Goal: Task Accomplishment & Management: Manage account settings

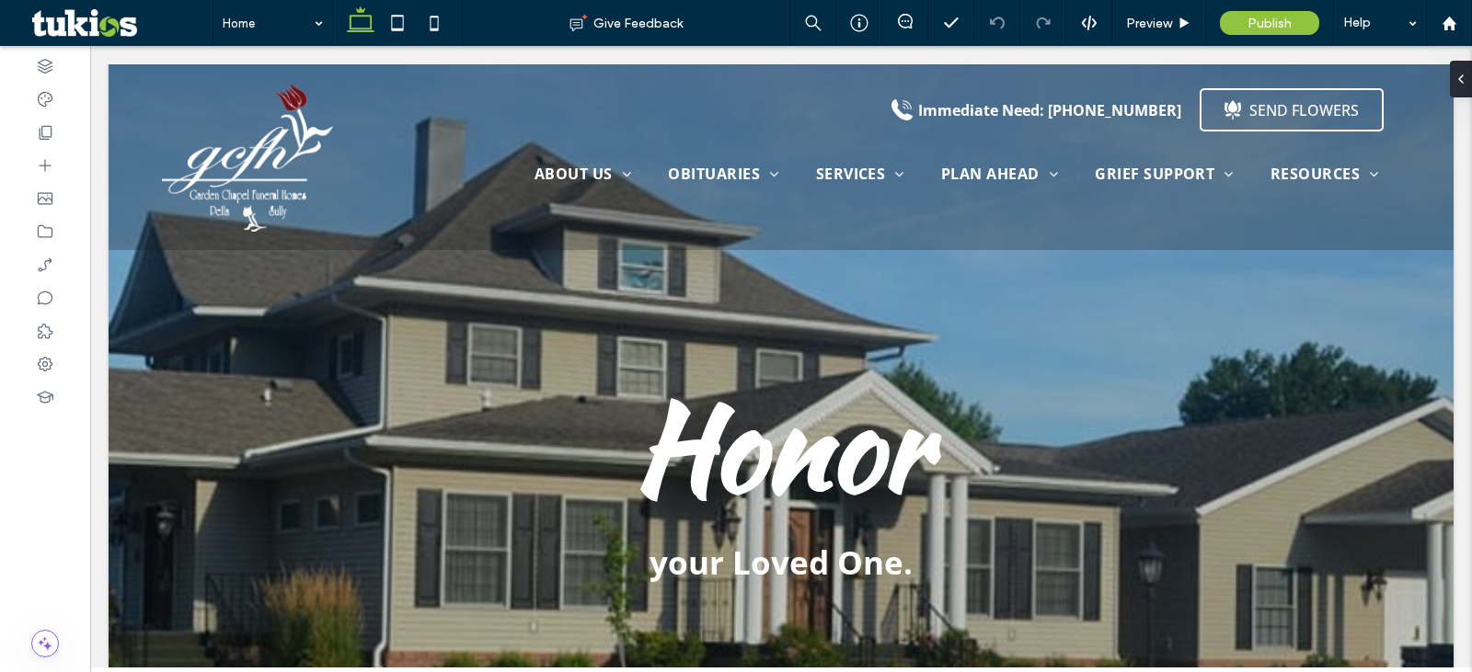
click at [43, 508] on div at bounding box center [45, 359] width 90 height 626
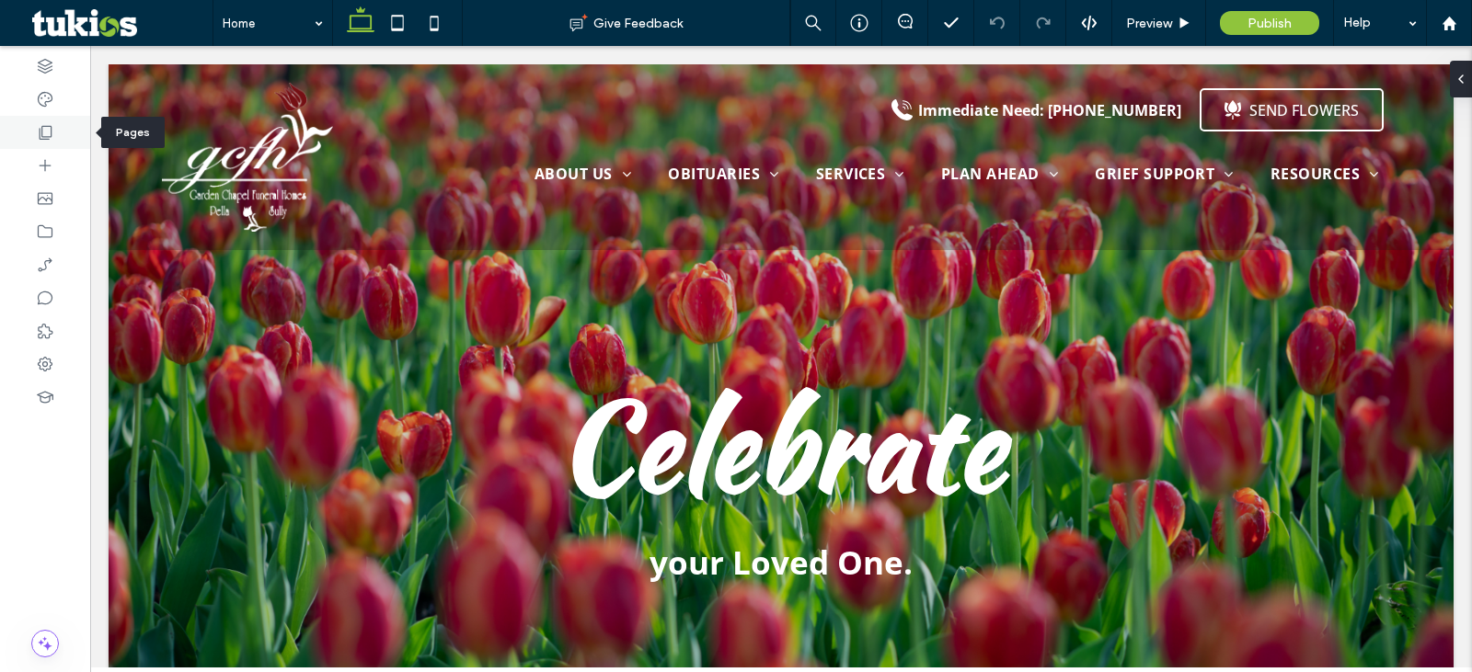
click at [68, 130] on div at bounding box center [45, 132] width 90 height 33
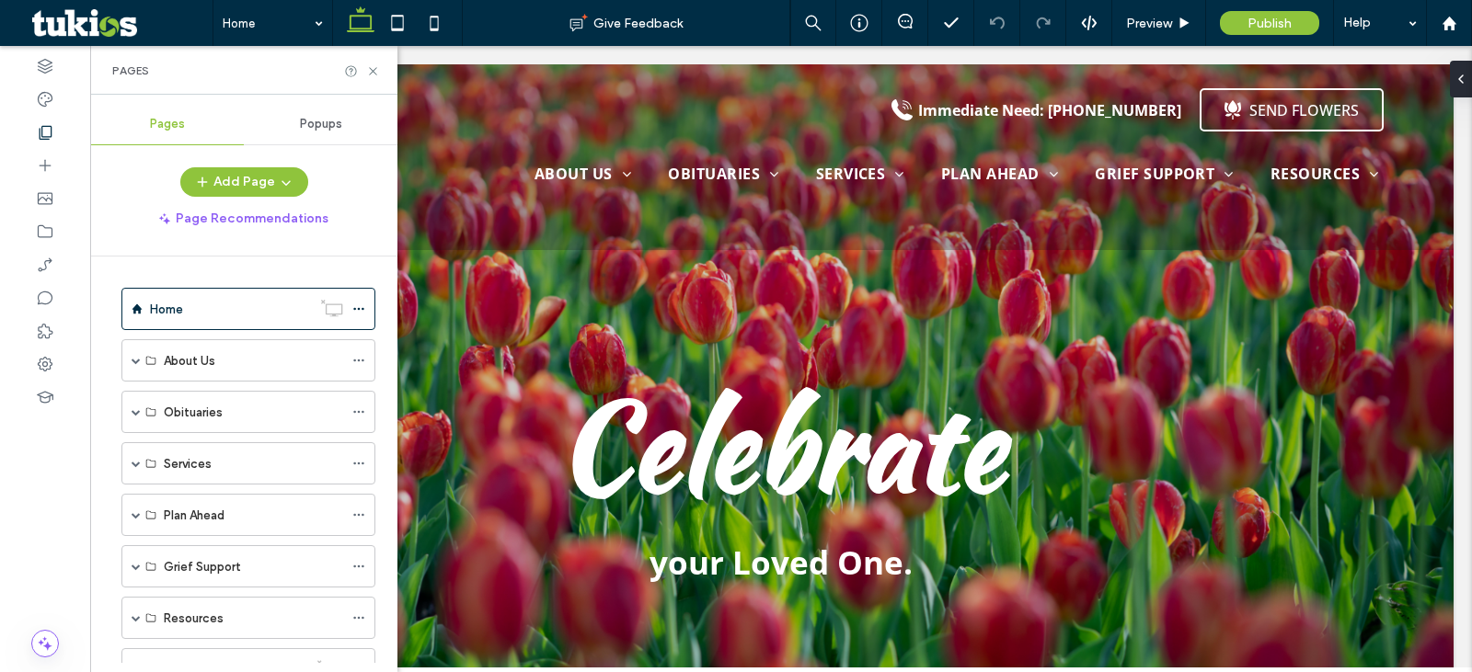
click at [316, 132] on div "Popups" at bounding box center [321, 124] width 154 height 40
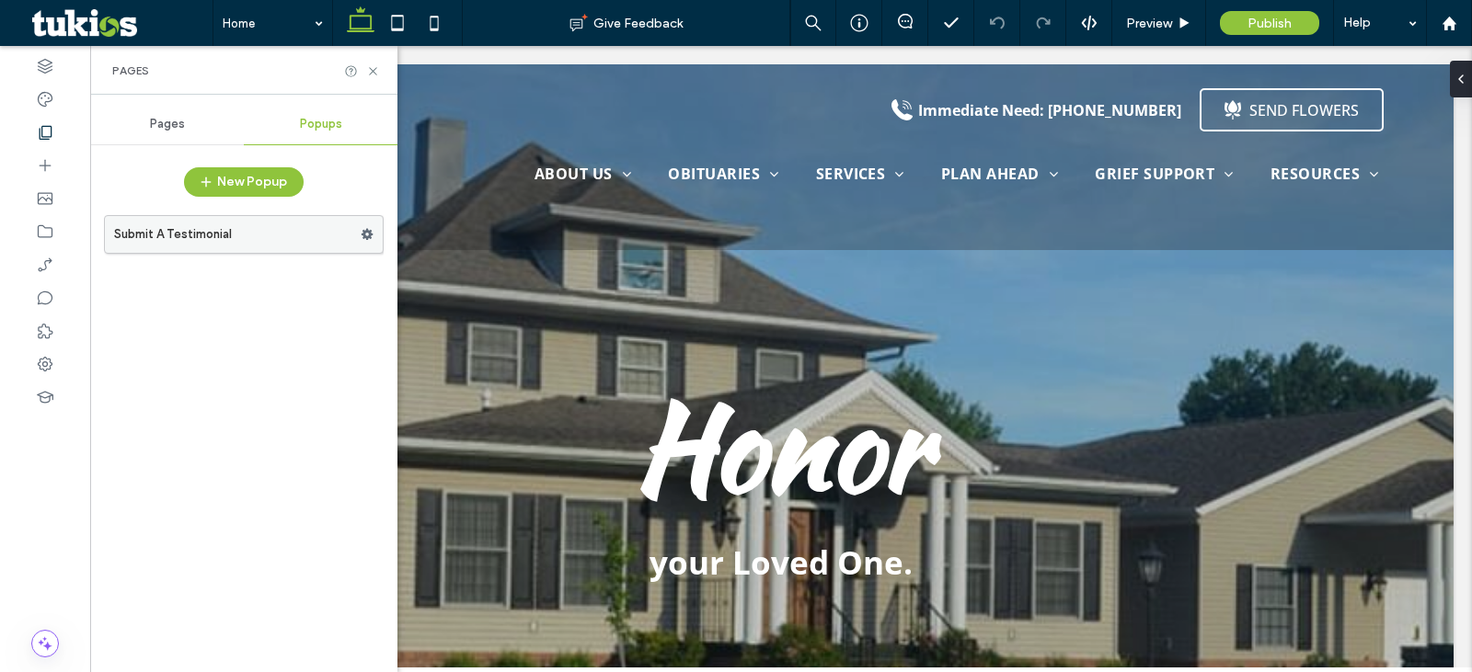
click at [262, 243] on label "Submit A Testimonial" at bounding box center [237, 234] width 247 height 37
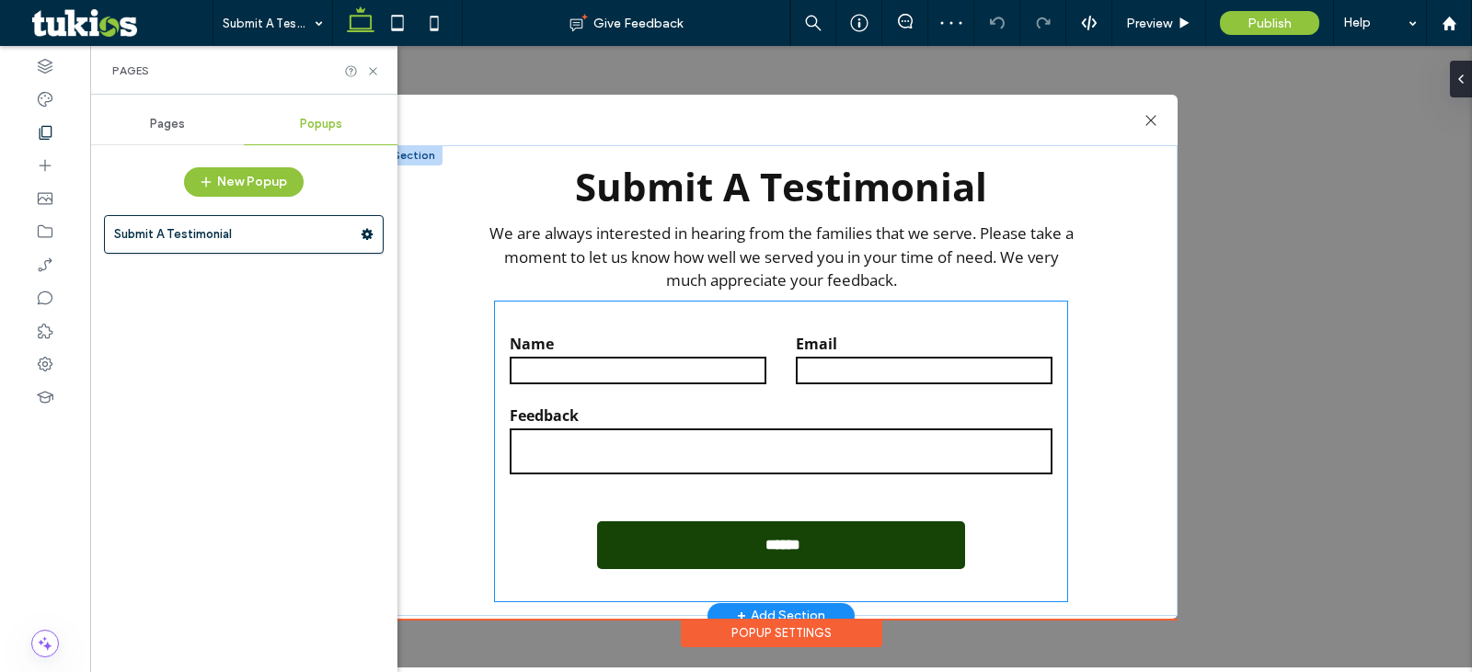
click at [818, 385] on div "Email" at bounding box center [924, 360] width 286 height 53
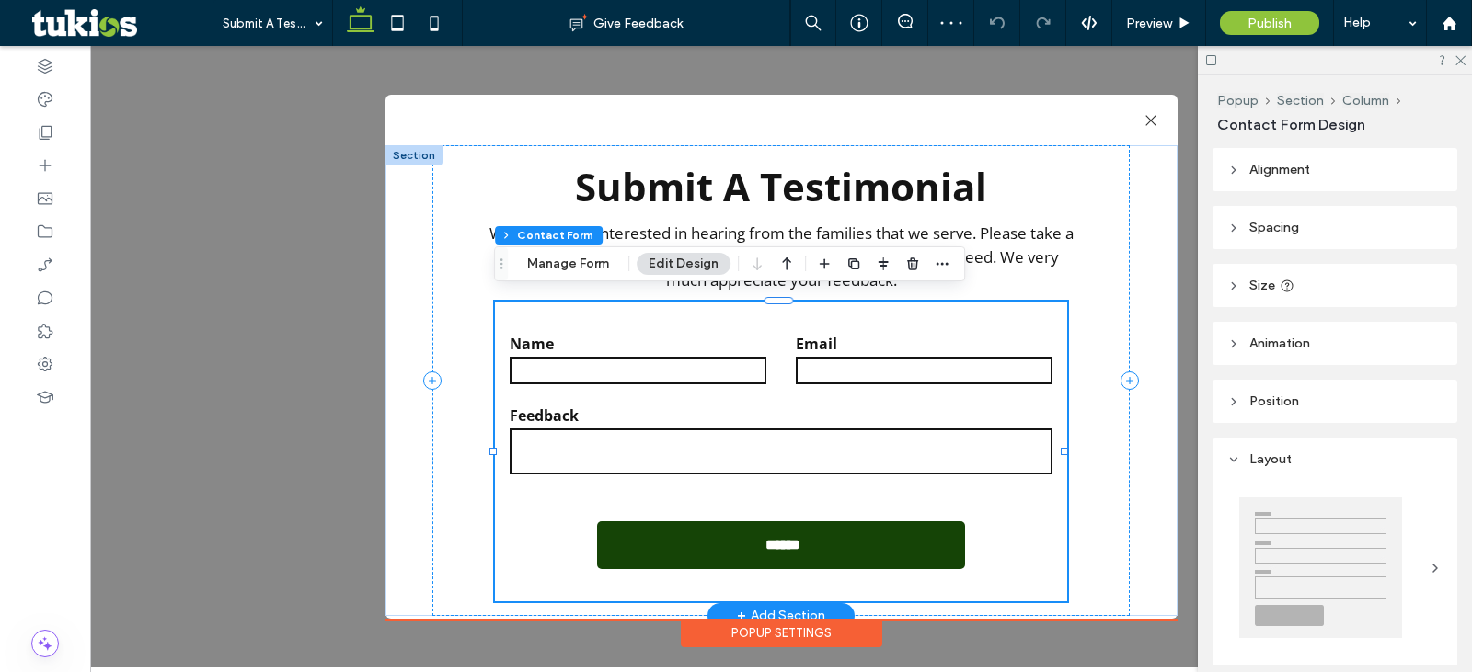
type input "*"
type input "***"
click at [580, 263] on button "Manage Form" at bounding box center [568, 264] width 106 height 22
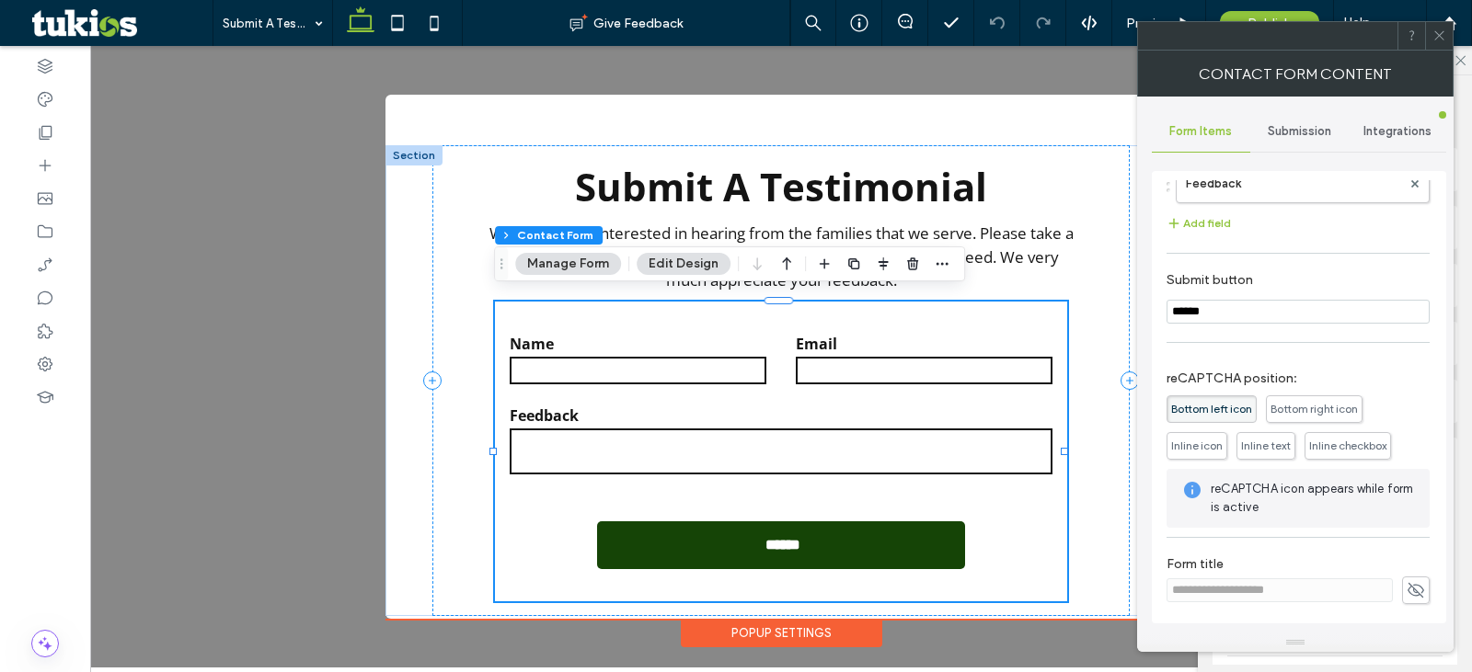
scroll to position [190, 0]
click at [1286, 140] on div "Submission" at bounding box center [1299, 131] width 98 height 40
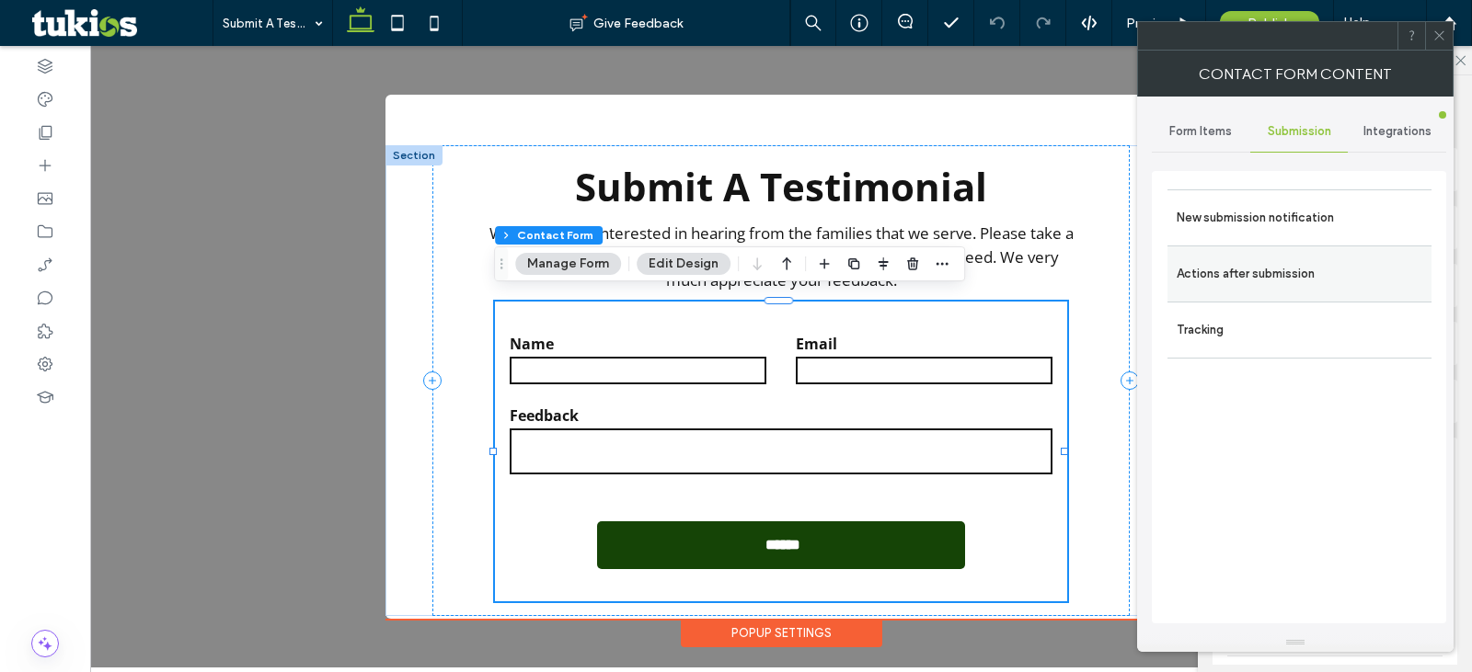
click at [1339, 253] on div "Actions after submission" at bounding box center [1299, 274] width 264 height 56
click at [1297, 285] on label "Actions after submission" at bounding box center [1300, 274] width 246 height 37
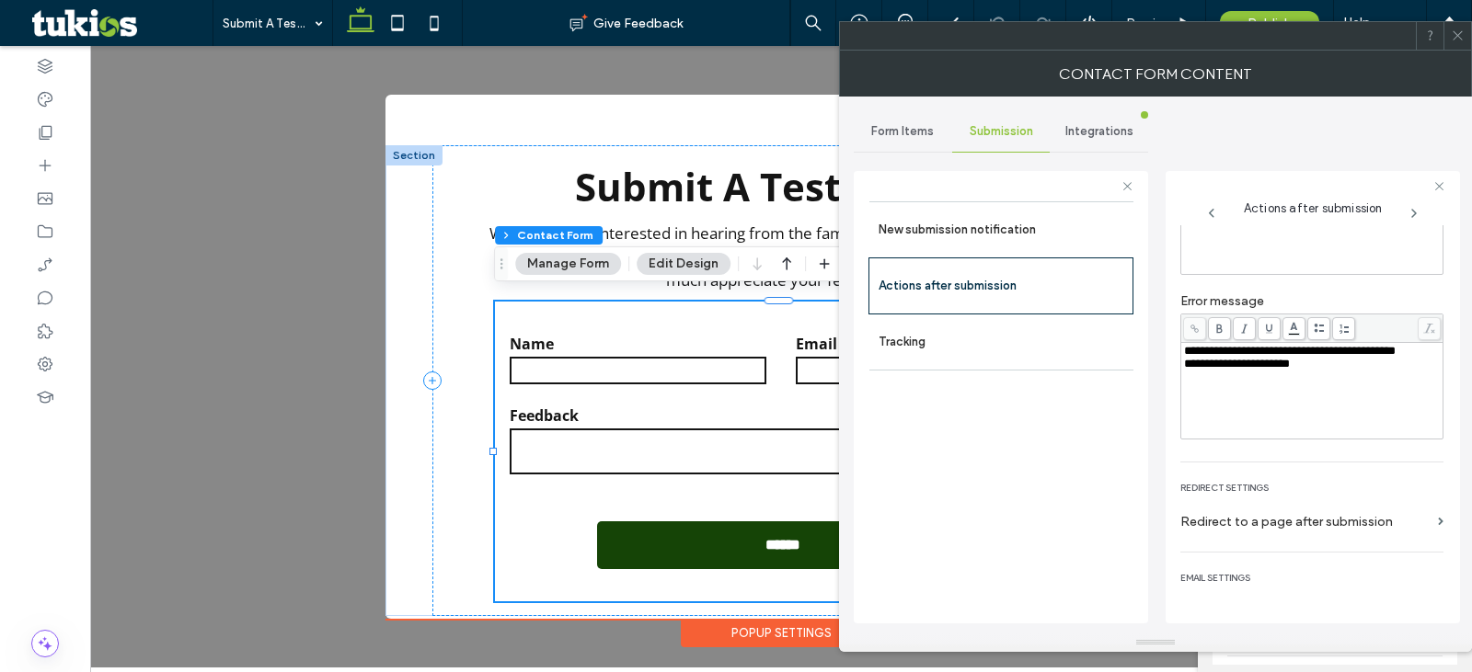
scroll to position [184, 0]
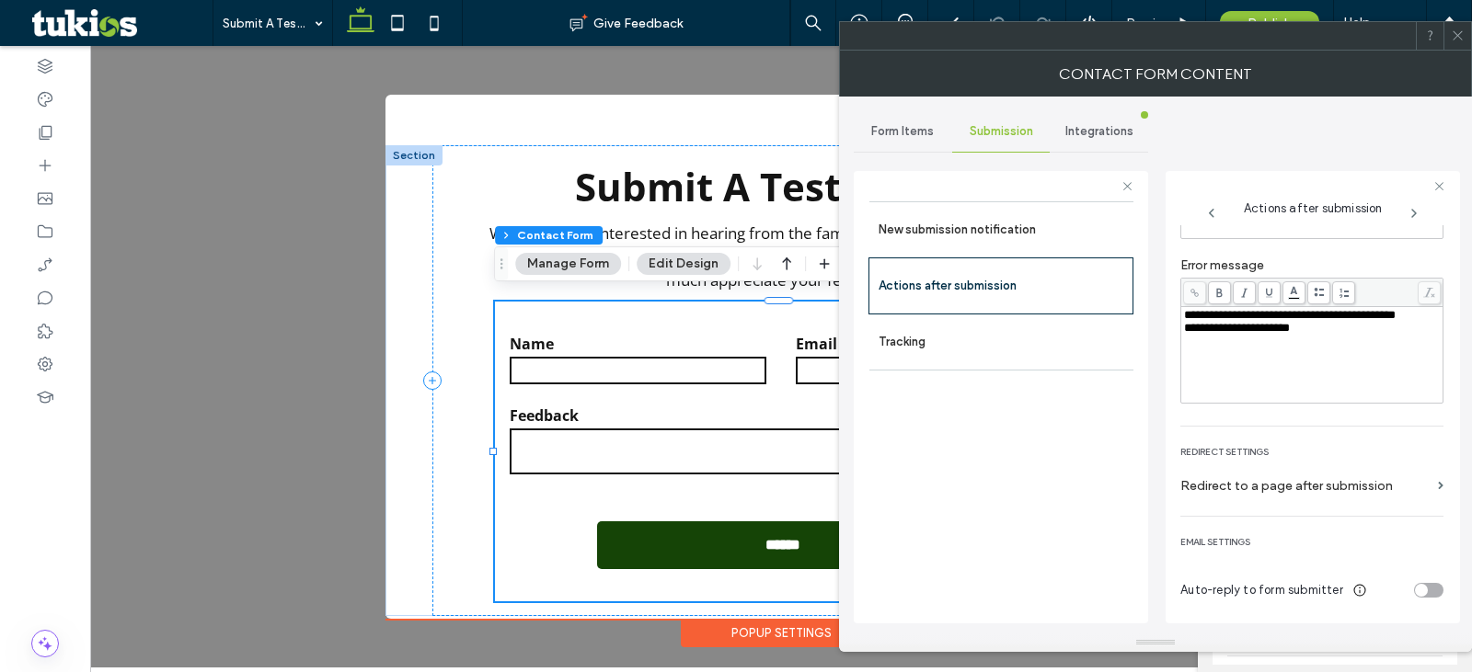
click at [1415, 592] on div "toggle" at bounding box center [1421, 590] width 13 height 13
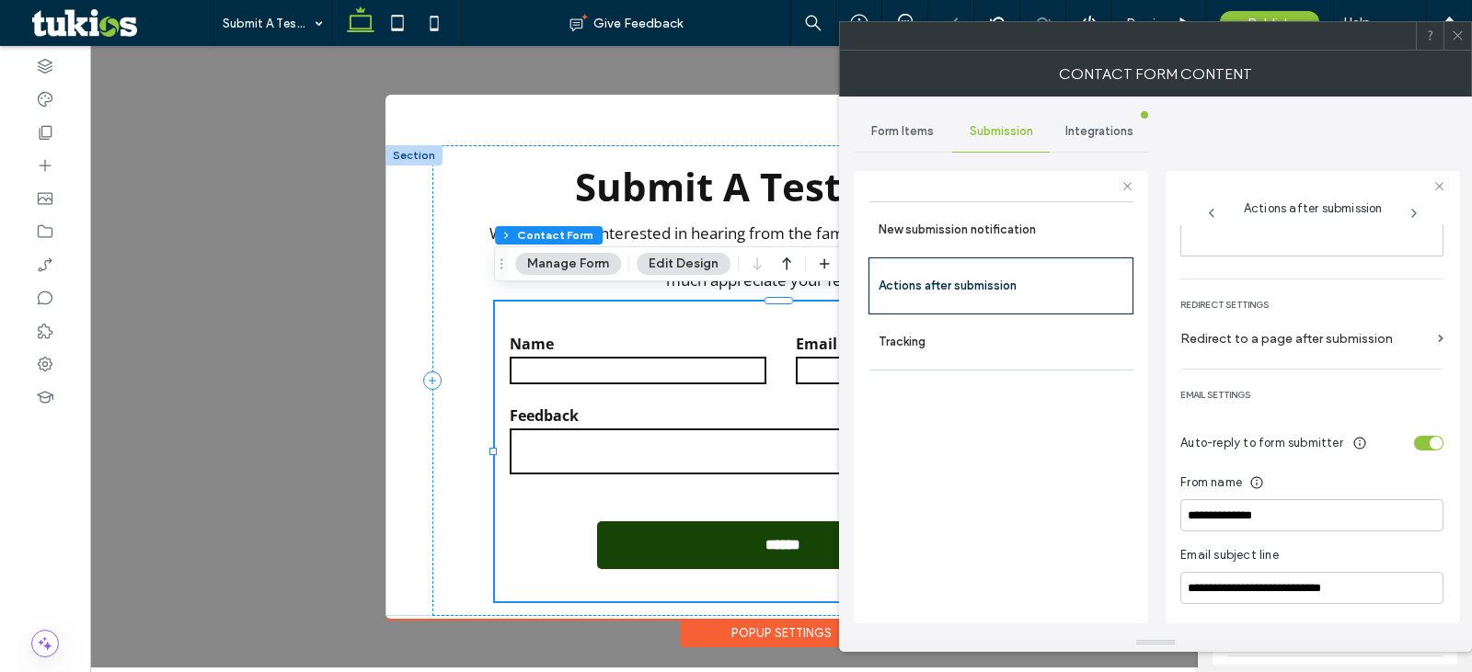
scroll to position [490, 0]
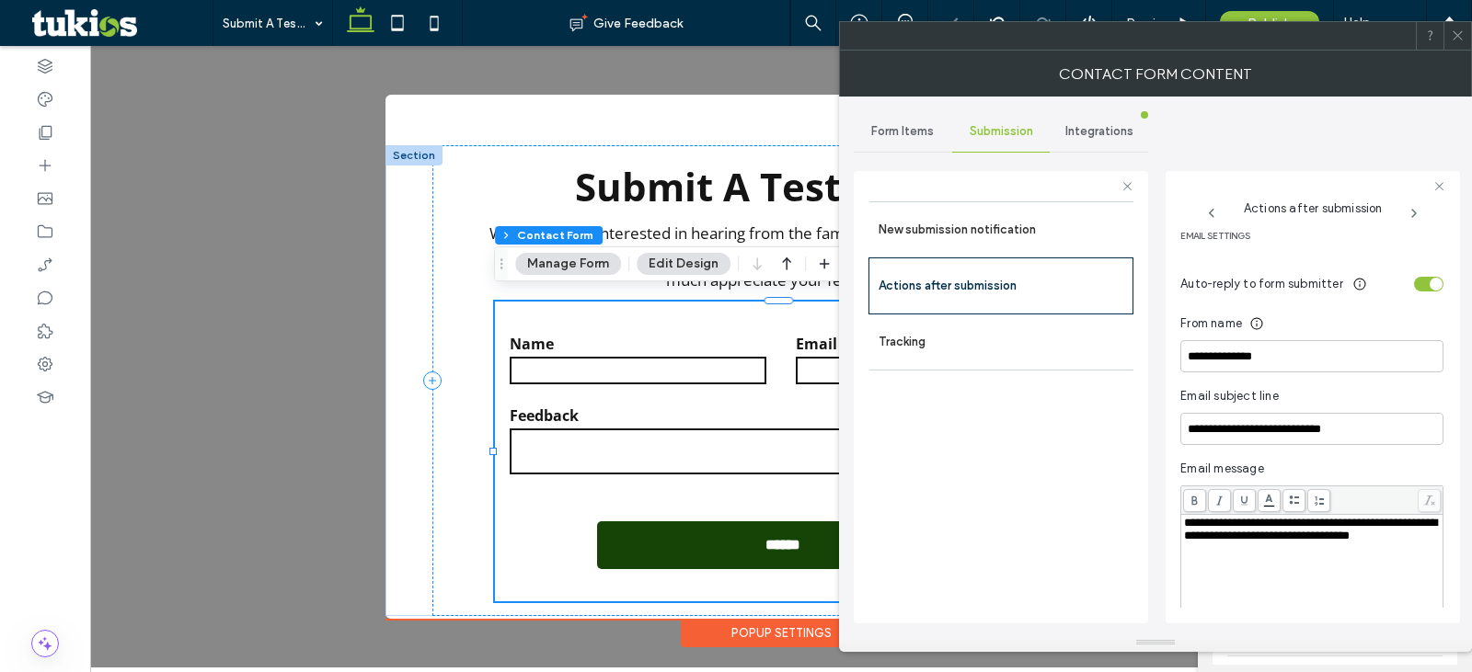
click at [1430, 285] on div "toggle" at bounding box center [1436, 284] width 13 height 13
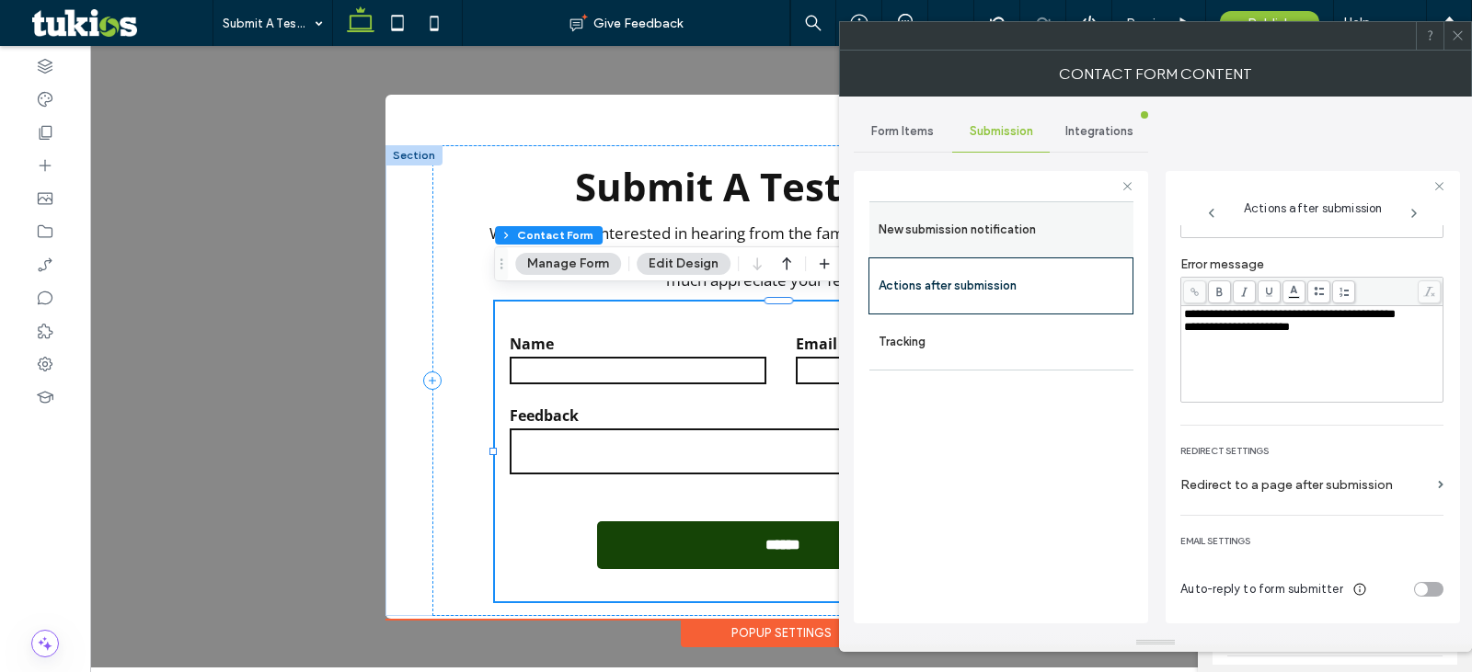
click at [1084, 229] on label "New submission notification" at bounding box center [1002, 230] width 246 height 37
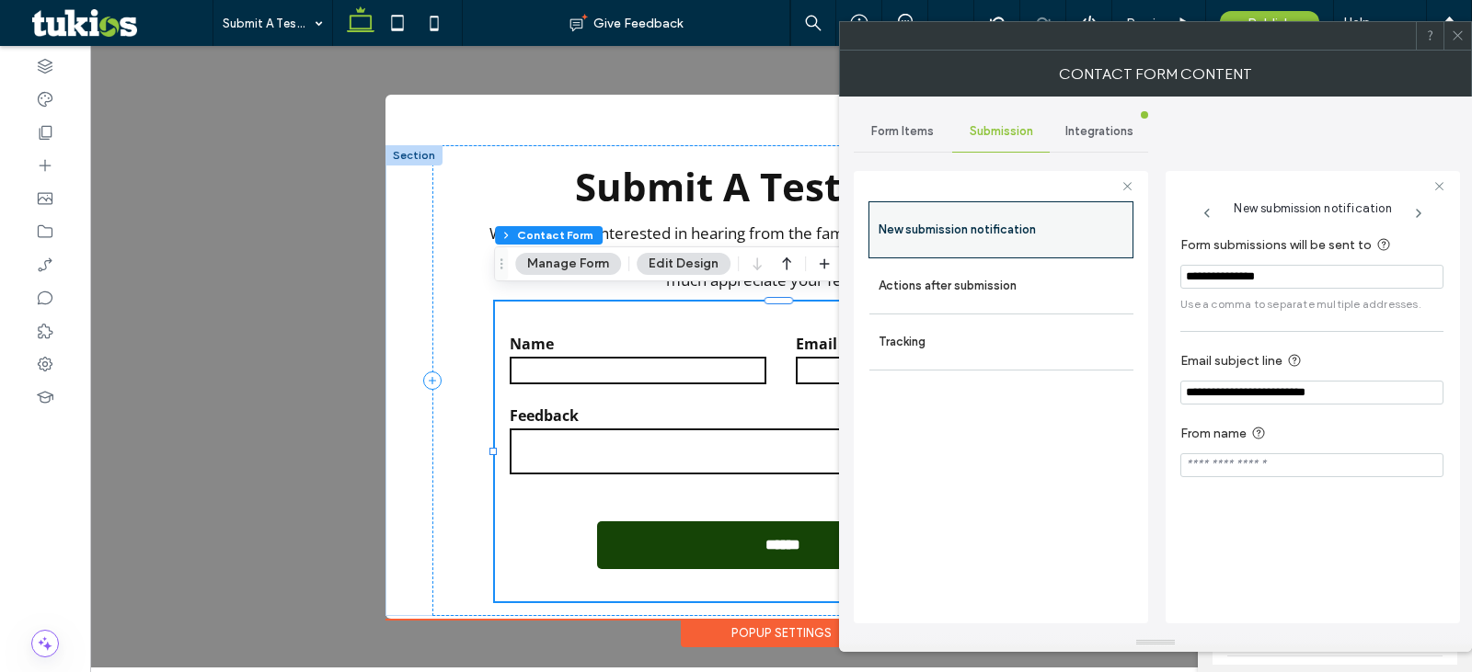
scroll to position [0, 0]
click at [911, 134] on span "Form Items" at bounding box center [902, 131] width 63 height 15
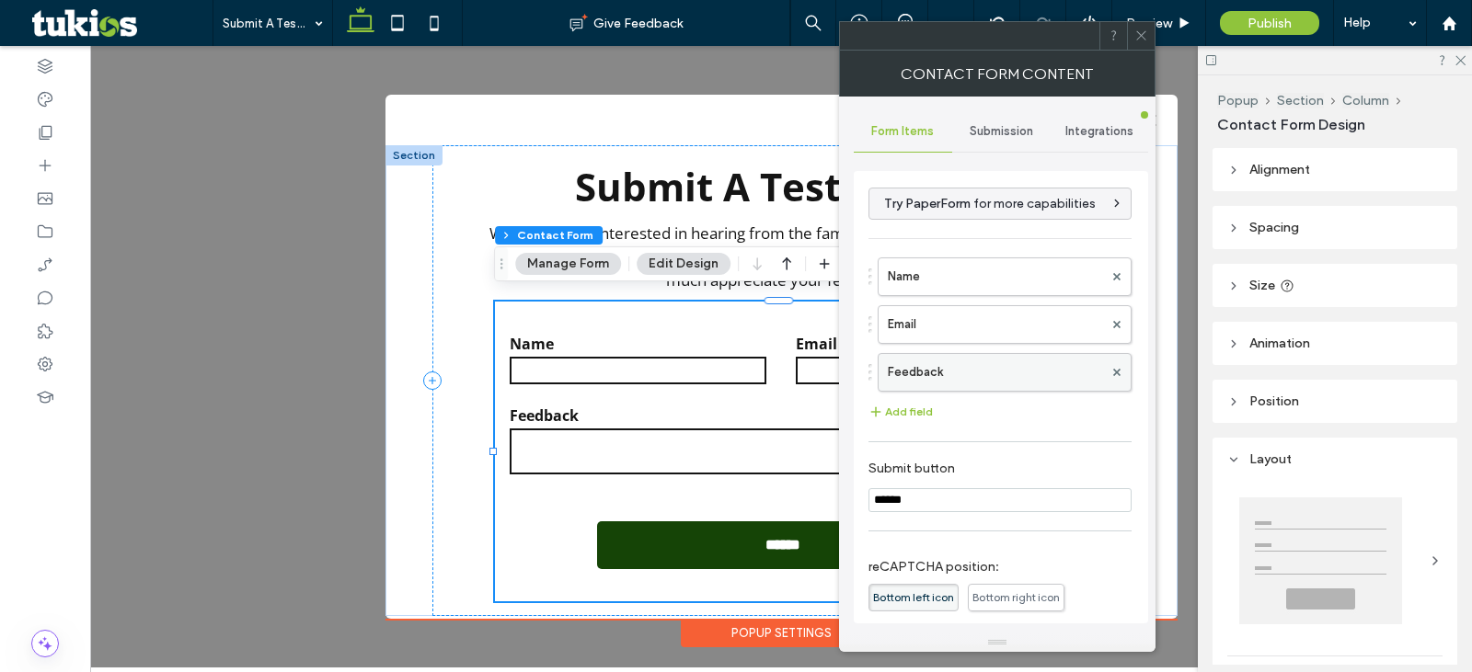
scroll to position [190, 0]
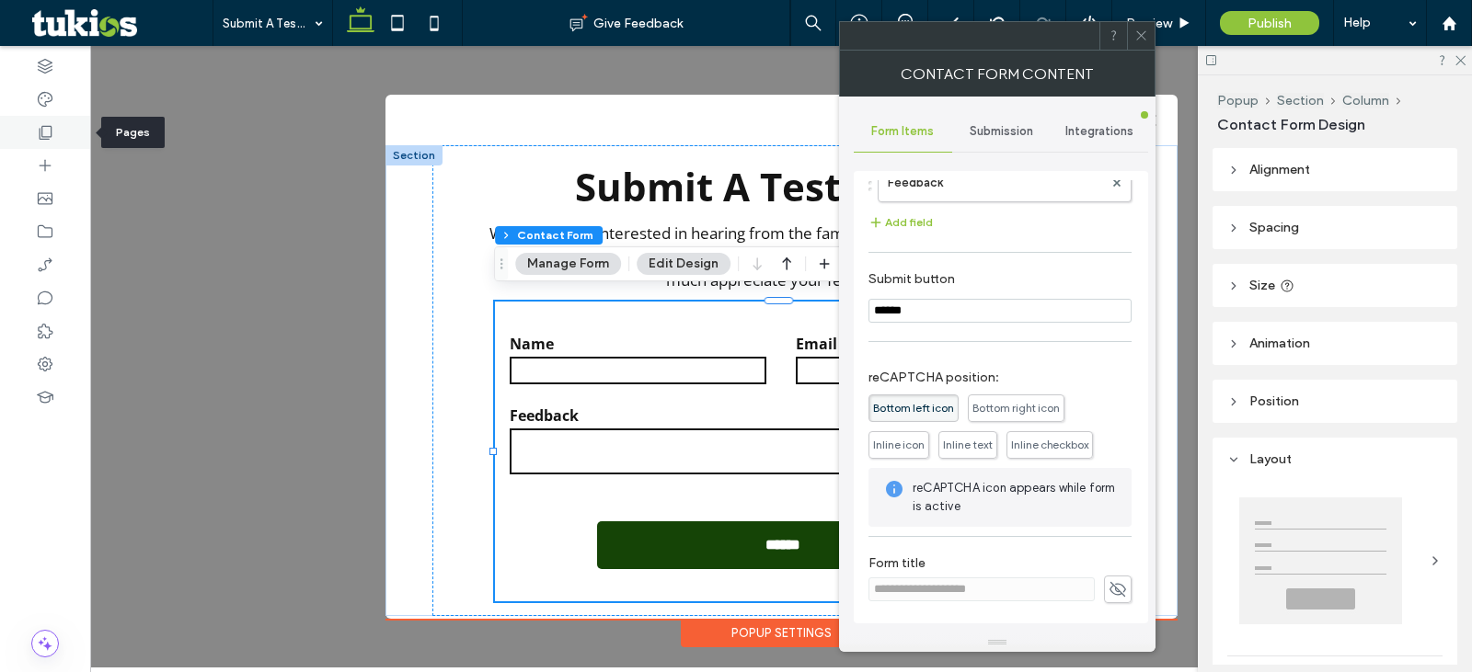
click at [51, 139] on icon at bounding box center [45, 132] width 18 height 18
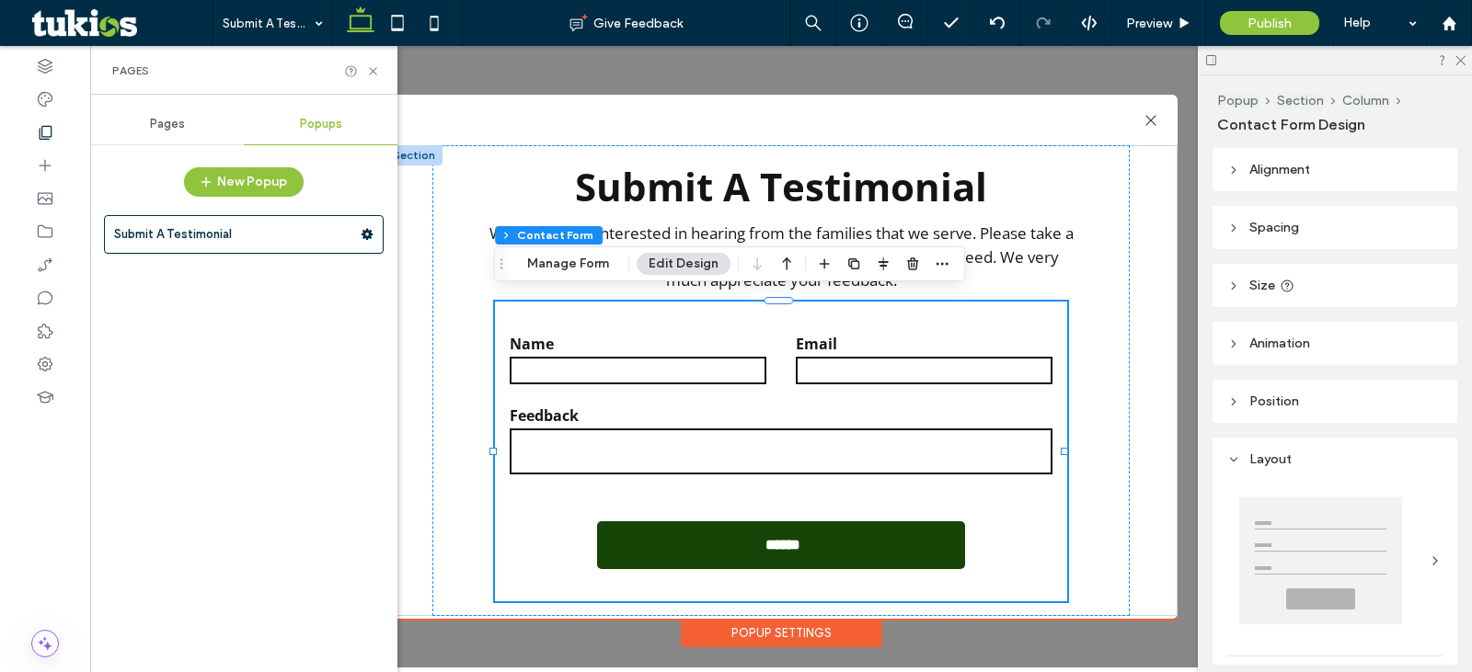
click at [168, 134] on div "Pages" at bounding box center [167, 124] width 154 height 40
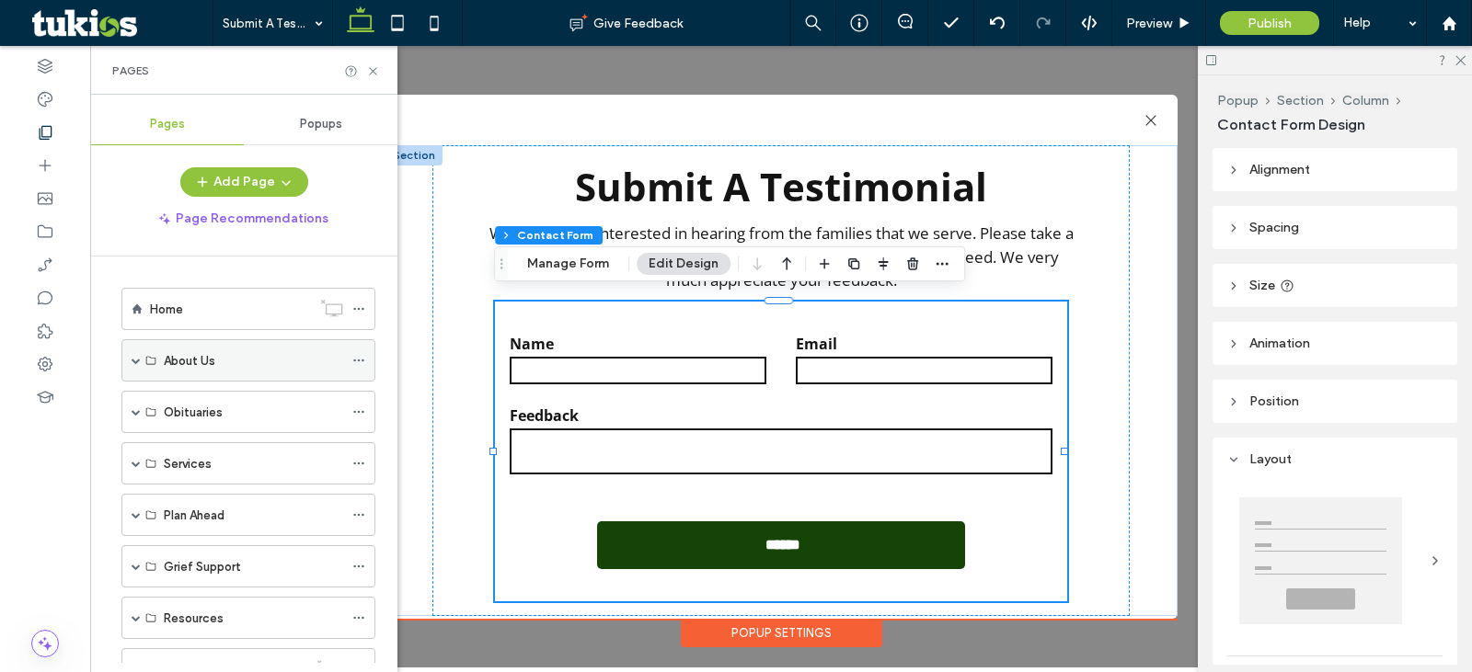
click at [248, 353] on div "About Us" at bounding box center [253, 360] width 179 height 19
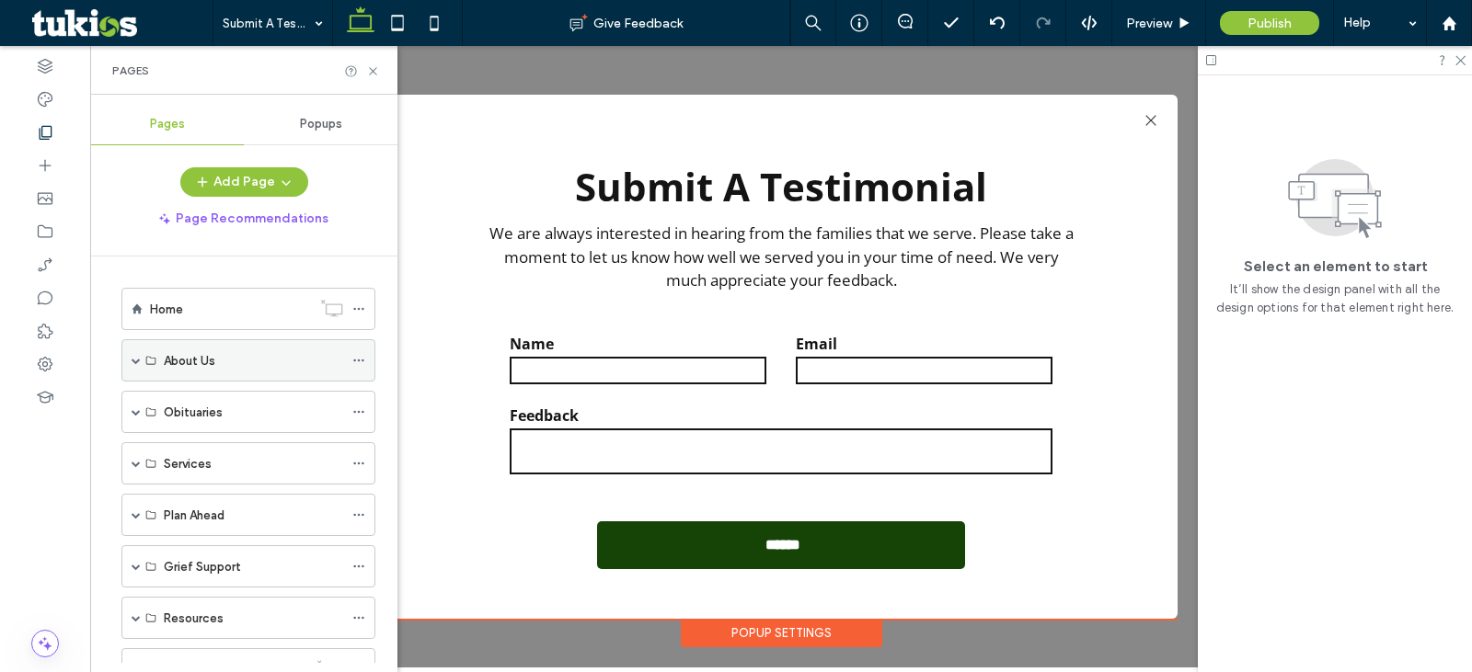
click at [137, 356] on span at bounding box center [136, 360] width 9 height 9
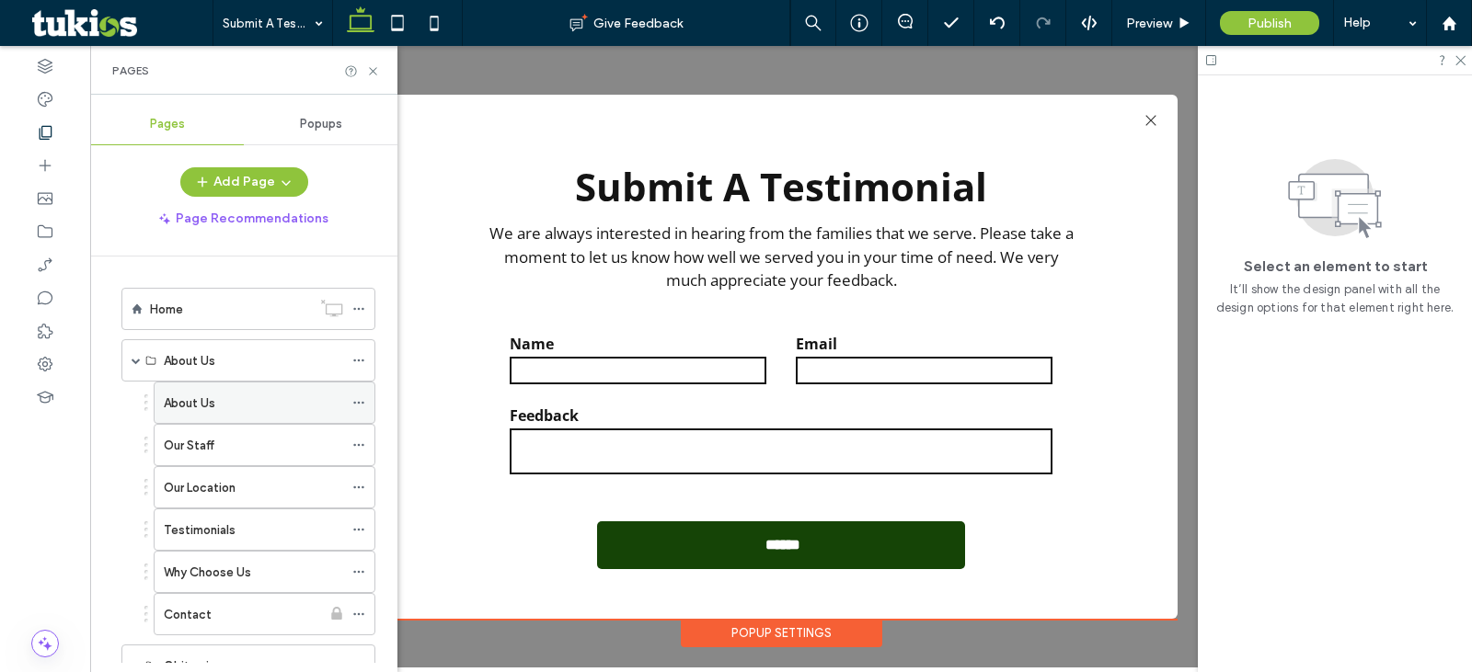
click at [217, 392] on div "About Us" at bounding box center [253, 403] width 179 height 40
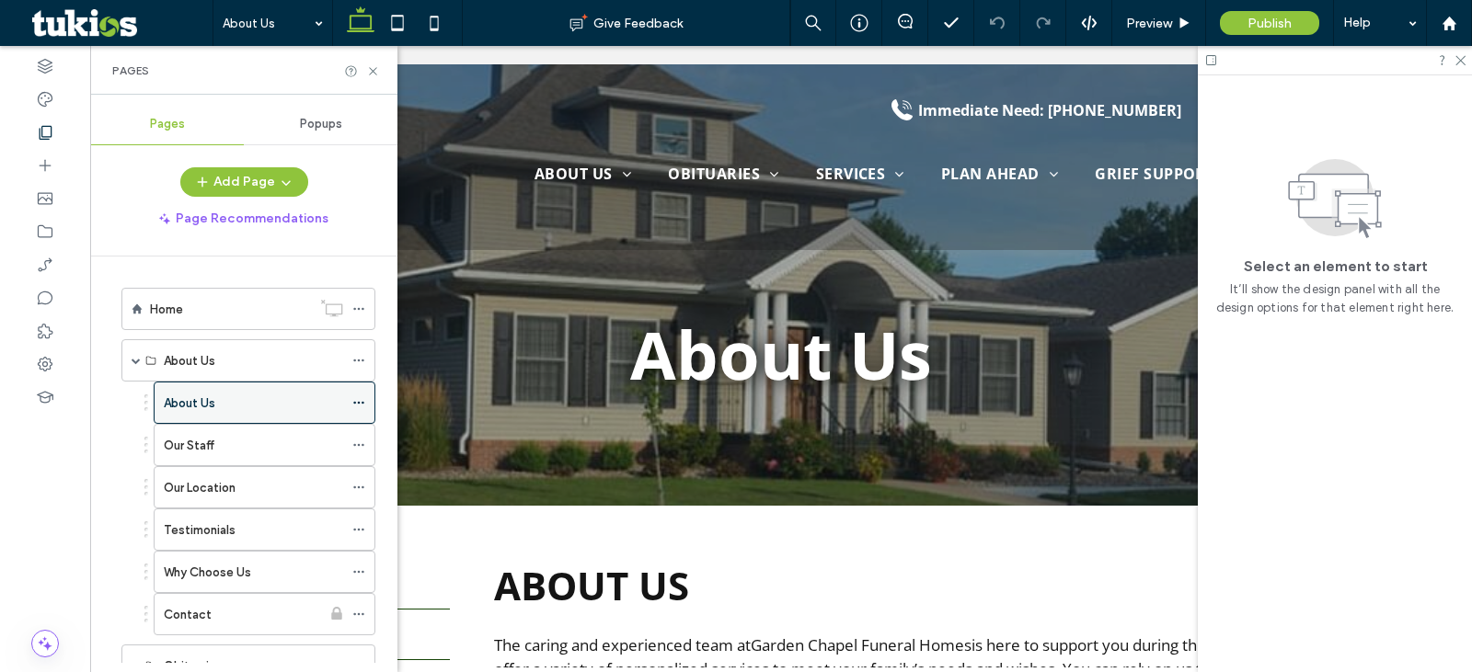
click at [350, 402] on div "About Us" at bounding box center [265, 403] width 222 height 42
click at [359, 397] on icon at bounding box center [358, 402] width 13 height 13
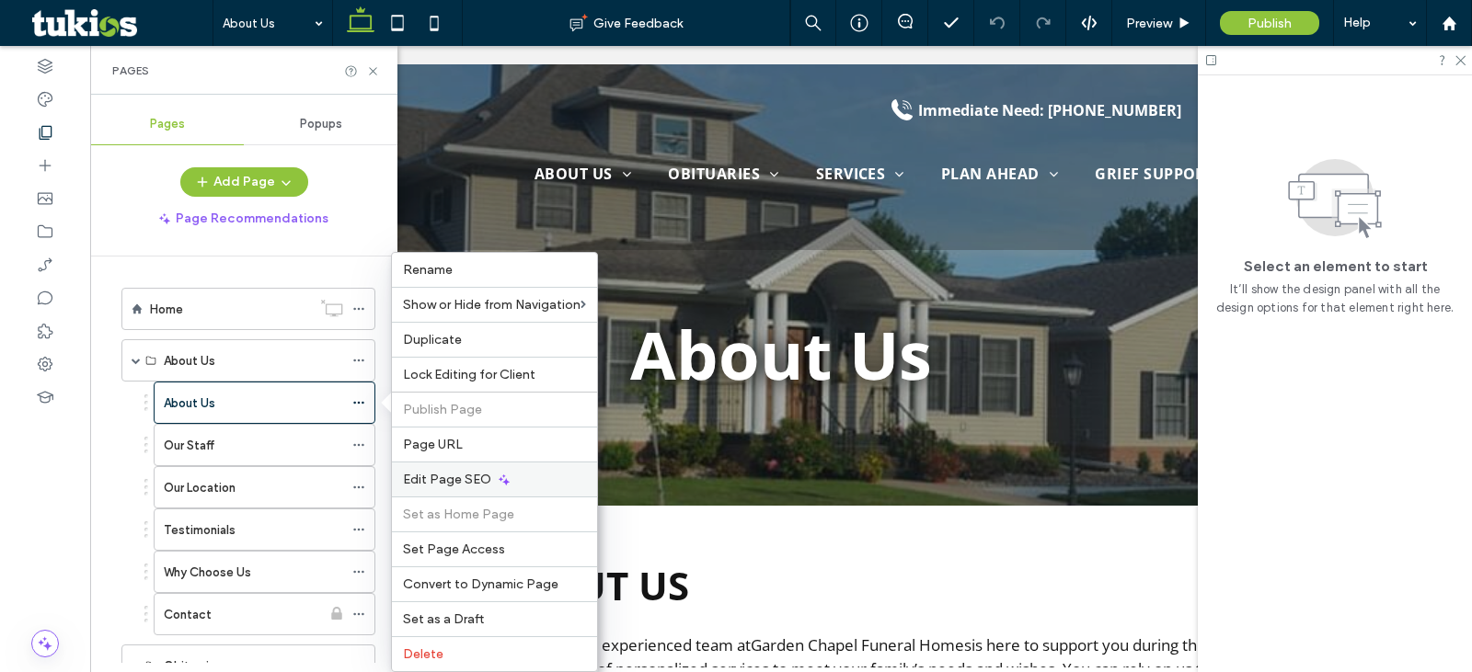
click at [445, 489] on div "Edit Page SEO" at bounding box center [494, 479] width 205 height 35
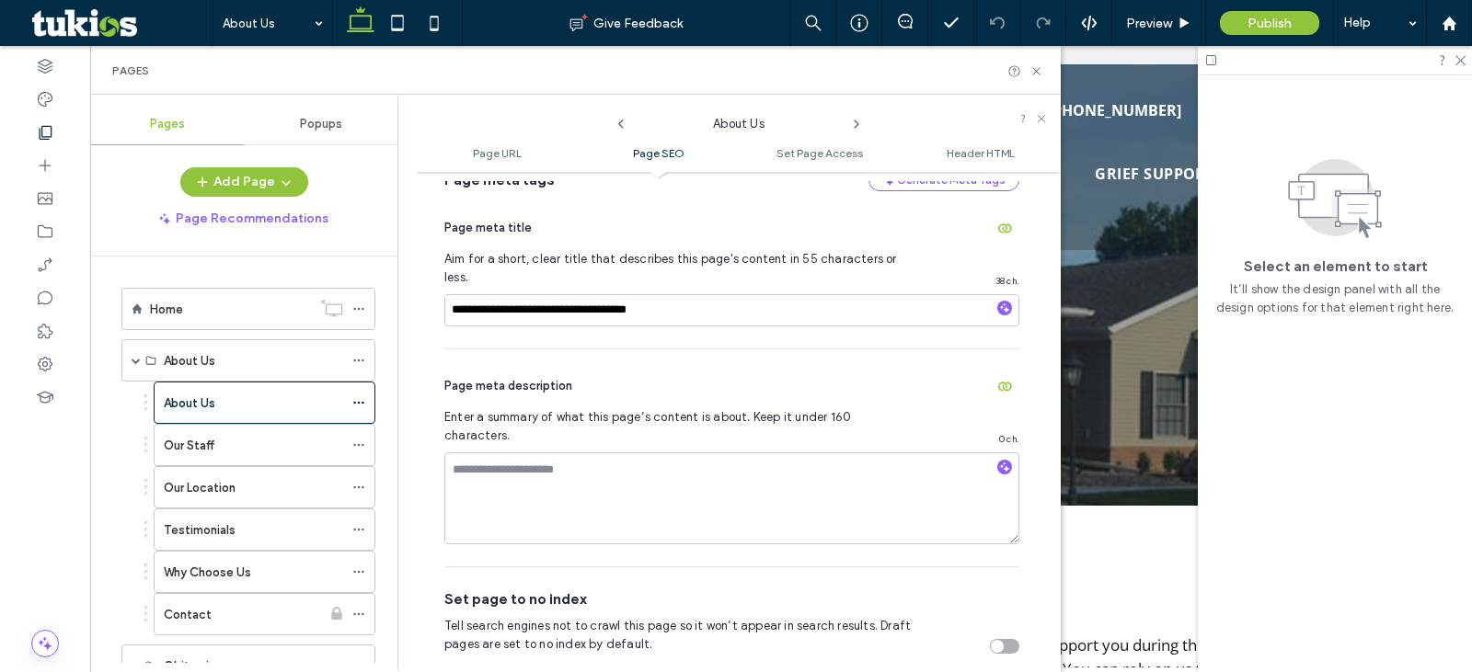
scroll to position [1034, 0]
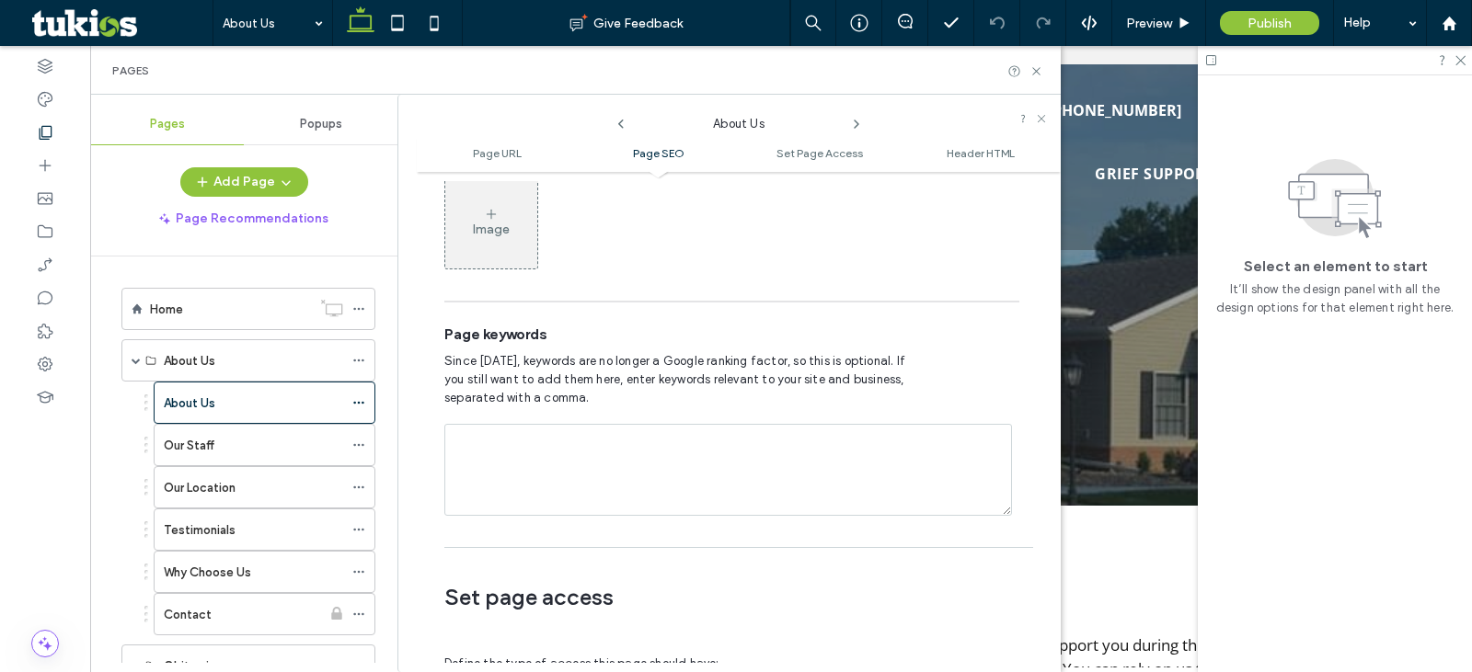
click at [853, 127] on icon at bounding box center [856, 124] width 15 height 15
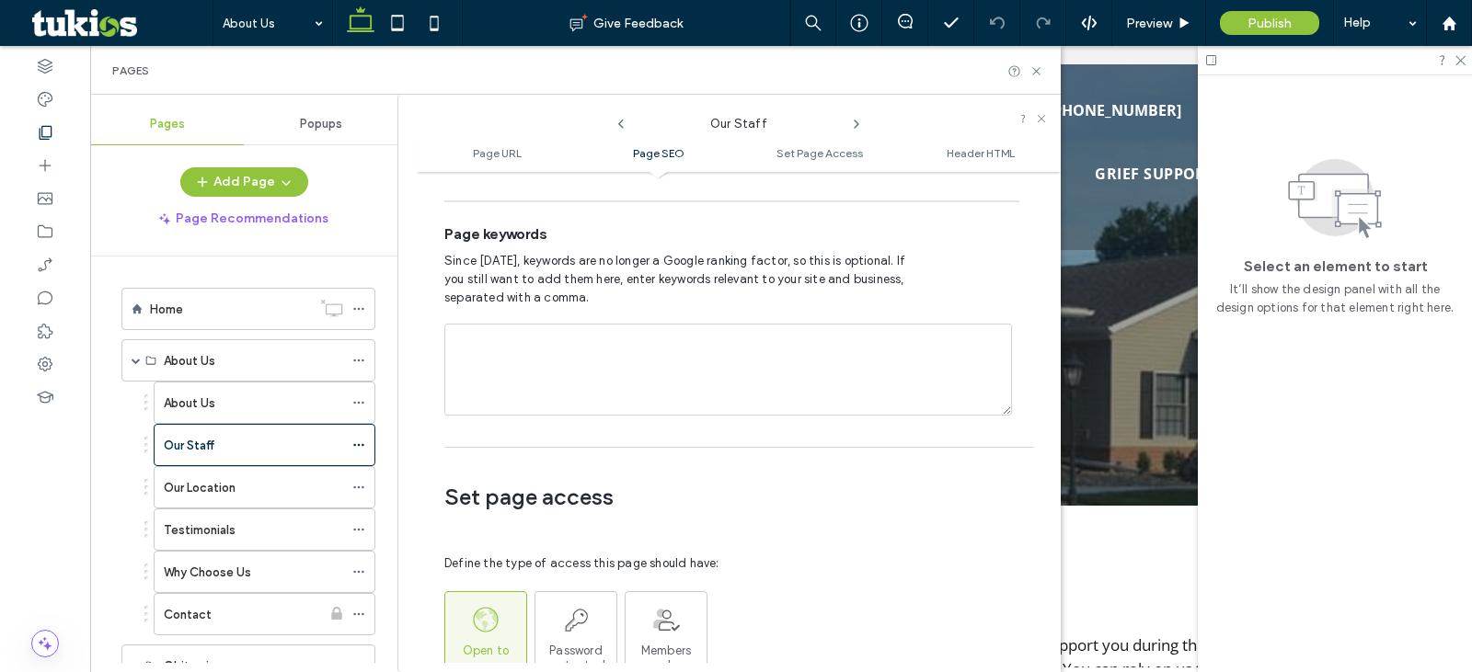
scroll to position [1185, 0]
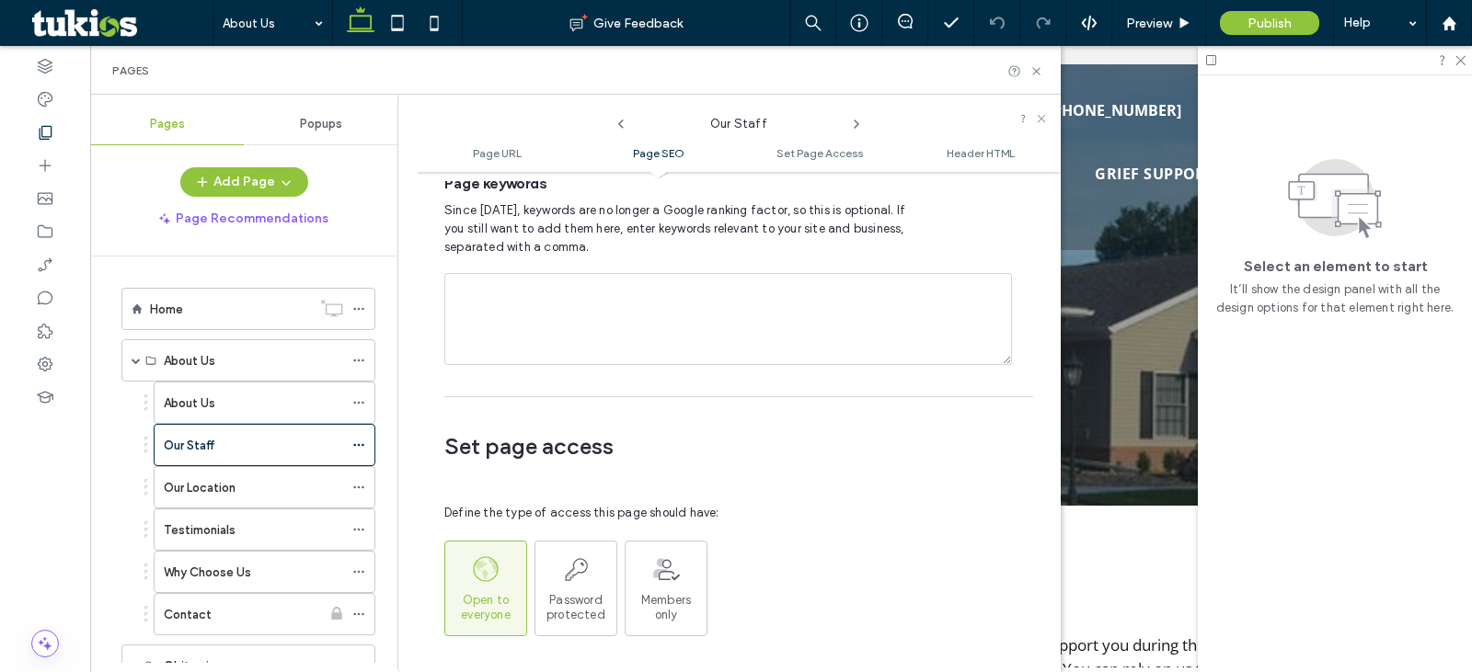
click at [854, 129] on icon at bounding box center [856, 124] width 15 height 15
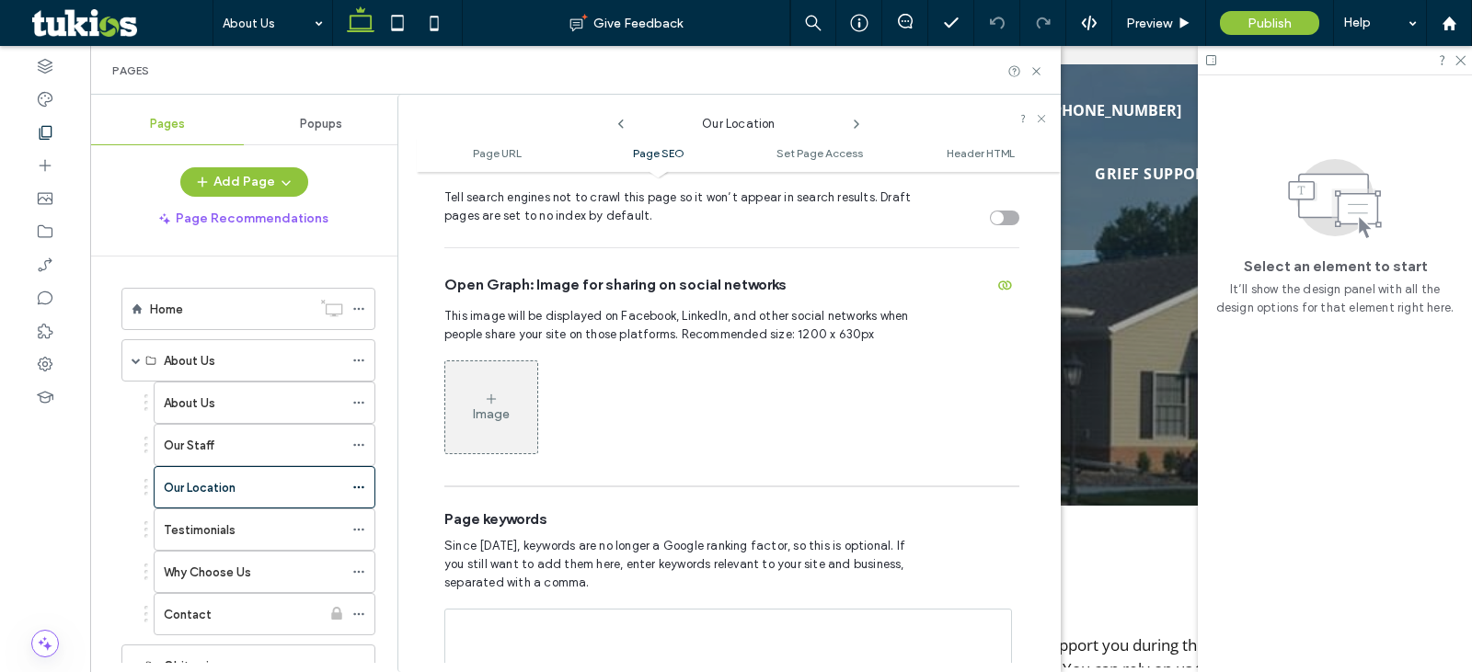
scroll to position [866, 0]
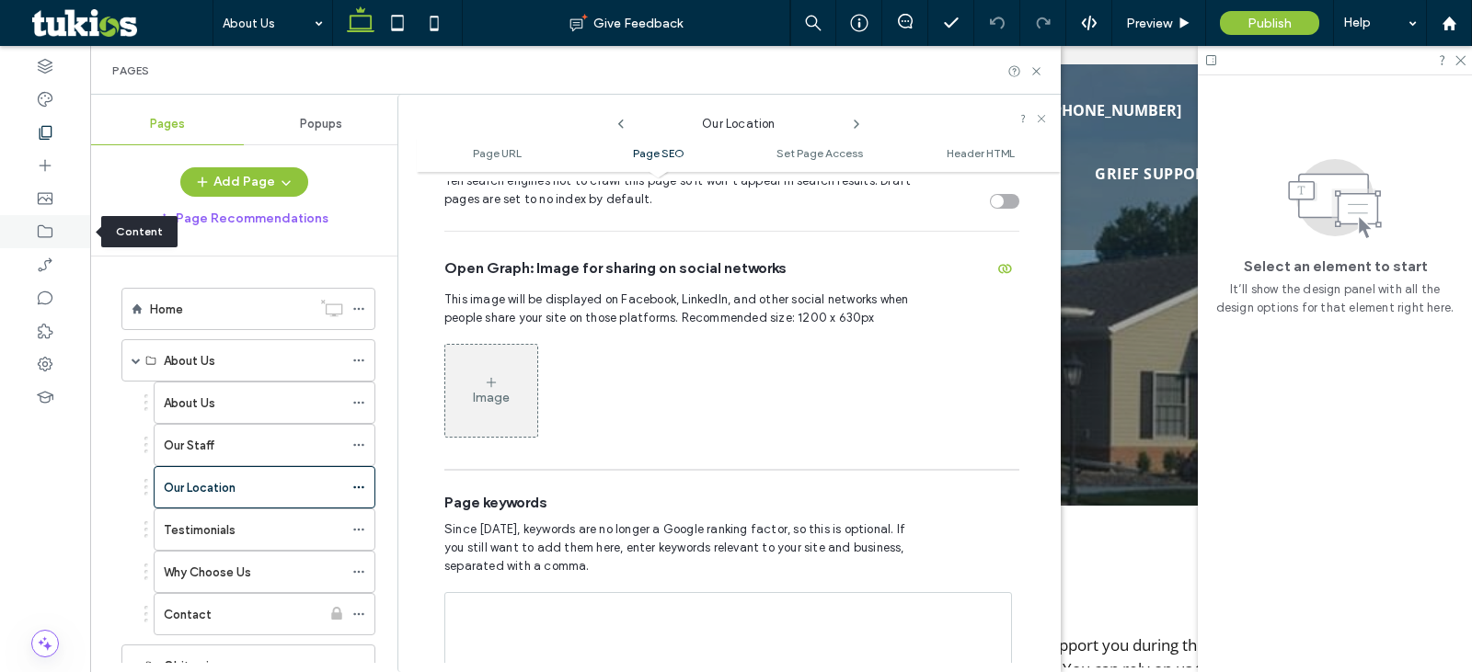
click at [53, 223] on icon at bounding box center [45, 232] width 18 height 18
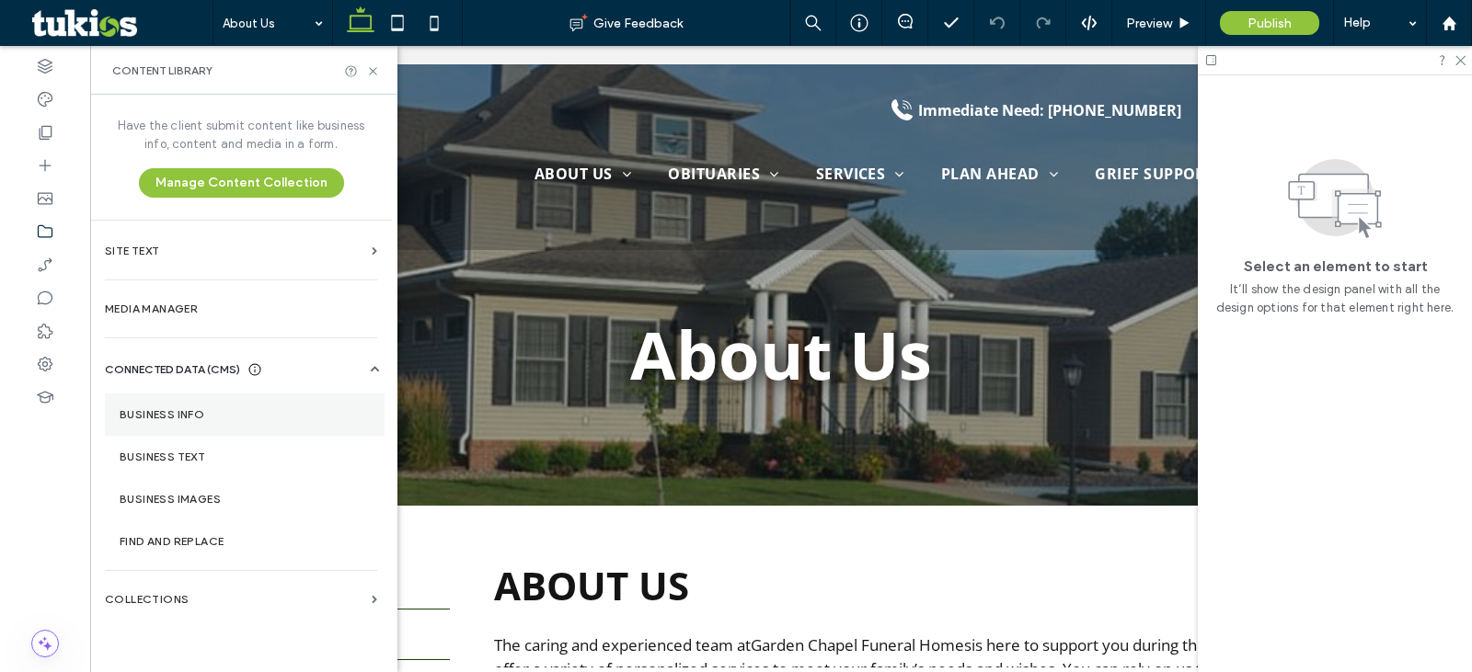
click at [136, 409] on label "Business Info" at bounding box center [245, 414] width 250 height 13
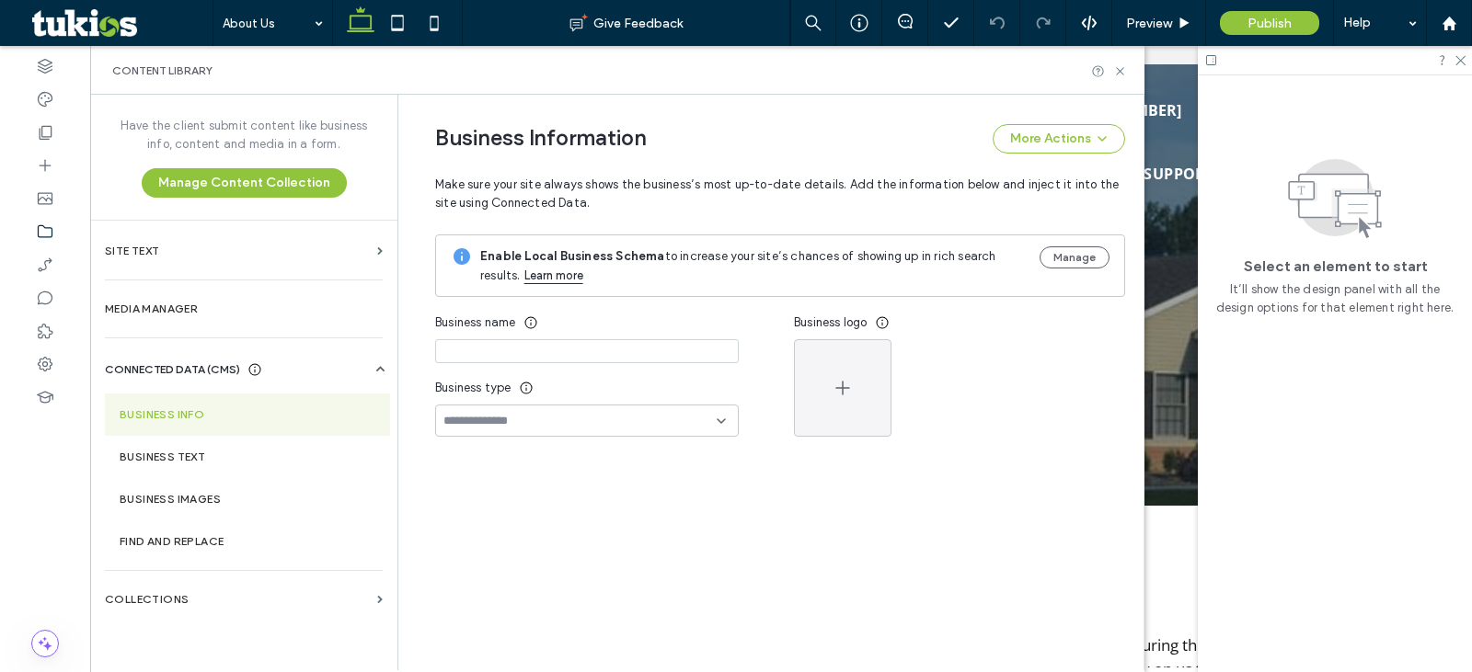
type input "**********"
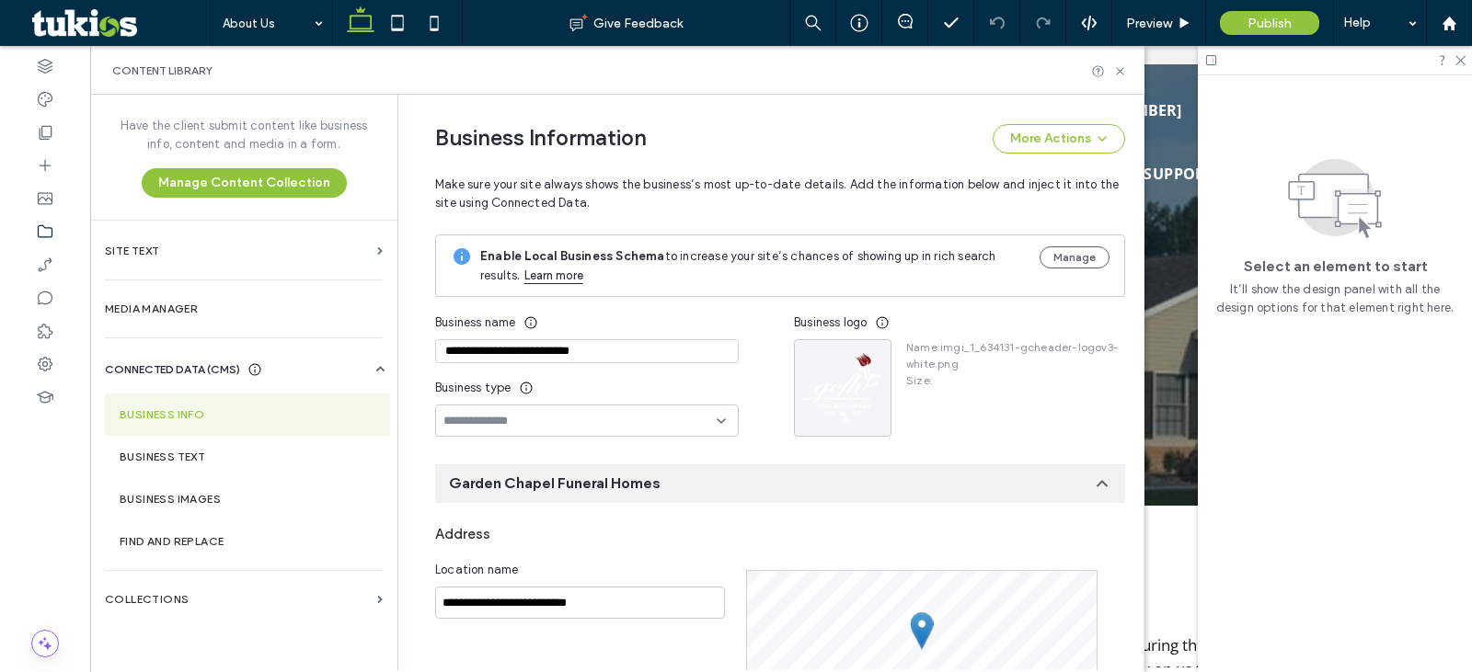
scroll to position [0, 0]
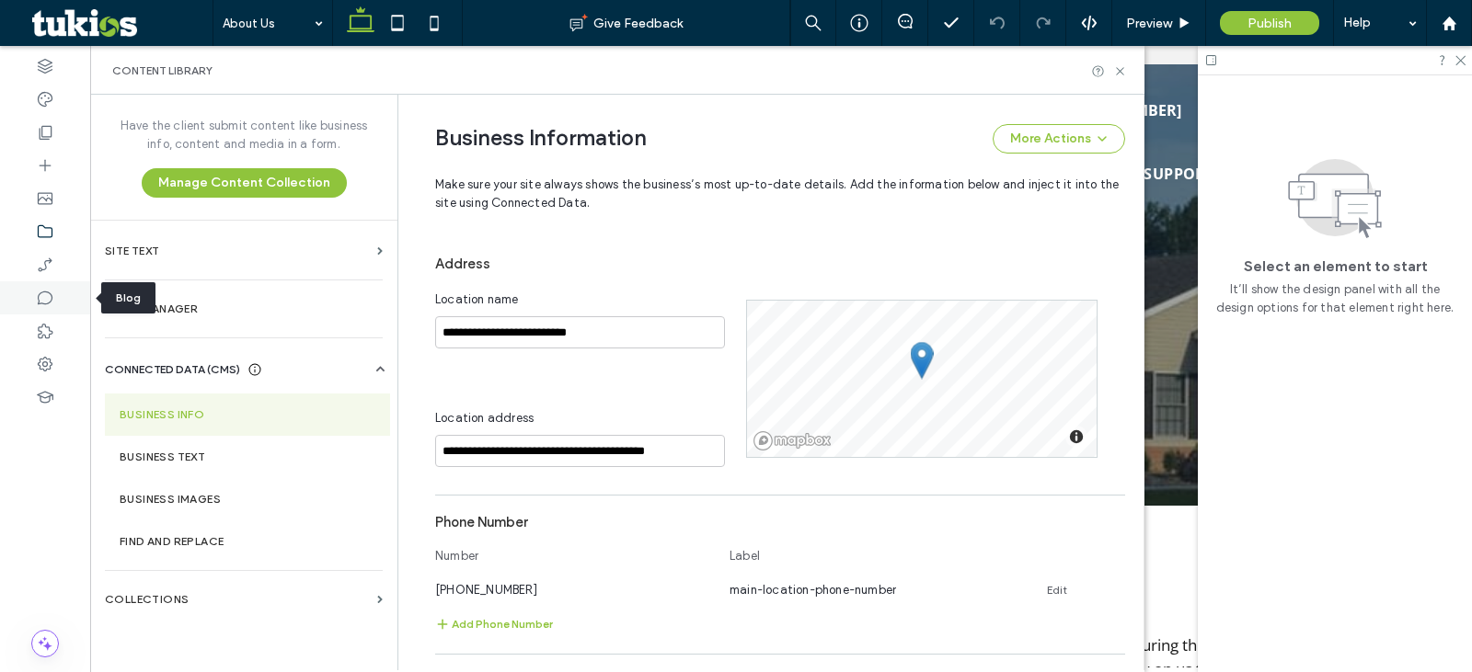
click at [49, 303] on use at bounding box center [45, 299] width 15 height 14
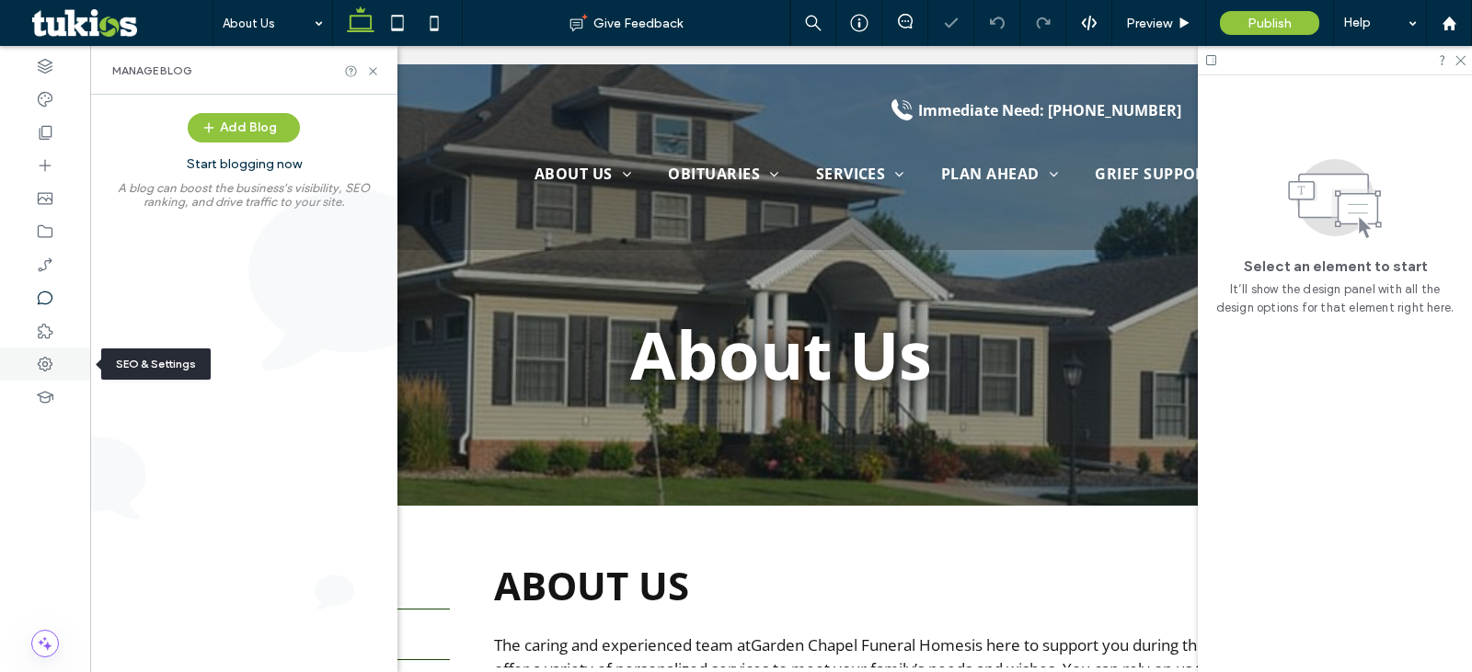
click at [55, 357] on div at bounding box center [45, 364] width 90 height 33
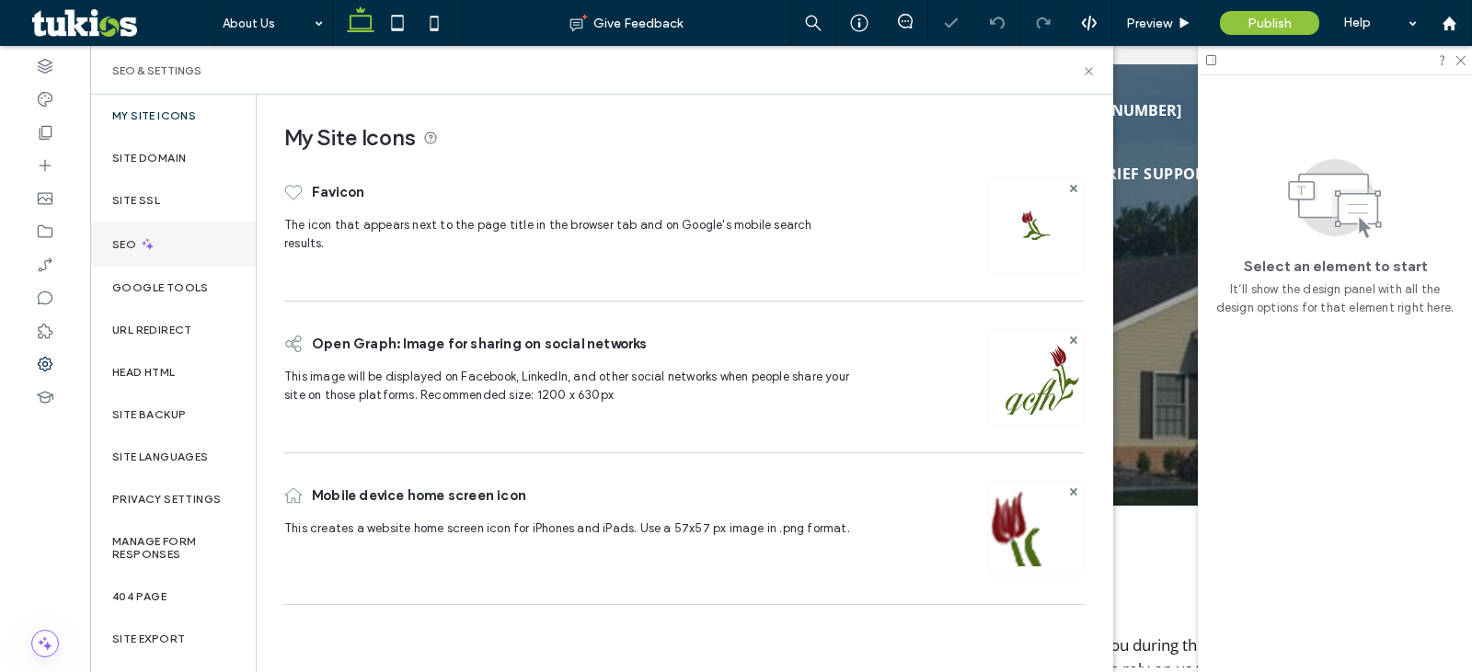
click at [131, 258] on div "SEO" at bounding box center [173, 244] width 166 height 45
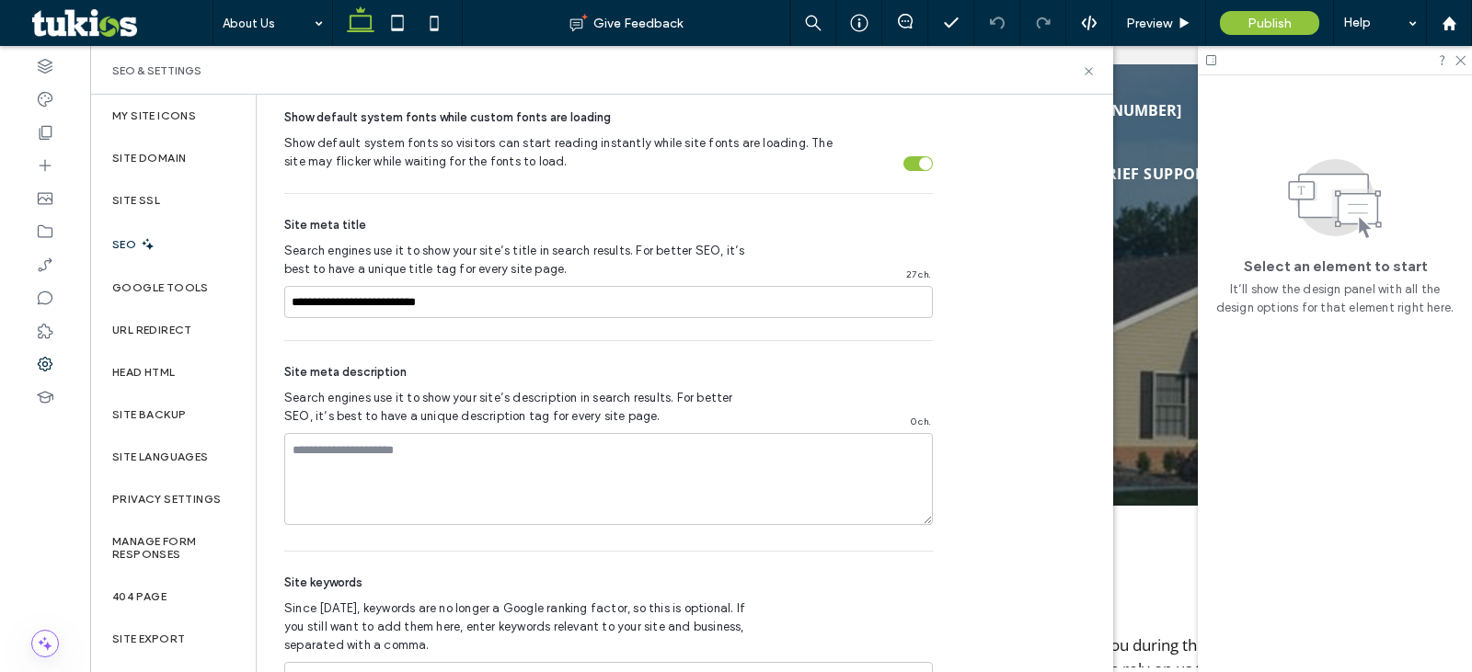
scroll to position [1040, 0]
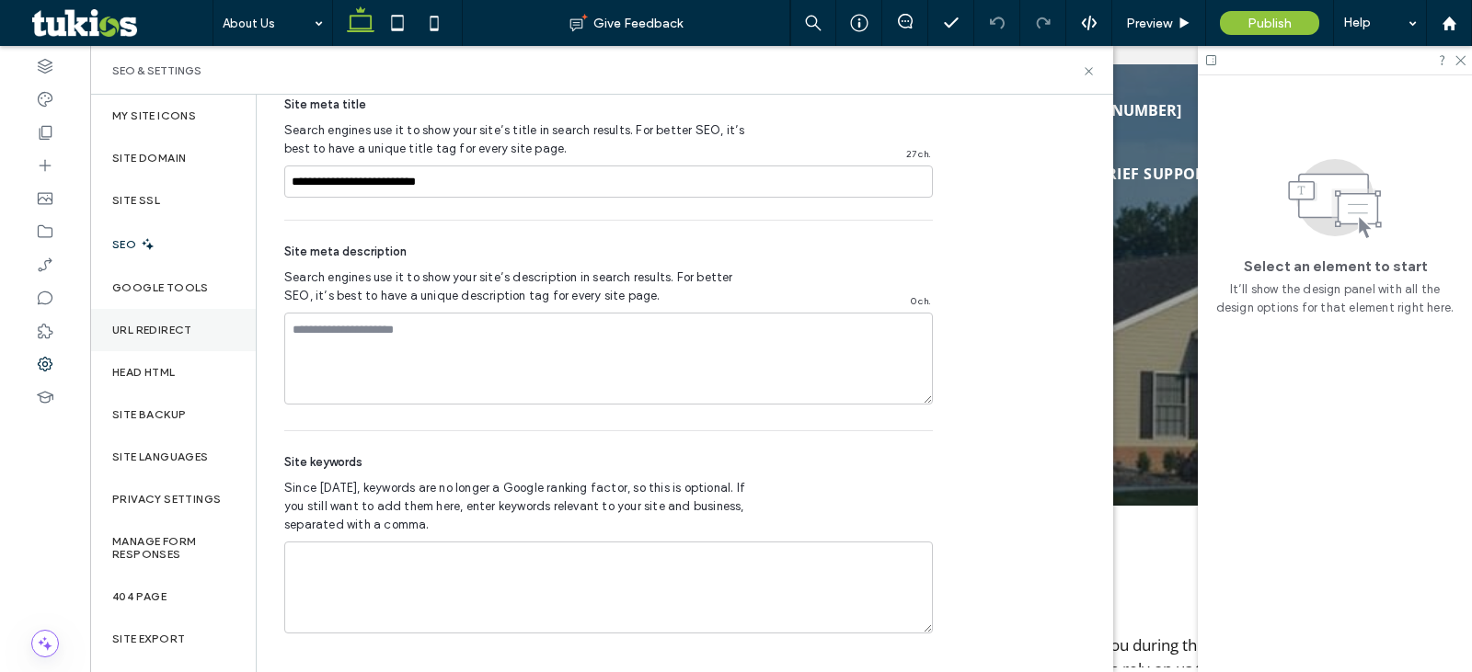
click at [192, 343] on div "URL Redirect" at bounding box center [173, 330] width 166 height 42
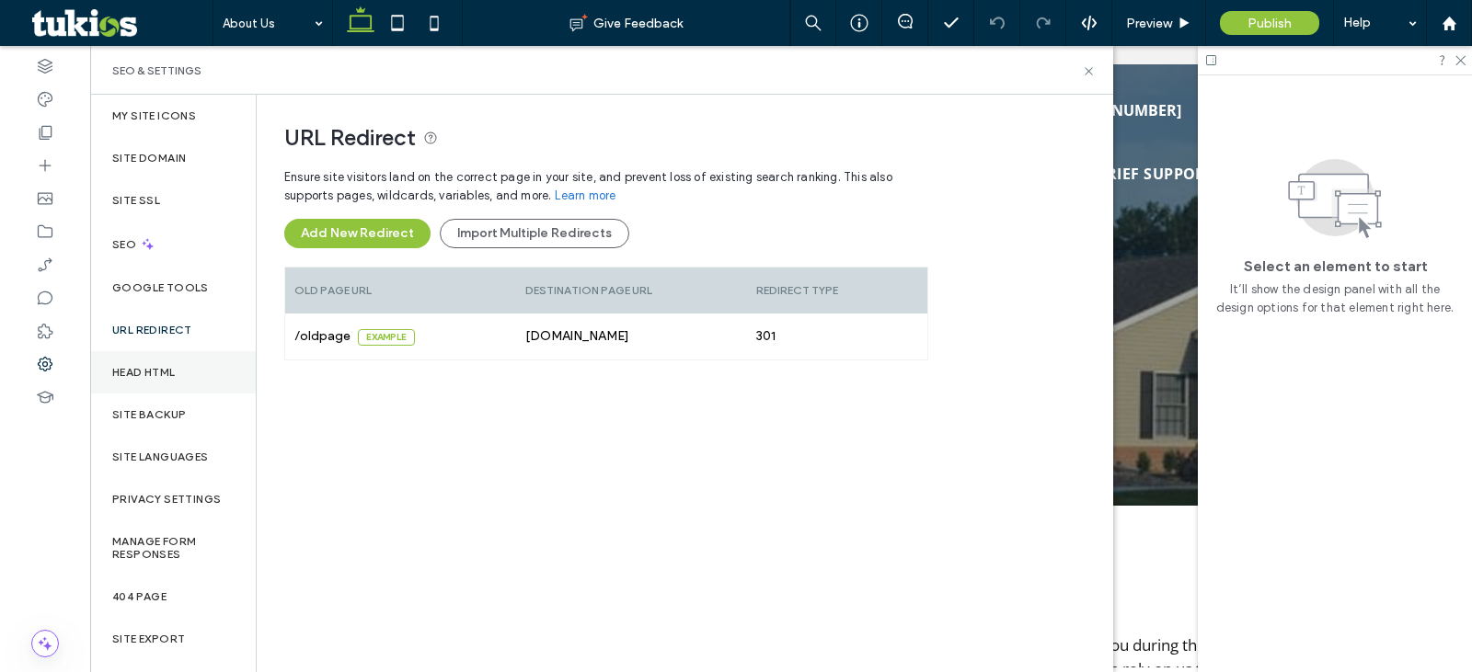
click at [179, 362] on div "Head HTML" at bounding box center [173, 372] width 166 height 42
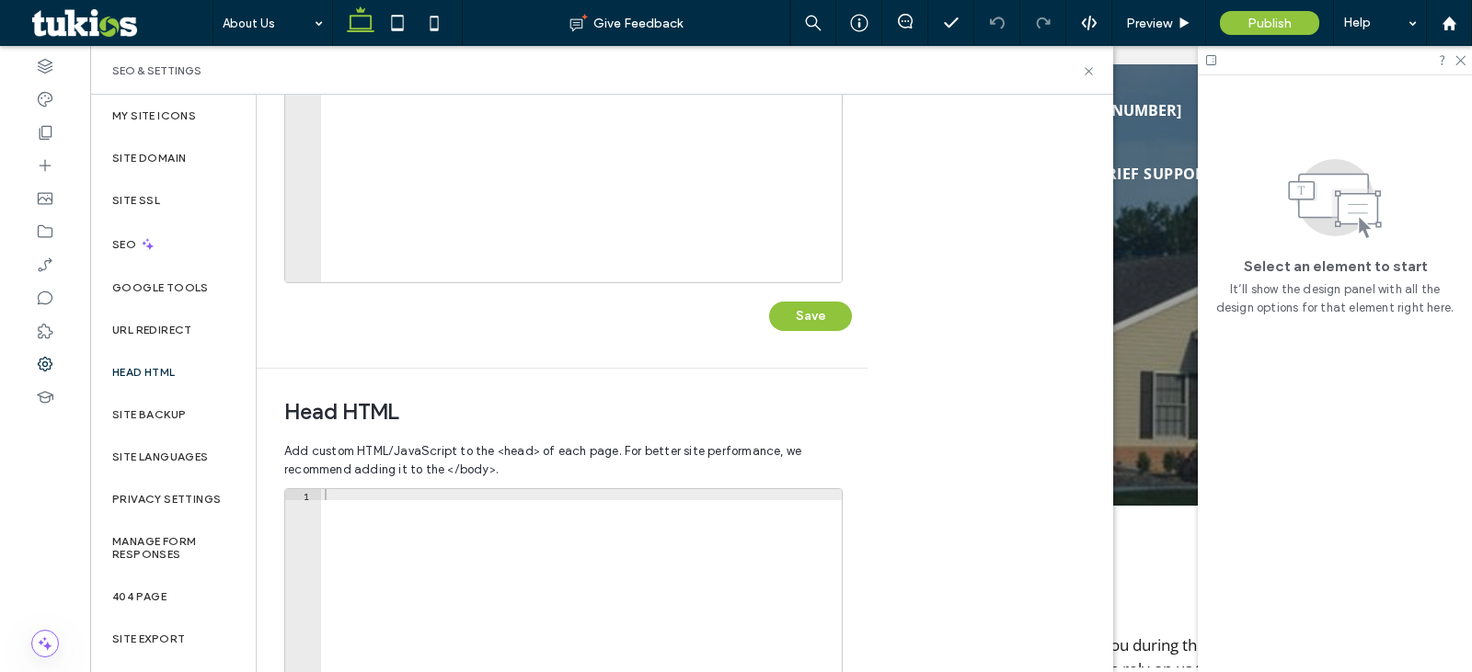
scroll to position [588, 0]
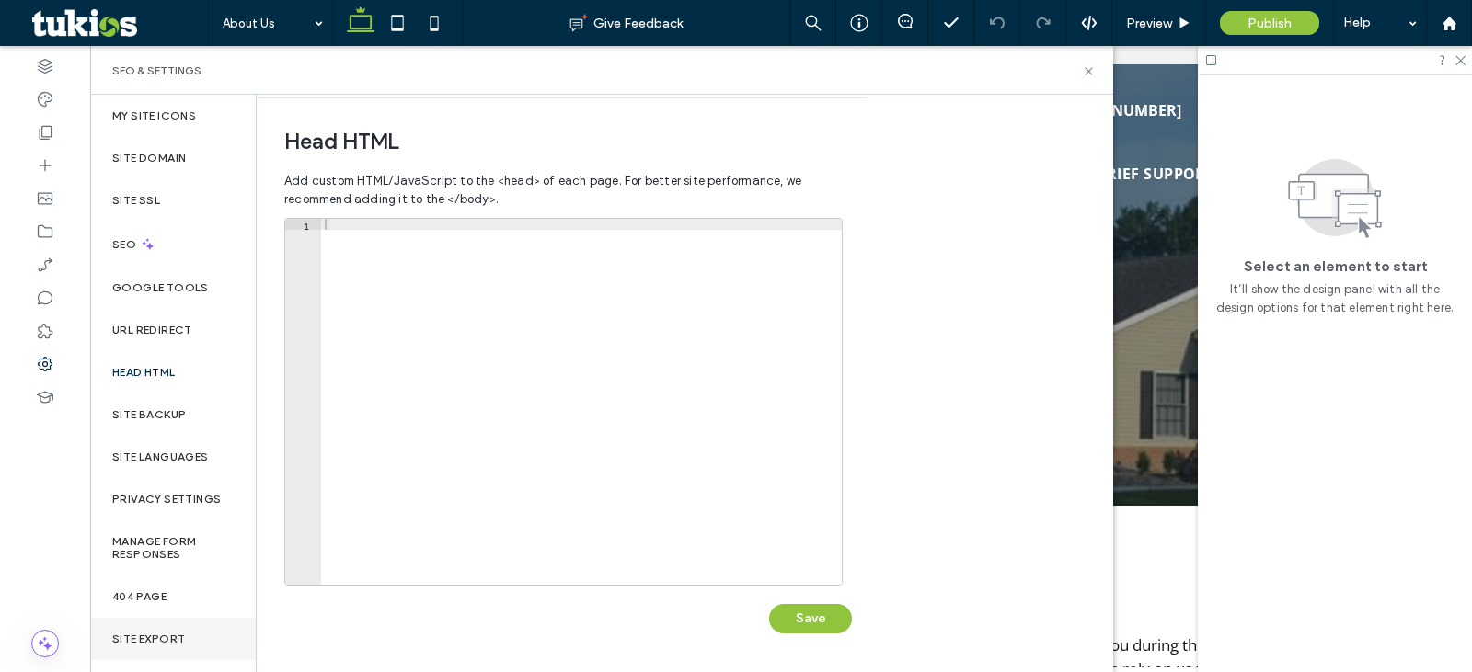
click at [139, 626] on div "Site Export" at bounding box center [173, 639] width 166 height 42
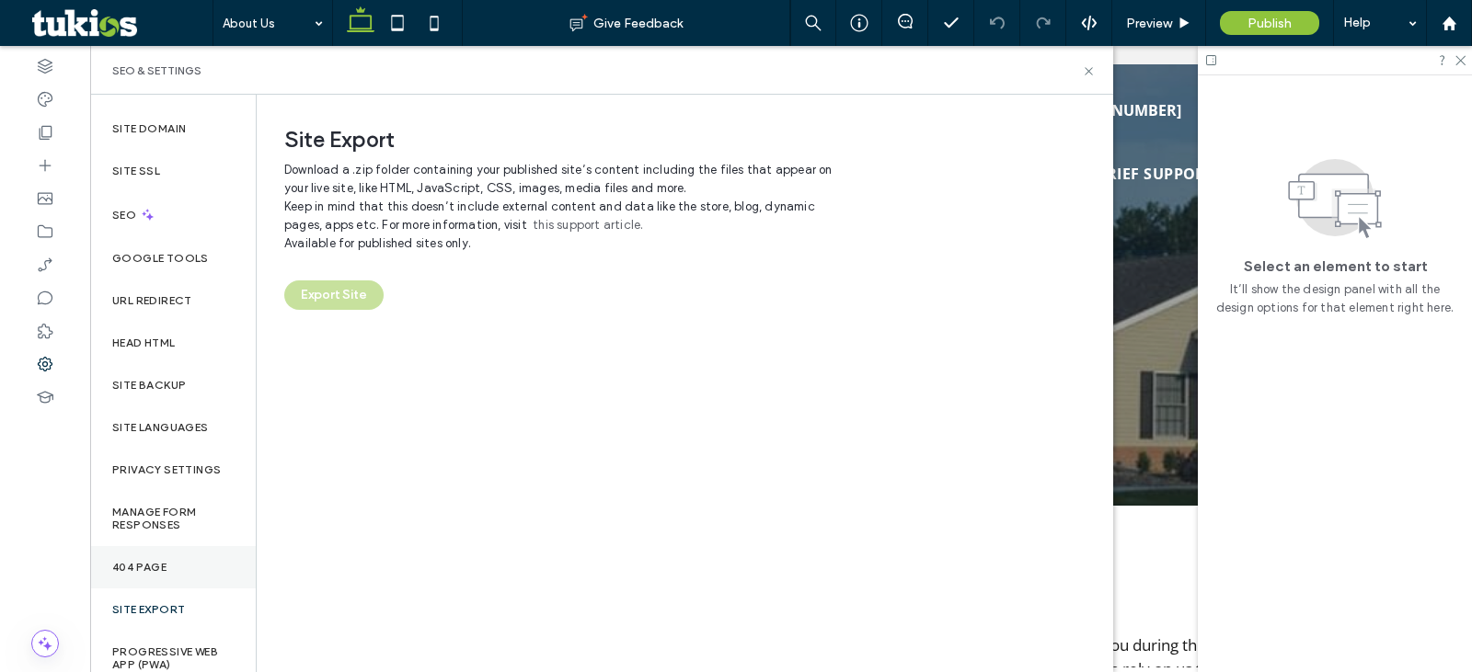
scroll to position [43, 0]
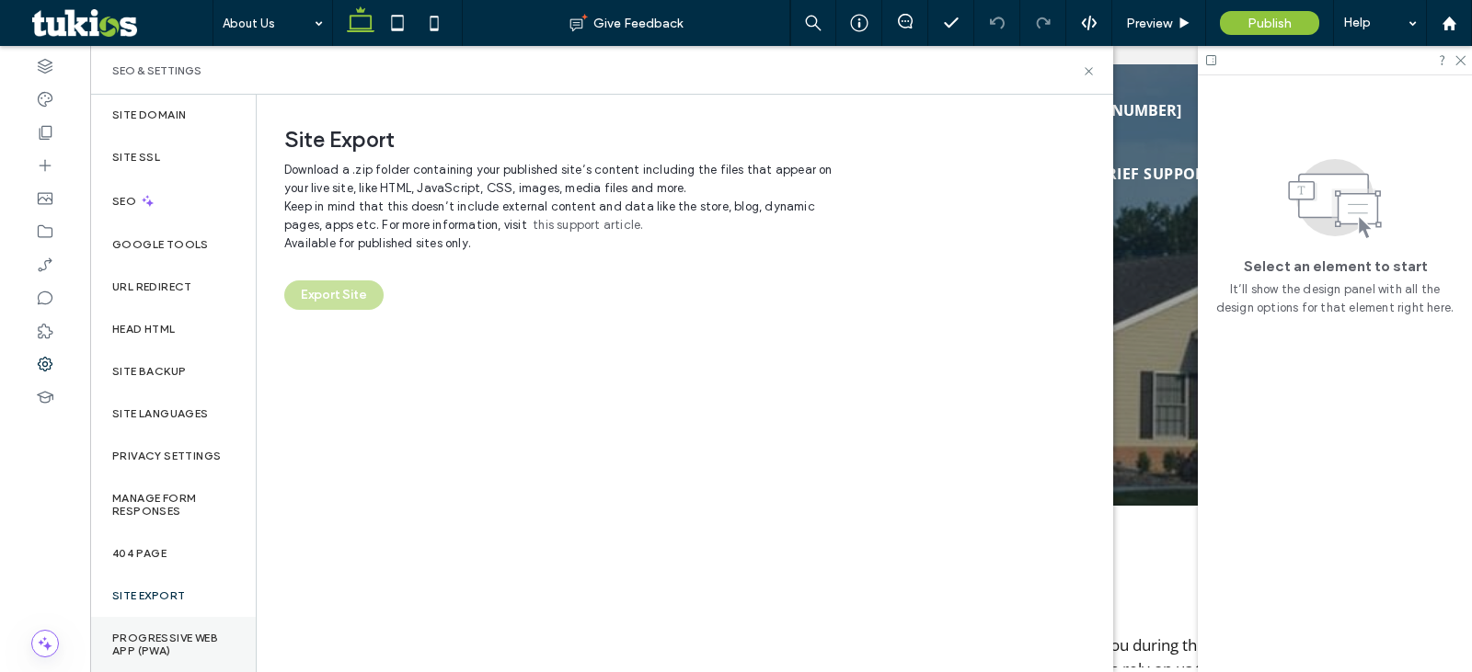
click at [161, 634] on label "Progressive Web App (PWA)" at bounding box center [172, 645] width 121 height 26
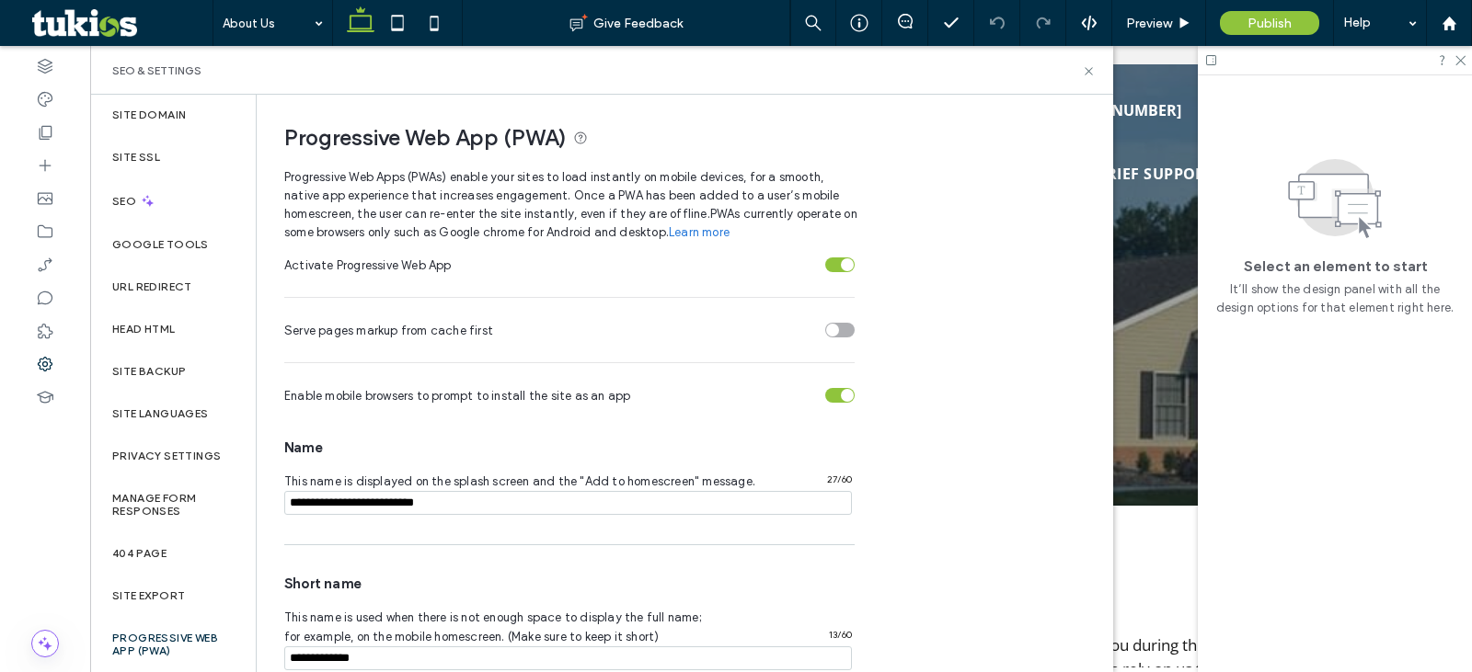
scroll to position [306, 0]
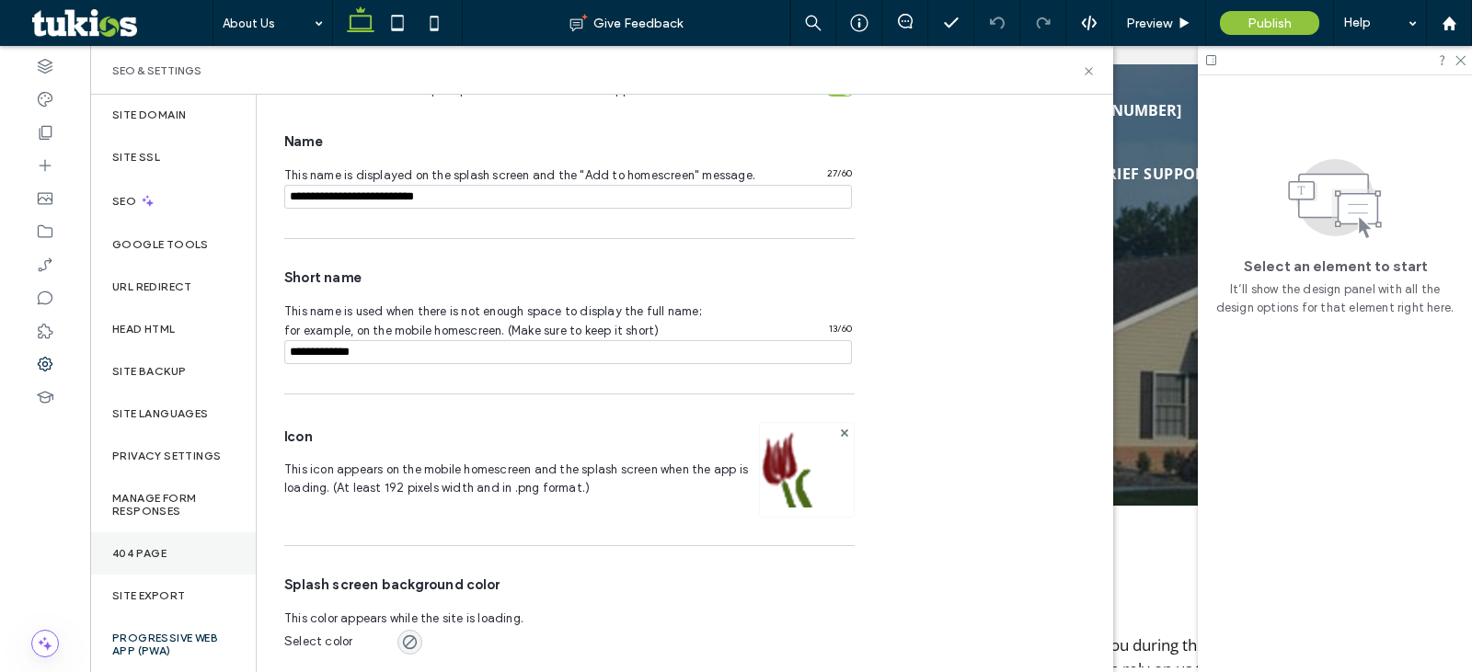
click at [210, 545] on div "404 Page" at bounding box center [173, 554] width 166 height 42
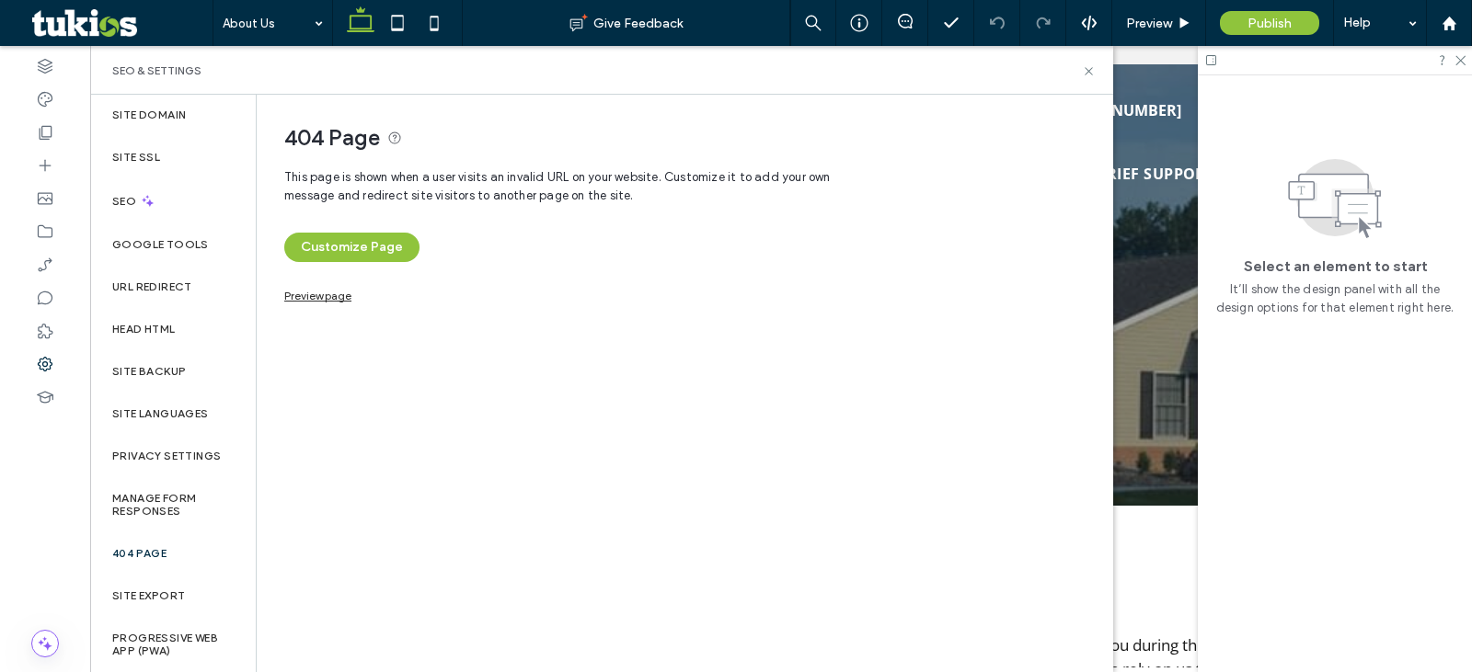
click at [301, 298] on link "Preview page" at bounding box center [317, 294] width 67 height 10
click at [1122, 34] on div "Preview" at bounding box center [1159, 23] width 94 height 46
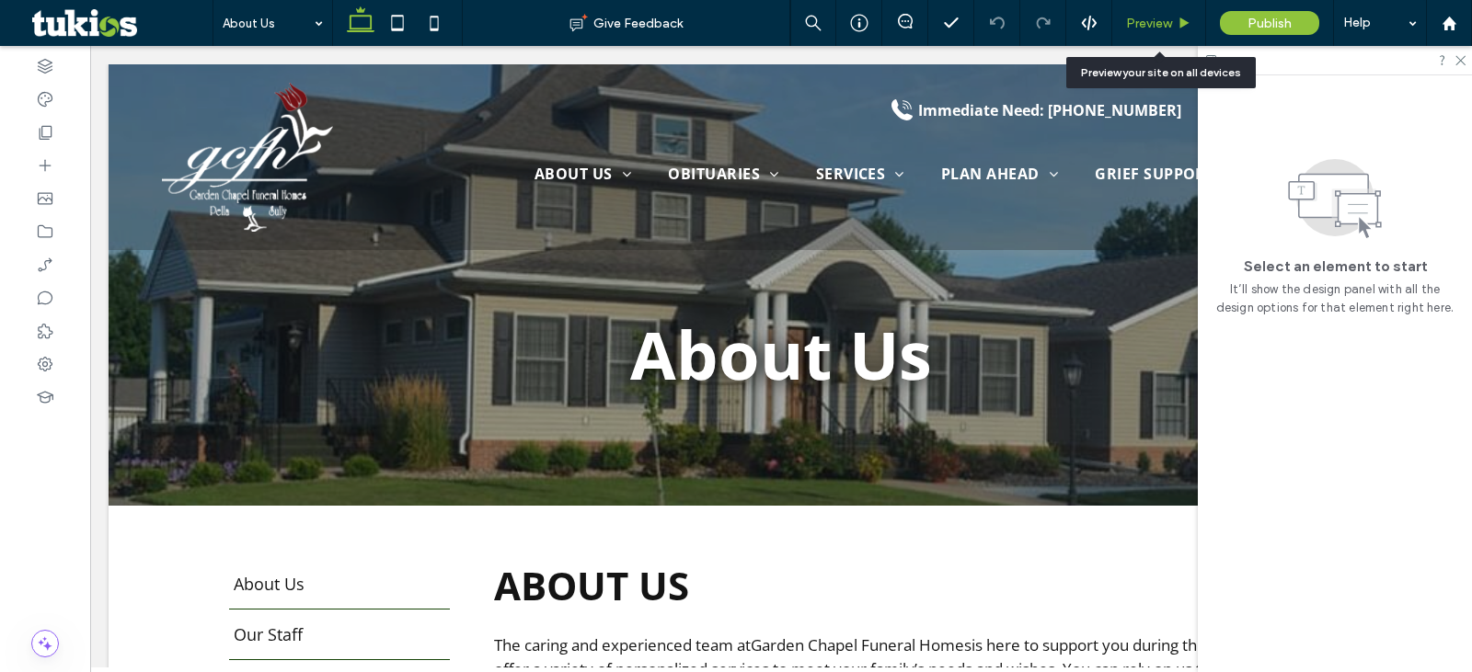
click at [1165, 28] on span "Preview" at bounding box center [1149, 24] width 46 height 16
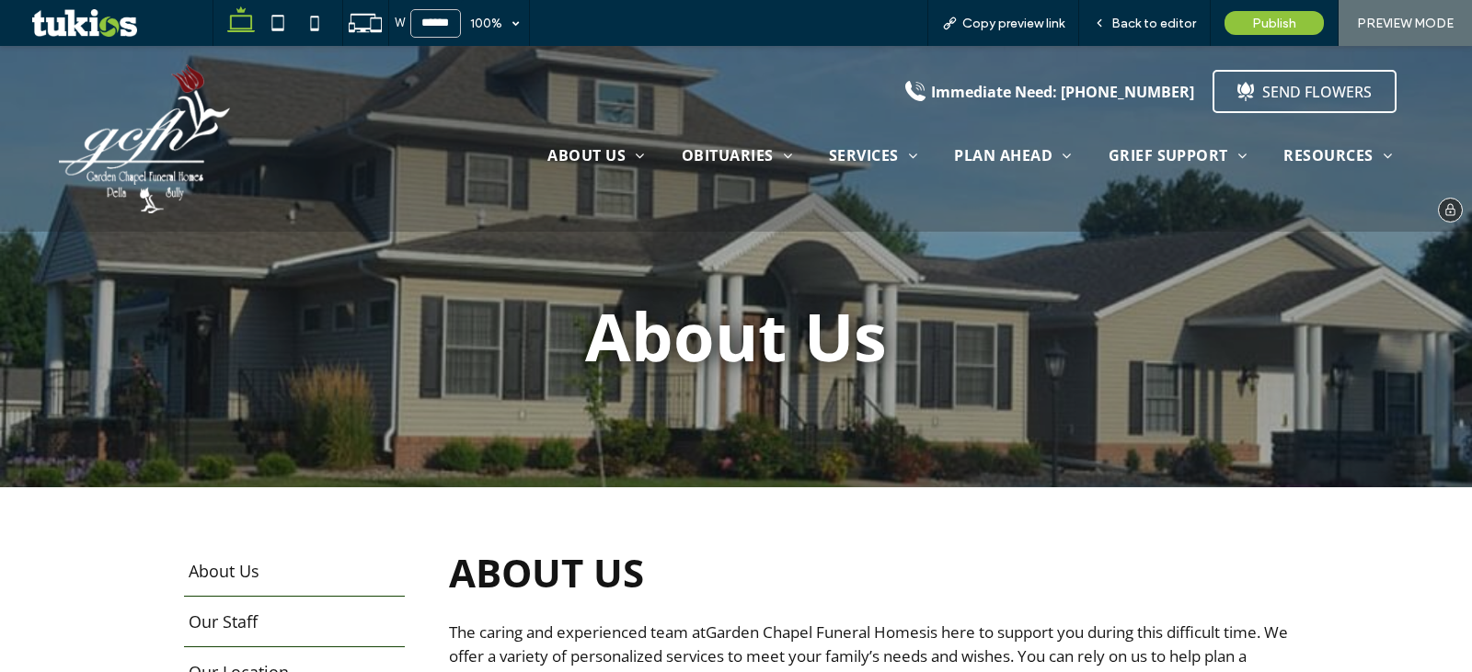
click at [146, 163] on img at bounding box center [144, 138] width 171 height 149
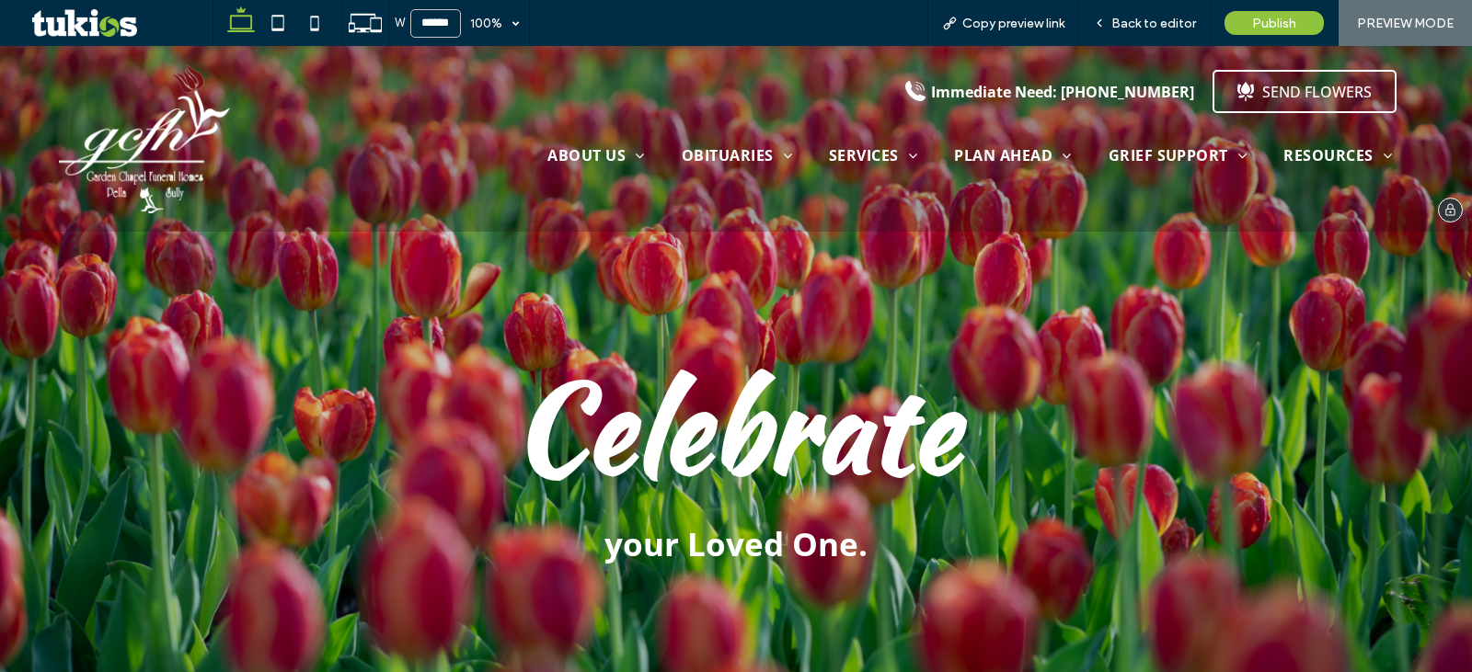
click at [155, 162] on img at bounding box center [144, 138] width 171 height 149
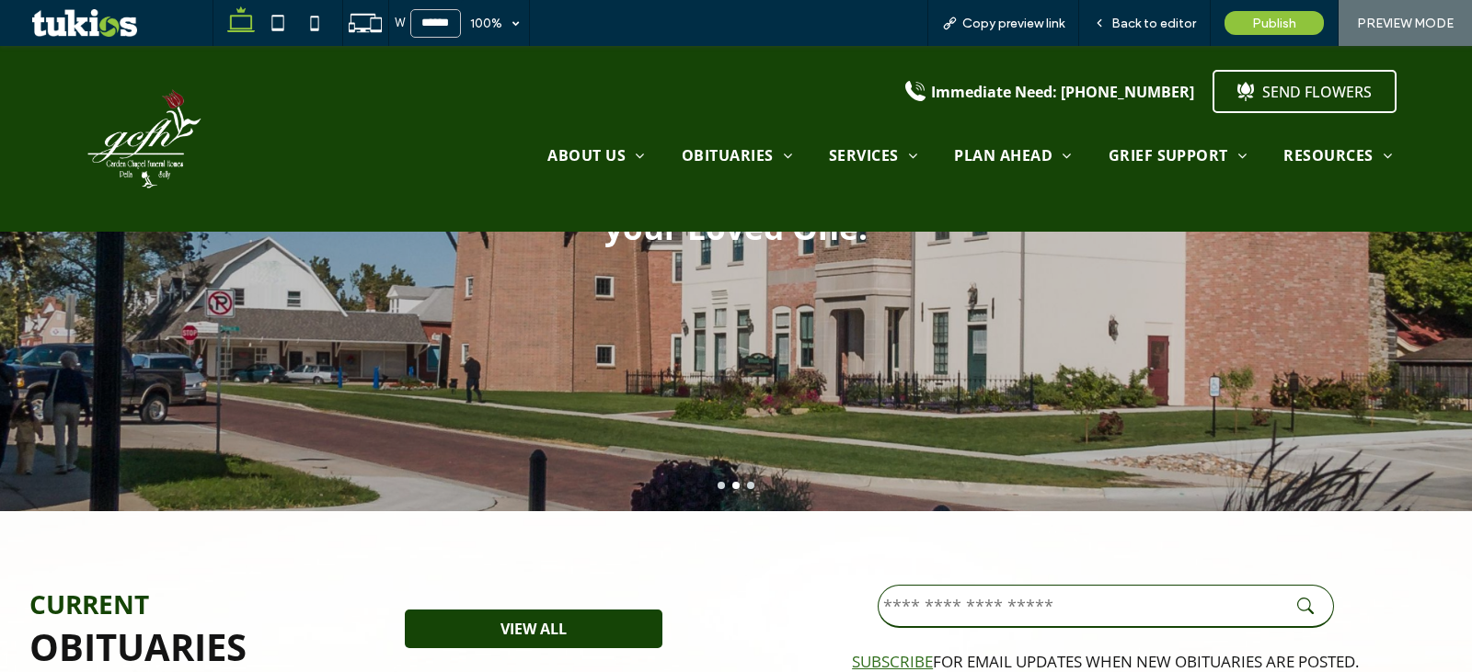
scroll to position [614, 0]
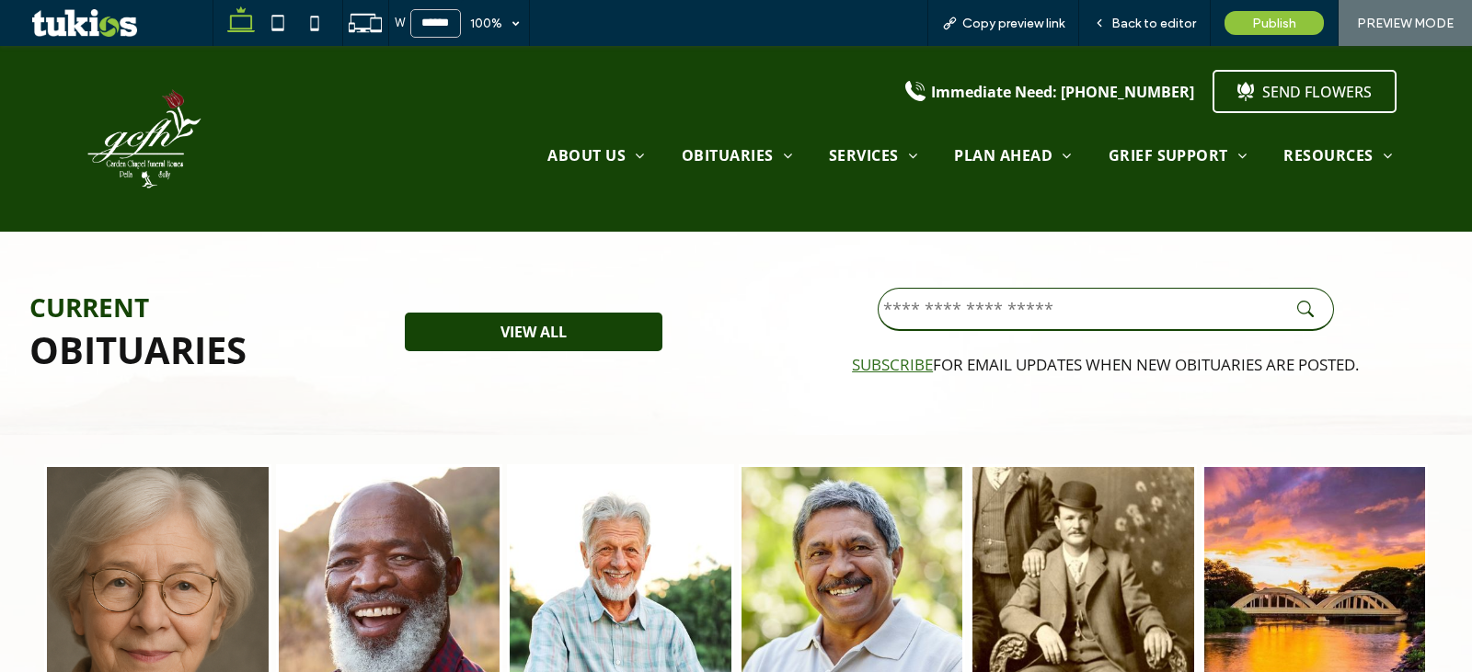
drag, startPoint x: 931, startPoint y: 316, endPoint x: 959, endPoint y: 316, distance: 27.6
click at [931, 316] on input "text" at bounding box center [1106, 309] width 456 height 43
type input "*"
click at [1300, 306] on icon "submit" at bounding box center [1305, 309] width 17 height 17
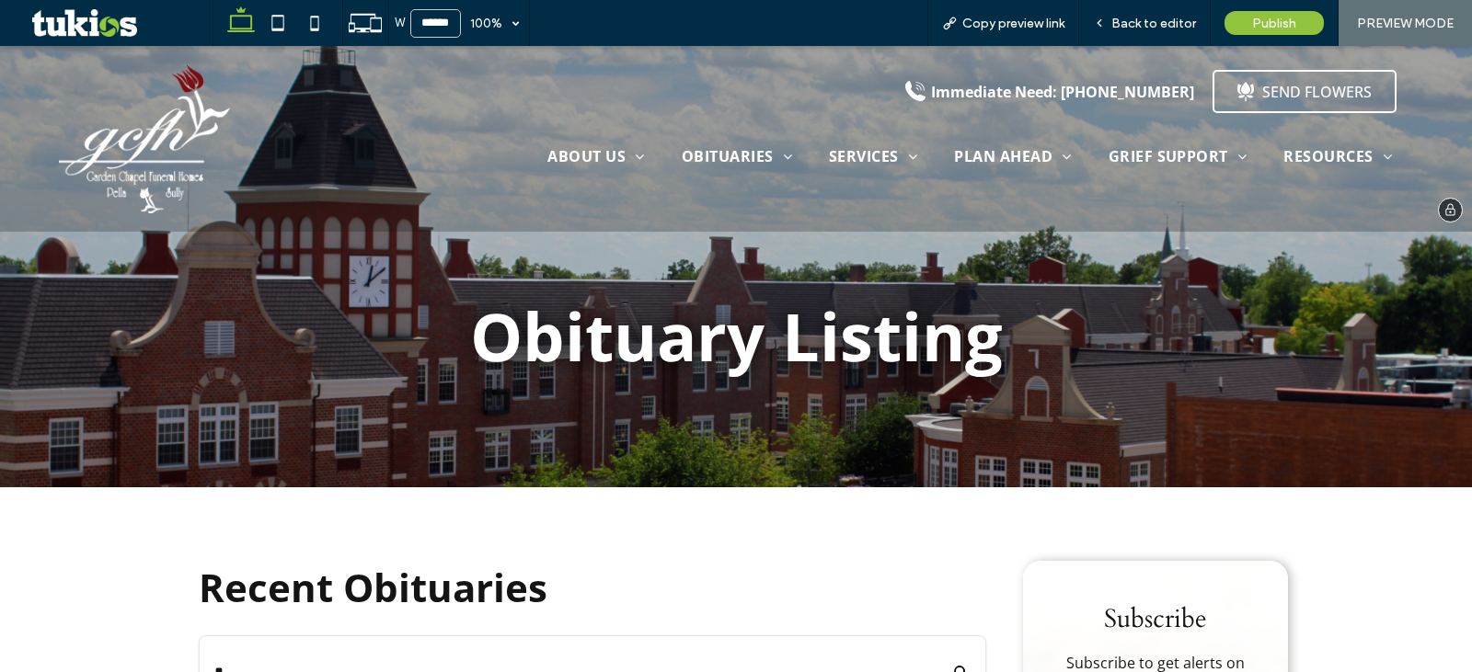
click at [190, 135] on img at bounding box center [144, 138] width 171 height 149
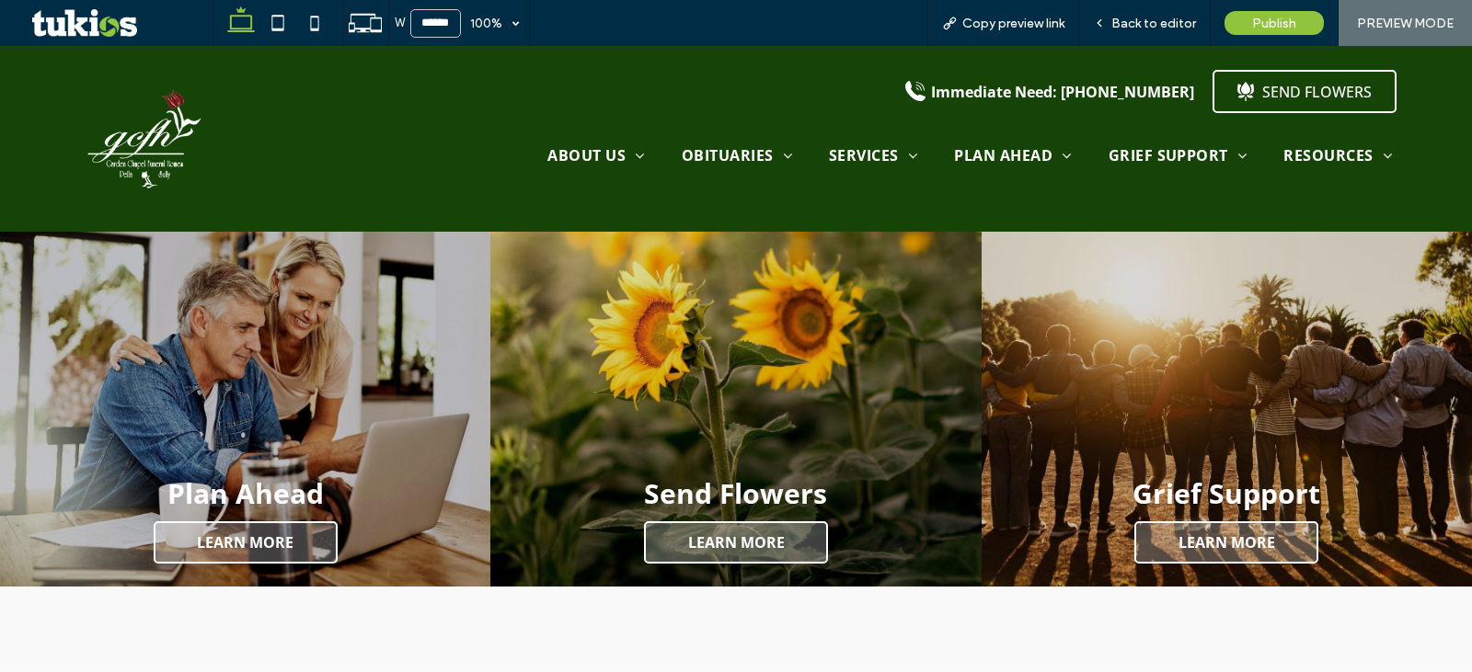
scroll to position [2453, 0]
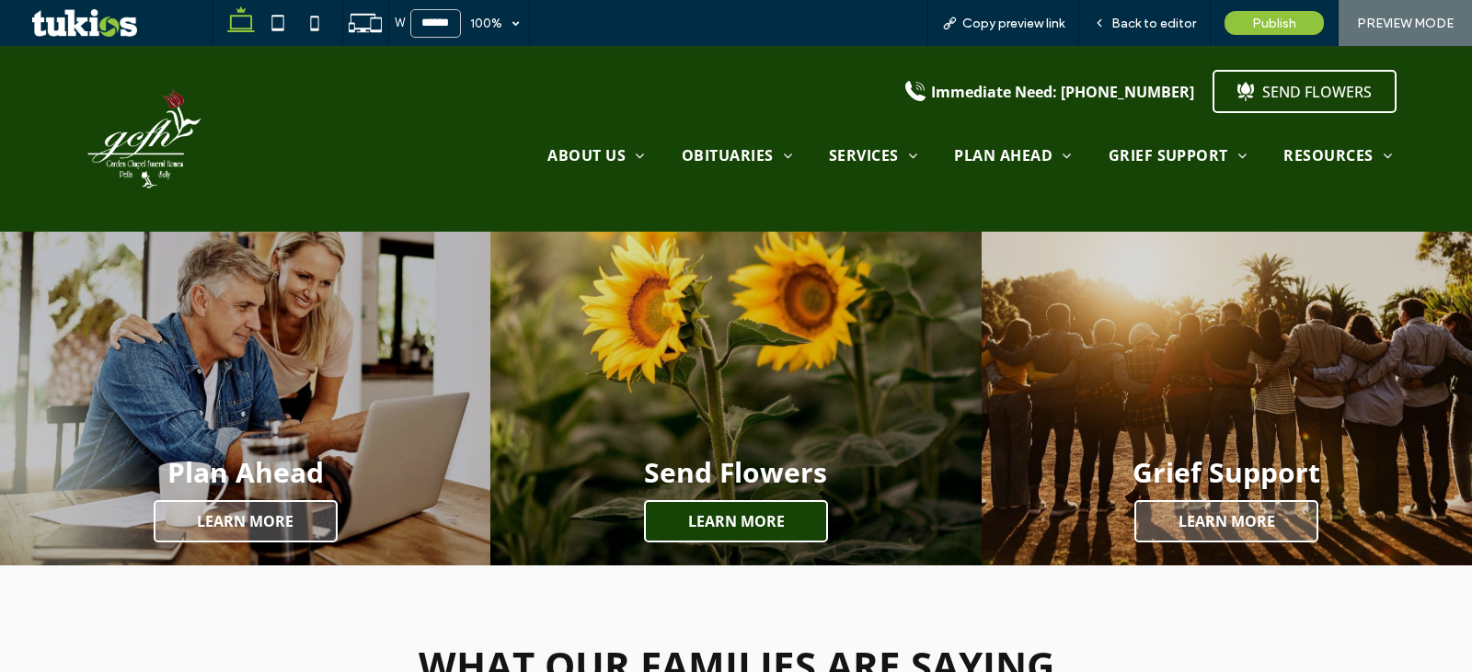
drag, startPoint x: 659, startPoint y: 499, endPoint x: 668, endPoint y: 500, distance: 9.2
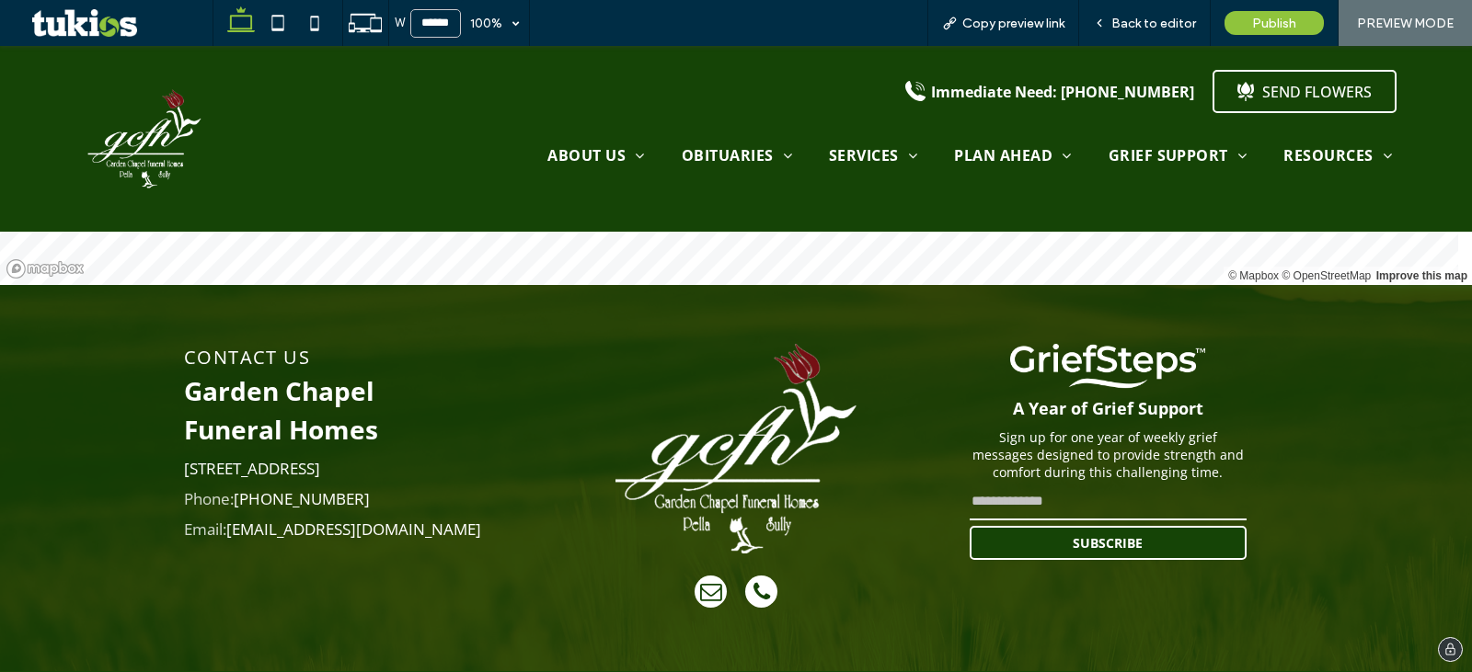
scroll to position [3604, 0]
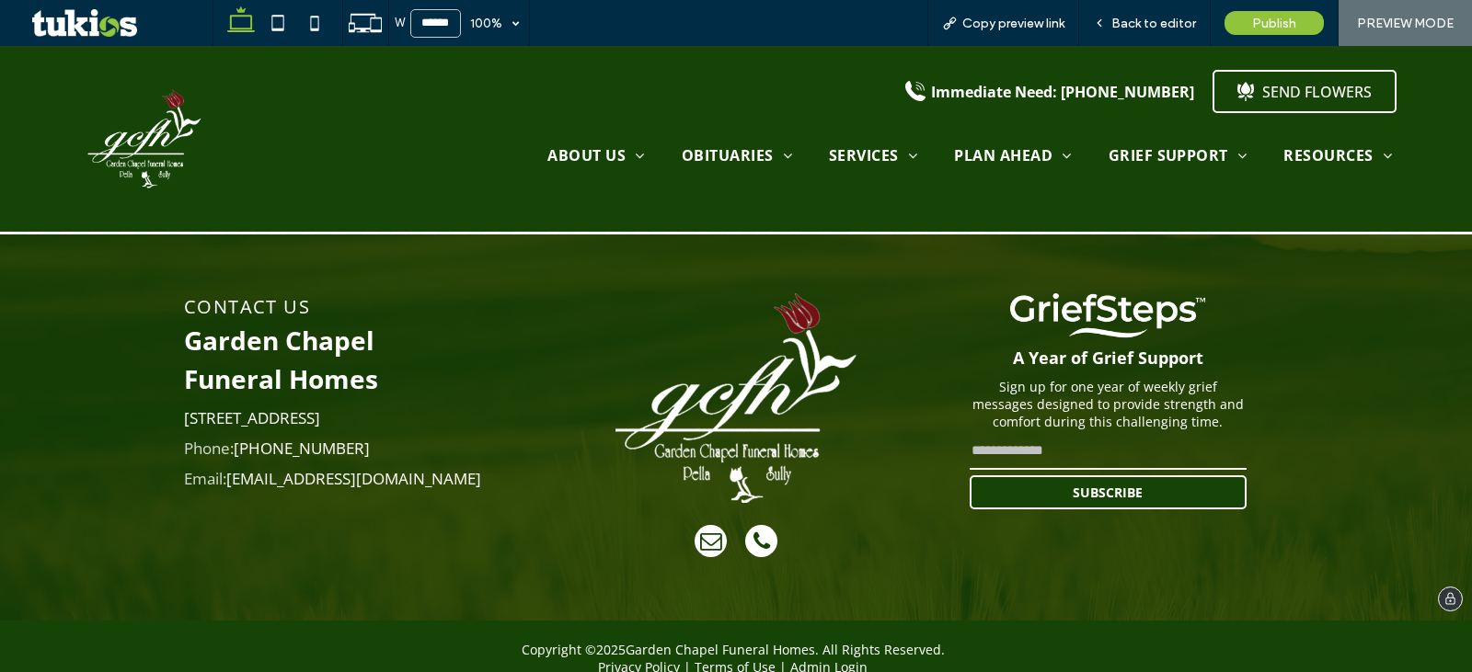
click at [1136, 433] on input "email" at bounding box center [1108, 451] width 277 height 37
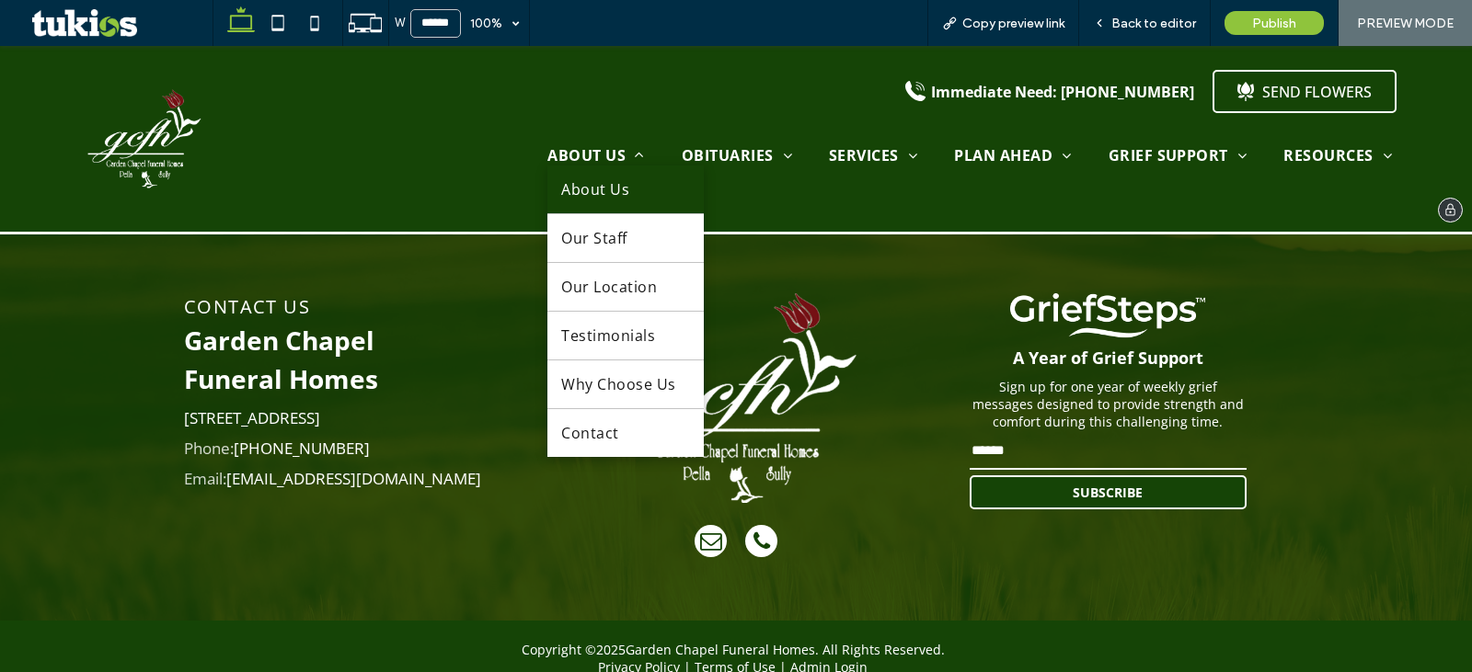
type input "******"
click at [596, 178] on link "About Us" at bounding box center [624, 190] width 155 height 48
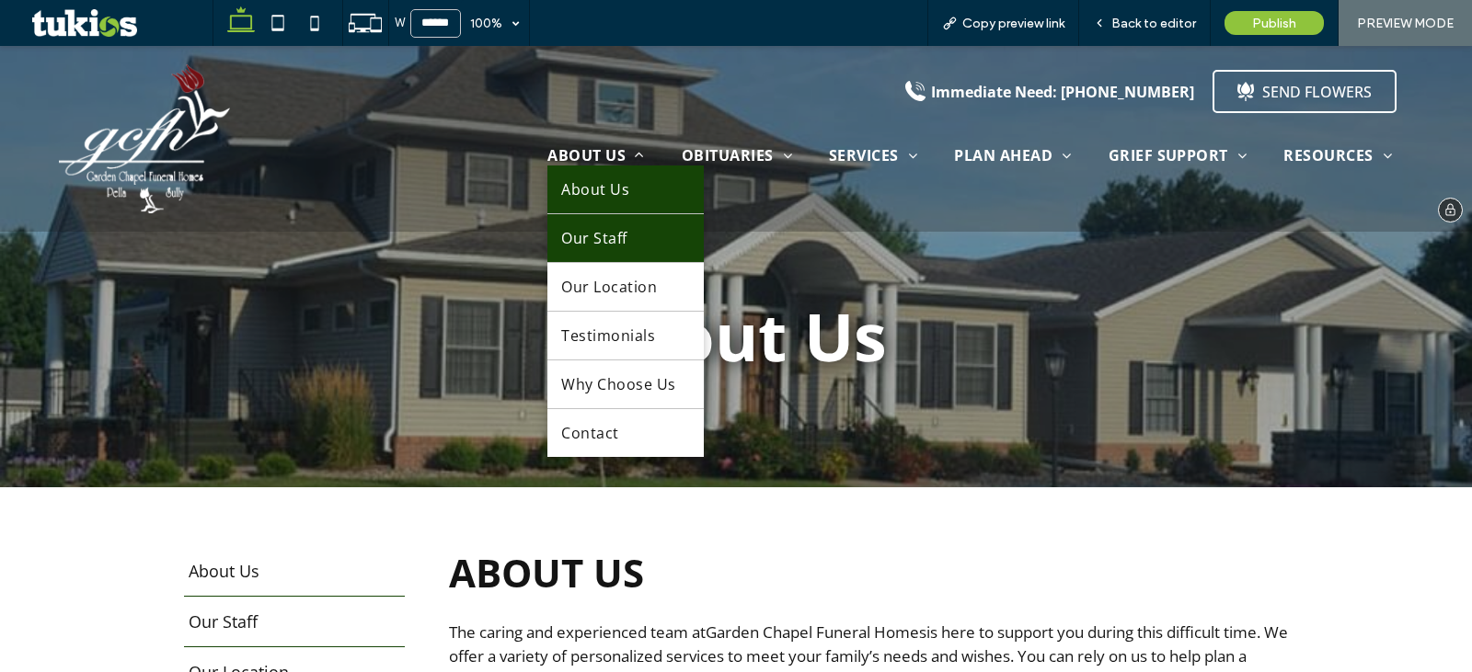
click at [612, 233] on span "Our Staff" at bounding box center [593, 238] width 65 height 20
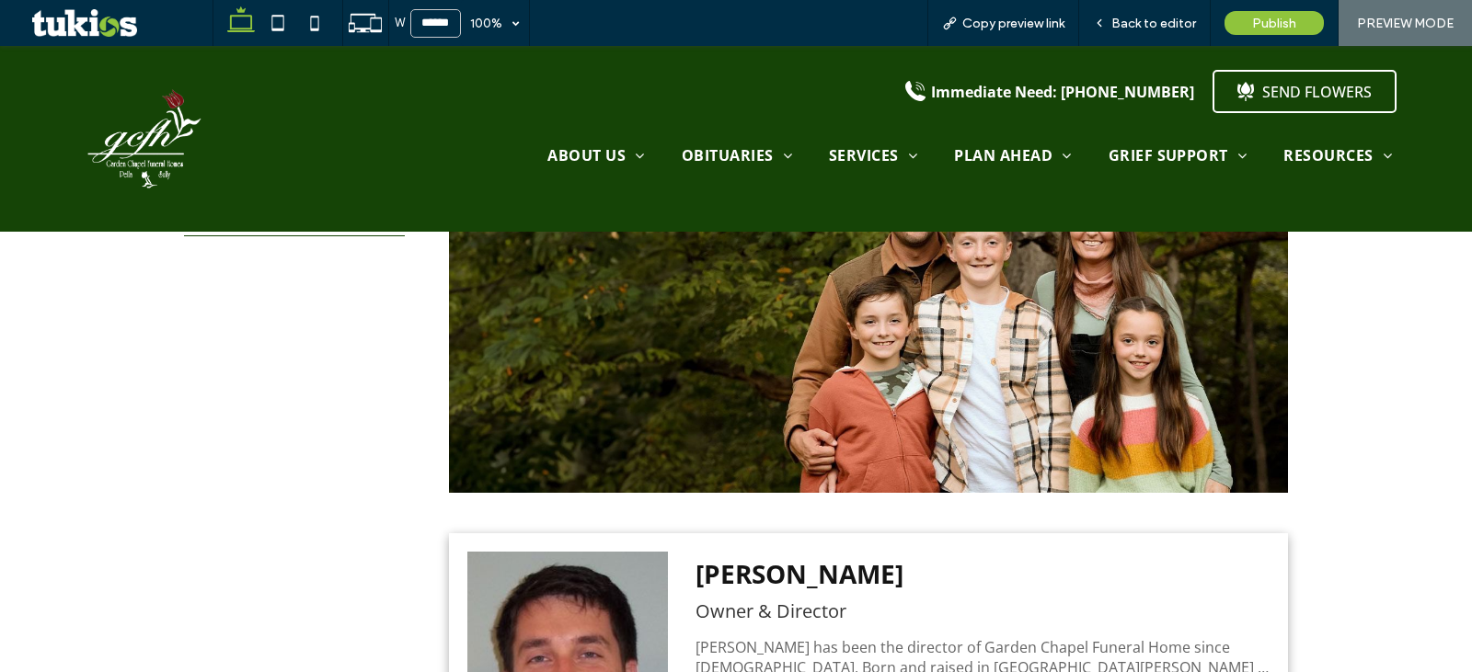
scroll to position [920, 0]
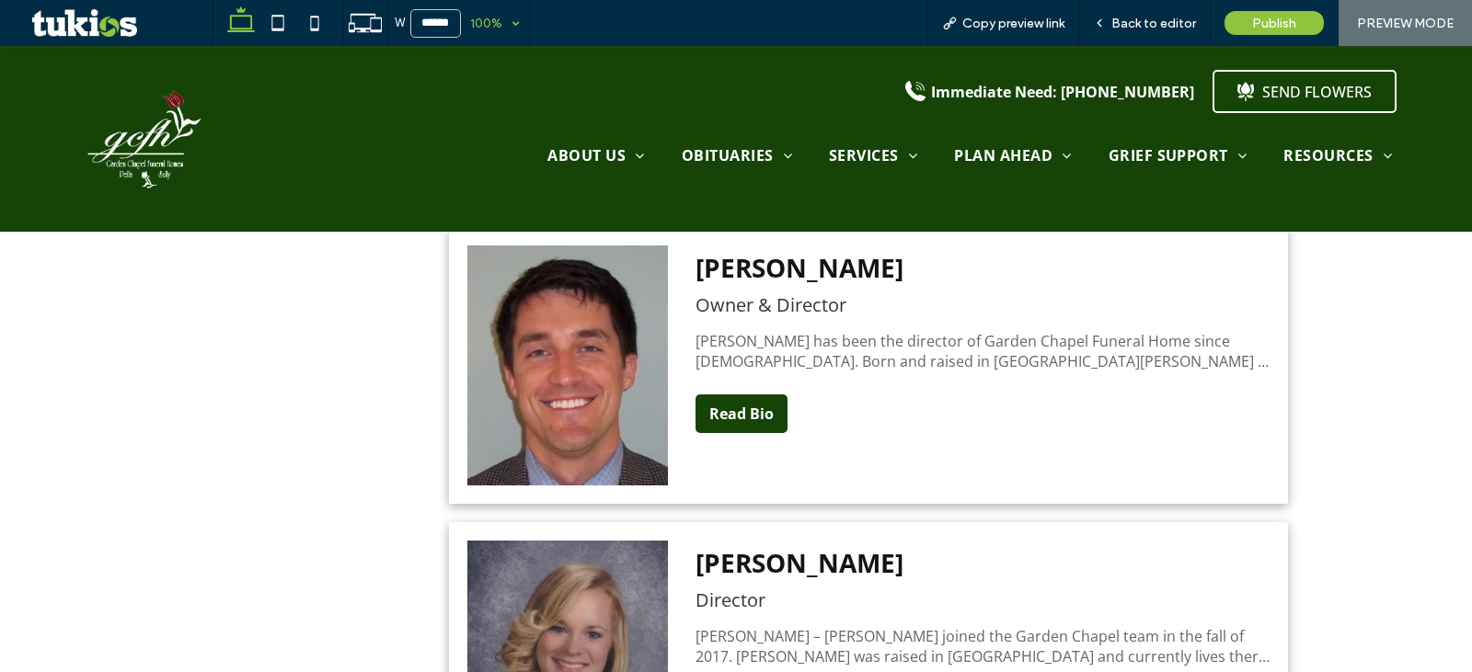
click at [512, 17] on div "100%" at bounding box center [487, 23] width 52 height 46
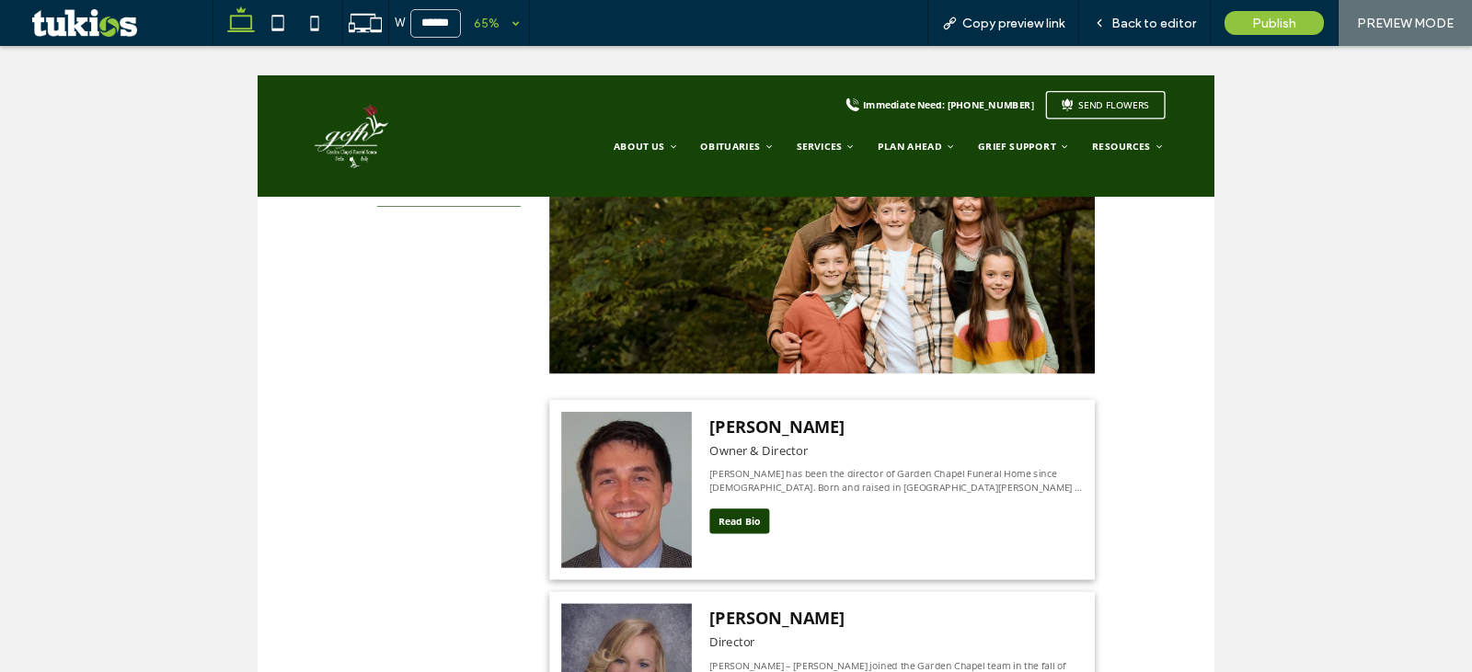
scroll to position [614, 0]
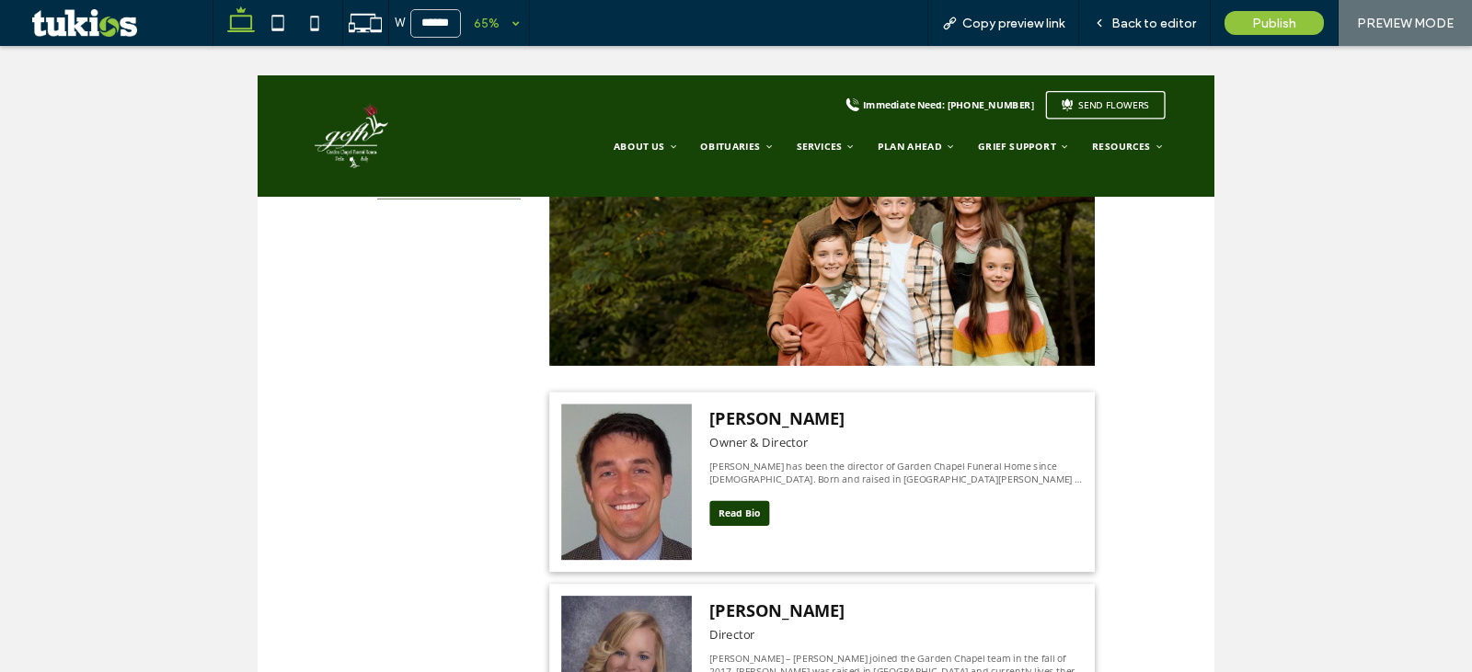
scroll to position [920, 0]
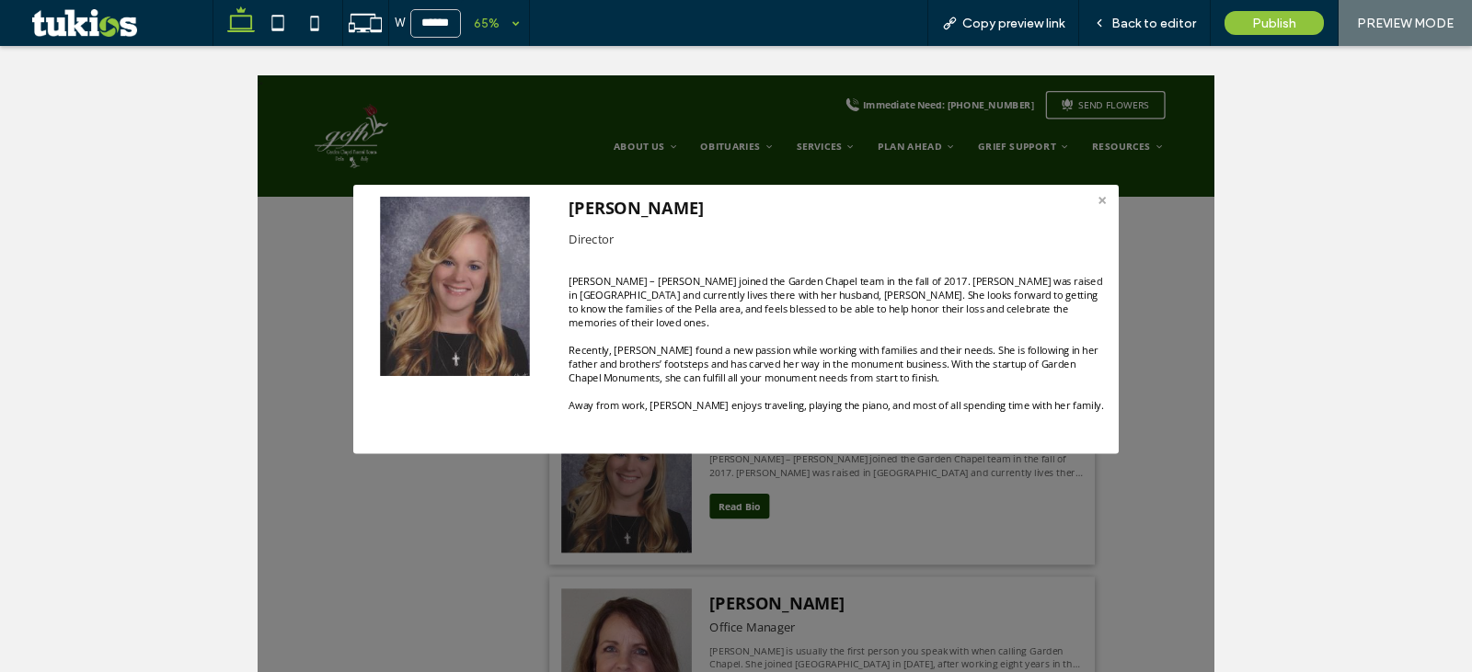
drag, startPoint x: 681, startPoint y: 719, endPoint x: 828, endPoint y: 715, distance: 147.3
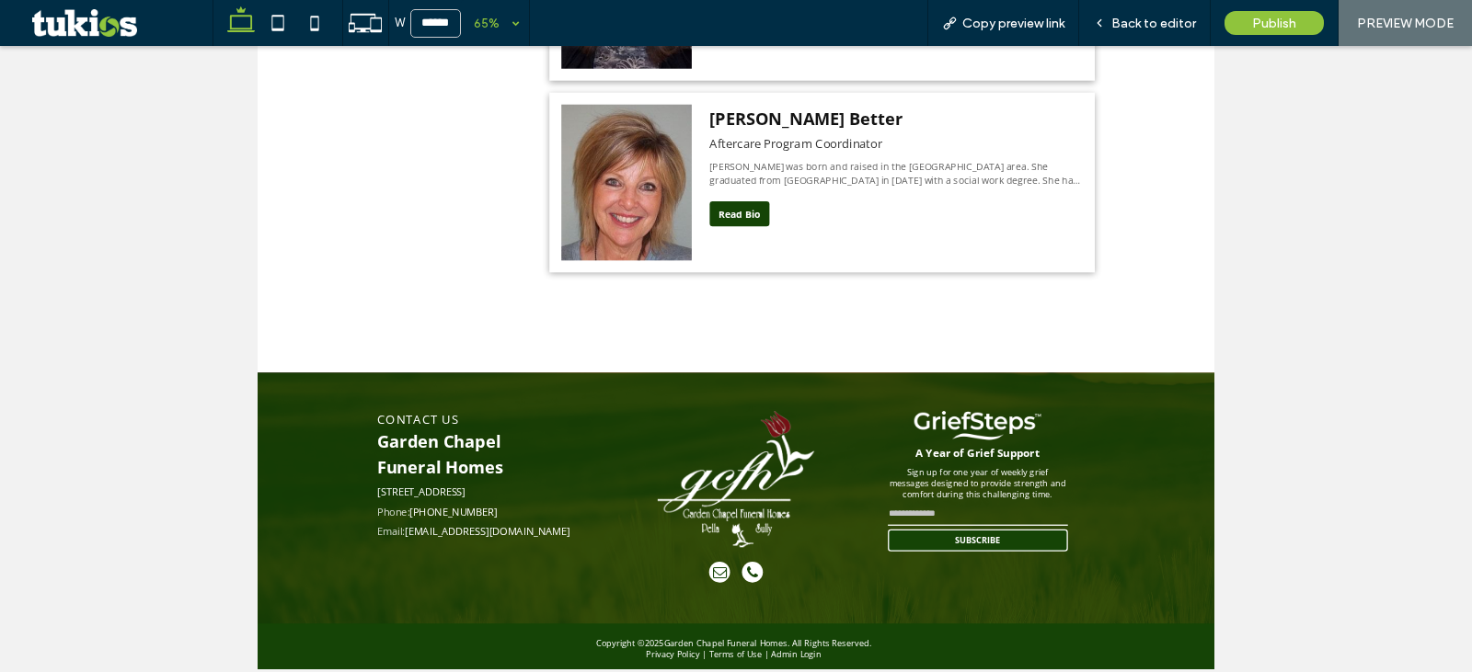
scroll to position [614, 0]
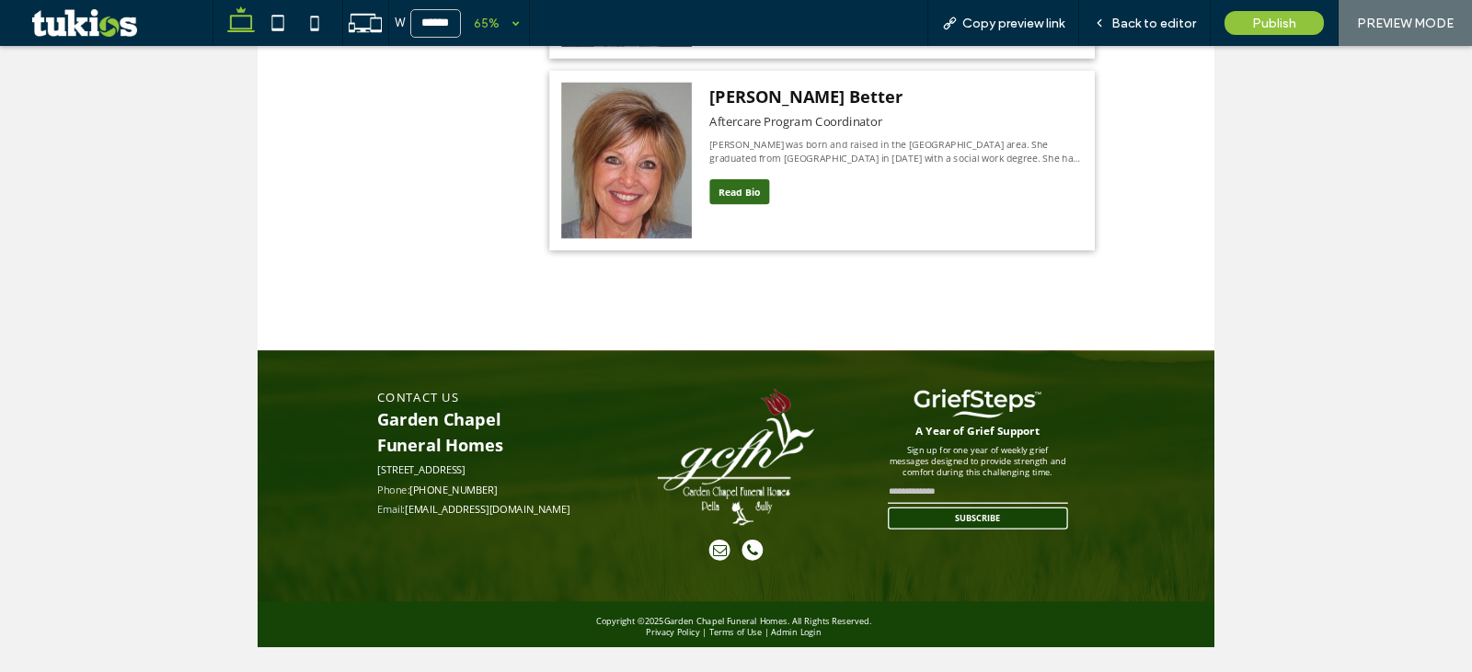
click at [997, 574] on button "Read Bio" at bounding box center [999, 585] width 92 height 39
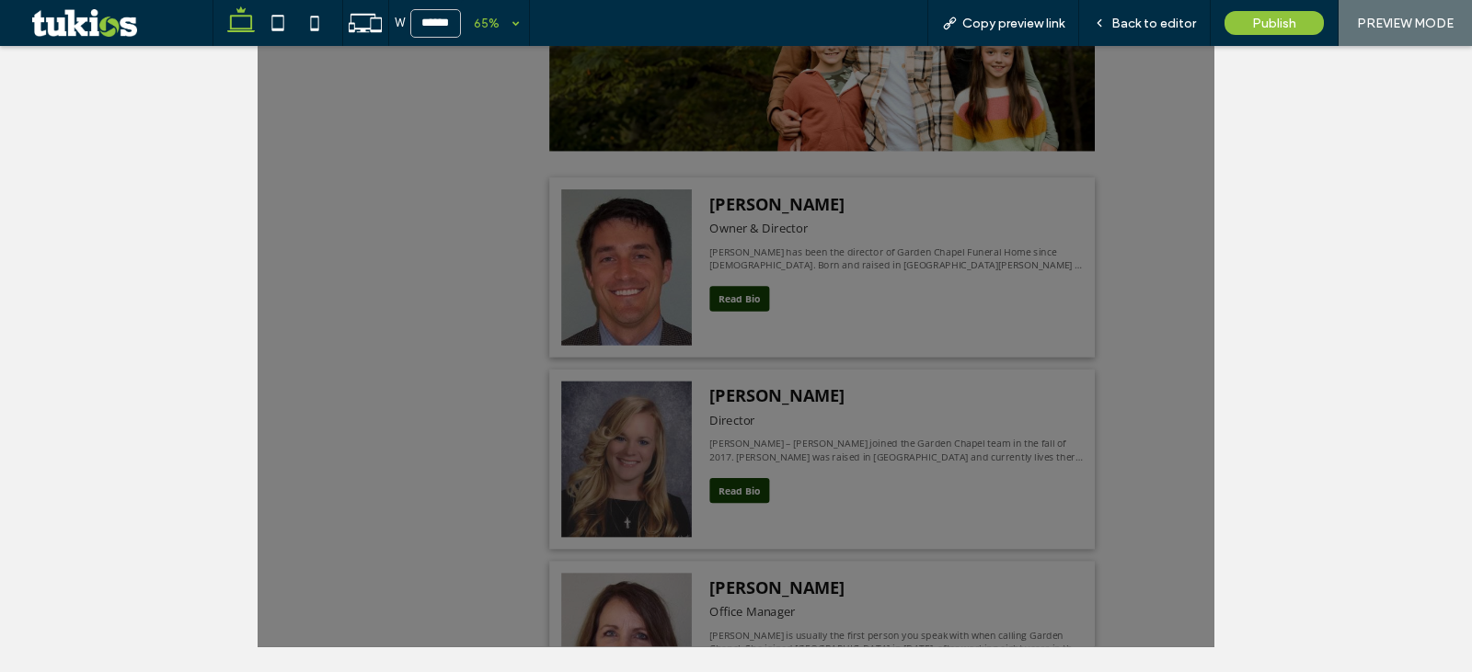
scroll to position [0, 0]
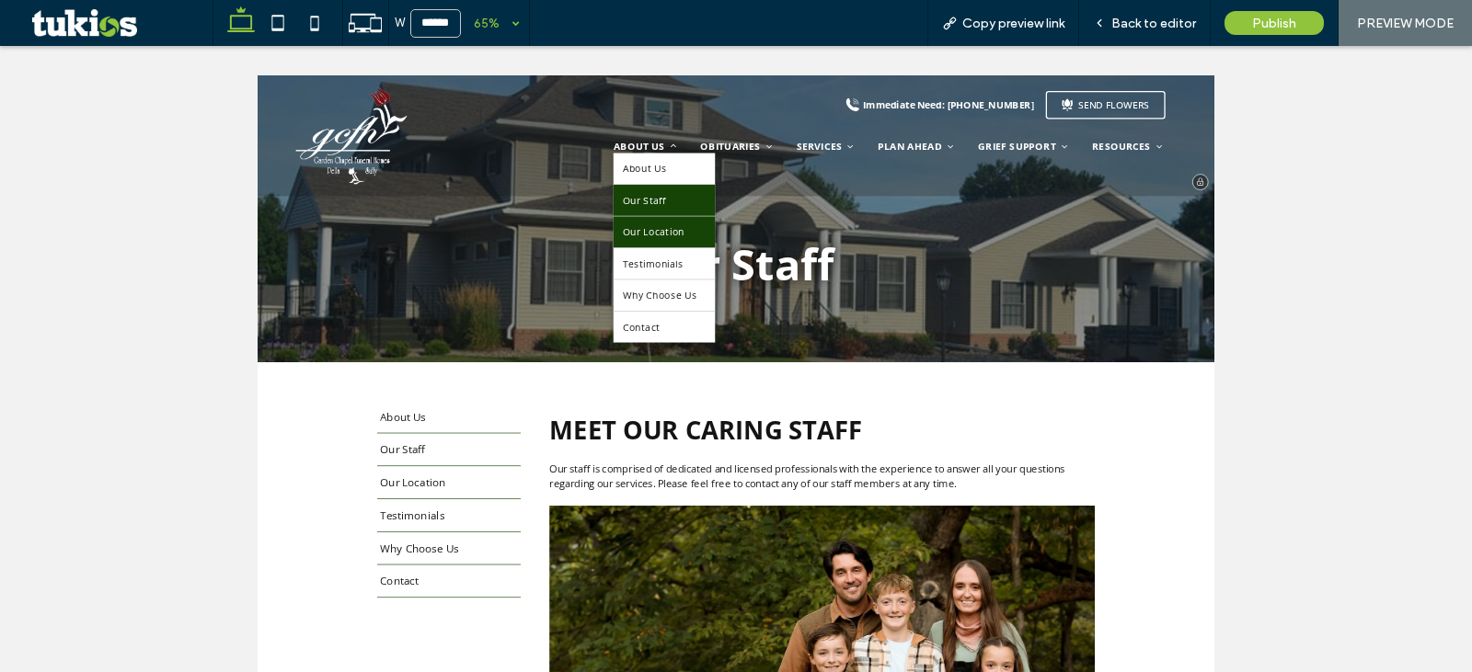
click at [879, 302] on link "Our Location" at bounding box center [882, 317] width 155 height 48
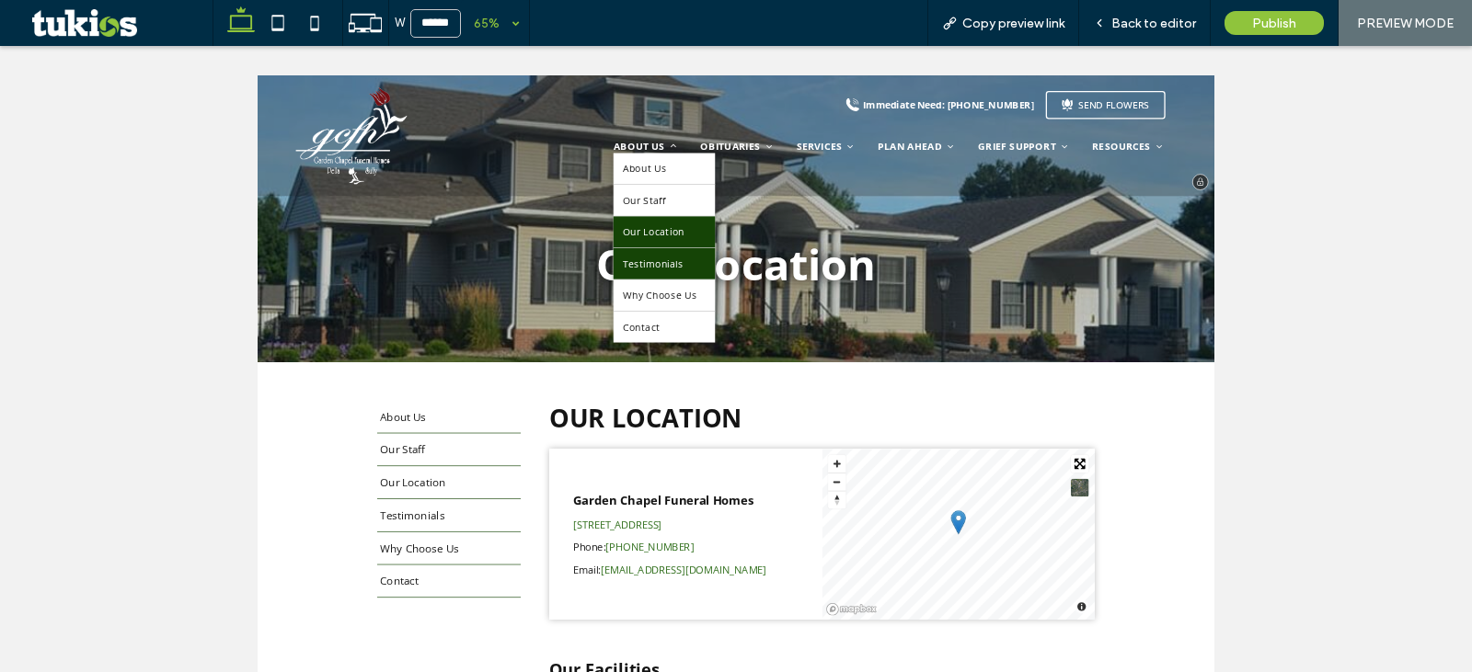
click at [856, 361] on span "Testimonials" at bounding box center [866, 365] width 94 height 20
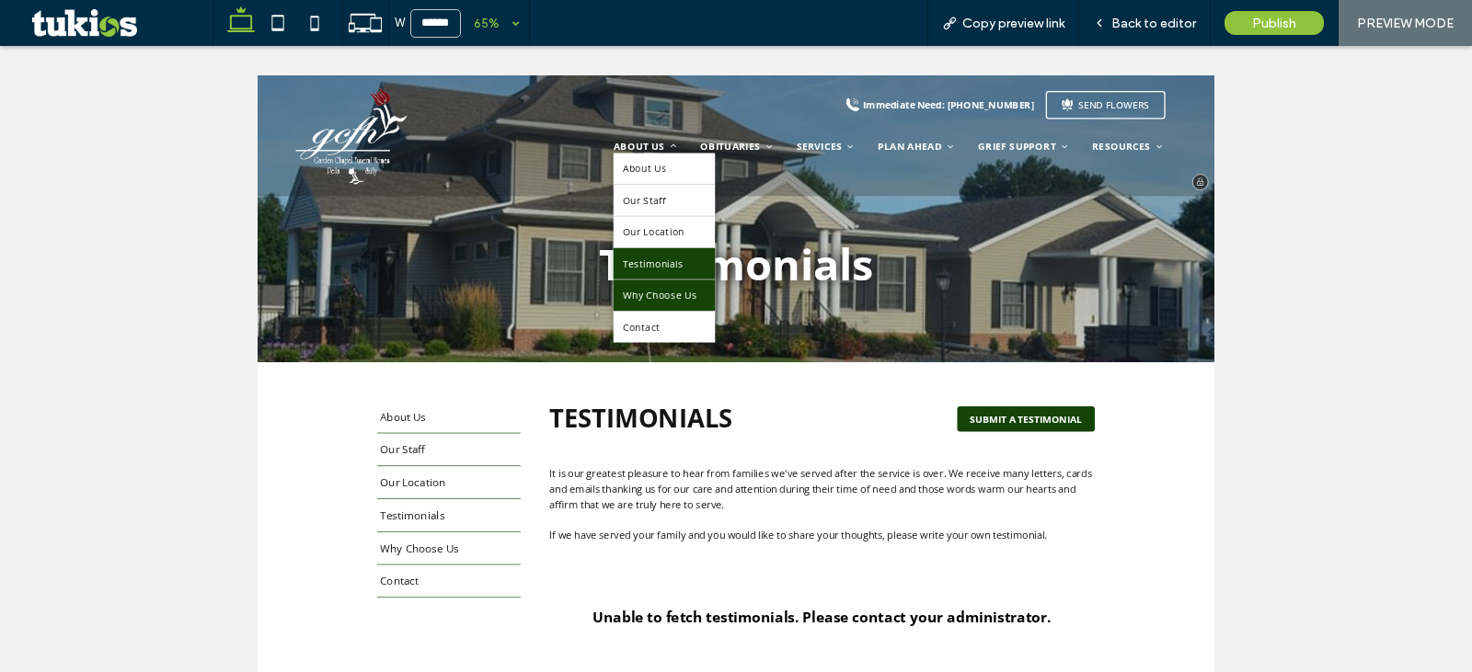
click at [822, 410] on span "Why Choose Us" at bounding box center [876, 414] width 114 height 20
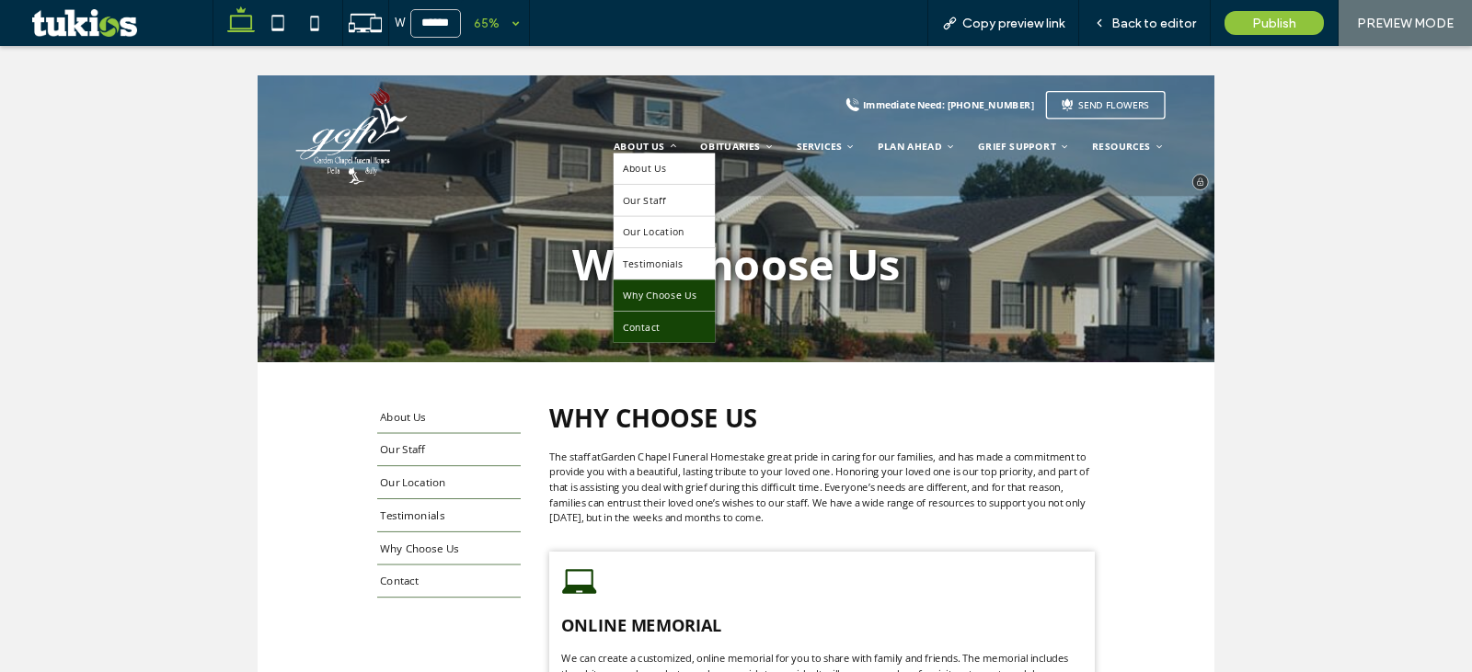
click at [827, 449] on link "Contact" at bounding box center [882, 463] width 155 height 48
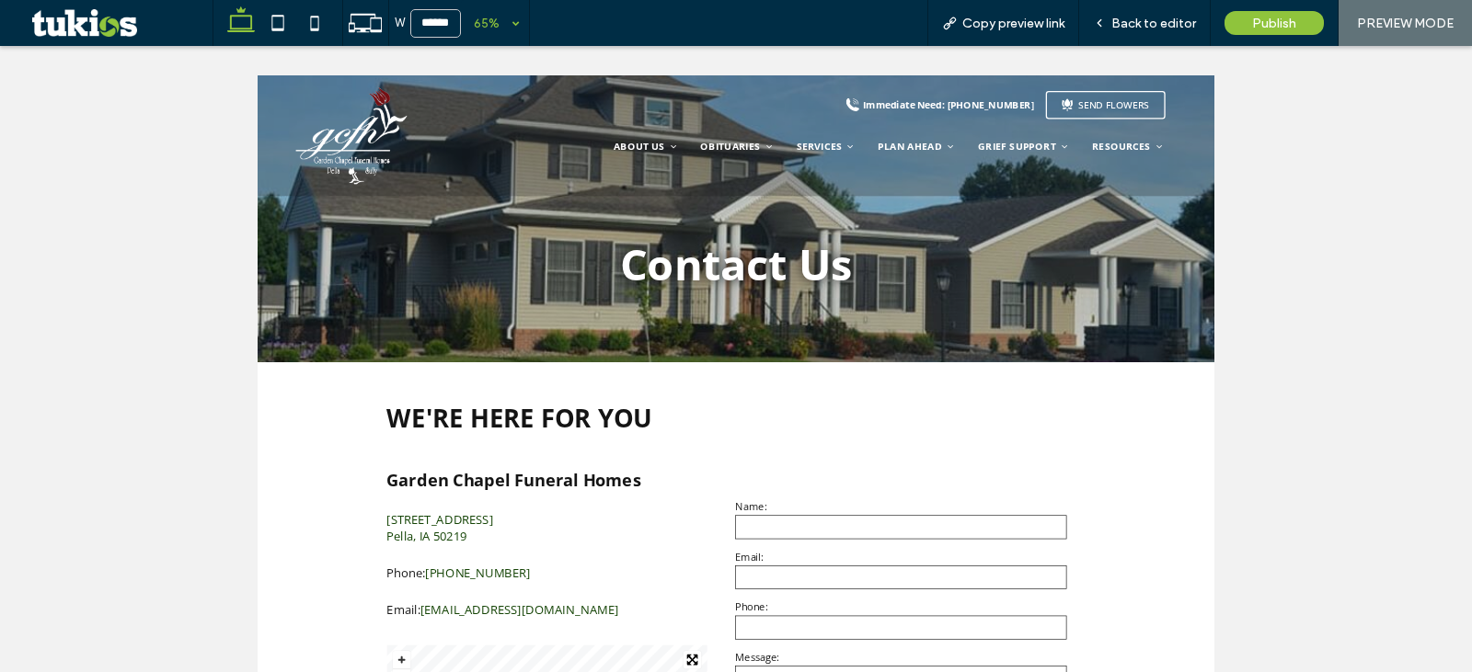
scroll to position [306, 0]
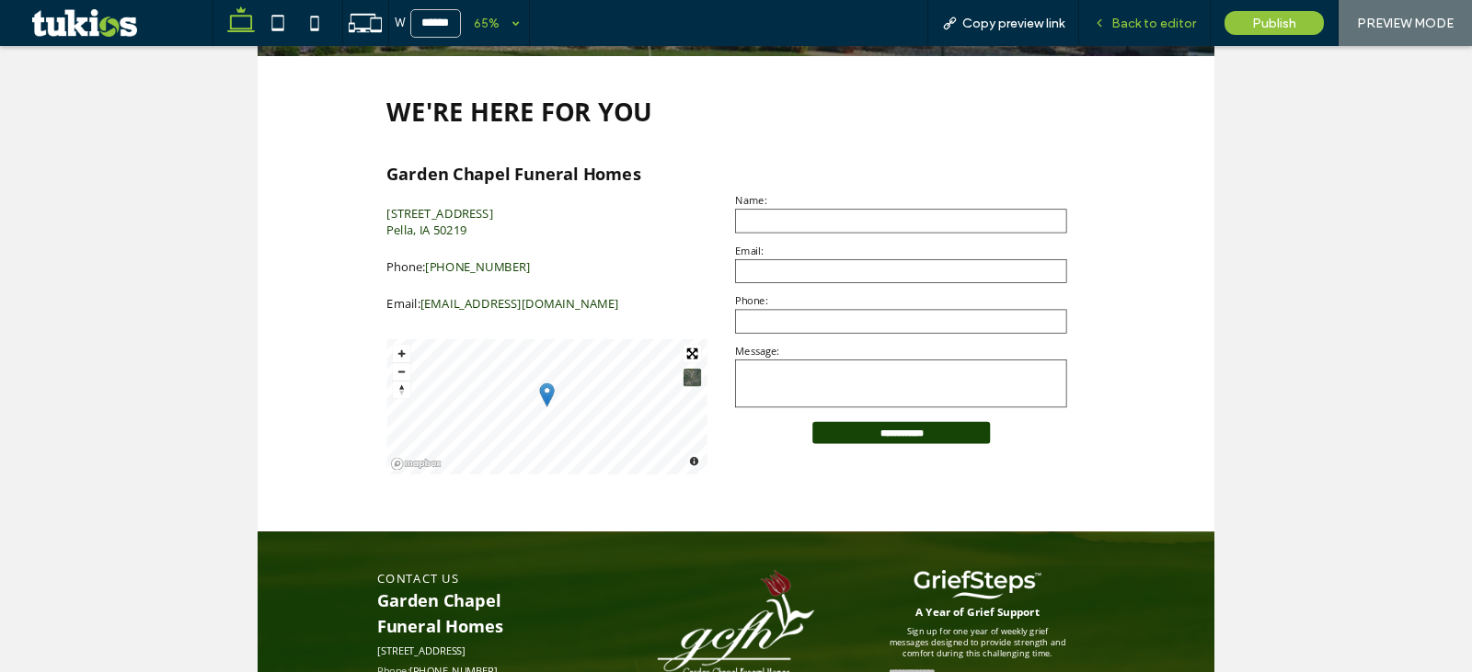
click at [1148, 27] on span "Back to editor" at bounding box center [1153, 24] width 85 height 16
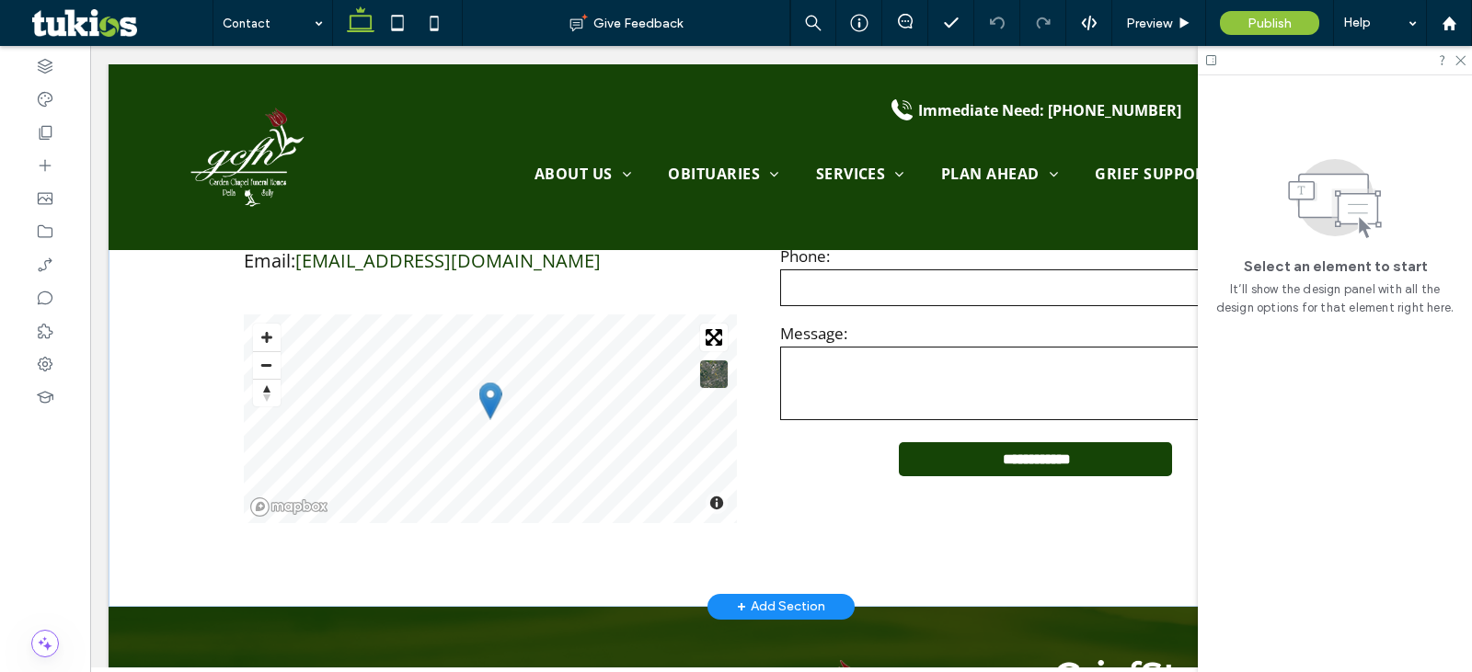
scroll to position [614, 0]
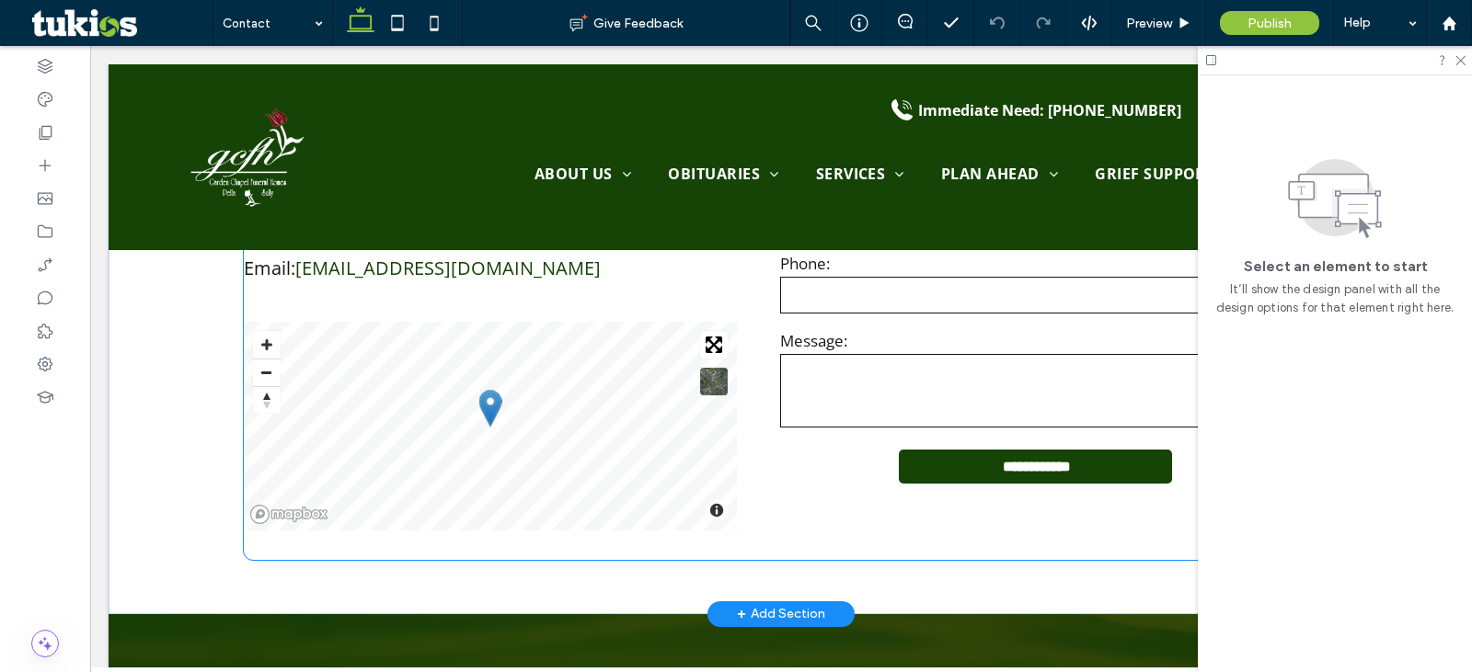
click at [902, 340] on label "Message:" at bounding box center [1035, 340] width 510 height 21
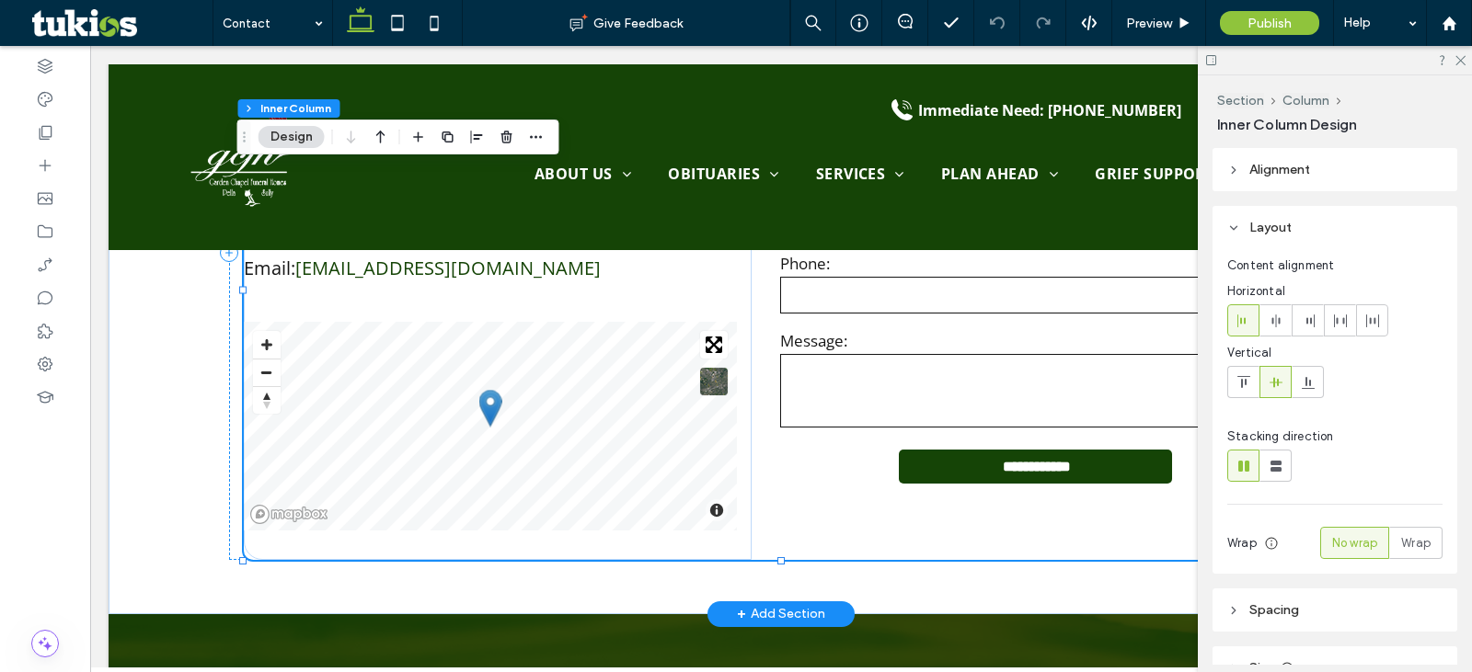
click at [902, 340] on label "Message:" at bounding box center [1035, 340] width 510 height 21
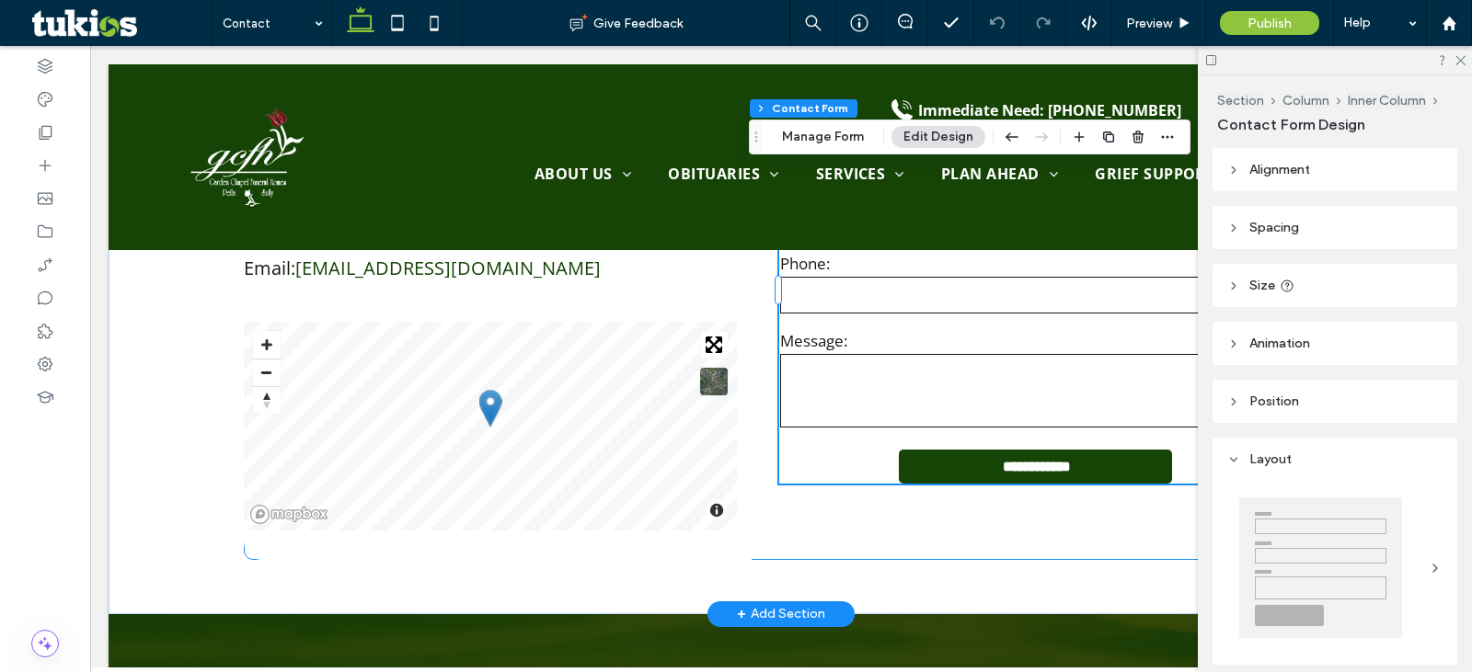
type input "*"
type input "***"
click at [833, 141] on button "Manage Form" at bounding box center [823, 137] width 106 height 22
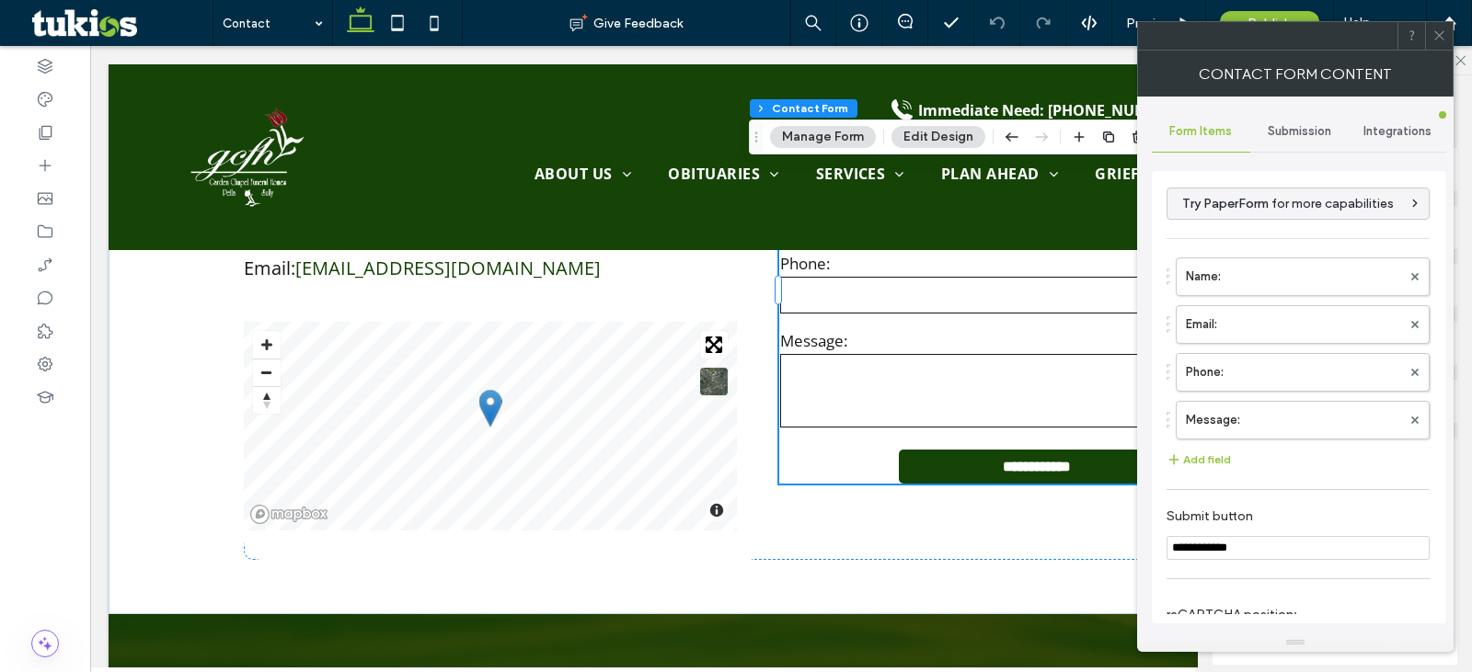
click at [1319, 124] on span "Submission" at bounding box center [1299, 131] width 63 height 15
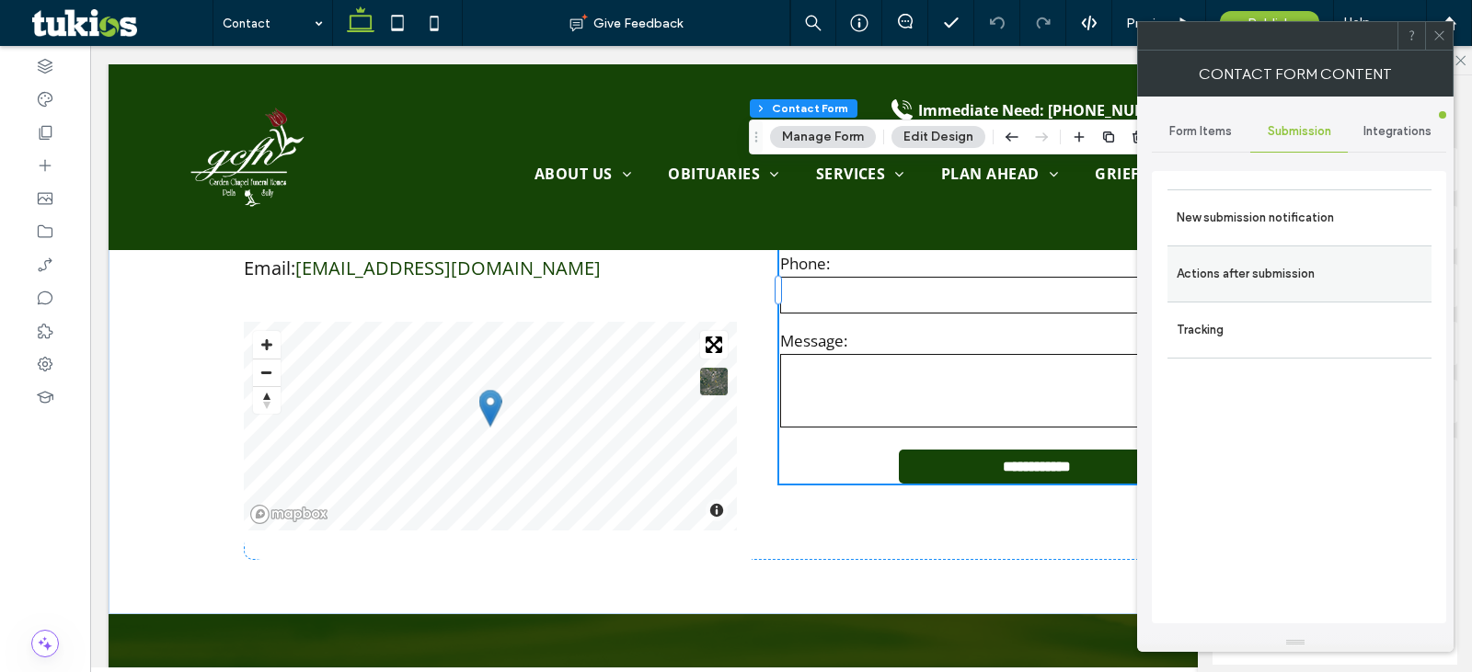
click at [1268, 283] on label "Actions after submission" at bounding box center [1300, 274] width 246 height 37
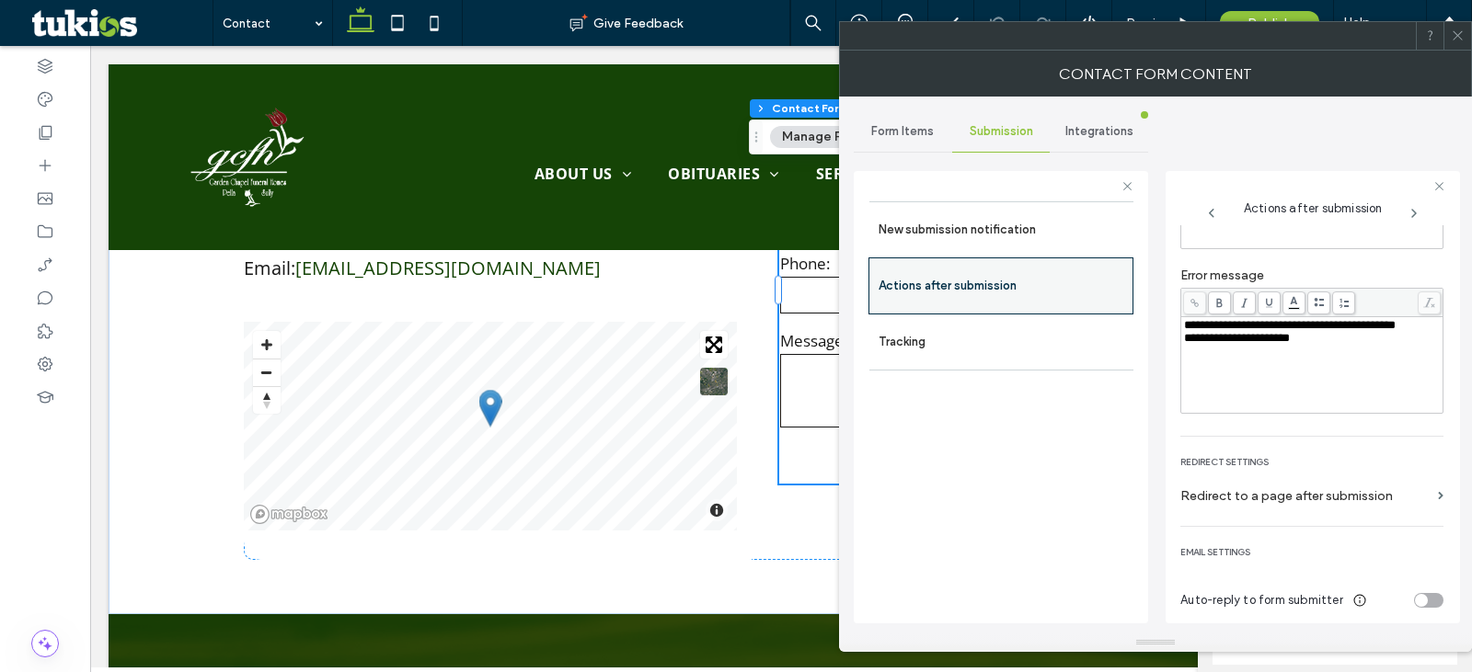
scroll to position [184, 0]
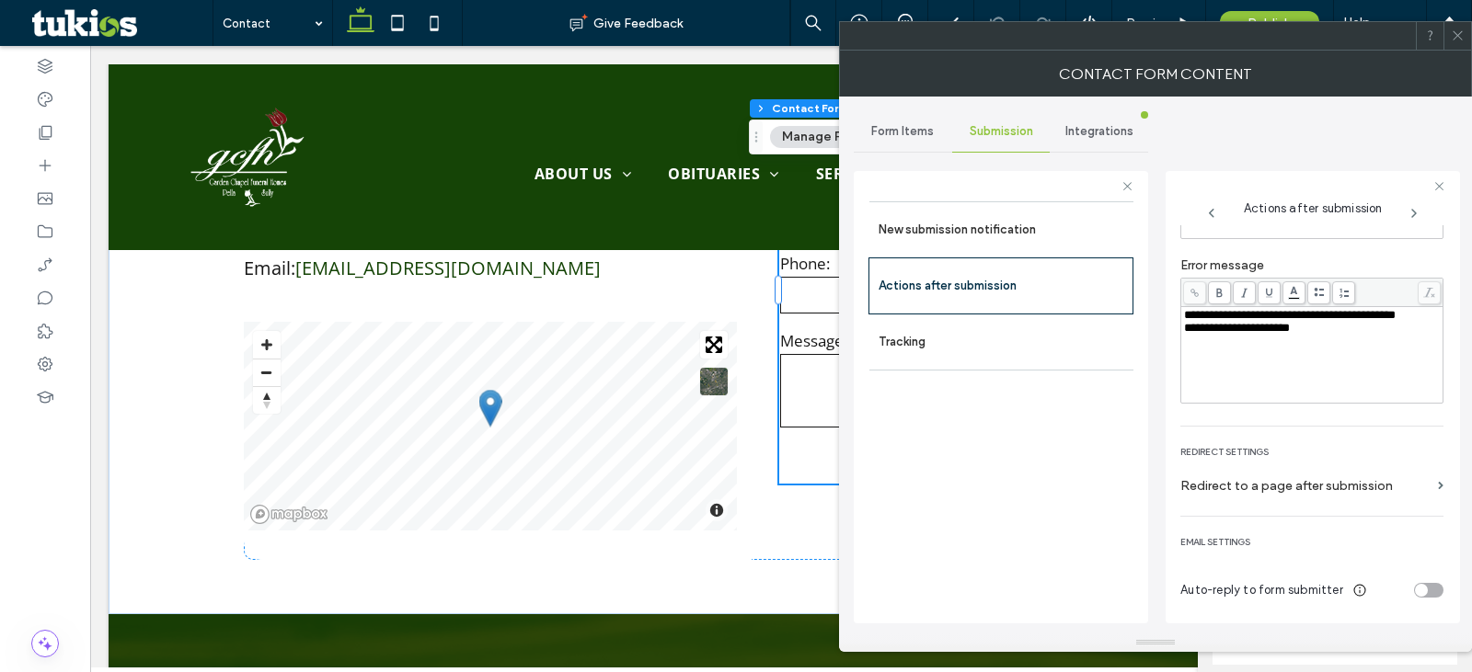
click at [1414, 583] on div "toggle" at bounding box center [1428, 590] width 29 height 15
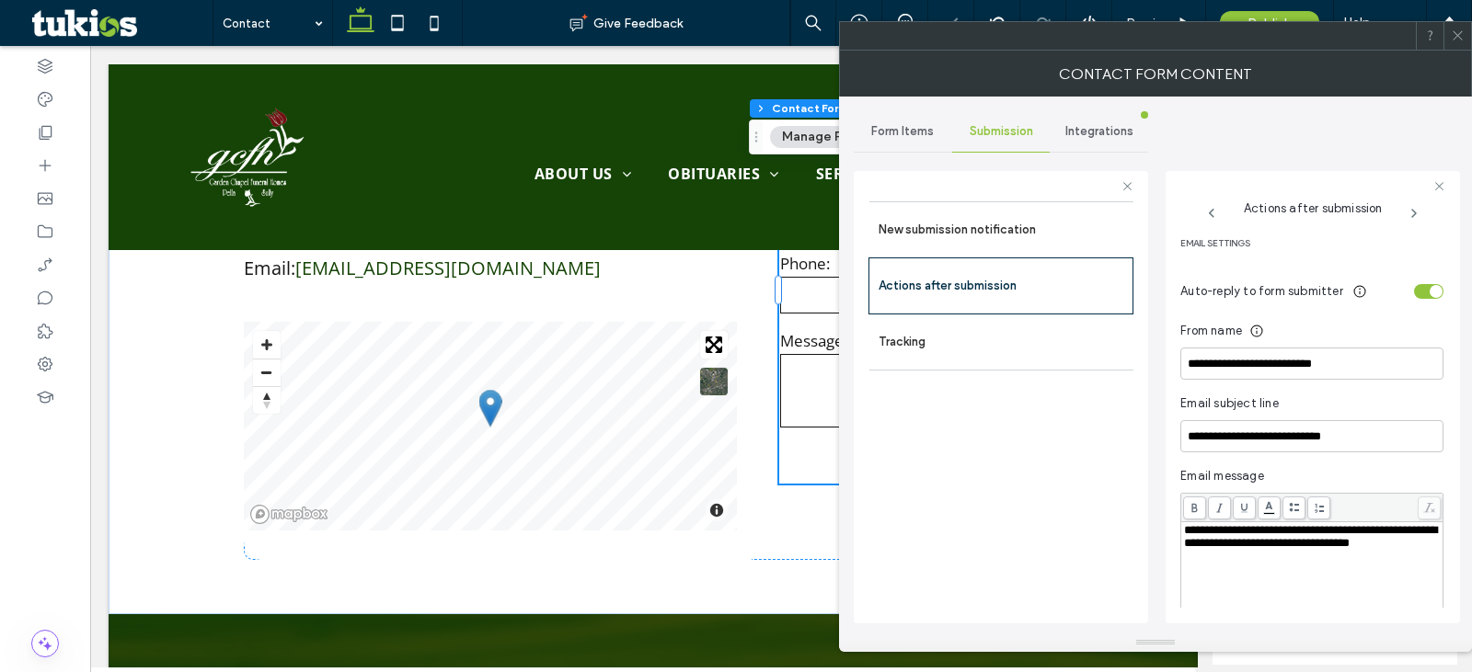
scroll to position [490, 0]
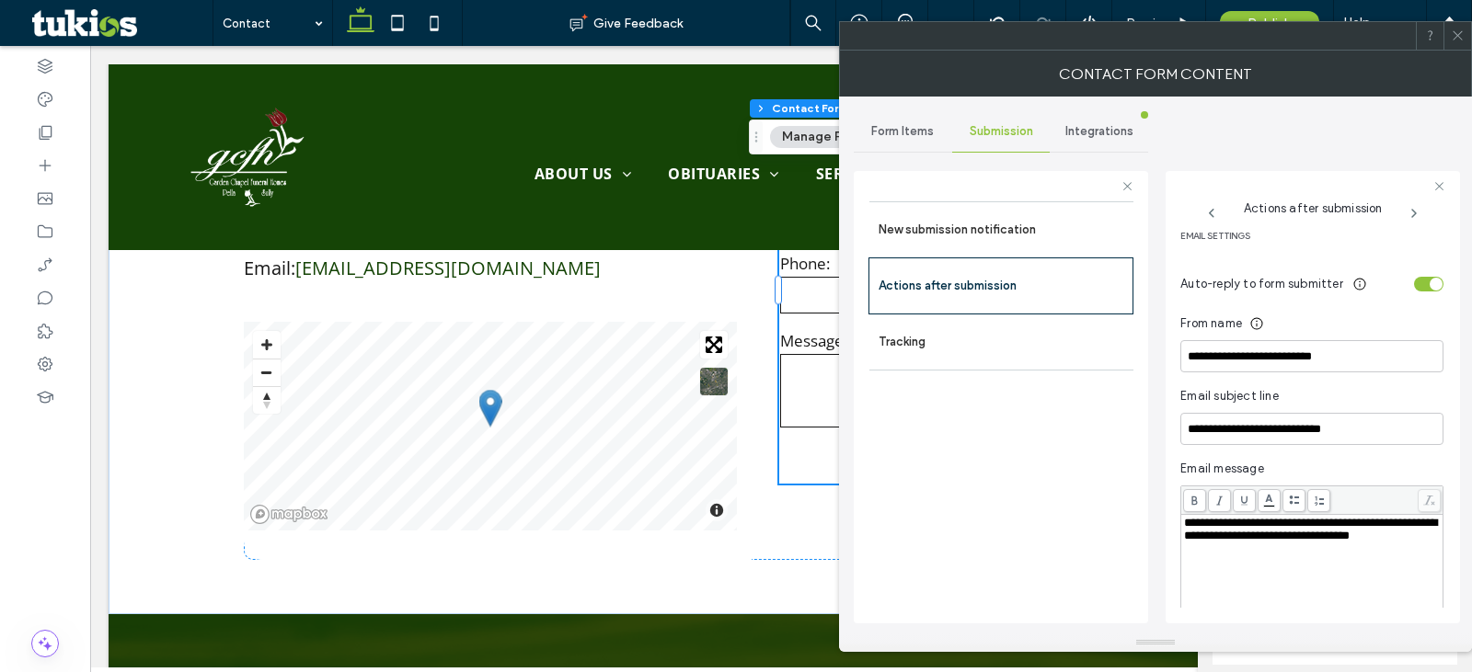
click at [1414, 282] on div "toggle" at bounding box center [1428, 284] width 29 height 15
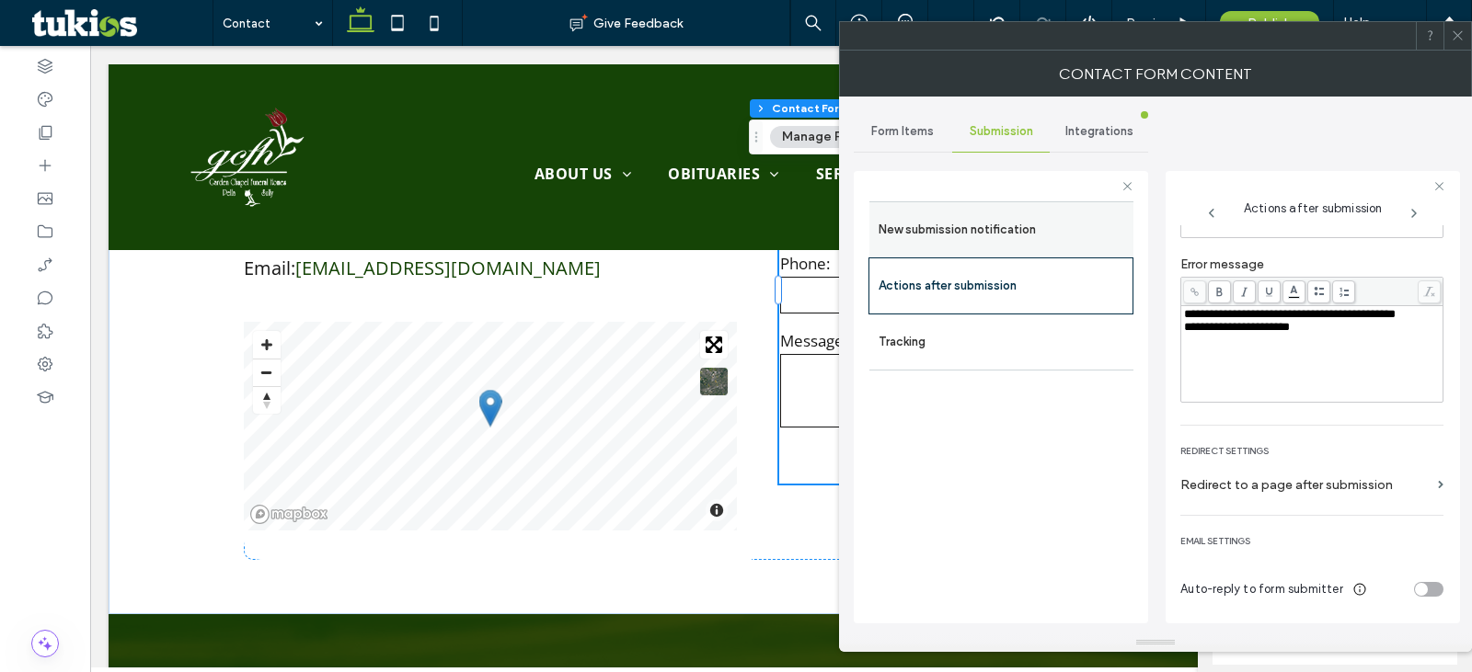
click at [1075, 225] on label "New submission notification" at bounding box center [1002, 230] width 246 height 37
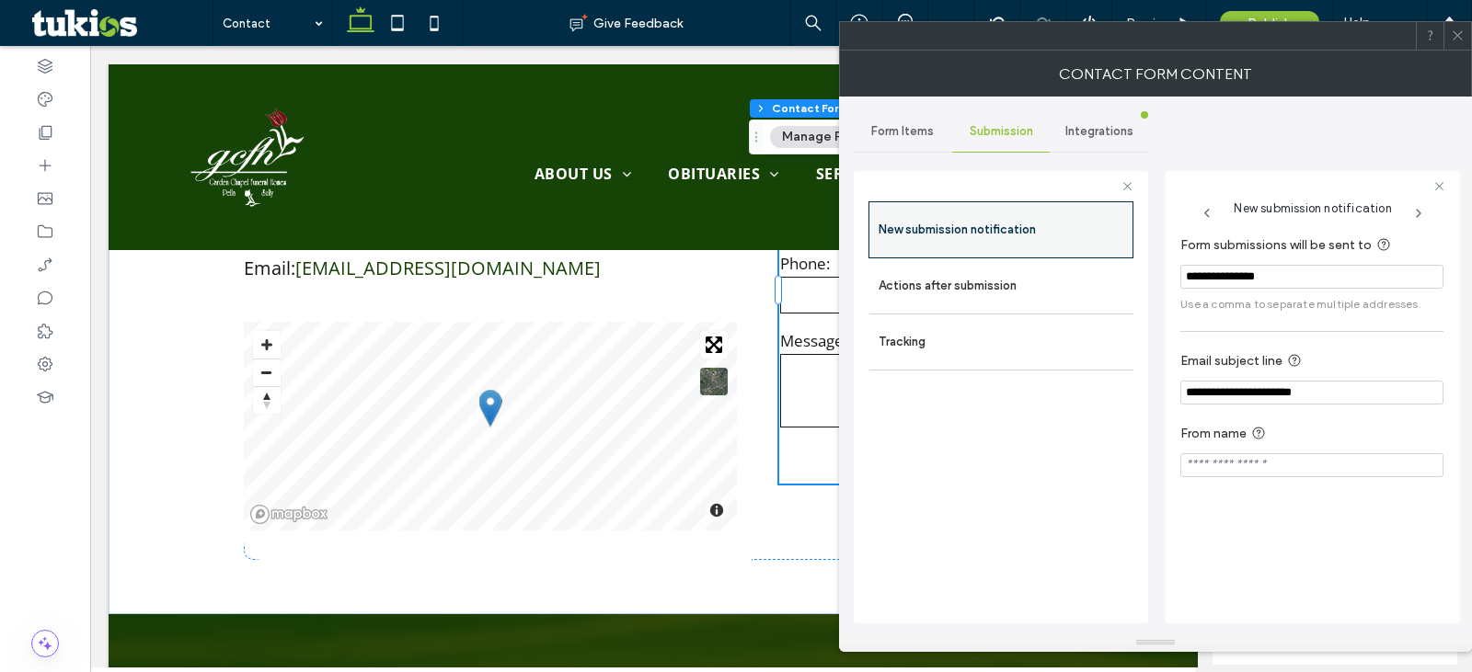
scroll to position [0, 0]
click at [903, 132] on span "Form Items" at bounding box center [902, 131] width 63 height 15
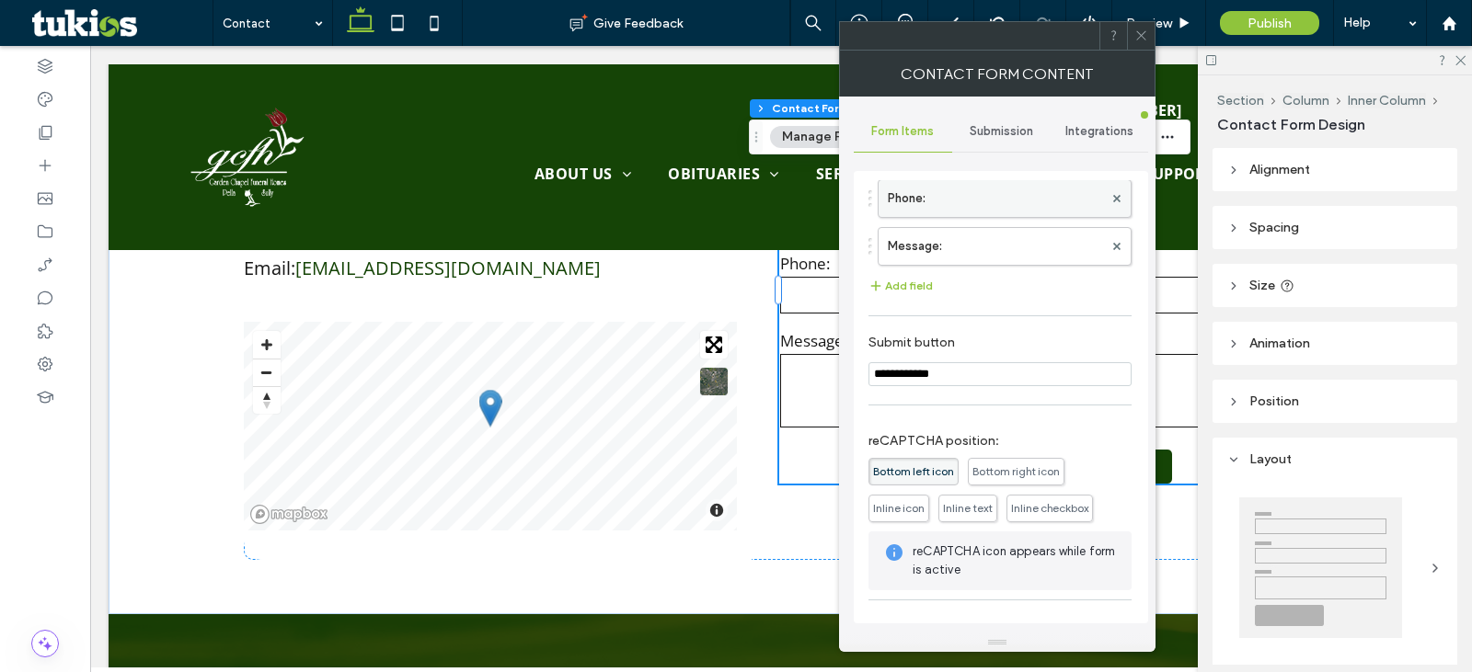
scroll to position [238, 0]
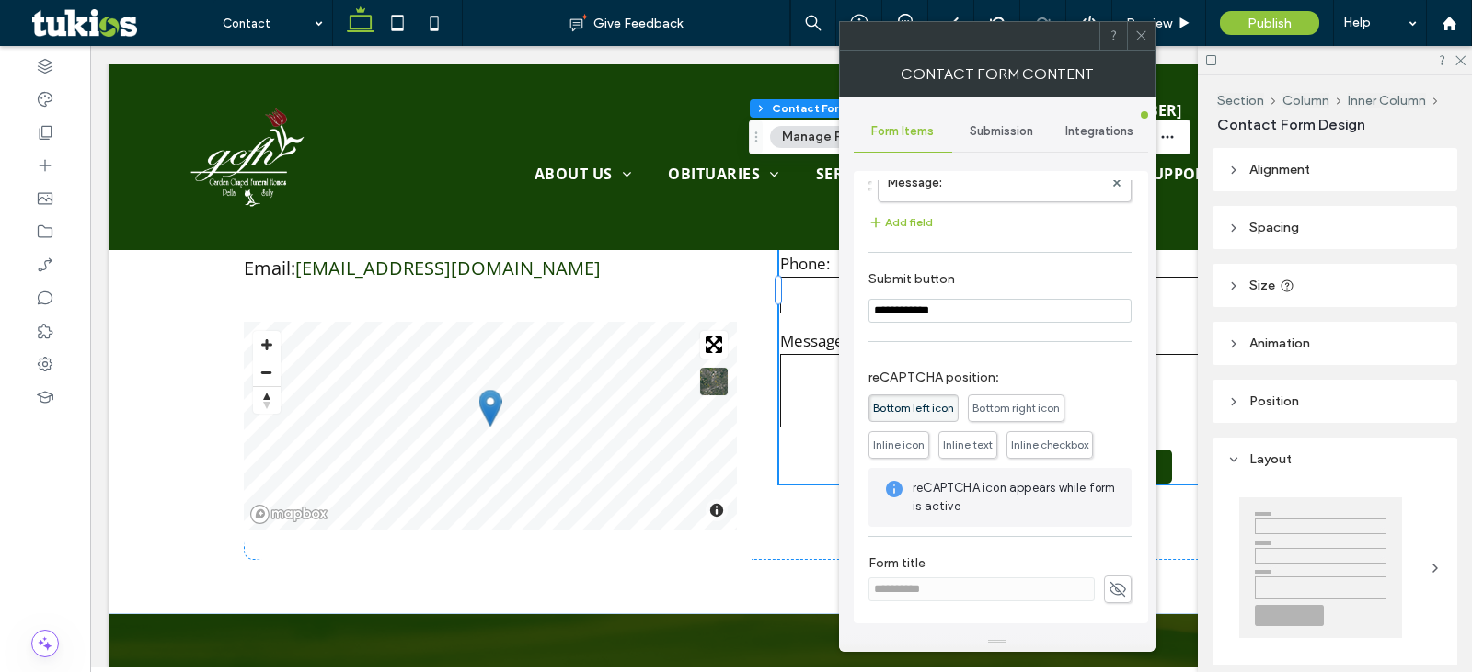
click at [1139, 34] on icon at bounding box center [1141, 36] width 14 height 14
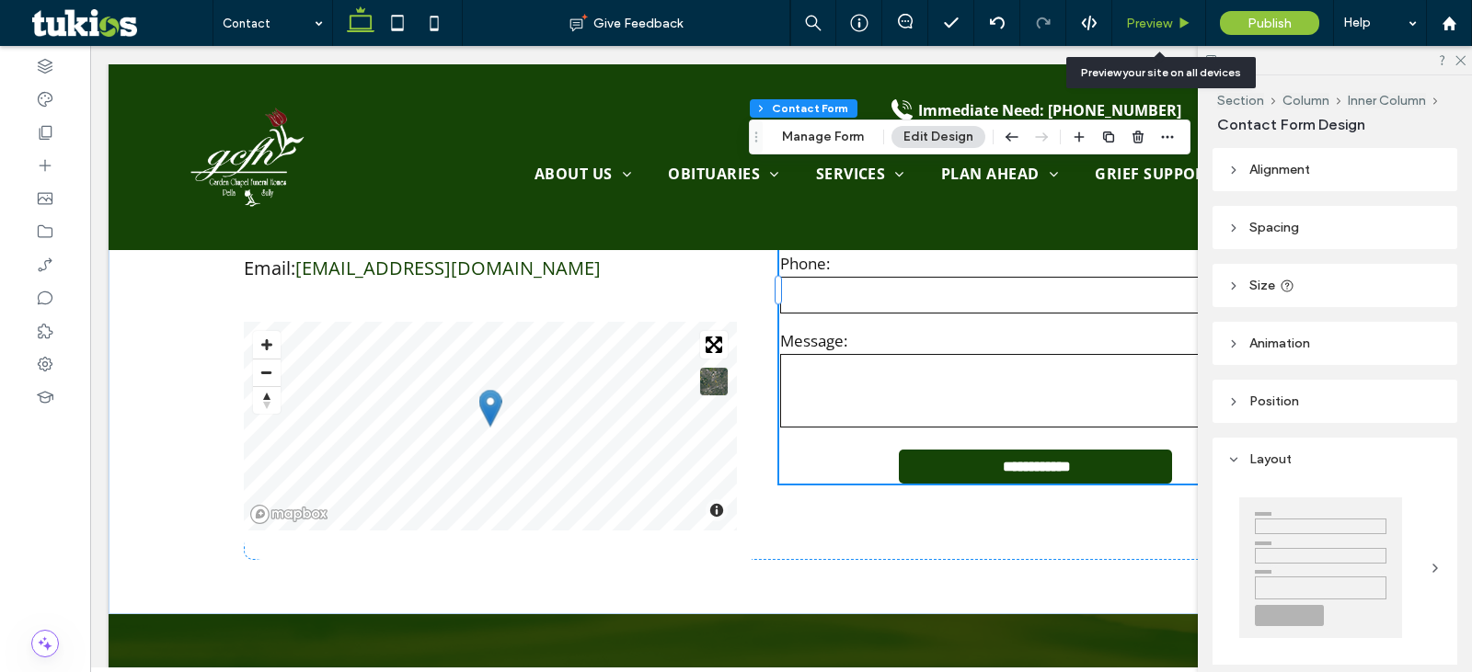
click at [1161, 29] on span "Preview" at bounding box center [1149, 24] width 46 height 16
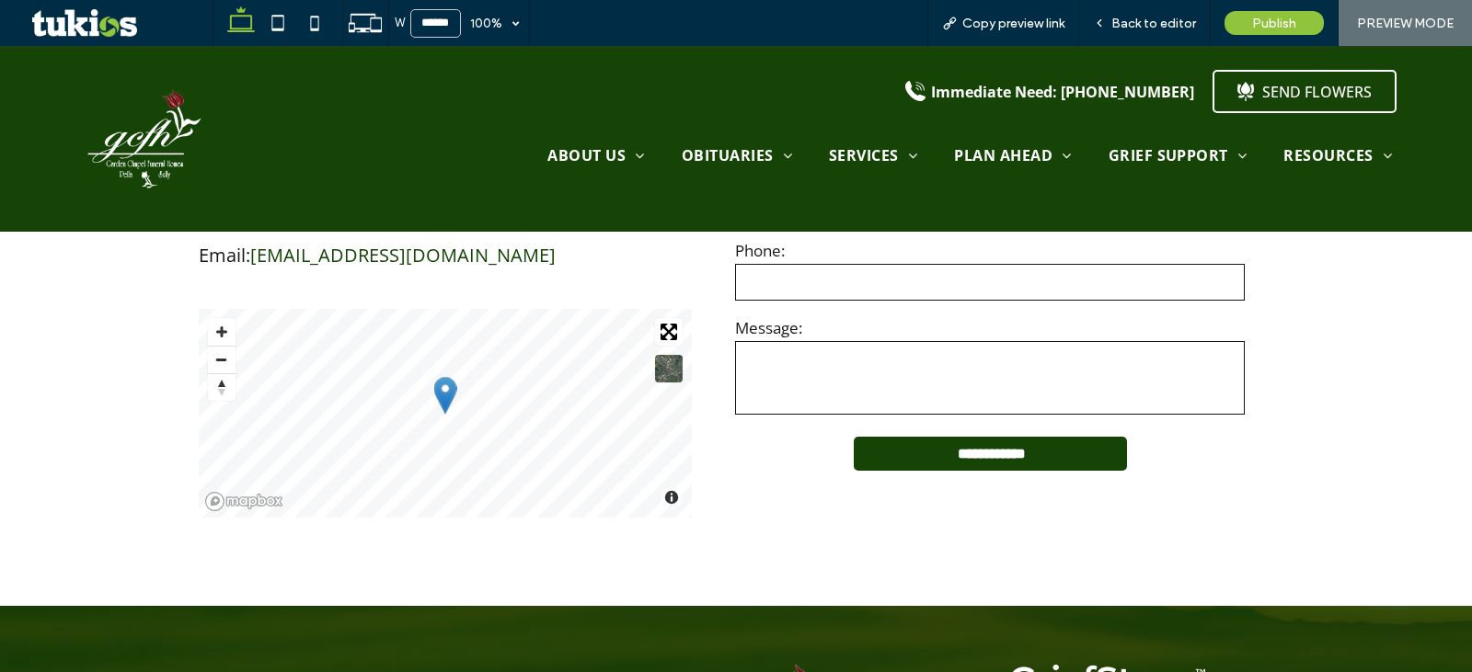
scroll to position [617, 0]
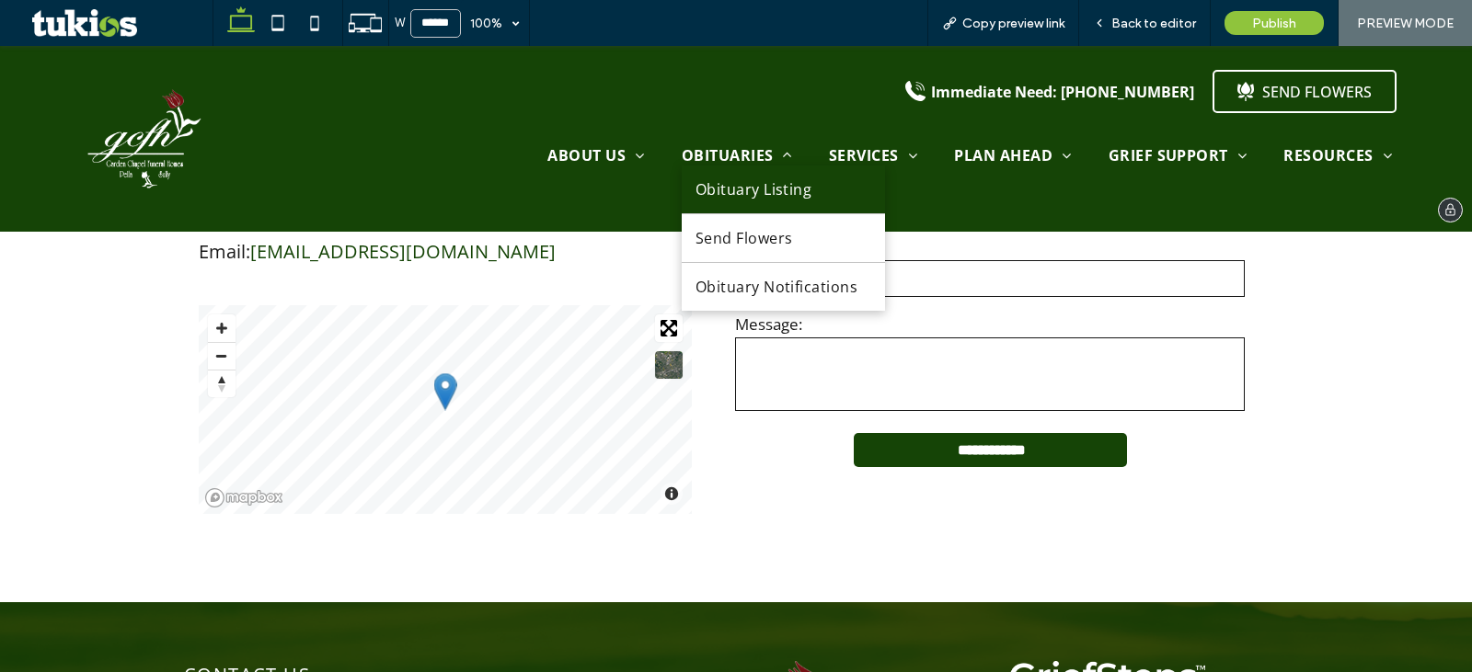
click at [731, 187] on span "Obituary Listing" at bounding box center [753, 189] width 117 height 20
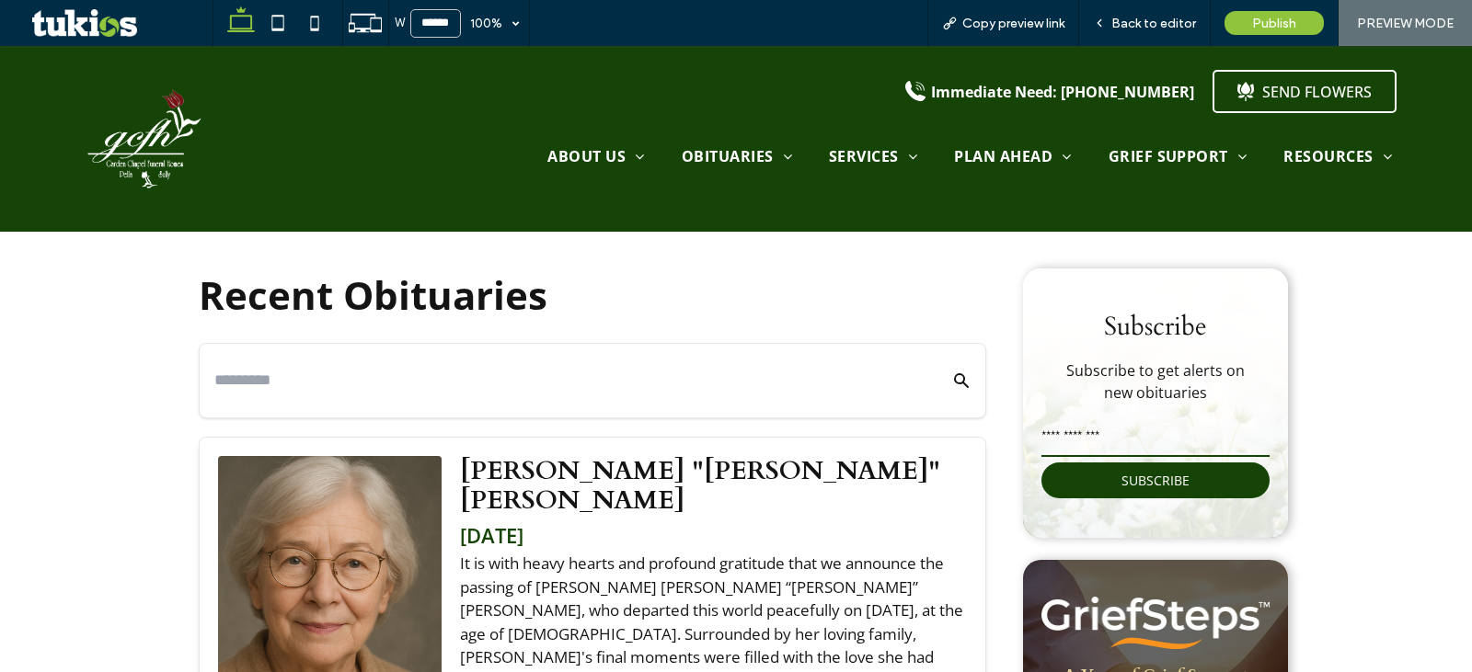
scroll to position [306, 0]
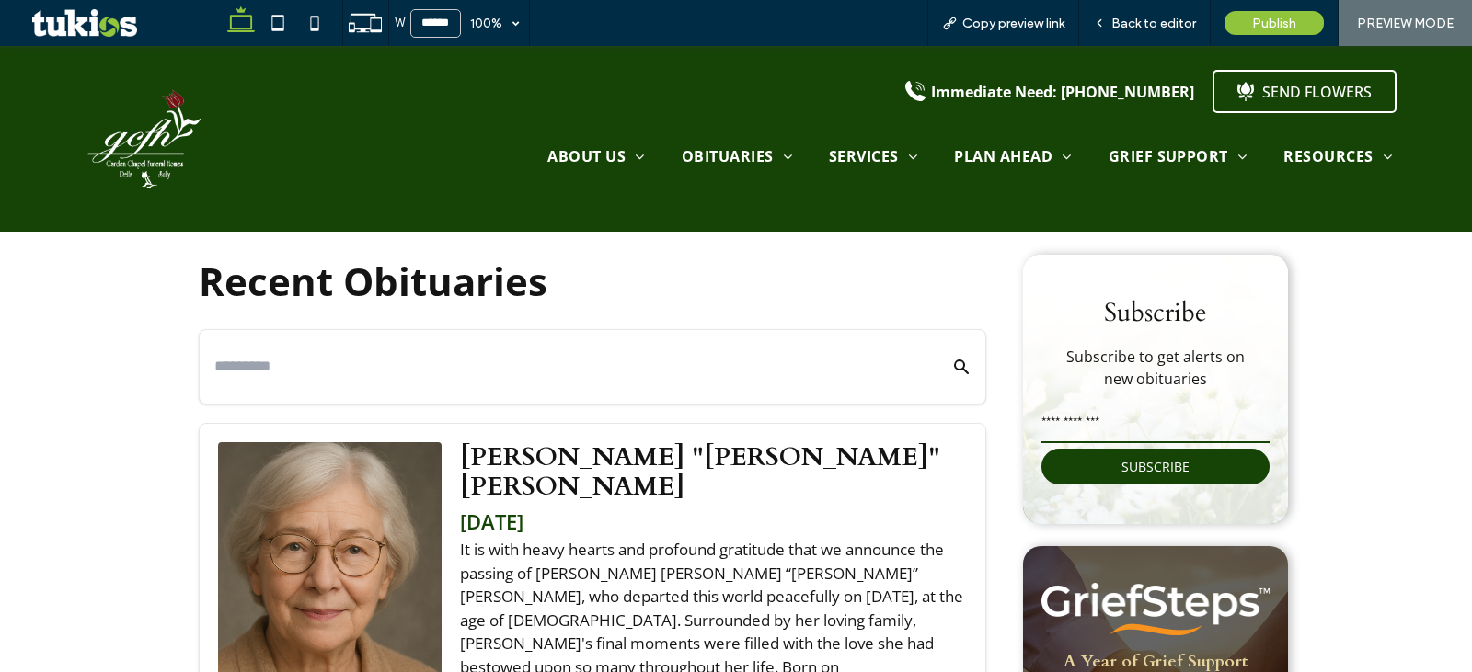
click at [578, 370] on input "text" at bounding box center [564, 366] width 701 height 31
type input "**"
click at [1109, 421] on input "email" at bounding box center [1155, 425] width 228 height 37
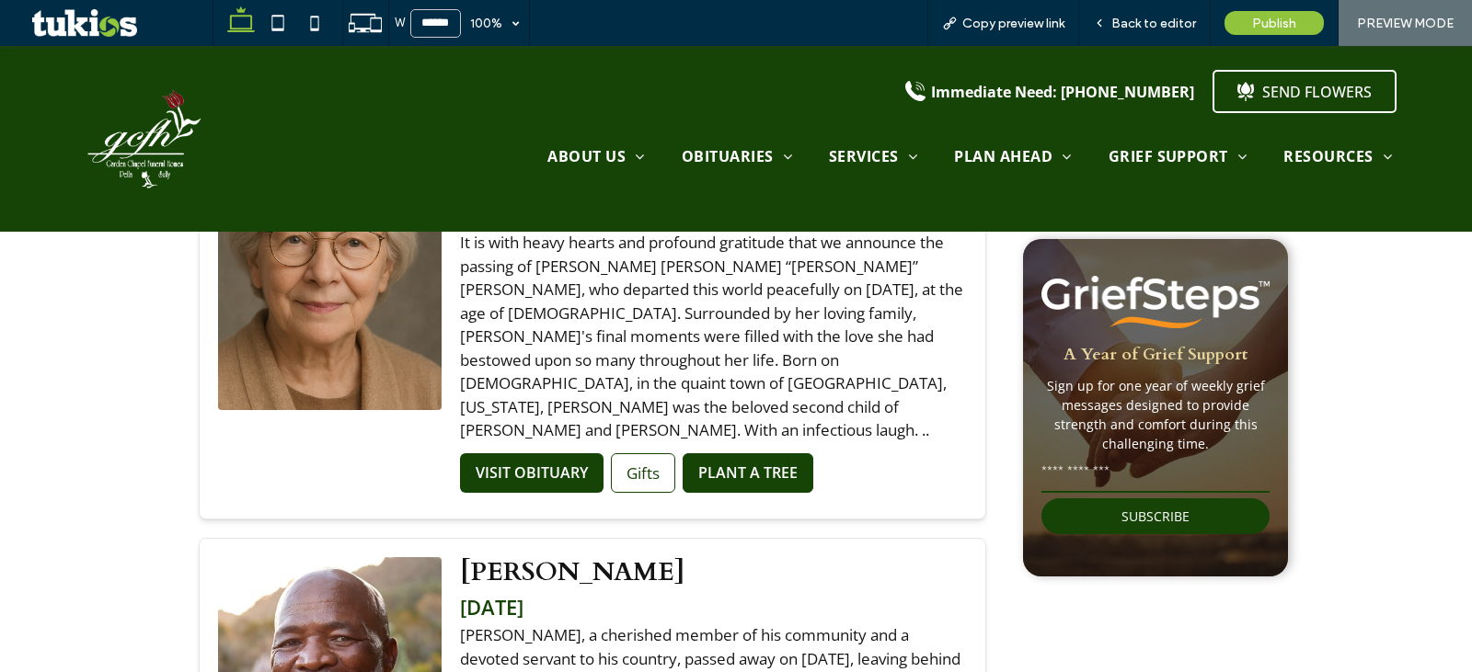
type input "**"
click at [1104, 476] on input "email" at bounding box center [1155, 474] width 228 height 37
click at [506, 32] on div "100%" at bounding box center [487, 23] width 52 height 46
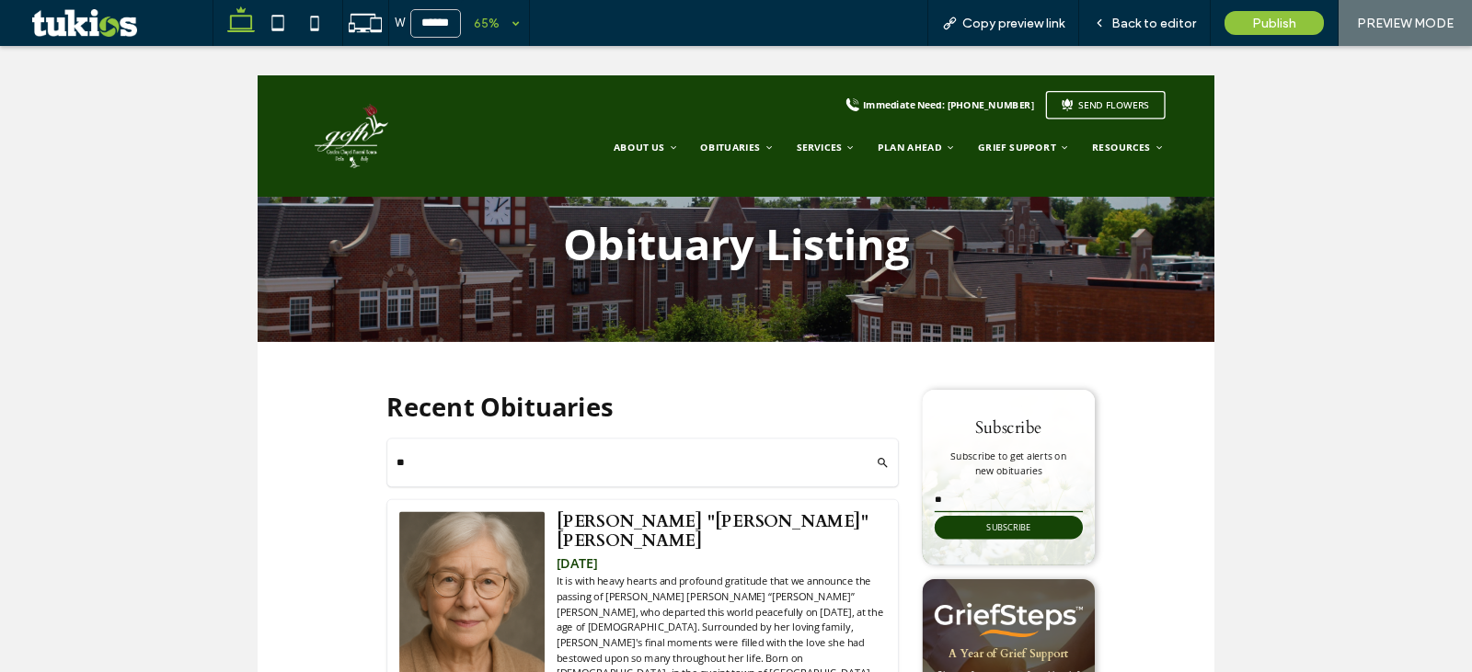
scroll to position [0, 0]
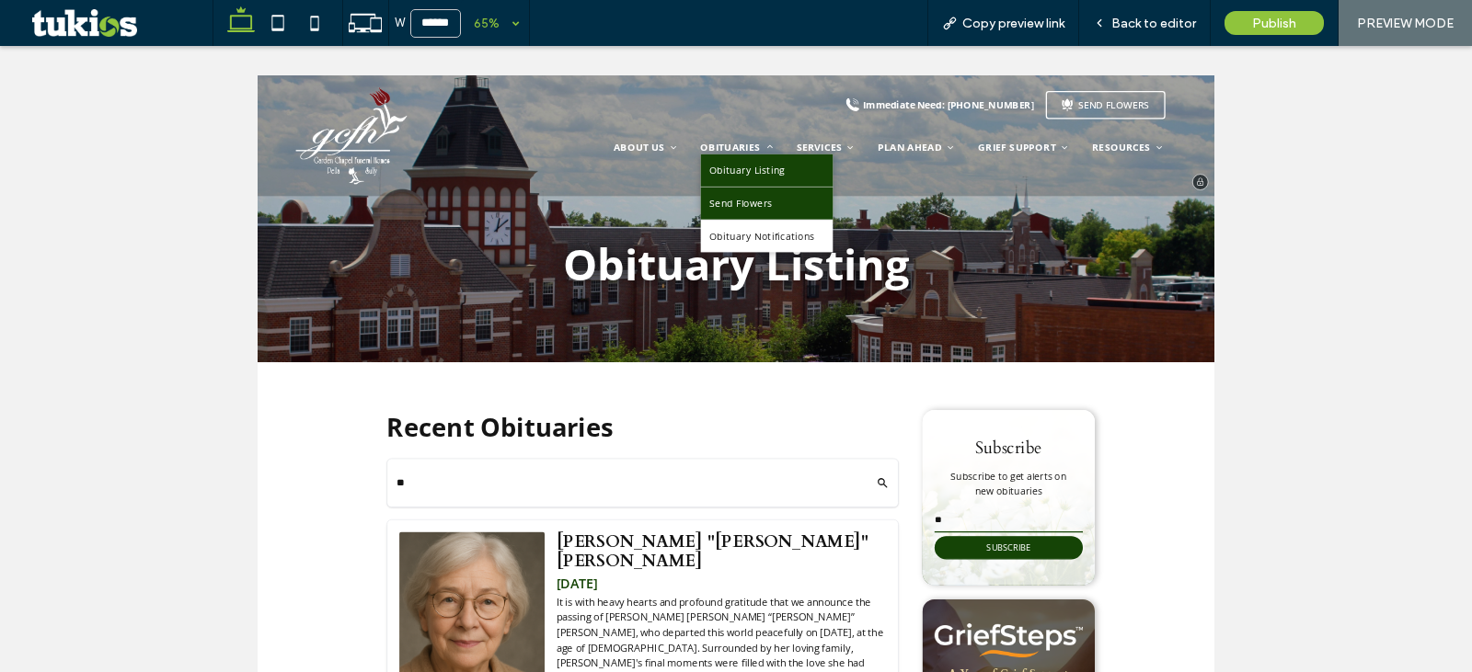
type input "**"
click at [951, 247] on link "Send Flowers" at bounding box center [1041, 272] width 204 height 50
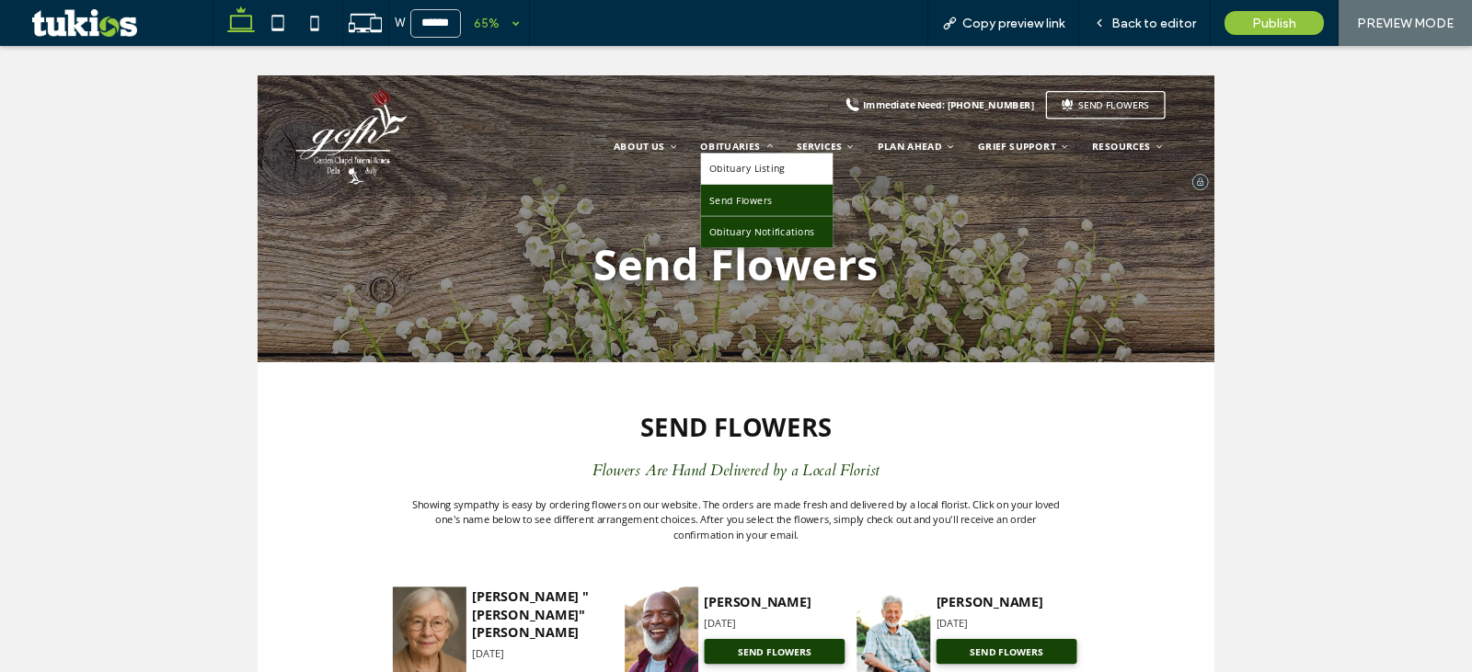
click at [969, 299] on link "Obituary Notifications" at bounding box center [1041, 317] width 204 height 48
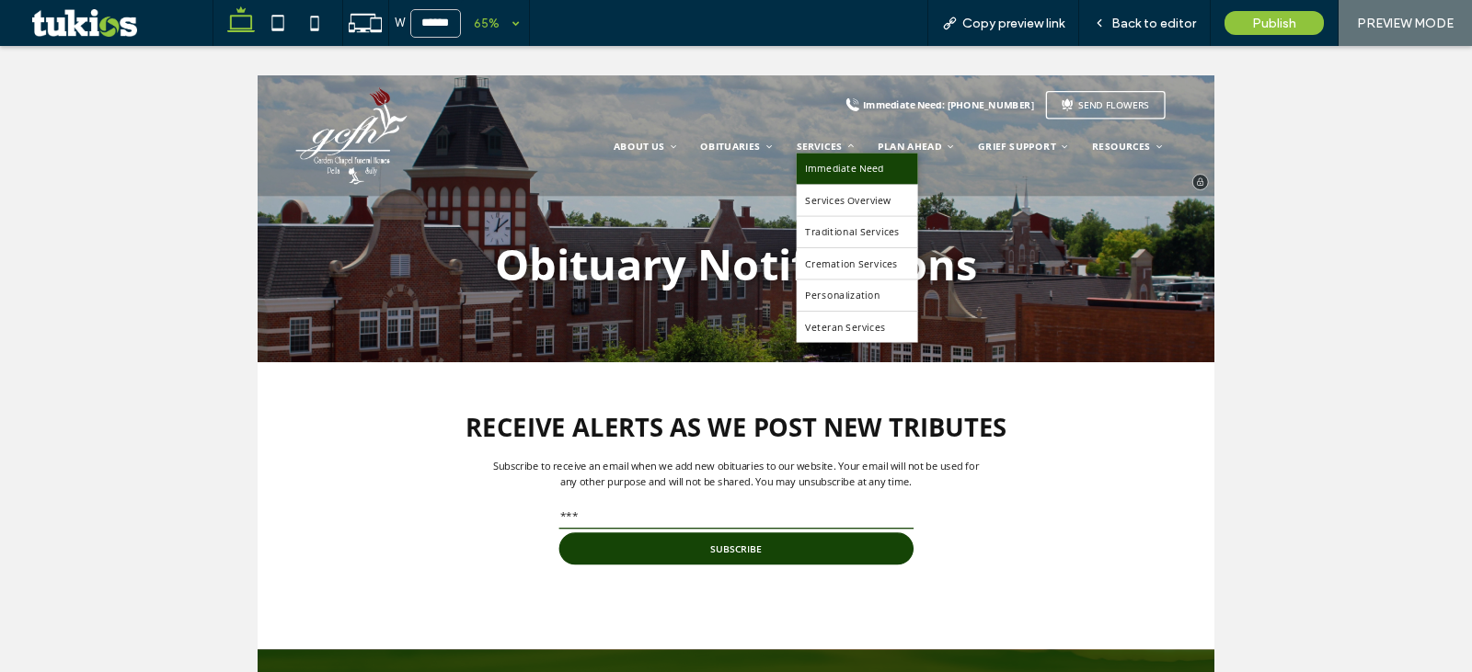
type input "***"
click at [1111, 219] on span "Immediate Need" at bounding box center [1160, 219] width 121 height 20
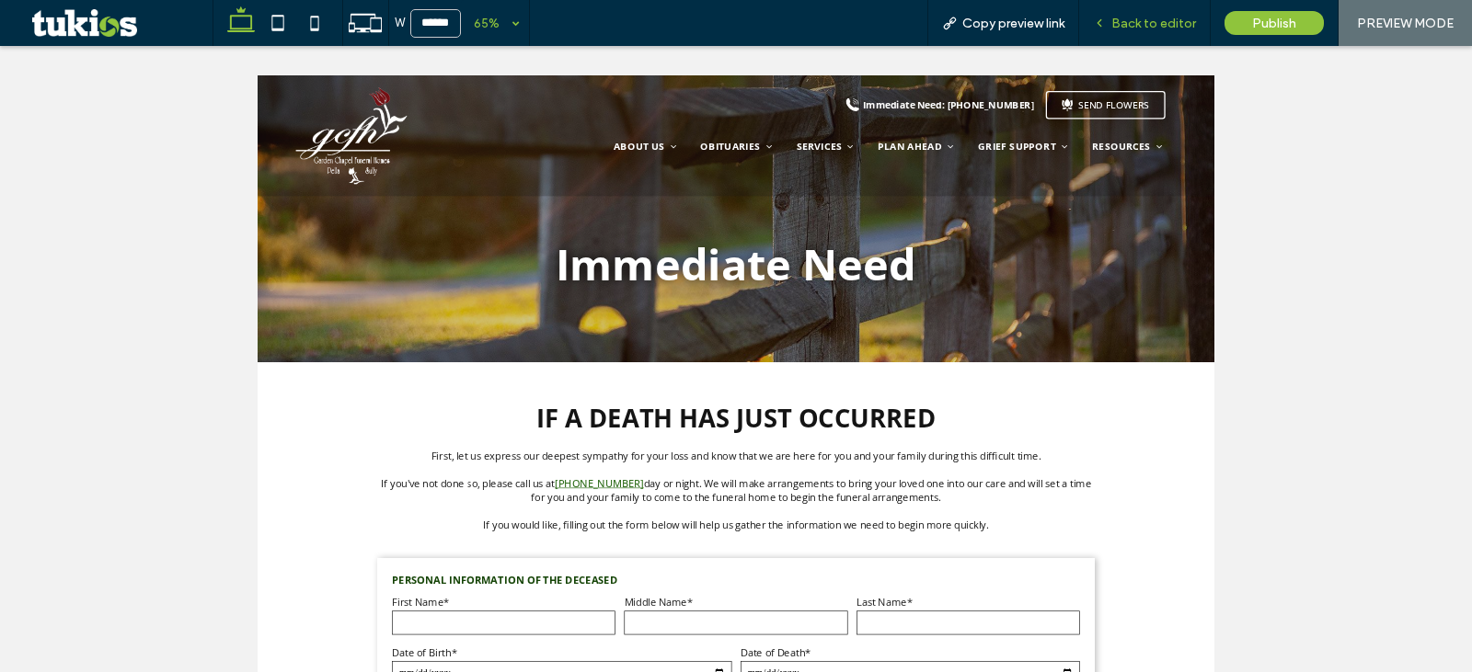
click at [1138, 27] on span "Back to editor" at bounding box center [1153, 24] width 85 height 16
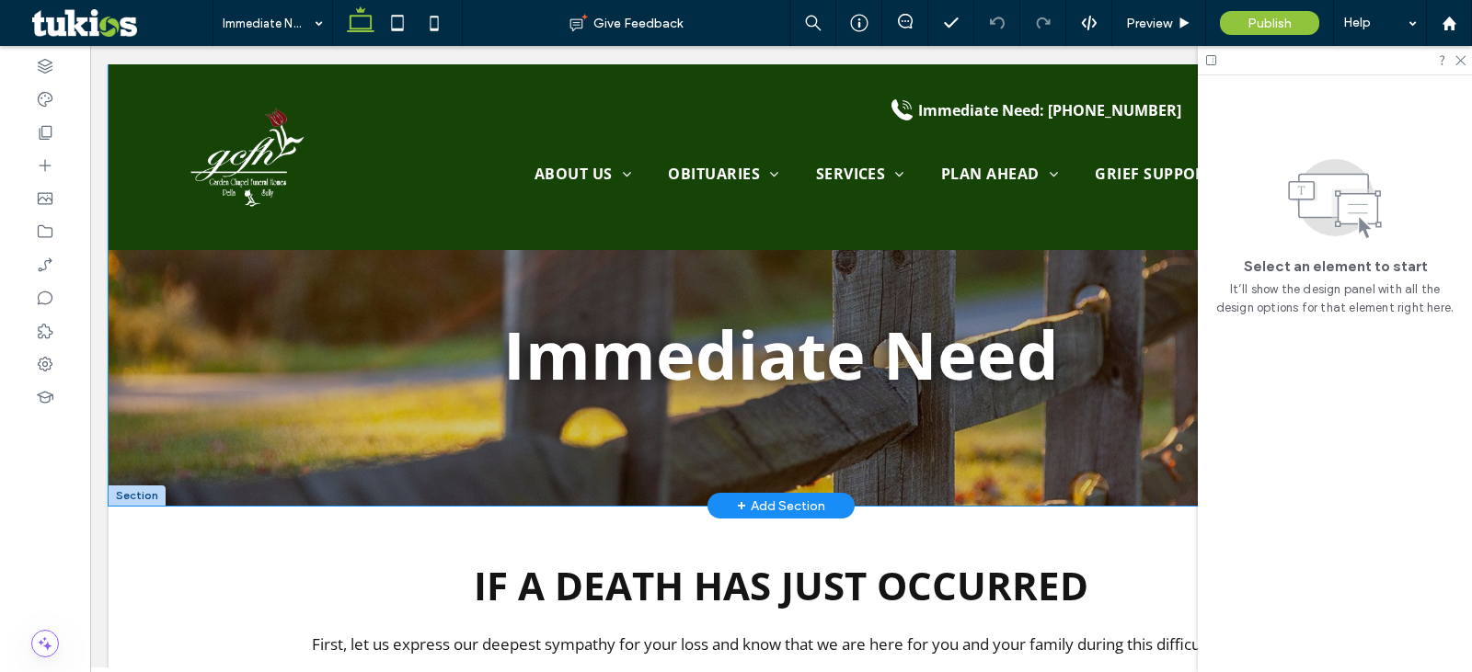
scroll to position [306, 0]
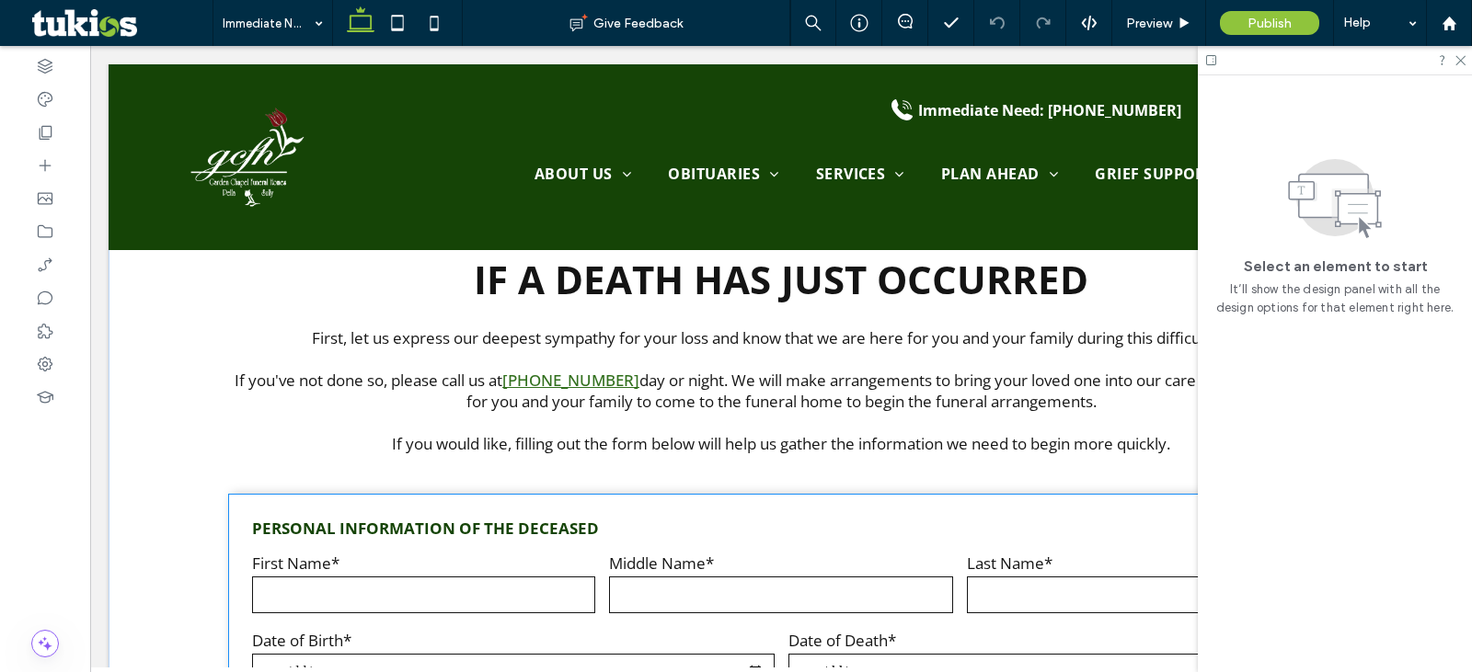
click at [735, 594] on input "text" at bounding box center [780, 595] width 343 height 37
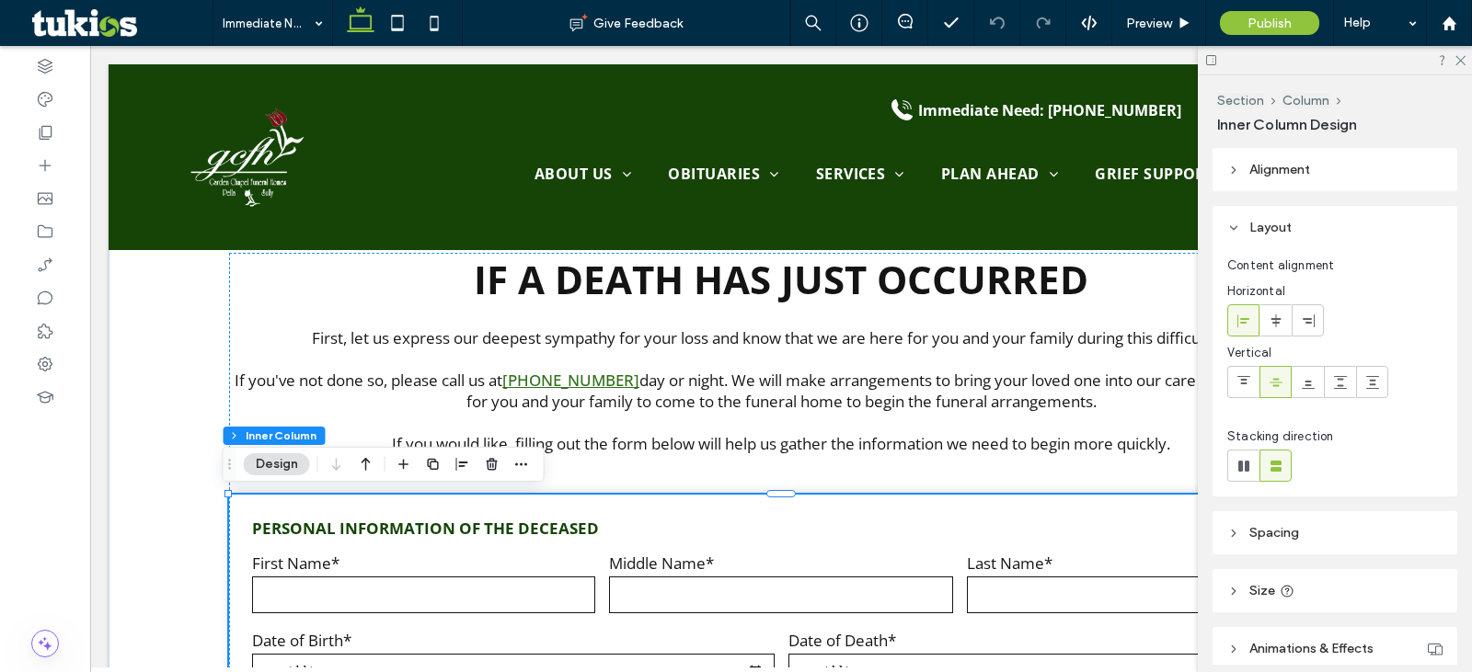
click at [665, 603] on input "text" at bounding box center [780, 595] width 343 height 37
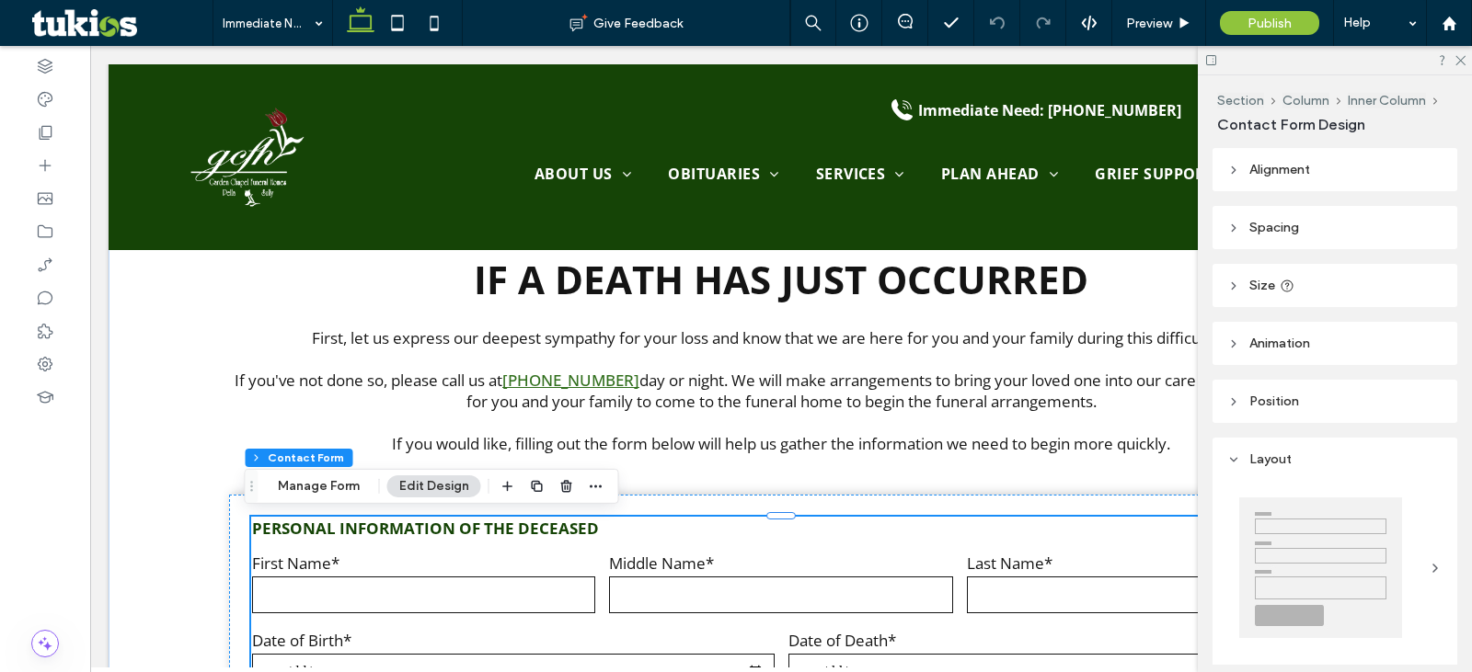
type input "*"
type input "***"
click at [328, 490] on button "Manage Form" at bounding box center [319, 487] width 106 height 22
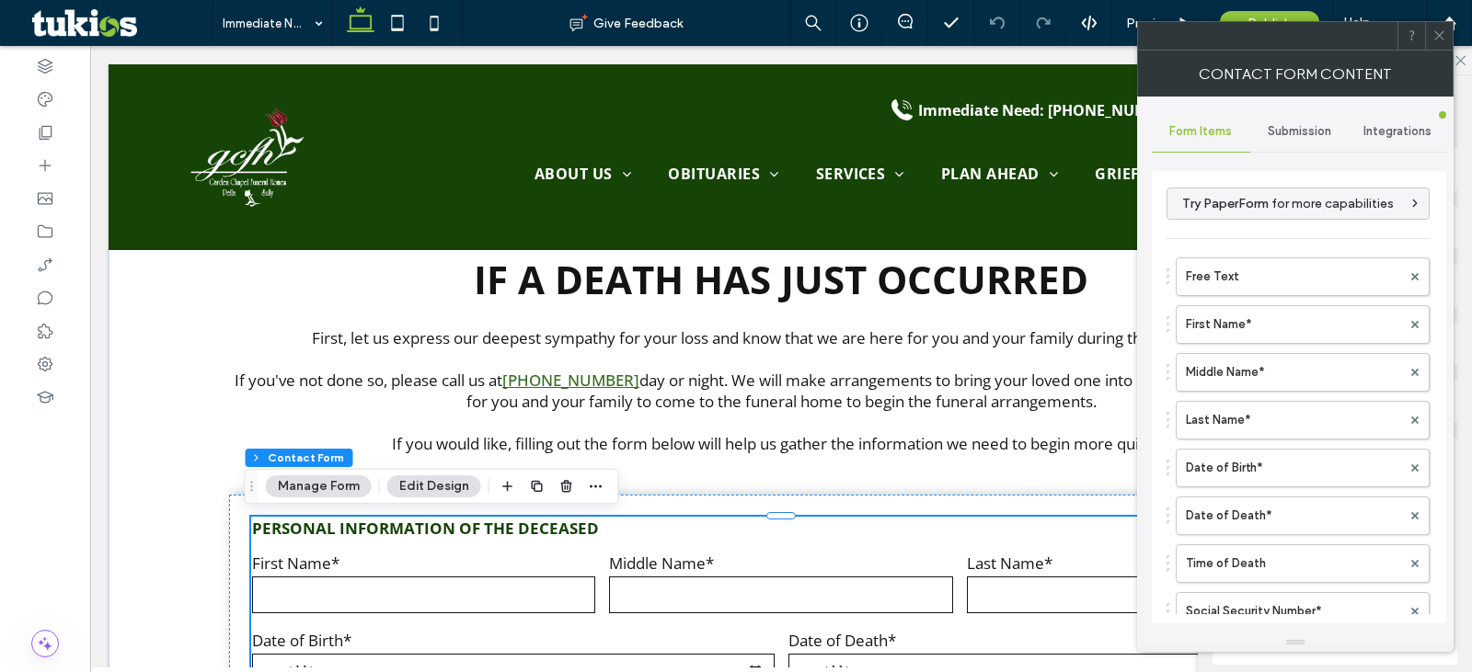
click at [1305, 137] on span "Submission" at bounding box center [1299, 131] width 63 height 15
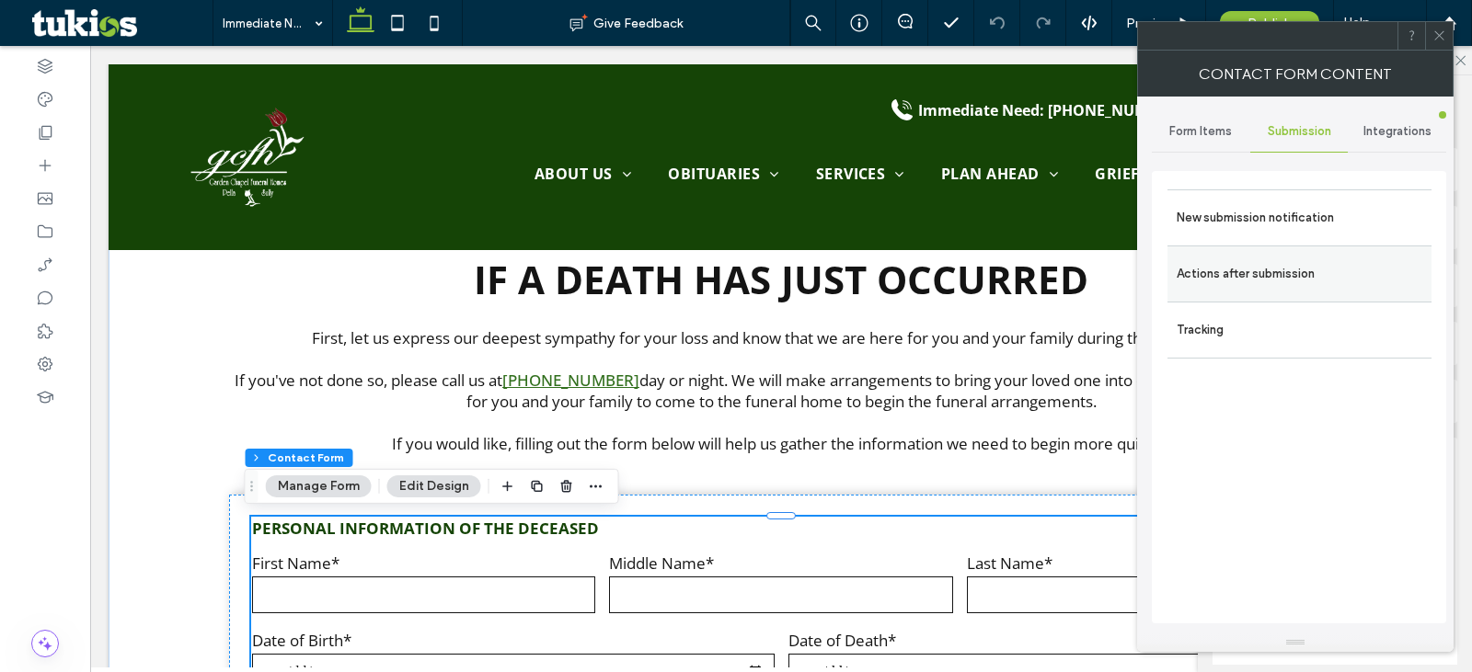
click at [1306, 276] on label "Actions after submission" at bounding box center [1300, 274] width 246 height 37
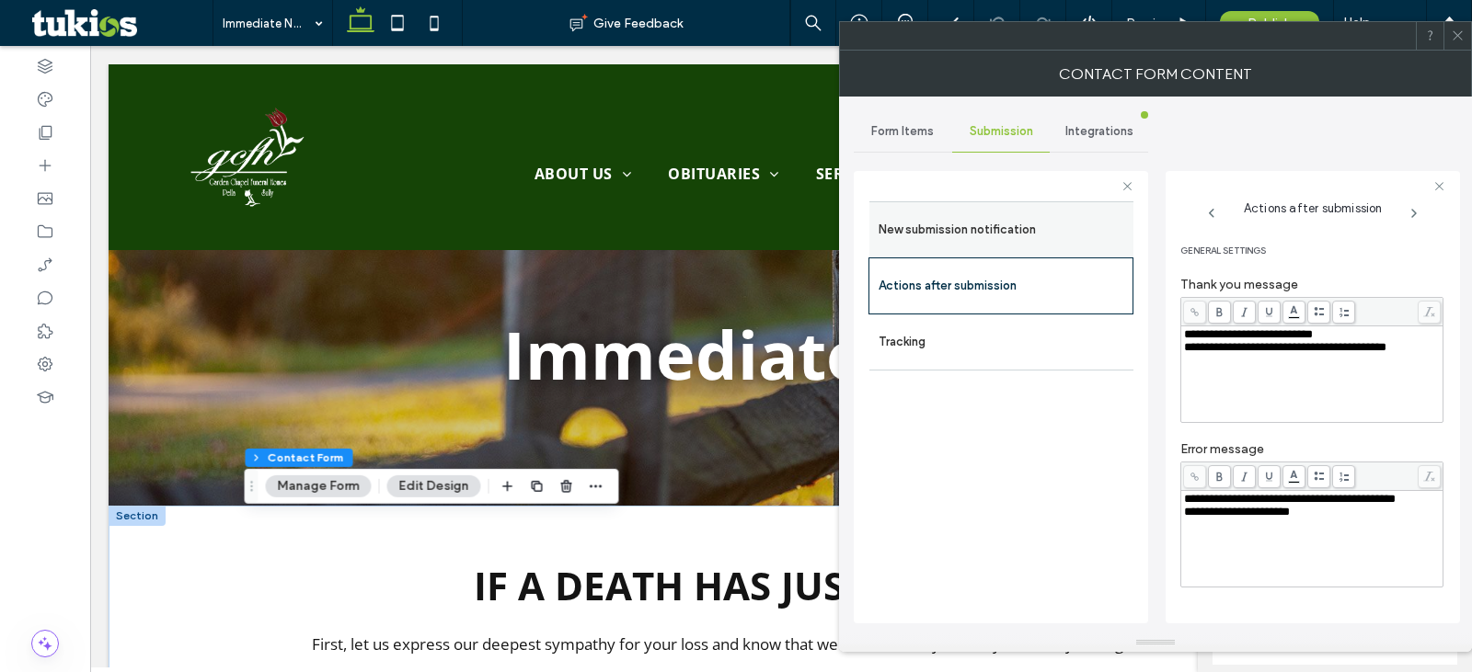
click at [1032, 225] on label "New submission notification" at bounding box center [1002, 230] width 246 height 37
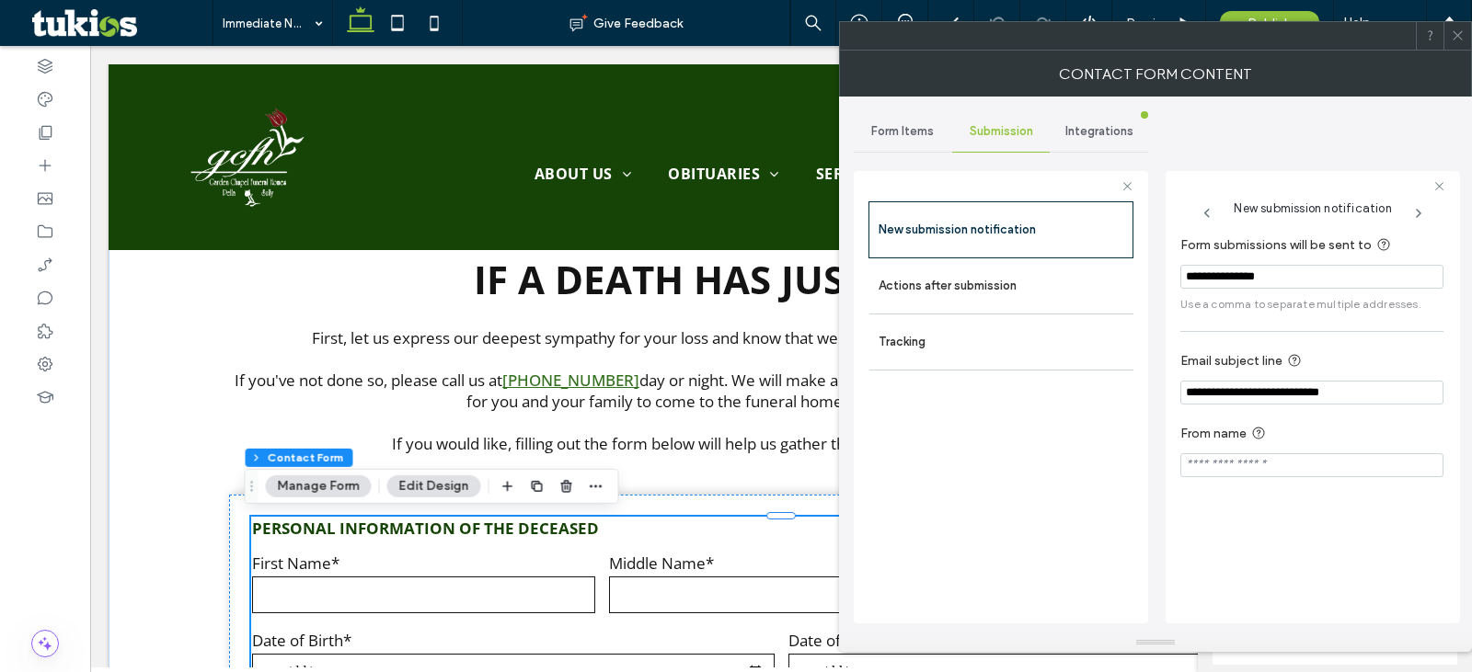
click at [925, 138] on span "Form Items" at bounding box center [902, 131] width 63 height 15
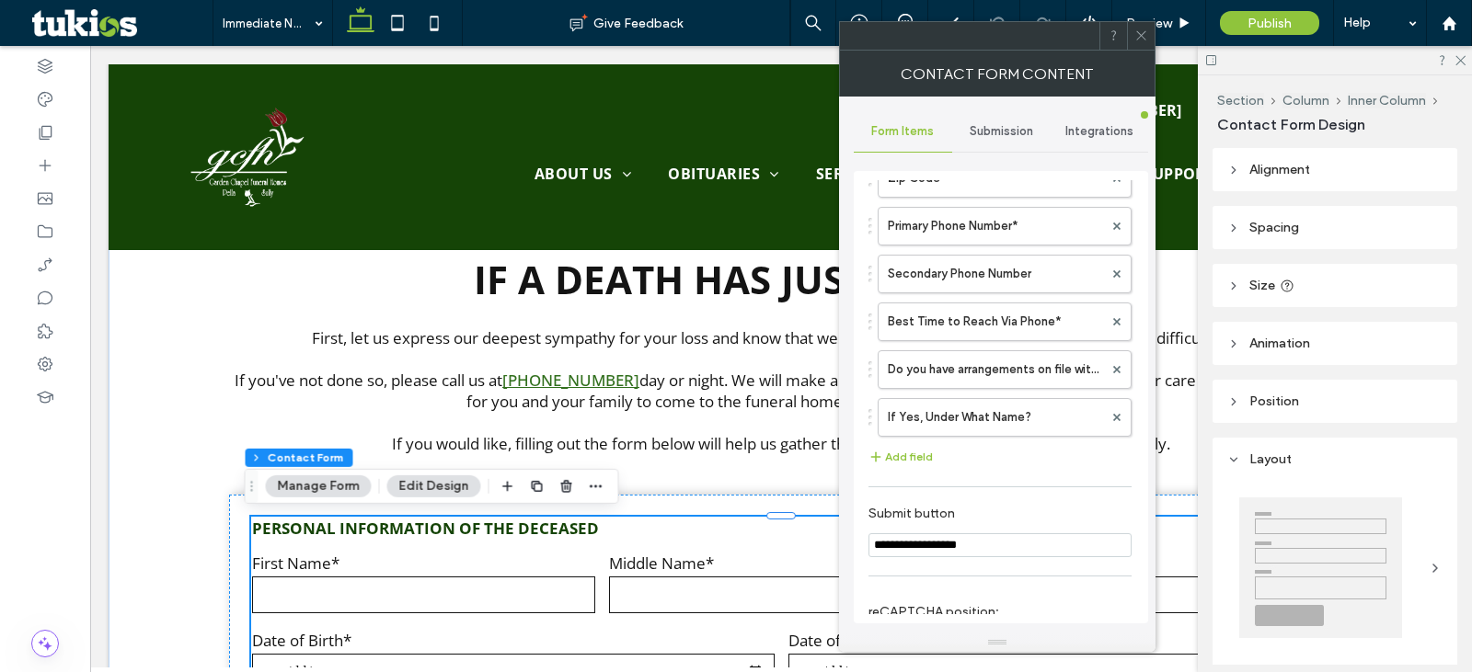
scroll to position [1769, 0]
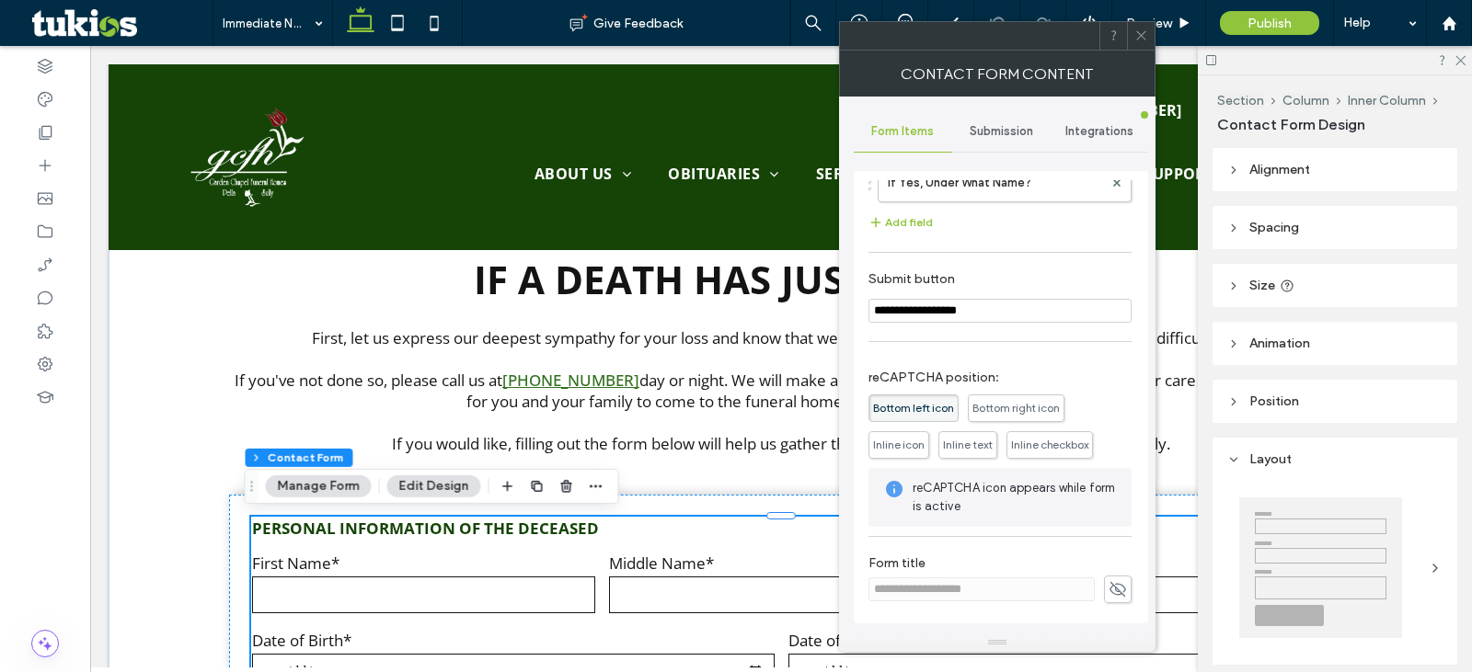
click at [1137, 44] on span at bounding box center [1141, 36] width 14 height 28
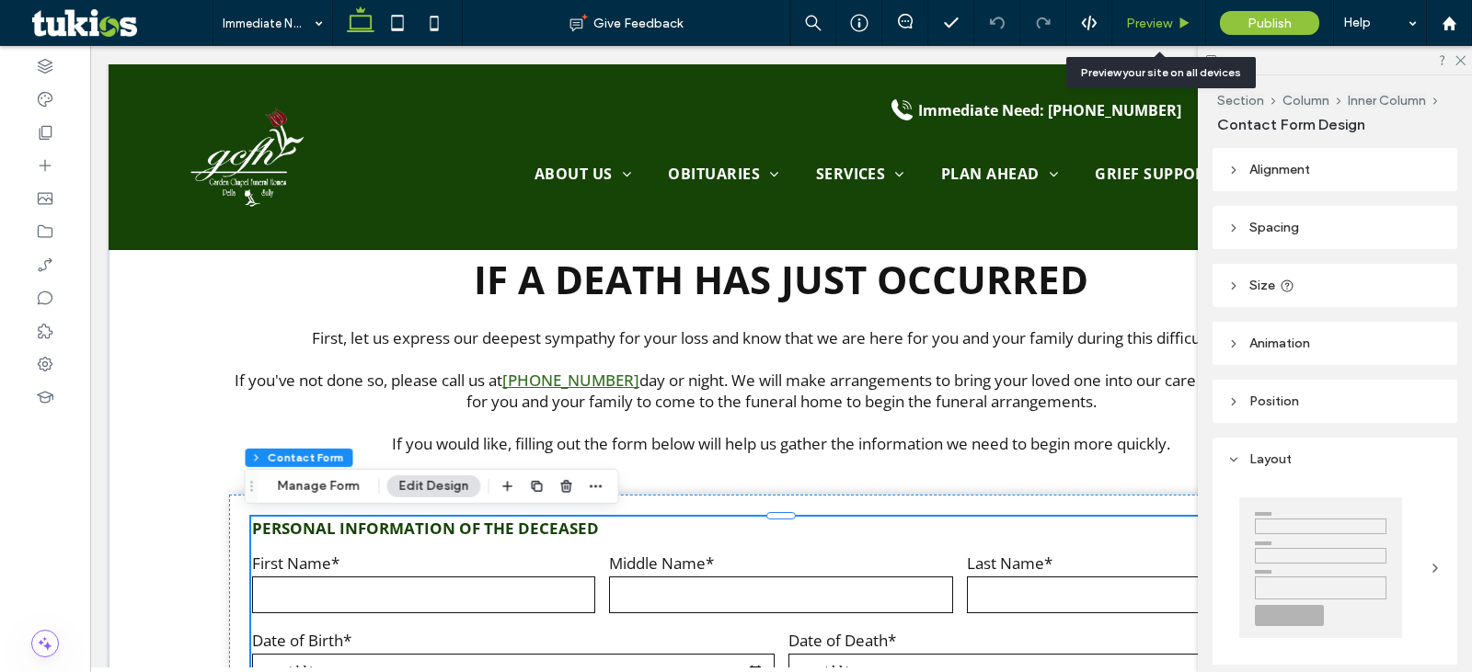
click at [1165, 26] on span "Preview" at bounding box center [1149, 24] width 46 height 16
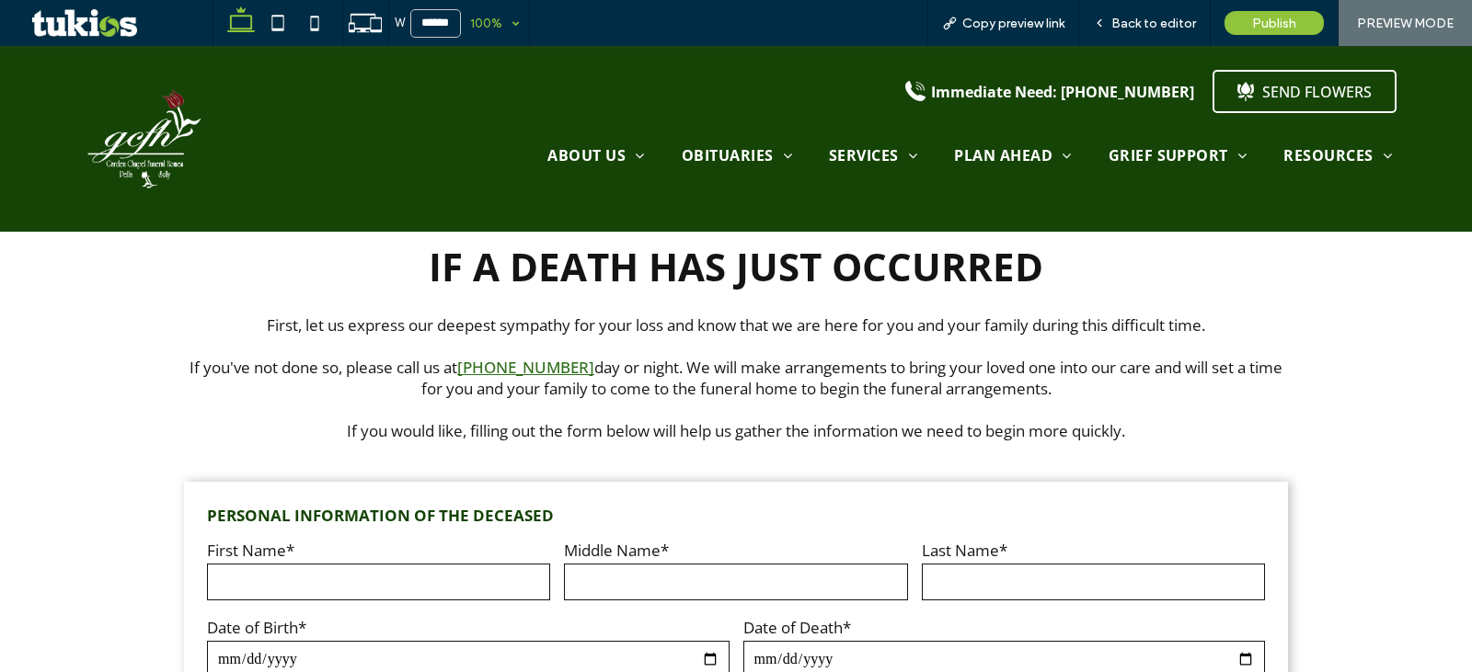
click at [498, 20] on div "100%" at bounding box center [487, 23] width 52 height 46
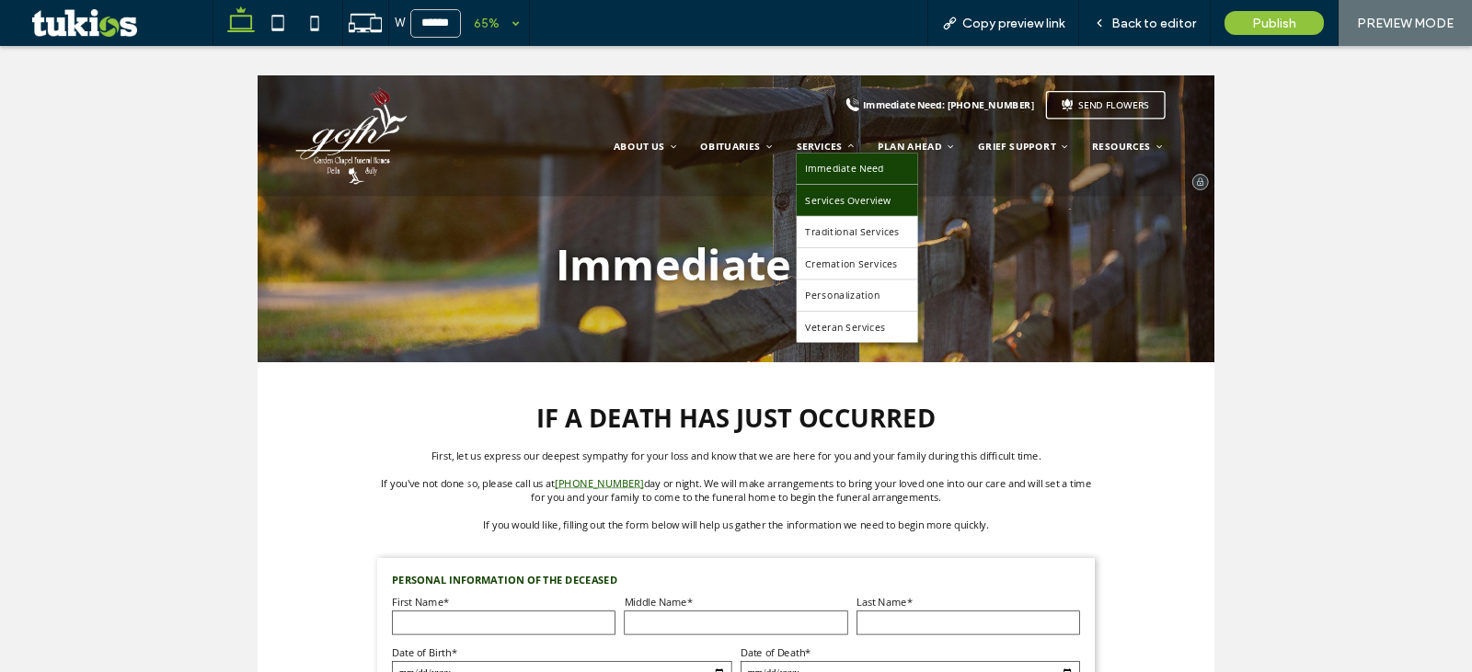
click at [1120, 268] on span "Services Overview" at bounding box center [1166, 268] width 132 height 20
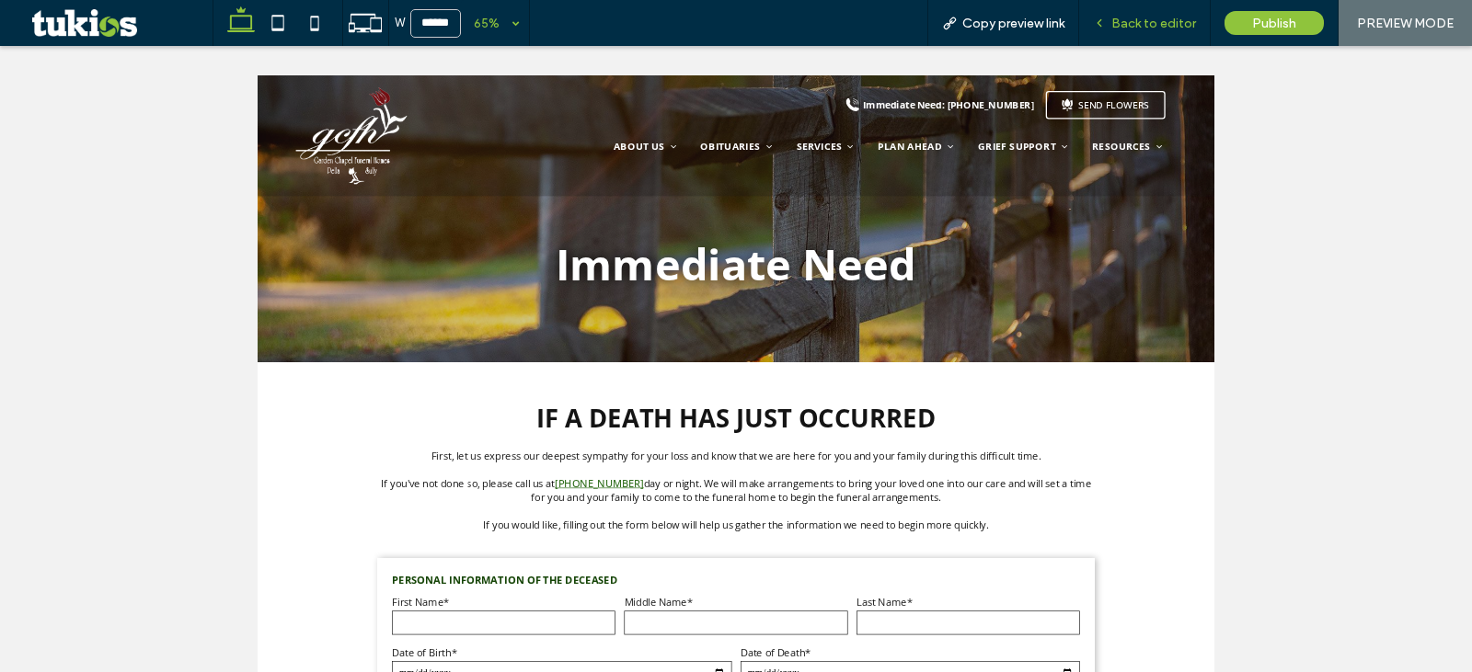
click at [1130, 21] on span "Back to editor" at bounding box center [1153, 24] width 85 height 16
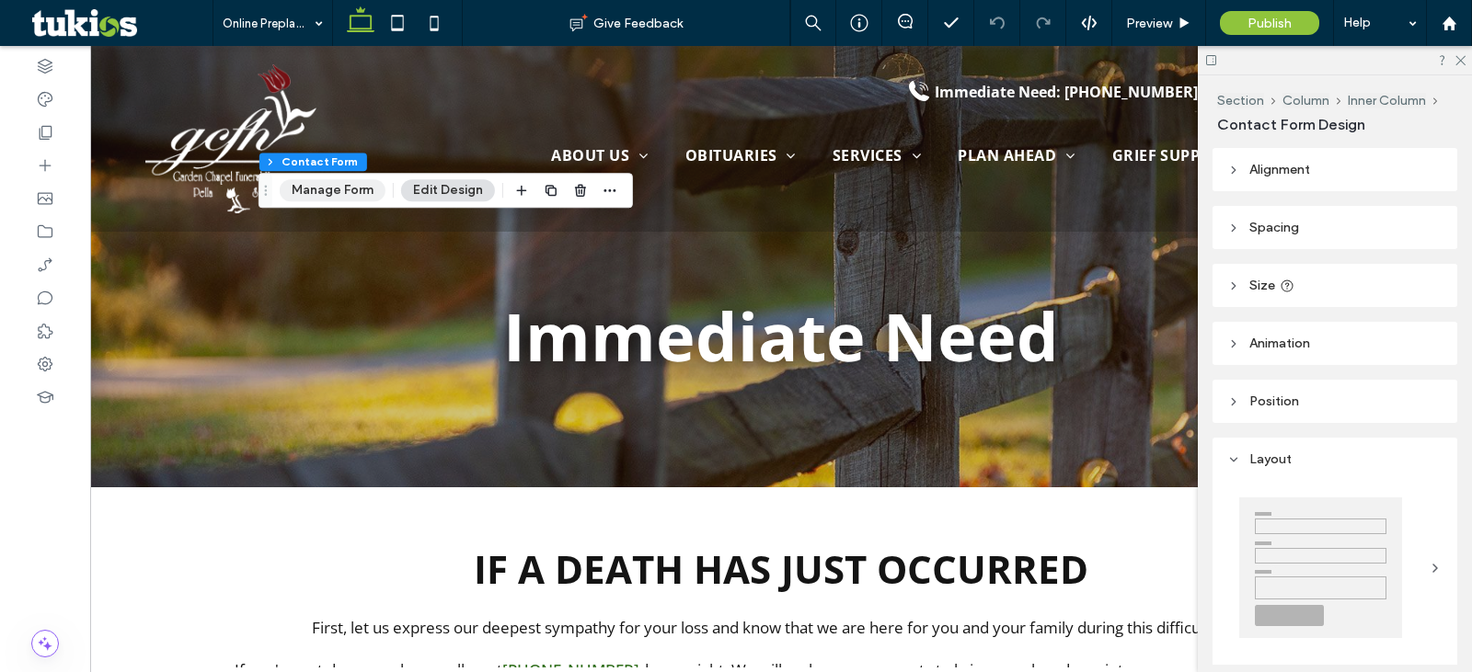
type input "*"
type input "***"
click at [345, 186] on button "Manage Form" at bounding box center [333, 190] width 106 height 22
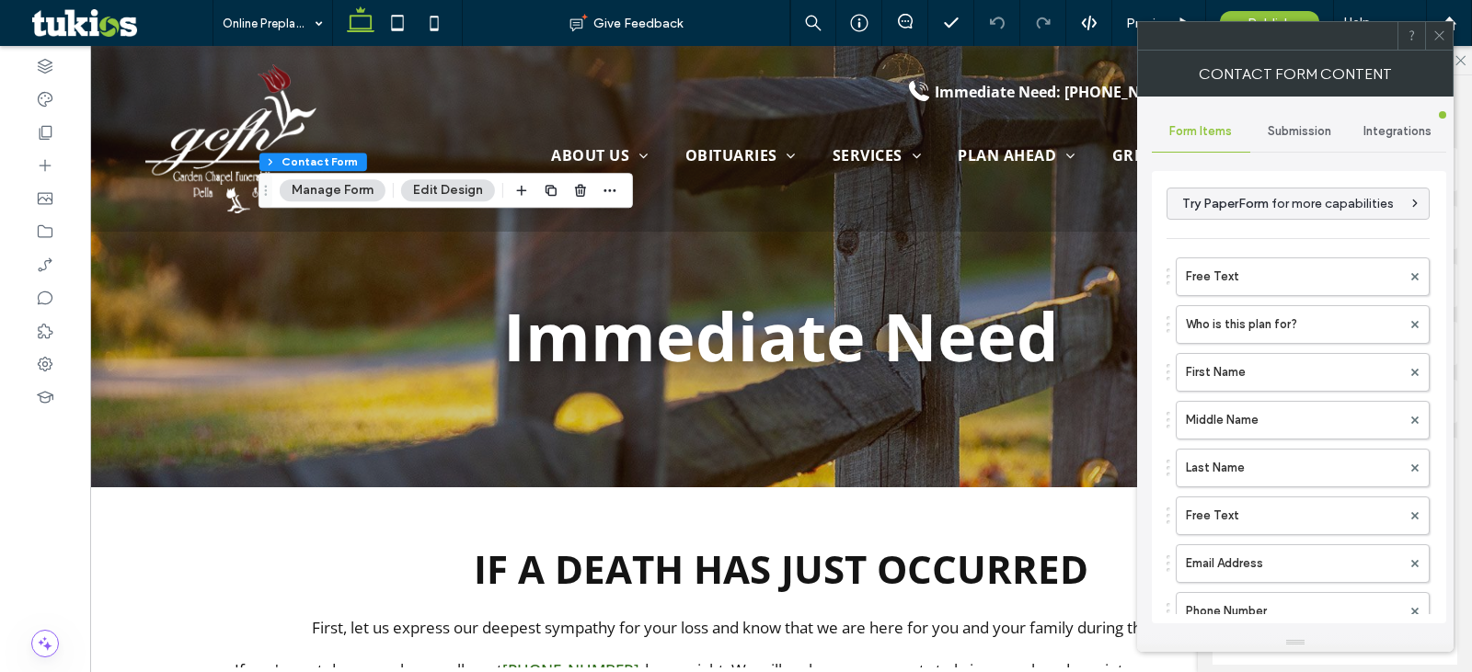
click at [1296, 130] on span "Submission" at bounding box center [1299, 131] width 63 height 15
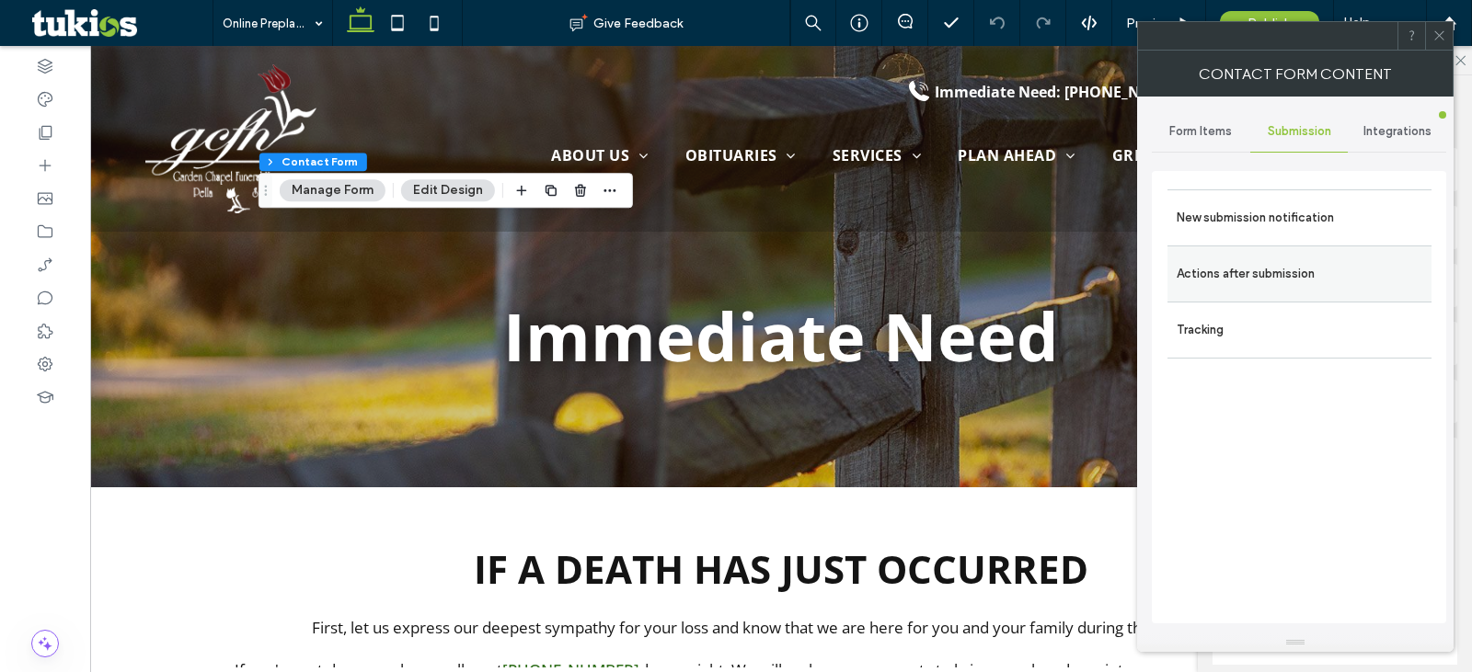
click at [1304, 258] on label "Actions after submission" at bounding box center [1300, 274] width 246 height 37
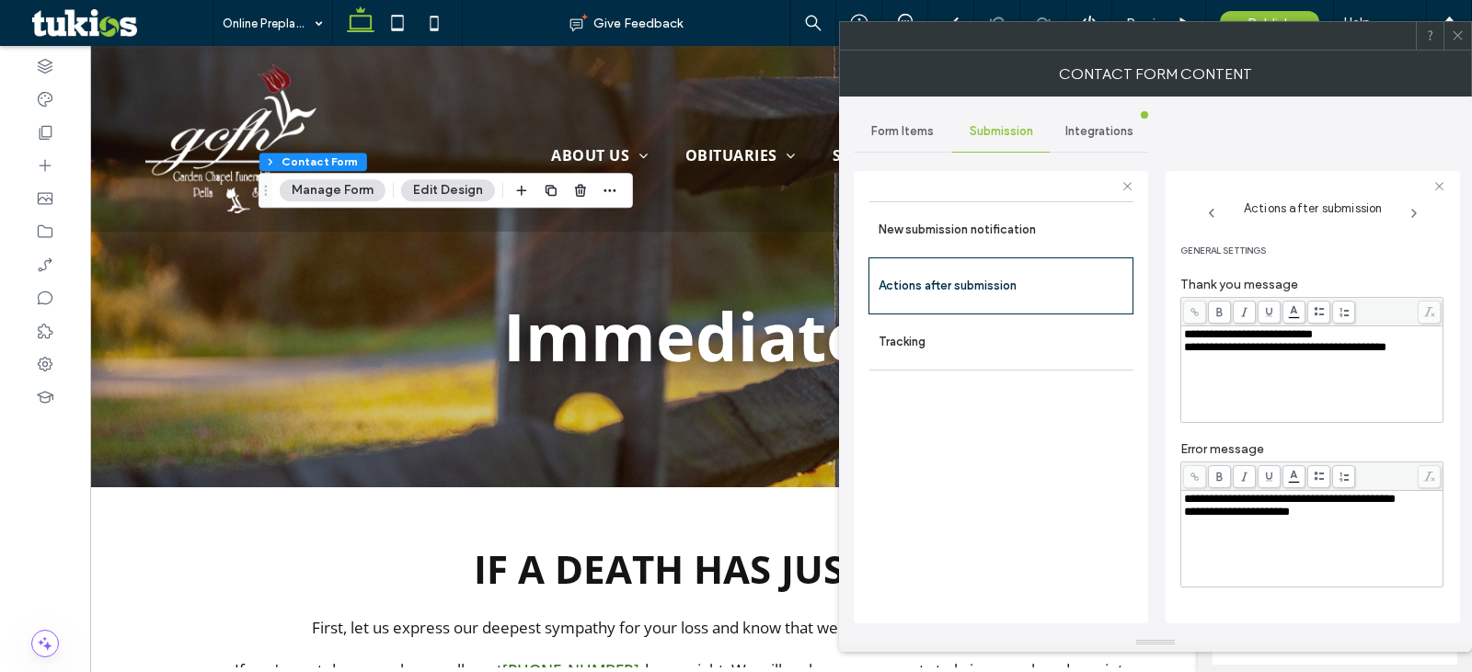
scroll to position [184, 0]
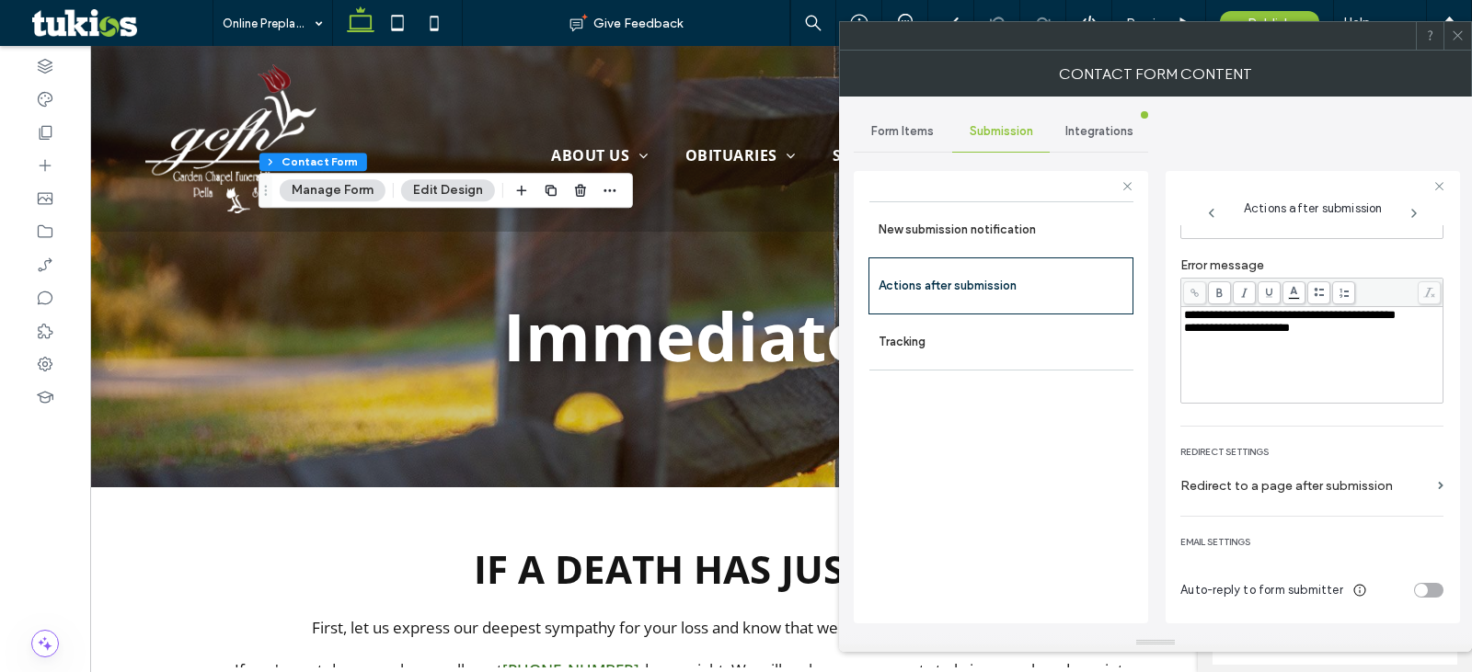
click at [1415, 589] on div "toggle" at bounding box center [1421, 590] width 13 height 13
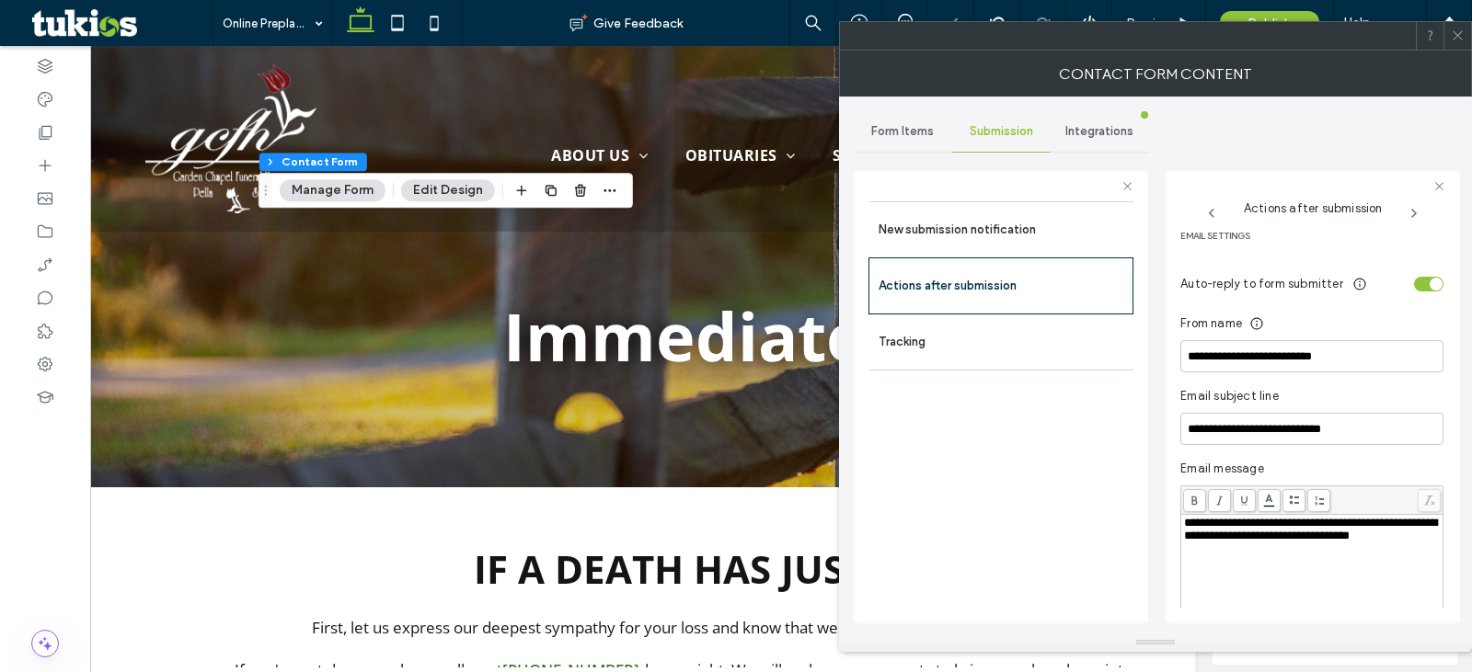
click at [1430, 285] on div "toggle" at bounding box center [1436, 284] width 13 height 13
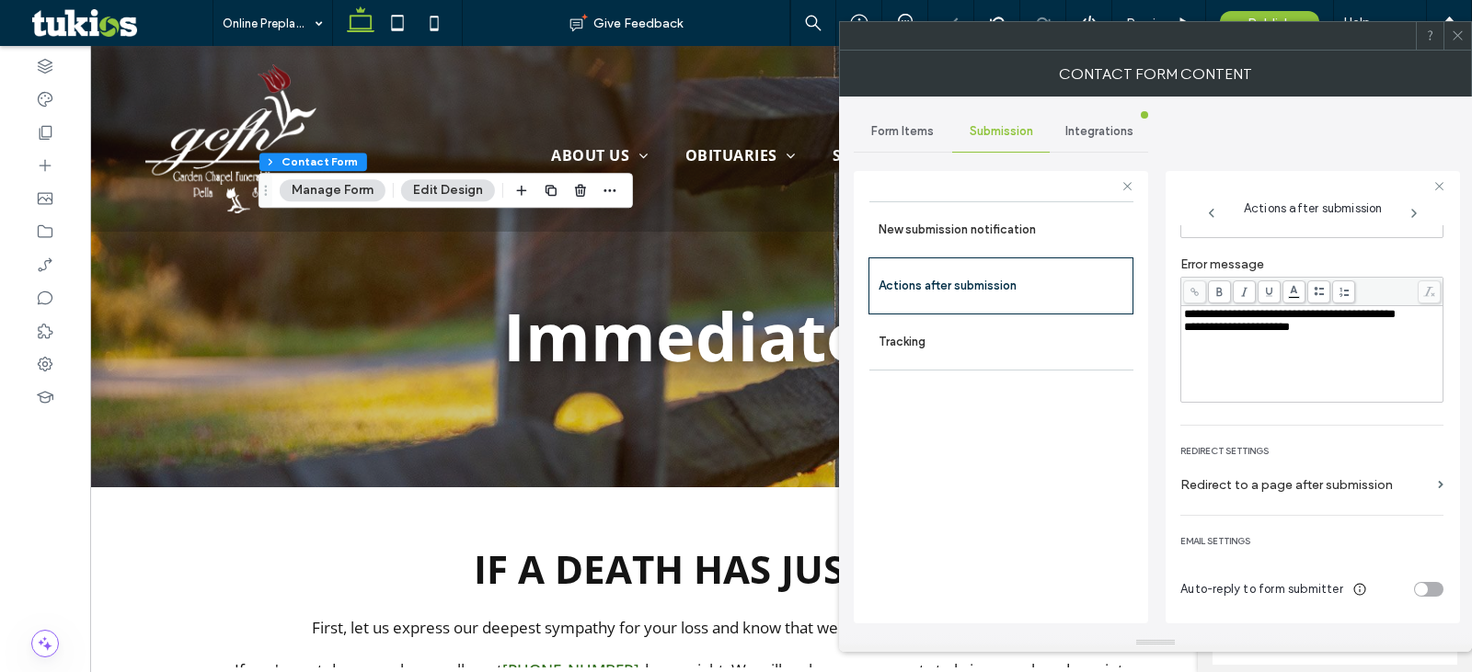
scroll to position [185, 0]
click at [1088, 241] on label "New submission notification" at bounding box center [1002, 230] width 246 height 37
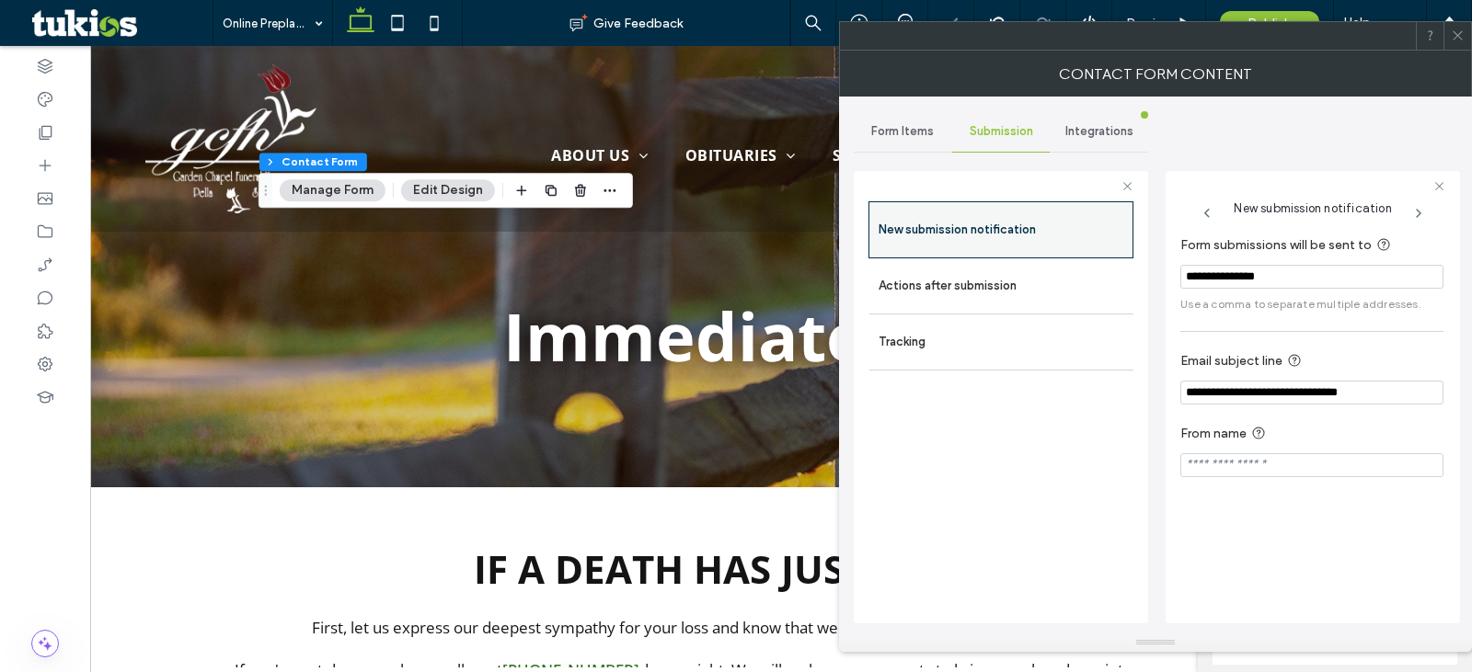
scroll to position [0, 0]
click at [893, 120] on div "Form Items" at bounding box center [903, 131] width 98 height 40
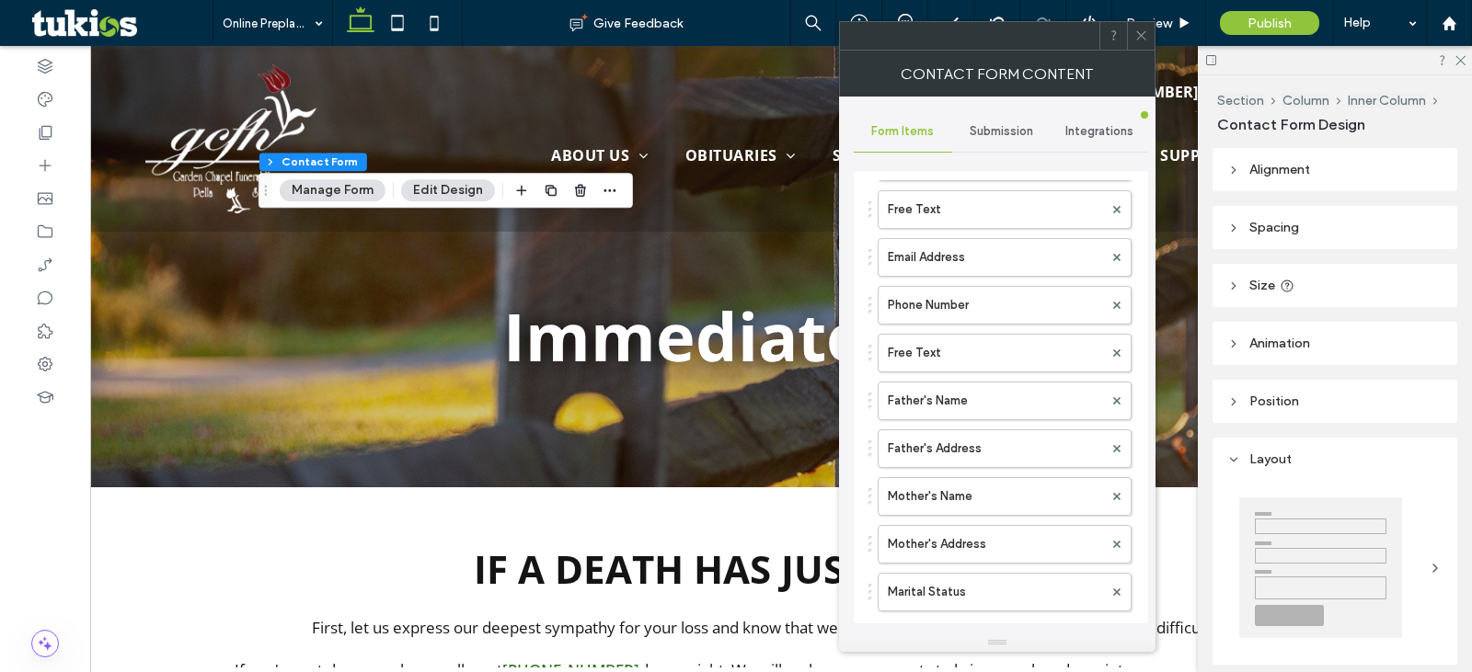
scroll to position [614, 0]
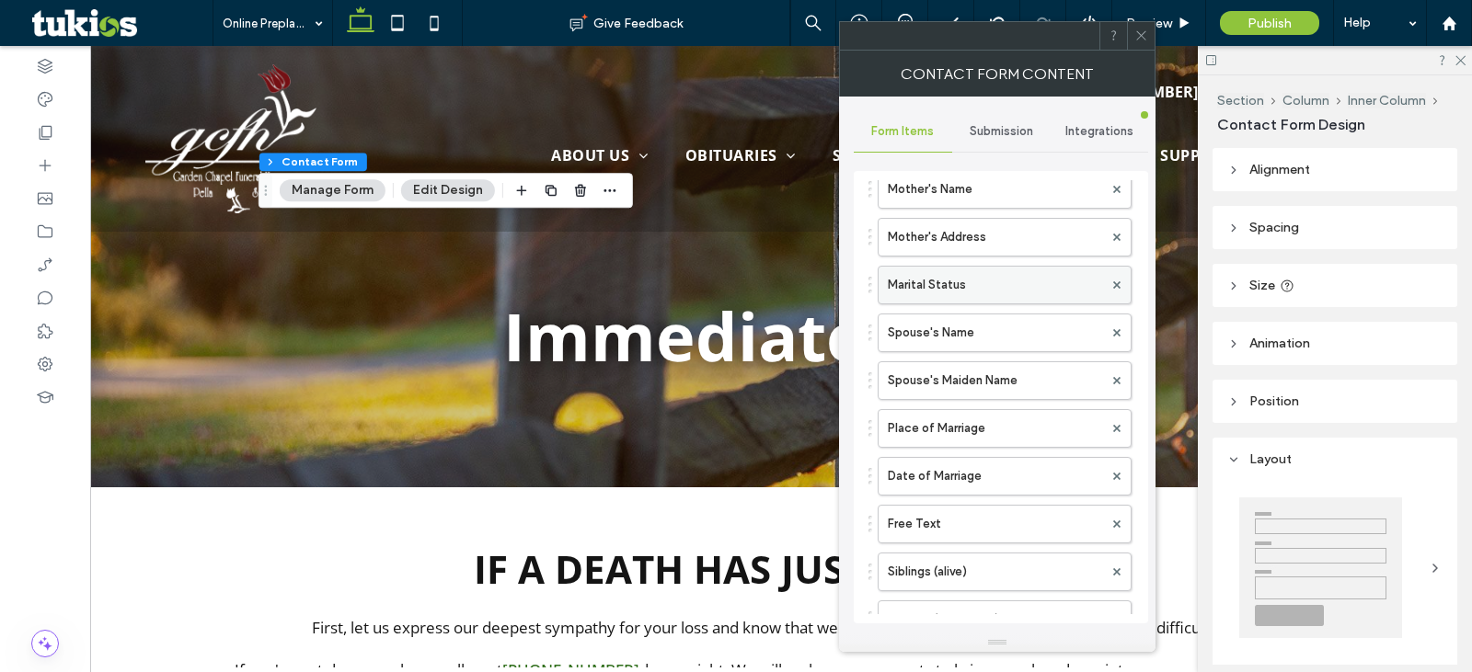
click at [994, 277] on label "Marital Status" at bounding box center [995, 285] width 215 height 37
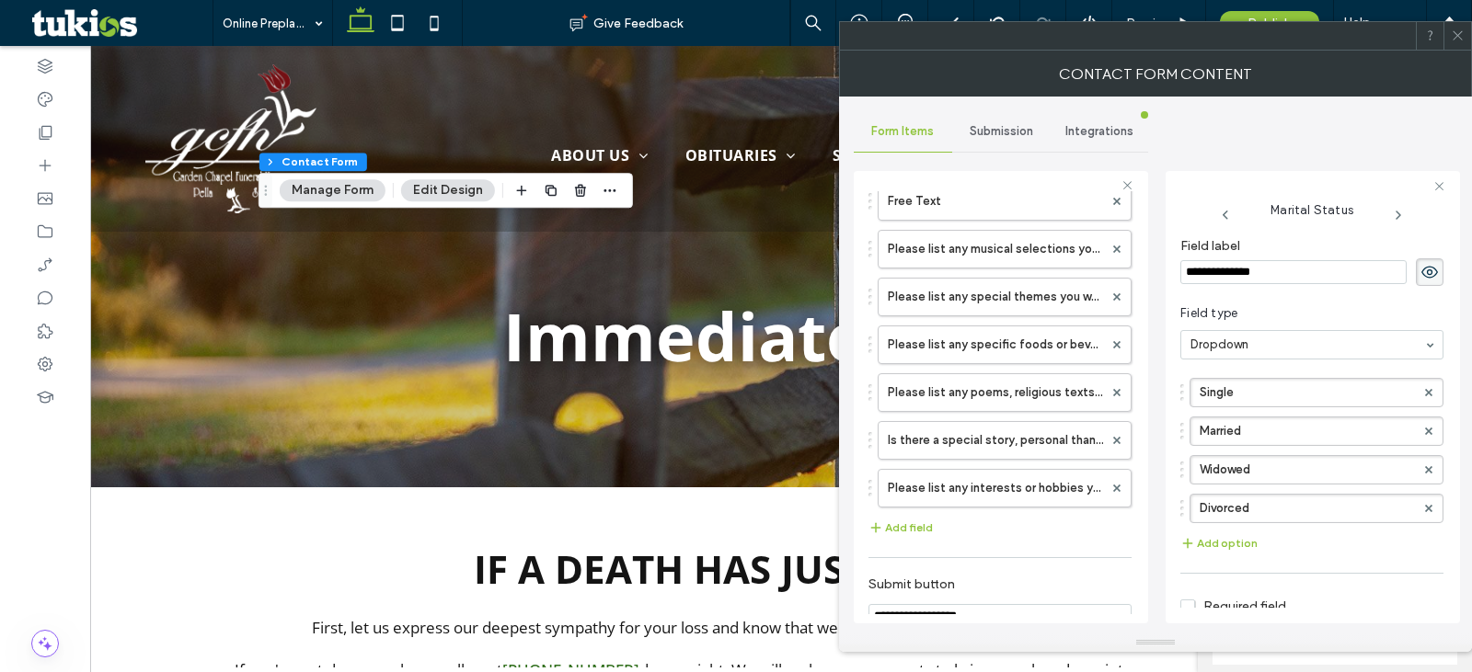
scroll to position [2450, 0]
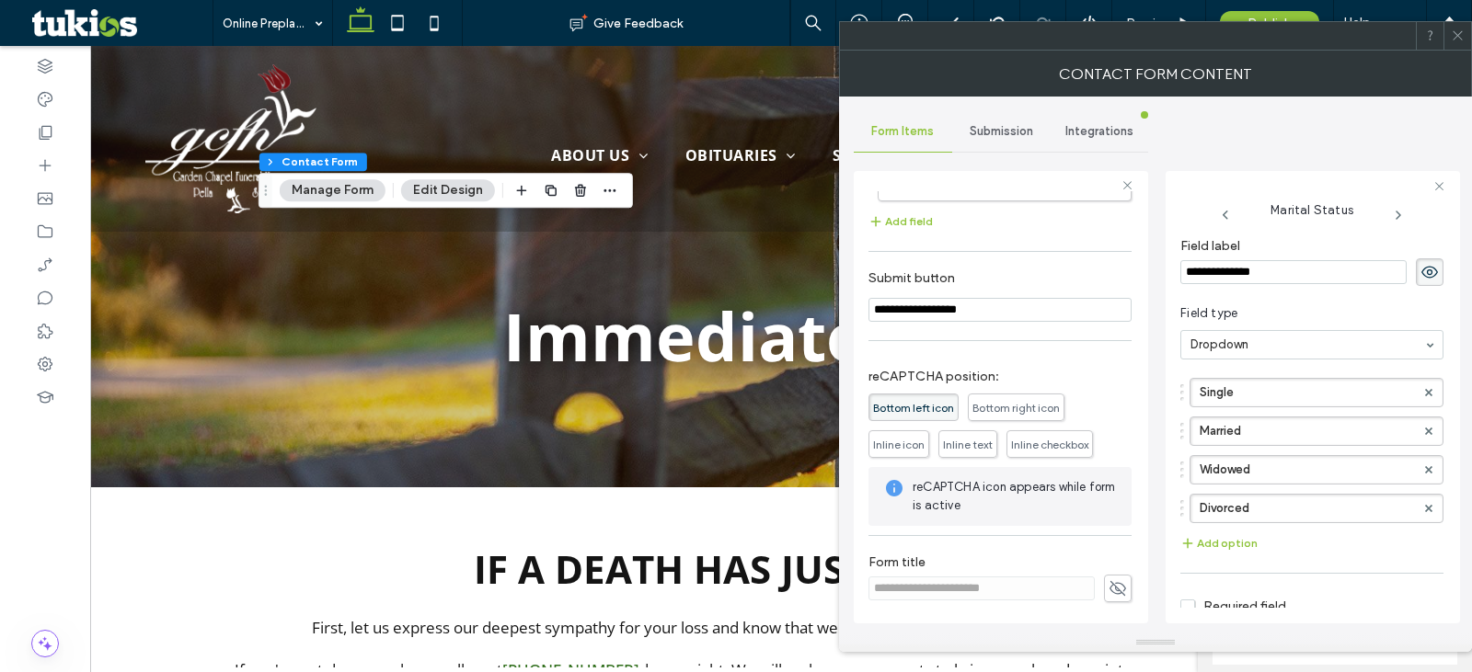
click at [1457, 40] on icon at bounding box center [1458, 36] width 14 height 14
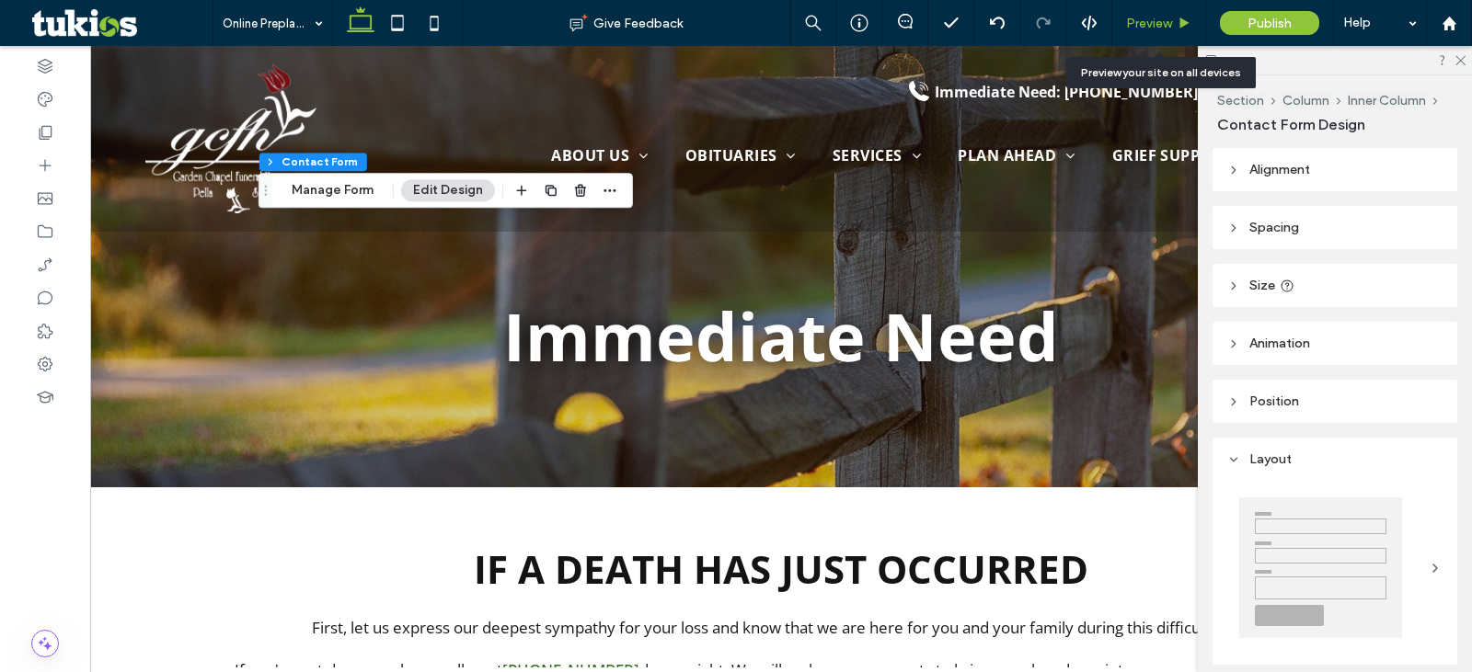
click at [1143, 29] on span "Preview" at bounding box center [1149, 24] width 46 height 16
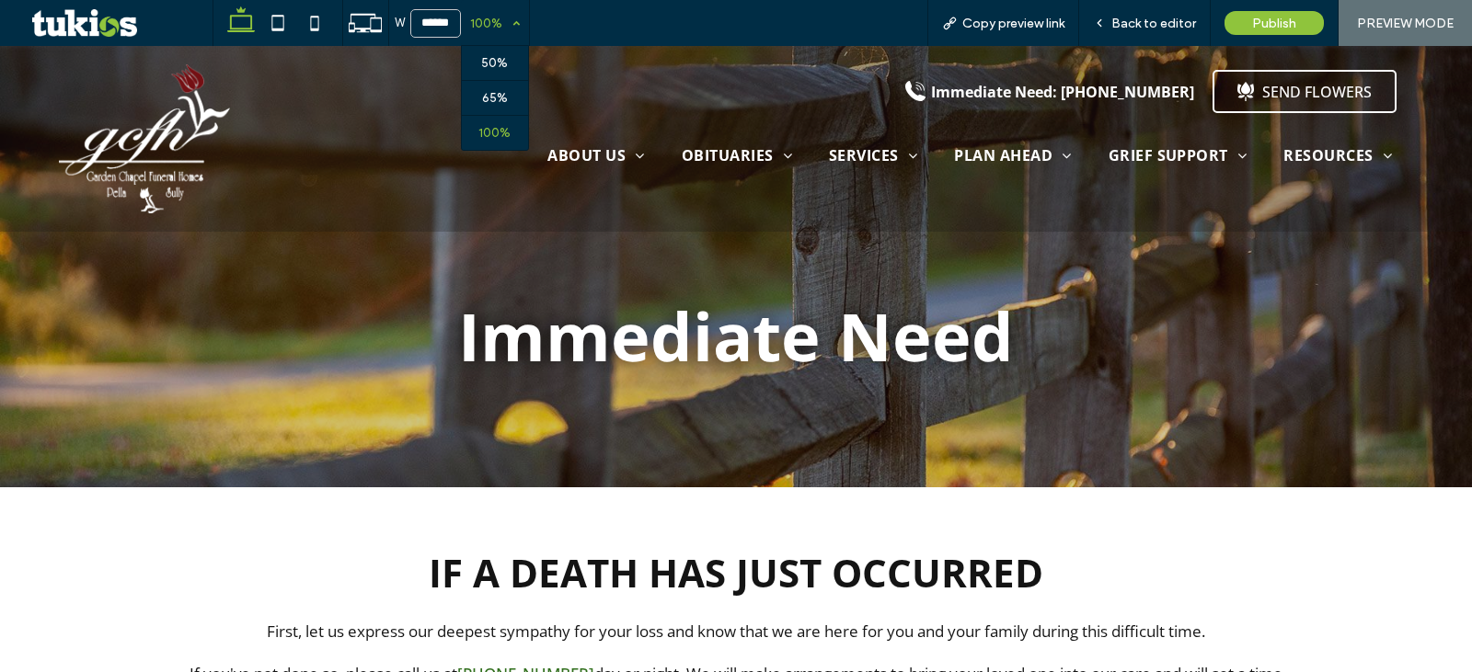
click at [511, 21] on div "100%" at bounding box center [487, 23] width 52 height 46
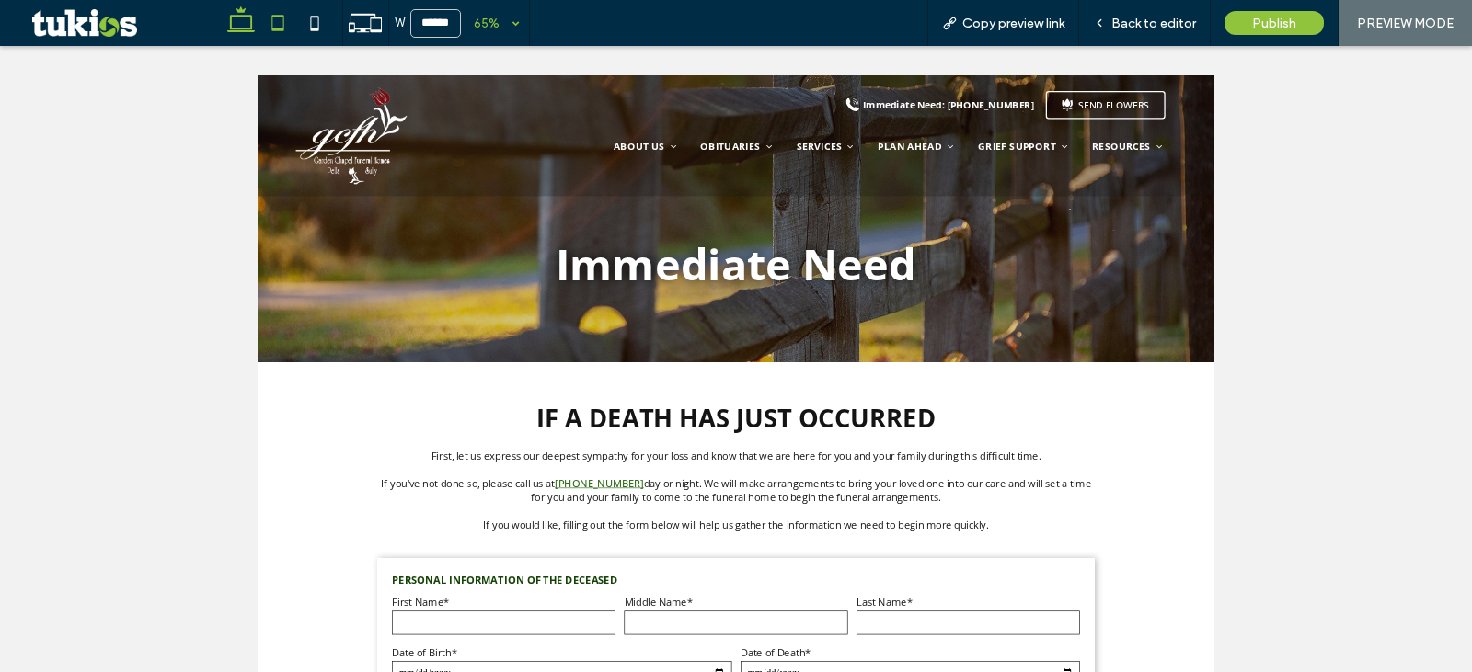
click at [279, 23] on icon at bounding box center [277, 23] width 37 height 37
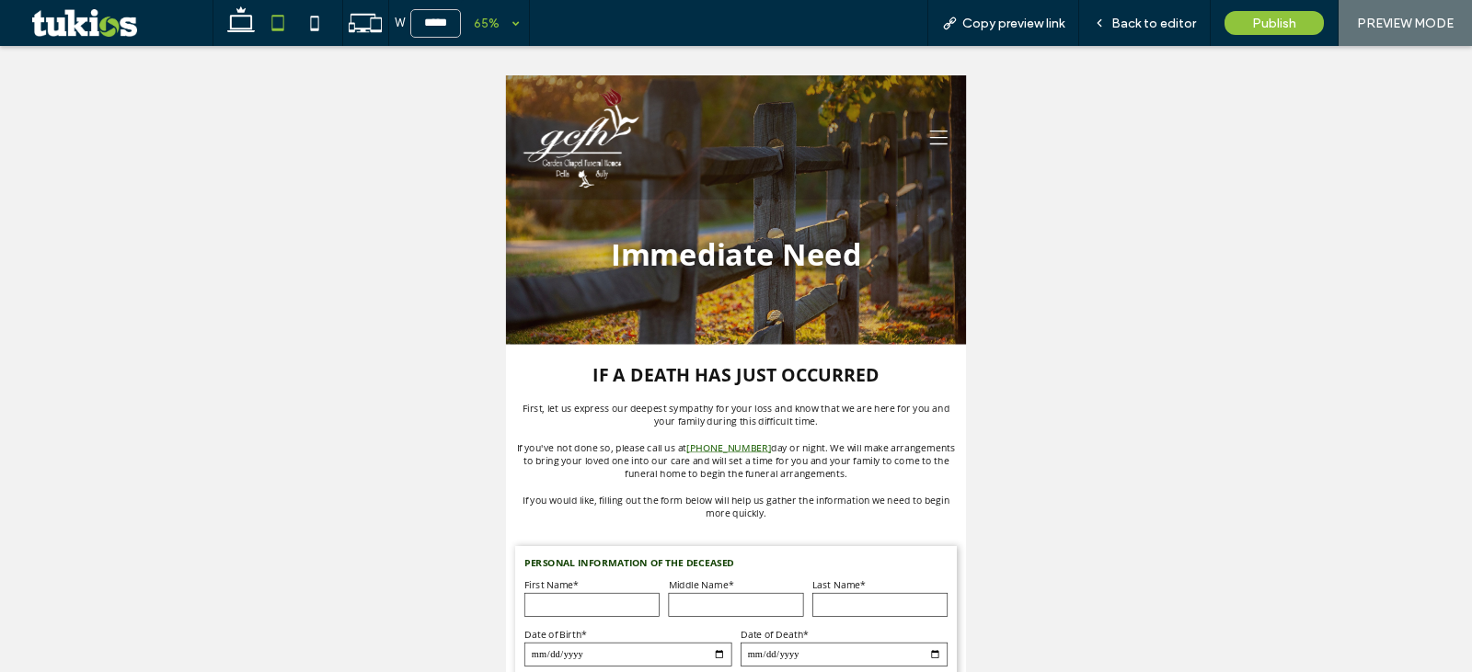
scroll to position [306, 0]
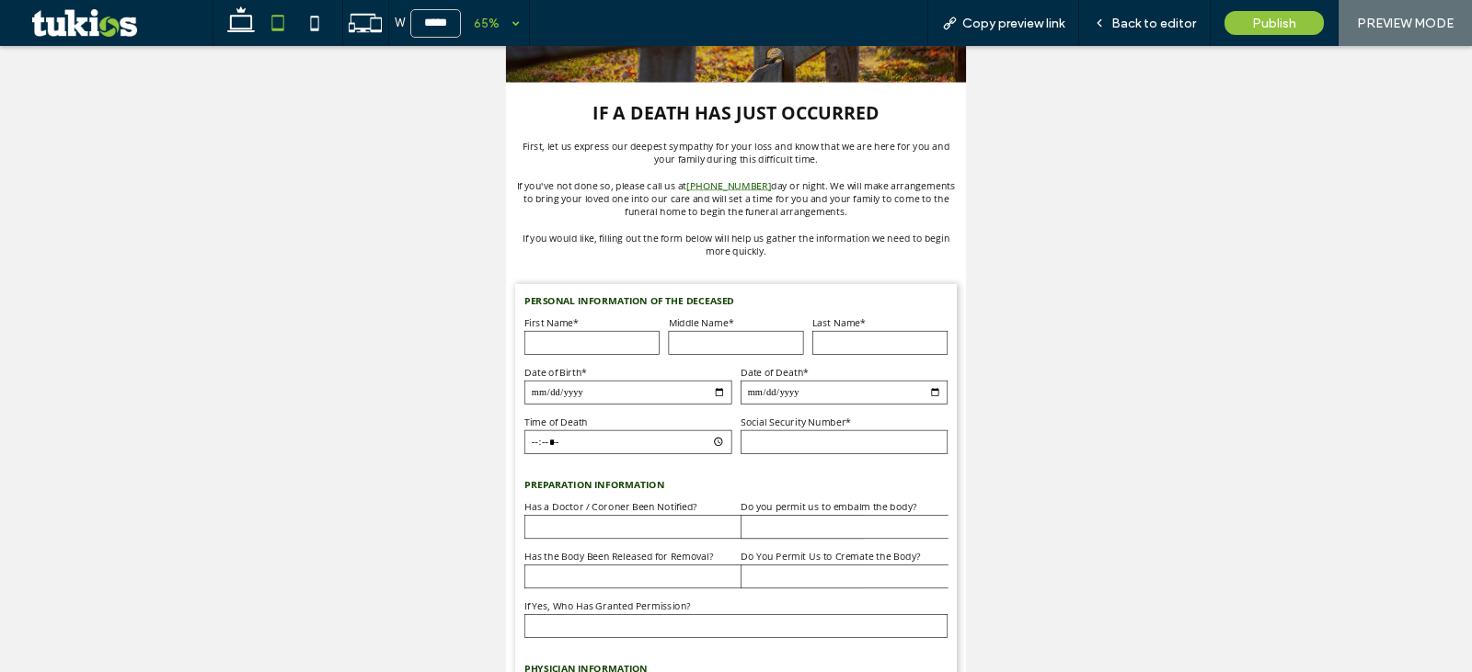
scroll to position [306, 0]
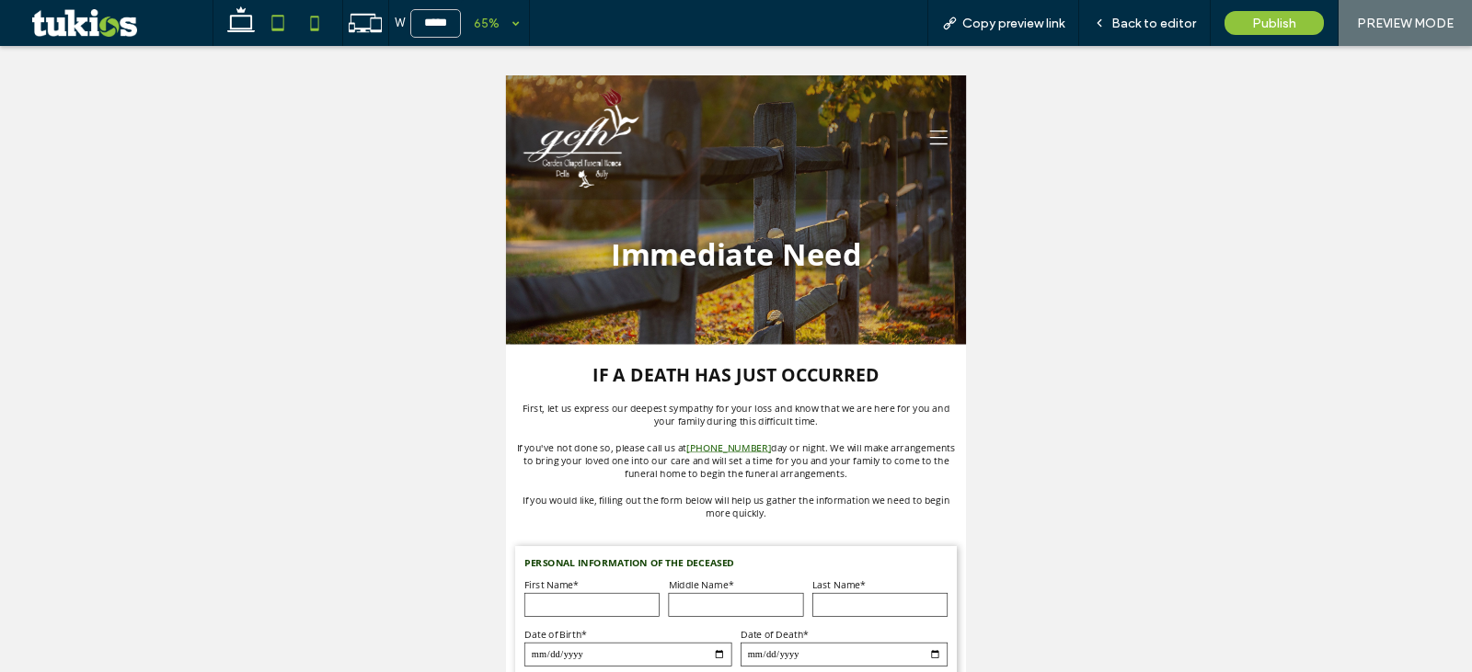
click at [320, 27] on icon at bounding box center [314, 23] width 37 height 37
type input "*****"
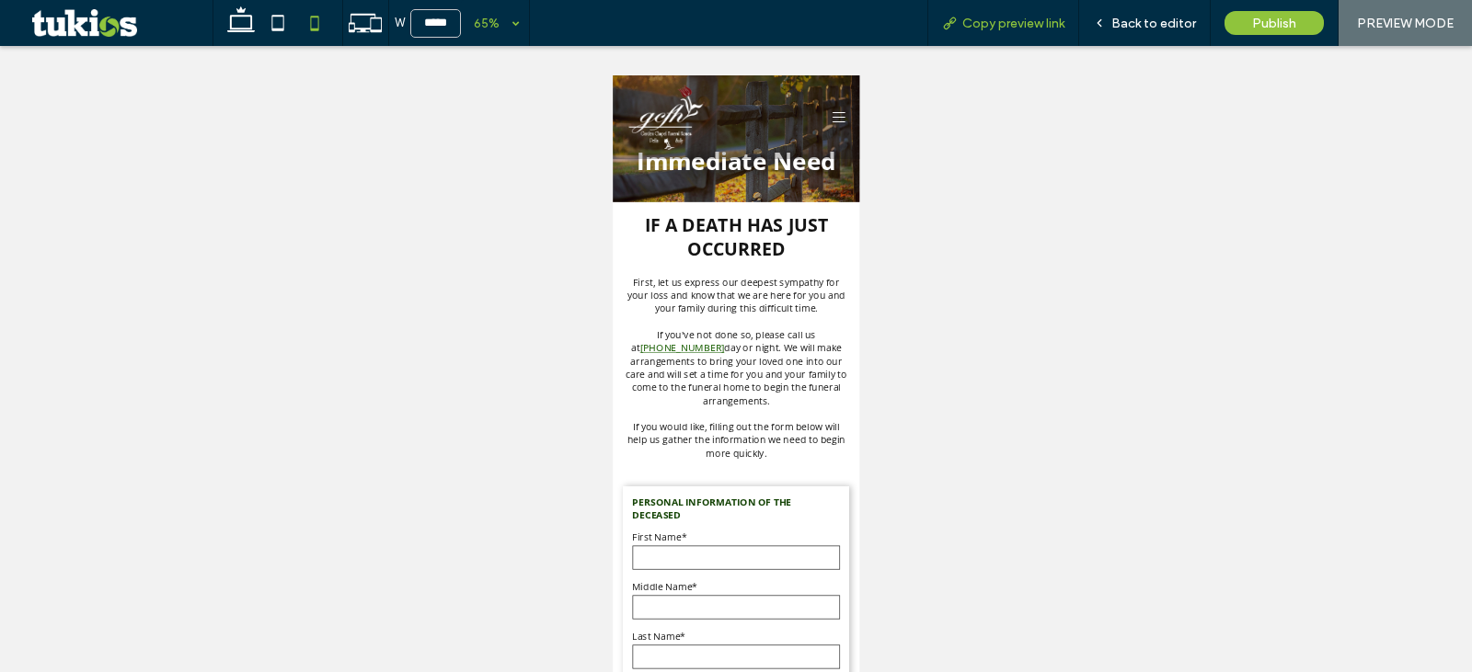
click at [1021, 24] on span "Copy preview link" at bounding box center [1013, 24] width 102 height 16
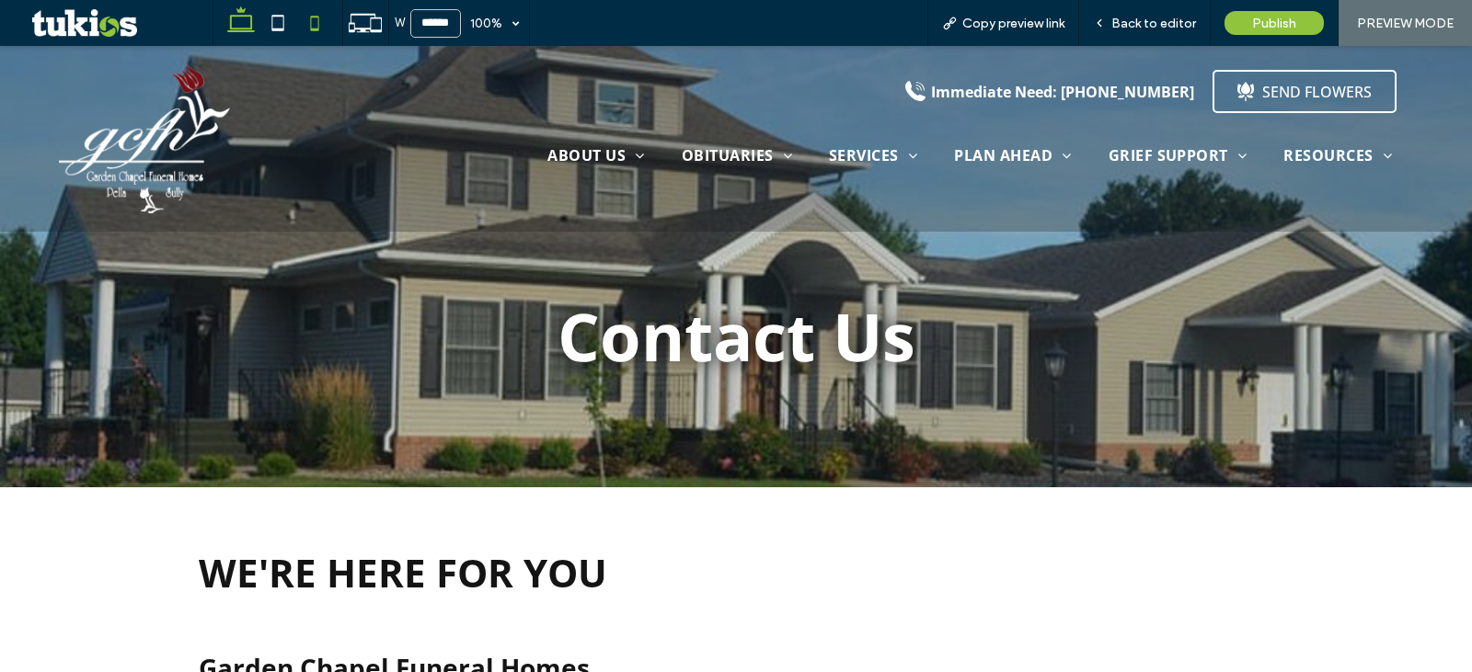
click at [325, 17] on icon at bounding box center [314, 23] width 37 height 37
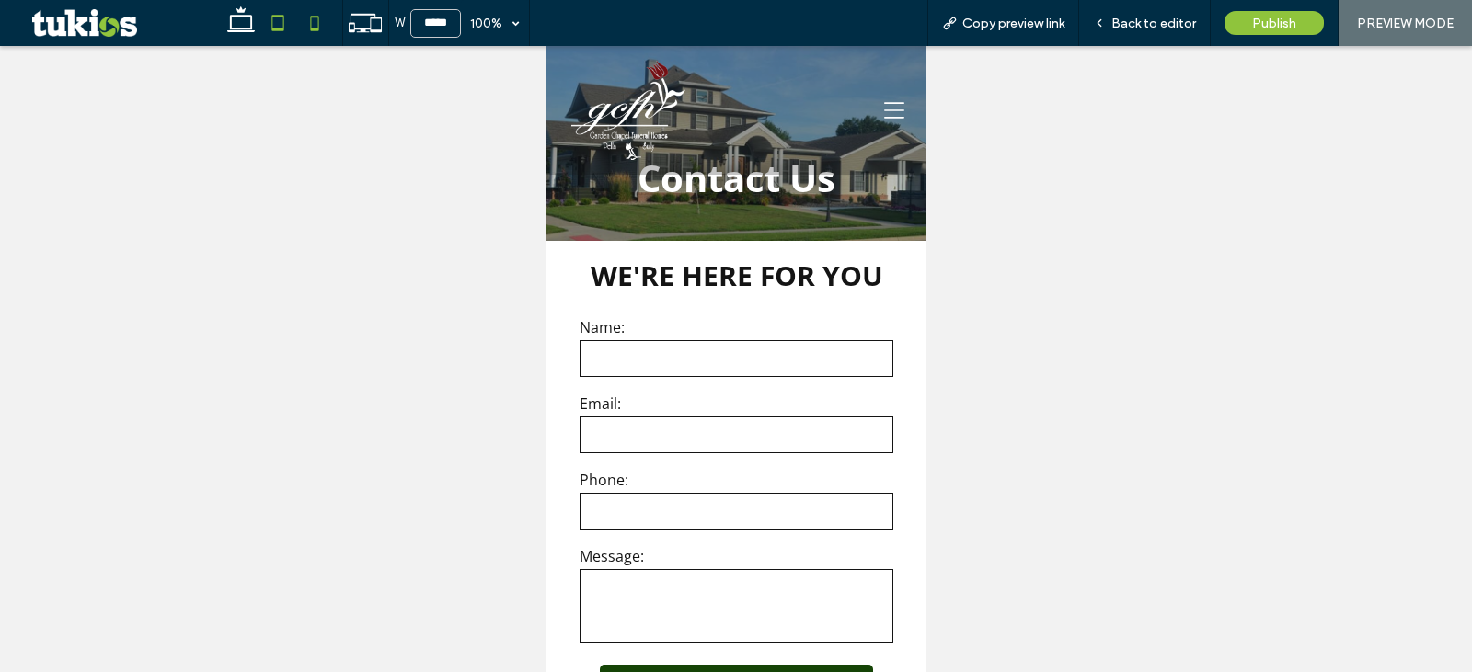
click at [274, 24] on icon at bounding box center [277, 23] width 37 height 37
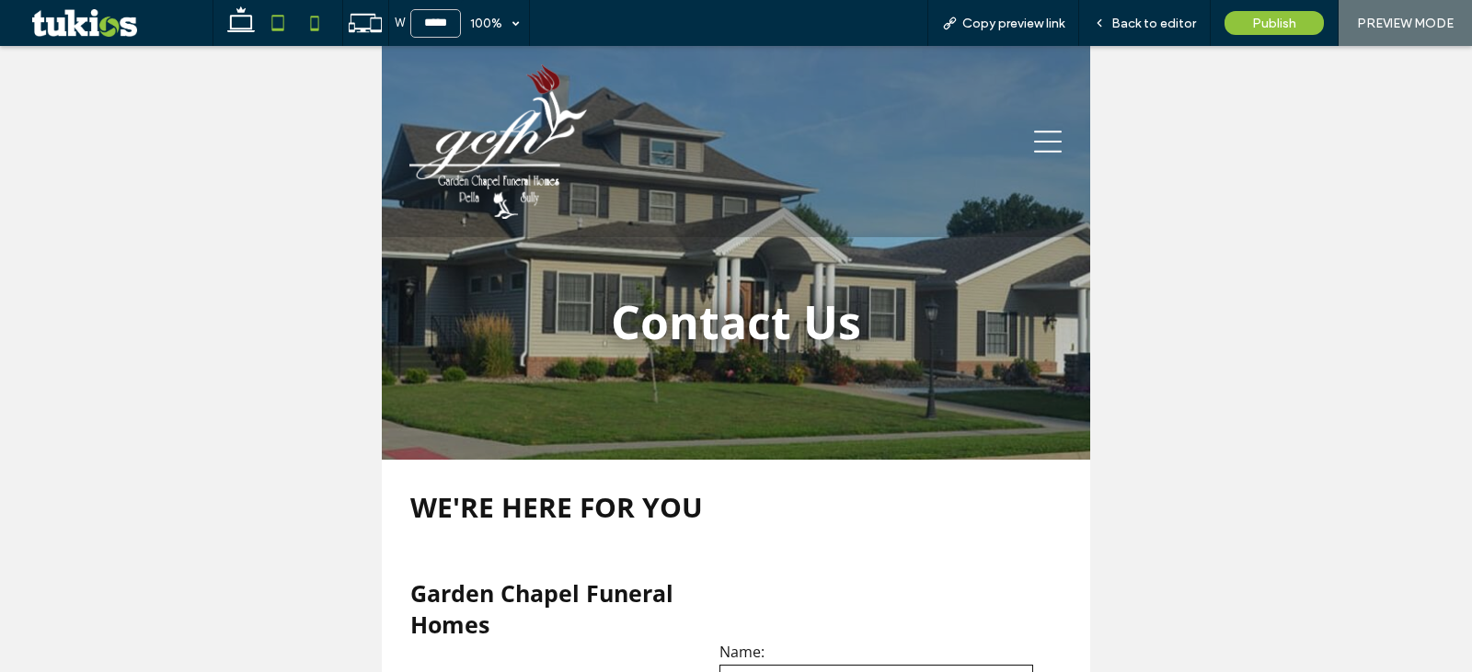
click at [307, 24] on icon at bounding box center [314, 23] width 37 height 37
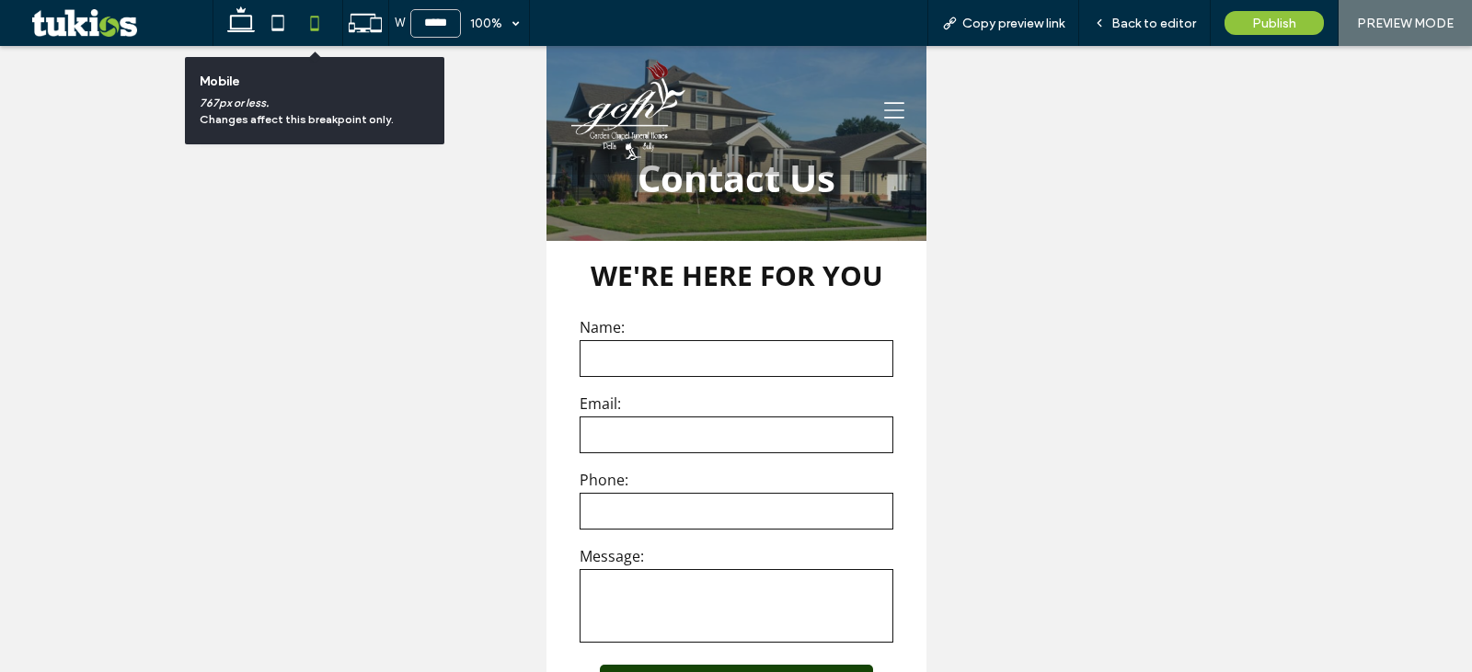
type input "*****"
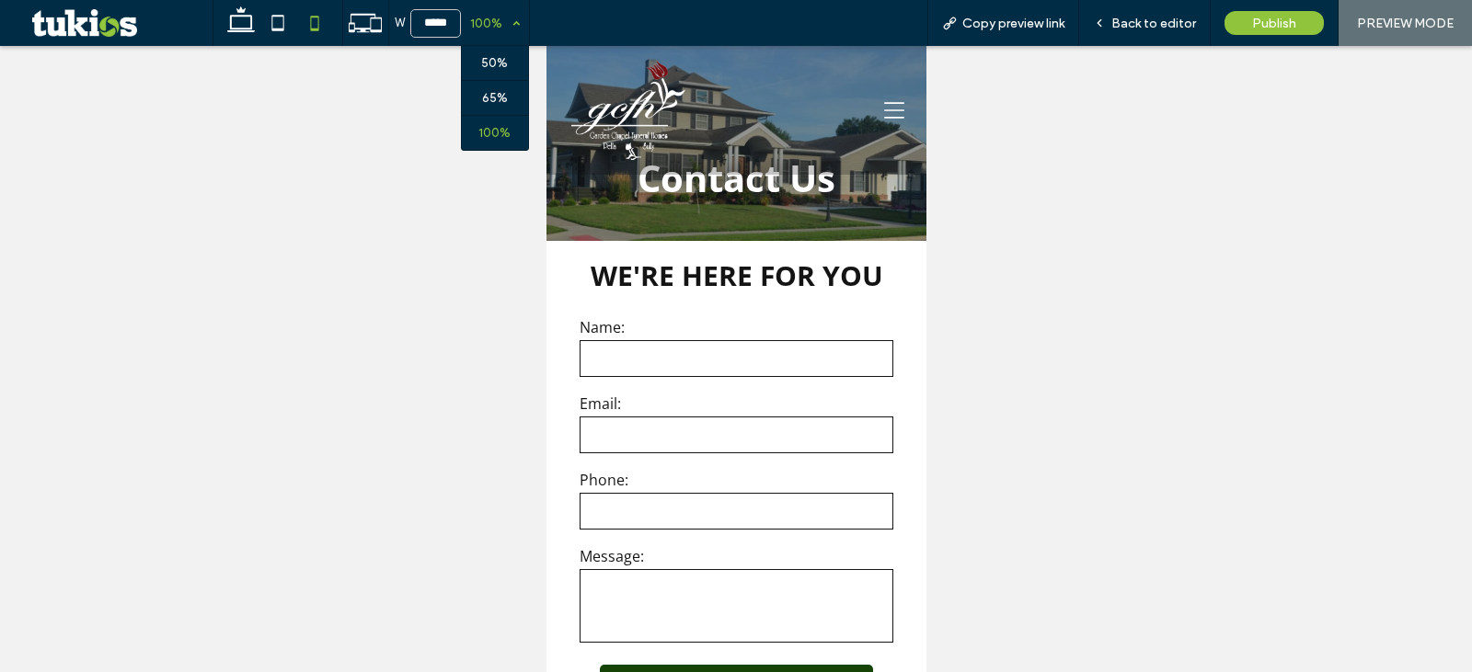
click at [490, 36] on div "100%" at bounding box center [487, 23] width 52 height 46
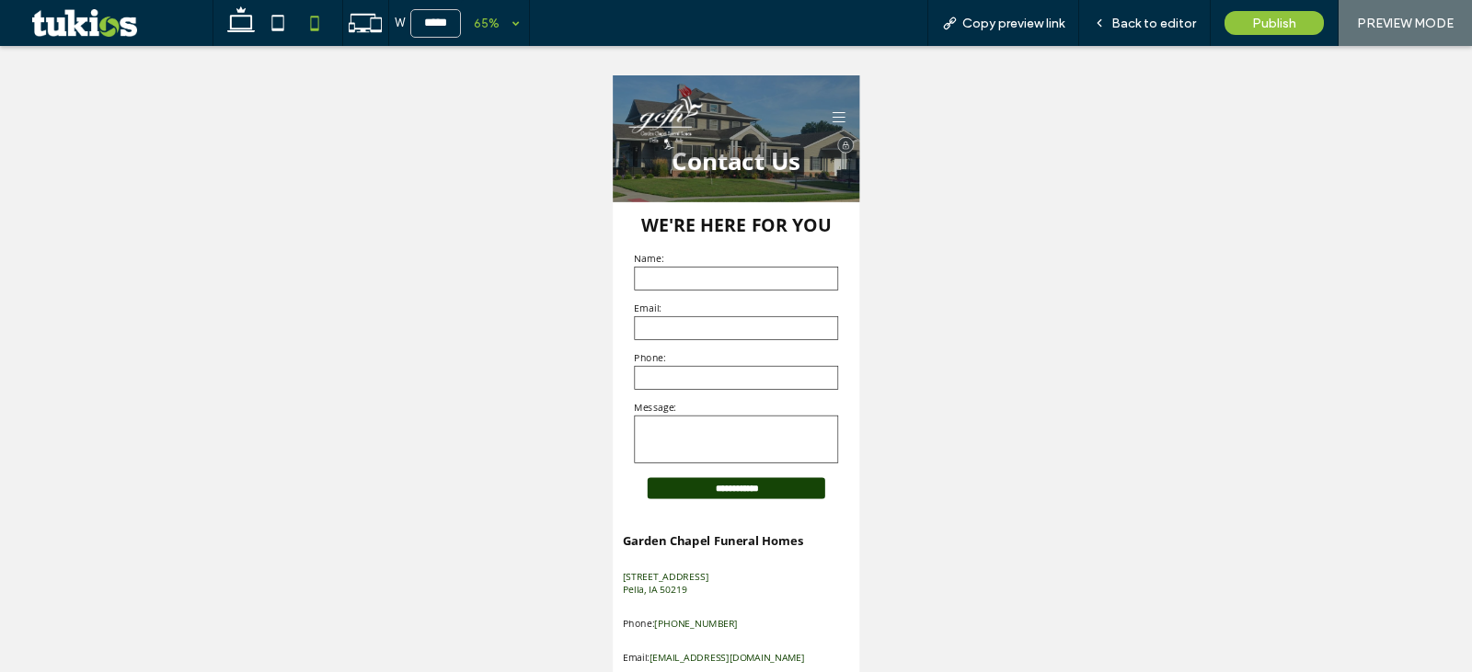
click at [949, 145] on icon at bounding box center [959, 140] width 20 height 20
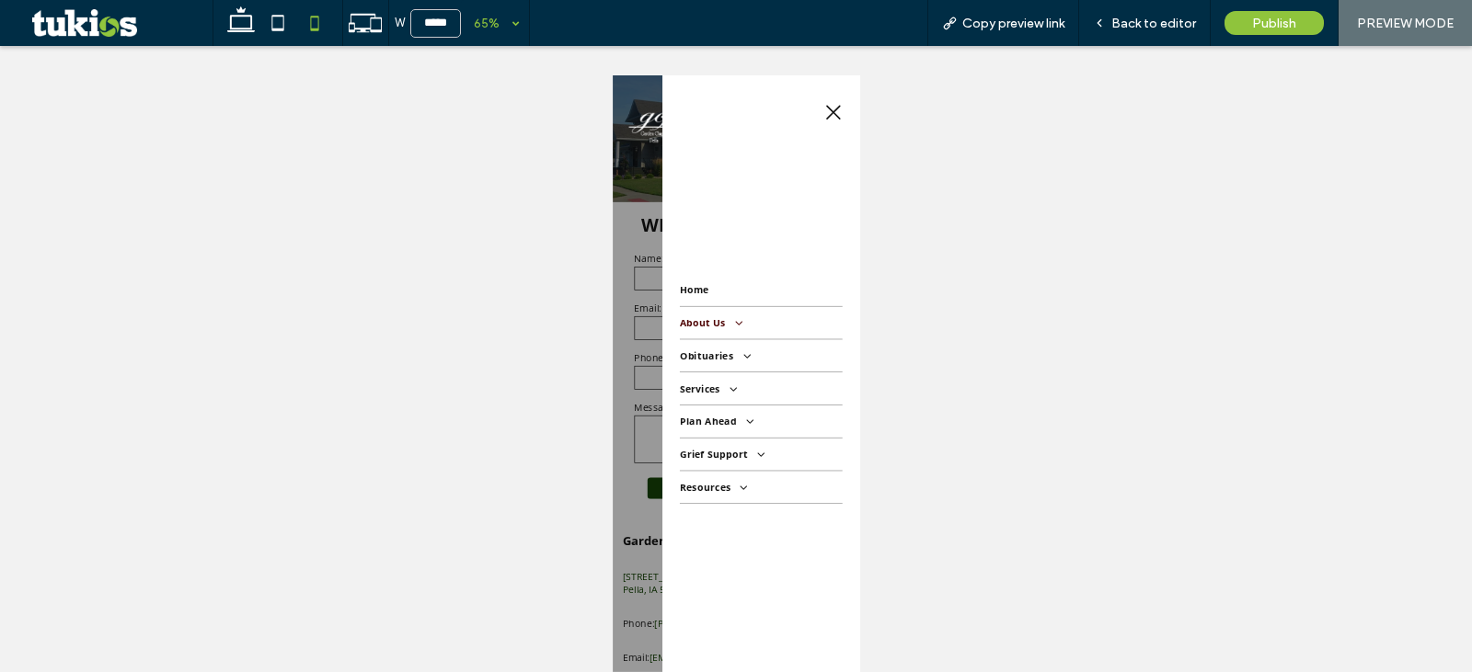
click at [784, 460] on span at bounding box center [797, 455] width 30 height 19
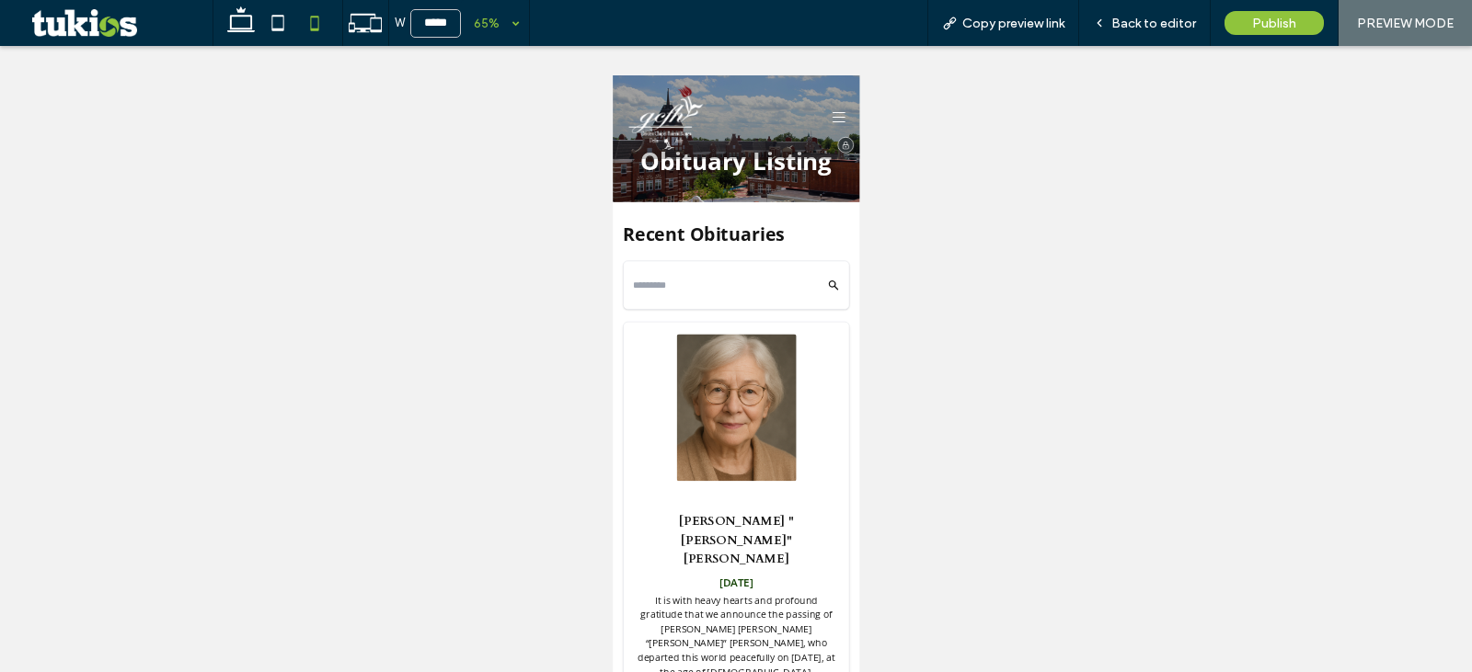
click at [952, 130] on icon at bounding box center [959, 140] width 20 height 20
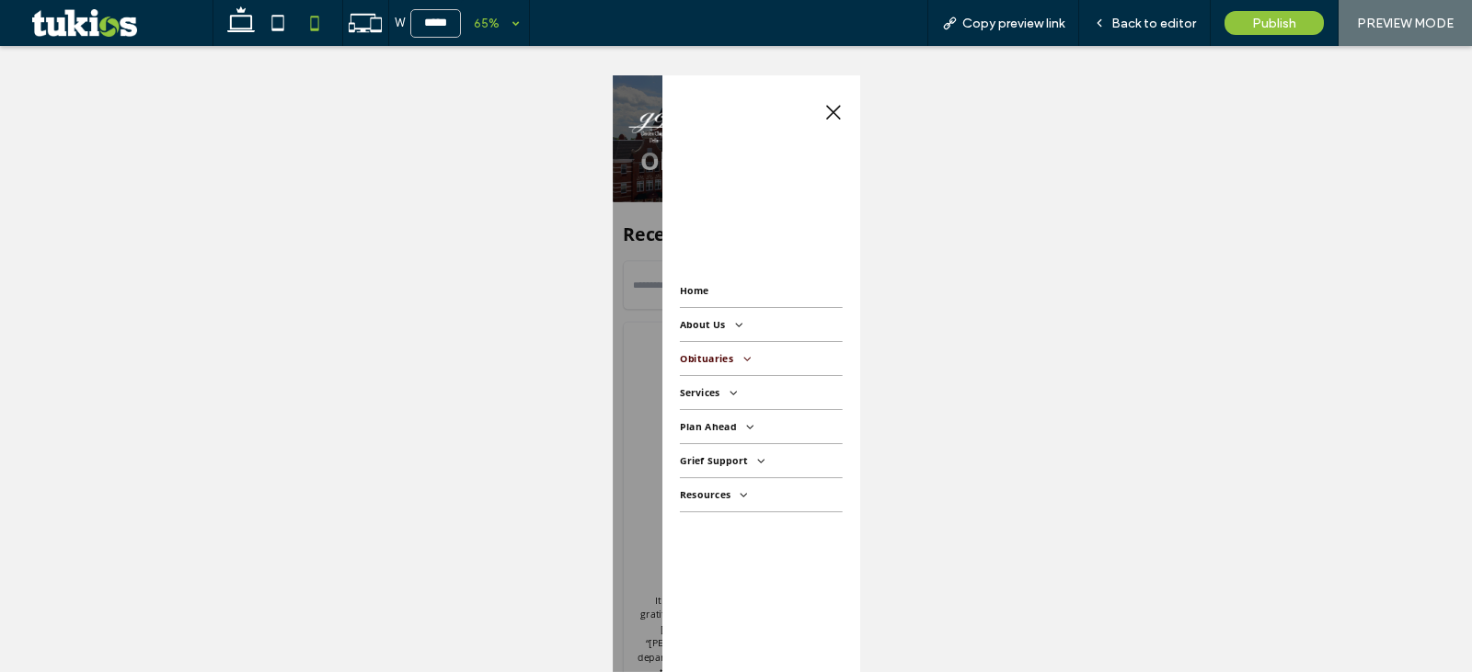
click at [766, 513] on span "Obituaries" at bounding box center [768, 511] width 106 height 22
click at [771, 589] on span "Send Flowers" at bounding box center [764, 596] width 77 height 17
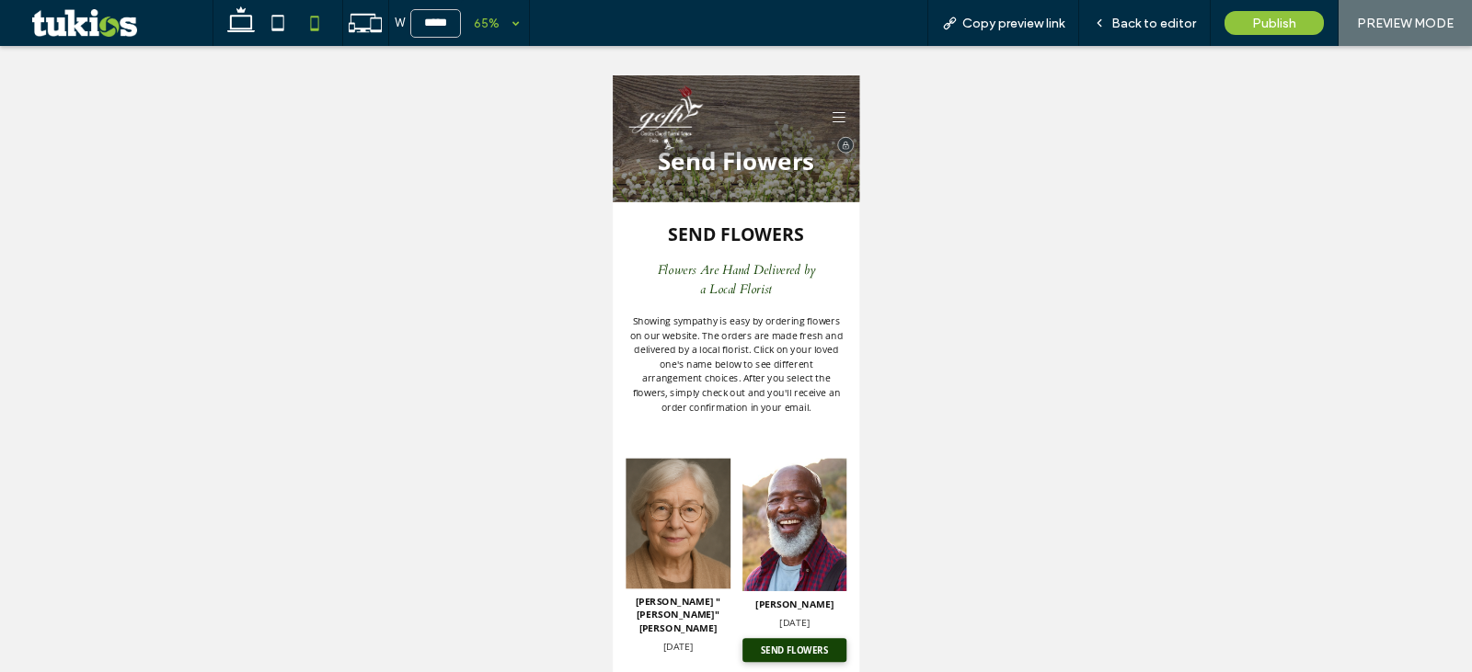
click at [949, 139] on icon at bounding box center [959, 140] width 20 height 16
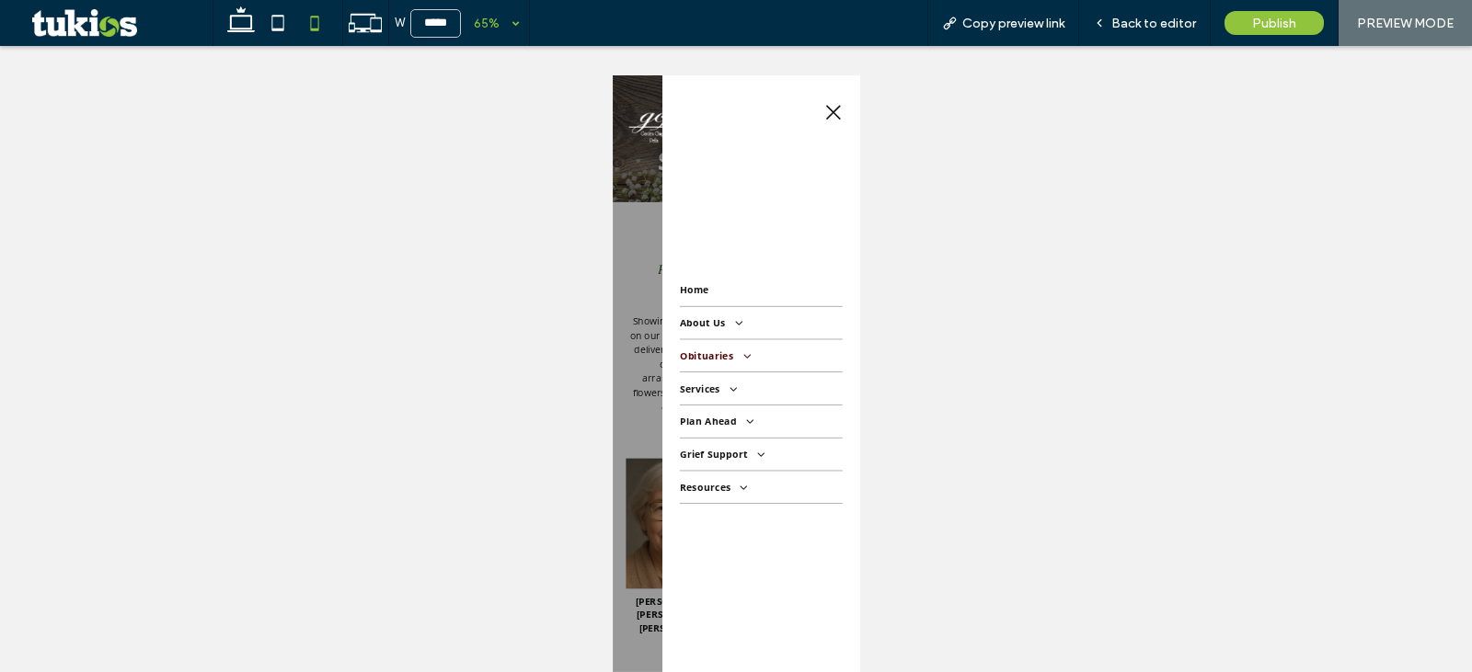
click at [769, 502] on span "Obituaries" at bounding box center [768, 507] width 106 height 20
click at [787, 624] on span "Obituary Notifications" at bounding box center [790, 628] width 128 height 17
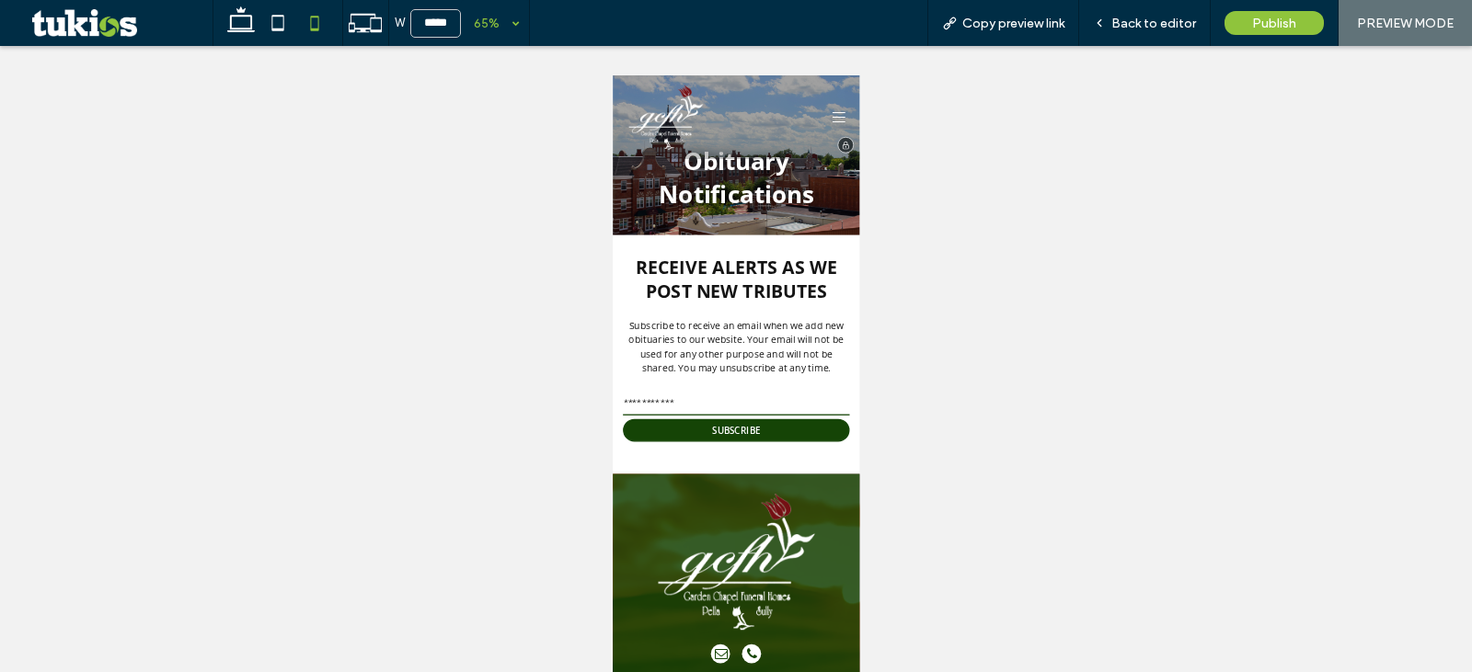
click at [963, 139] on icon at bounding box center [959, 140] width 20 height 16
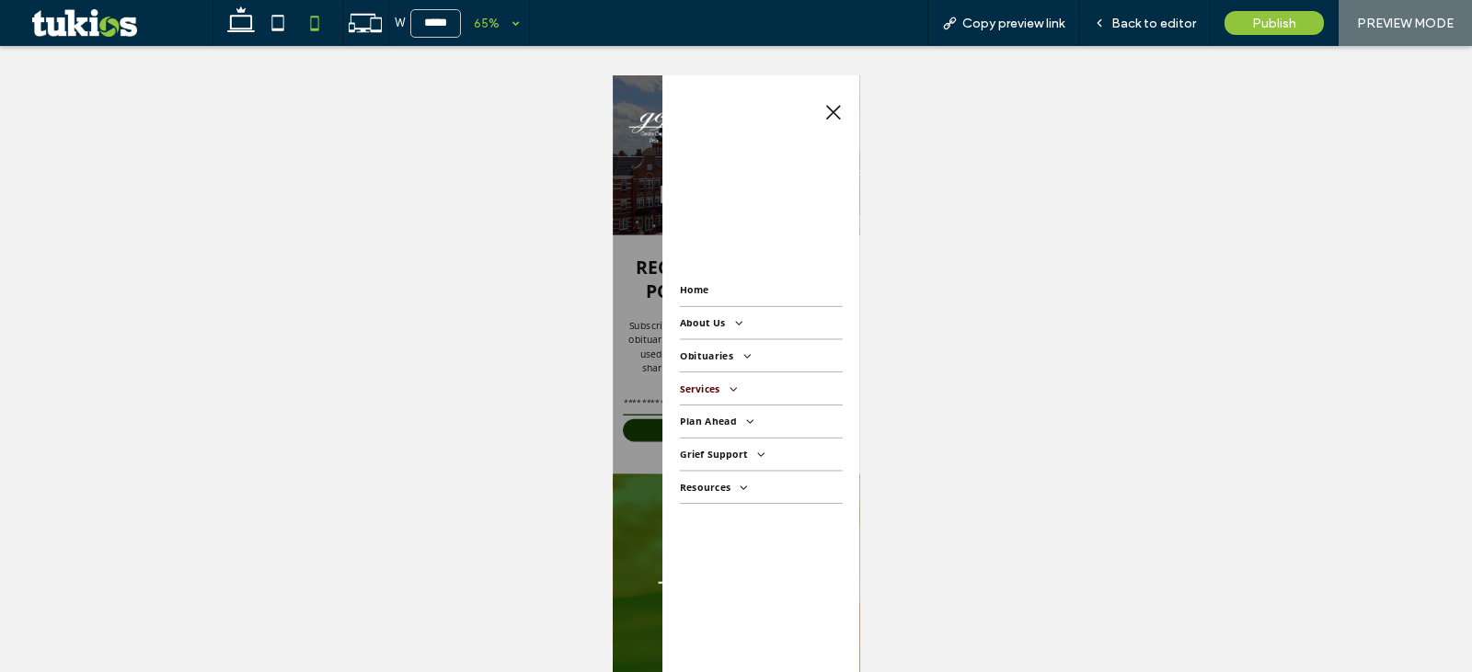
click at [794, 557] on span at bounding box center [789, 556] width 30 height 19
click at [757, 600] on span "Immediate Need" at bounding box center [774, 601] width 97 height 17
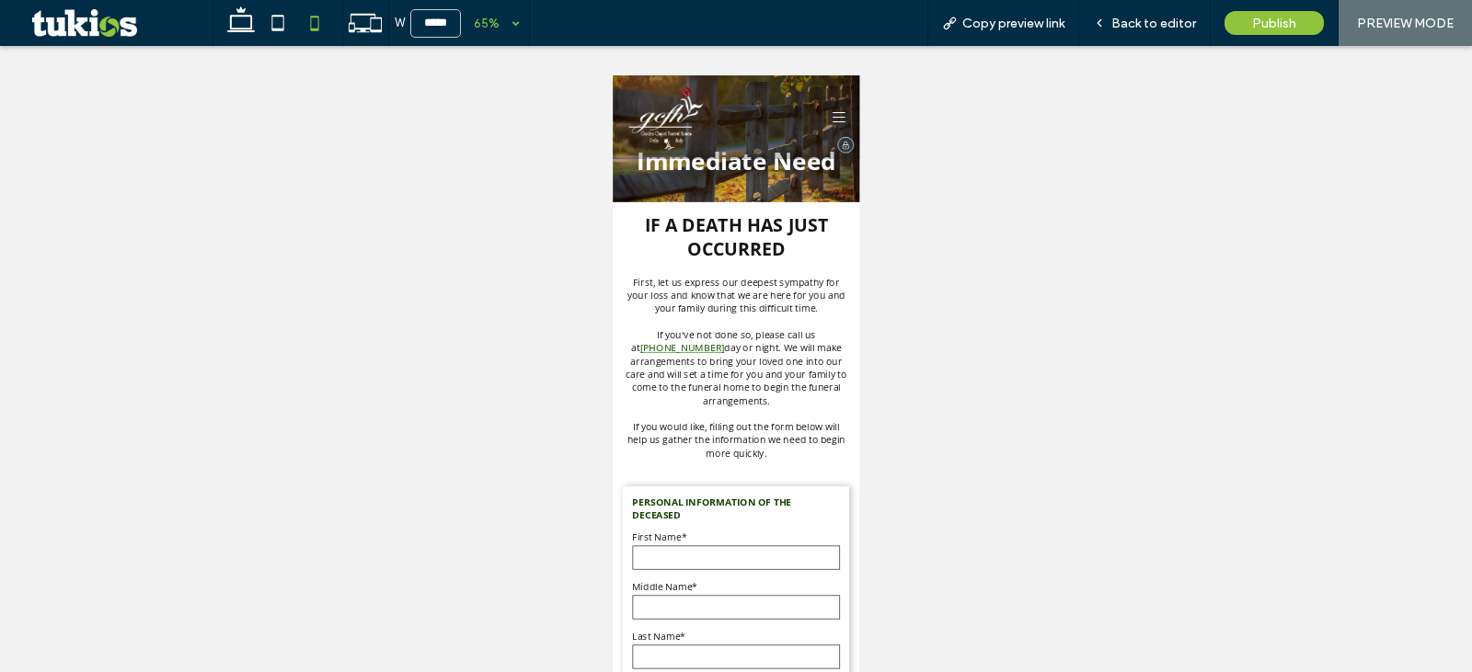
click at [949, 137] on icon at bounding box center [959, 140] width 20 height 20
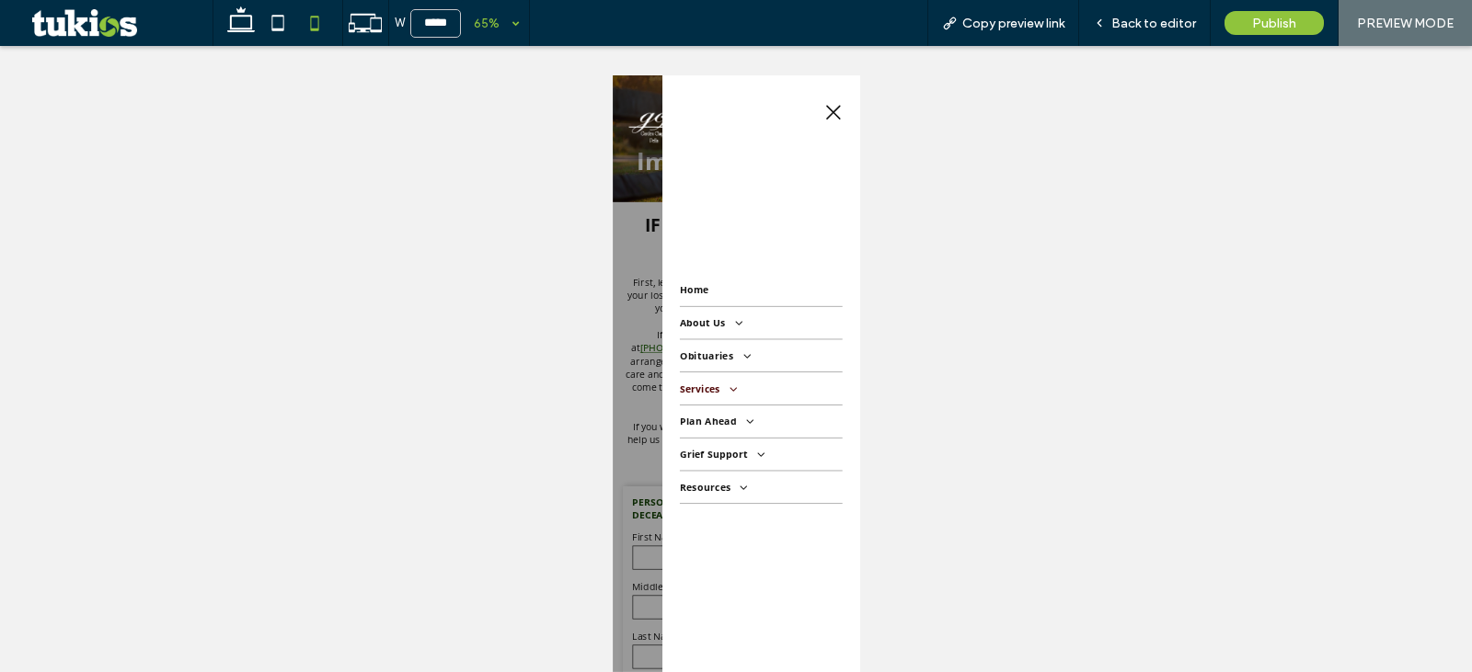
click at [798, 552] on span at bounding box center [789, 556] width 30 height 19
click at [805, 641] on span "Services Overview" at bounding box center [777, 640] width 102 height 17
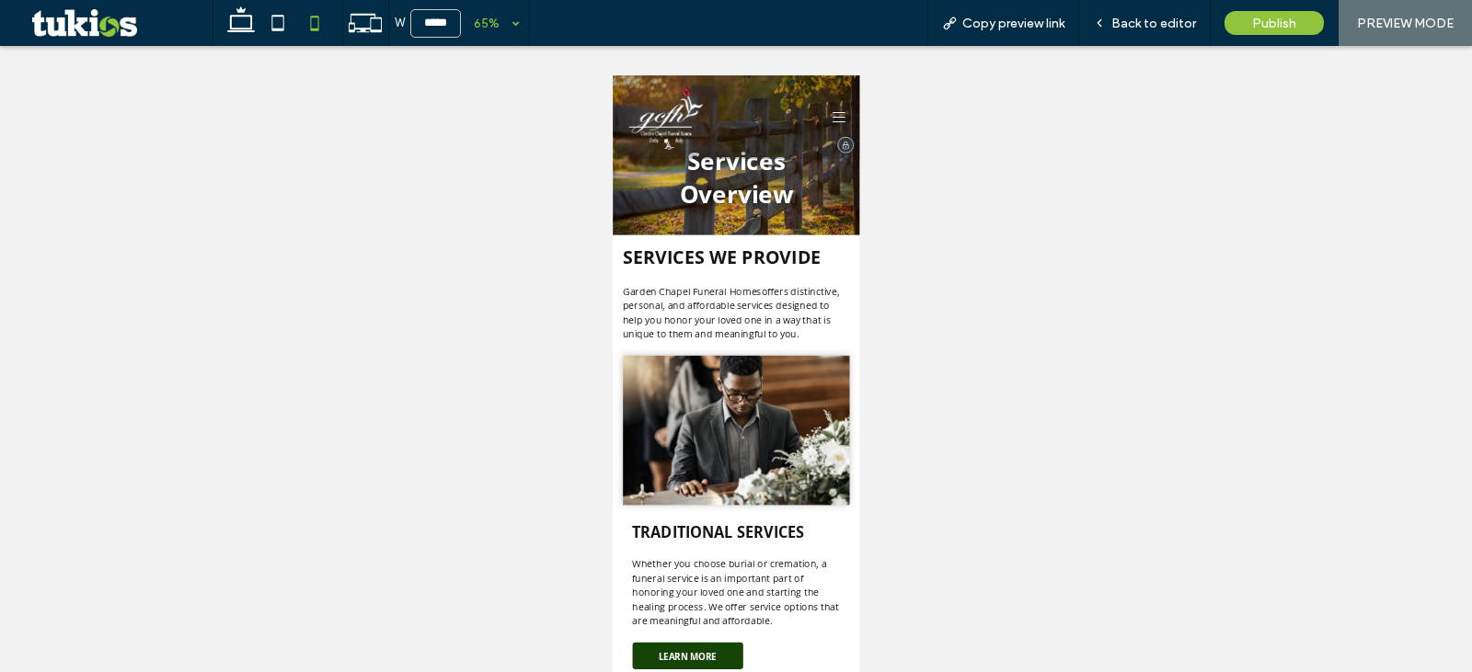
click at [949, 139] on icon at bounding box center [959, 140] width 20 height 16
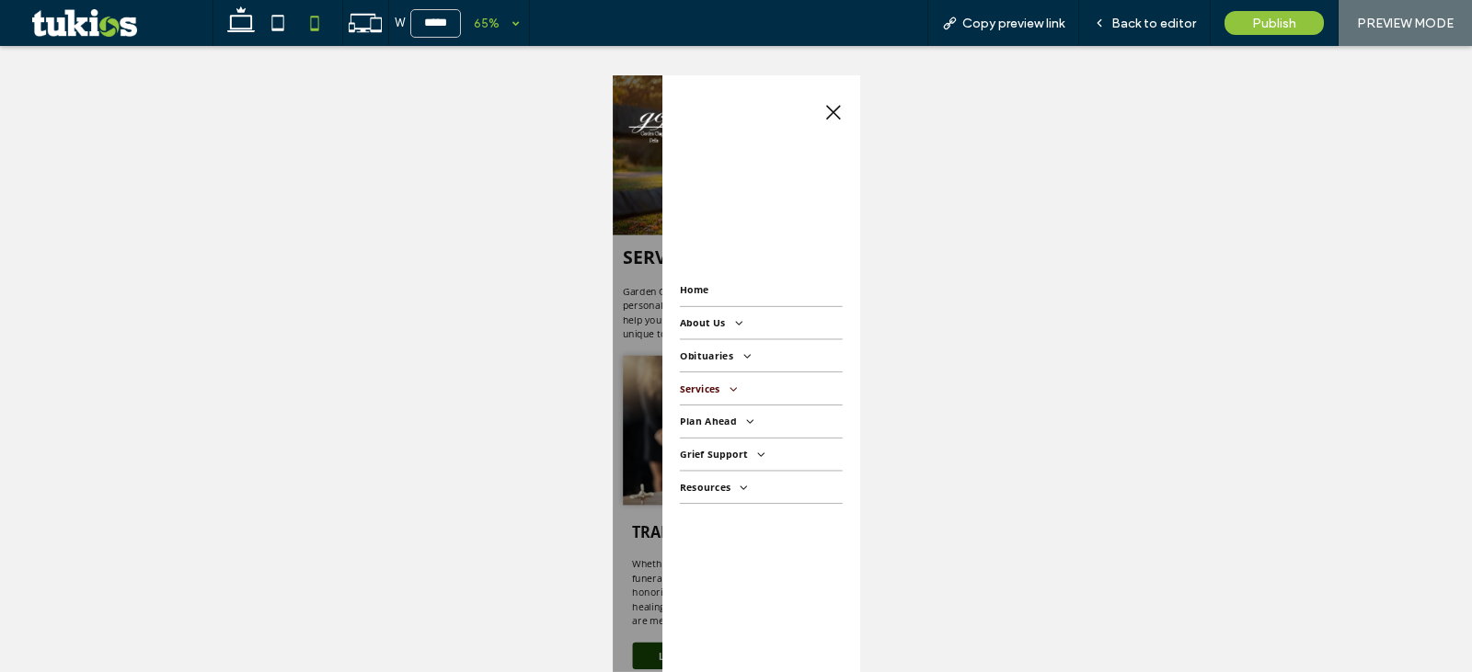
click at [764, 569] on link "Services" at bounding box center [840, 558] width 250 height 50
click at [806, 672] on span "Traditional Services" at bounding box center [782, 679] width 112 height 17
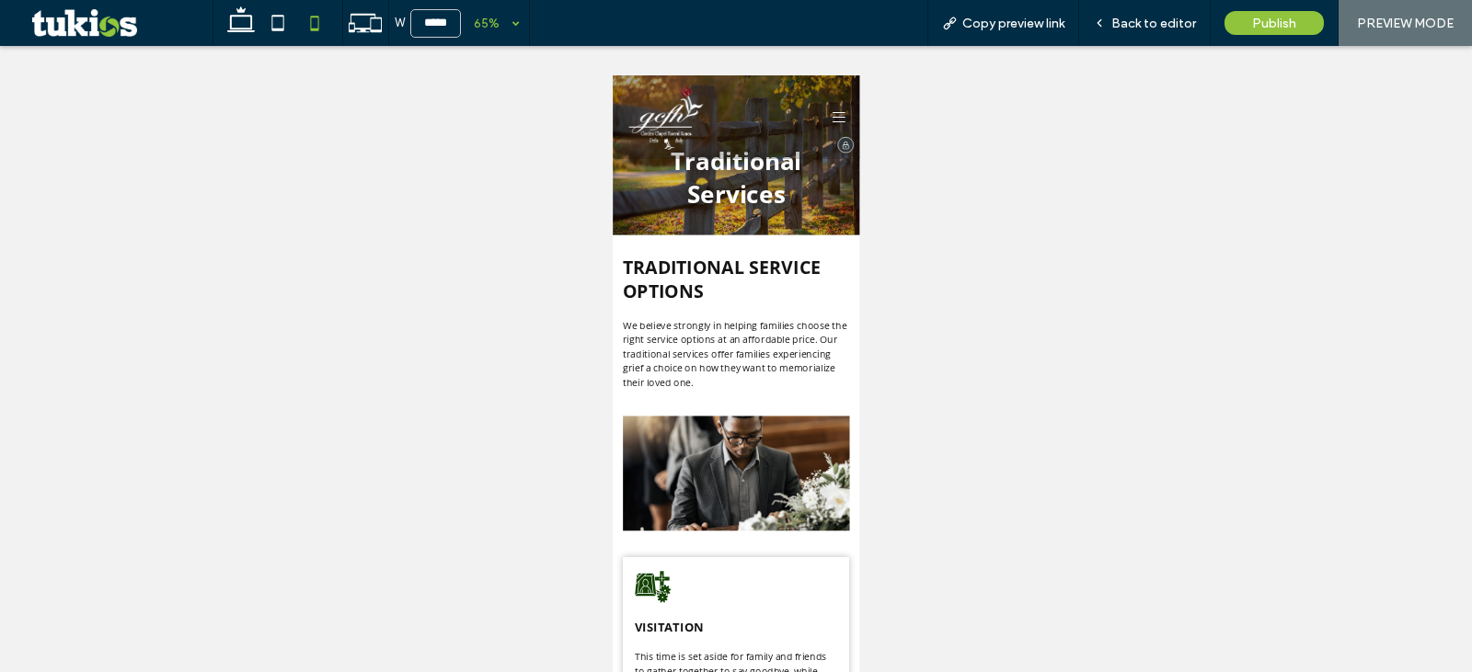
click at [949, 139] on icon at bounding box center [959, 140] width 20 height 16
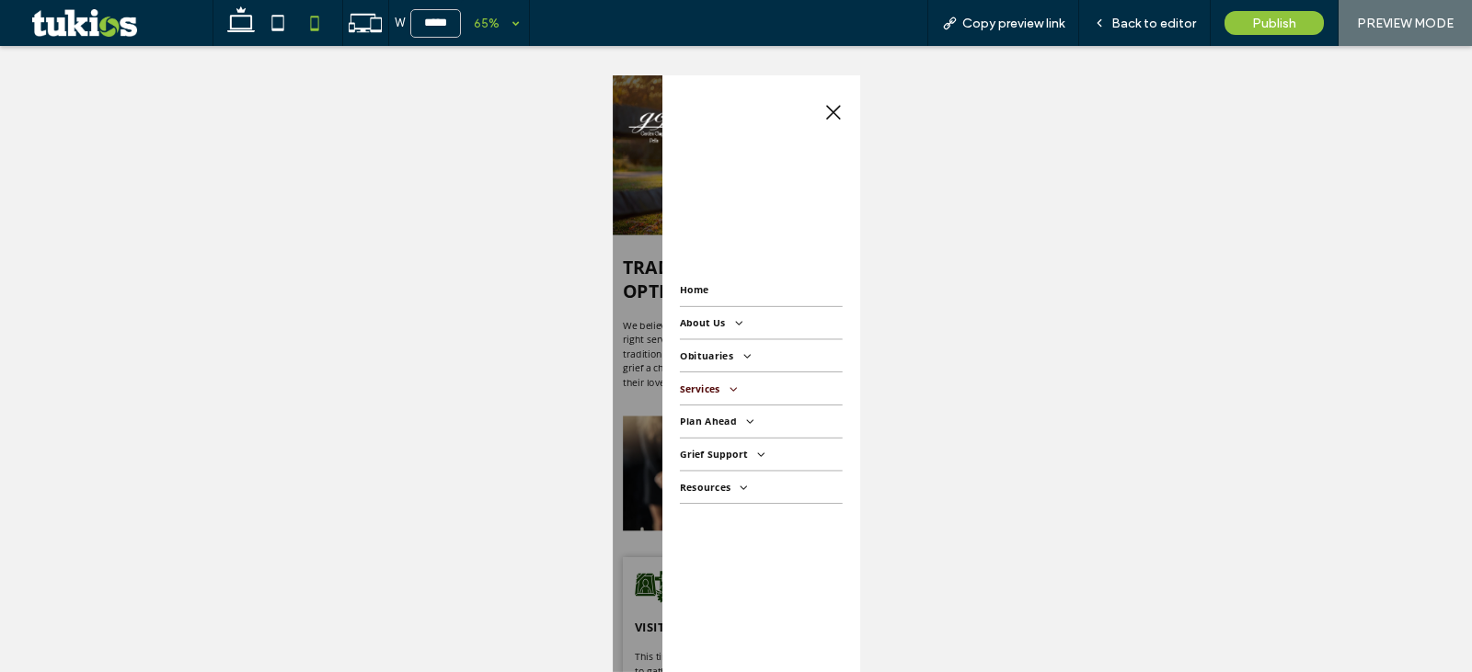
click at [792, 550] on span at bounding box center [789, 556] width 30 height 19
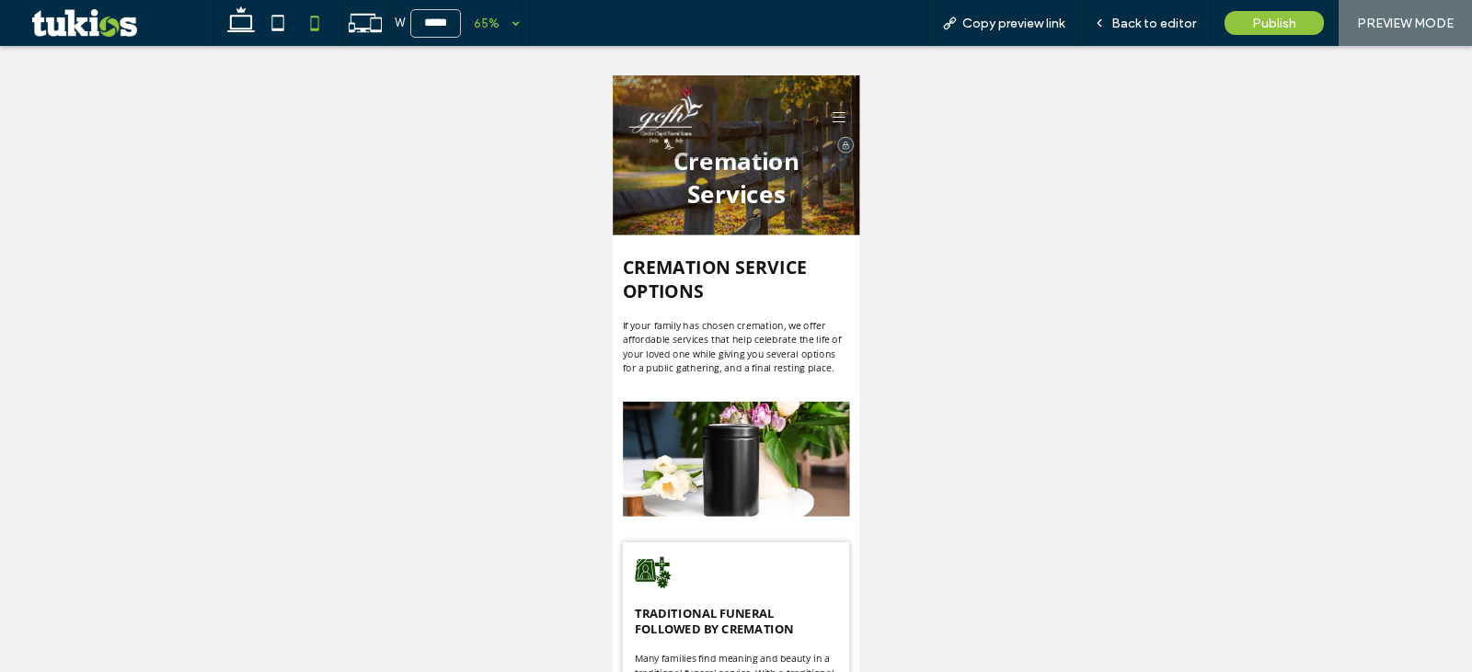
click at [949, 139] on icon at bounding box center [959, 140] width 20 height 16
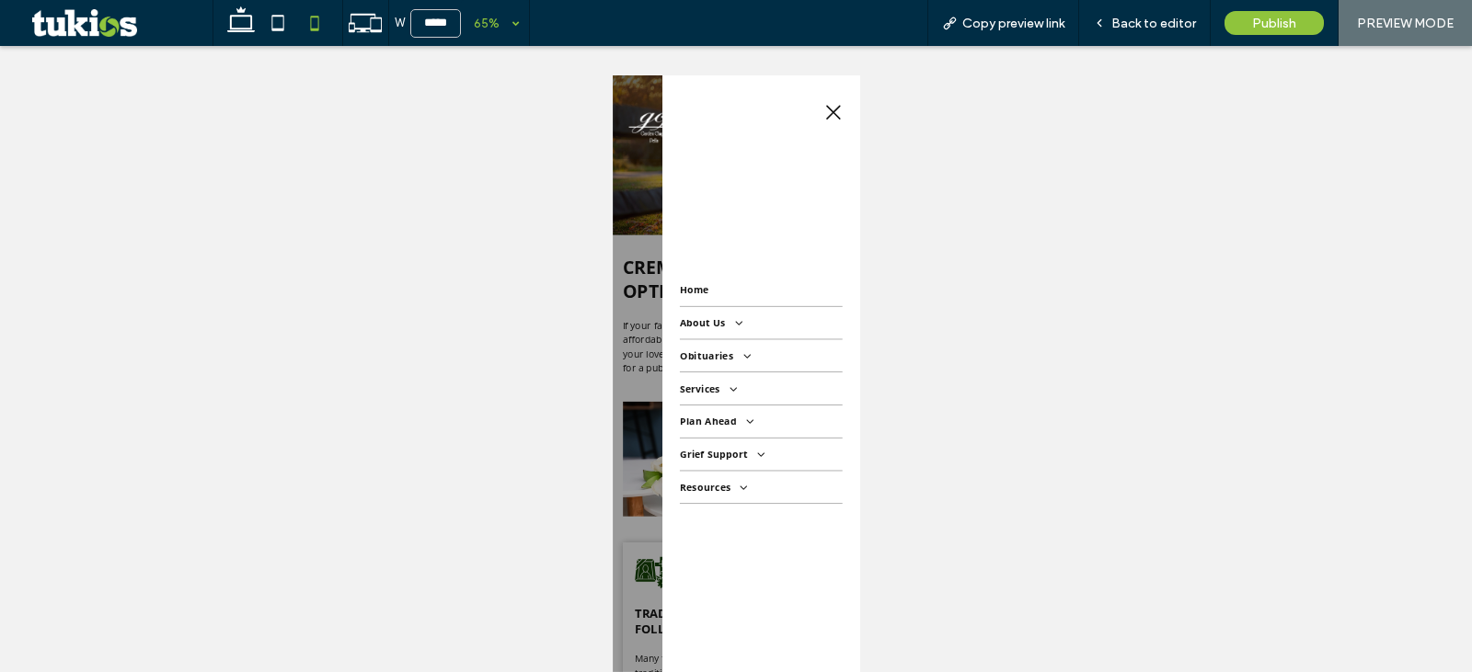
click at [941, 140] on icon at bounding box center [951, 133] width 28 height 28
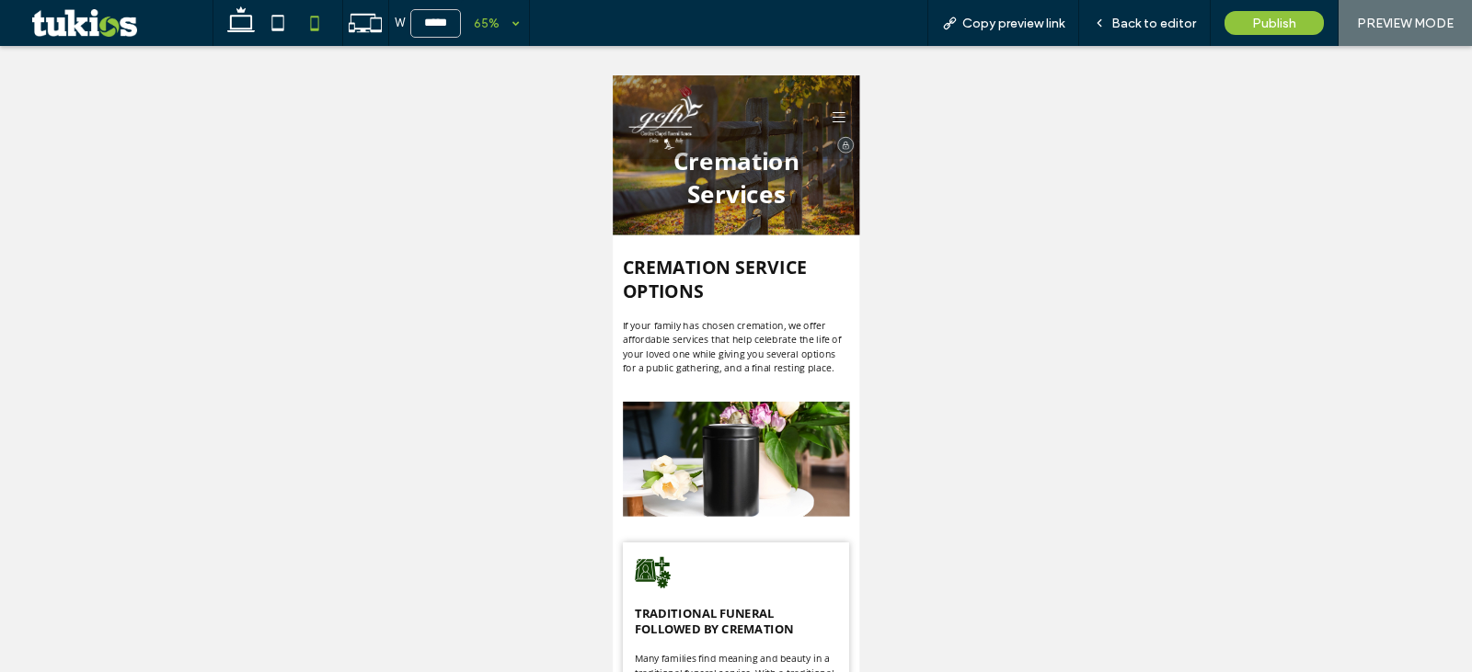
click at [949, 130] on icon at bounding box center [959, 140] width 20 height 20
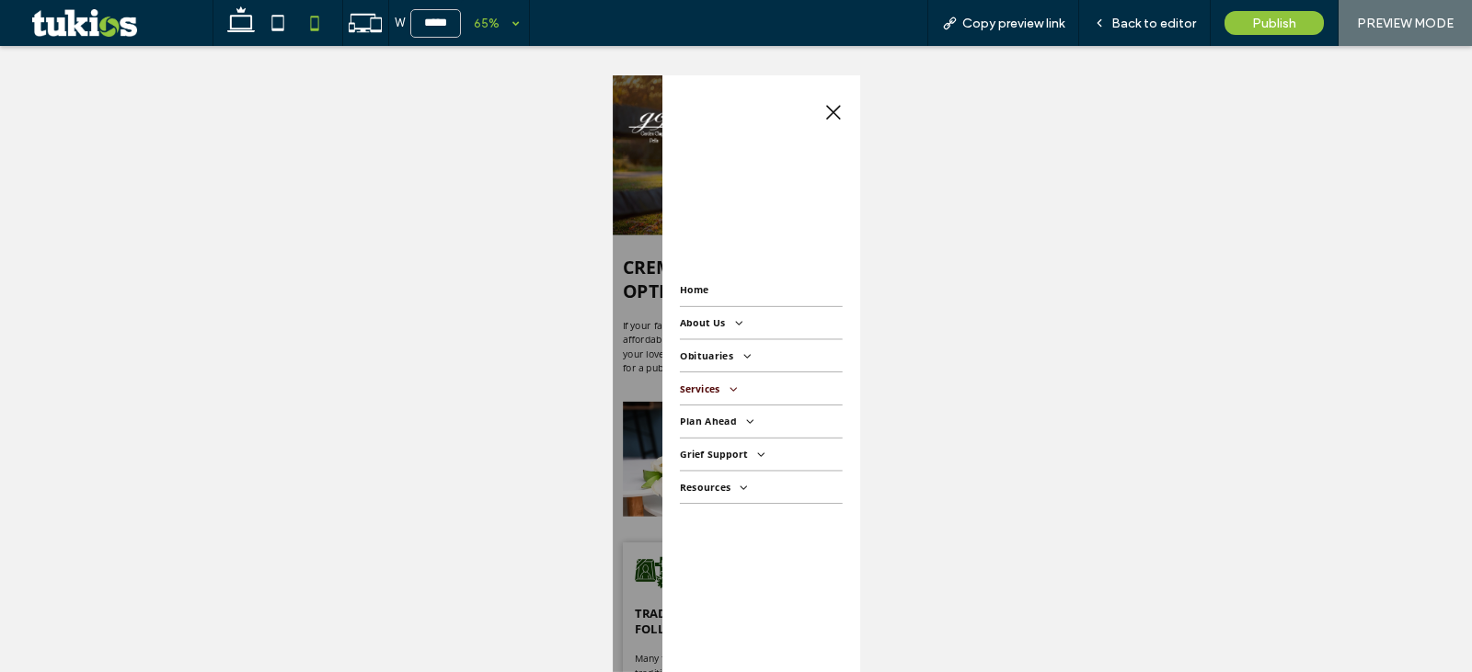
click at [781, 554] on span at bounding box center [789, 556] width 30 height 19
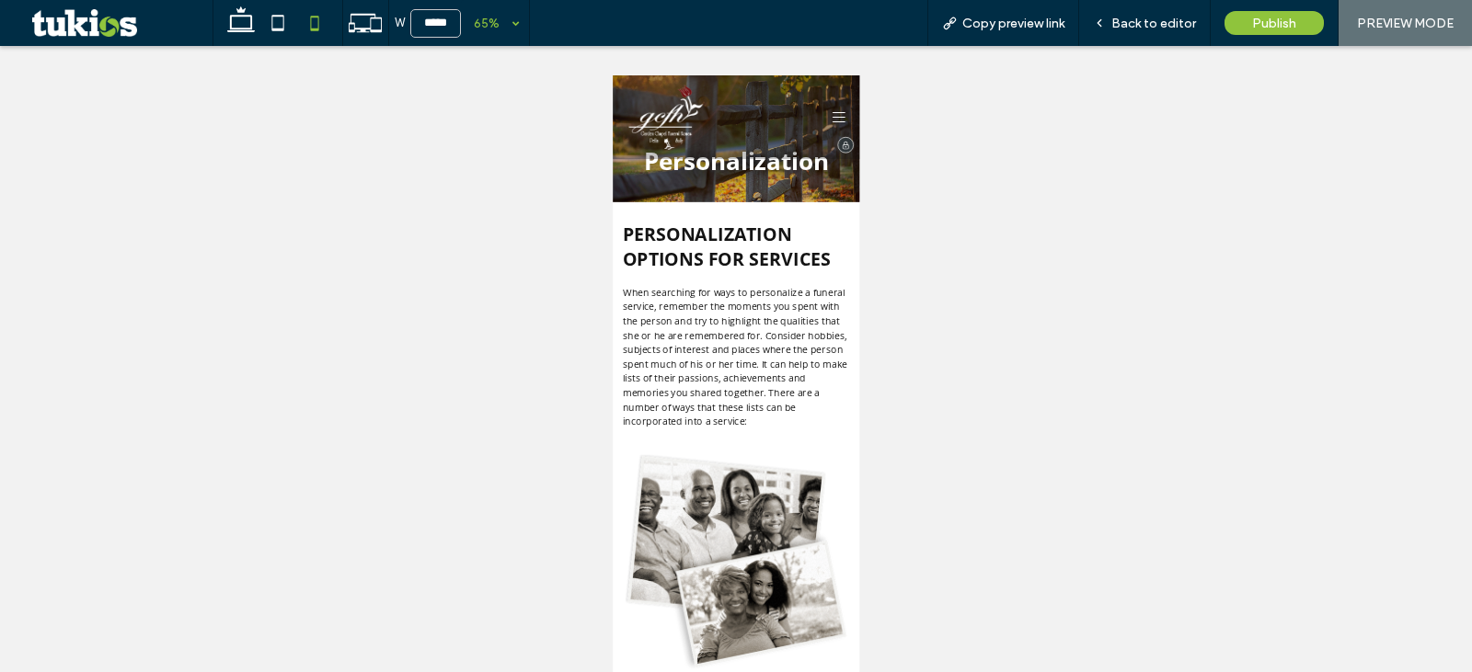
click at [949, 149] on icon at bounding box center [959, 140] width 20 height 20
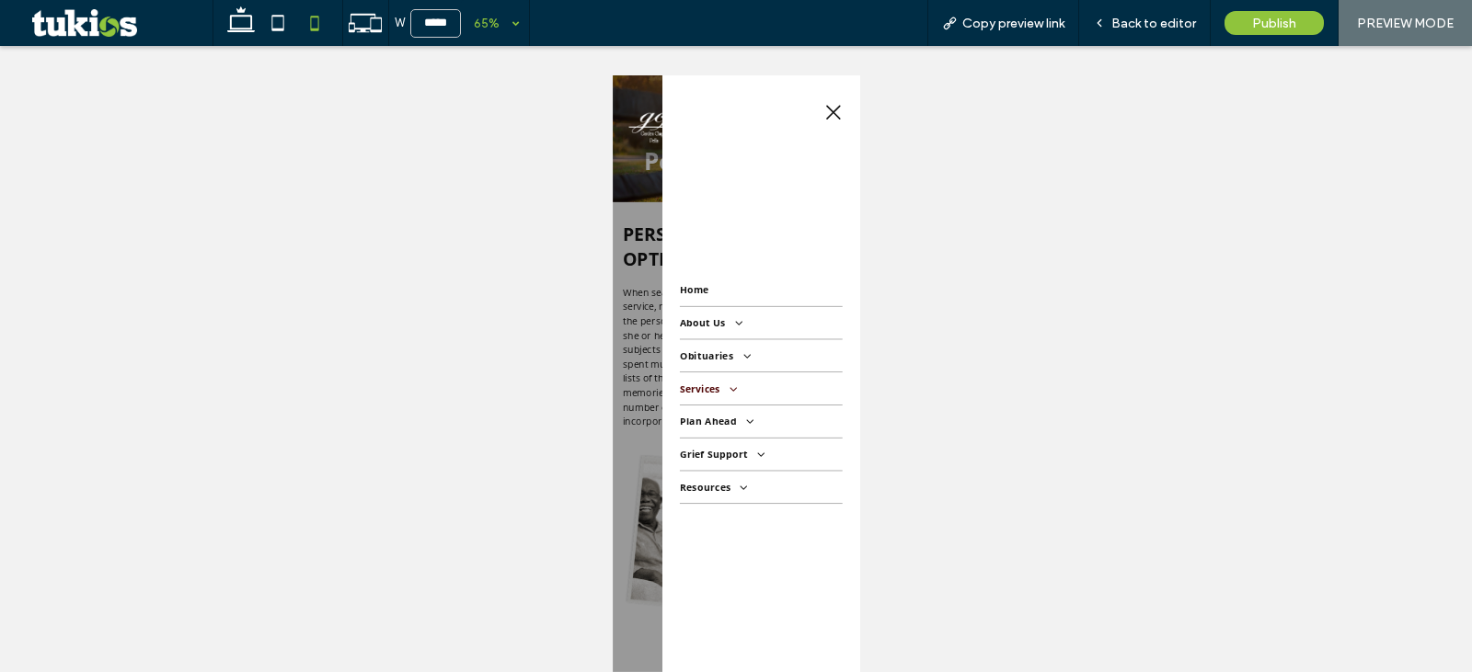
click at [778, 547] on span "Services" at bounding box center [758, 557] width 86 height 20
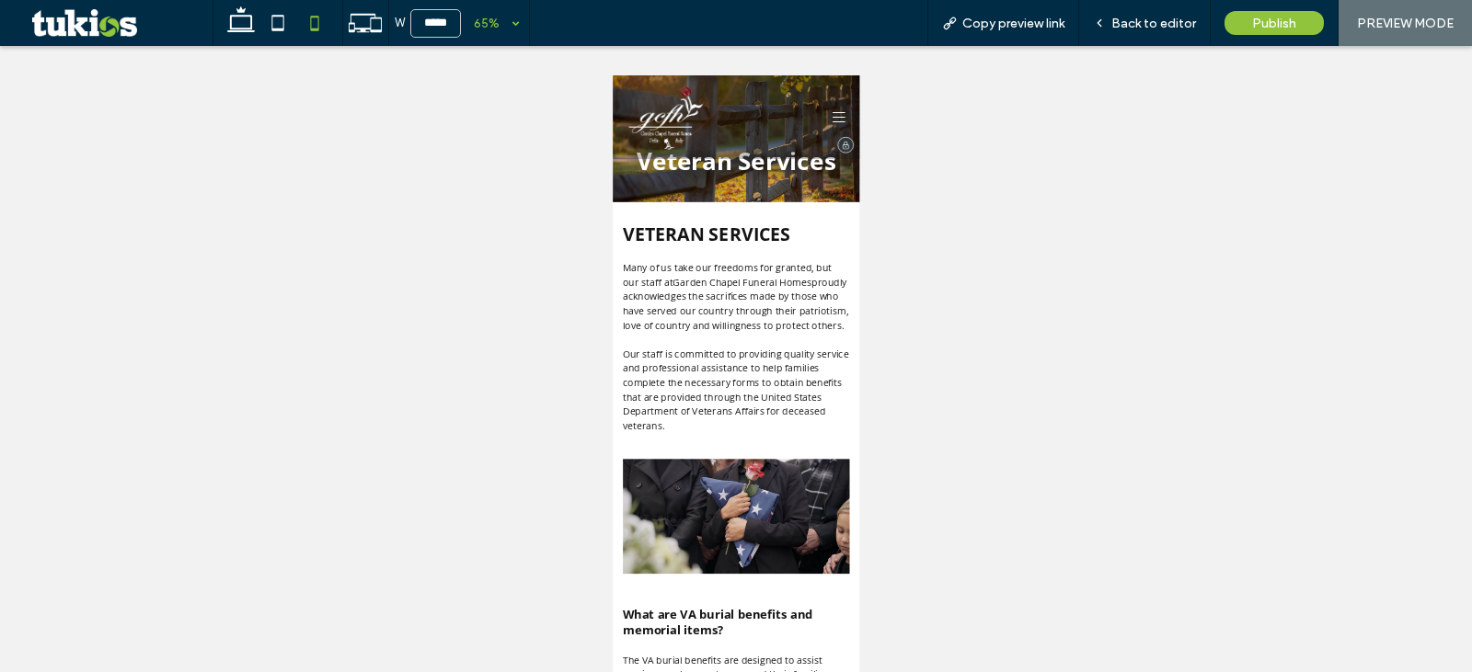
click at [949, 144] on icon at bounding box center [959, 140] width 20 height 20
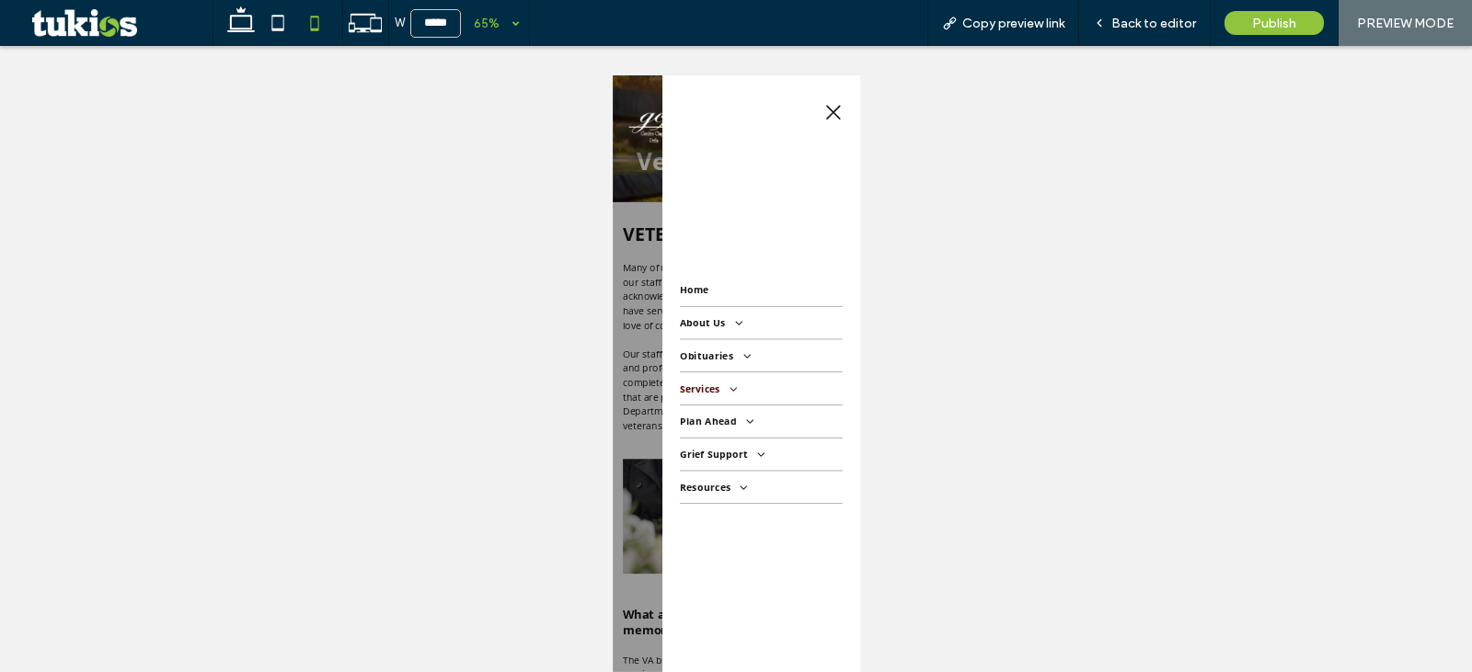
click at [787, 568] on link "Services" at bounding box center [840, 558] width 250 height 50
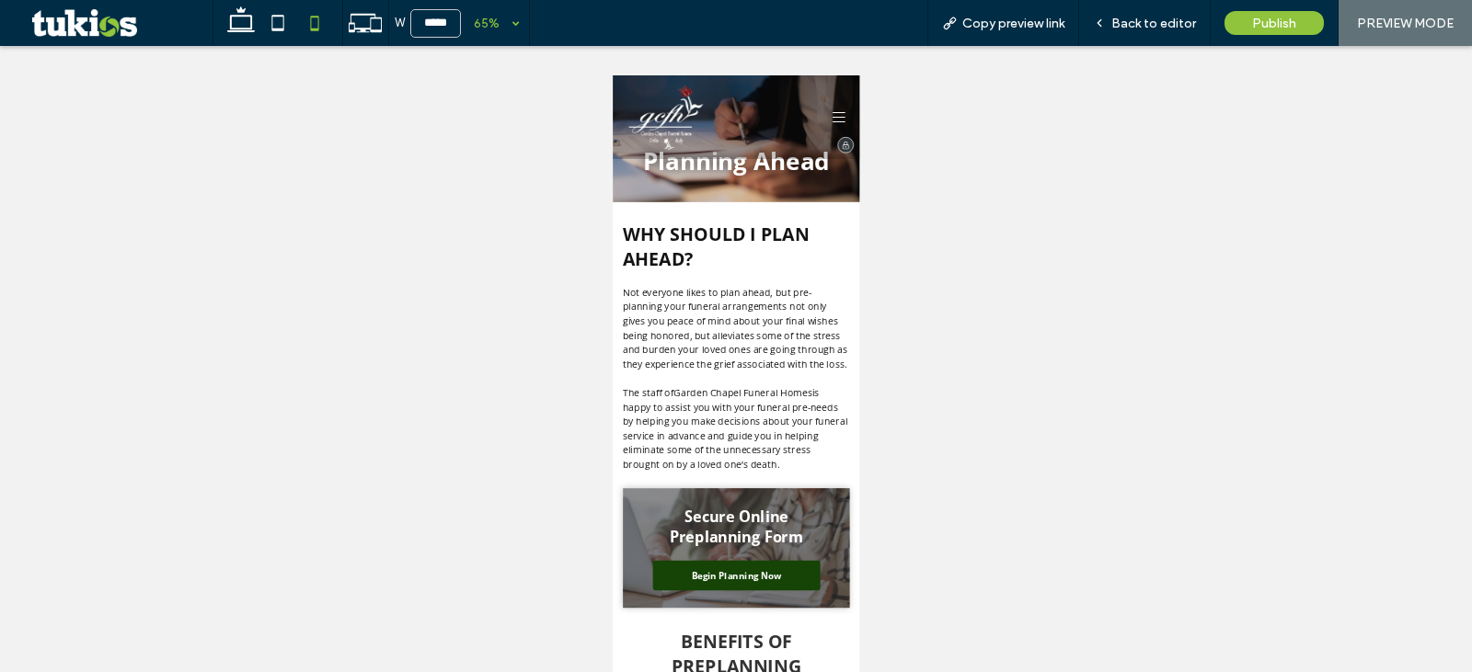
click at [949, 143] on icon at bounding box center [959, 140] width 20 height 20
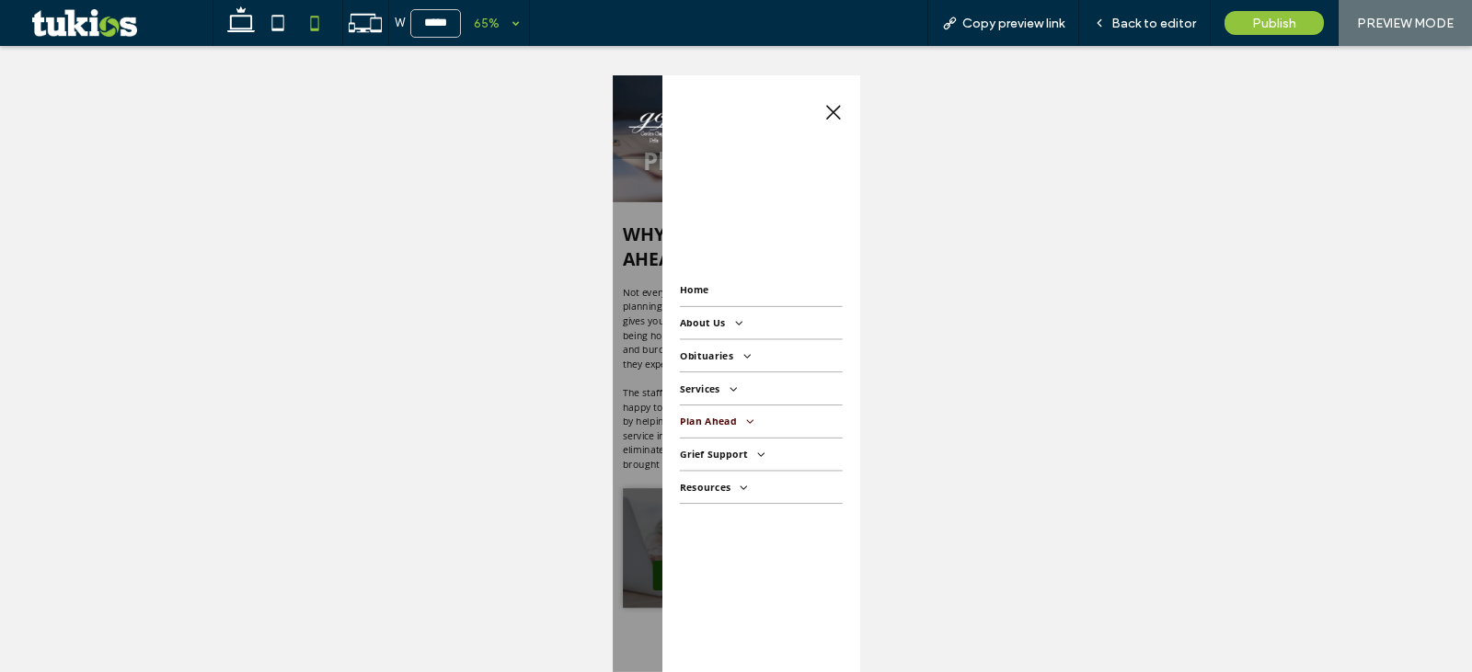
click at [784, 615] on span "Plan Ahead" at bounding box center [770, 608] width 111 height 20
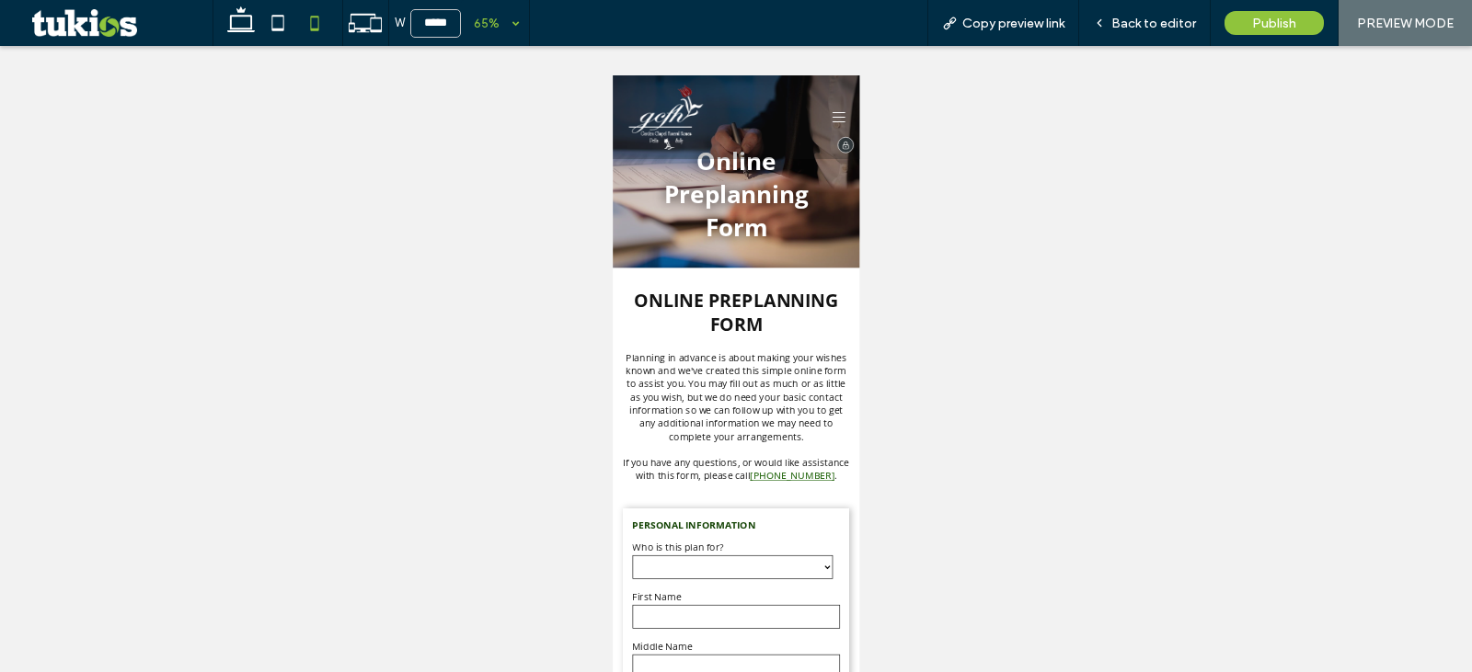
click at [949, 137] on icon at bounding box center [959, 140] width 20 height 20
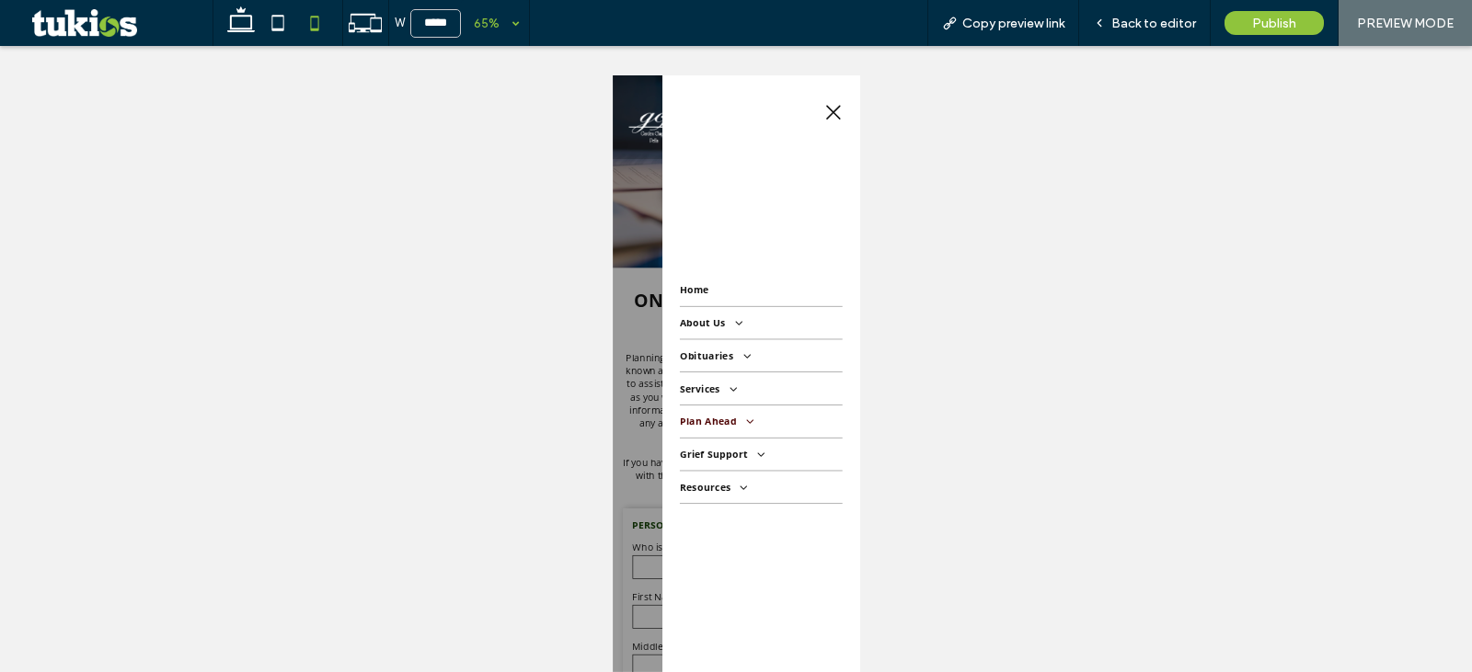
click at [805, 615] on span at bounding box center [814, 607] width 30 height 19
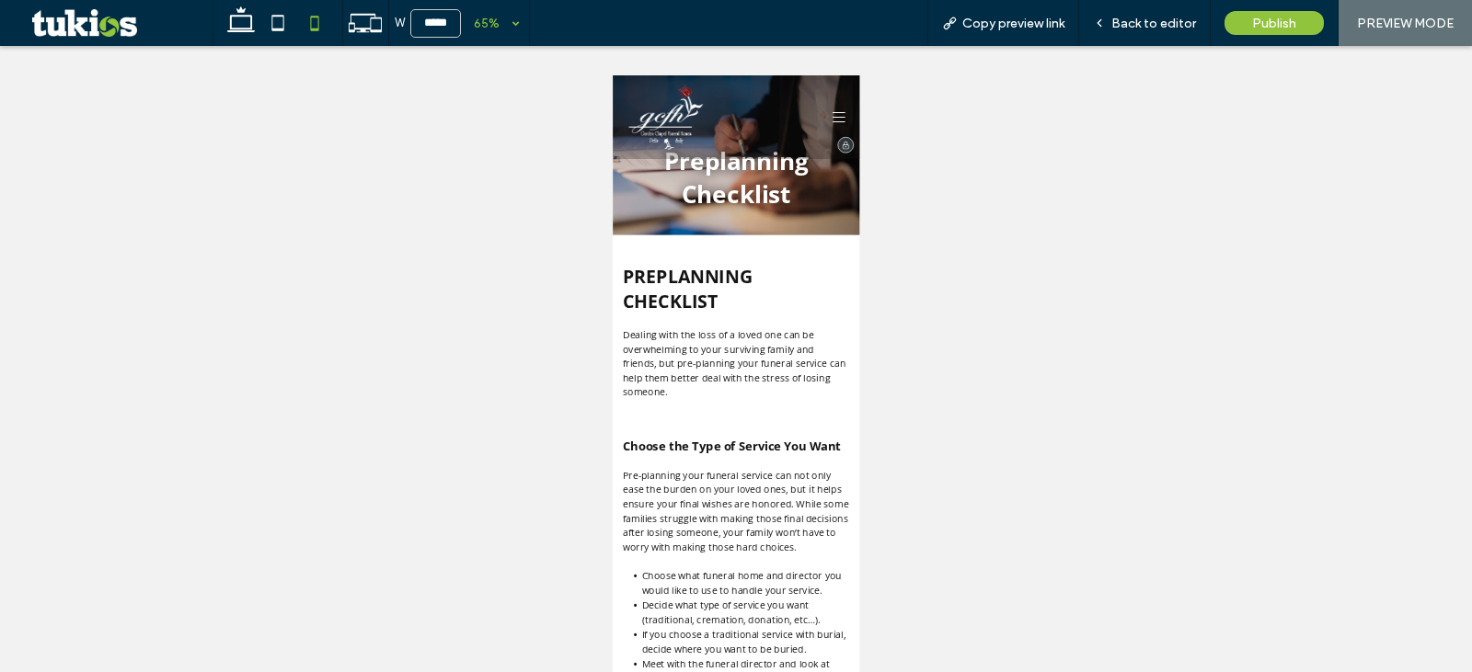
click at [949, 137] on icon at bounding box center [959, 140] width 20 height 20
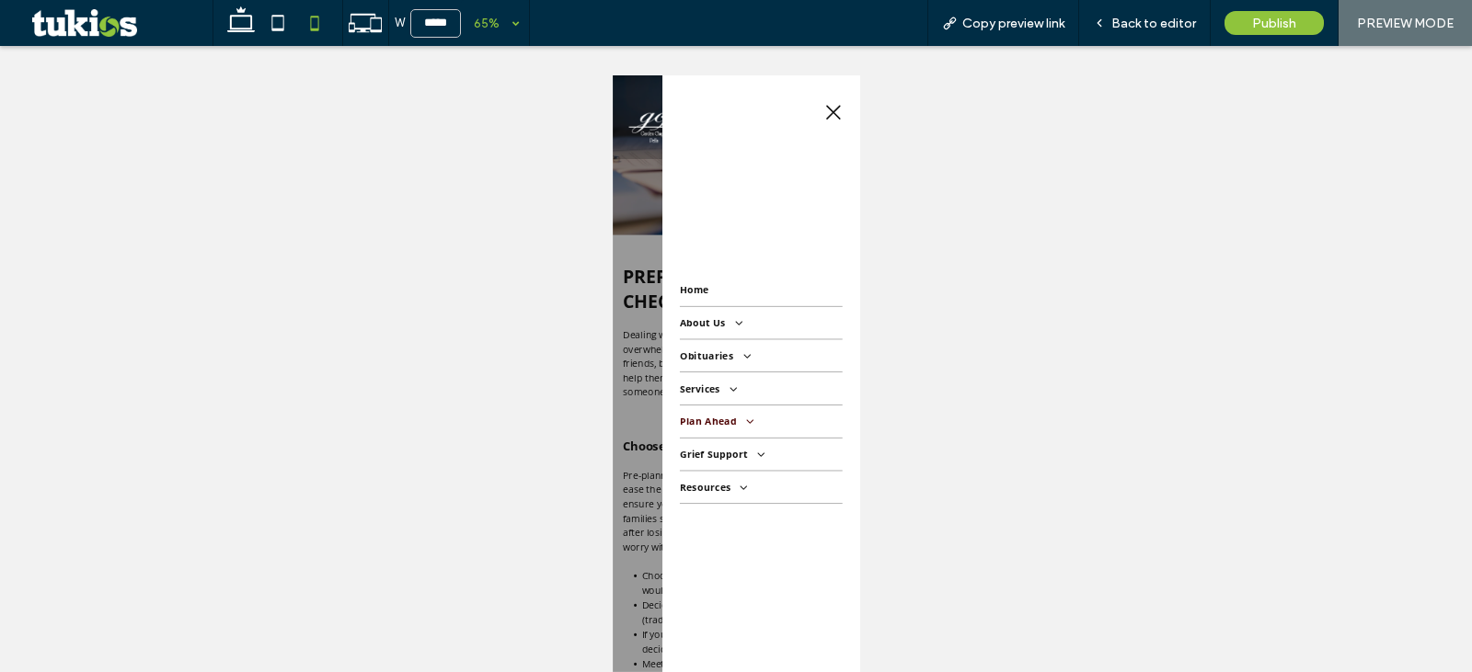
click at [797, 604] on span "Plan Ahead" at bounding box center [770, 608] width 111 height 20
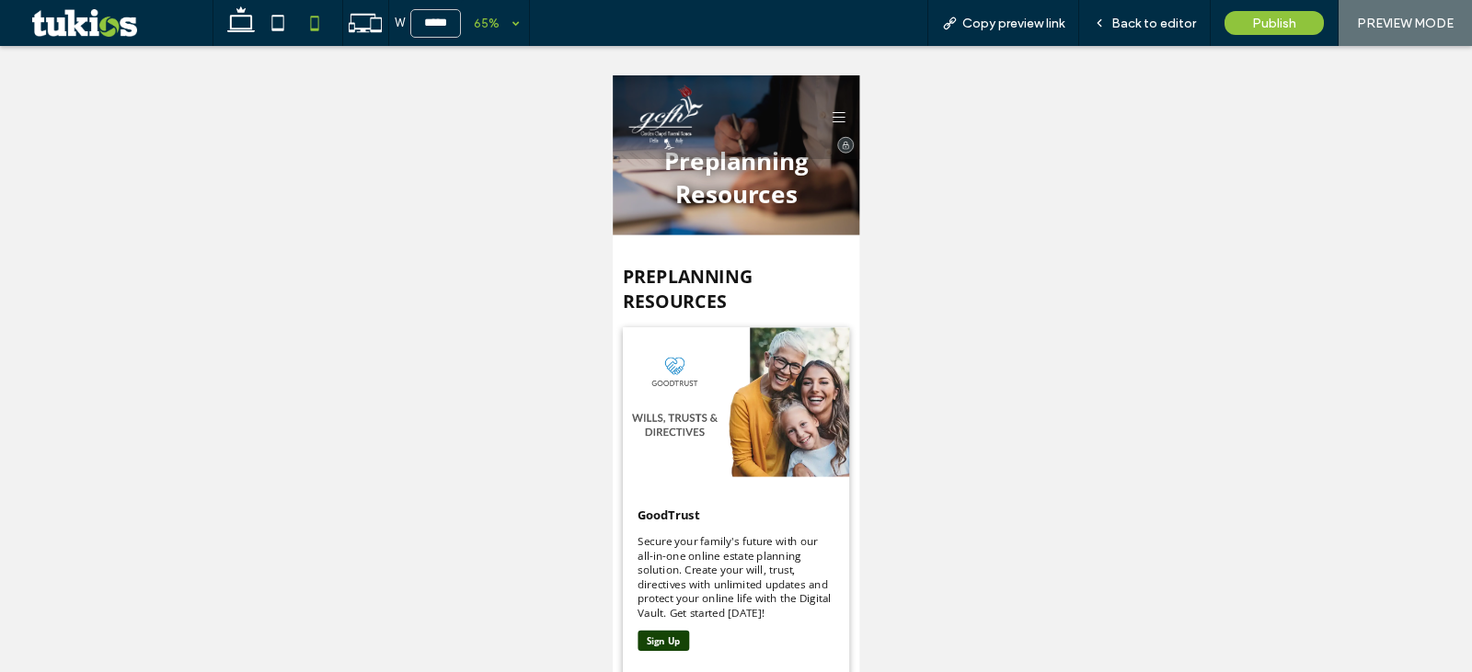
click at [949, 137] on icon at bounding box center [959, 140] width 20 height 20
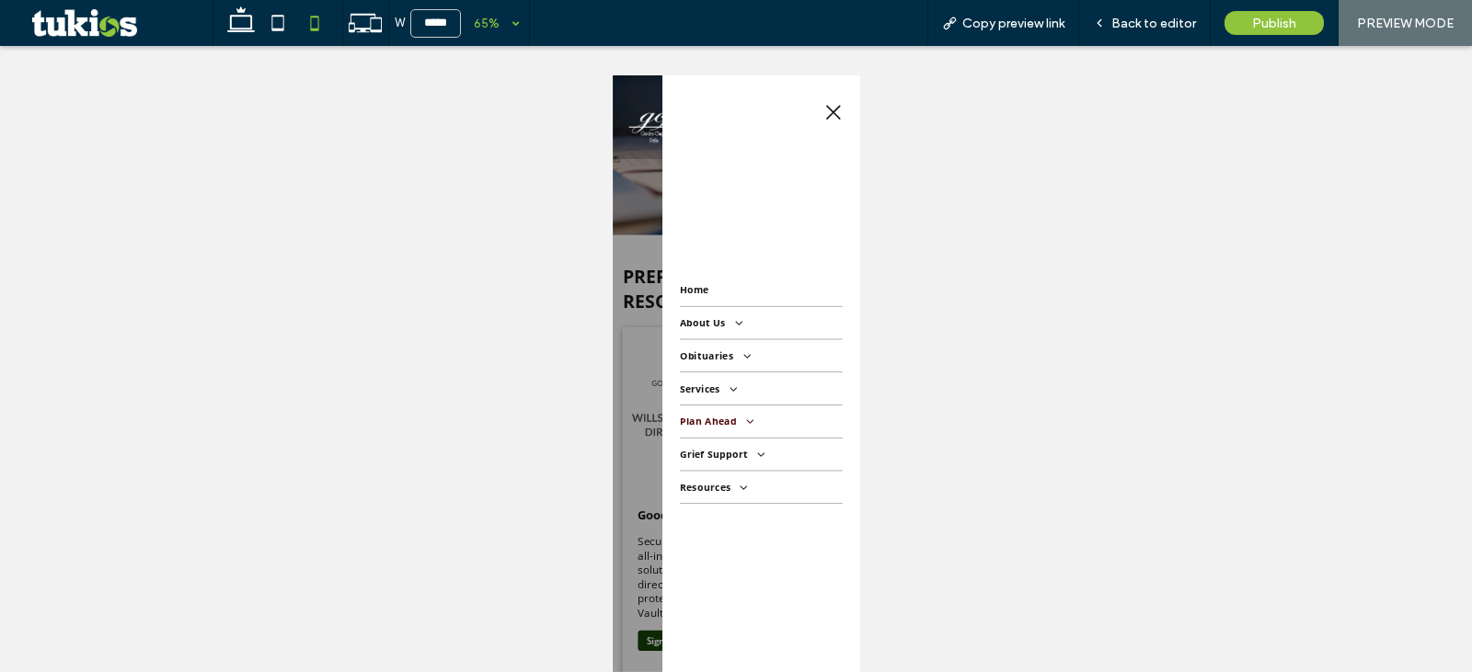
click at [797, 609] on span "Plan Ahead" at bounding box center [770, 608] width 111 height 20
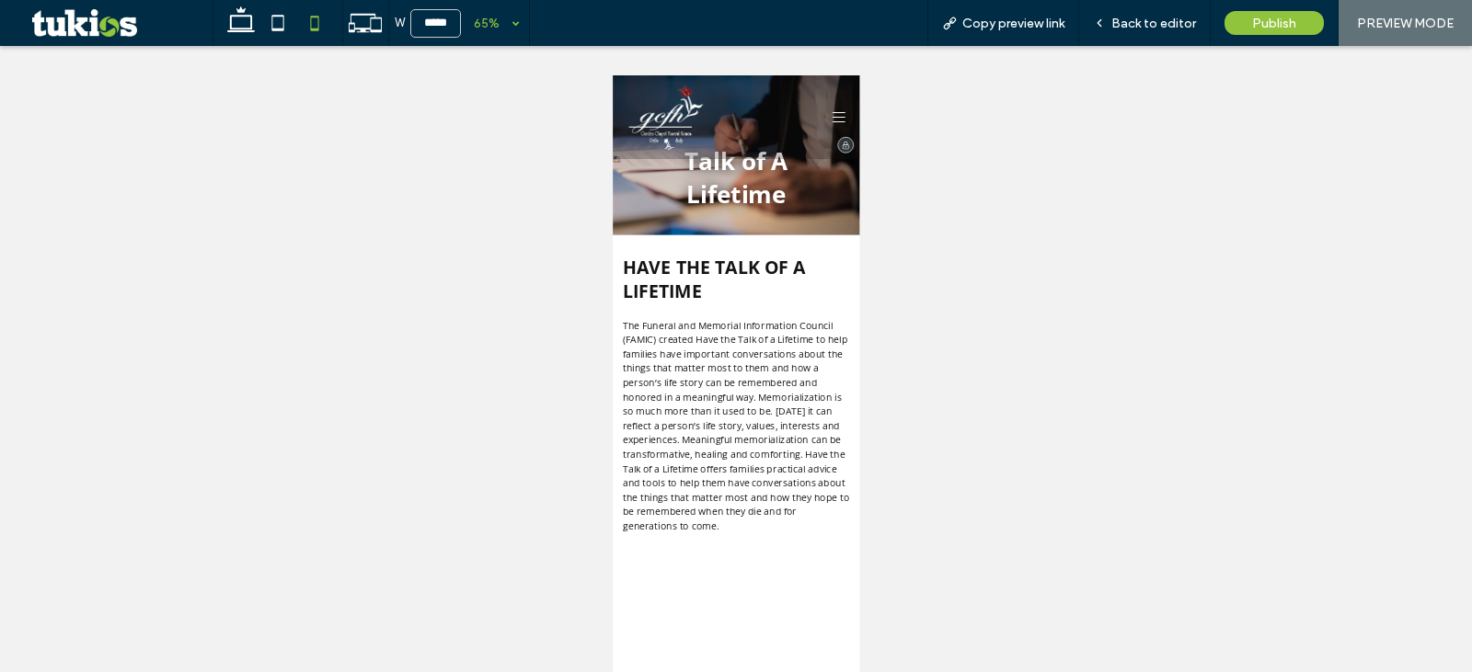
click at [949, 140] on icon at bounding box center [959, 140] width 20 height 16
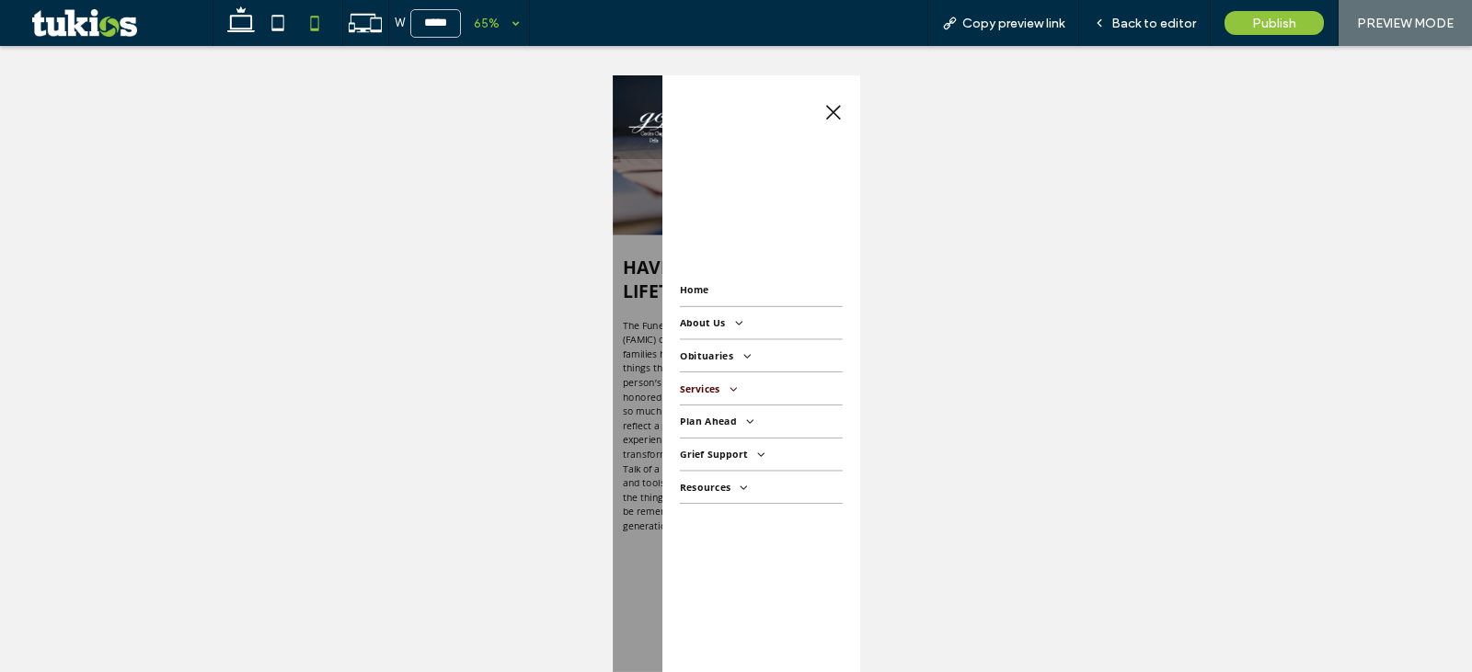
click at [782, 557] on span at bounding box center [789, 556] width 30 height 19
click at [790, 517] on link "Obituaries" at bounding box center [840, 507] width 250 height 50
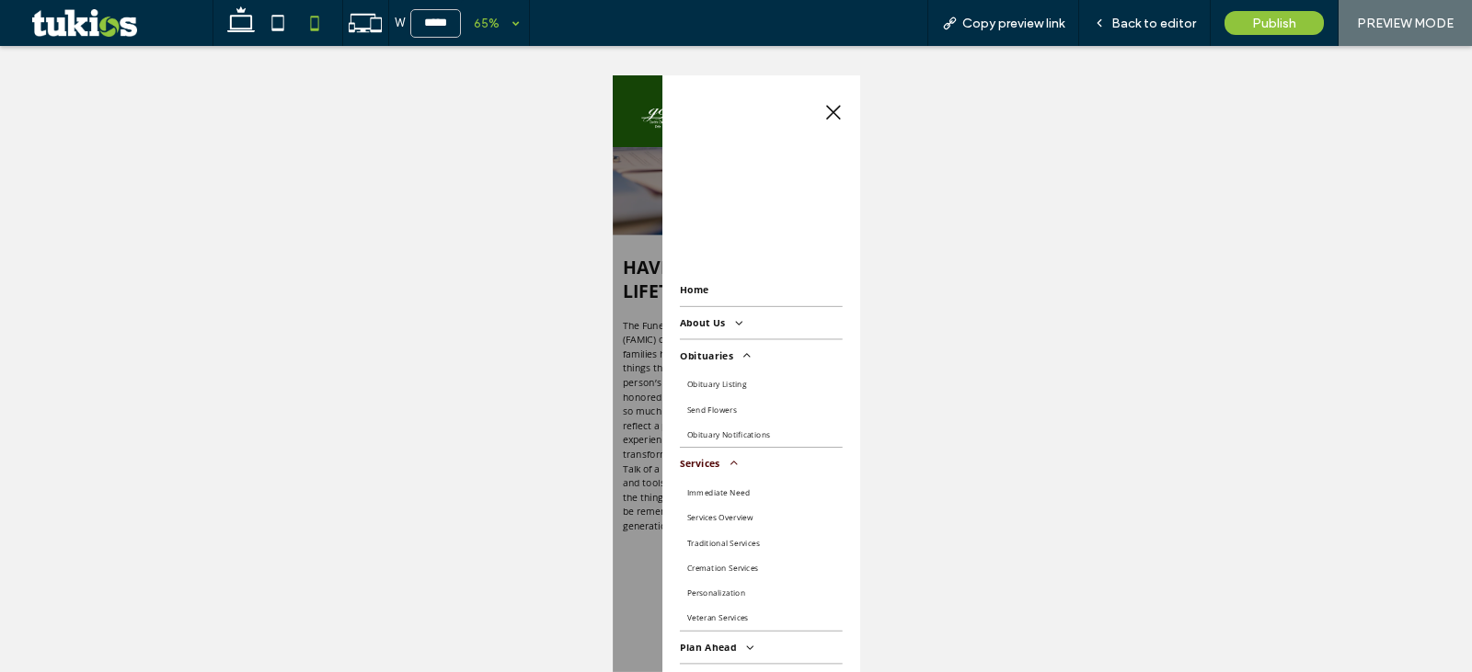
scroll to position [306, 0]
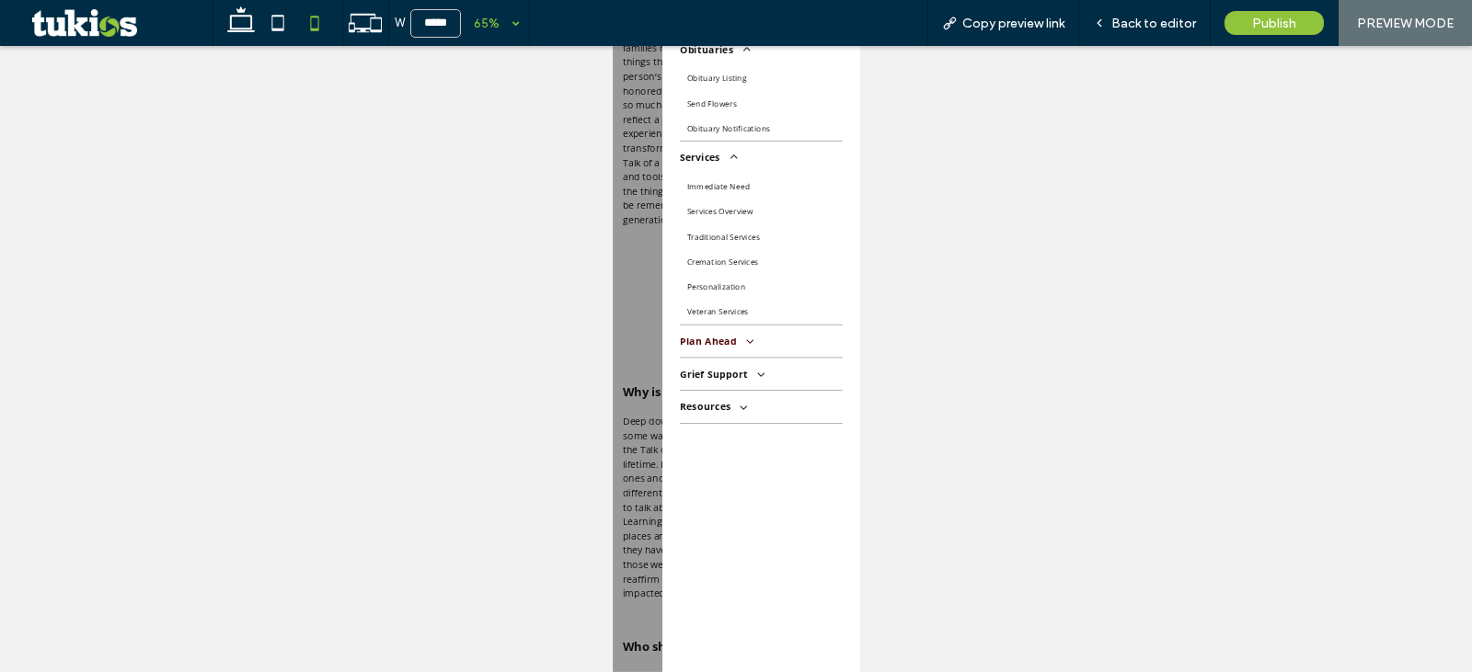
click at [799, 655] on span at bounding box center [814, 648] width 30 height 19
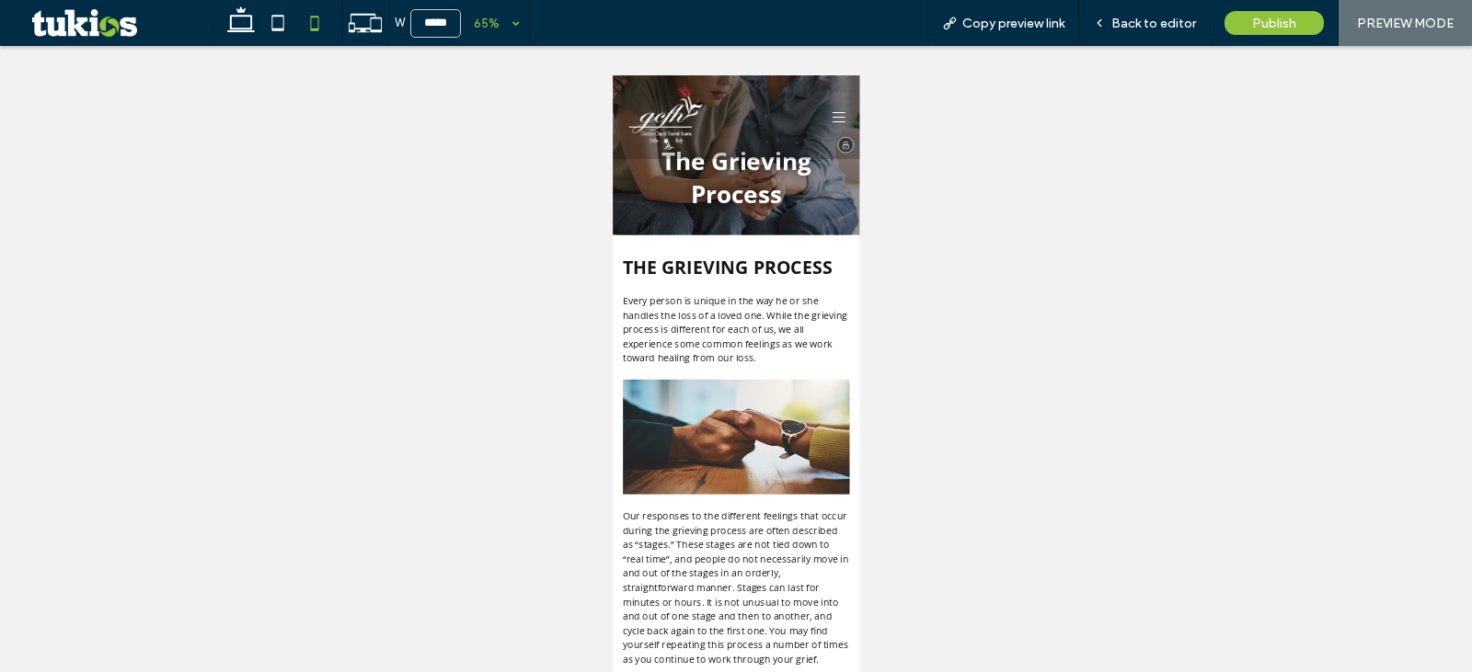
click at [949, 142] on icon at bounding box center [959, 140] width 20 height 20
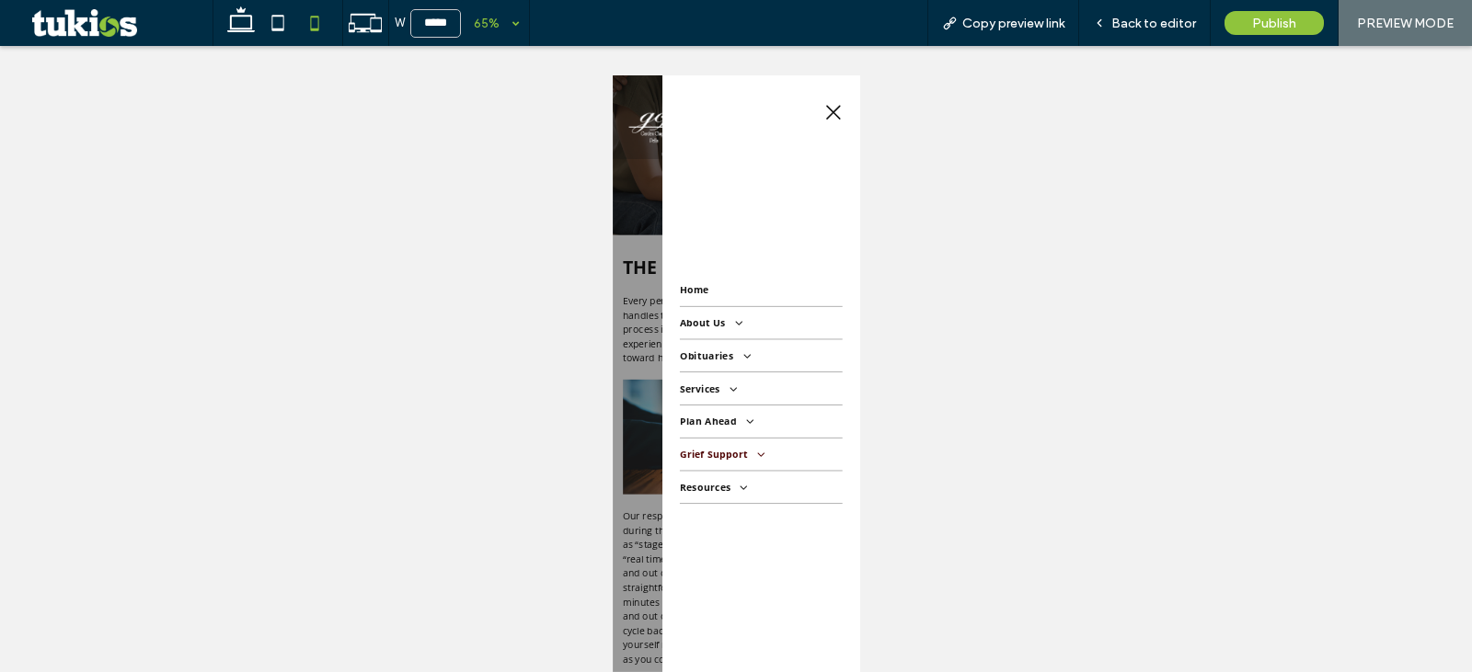
click at [792, 649] on span "Grief Support" at bounding box center [779, 659] width 128 height 20
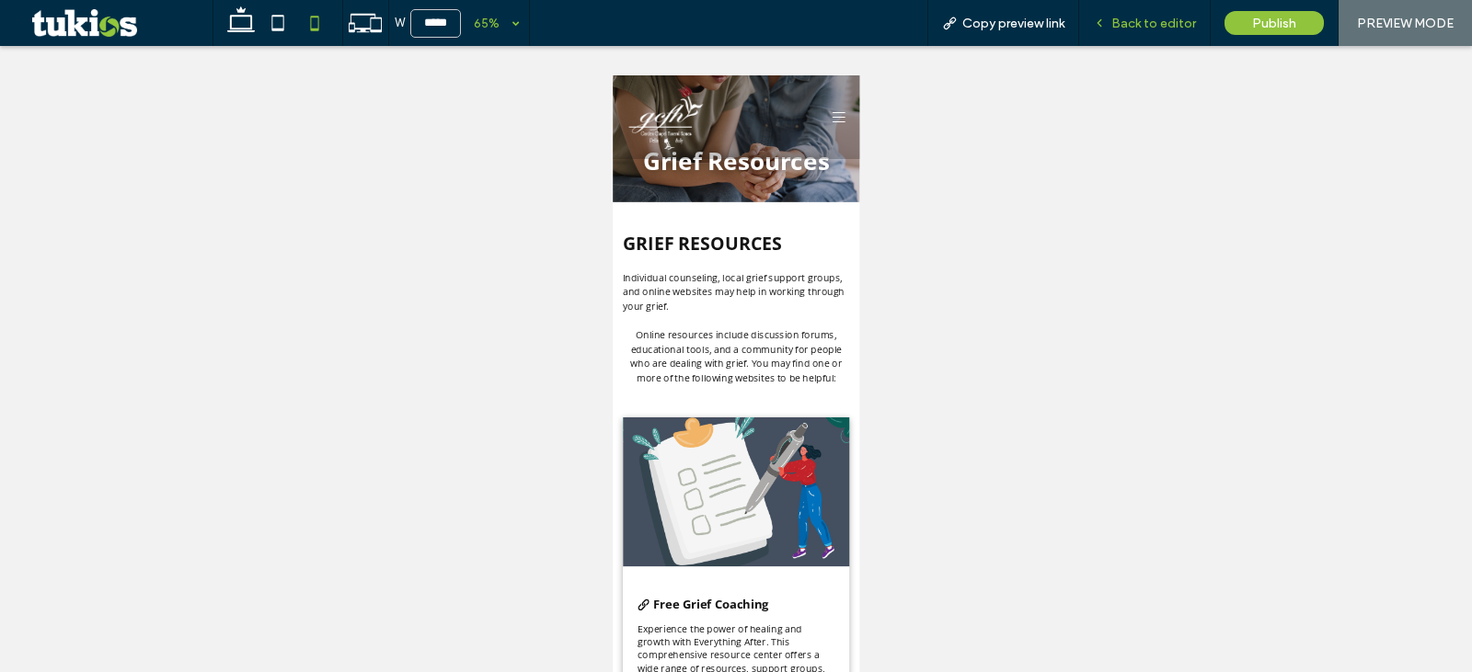
click at [1136, 33] on div "Back to editor" at bounding box center [1145, 23] width 132 height 46
click at [1137, 31] on div "Back to editor" at bounding box center [1145, 23] width 132 height 46
click at [1135, 35] on div "Back to editor" at bounding box center [1145, 23] width 132 height 46
click at [1138, 26] on span "Back to editor" at bounding box center [1153, 24] width 85 height 16
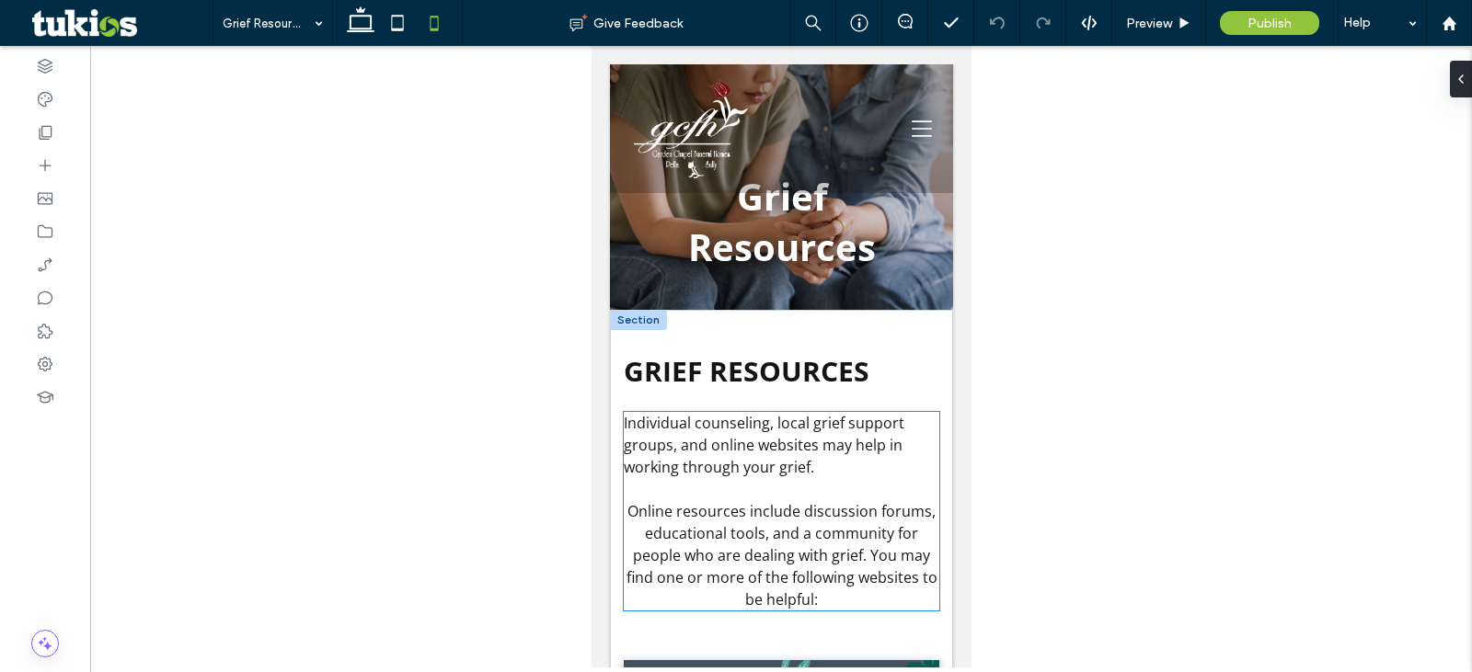
click at [797, 550] on span "Online resources include discussion forums, educational tools, and a community …" at bounding box center [781, 555] width 311 height 109
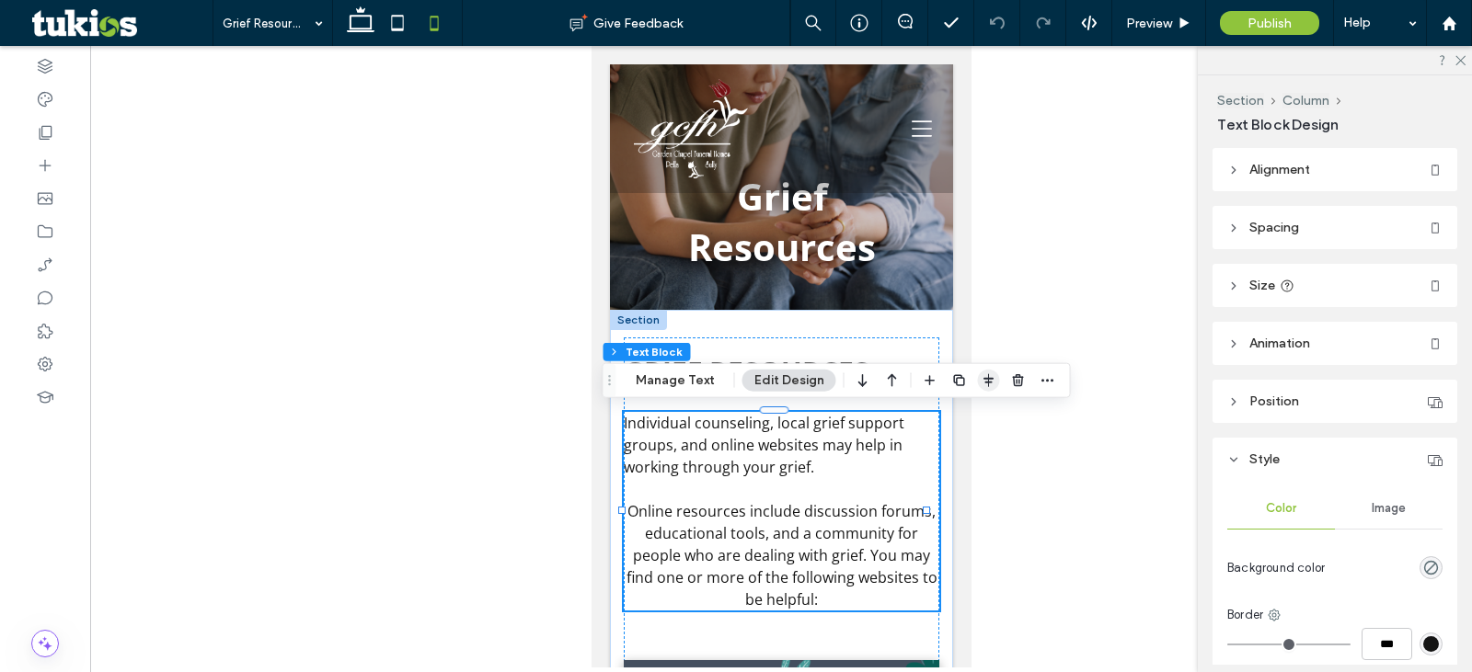
click at [982, 384] on icon "button" at bounding box center [989, 380] width 15 height 15
click at [936, 418] on use "flex-start" at bounding box center [940, 416] width 12 height 13
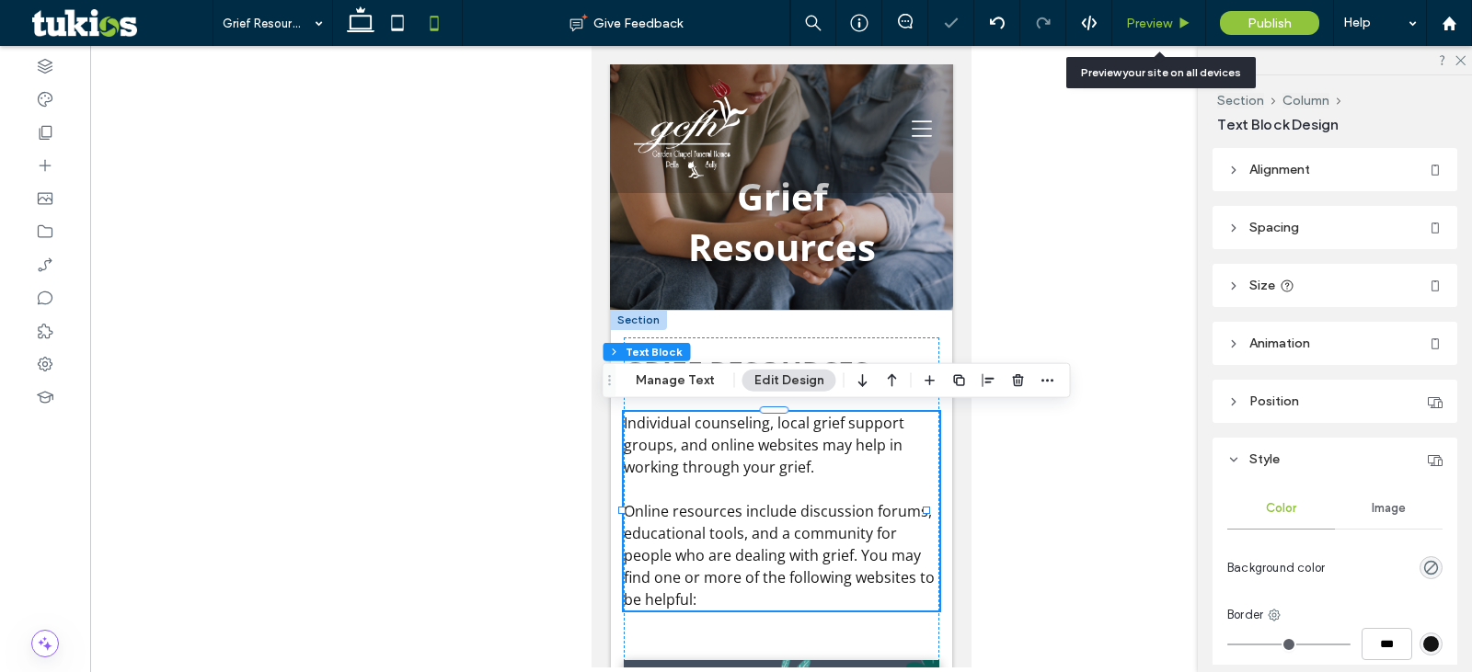
click at [1145, 31] on div "Preview" at bounding box center [1159, 23] width 94 height 46
click at [1139, 17] on span "Preview" at bounding box center [1149, 24] width 46 height 16
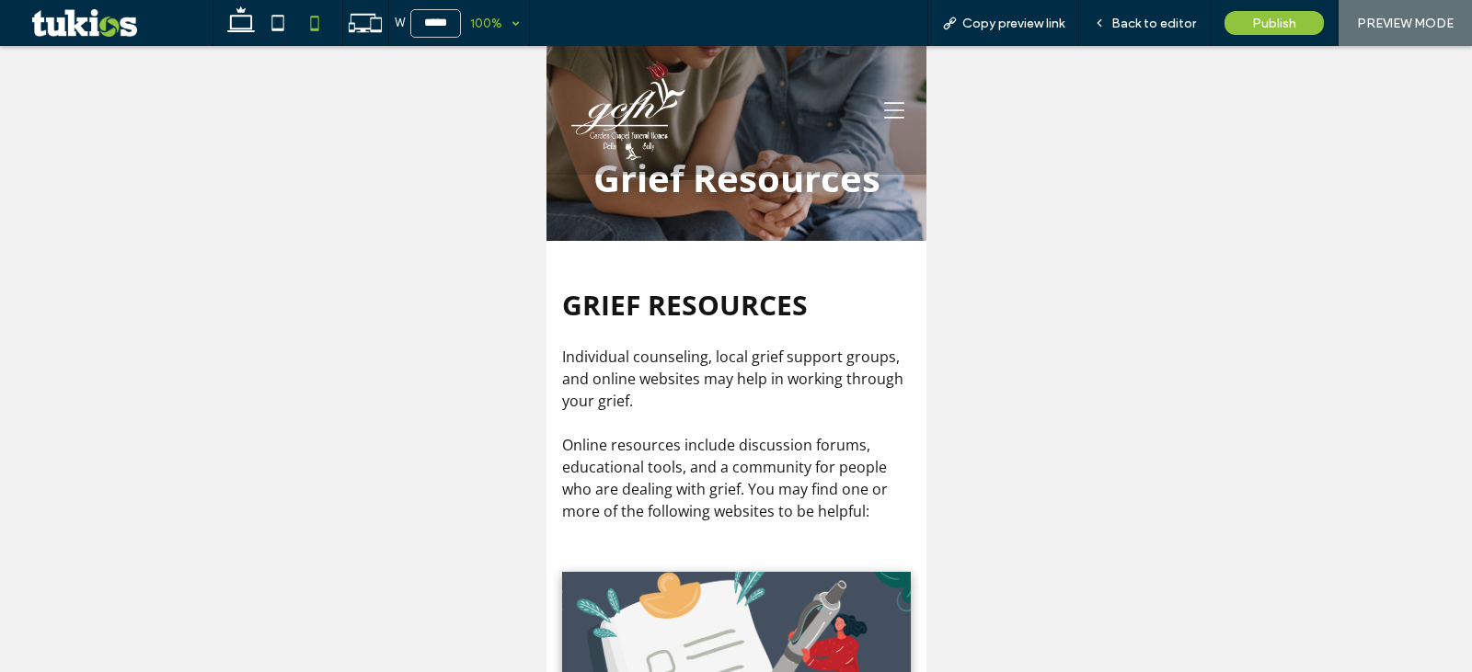
click at [503, 17] on div "100%" at bounding box center [487, 23] width 52 height 46
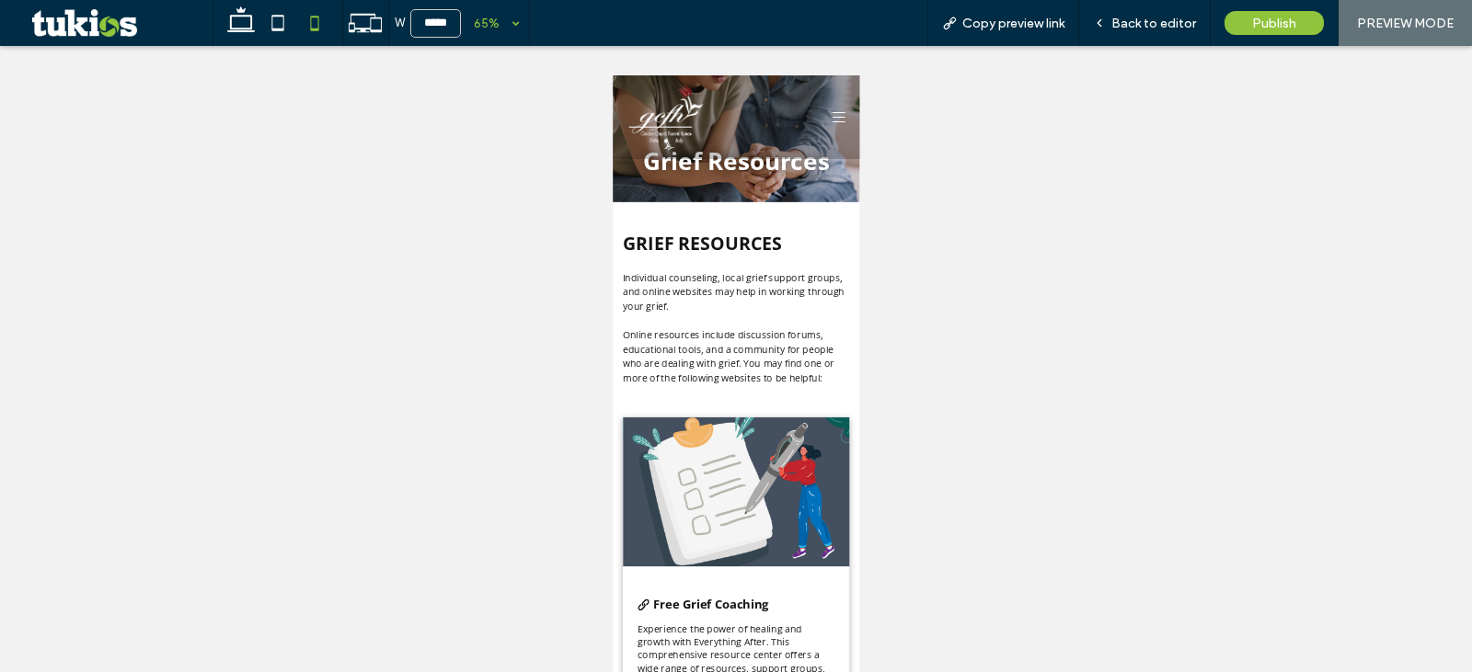
drag, startPoint x: 493, startPoint y: 105, endPoint x: 59, endPoint y: 162, distance: 437.9
click at [949, 144] on icon at bounding box center [959, 140] width 20 height 20
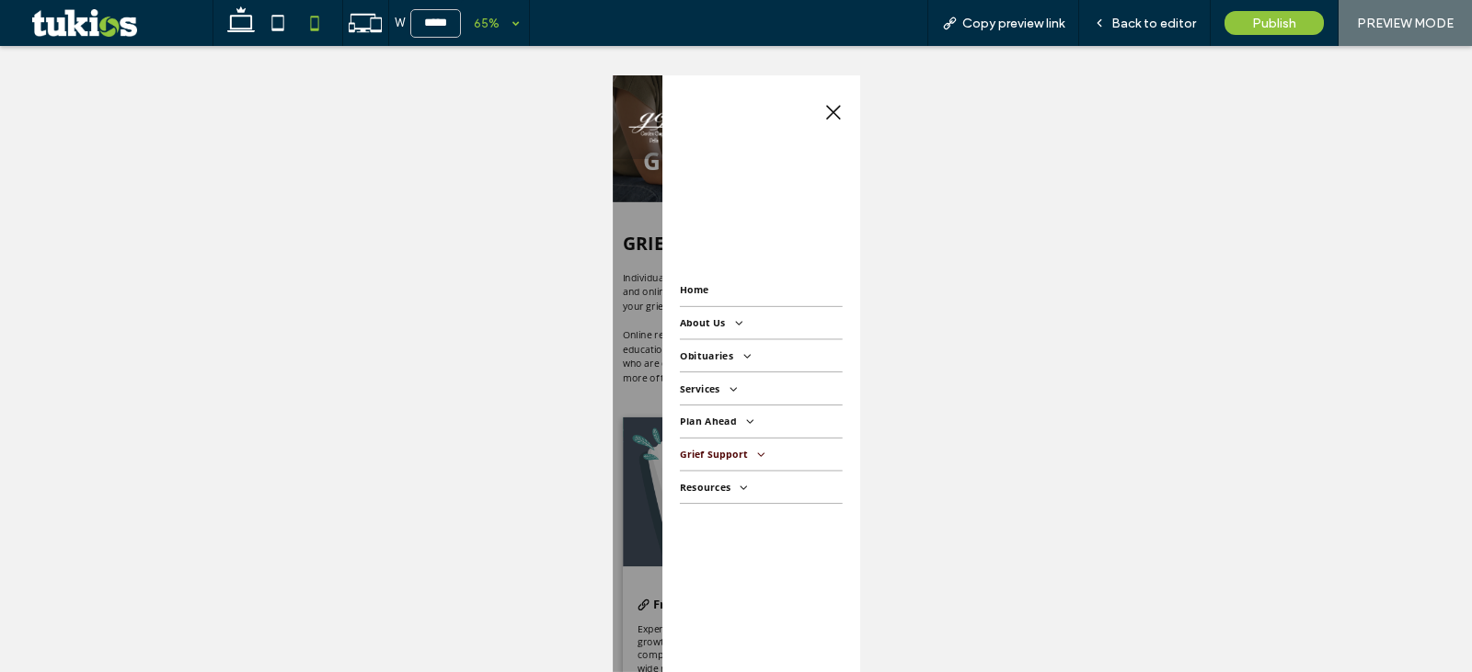
click at [792, 672] on link "Grief Support" at bounding box center [840, 659] width 250 height 50
drag, startPoint x: 803, startPoint y: 776, endPoint x: 1342, endPoint y: 605, distance: 565.3
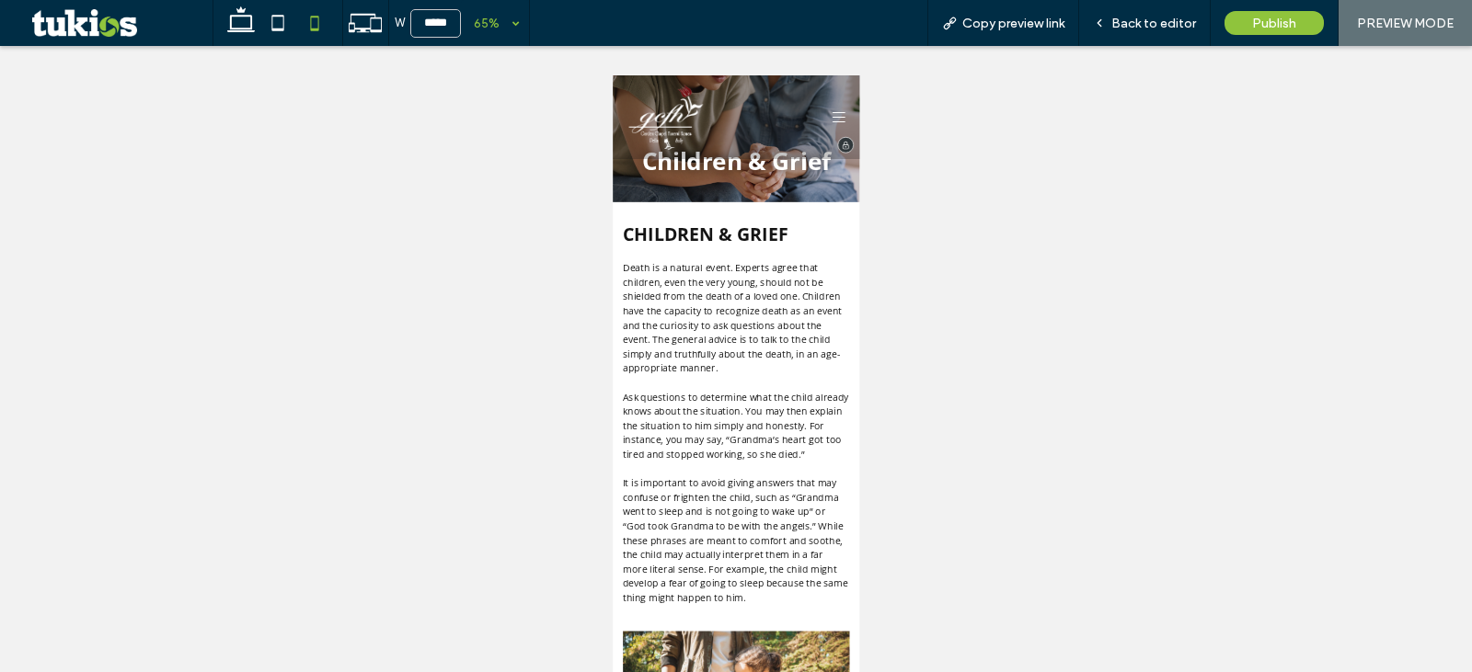
click at [944, 126] on div at bounding box center [950, 139] width 65 height 99
click at [949, 137] on icon at bounding box center [959, 140] width 20 height 20
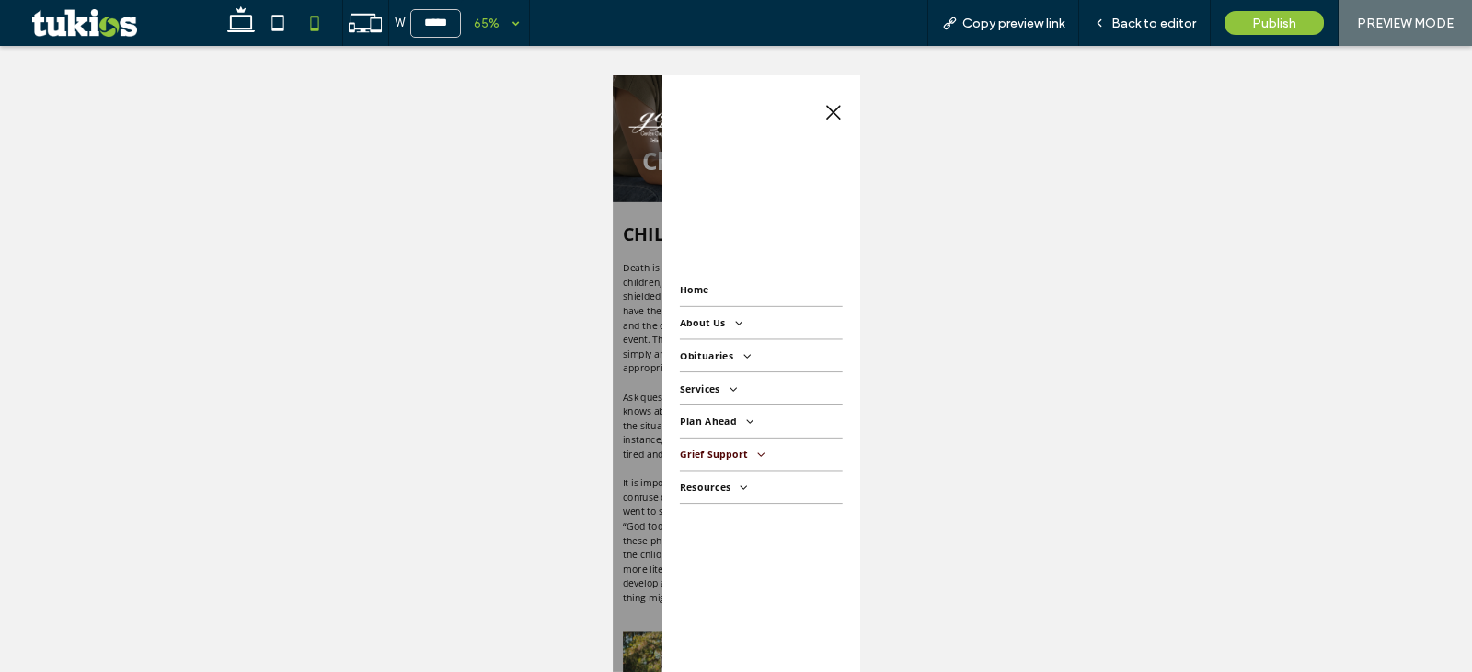
click at [764, 652] on span "Grief Support" at bounding box center [779, 659] width 128 height 20
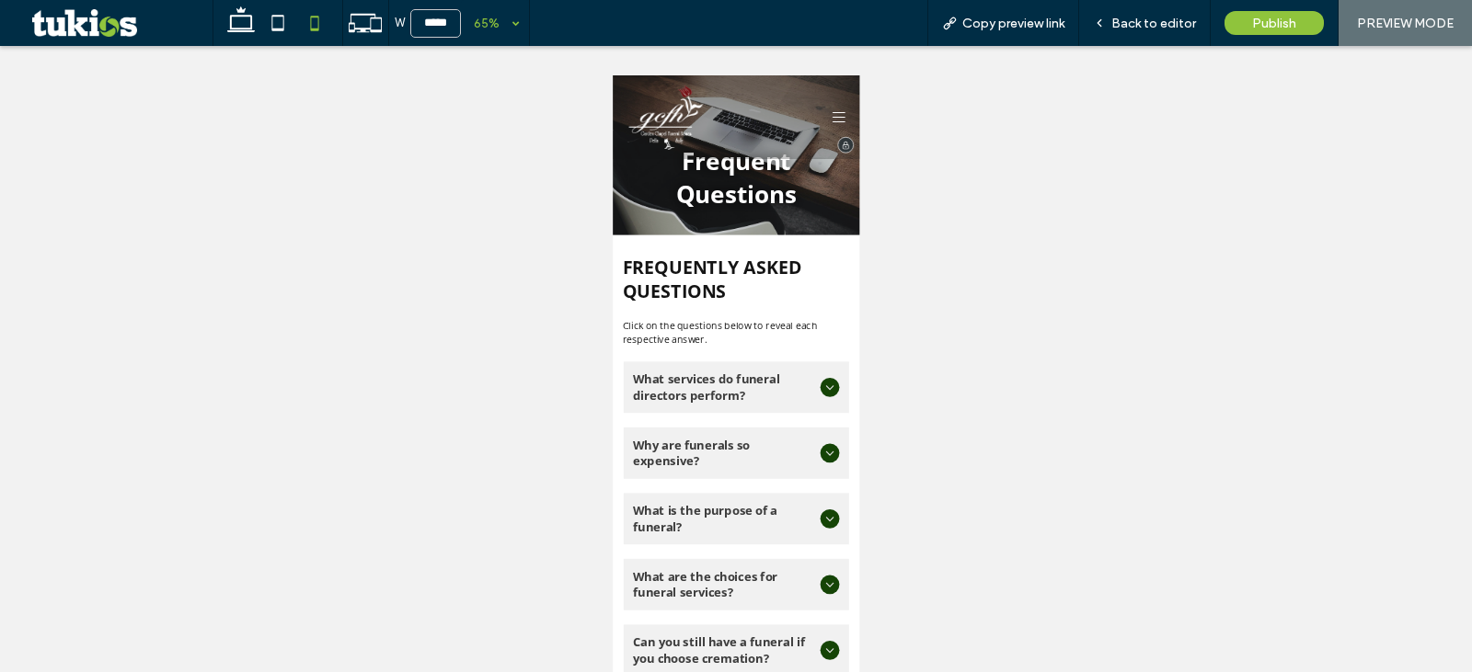
click at [949, 133] on icon at bounding box center [959, 140] width 20 height 20
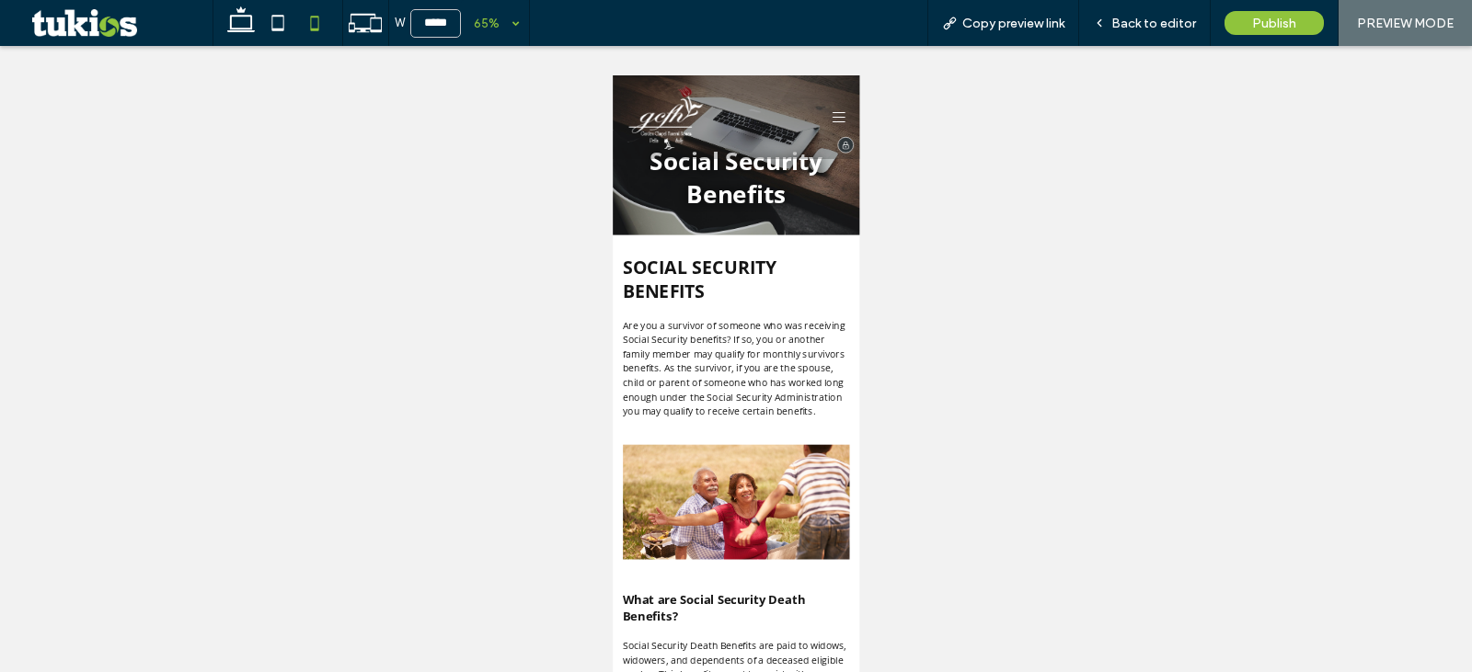
click at [949, 142] on icon at bounding box center [959, 140] width 20 height 20
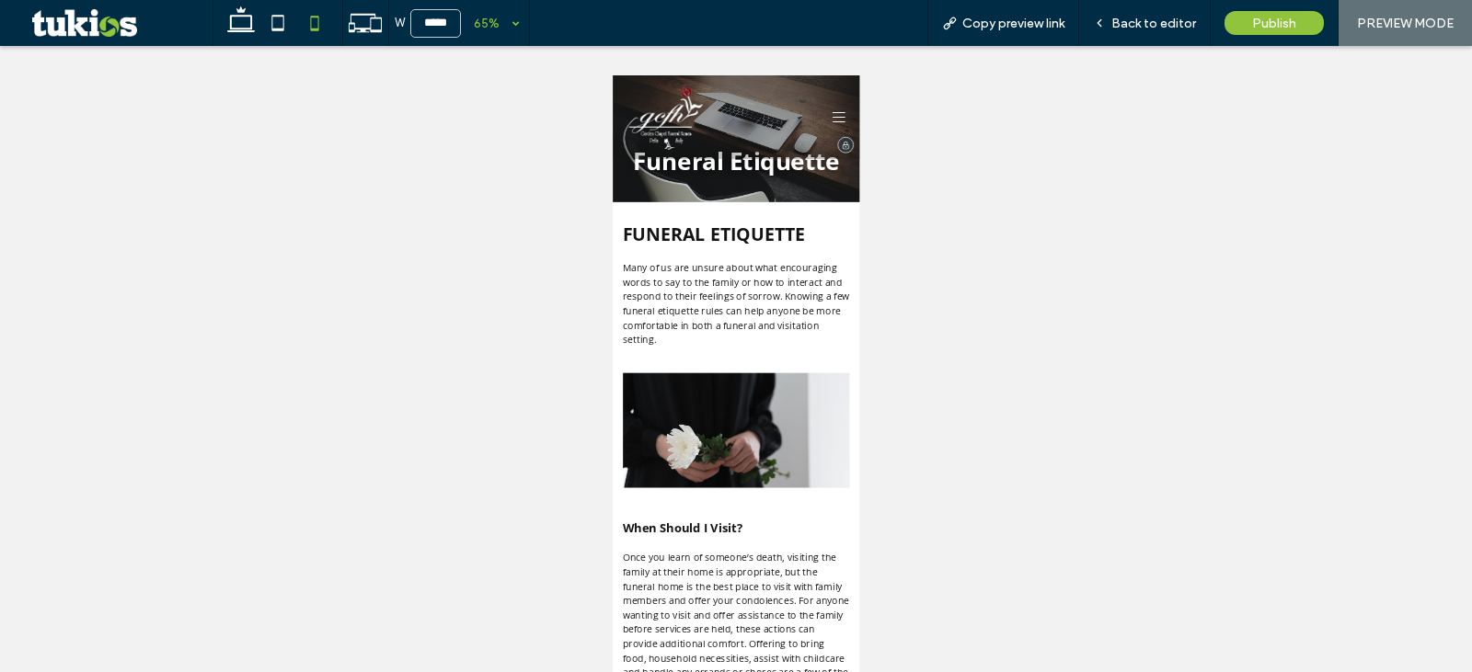
click at [949, 145] on icon at bounding box center [959, 140] width 20 height 20
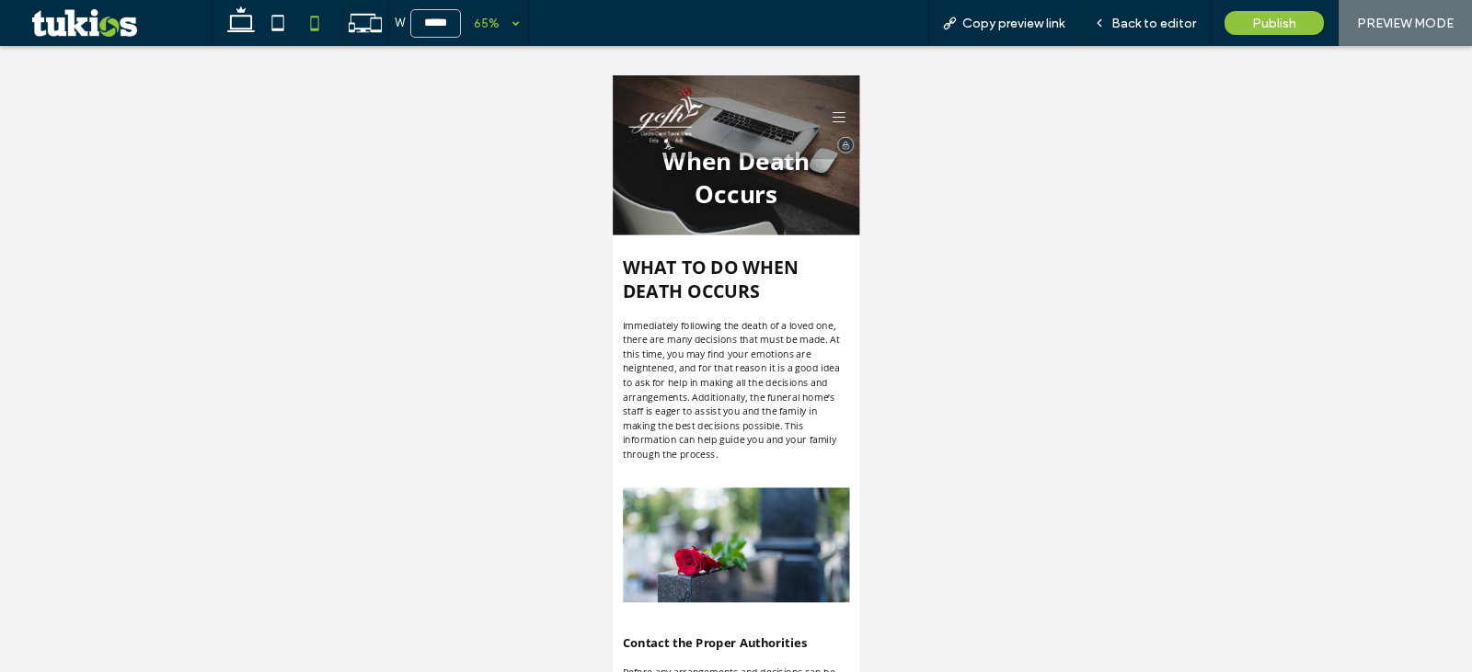
click at [949, 139] on icon at bounding box center [959, 140] width 20 height 16
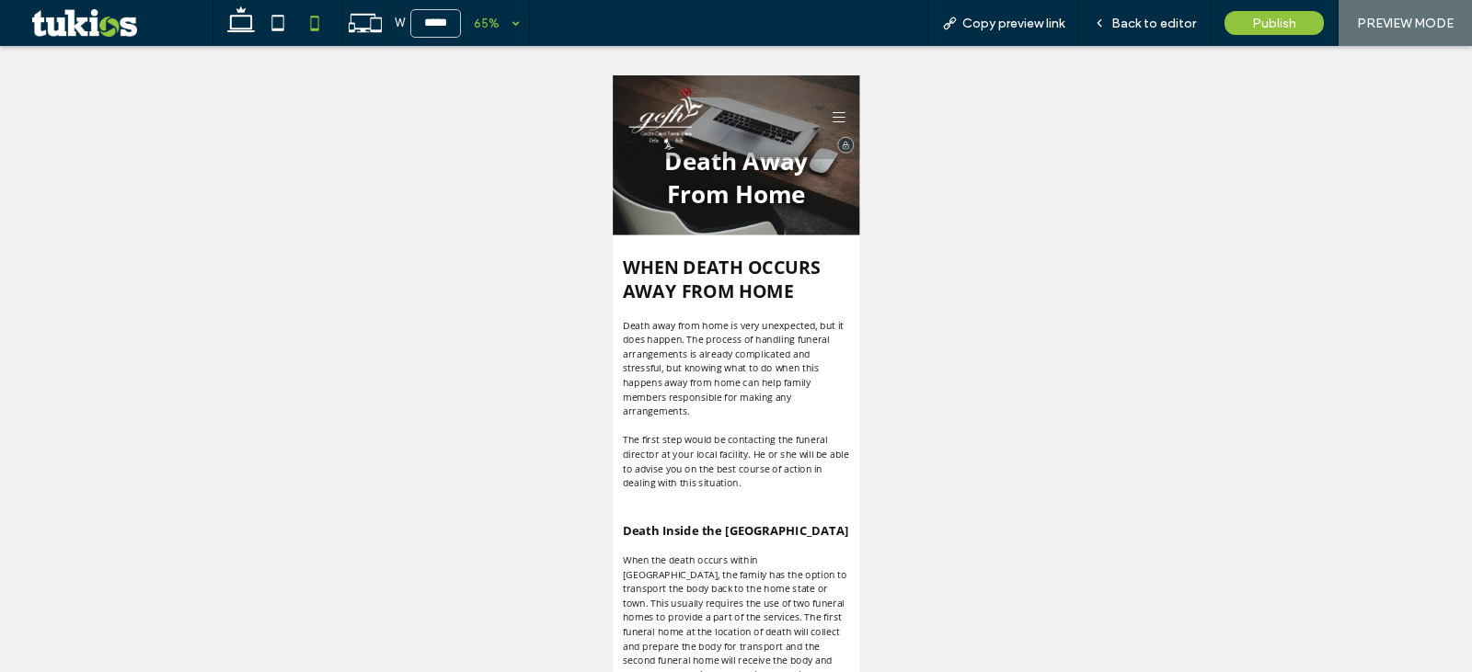
click at [950, 132] on icon at bounding box center [959, 140] width 20 height 16
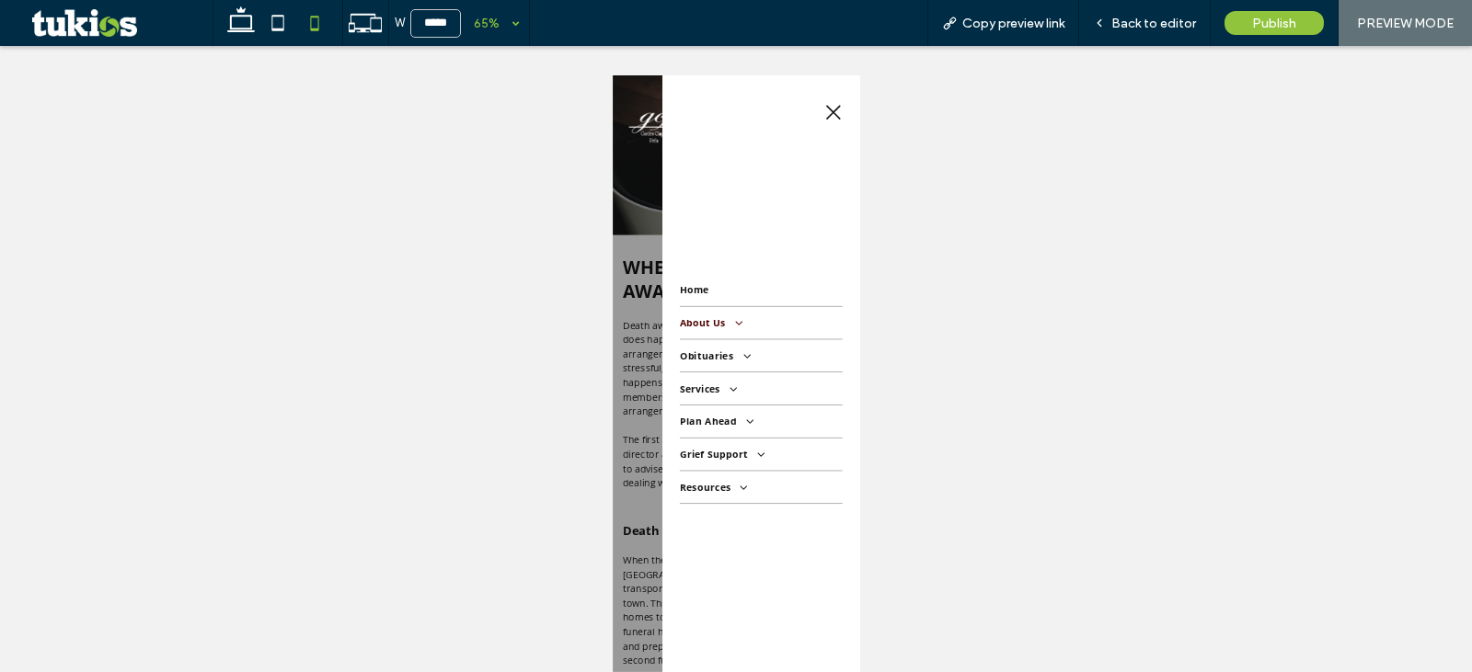
click at [784, 455] on span at bounding box center [797, 455] width 30 height 19
click at [761, 492] on span "About Us" at bounding box center [752, 500] width 53 height 17
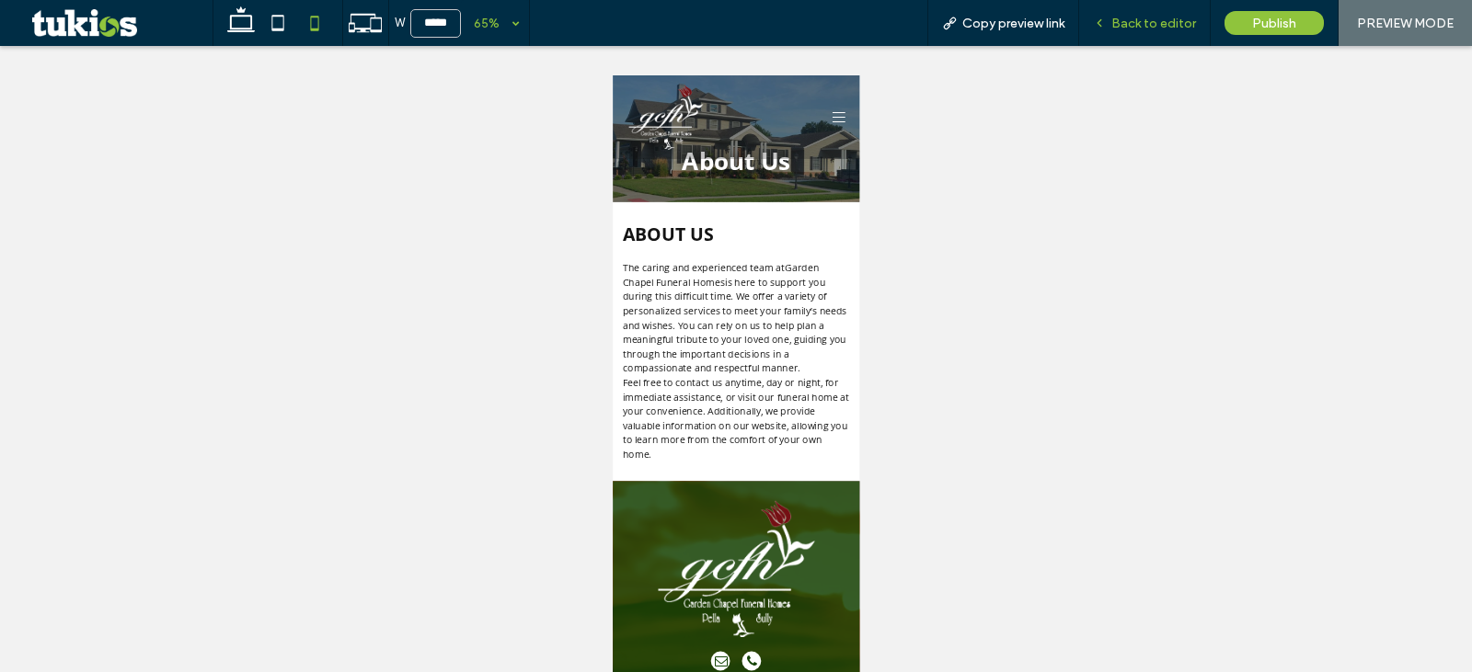
click at [1132, 19] on span "Back to editor" at bounding box center [1153, 24] width 85 height 16
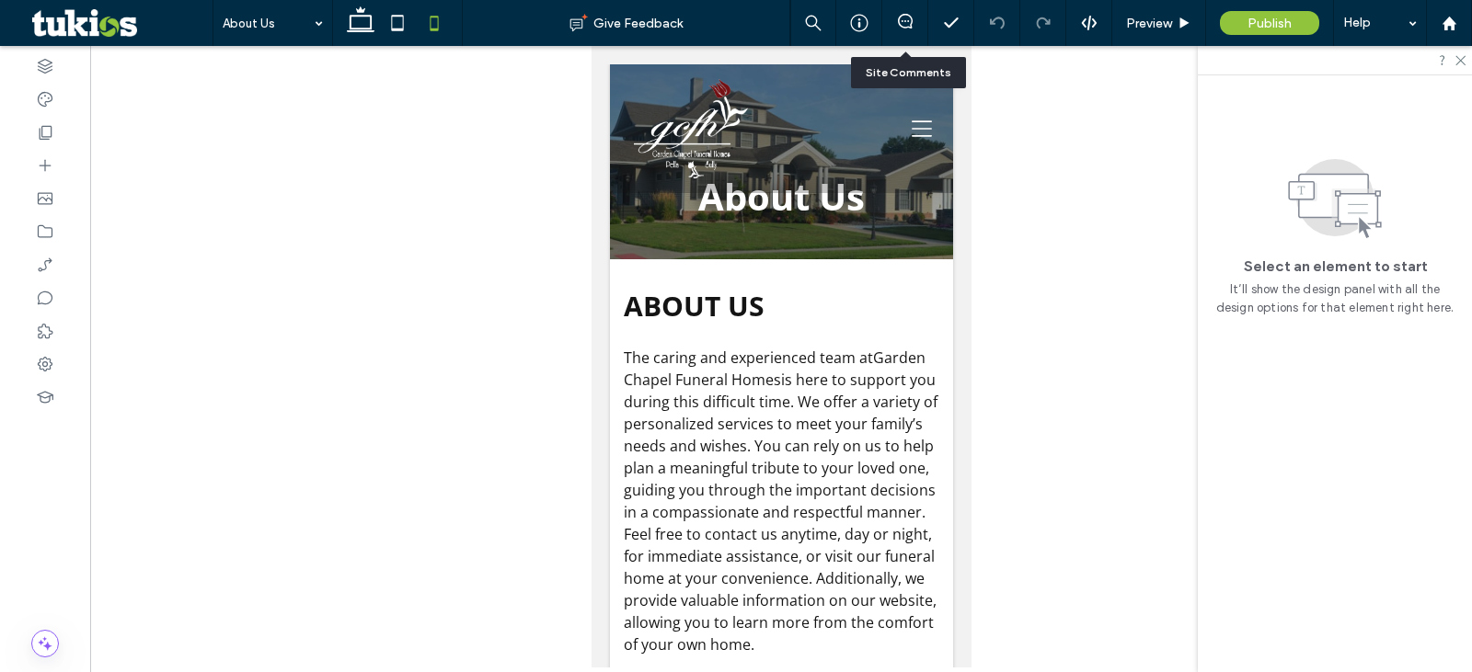
click at [910, 32] on div at bounding box center [905, 23] width 46 height 46
click at [911, 22] on icon at bounding box center [905, 21] width 15 height 15
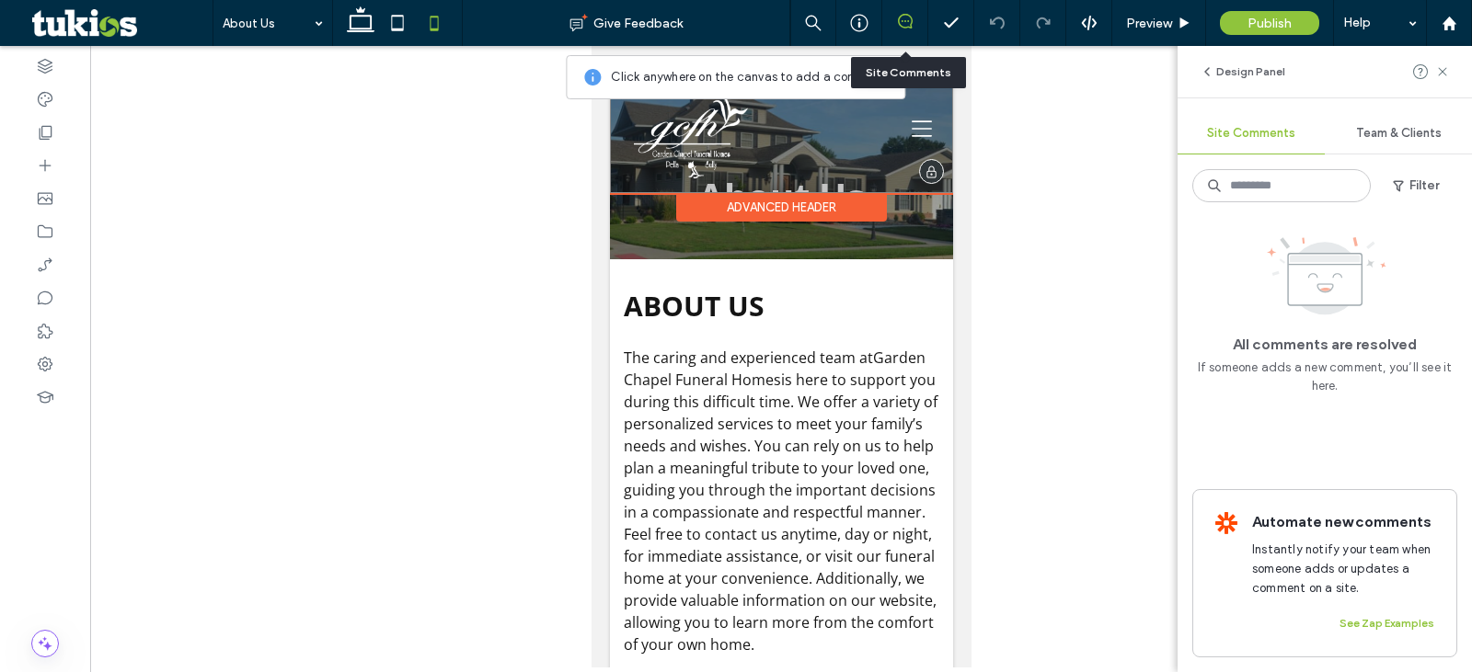
click at [868, 186] on div "Immediate Need: (641) 628-2430 .st0-{display:none;} .st1-{display:inline;} .st2…" at bounding box center [780, 128] width 343 height 129
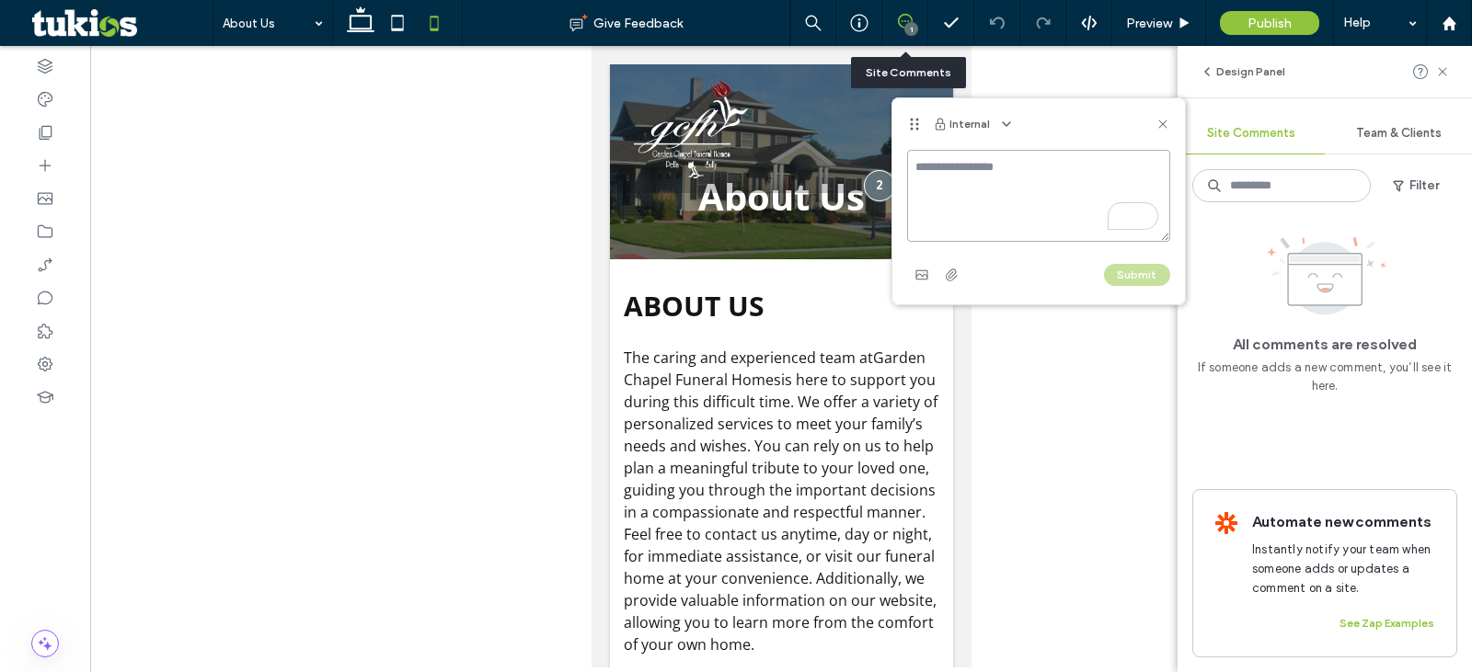
click at [1098, 204] on textarea "To enrich screen reader interactions, please activate Accessibility in Grammarl…" at bounding box center [1038, 196] width 263 height 92
click at [1165, 122] on use at bounding box center [1162, 124] width 8 height 8
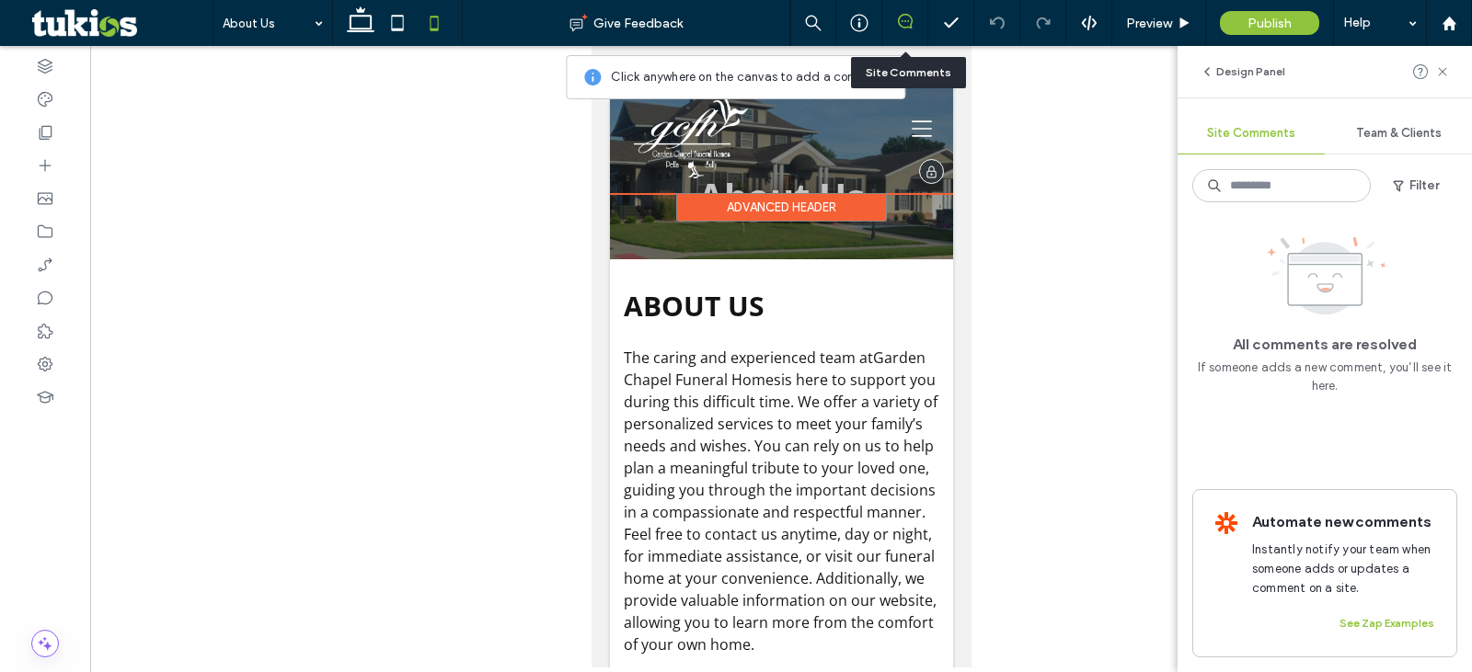
click at [826, 209] on div "Advanced Header" at bounding box center [780, 207] width 211 height 29
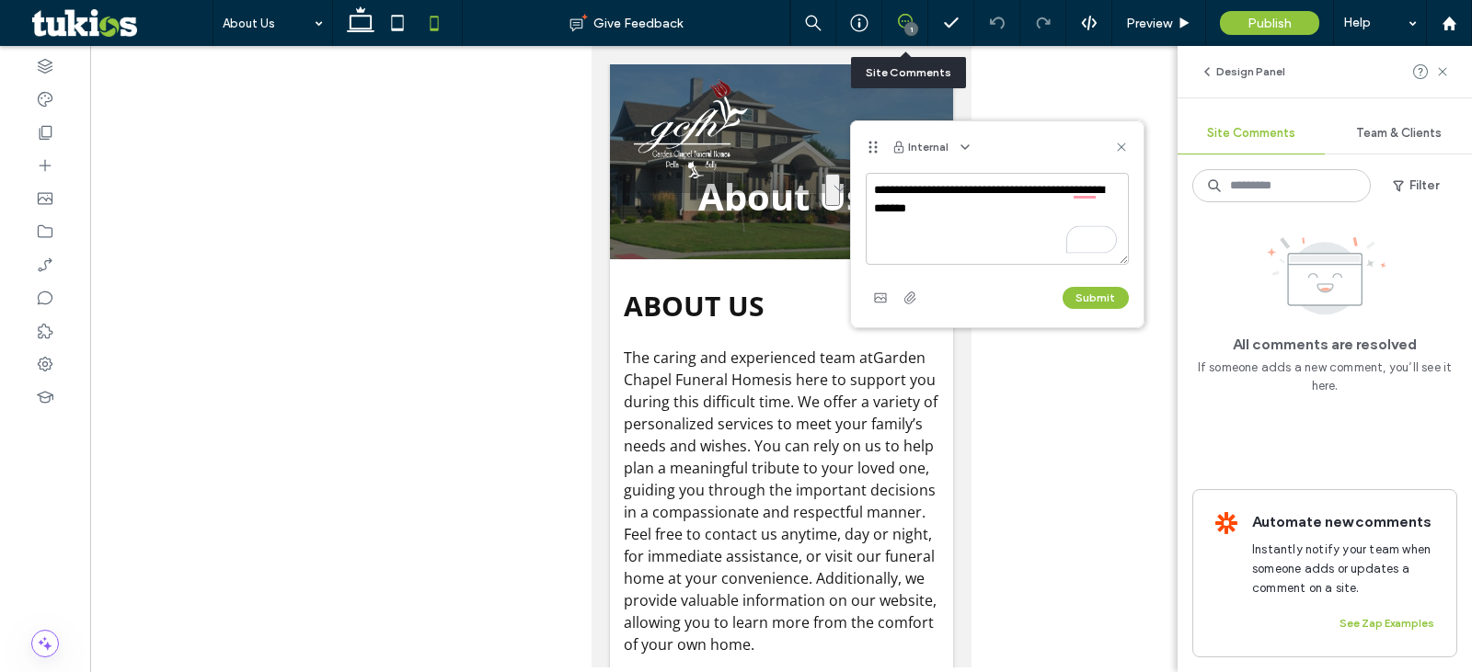
drag, startPoint x: 973, startPoint y: 217, endPoint x: 876, endPoint y: 191, distance: 100.9
click at [876, 191] on textarea "**********" at bounding box center [997, 219] width 263 height 92
type textarea "**********"
click at [1070, 295] on button "Submit" at bounding box center [1096, 298] width 66 height 22
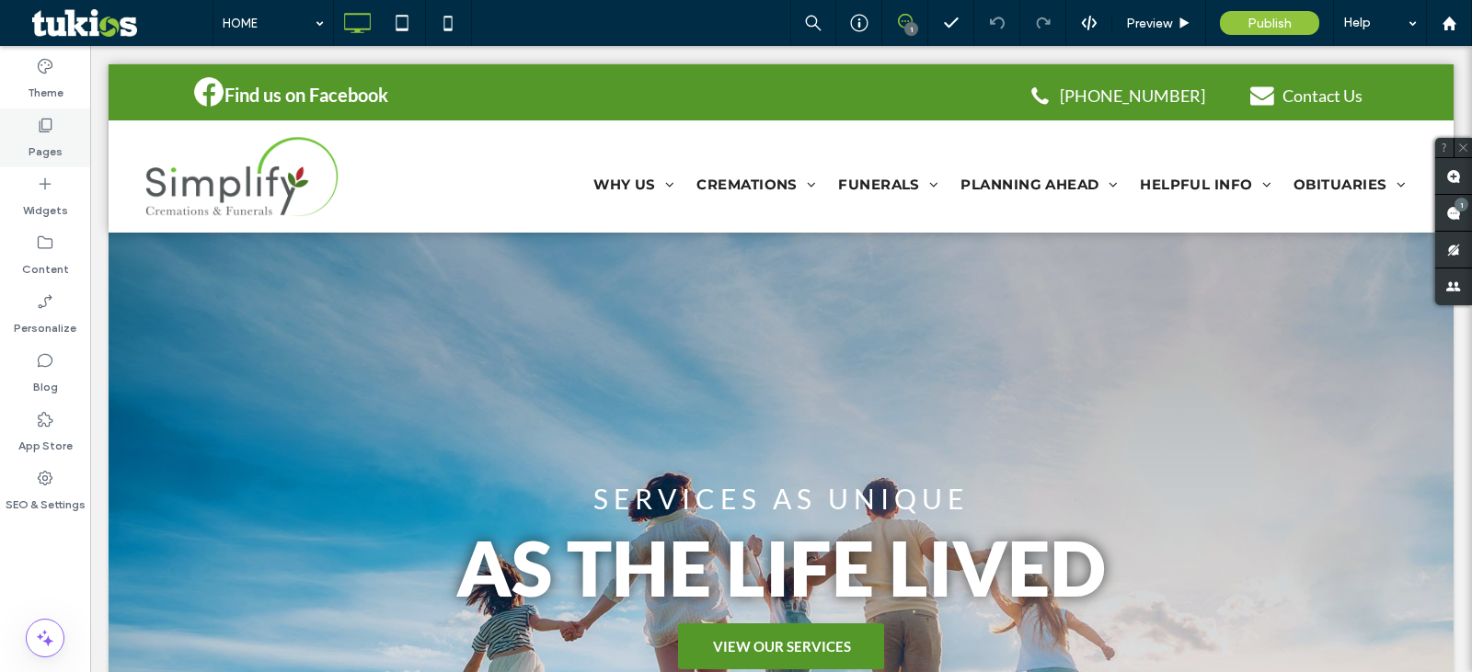
click at [41, 131] on icon at bounding box center [45, 125] width 18 height 18
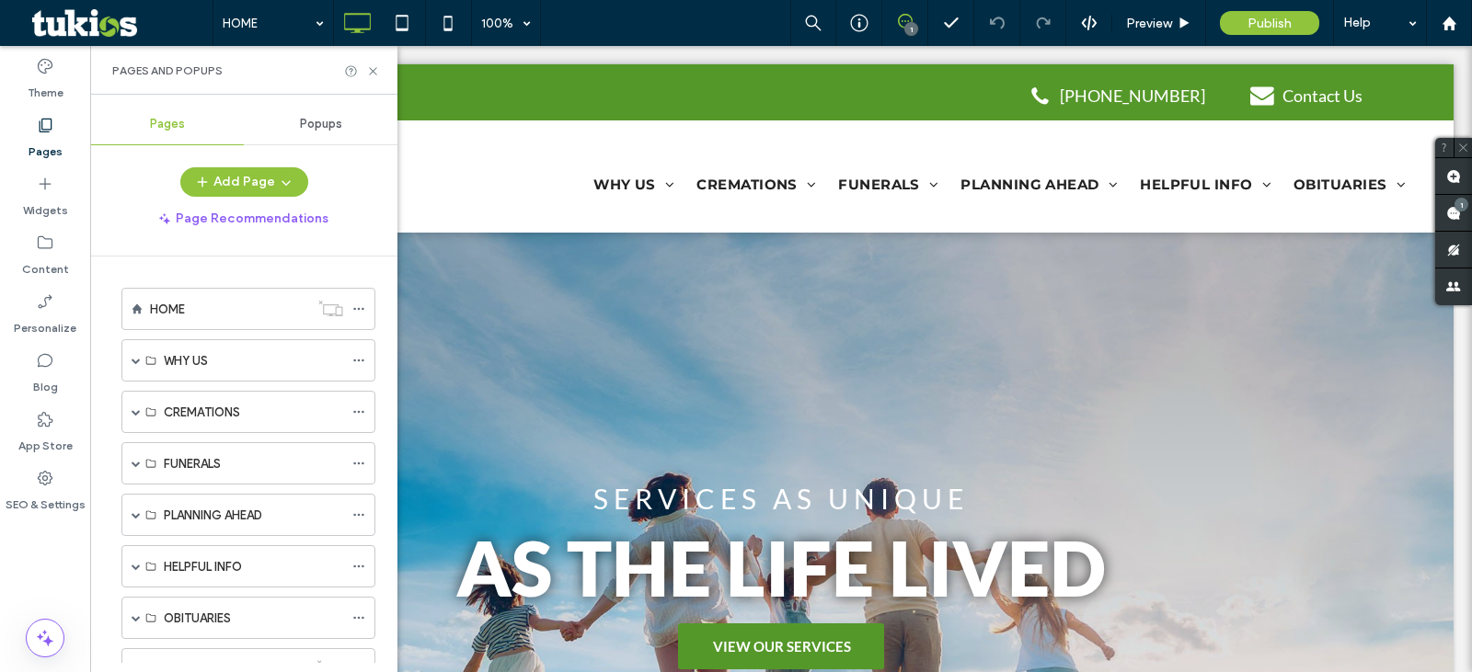
click at [328, 136] on div "Popups" at bounding box center [321, 124] width 154 height 40
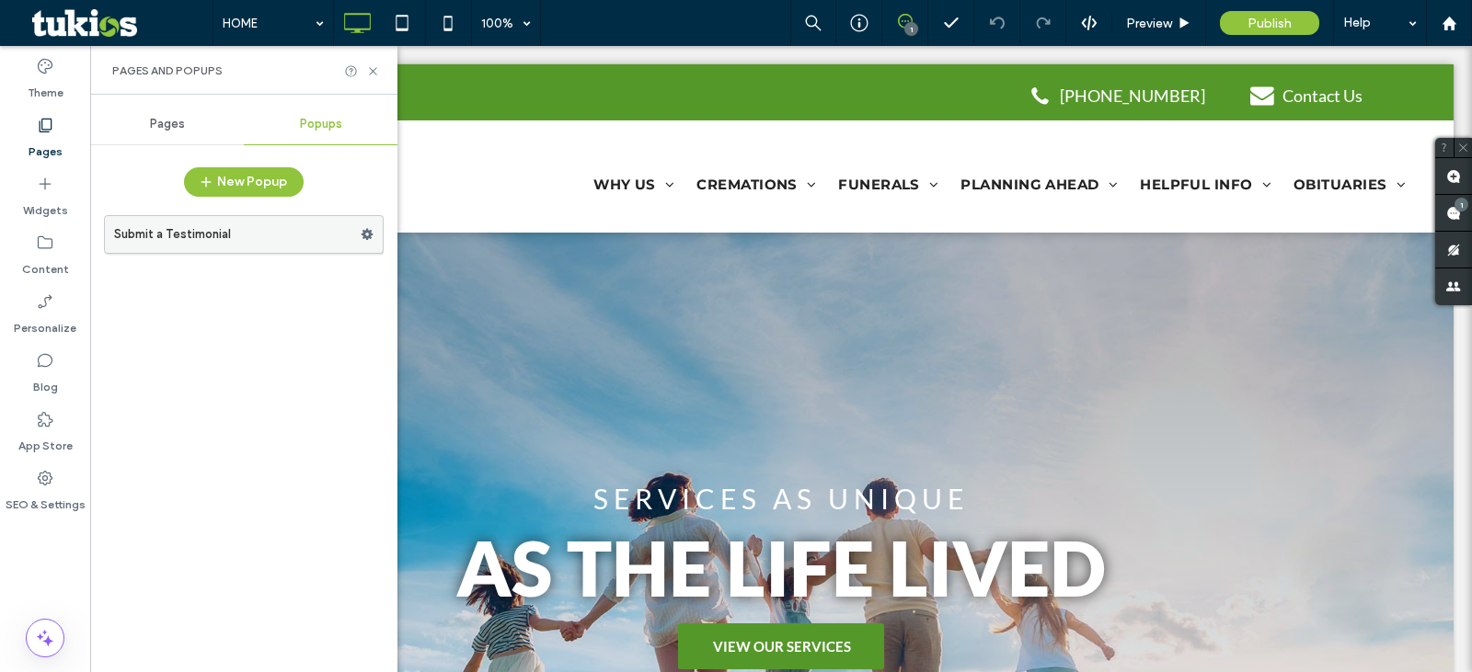
click at [265, 233] on label "Submit a Testimonial" at bounding box center [237, 234] width 247 height 37
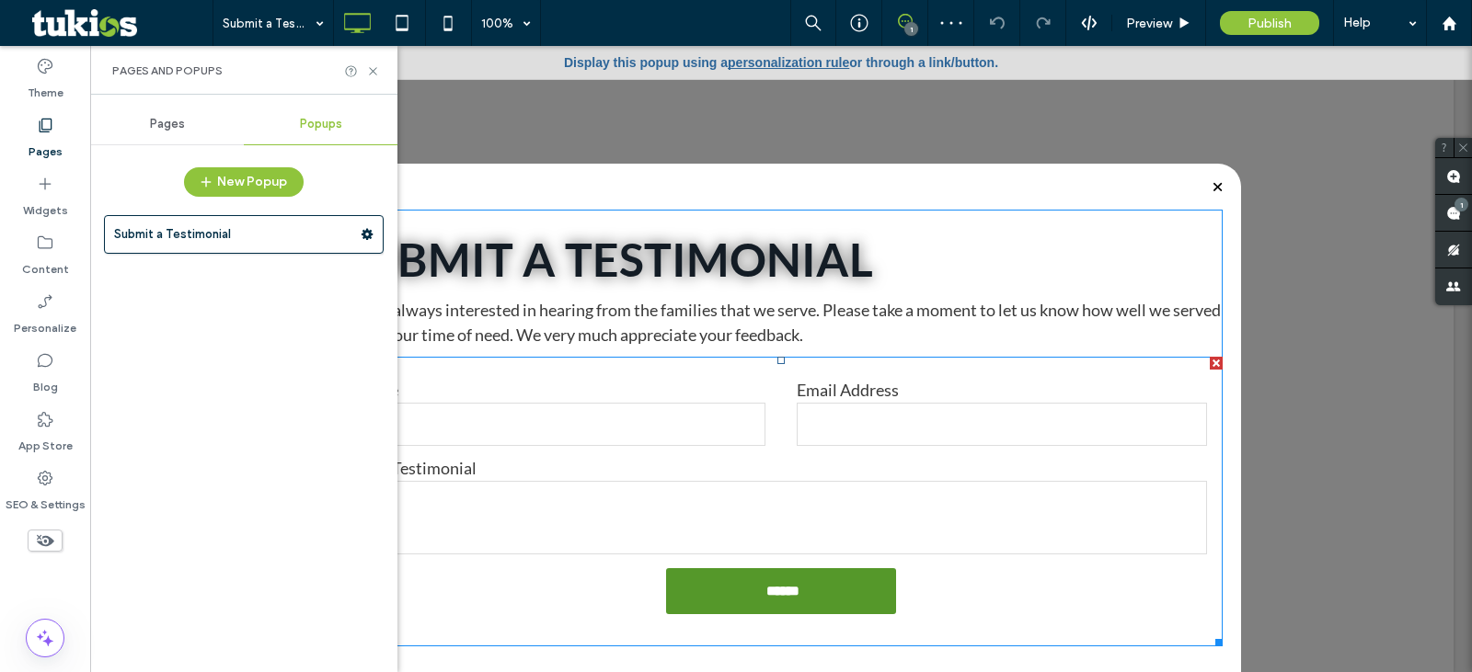
click at [611, 453] on form "Name Email Address Your Testimonial ******" at bounding box center [780, 502] width 883 height 290
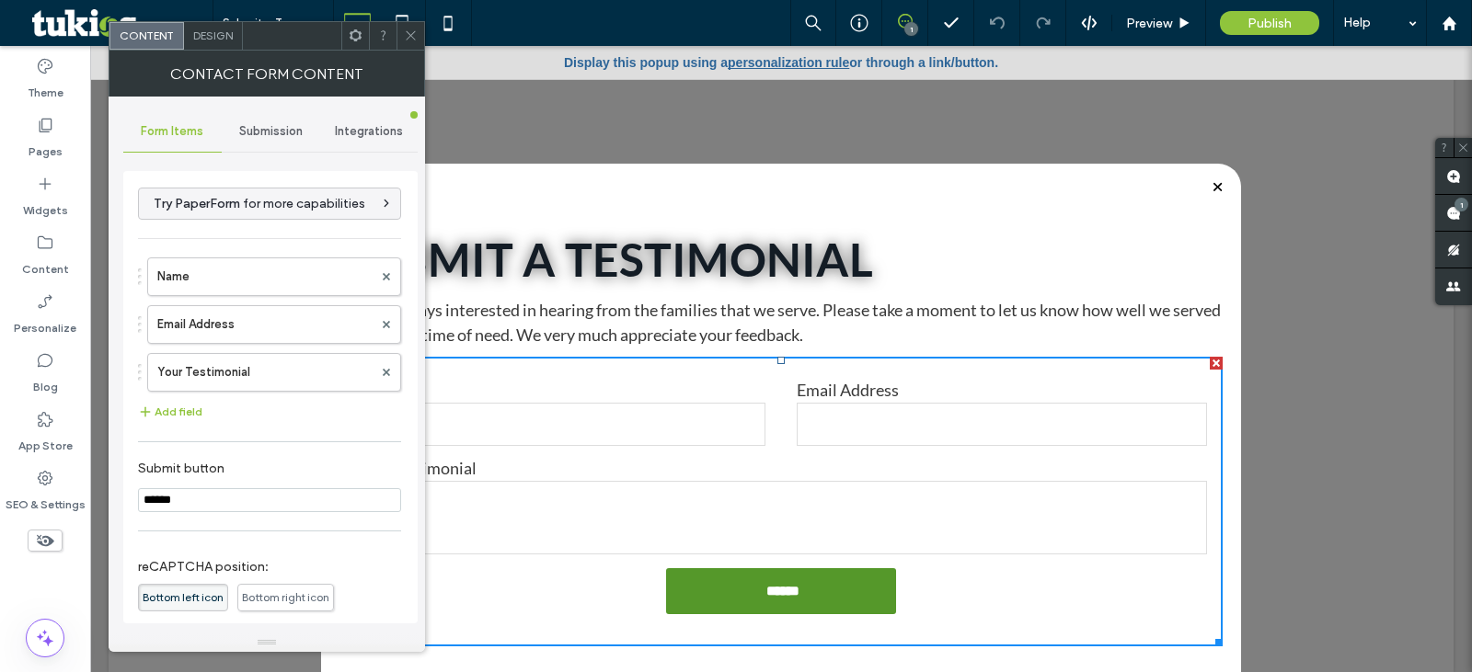
drag, startPoint x: 243, startPoint y: 115, endPoint x: 249, endPoint y: 122, distance: 9.8
click at [245, 118] on div "Submission" at bounding box center [271, 131] width 98 height 40
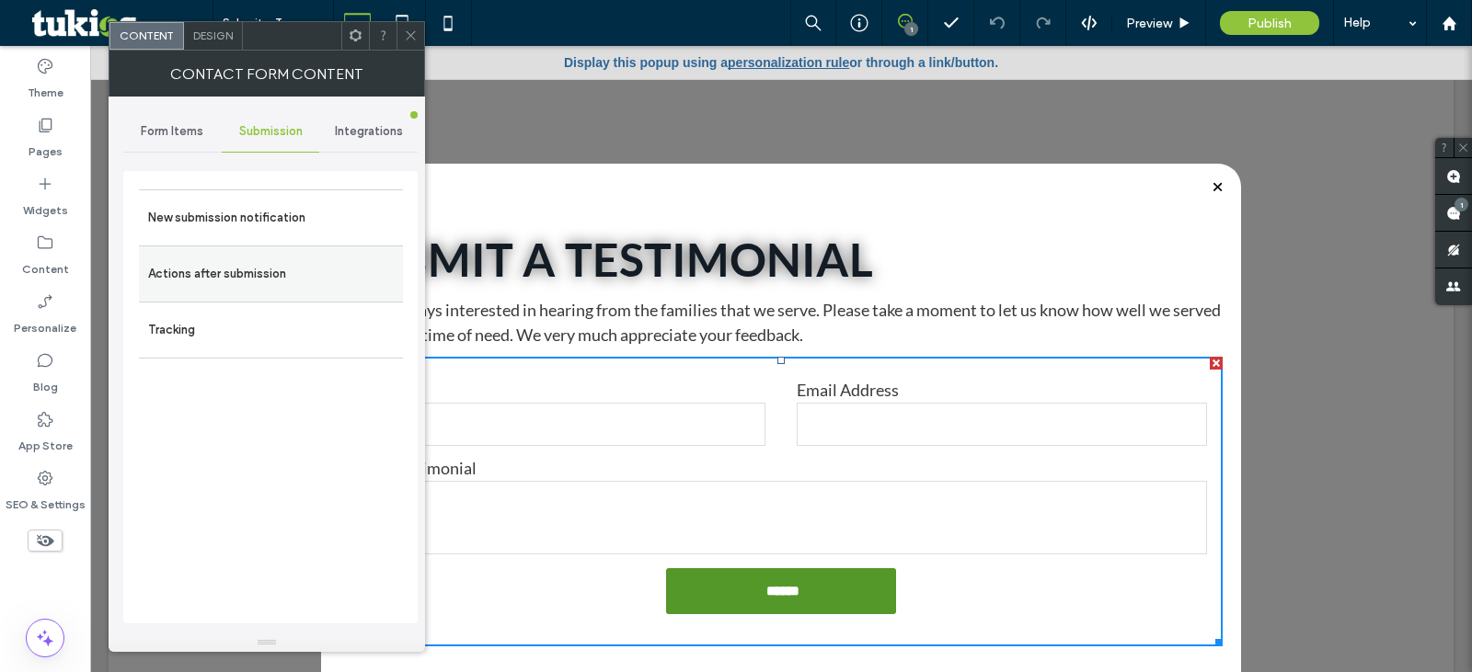
click at [305, 269] on label "Actions after submission" at bounding box center [271, 274] width 246 height 37
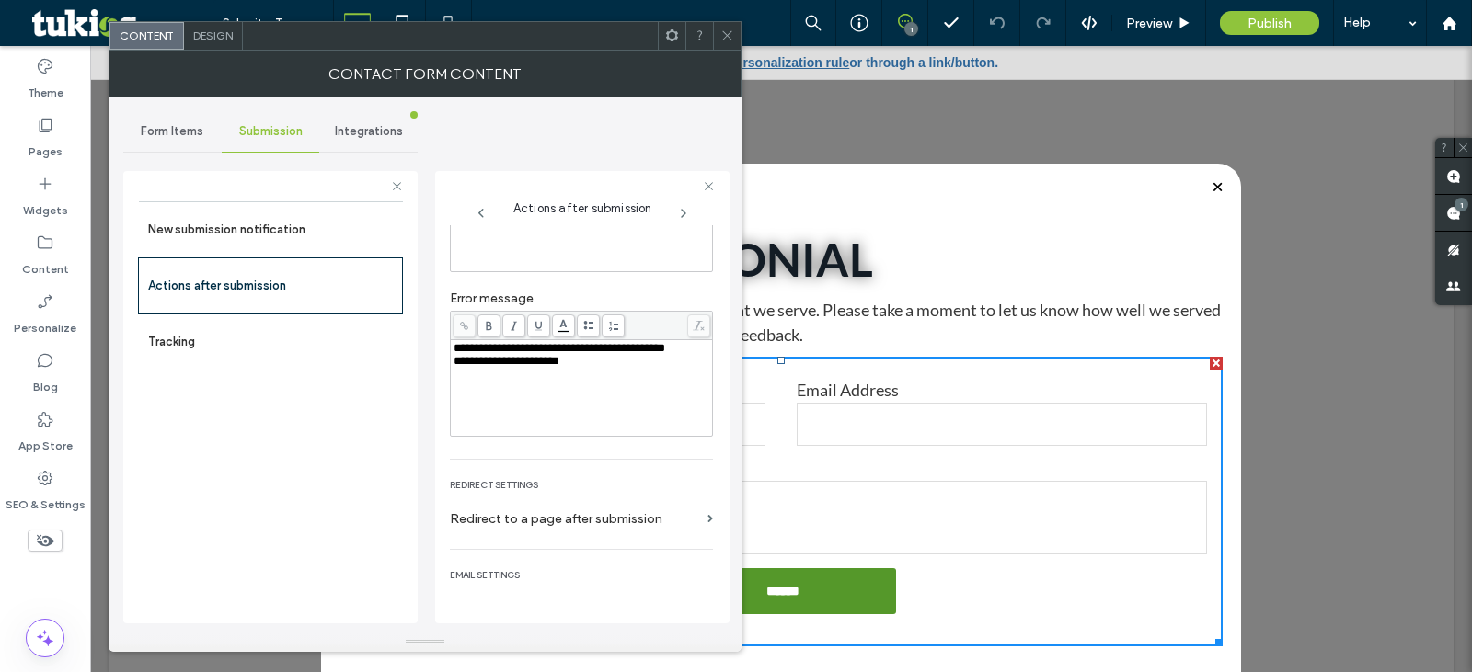
scroll to position [184, 0]
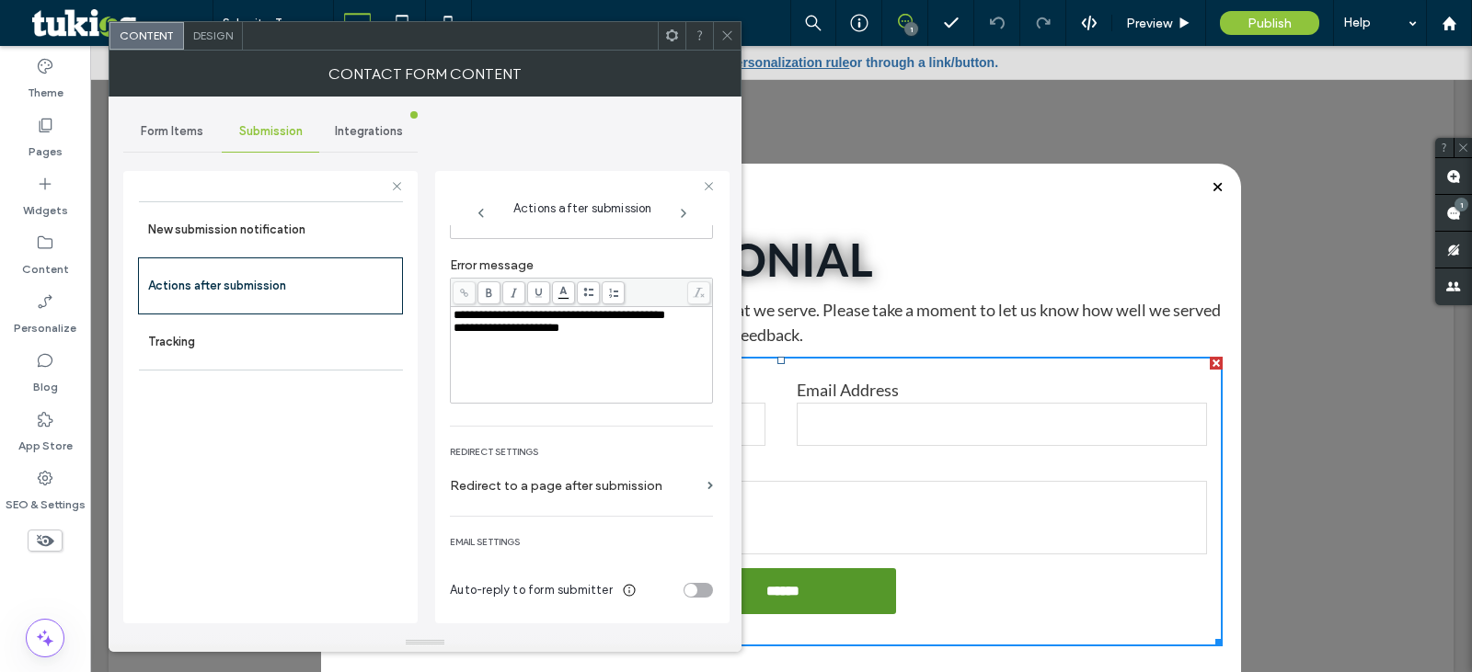
click at [684, 591] on div "toggle" at bounding box center [690, 590] width 13 height 13
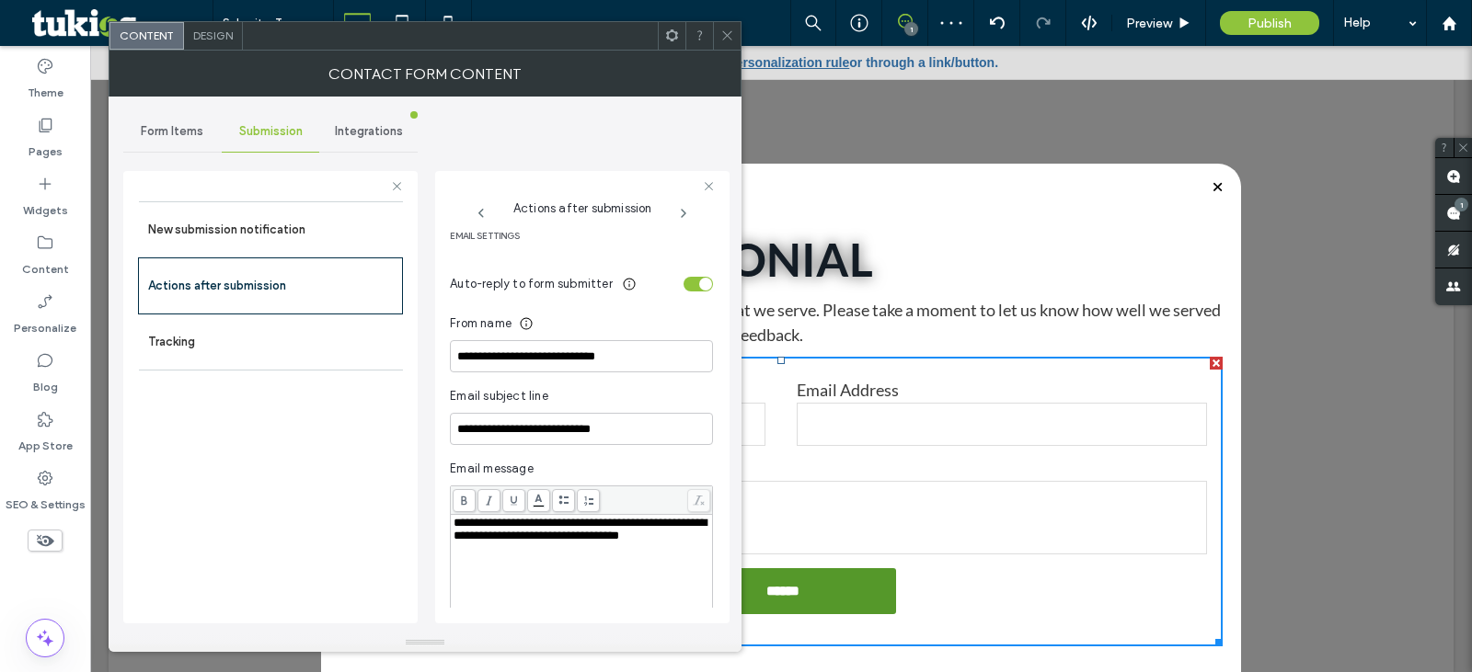
drag, startPoint x: 688, startPoint y: 288, endPoint x: 660, endPoint y: 288, distance: 28.5
click at [684, 287] on div "toggle" at bounding box center [698, 284] width 29 height 15
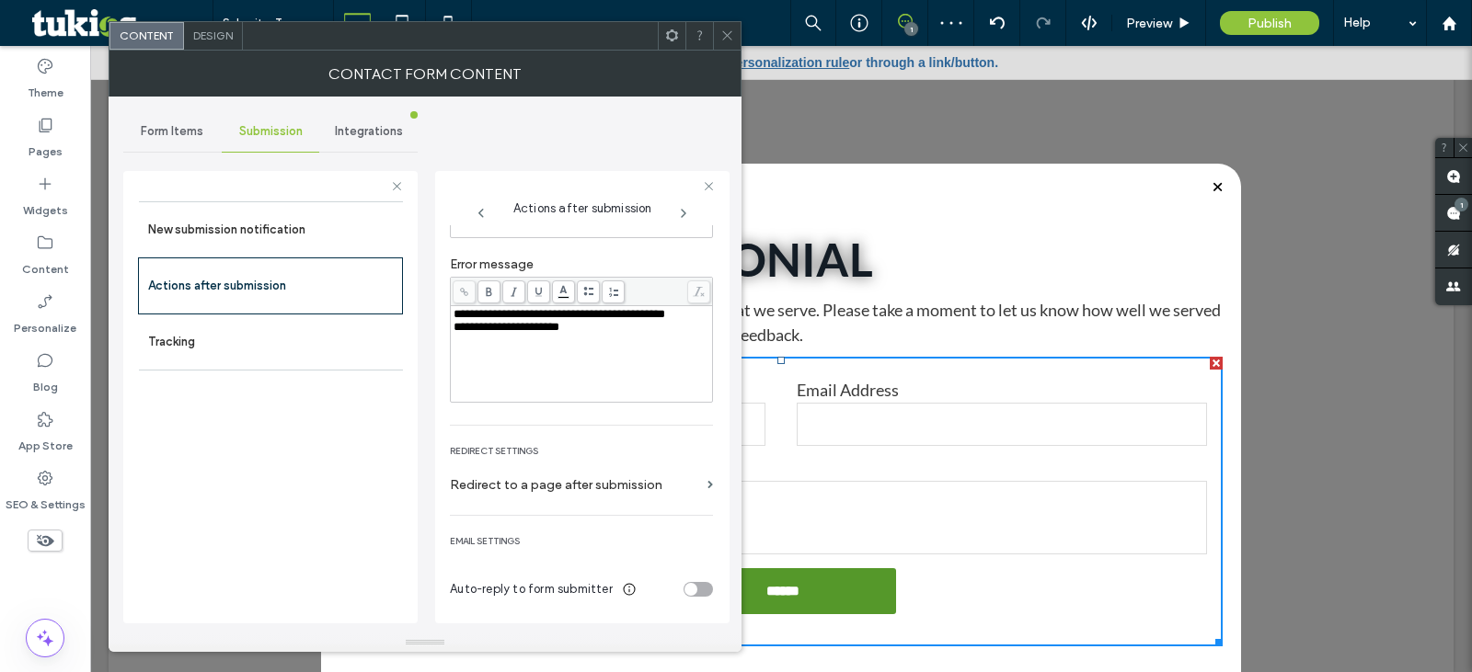
scroll to position [185, 0]
drag, startPoint x: 313, startPoint y: 218, endPoint x: 291, endPoint y: 226, distance: 23.6
click at [291, 225] on label "New submission notification" at bounding box center [271, 230] width 246 height 37
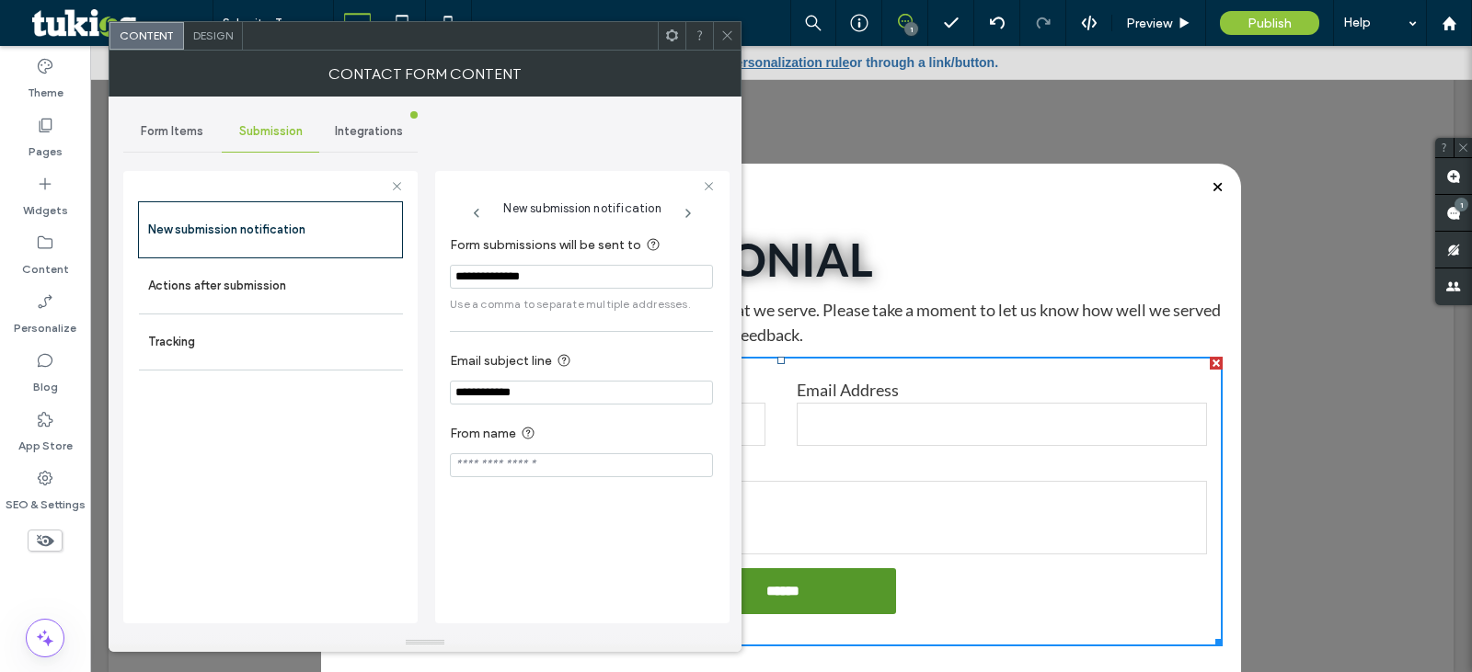
drag, startPoint x: 521, startPoint y: 282, endPoint x: 489, endPoint y: 282, distance: 31.3
click at [489, 282] on input "**********" at bounding box center [581, 277] width 263 height 24
type input "**********"
click at [171, 137] on span "Form Items" at bounding box center [172, 131] width 63 height 15
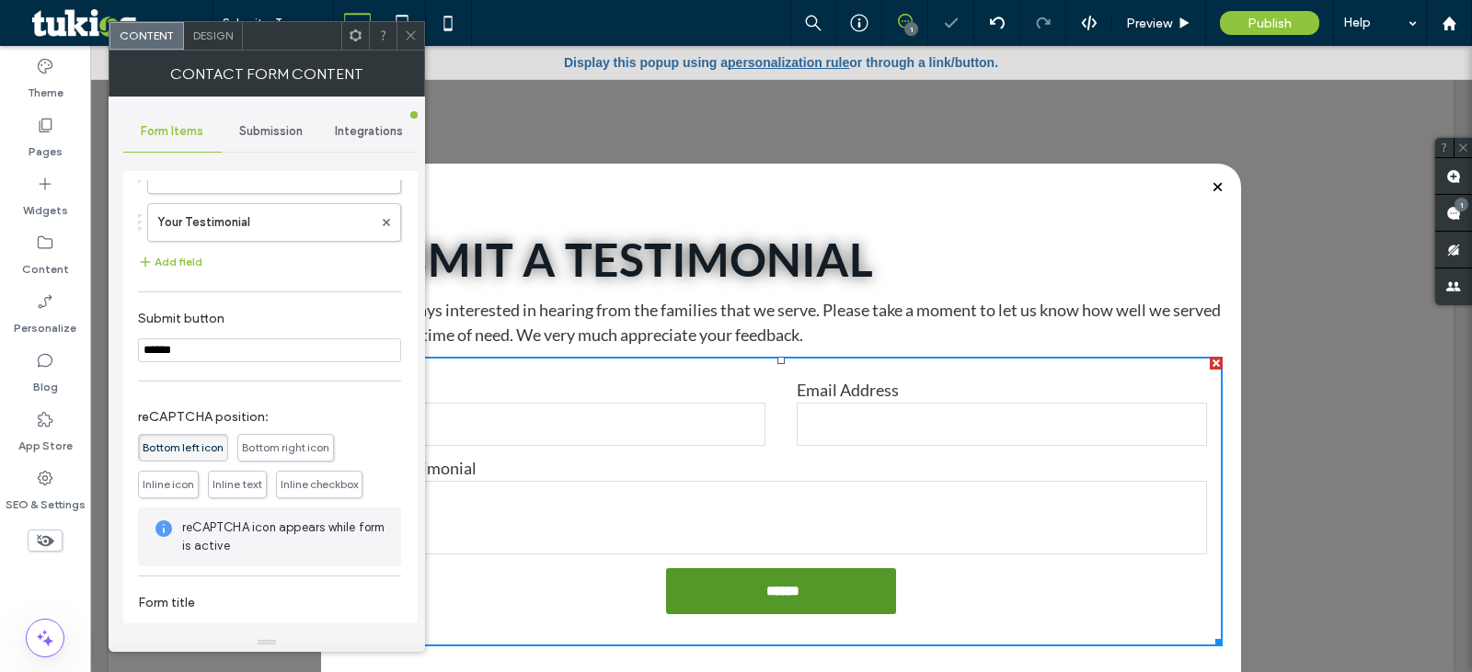
scroll to position [190, 0]
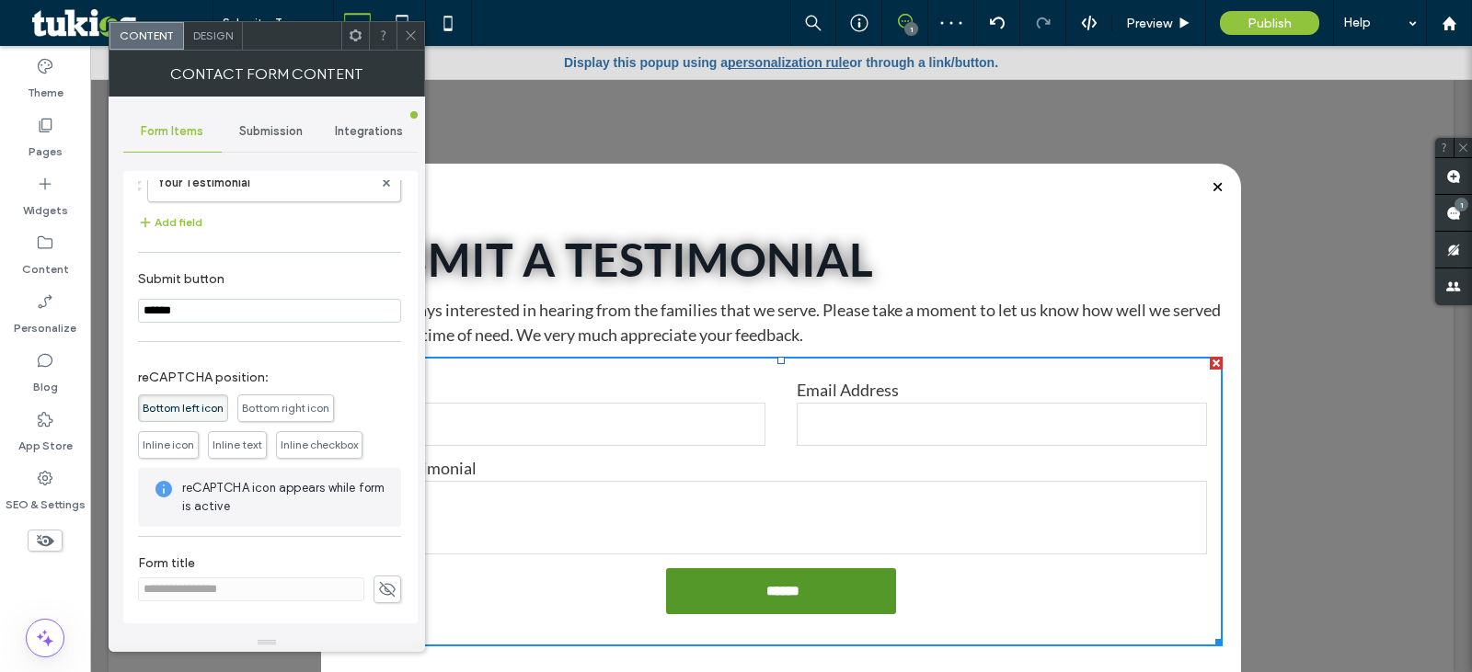
click at [411, 29] on icon at bounding box center [411, 36] width 14 height 14
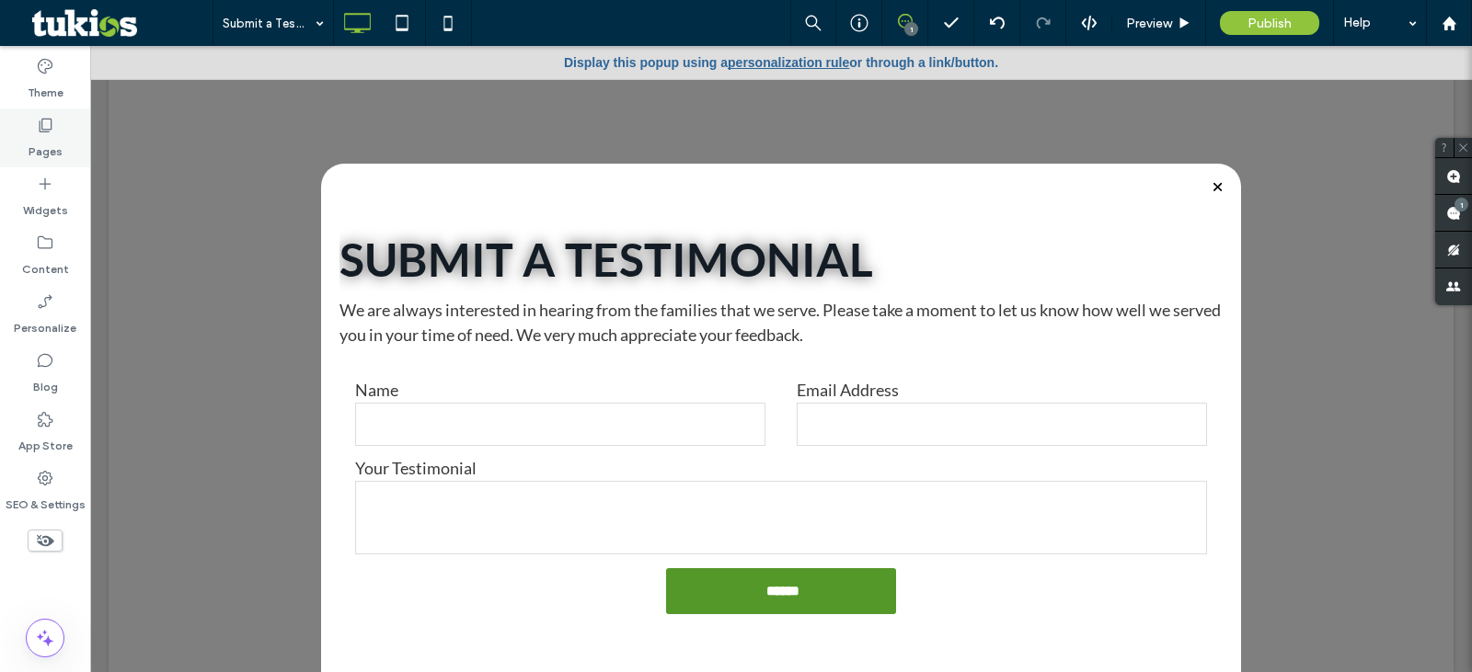
click at [50, 144] on label "Pages" at bounding box center [46, 147] width 34 height 26
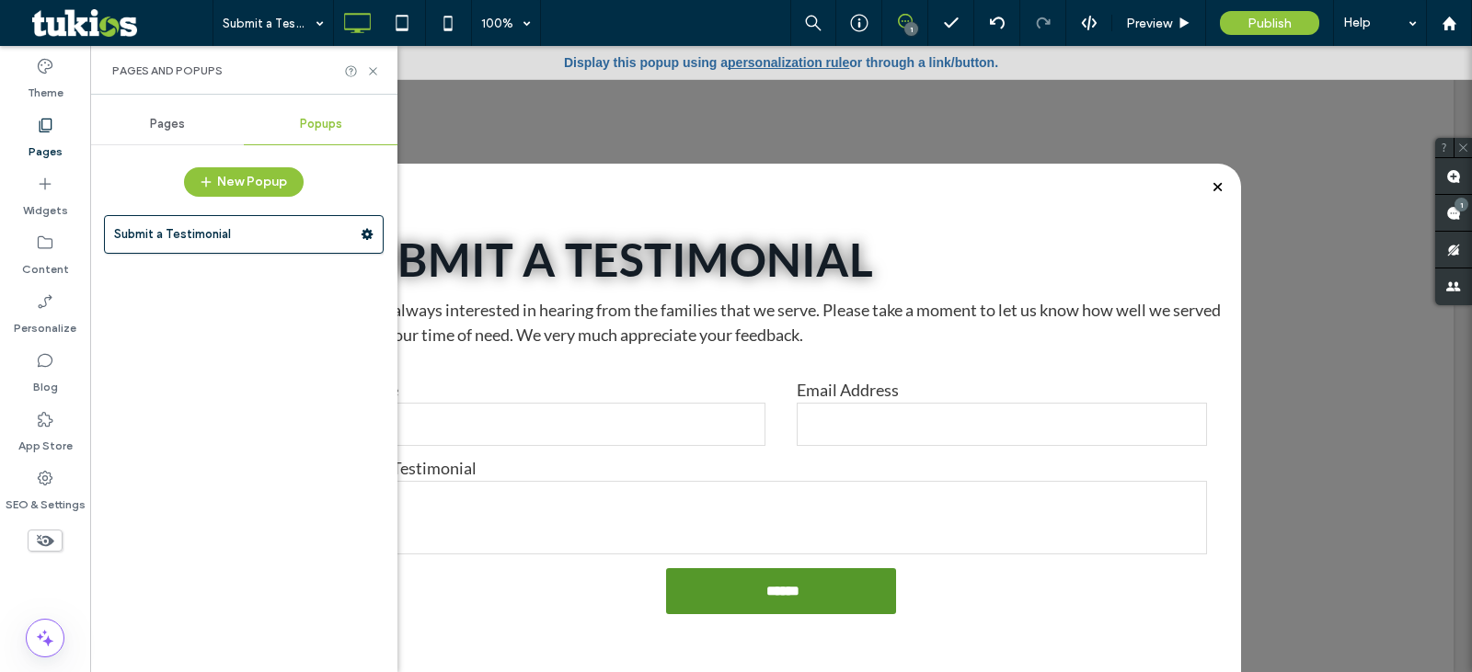
click at [169, 119] on span "Pages" at bounding box center [167, 124] width 35 height 15
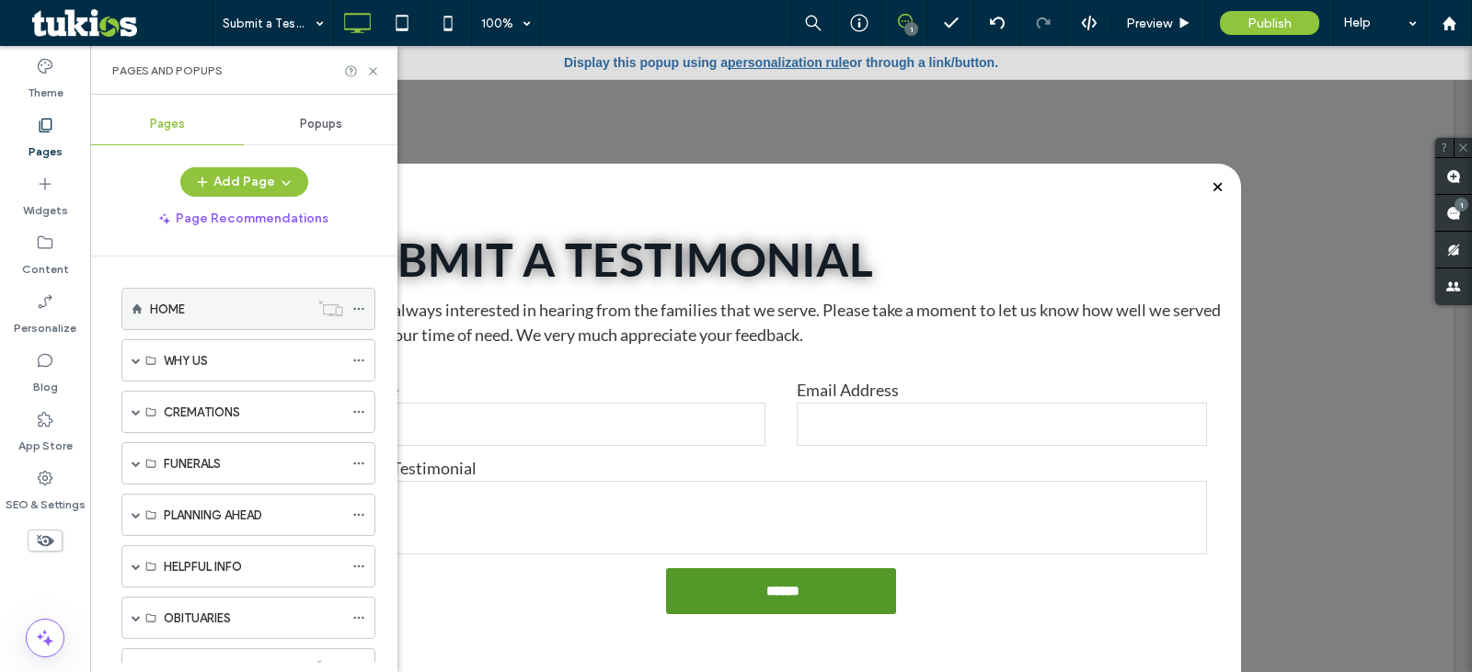
click at [214, 315] on div "HOME" at bounding box center [229, 309] width 159 height 19
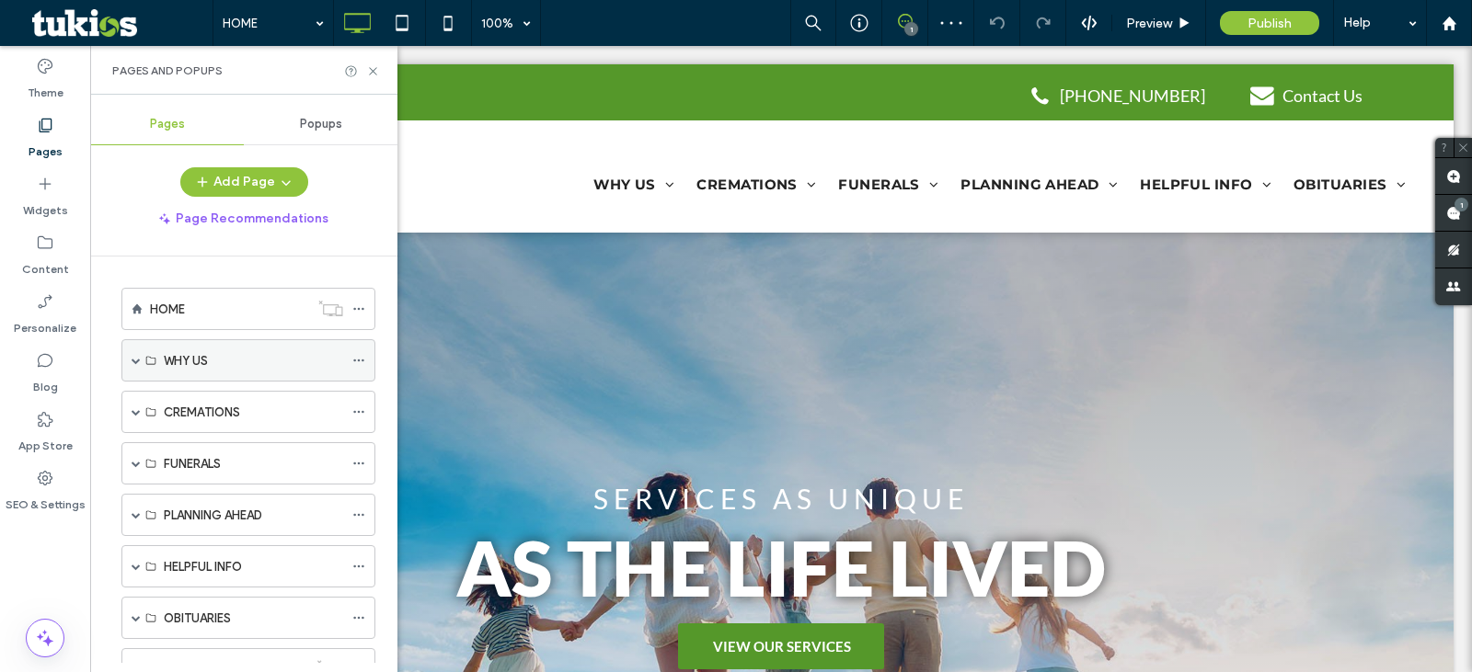
click at [137, 358] on span at bounding box center [136, 360] width 9 height 9
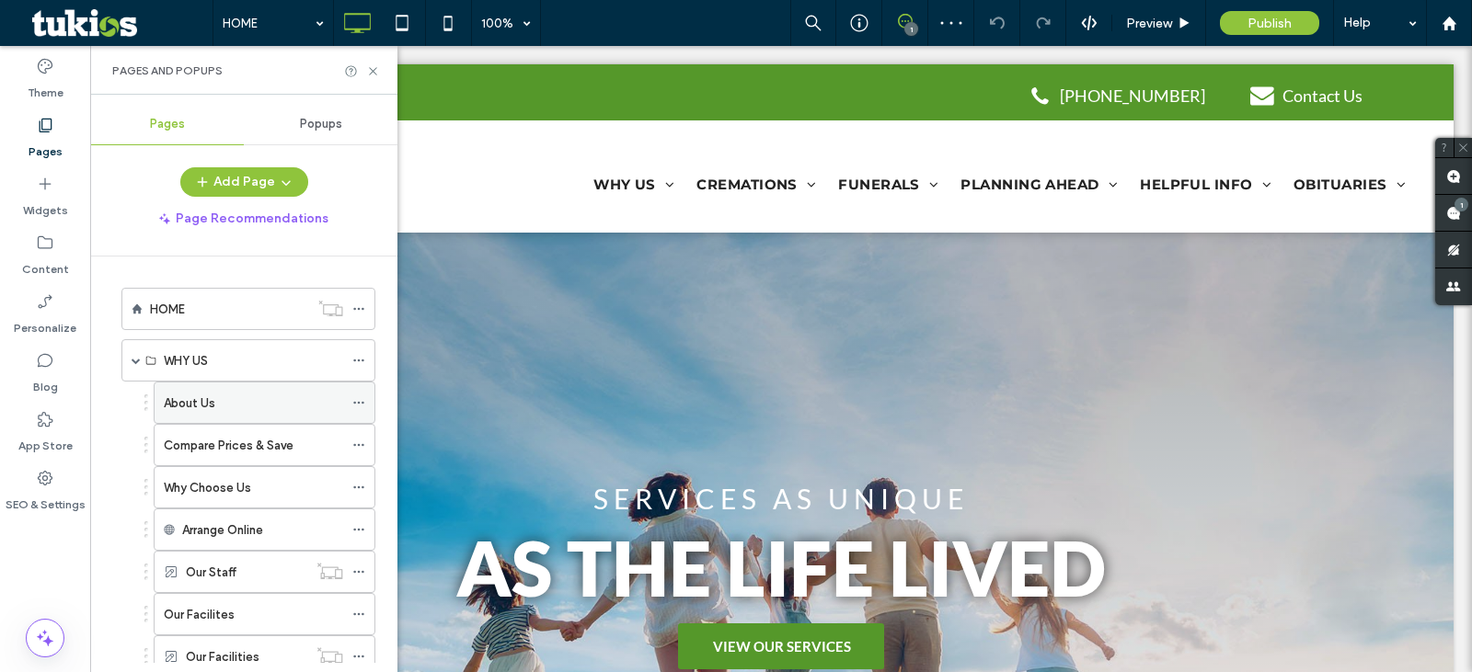
click at [357, 400] on icon at bounding box center [358, 402] width 13 height 13
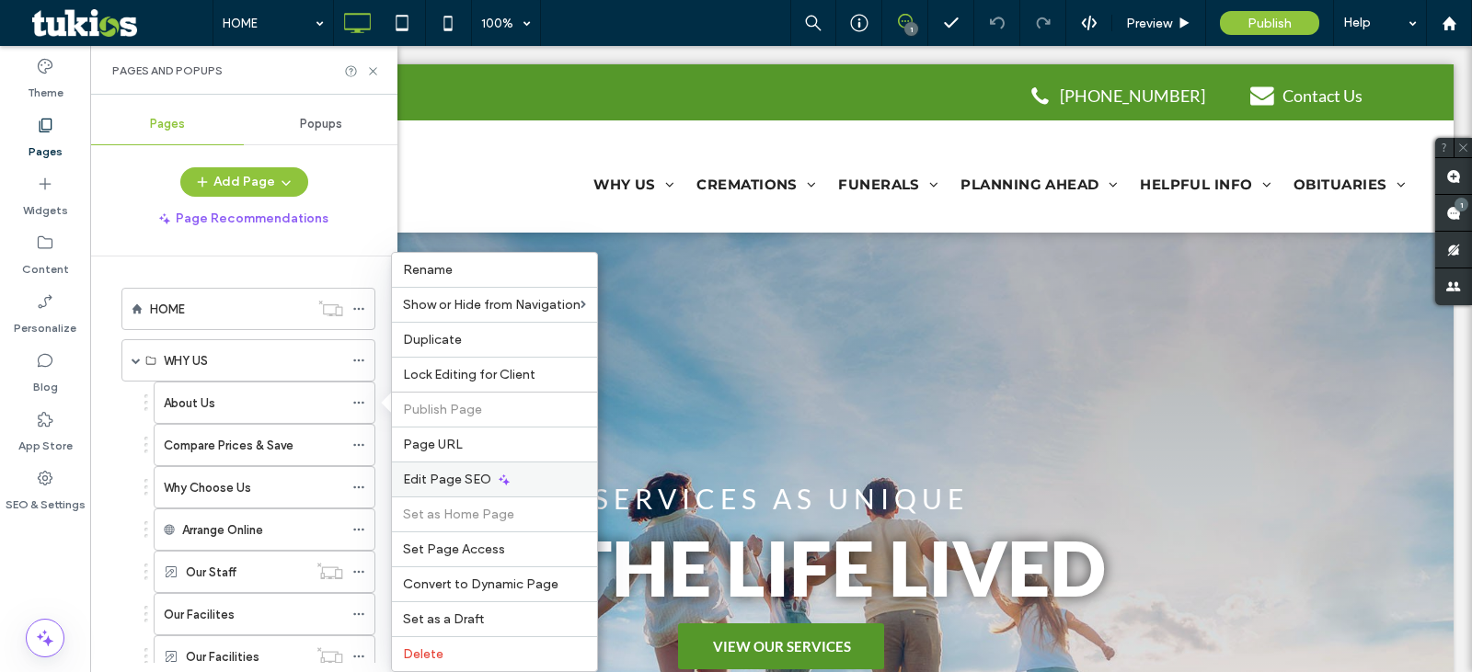
click at [470, 478] on span "Edit Page SEO" at bounding box center [447, 480] width 88 height 16
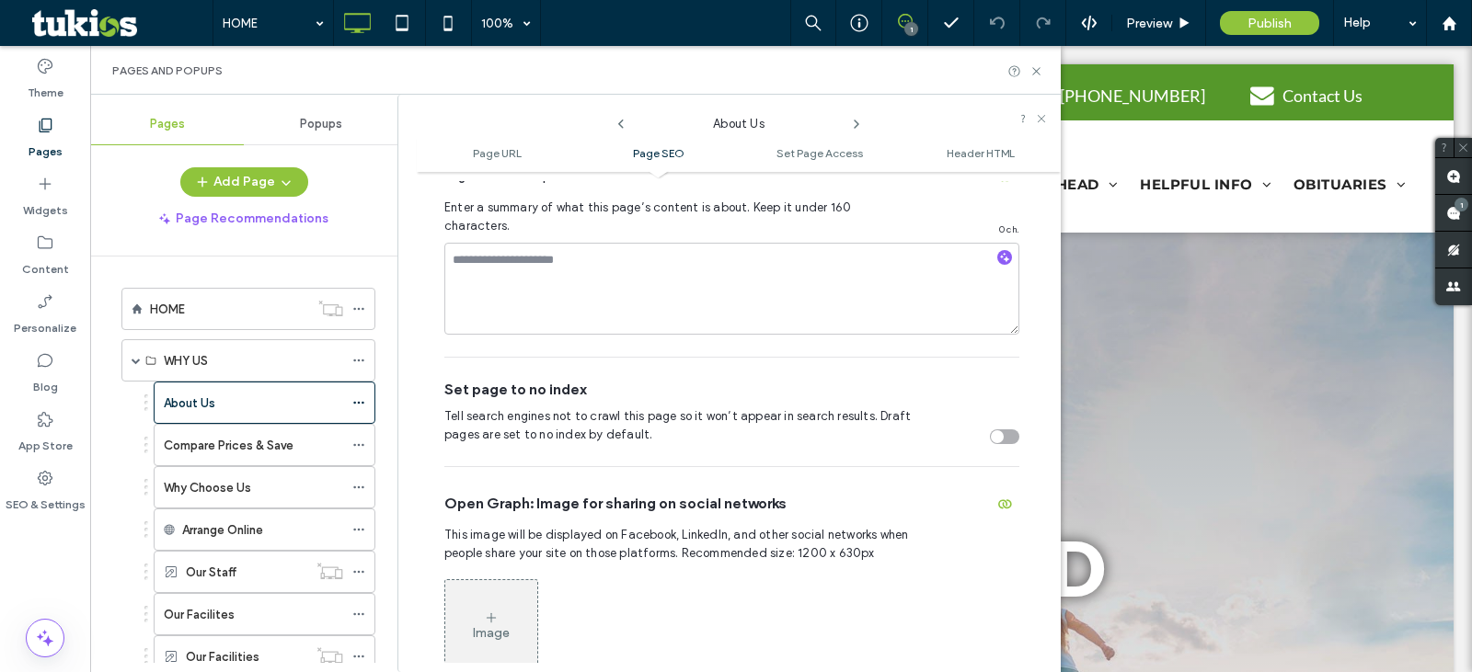
scroll to position [855, 0]
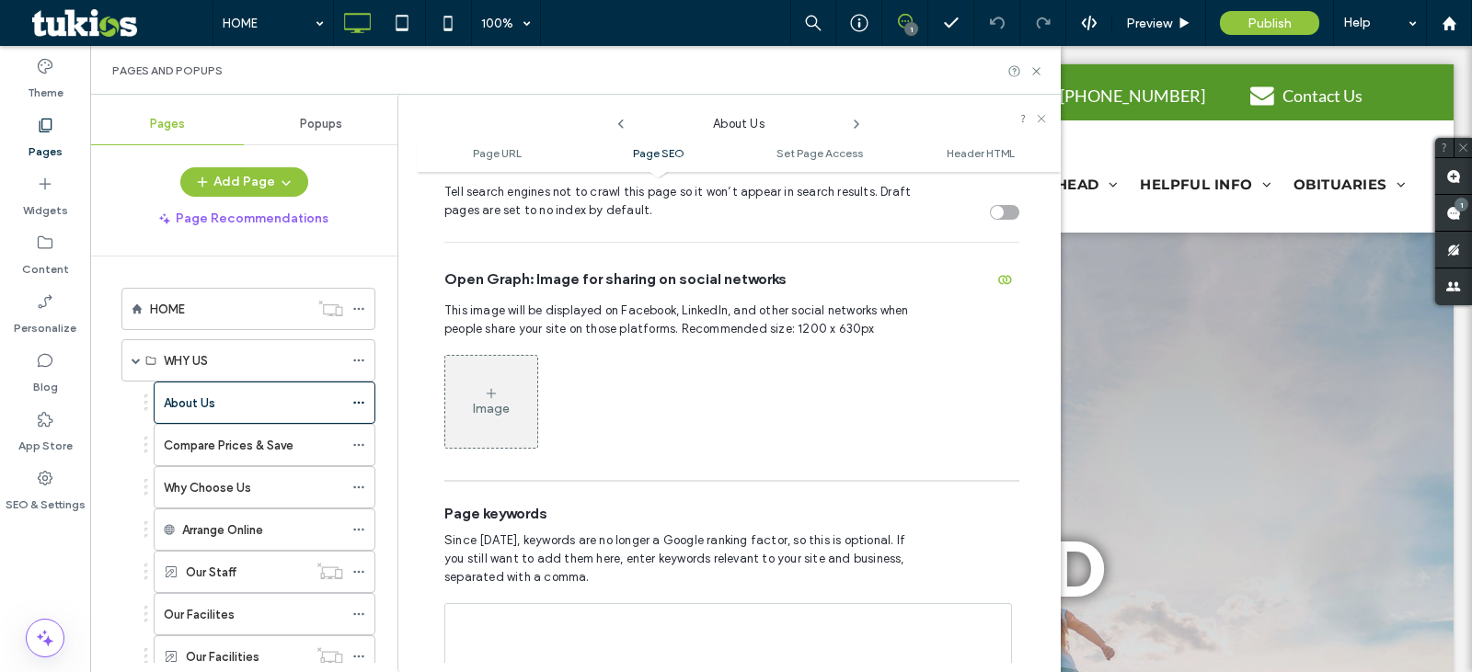
click at [856, 126] on icon at bounding box center [856, 124] width 15 height 15
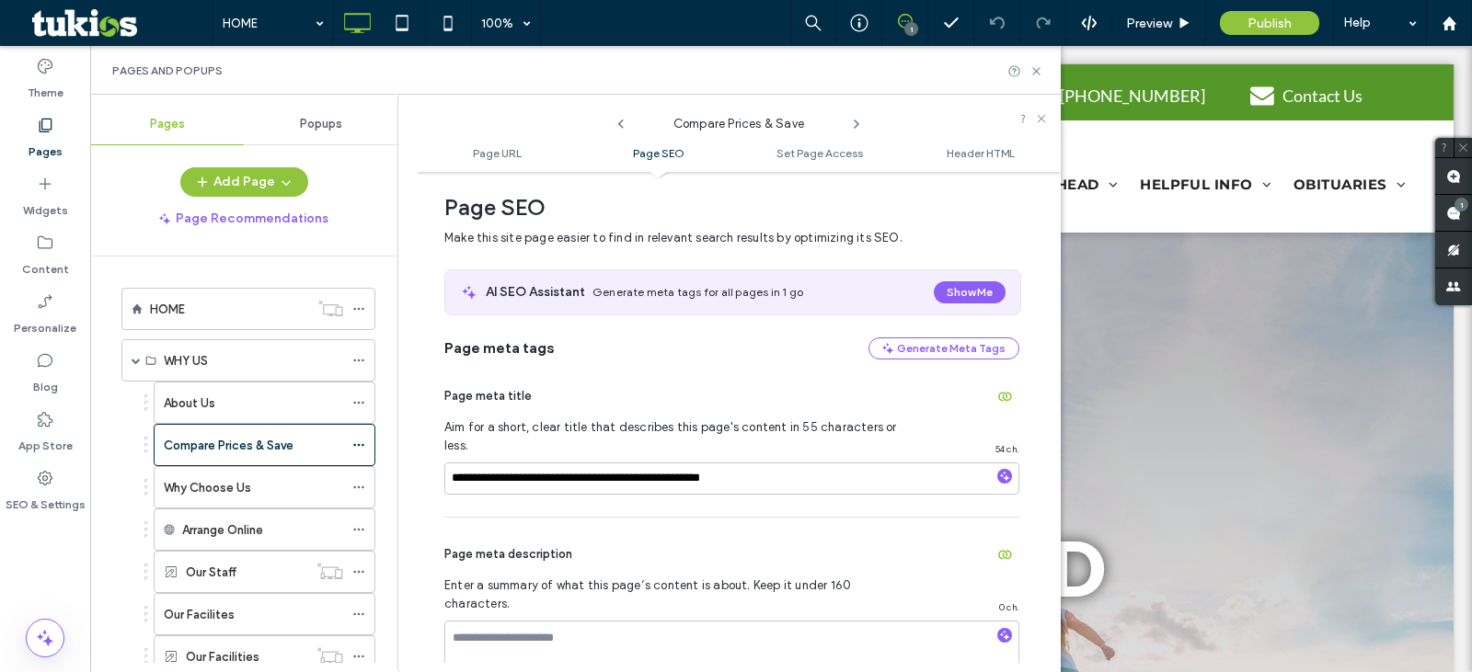
scroll to position [866, 0]
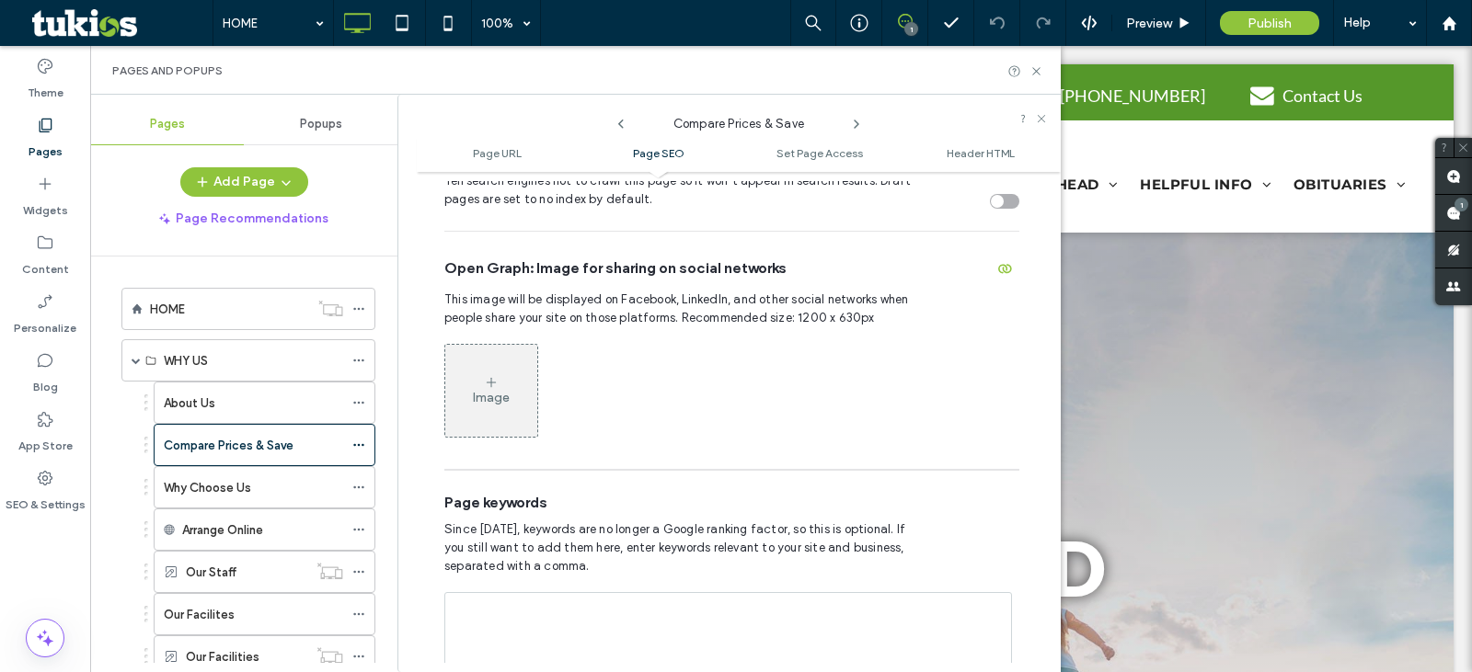
click at [850, 123] on icon at bounding box center [856, 124] width 15 height 15
click at [34, 253] on label "Content" at bounding box center [45, 265] width 47 height 26
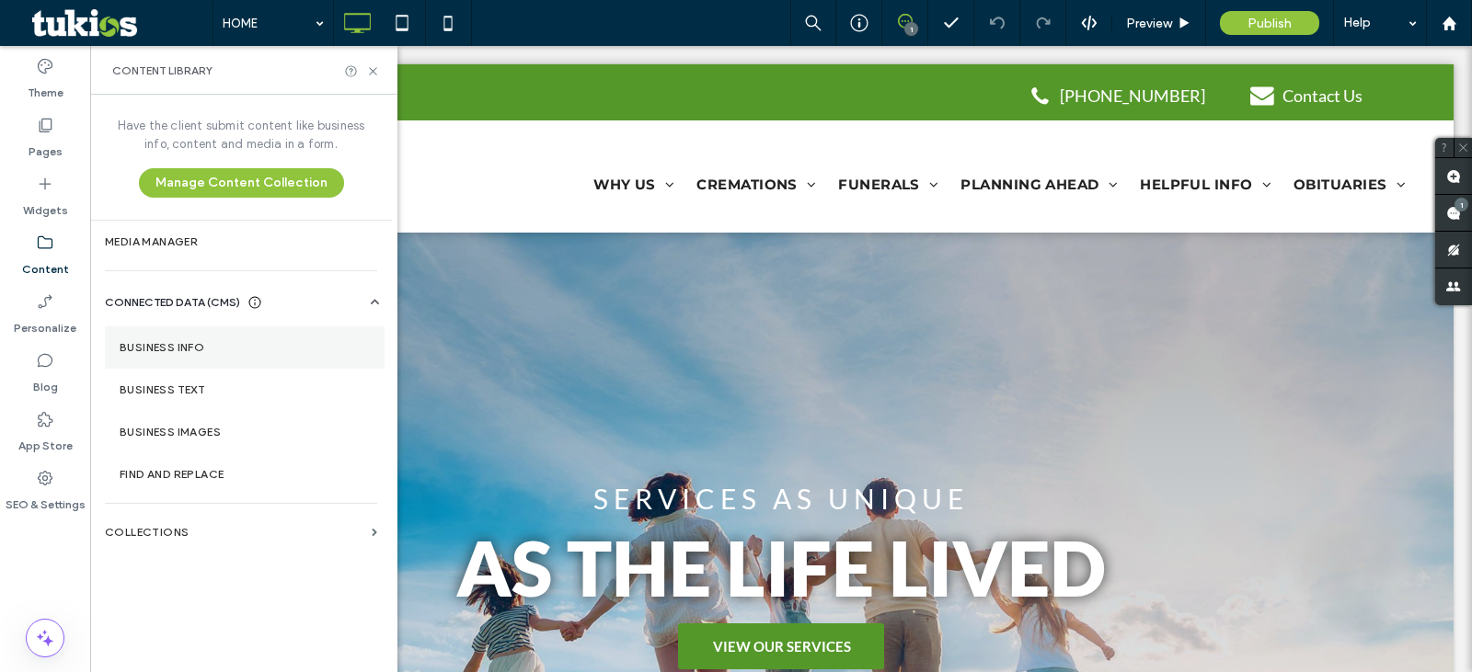
drag, startPoint x: 192, startPoint y: 344, endPoint x: 185, endPoint y: 354, distance: 12.5
click at [185, 355] on section "Business Info" at bounding box center [245, 348] width 280 height 42
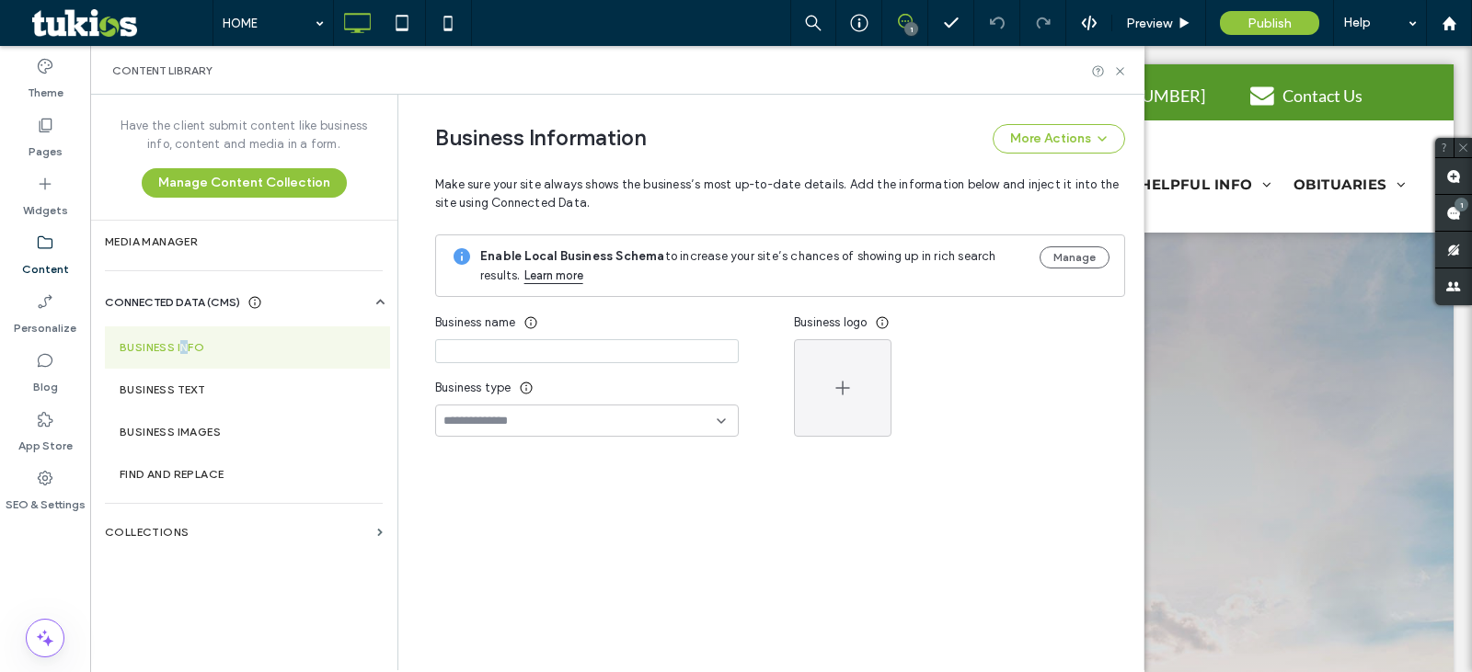
type input "**********"
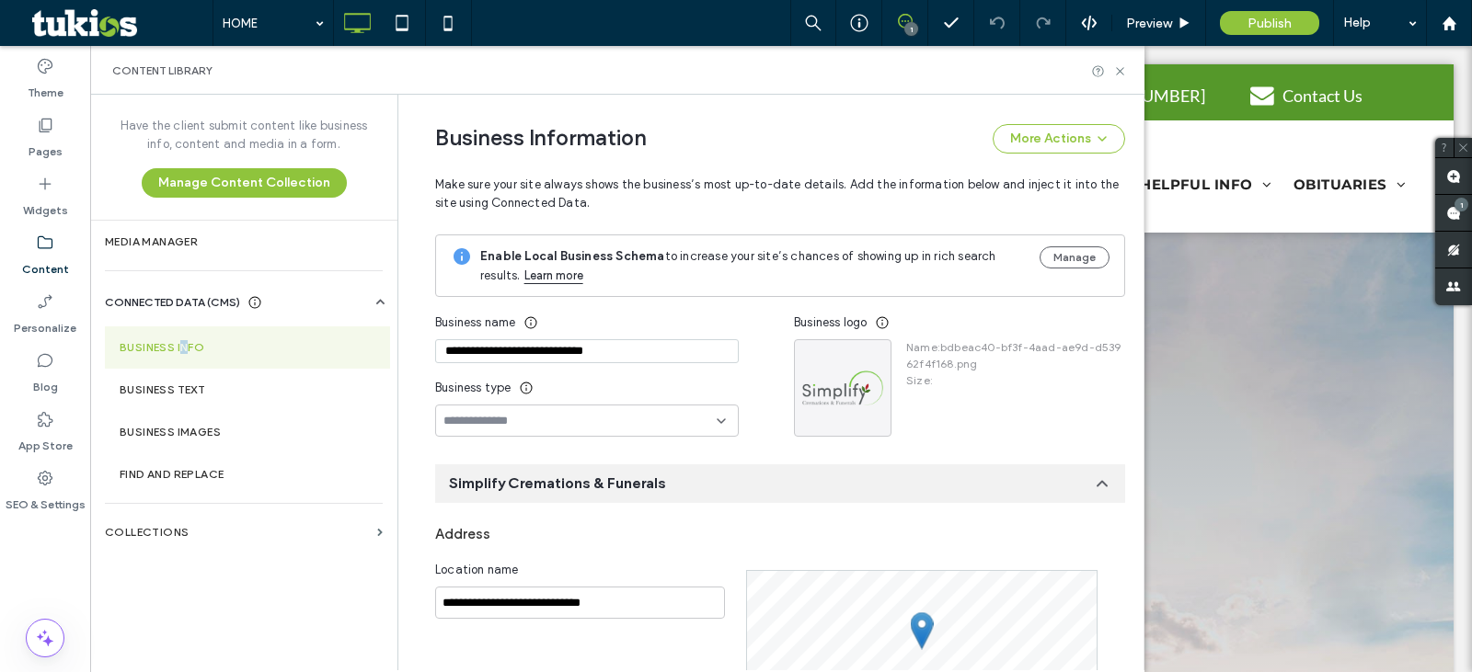
scroll to position [270, 0]
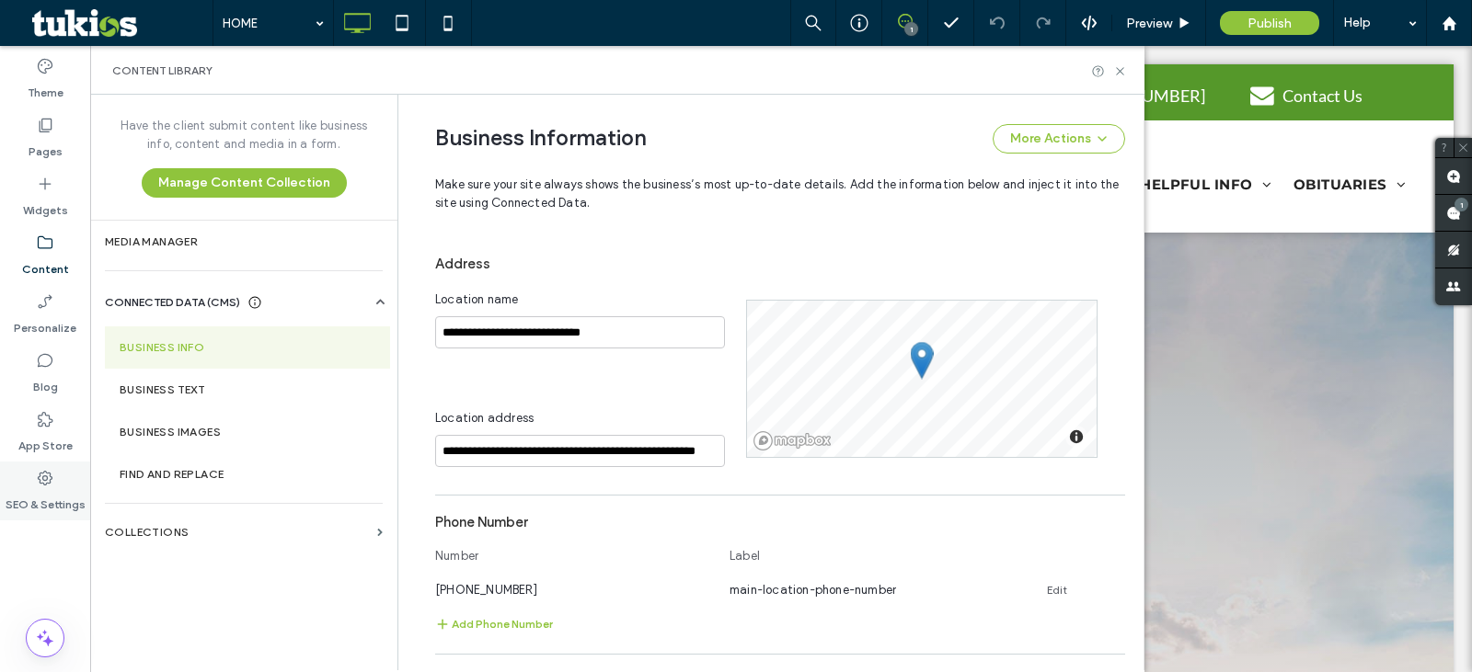
click at [56, 479] on div "SEO & Settings" at bounding box center [45, 491] width 90 height 59
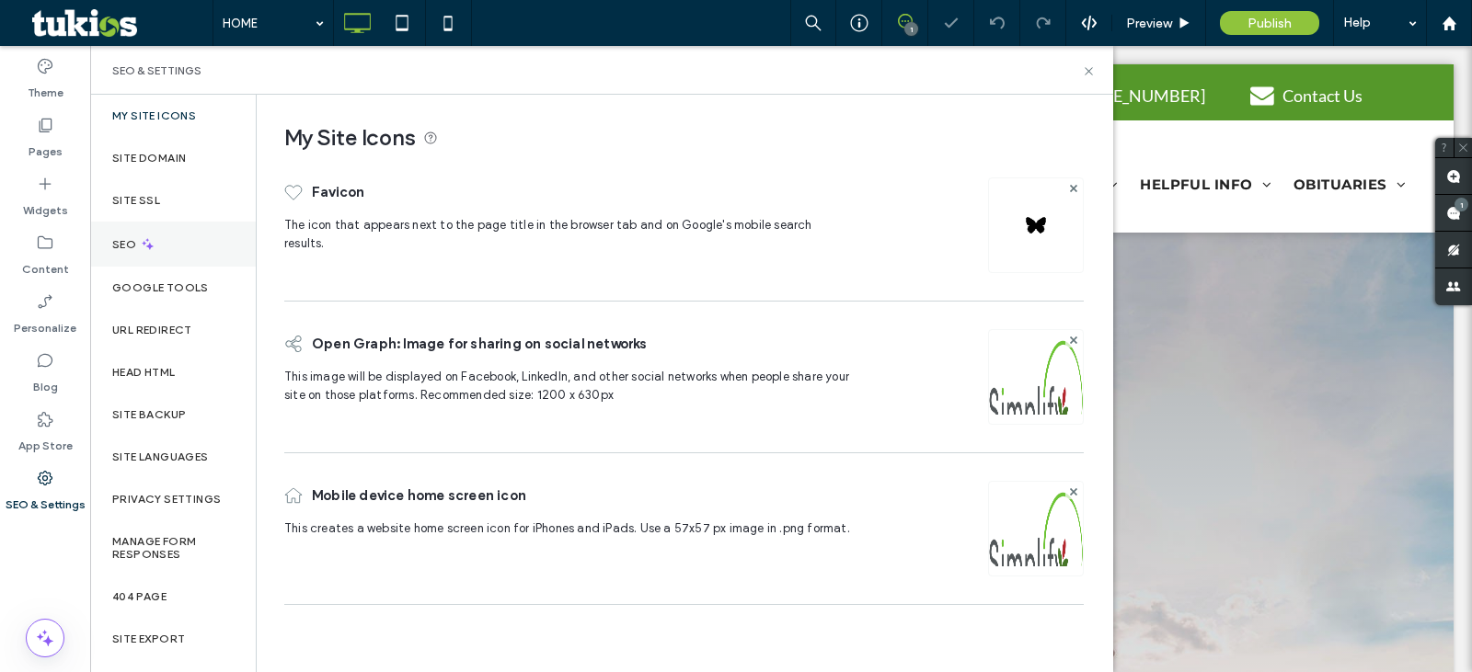
click at [171, 246] on div "SEO" at bounding box center [173, 244] width 166 height 45
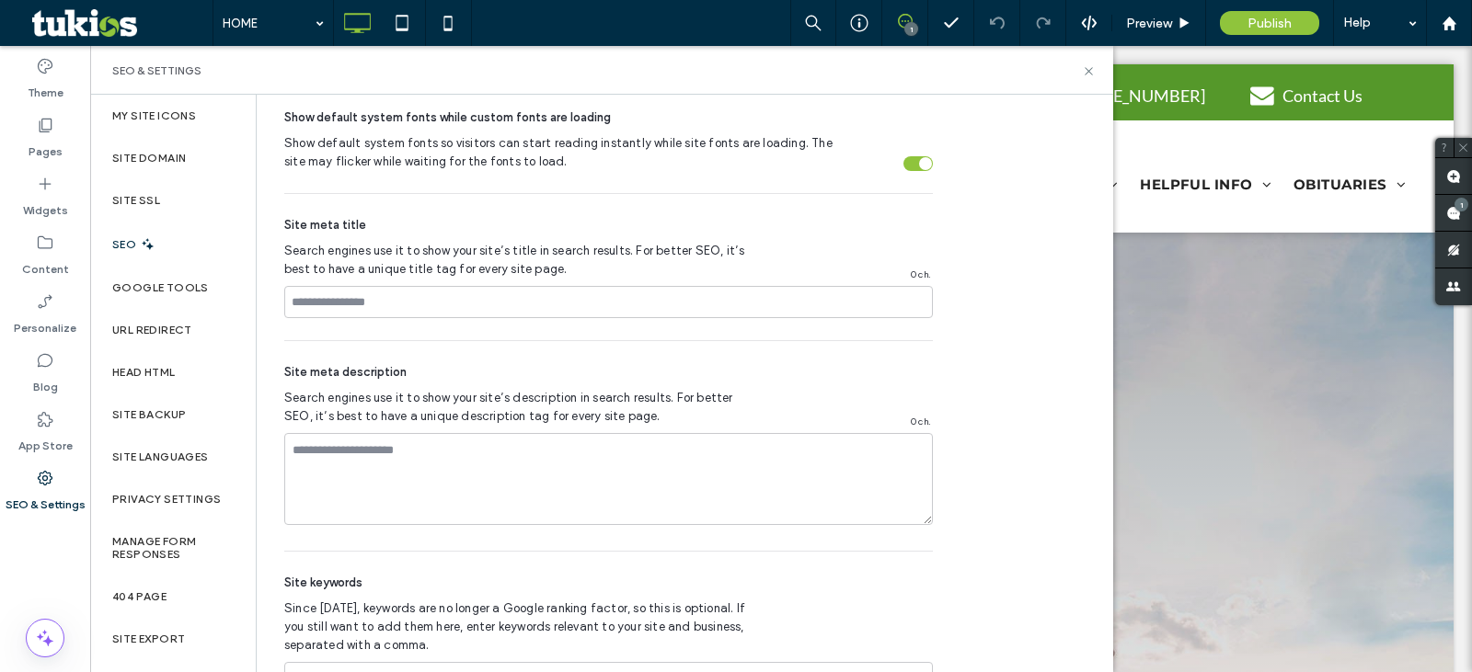
scroll to position [1040, 0]
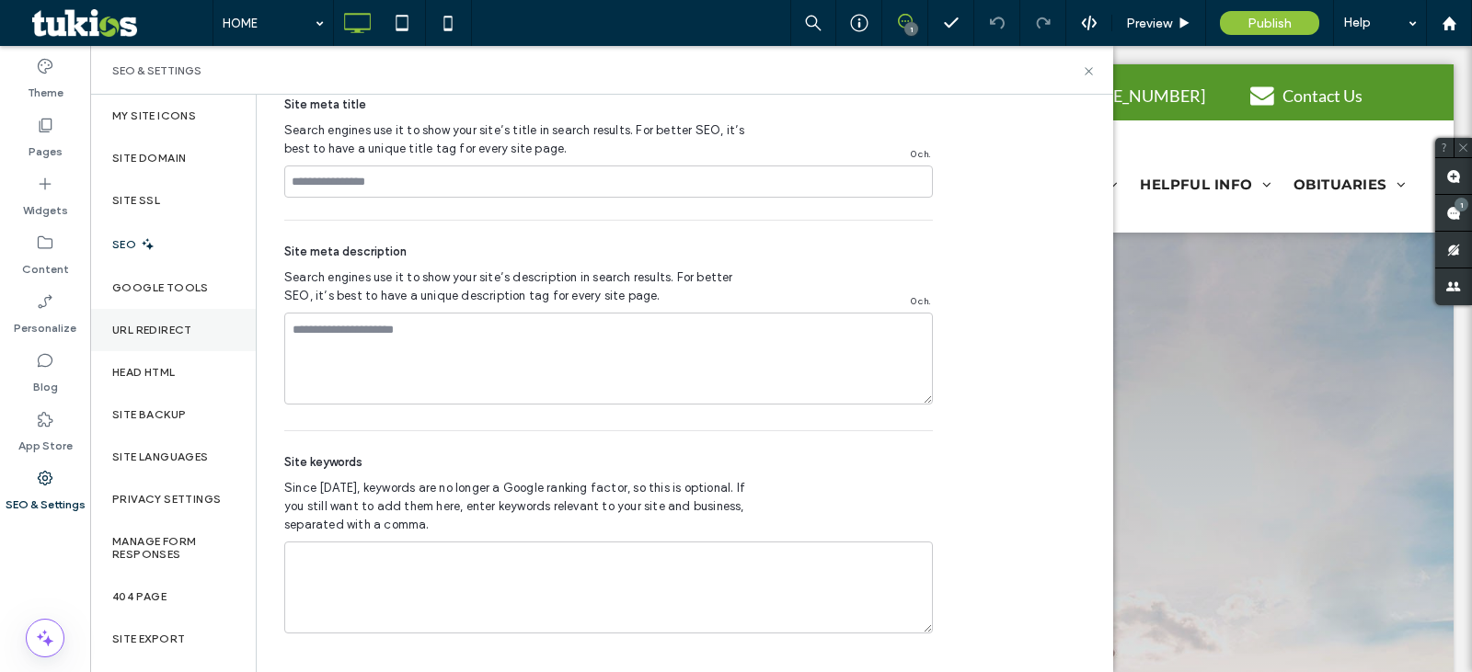
click at [143, 335] on label "URL Redirect" at bounding box center [152, 330] width 80 height 13
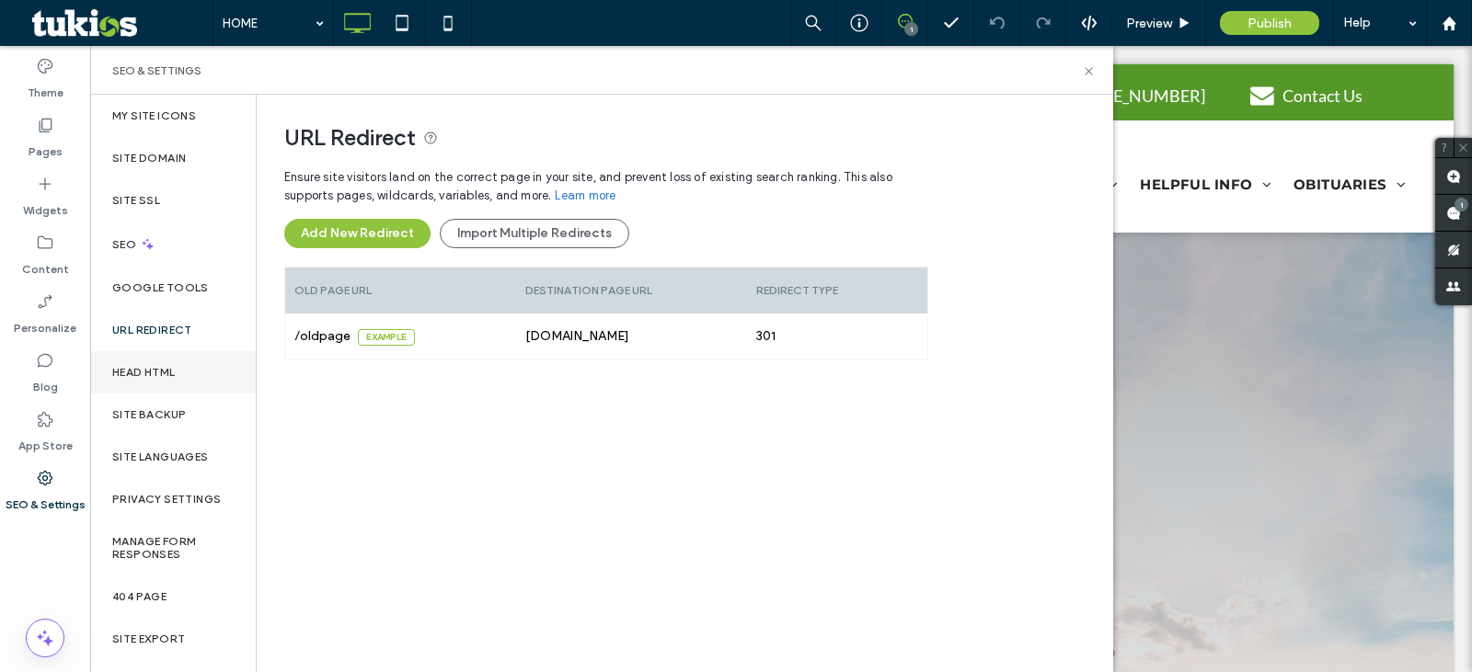
click at [159, 369] on label "Head HTML" at bounding box center [143, 372] width 63 height 13
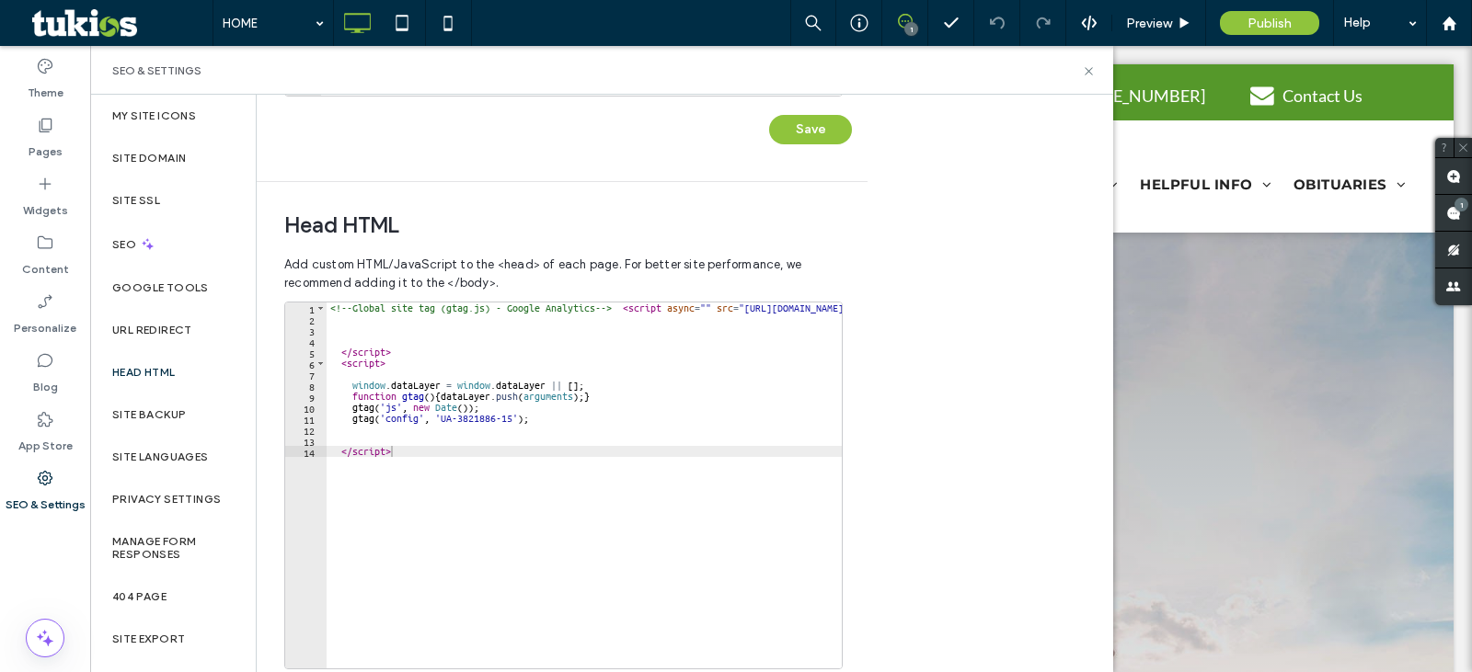
scroll to position [588, 0]
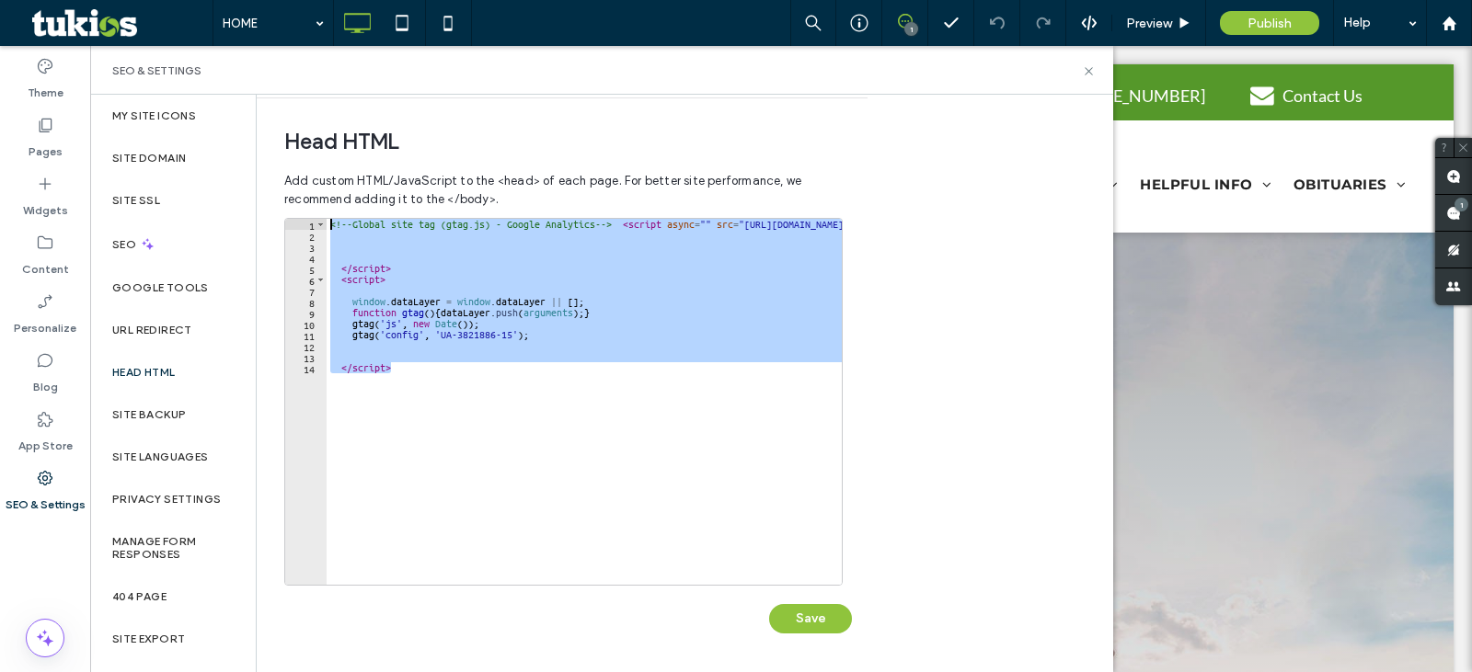
drag, startPoint x: 497, startPoint y: 410, endPoint x: 280, endPoint y: 203, distance: 300.0
click at [280, 203] on div "Head HTML Add custom HTML/JavaScript to the <head> of each page. For better sit…" at bounding box center [555, 384] width 597 height 572
type textarea "**********"
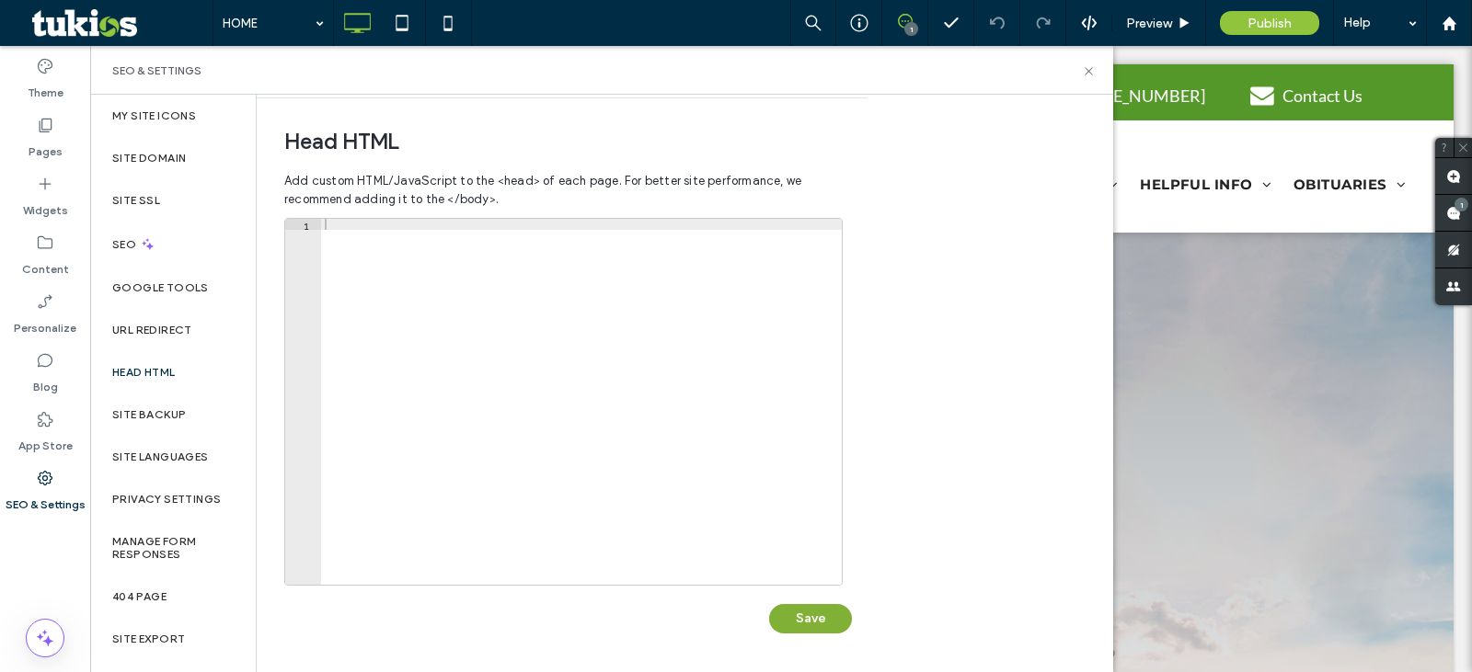
click at [824, 631] on button "Save" at bounding box center [810, 618] width 83 height 29
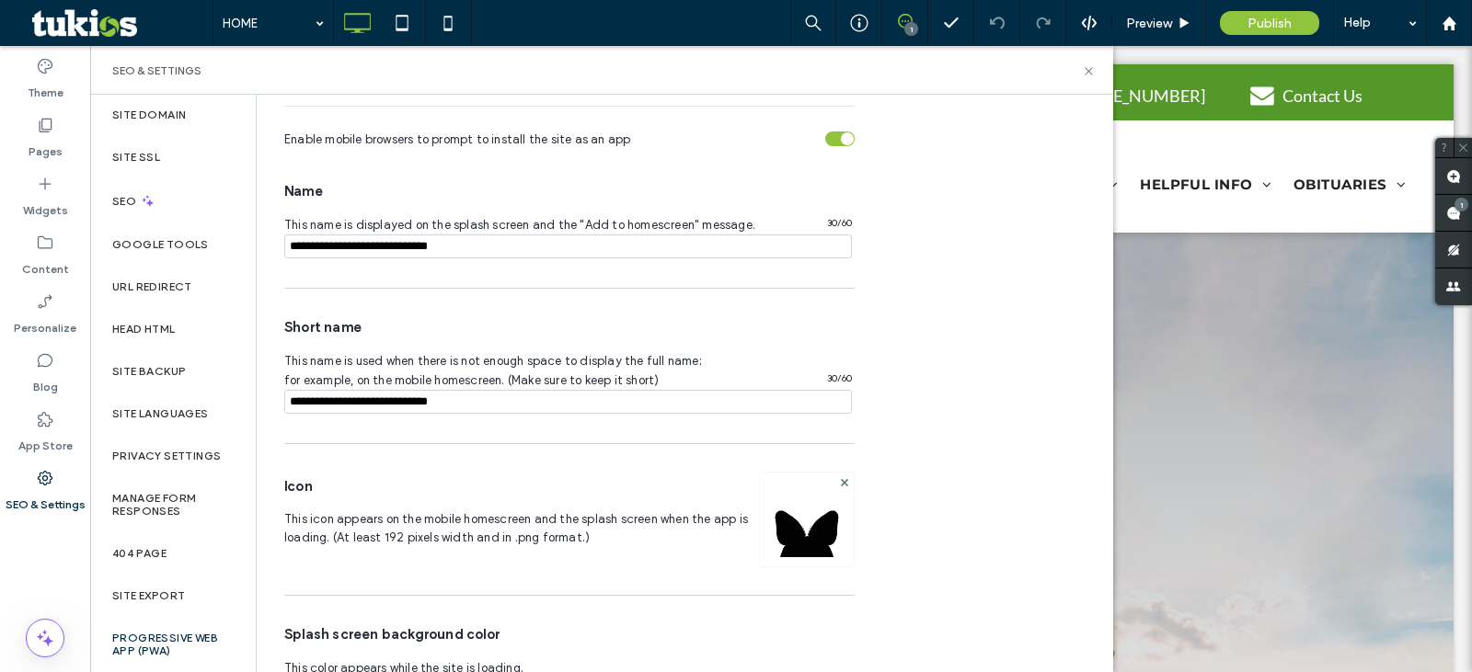
scroll to position [306, 0]
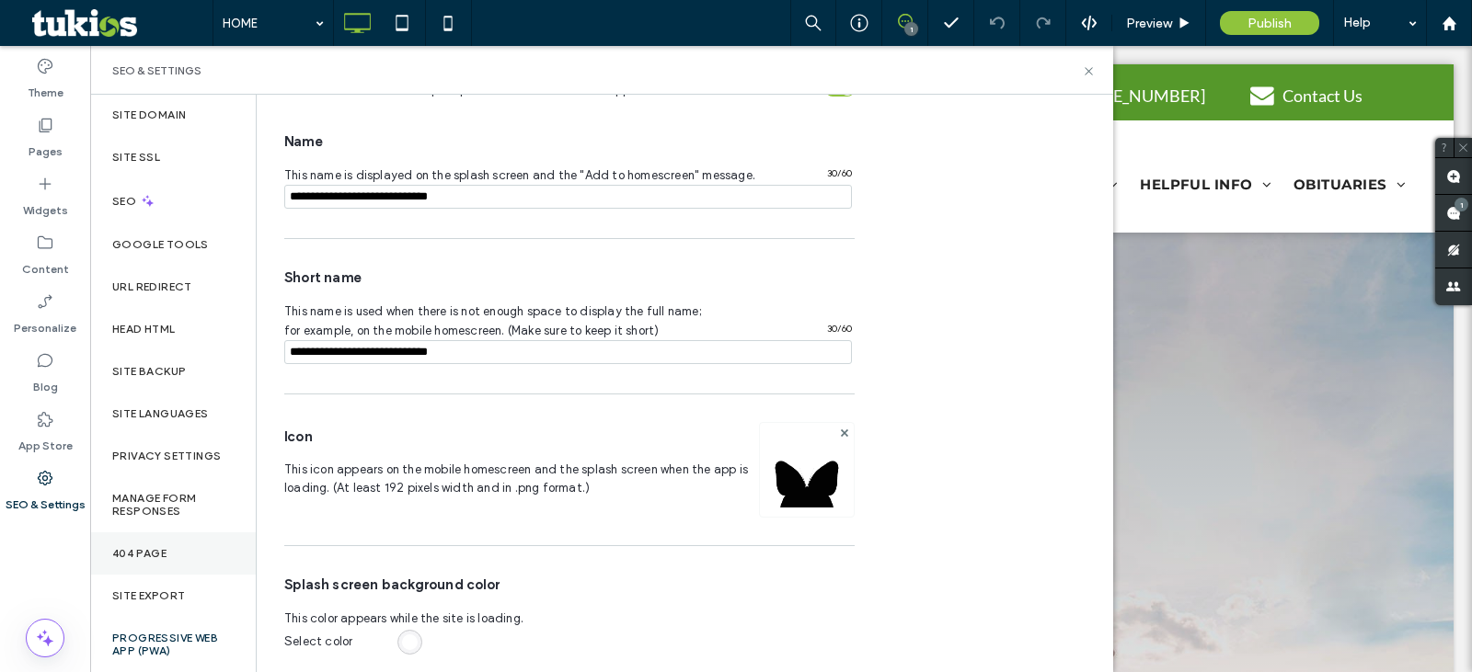
click at [189, 550] on div "404 Page" at bounding box center [173, 554] width 166 height 42
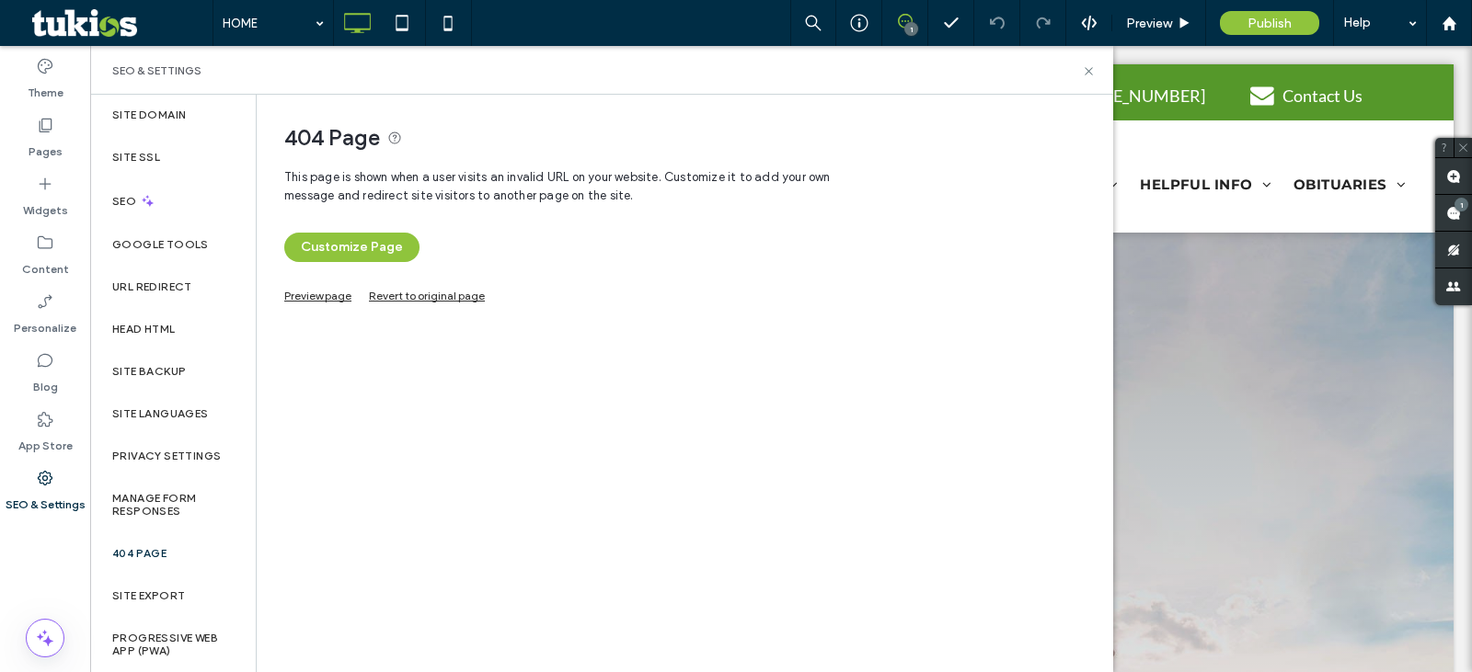
click at [315, 298] on link "Preview page" at bounding box center [317, 294] width 67 height 10
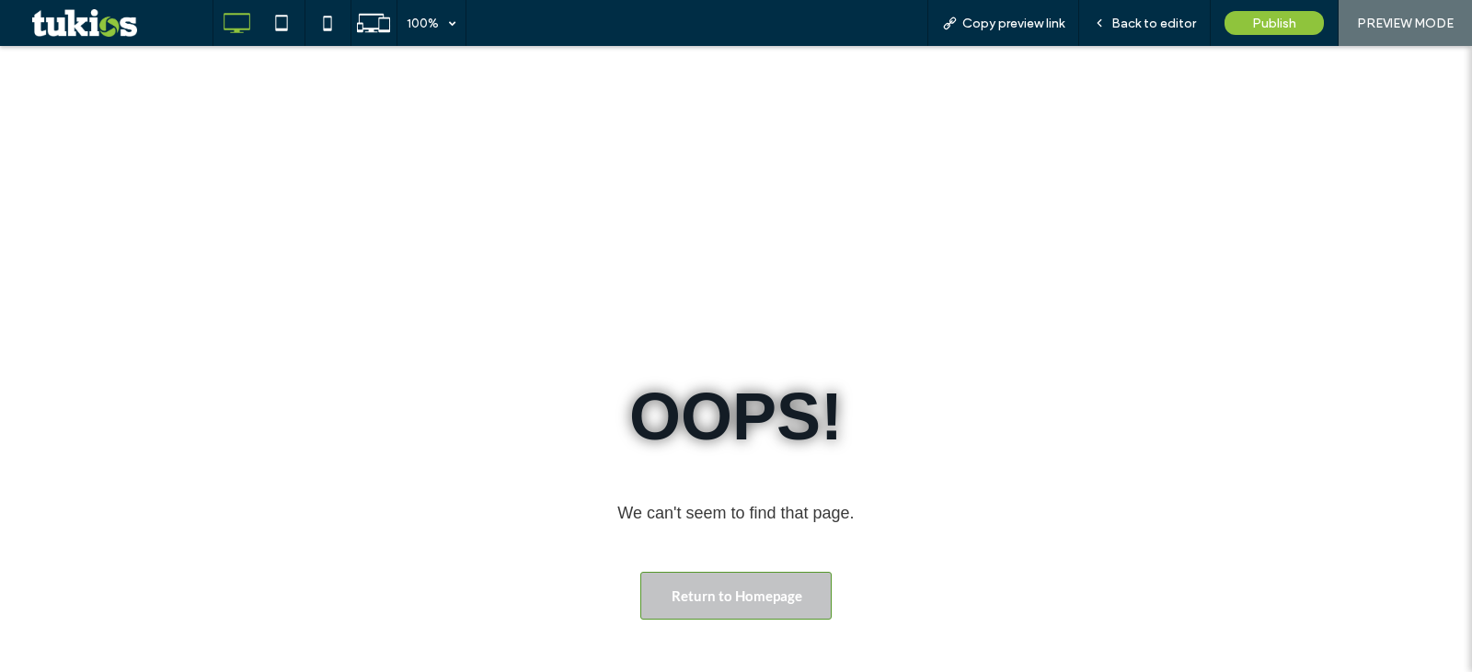
click at [770, 617] on link "Return to Homepage" at bounding box center [735, 596] width 191 height 48
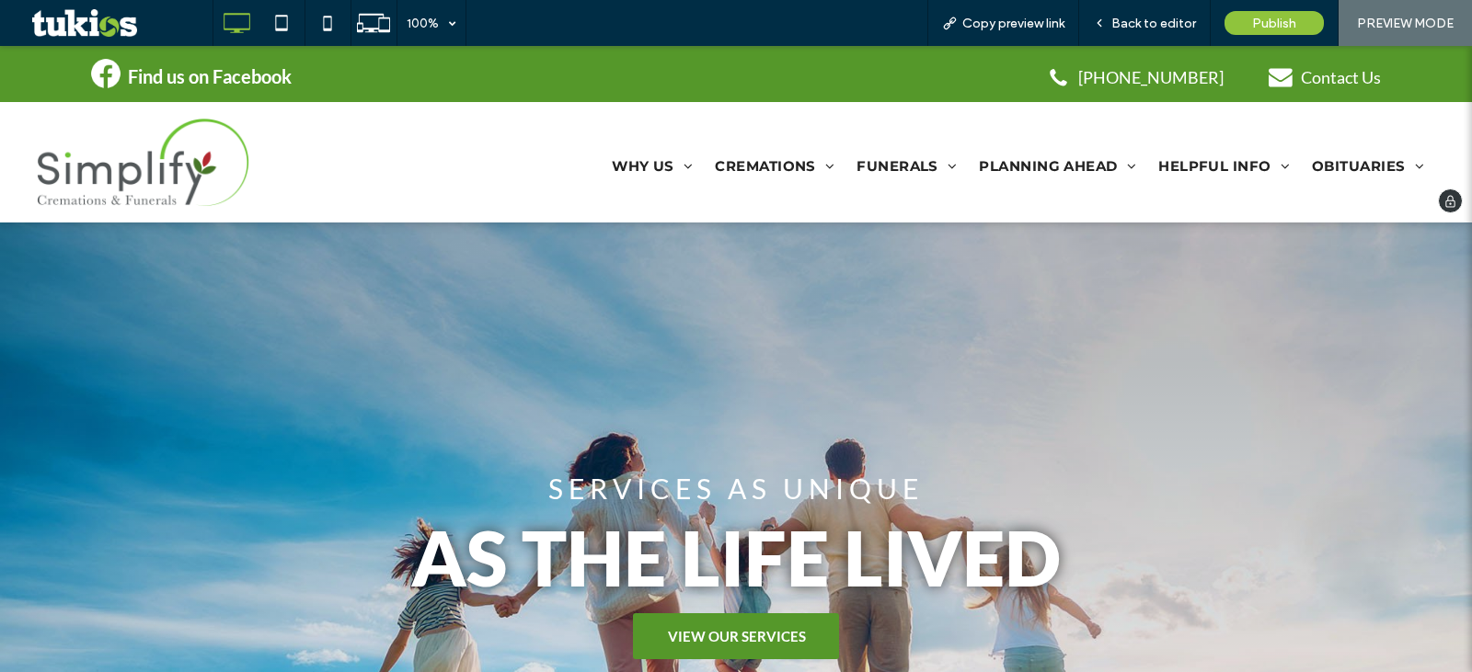
click at [189, 155] on img at bounding box center [143, 162] width 213 height 89
click at [1307, 80] on div "Contact Us" at bounding box center [1341, 77] width 80 height 20
click at [1323, 86] on div "Contact Us" at bounding box center [1324, 77] width 147 height 44
click at [1164, 33] on div "Back to editor" at bounding box center [1145, 23] width 132 height 46
click at [1174, 19] on span "Back to editor" at bounding box center [1153, 24] width 85 height 16
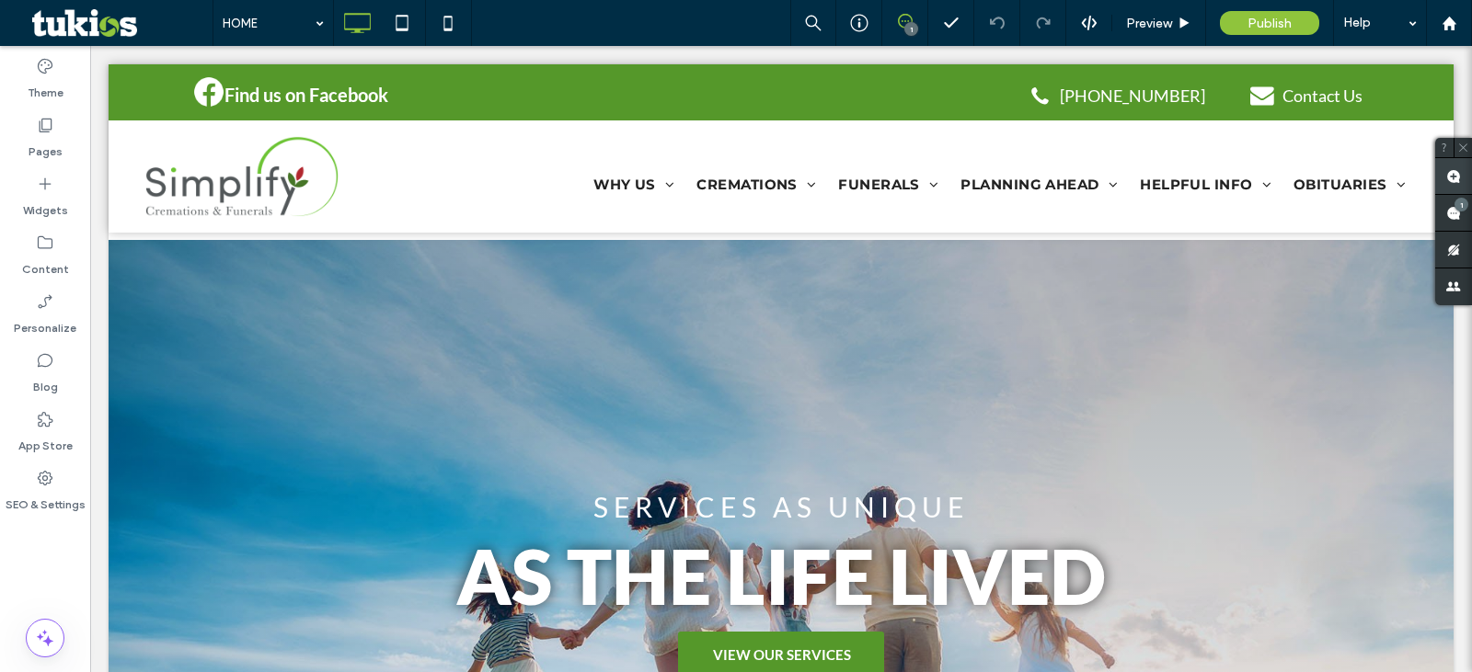
click at [1458, 178] on use at bounding box center [1453, 176] width 15 height 15
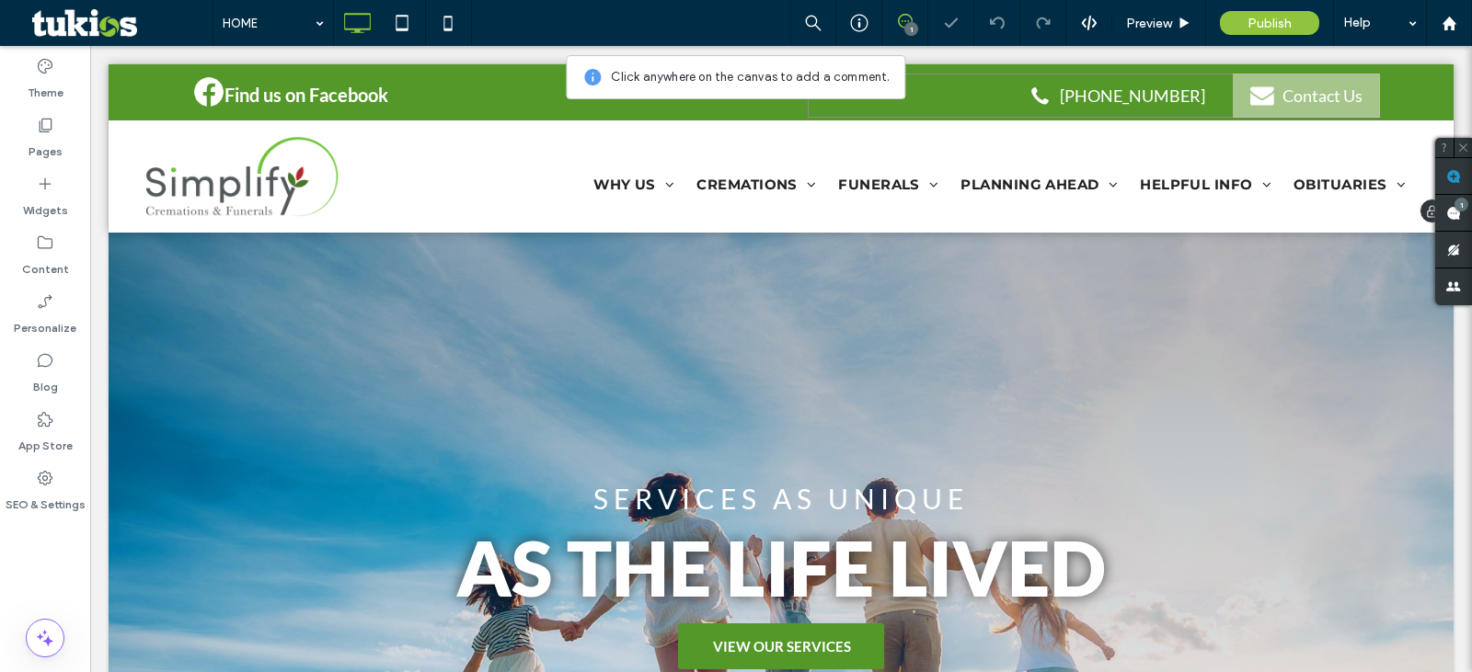
click at [1317, 100] on div "Contact Us" at bounding box center [1322, 96] width 80 height 20
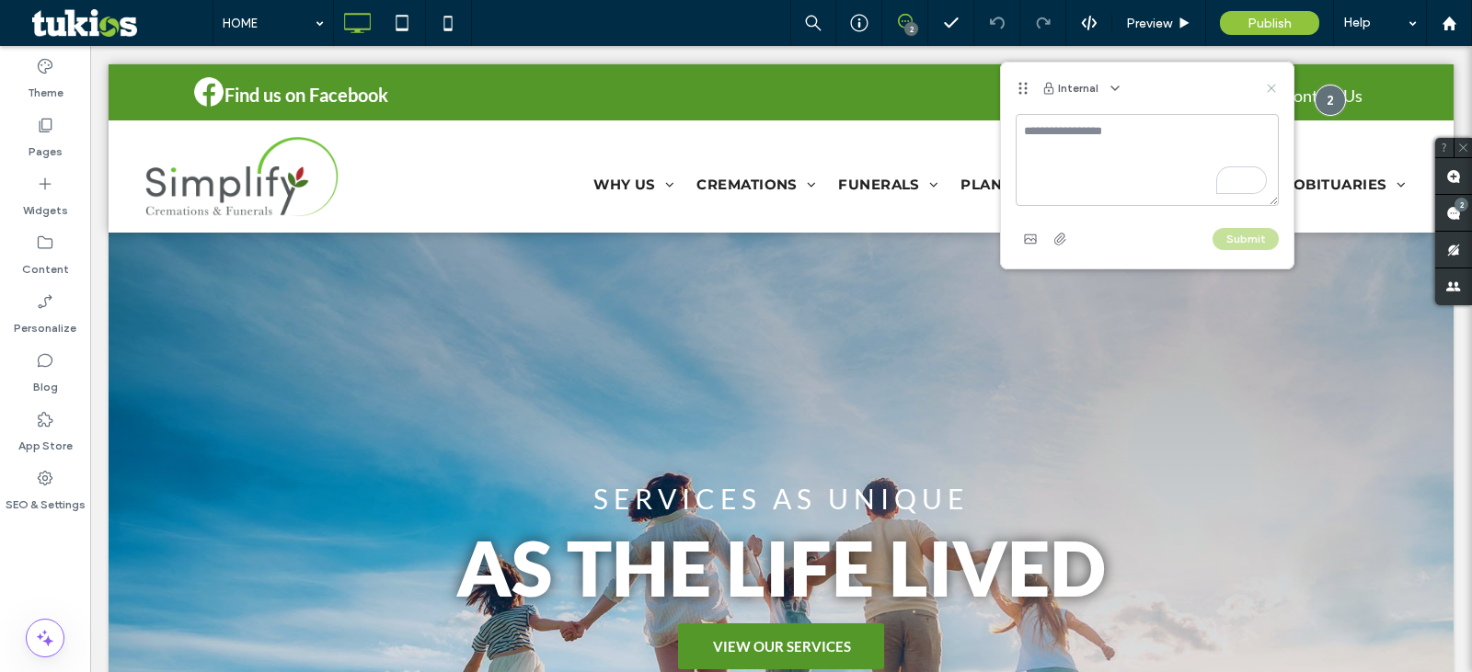
click at [1270, 89] on use at bounding box center [1271, 88] width 8 height 8
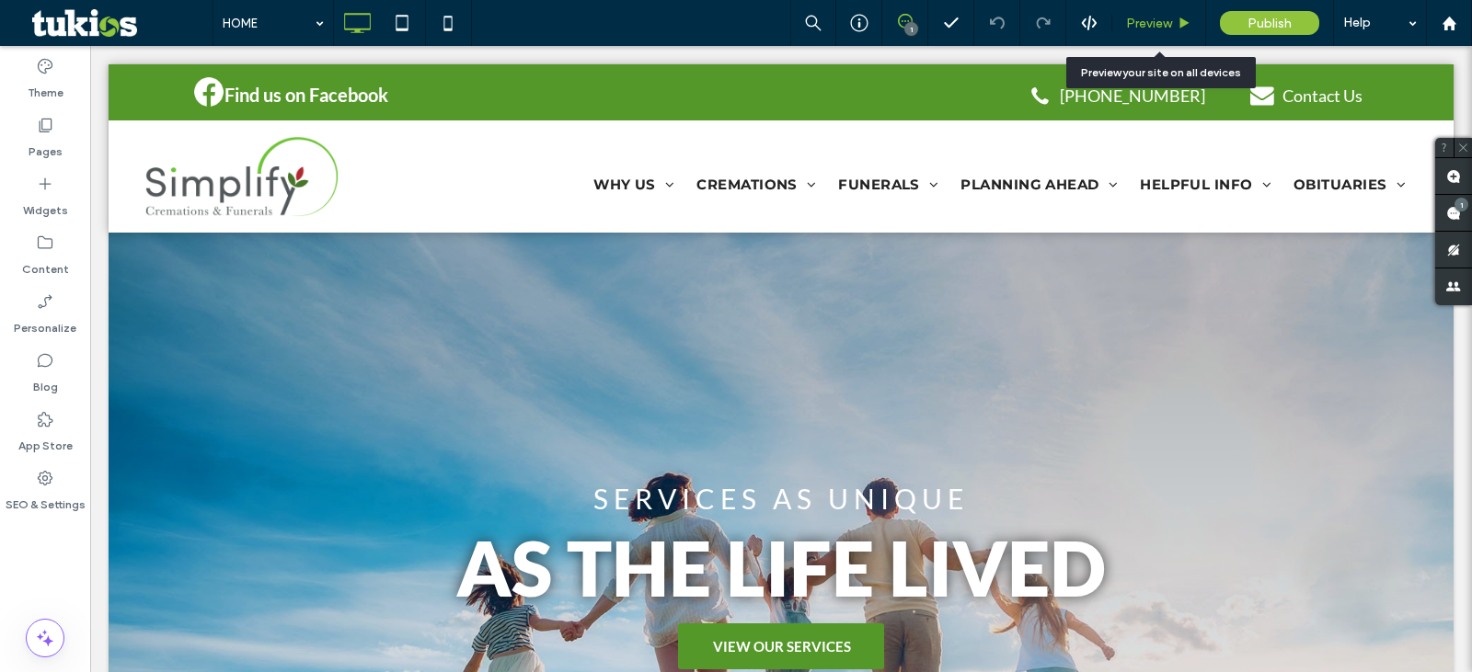
click at [1146, 17] on span "Preview" at bounding box center [1149, 24] width 46 height 16
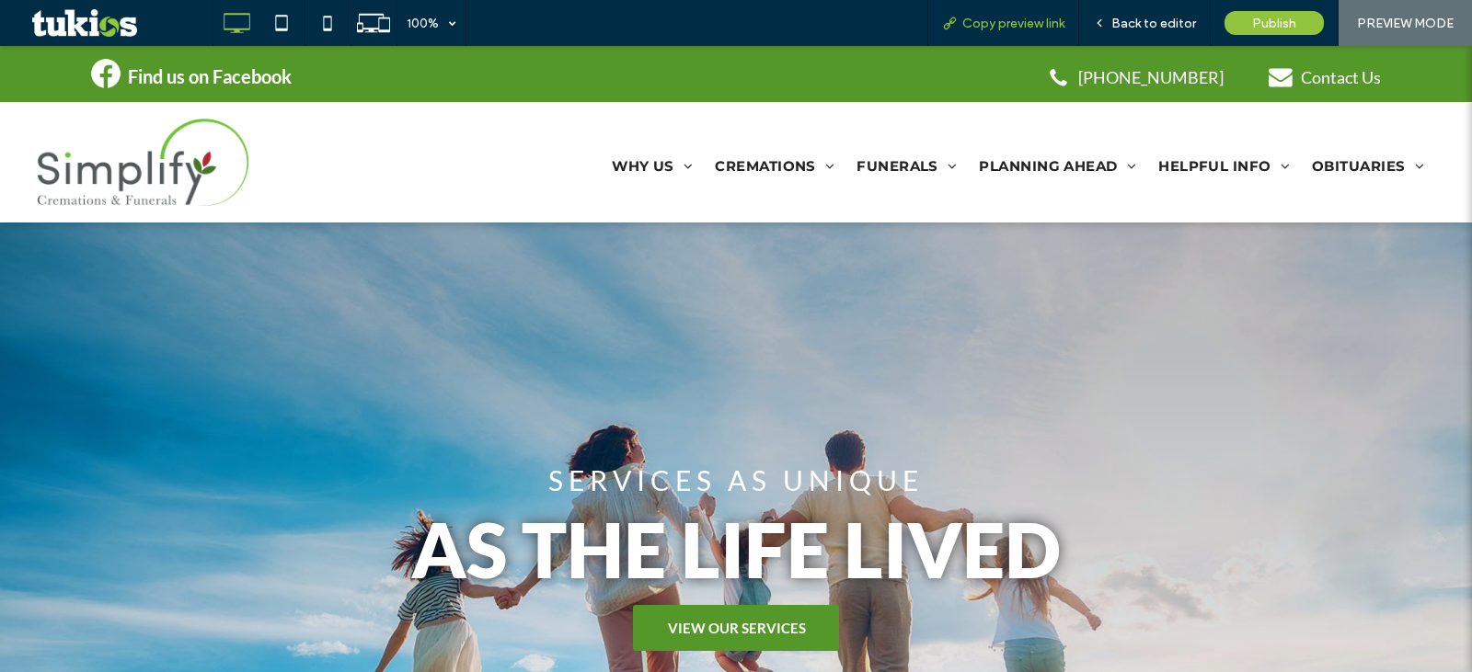
click at [1033, 17] on span "Copy preview link" at bounding box center [1013, 24] width 102 height 16
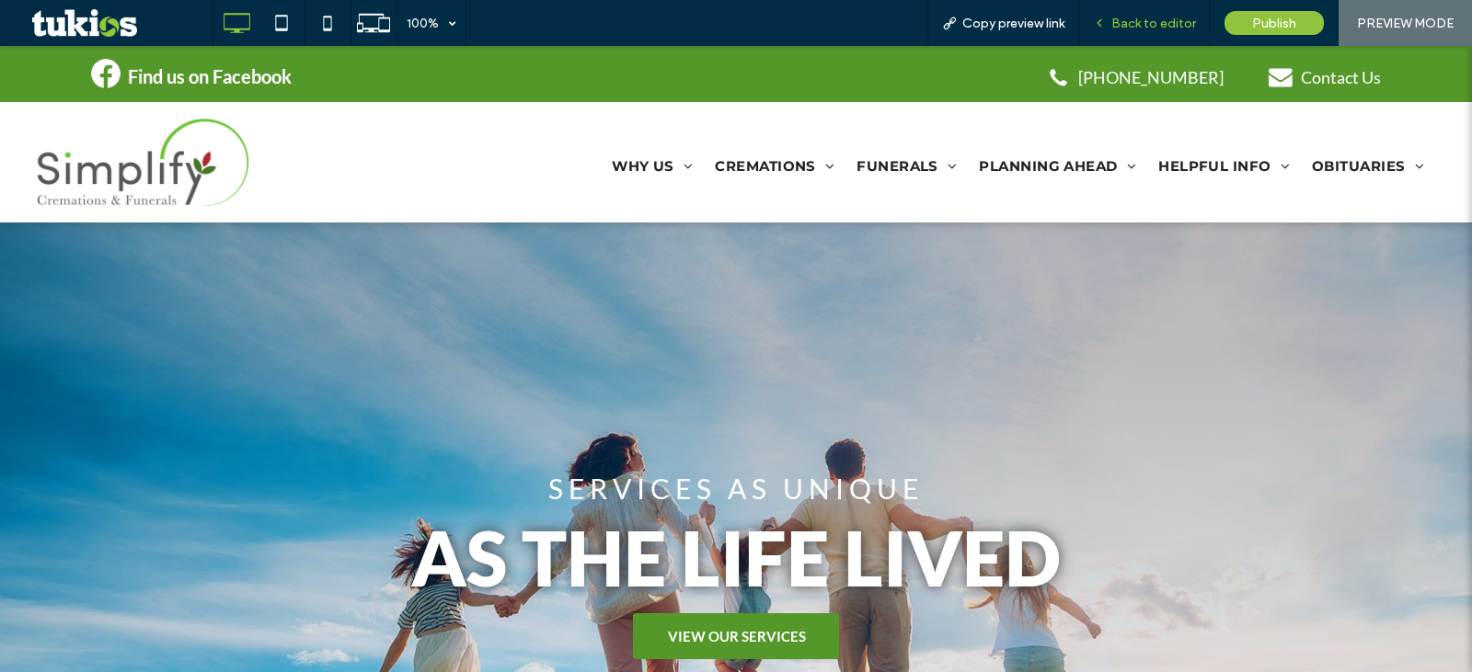
click at [1155, 16] on span "Back to editor" at bounding box center [1153, 24] width 85 height 16
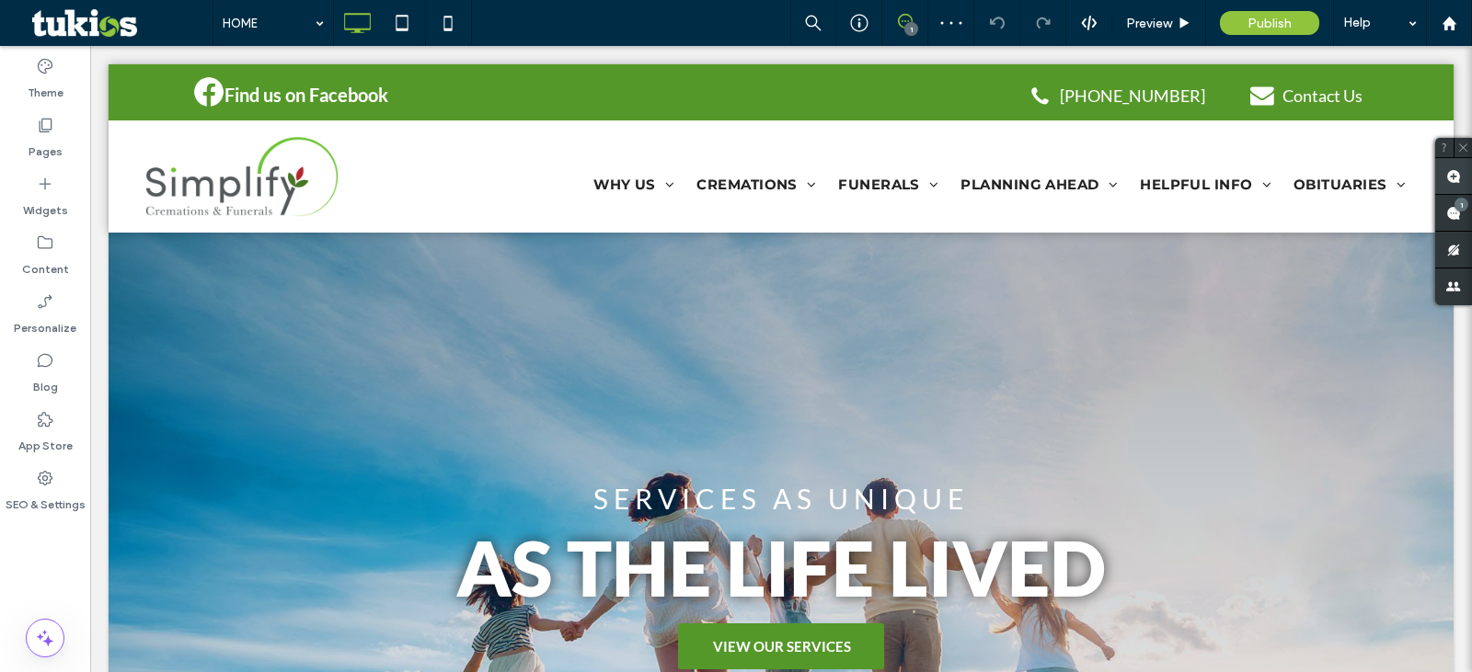
click at [1452, 175] on use at bounding box center [1453, 176] width 15 height 15
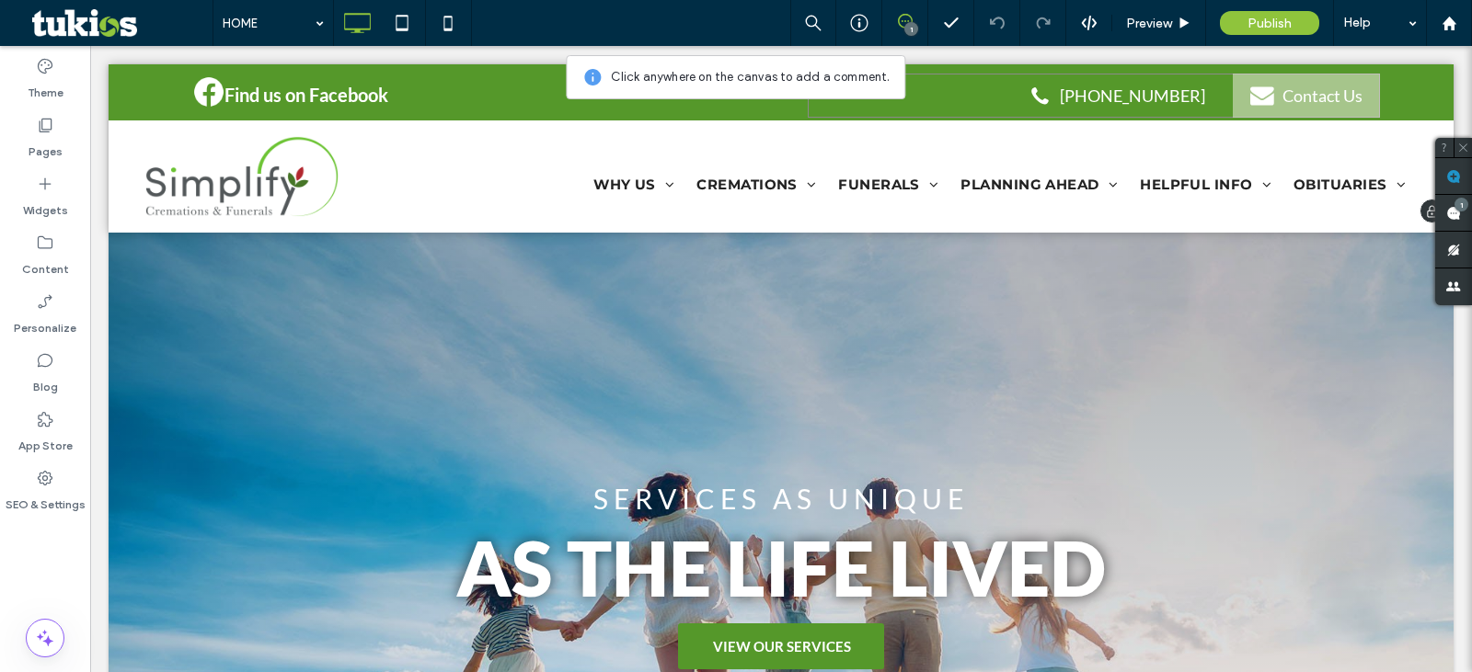
click at [1244, 110] on div "Contact Us" at bounding box center [1306, 96] width 147 height 44
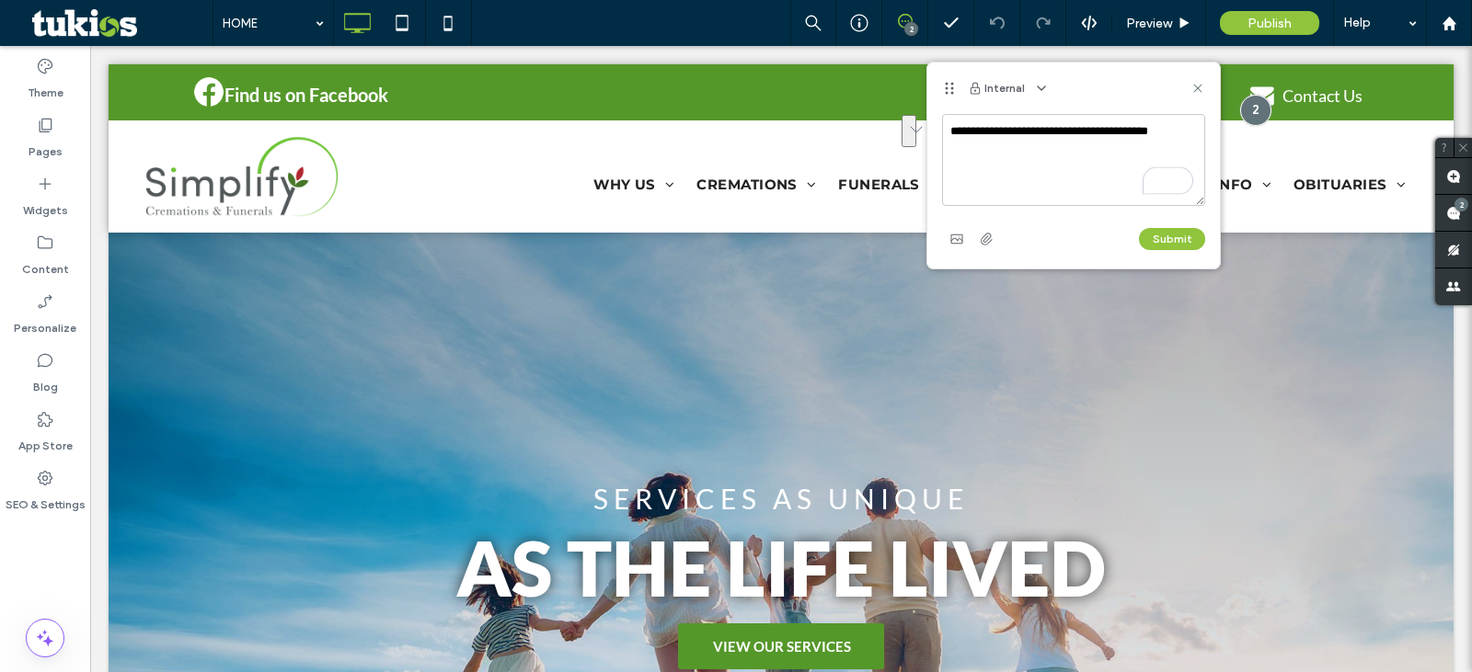
drag, startPoint x: 1010, startPoint y: 162, endPoint x: 949, endPoint y: 116, distance: 76.2
click at [949, 116] on textarea "**********" at bounding box center [1073, 160] width 263 height 92
type textarea "**********"
click at [1182, 246] on button "Submit" at bounding box center [1172, 239] width 66 height 22
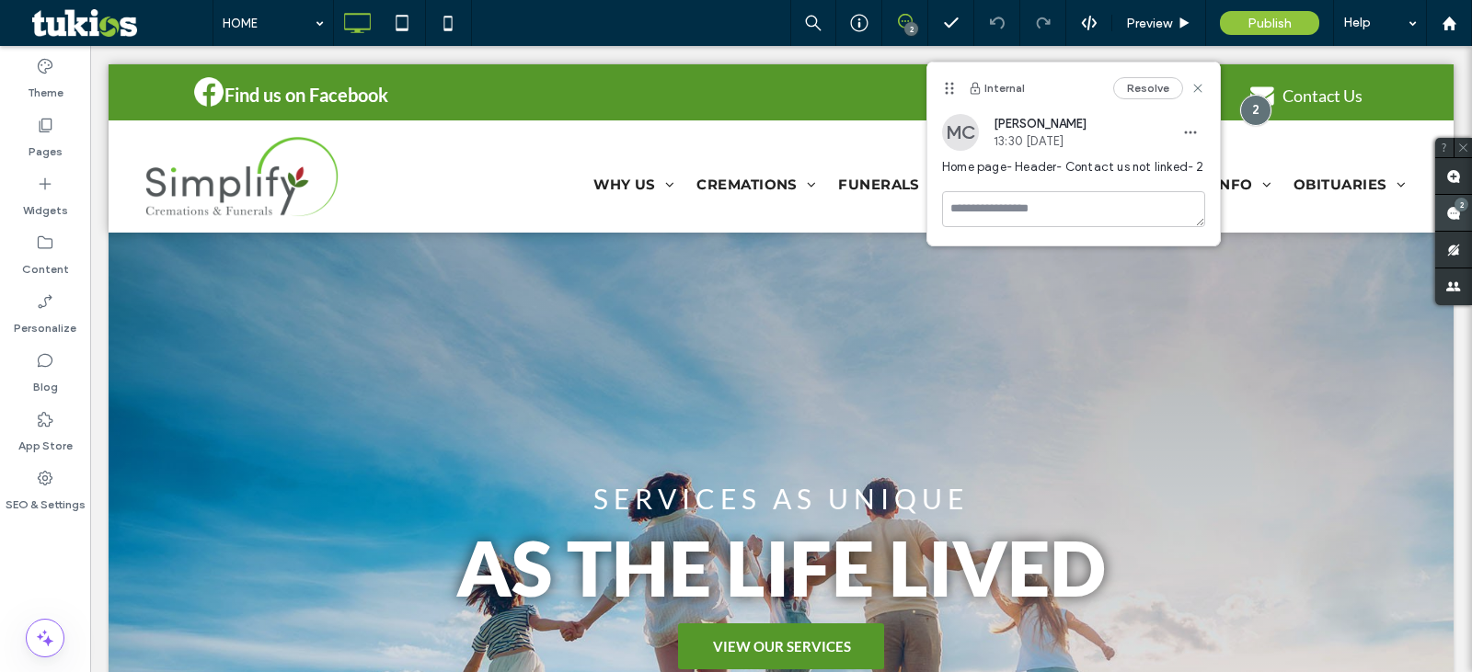
click at [1458, 218] on use at bounding box center [1453, 213] width 15 height 15
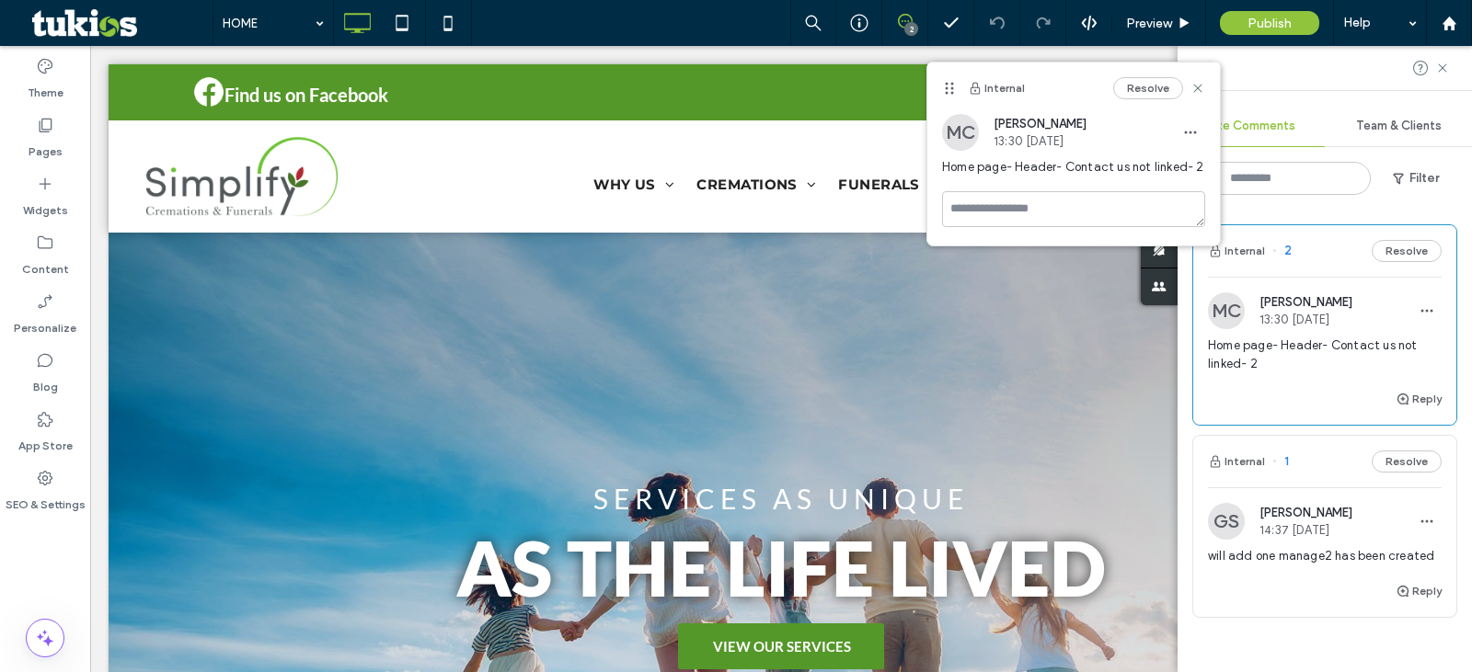
click at [1278, 566] on span "will add one manage2 has been created" at bounding box center [1325, 556] width 234 height 18
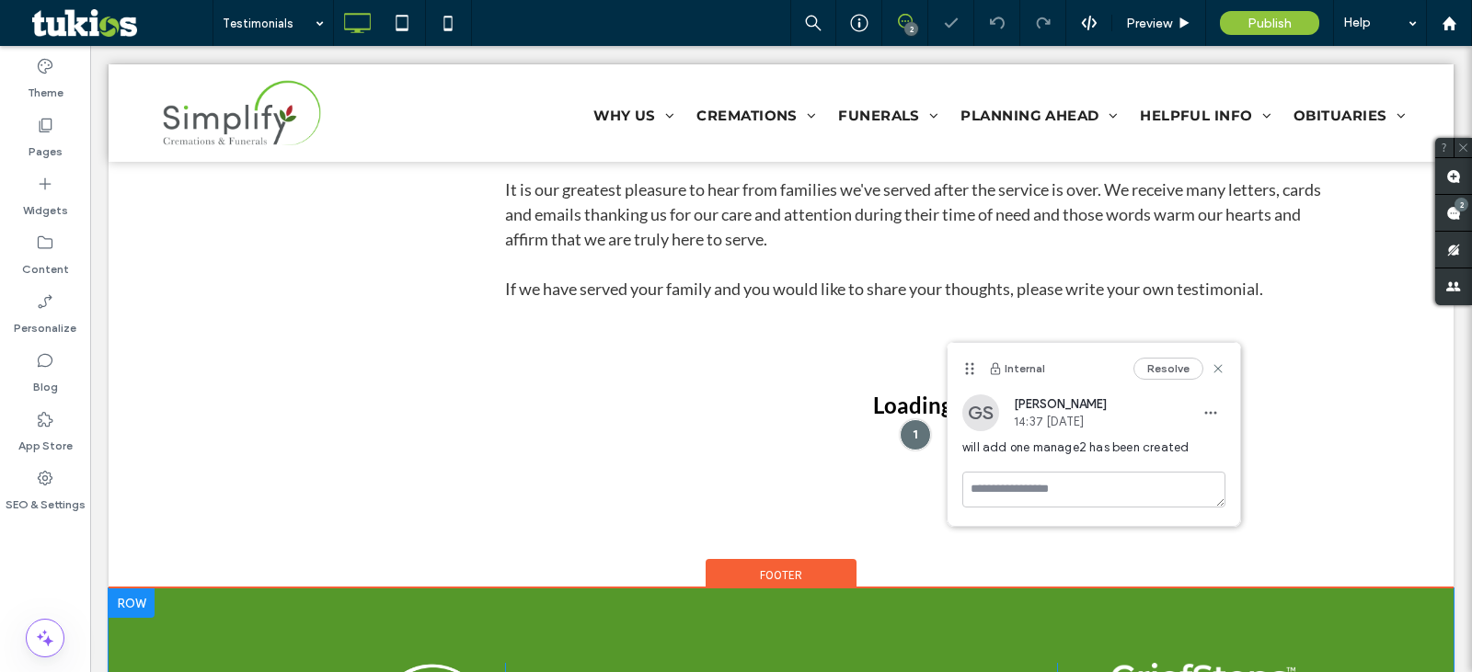
scroll to position [644, 0]
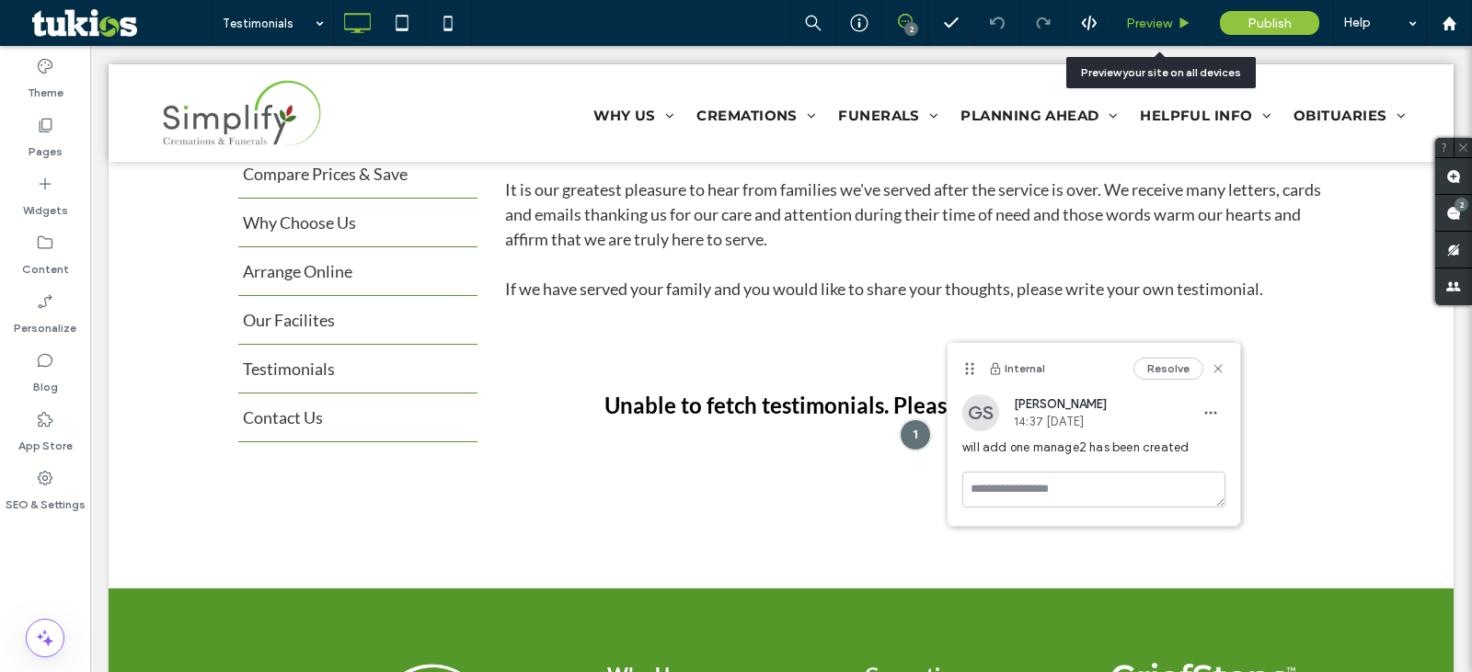
click at [1141, 29] on span "Preview" at bounding box center [1149, 24] width 46 height 16
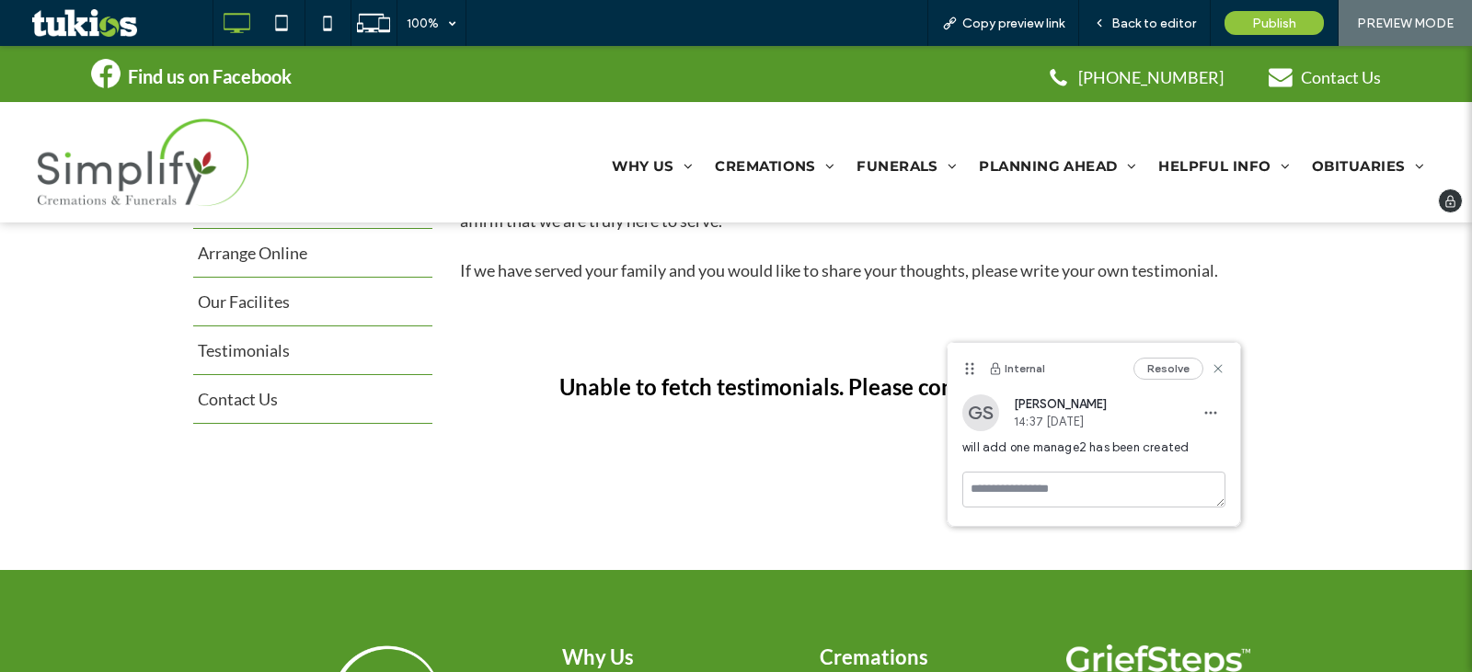
click at [88, 115] on div "Click To Paste WHY US About Us Compare Prices & Save Why Choose Us Arrange Onli…" at bounding box center [736, 162] width 1472 height 121
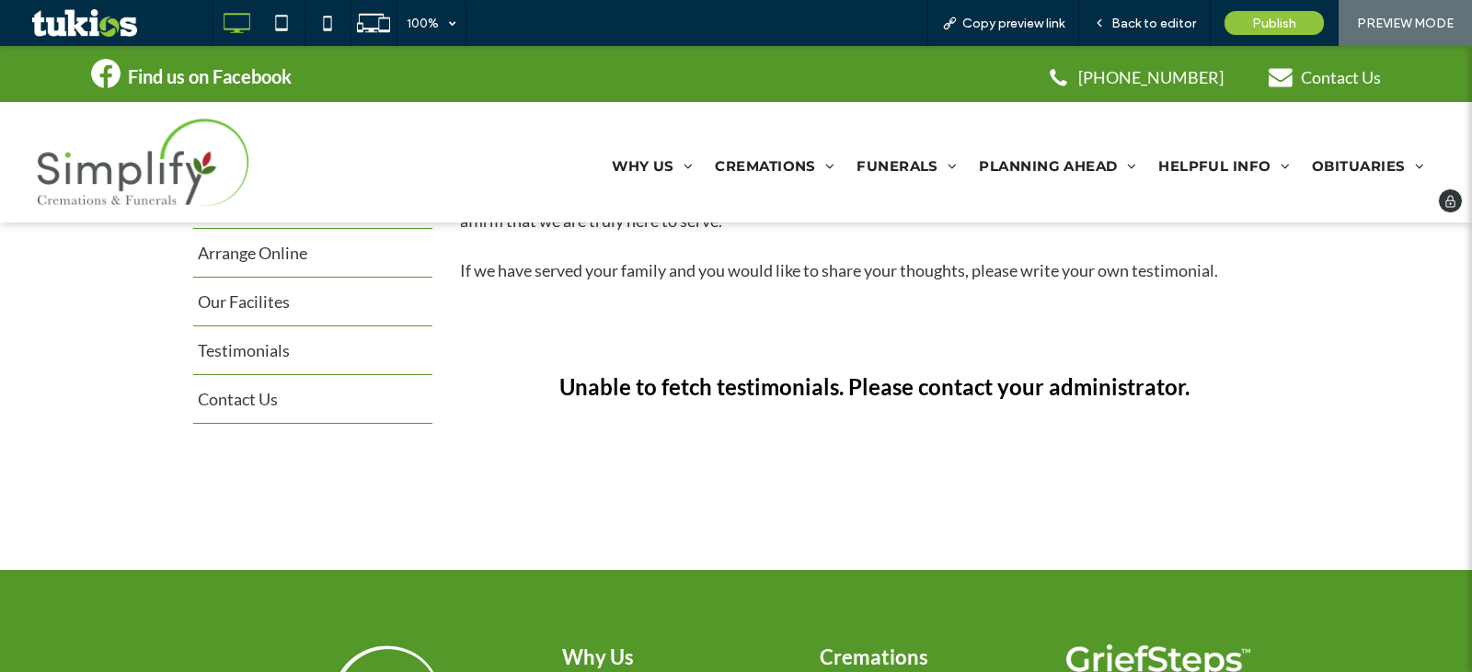
click at [139, 158] on img at bounding box center [143, 162] width 213 height 89
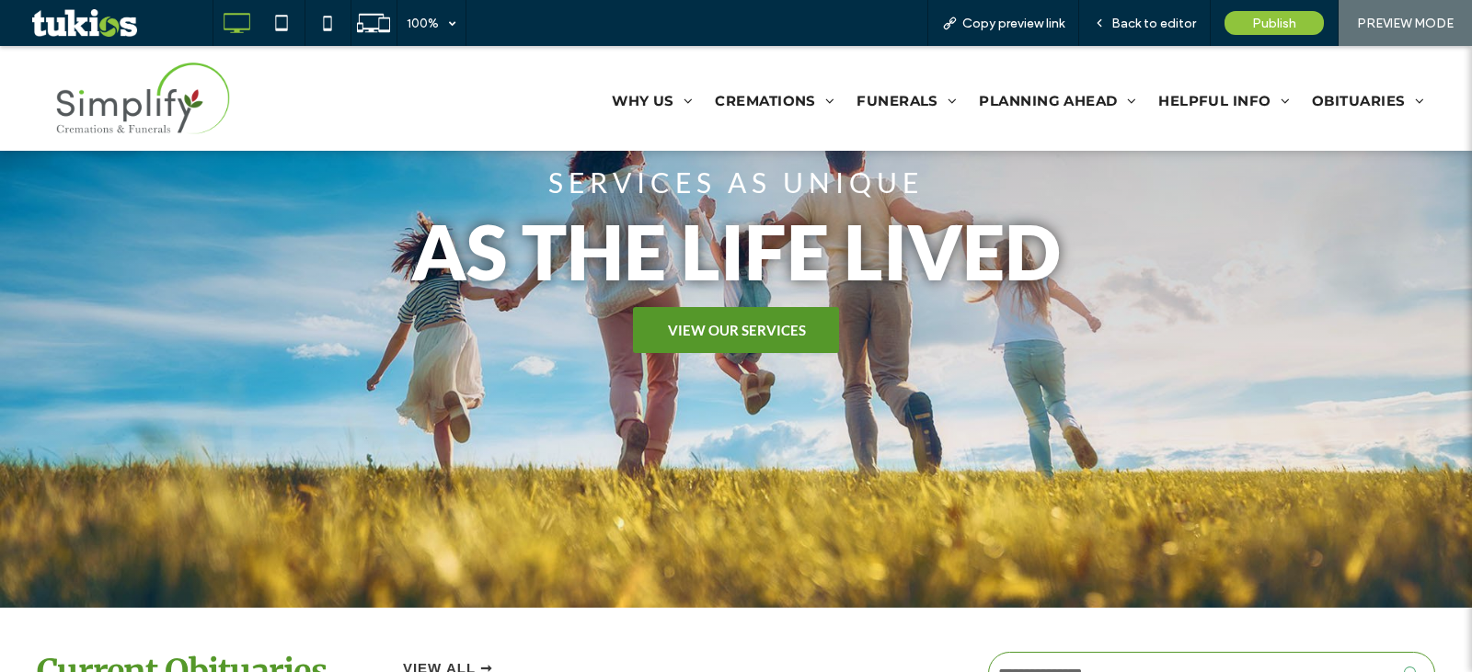
scroll to position [614, 0]
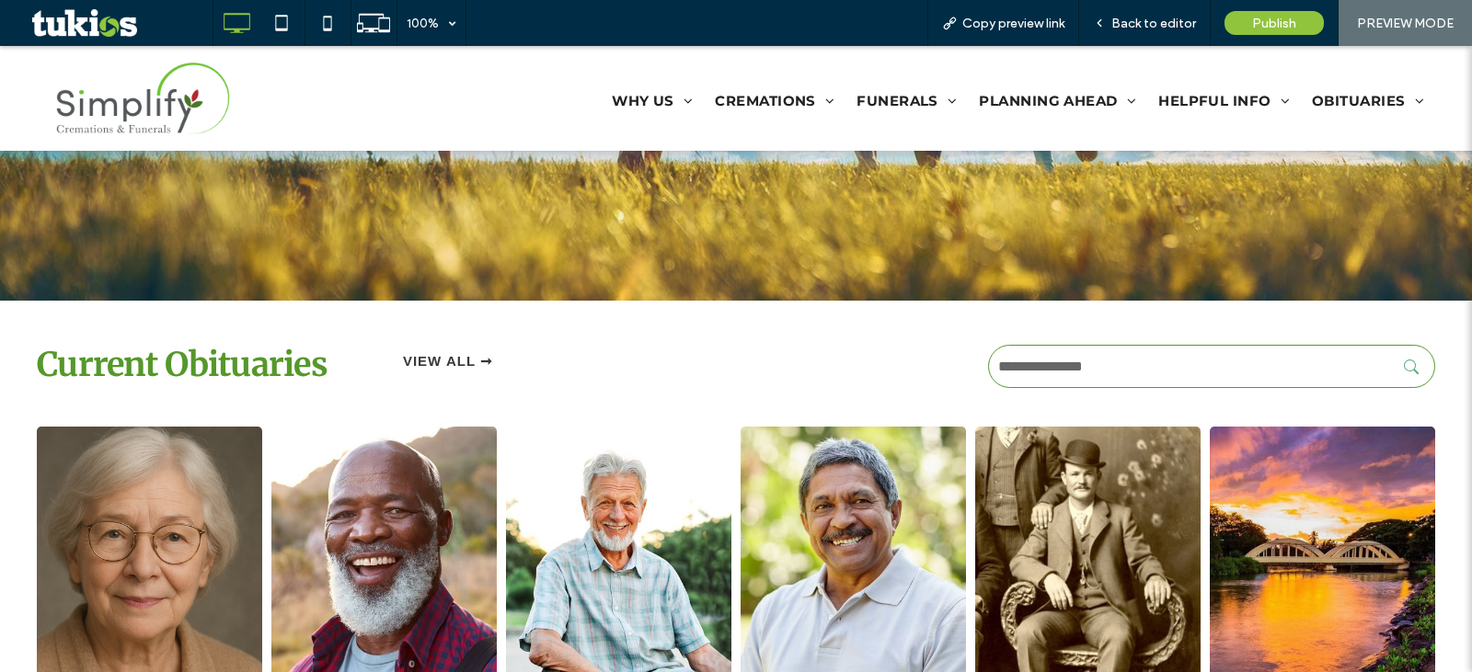
drag, startPoint x: 1242, startPoint y: 378, endPoint x: 1270, endPoint y: 373, distance: 28.9
click at [1242, 378] on input "text" at bounding box center [1211, 366] width 447 height 43
type input "*"
click at [1404, 363] on icon "submit" at bounding box center [1411, 367] width 15 height 15
click at [1158, 29] on span "Back to editor" at bounding box center [1153, 24] width 85 height 16
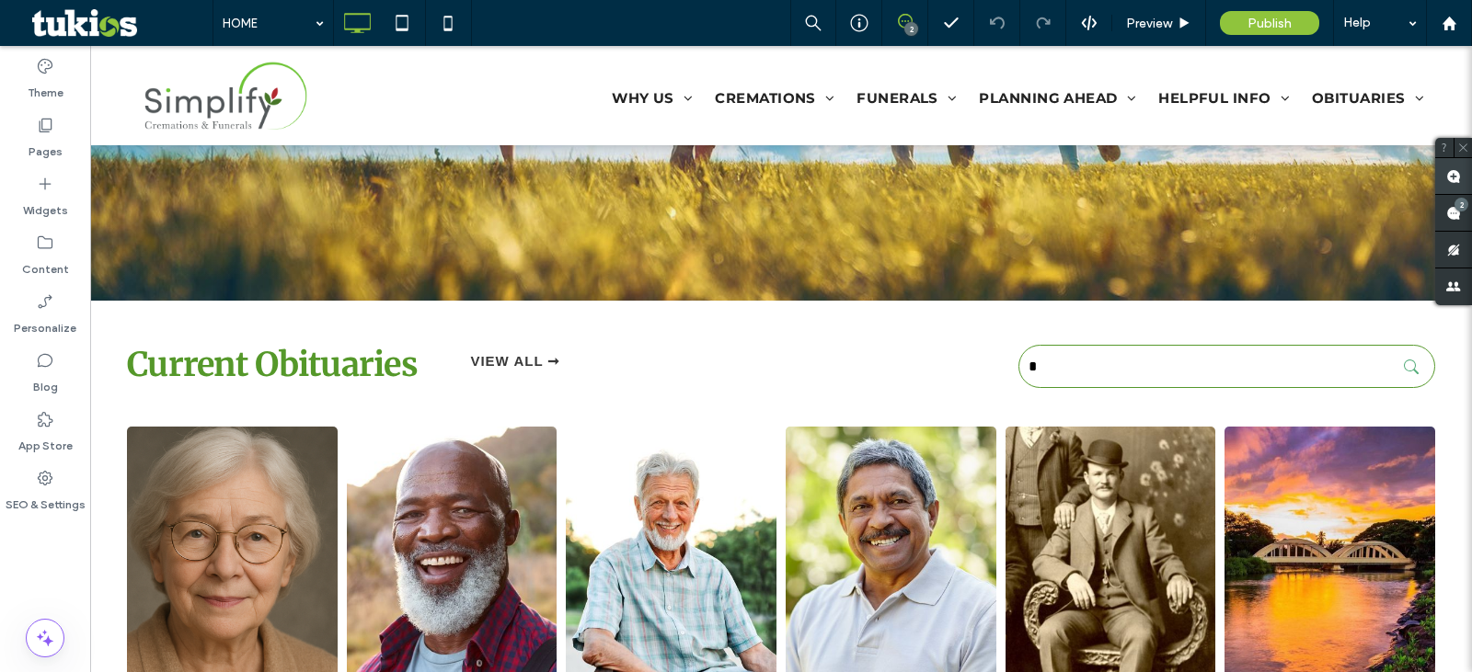
click at [1453, 178] on use at bounding box center [1453, 176] width 15 height 15
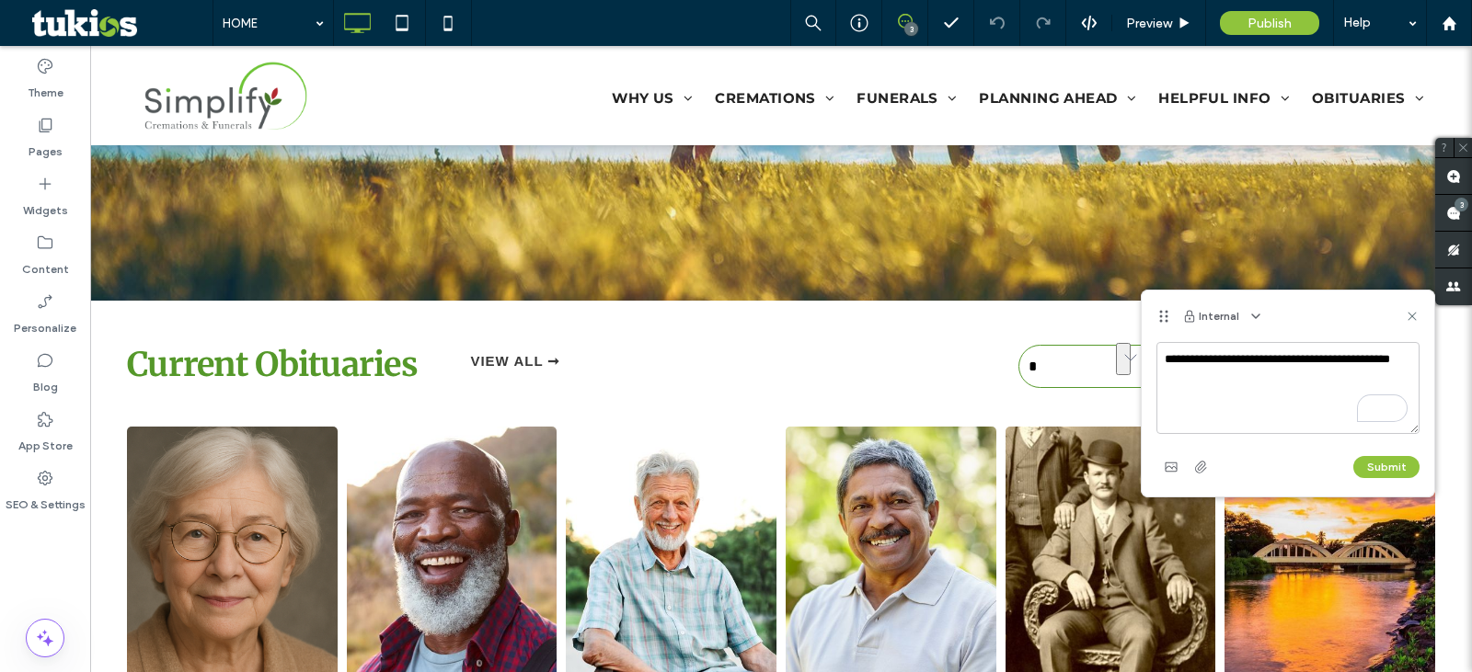
drag, startPoint x: 1235, startPoint y: 411, endPoint x: 1162, endPoint y: 350, distance: 95.3
click at [1162, 350] on textarea "**********" at bounding box center [1287, 388] width 263 height 92
type textarea "**********"
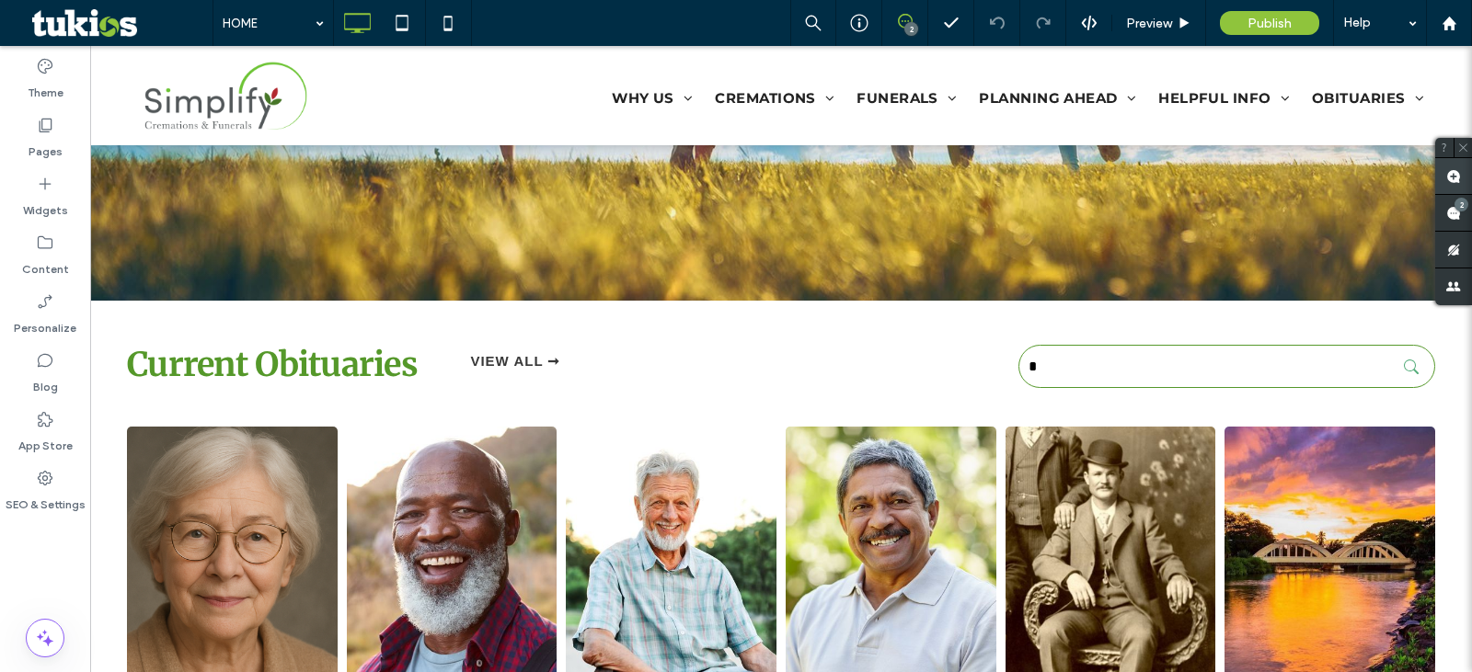
click at [1458, 174] on use at bounding box center [1453, 176] width 15 height 15
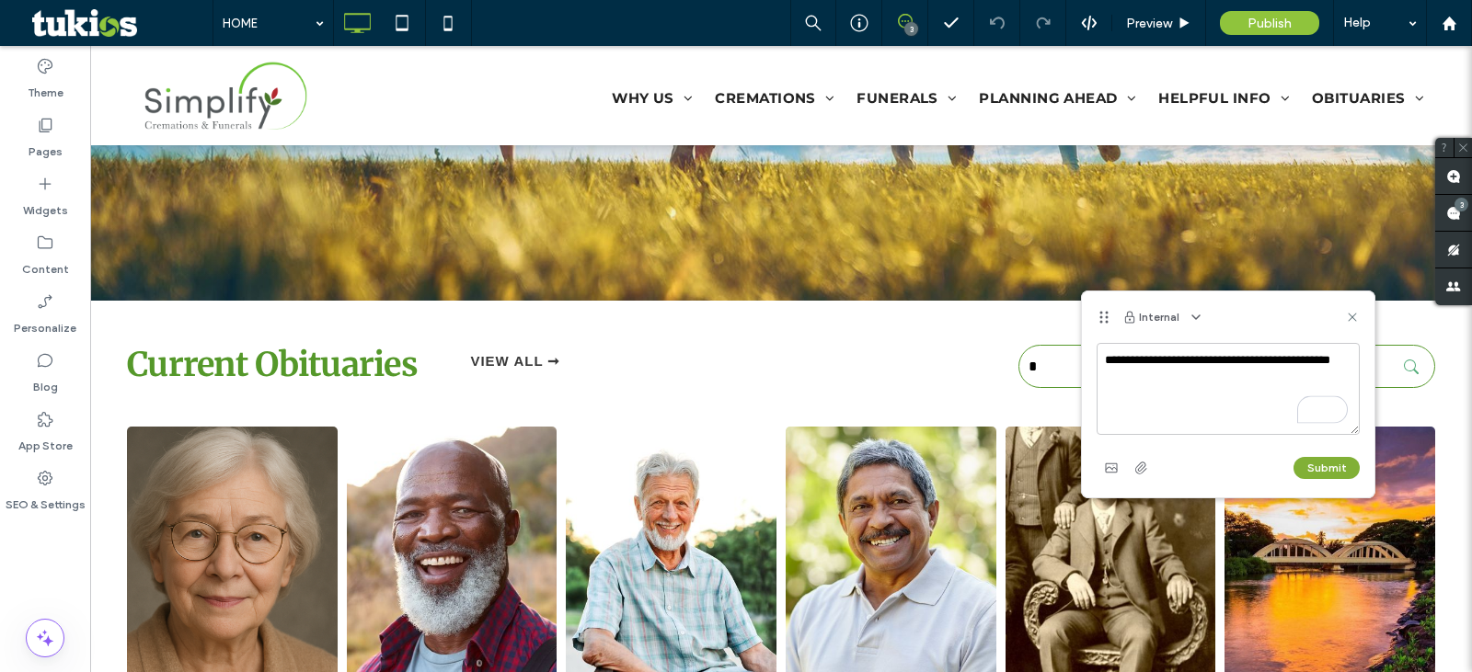
click at [1324, 469] on button "Submit" at bounding box center [1326, 468] width 66 height 22
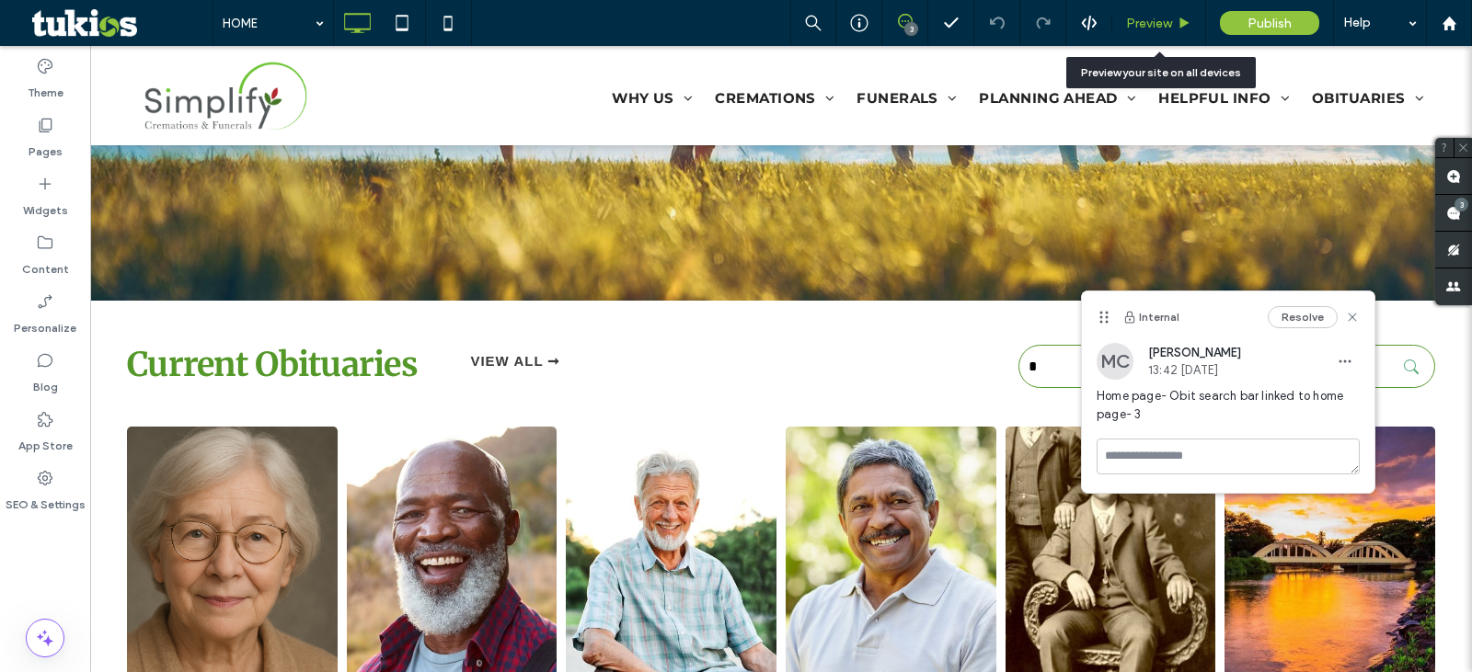
click at [1160, 26] on span "Preview" at bounding box center [1149, 24] width 46 height 16
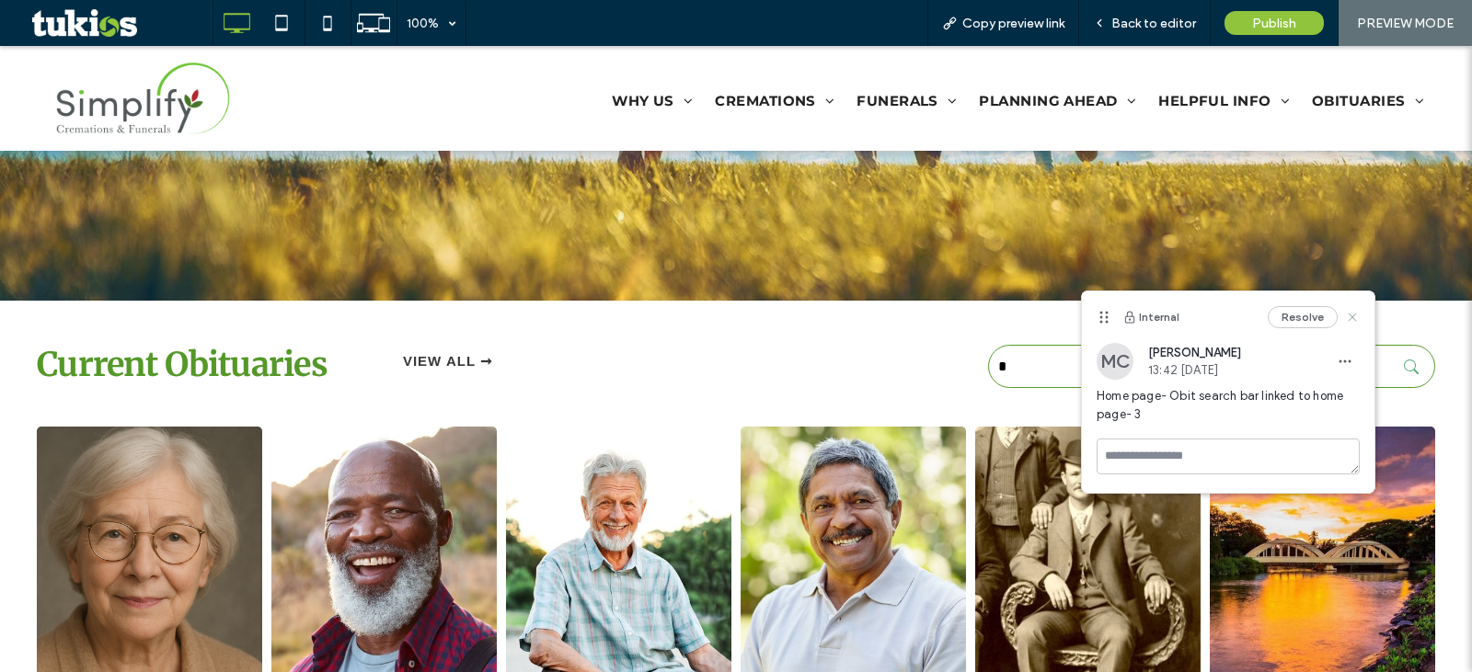
click at [1350, 319] on use at bounding box center [1352, 317] width 8 height 8
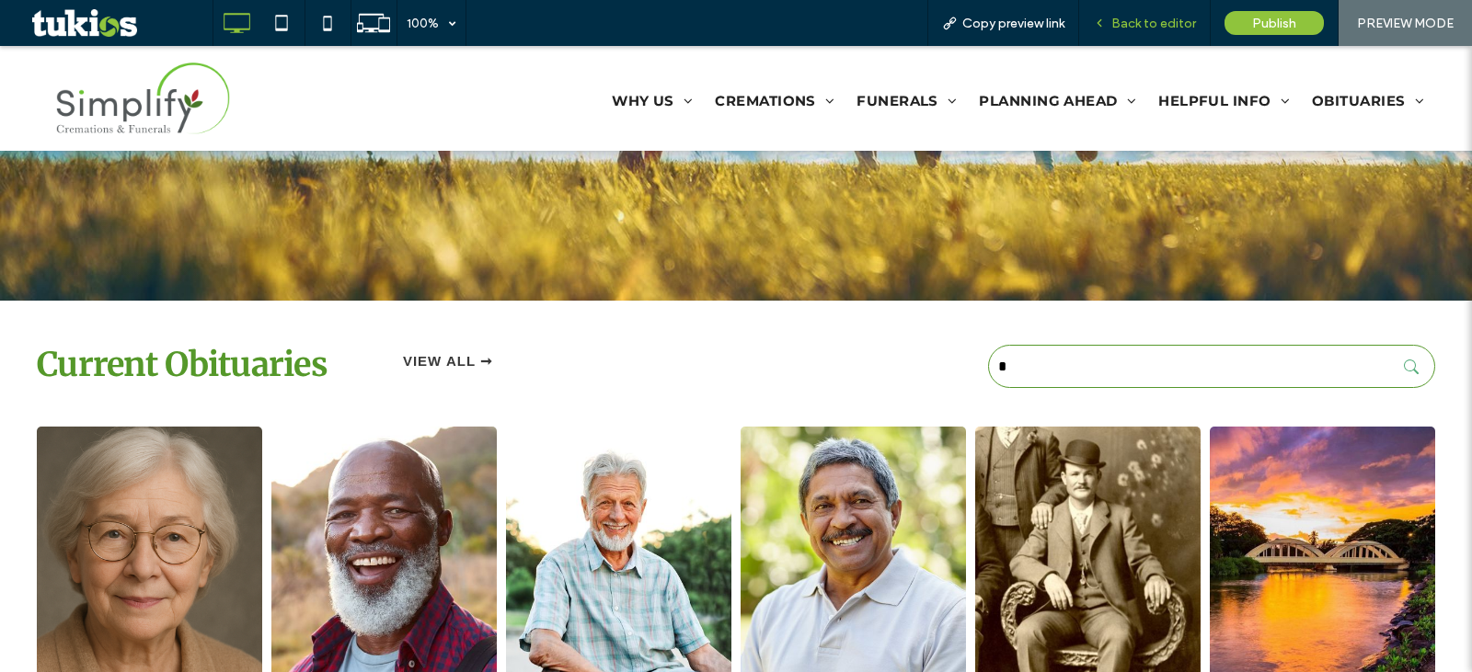
click at [1157, 29] on span "Back to editor" at bounding box center [1153, 24] width 85 height 16
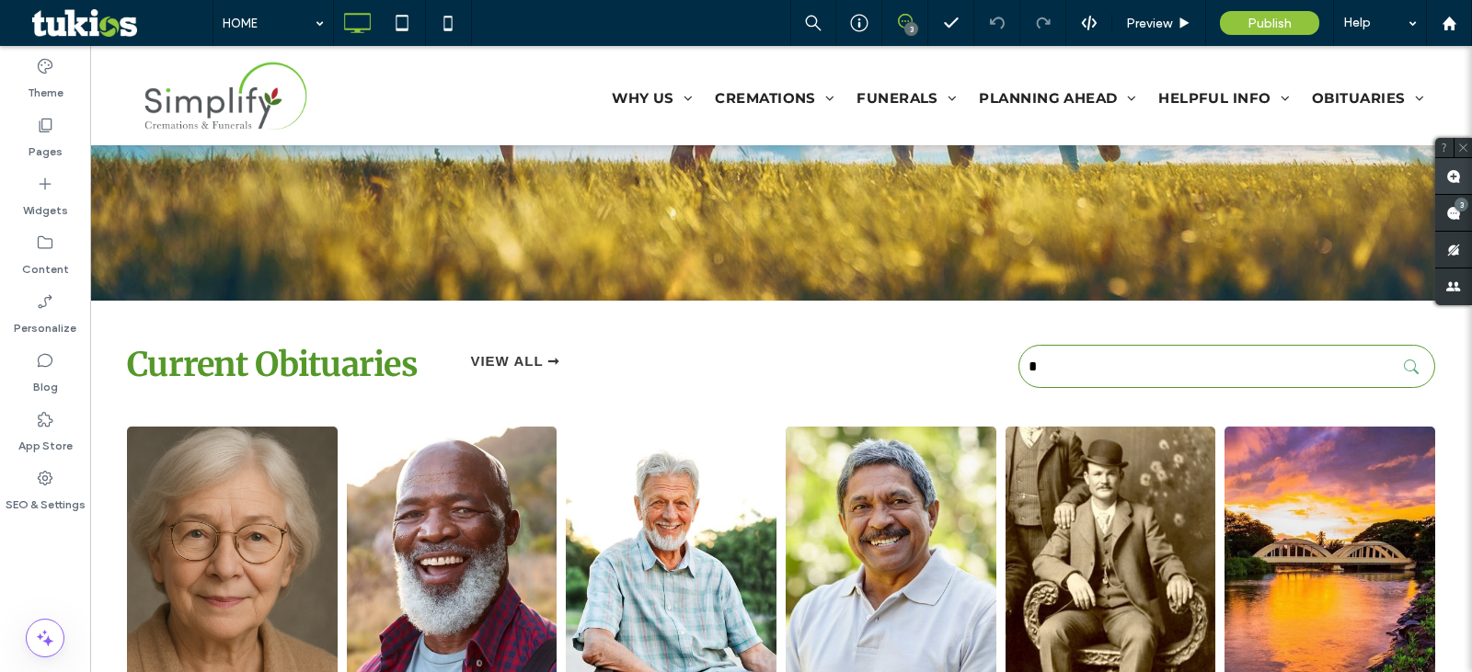
click at [1451, 170] on use at bounding box center [1453, 176] width 15 height 15
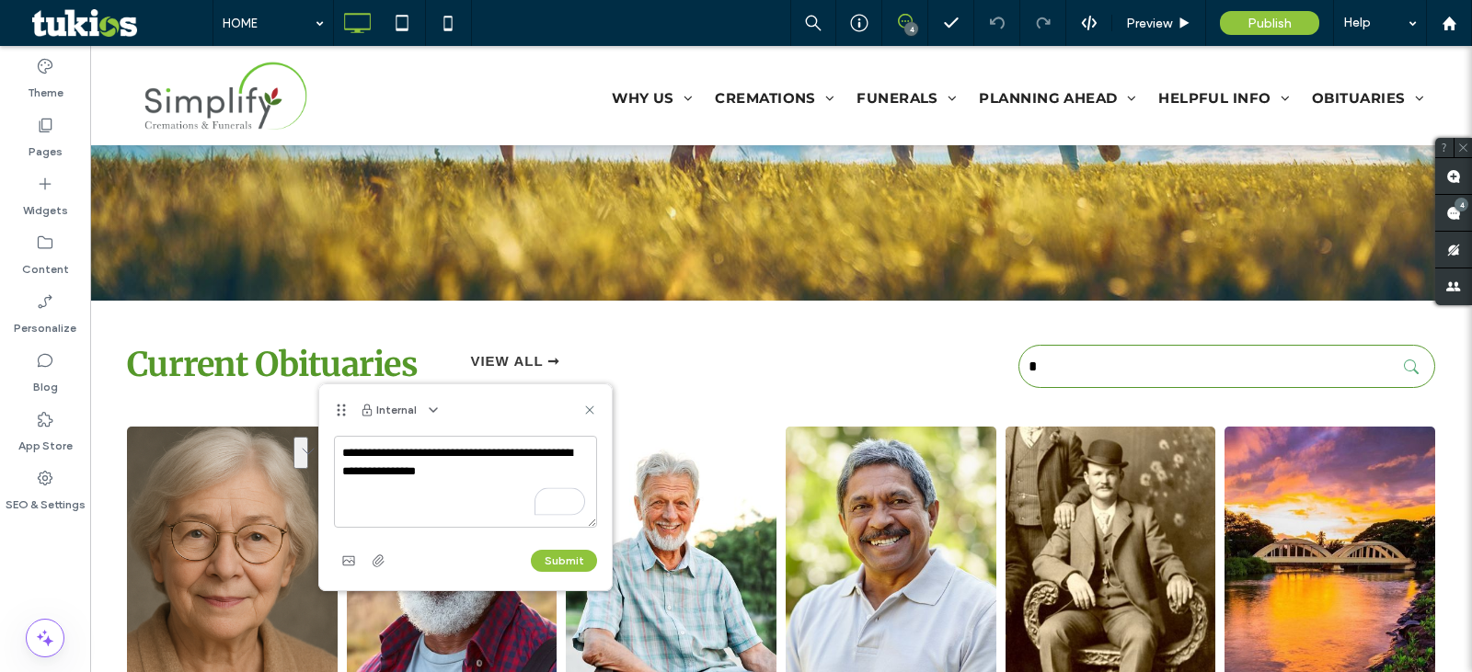
drag, startPoint x: 501, startPoint y: 457, endPoint x: 341, endPoint y: 457, distance: 160.1
click at [341, 457] on textarea "**********" at bounding box center [465, 482] width 263 height 92
type textarea "**********"
click at [568, 561] on button "Submit" at bounding box center [564, 561] width 66 height 22
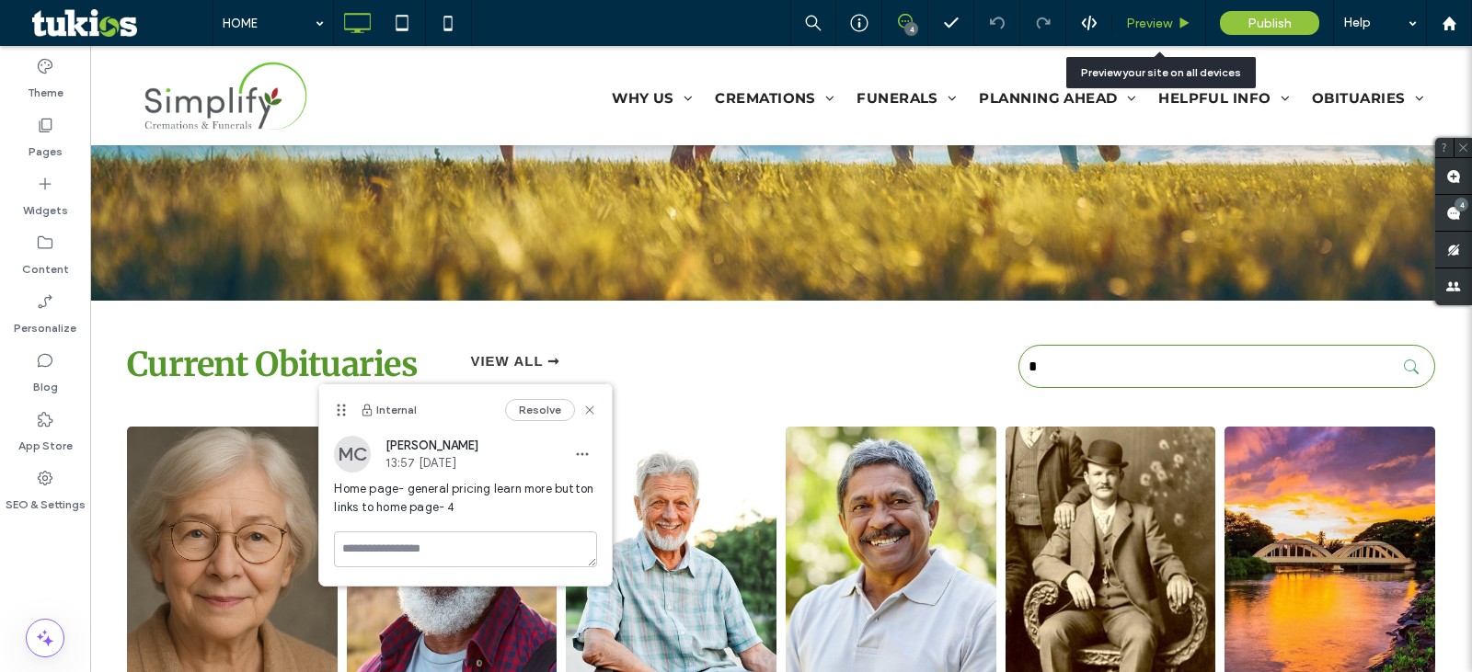
click at [1159, 31] on div "Preview" at bounding box center [1159, 23] width 94 height 46
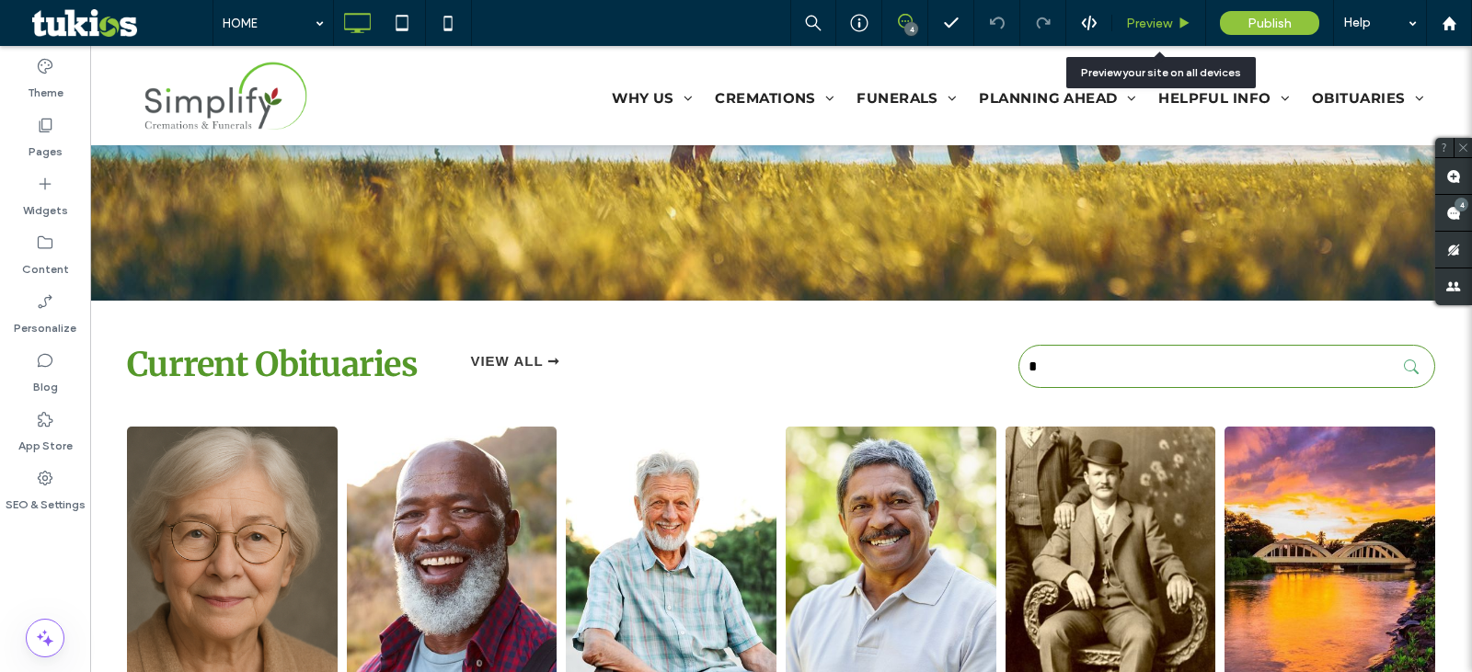
click at [1148, 23] on span "Preview" at bounding box center [1149, 24] width 46 height 16
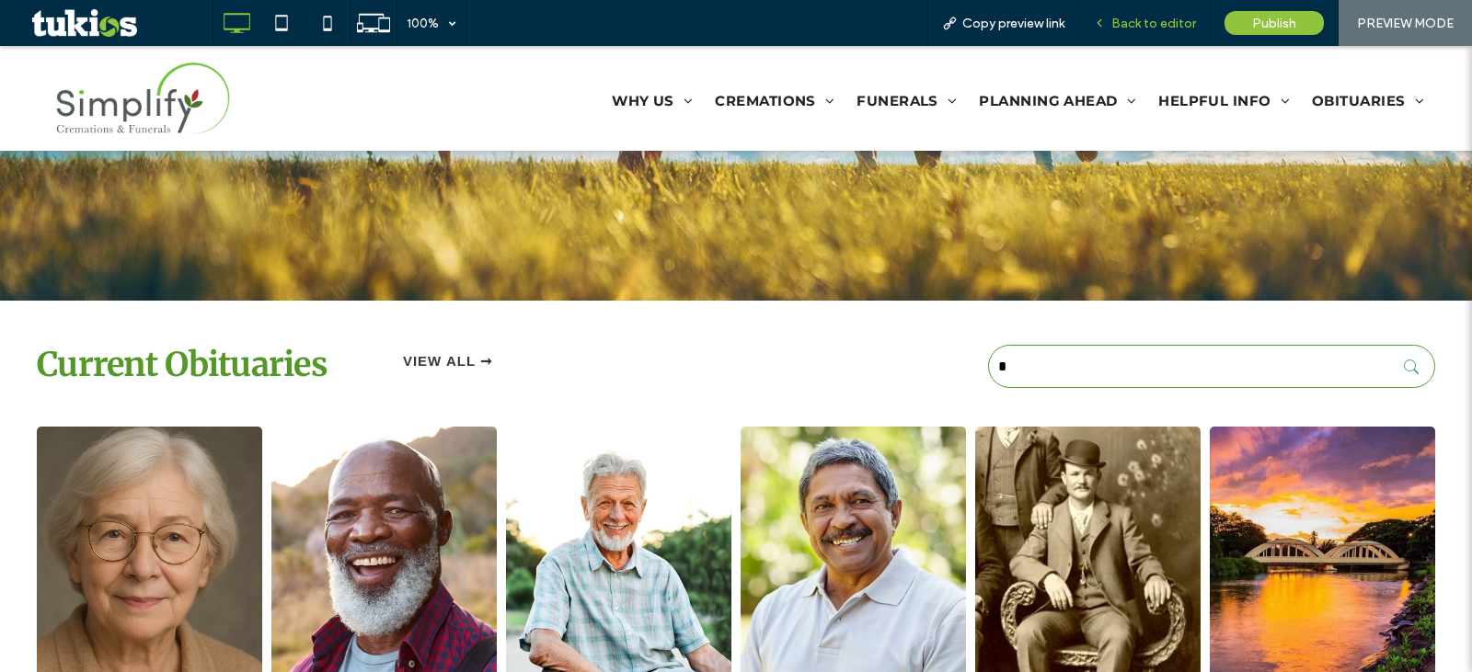
click at [1150, 36] on div "Back to editor" at bounding box center [1145, 23] width 132 height 46
click at [1153, 26] on span "Back to editor" at bounding box center [1153, 24] width 85 height 16
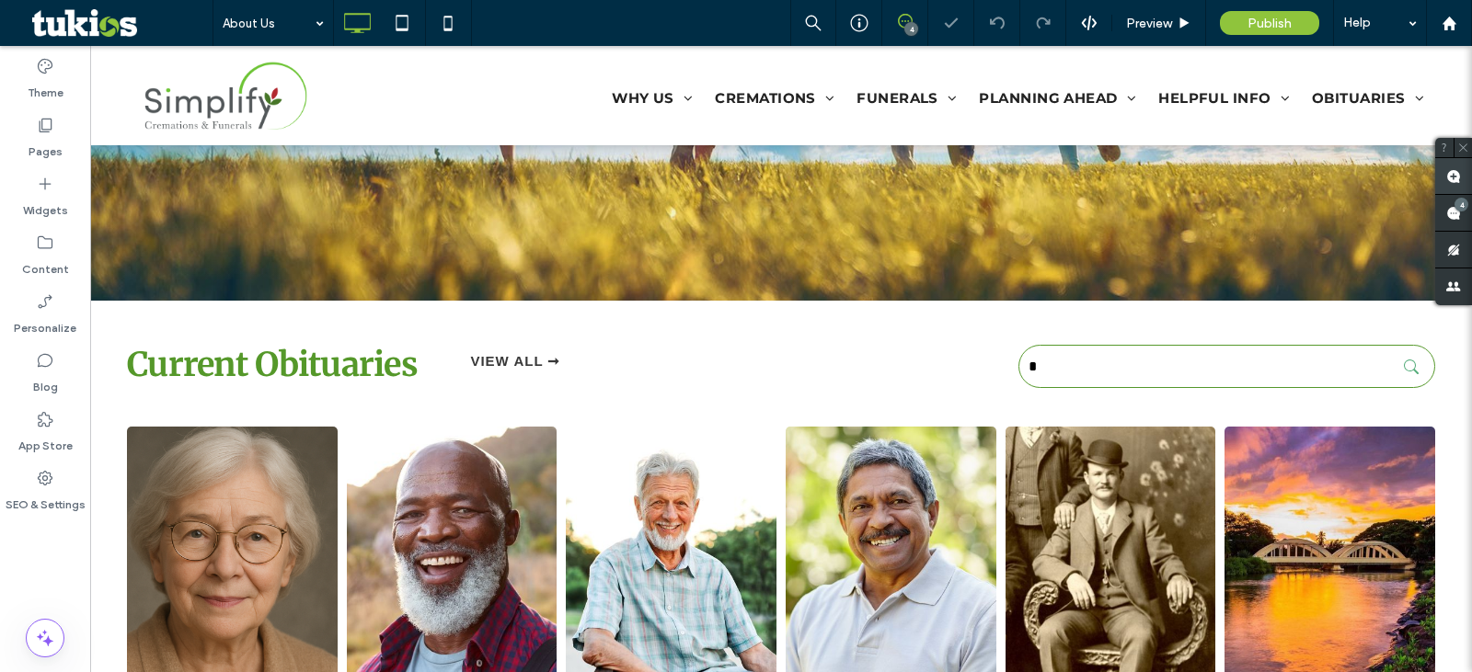
click at [1445, 178] on span at bounding box center [1453, 176] width 37 height 36
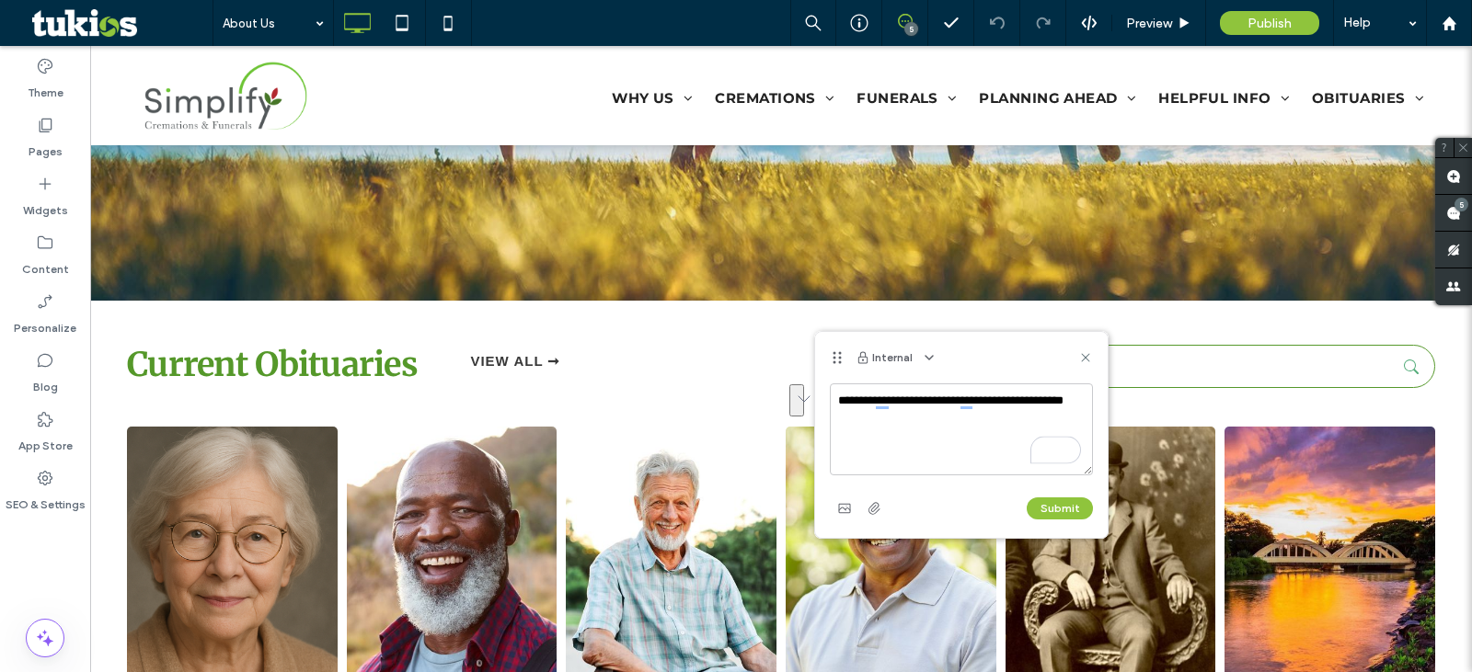
drag, startPoint x: 922, startPoint y: 427, endPoint x: 838, endPoint y: 407, distance: 86.1
click at [838, 407] on textarea "**********" at bounding box center [961, 430] width 263 height 92
type textarea "**********"
click at [1062, 510] on button "Submit" at bounding box center [1060, 509] width 66 height 22
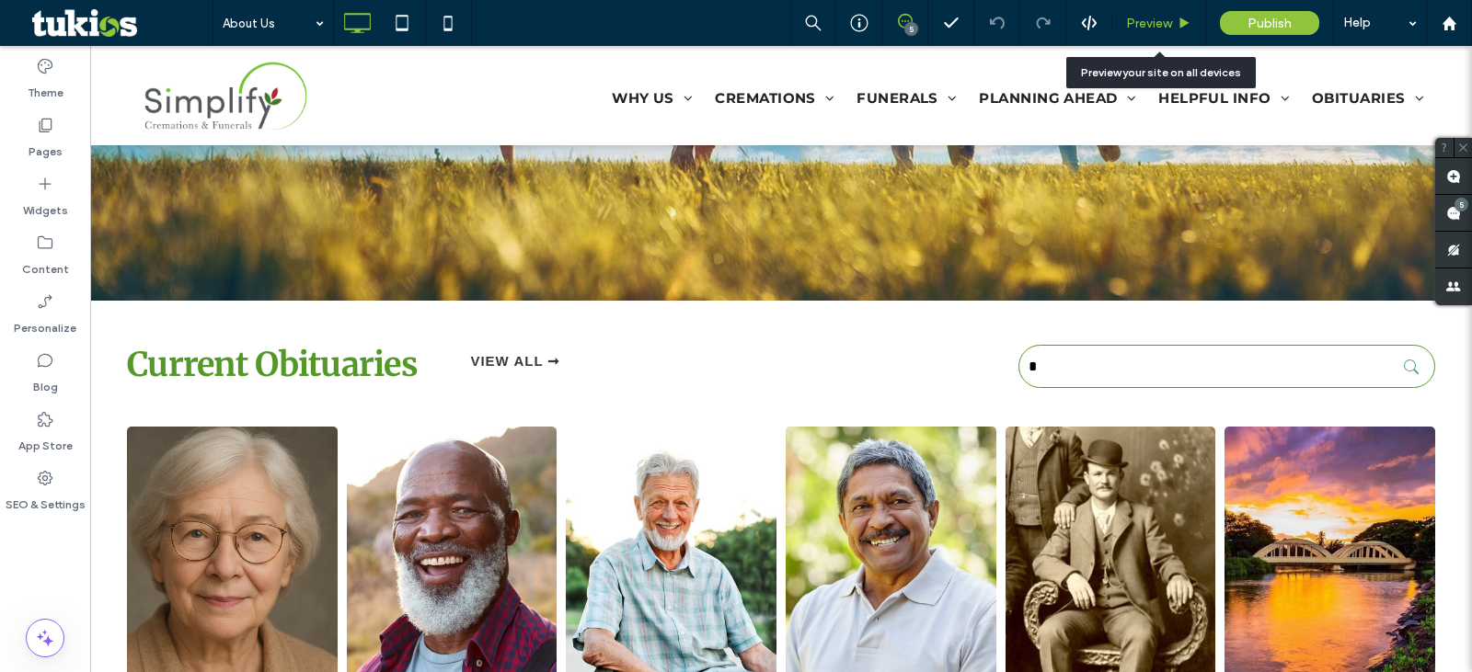
click at [1163, 31] on div "Preview" at bounding box center [1159, 23] width 94 height 46
click at [1156, 28] on span "Preview" at bounding box center [1149, 24] width 46 height 16
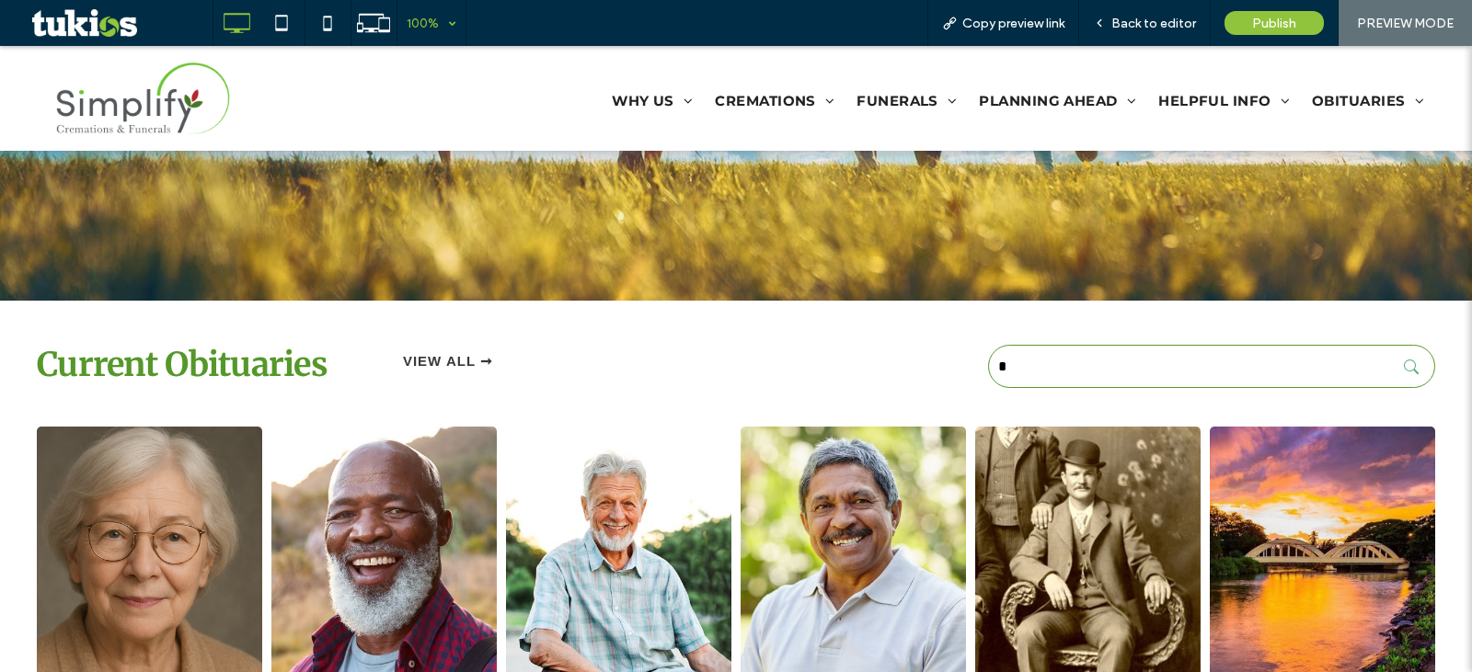
click at [422, 21] on div "100%" at bounding box center [423, 23] width 52 height 46
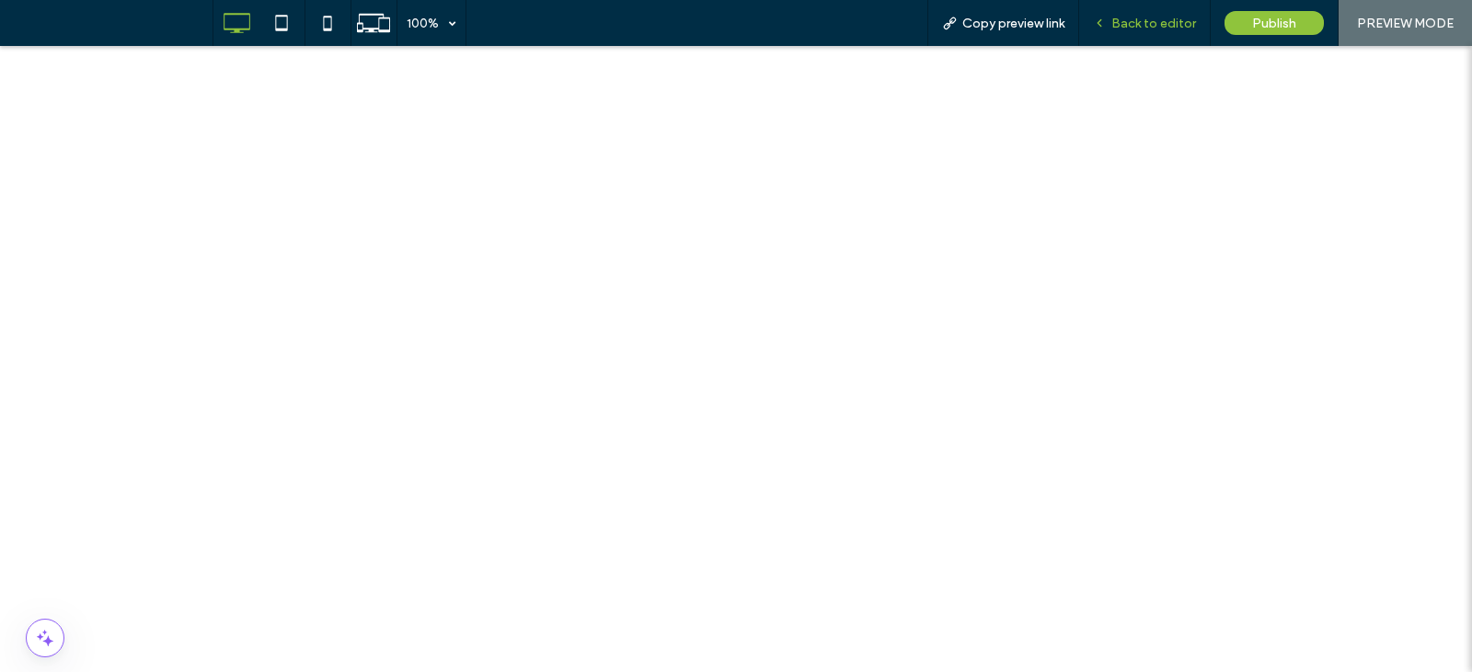
click at [1169, 28] on span "Back to editor" at bounding box center [1153, 24] width 85 height 16
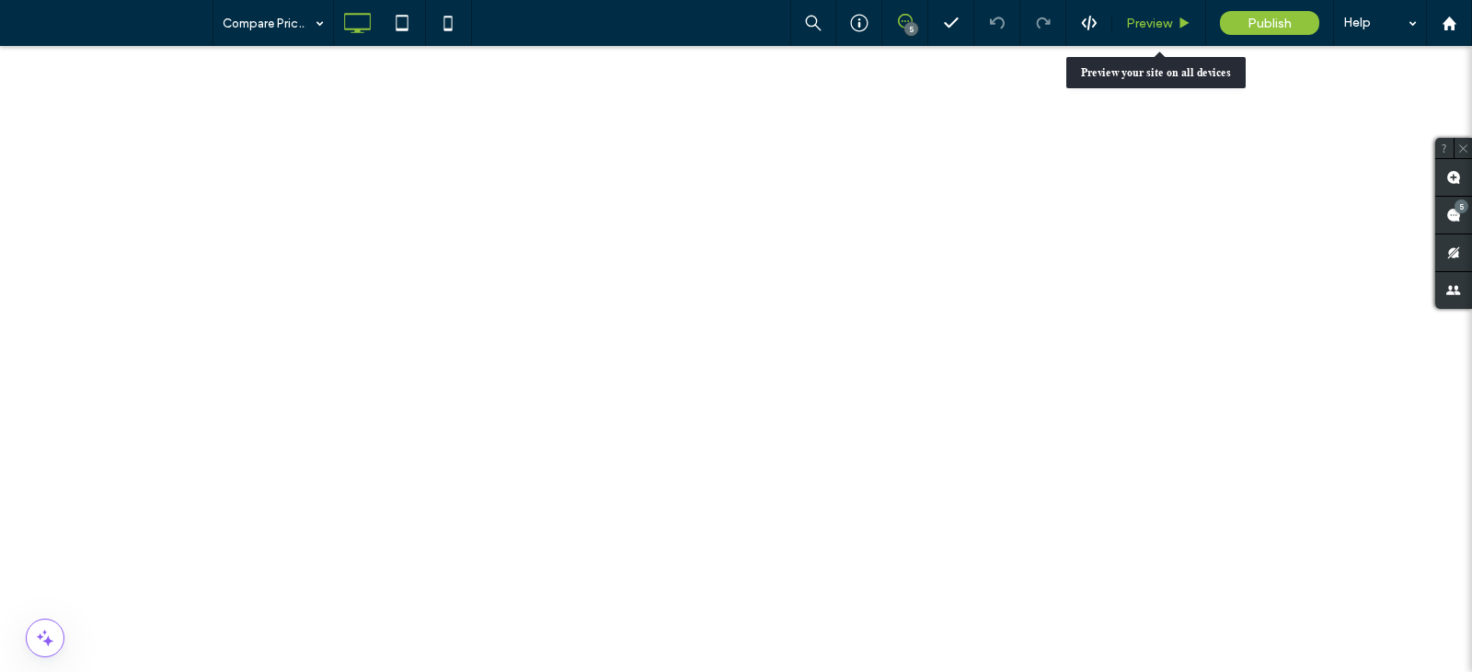
click at [1166, 28] on span "Preview" at bounding box center [1149, 24] width 46 height 16
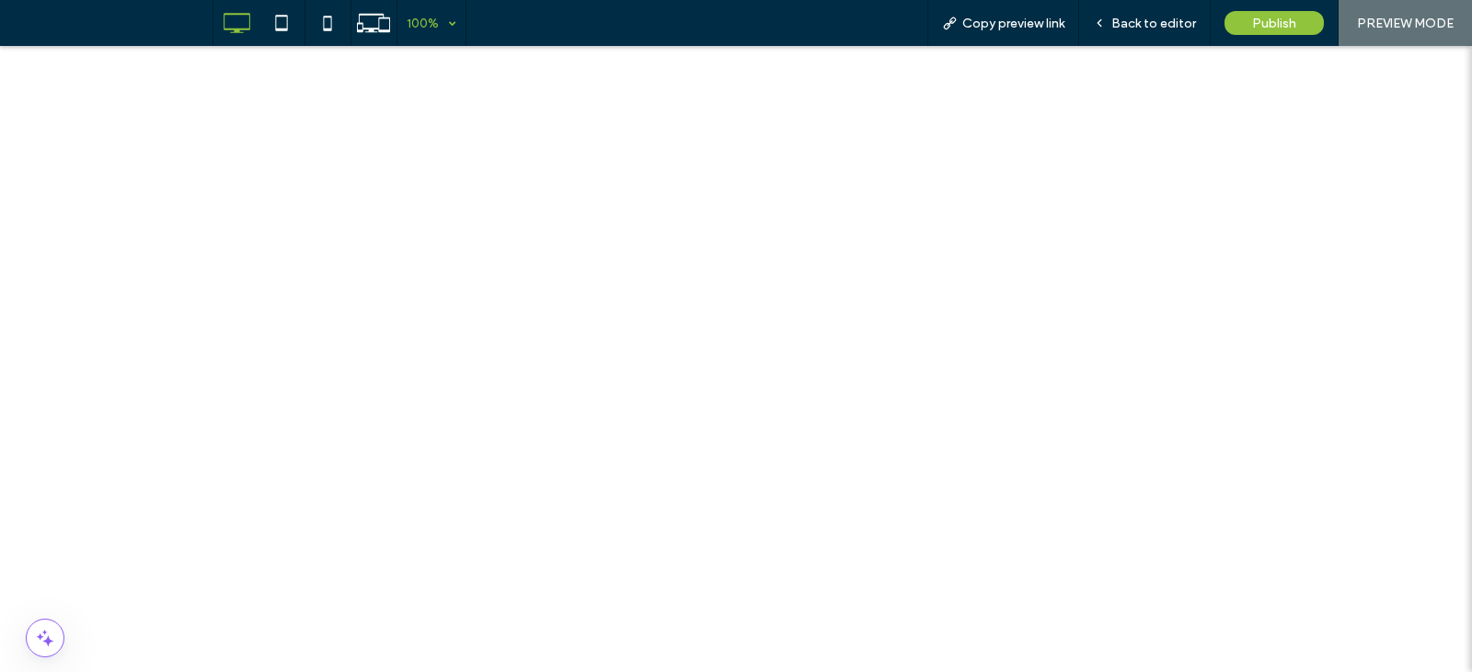
click at [445, 27] on div "100%" at bounding box center [423, 23] width 52 height 46
drag, startPoint x: 442, startPoint y: 1259, endPoint x: 286, endPoint y: 1193, distance: 169.0
click at [1171, 30] on span "Back to editor" at bounding box center [1153, 24] width 85 height 16
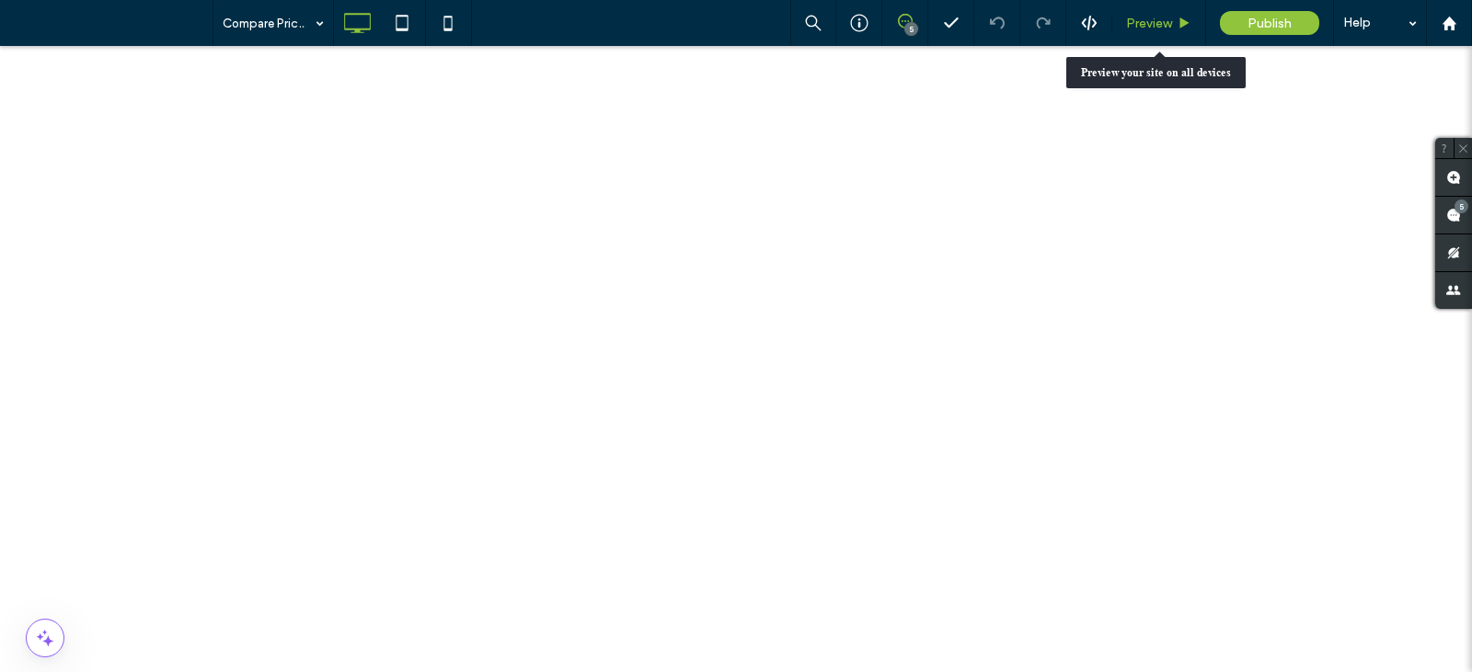
click at [1164, 32] on div "Preview" at bounding box center [1159, 23] width 94 height 46
click at [1136, 19] on span "Preview" at bounding box center [1149, 24] width 46 height 16
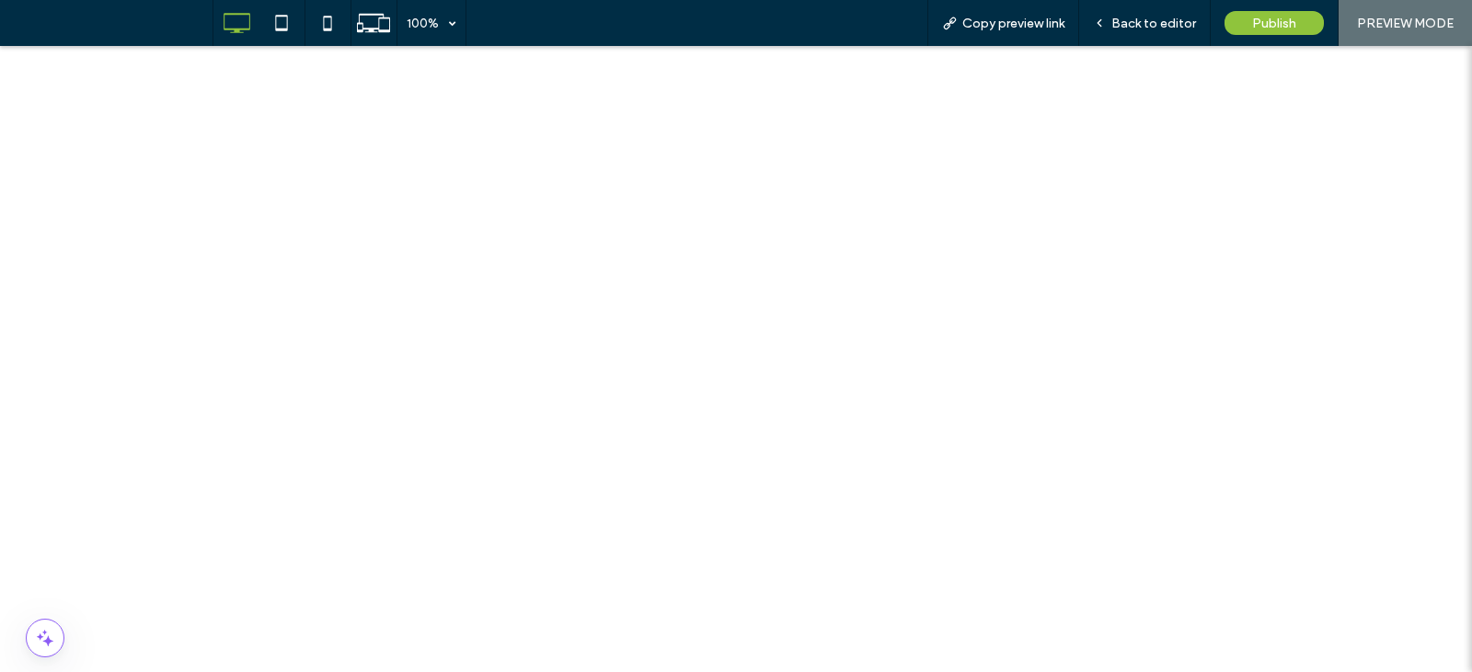
scroll to position [1840, 0]
click at [453, 14] on span "100%" at bounding box center [431, 23] width 68 height 46
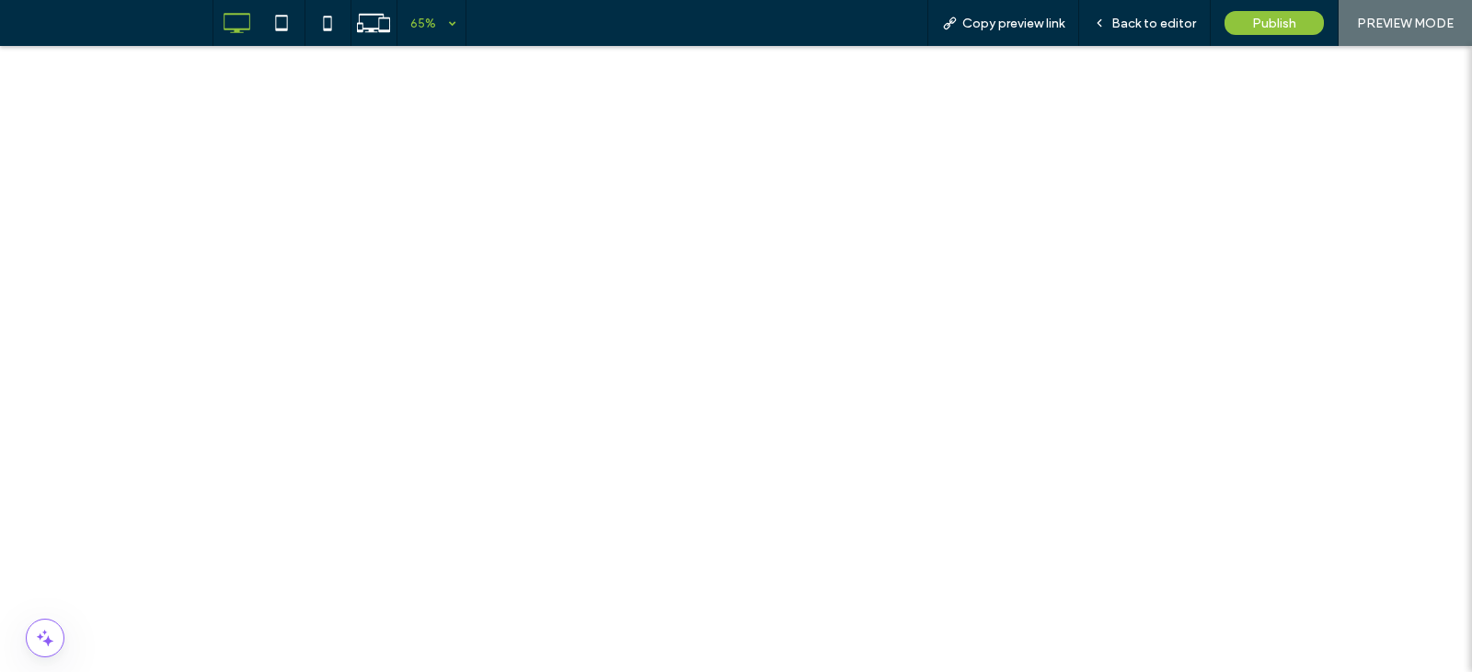
scroll to position [0, 0]
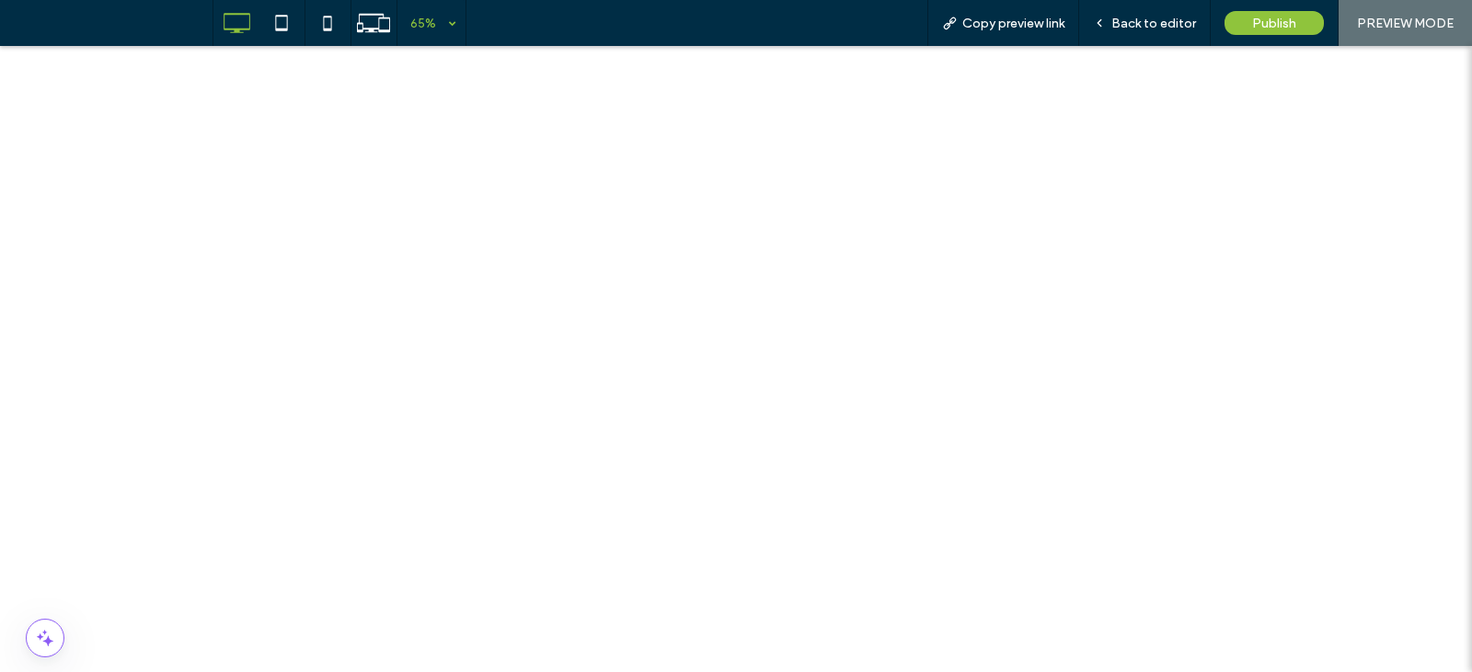
scroll to position [306, 0]
click at [1128, 29] on span "Back to editor" at bounding box center [1153, 24] width 85 height 16
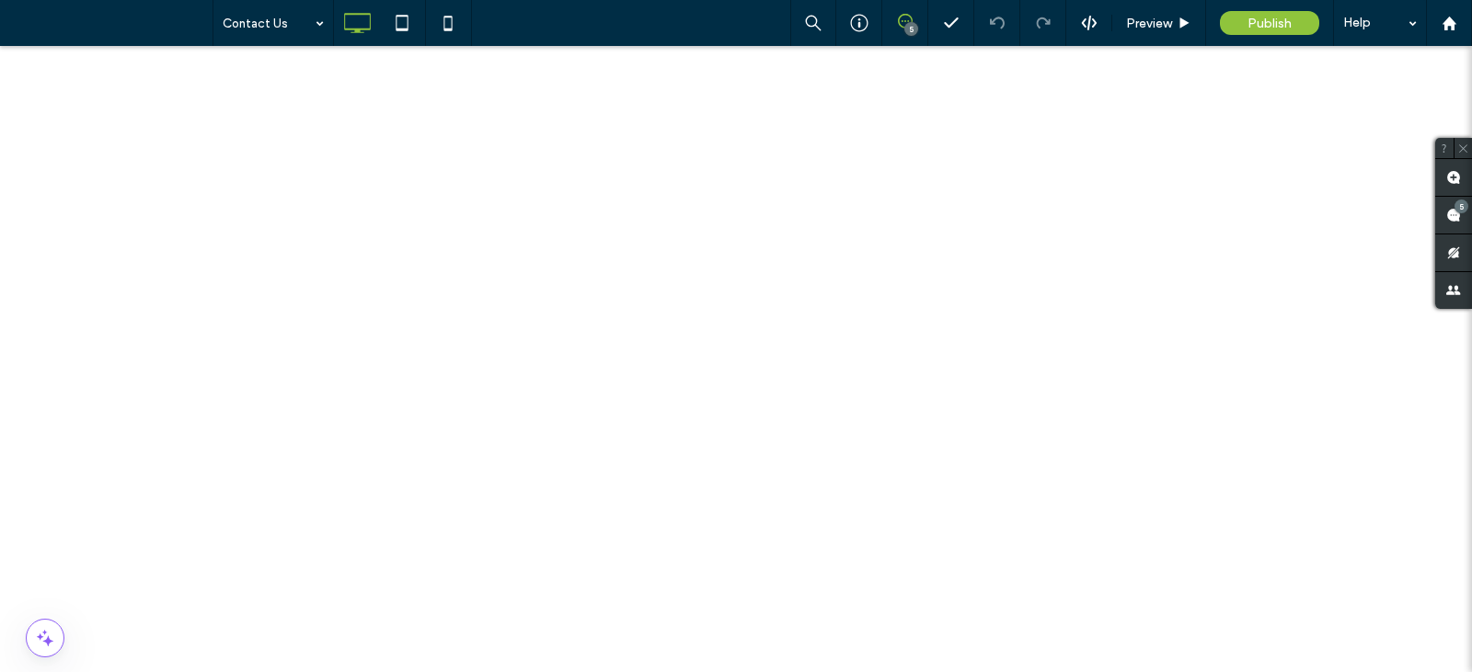
scroll to position [614, 0]
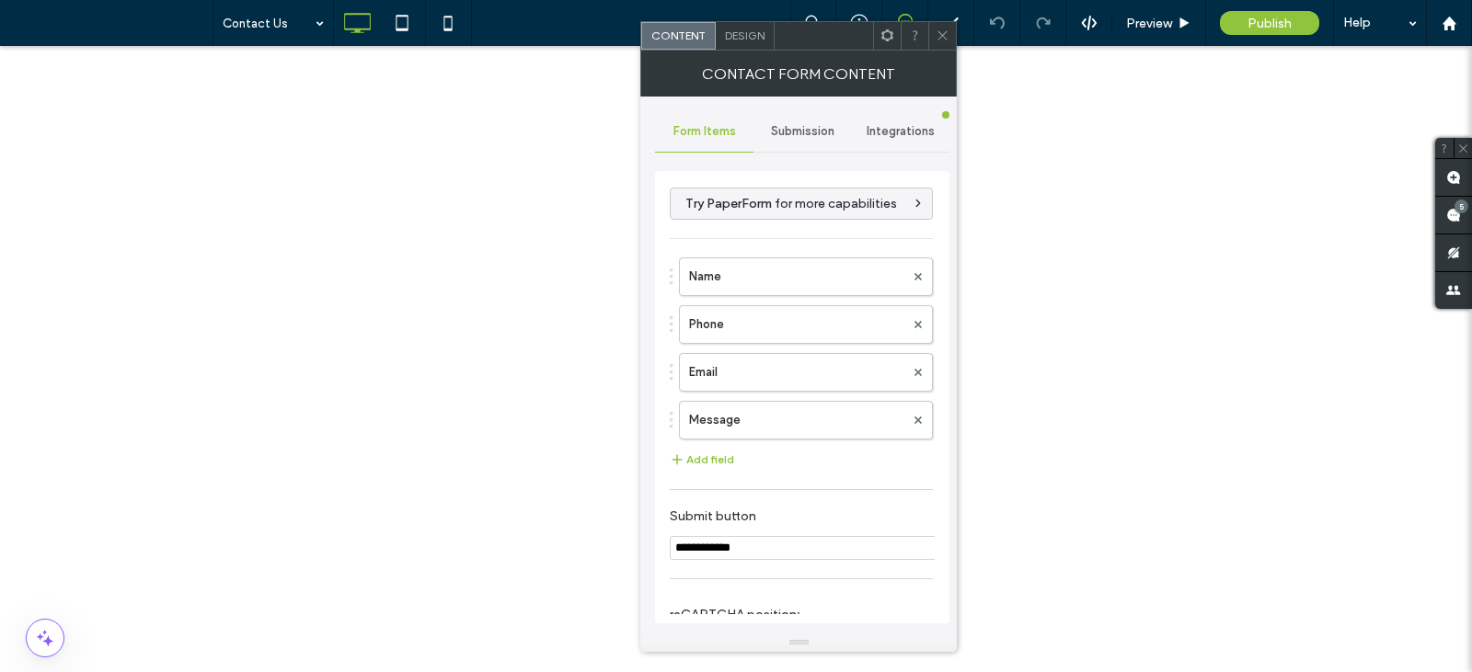
click at [801, 140] on div "Submission" at bounding box center [802, 131] width 98 height 40
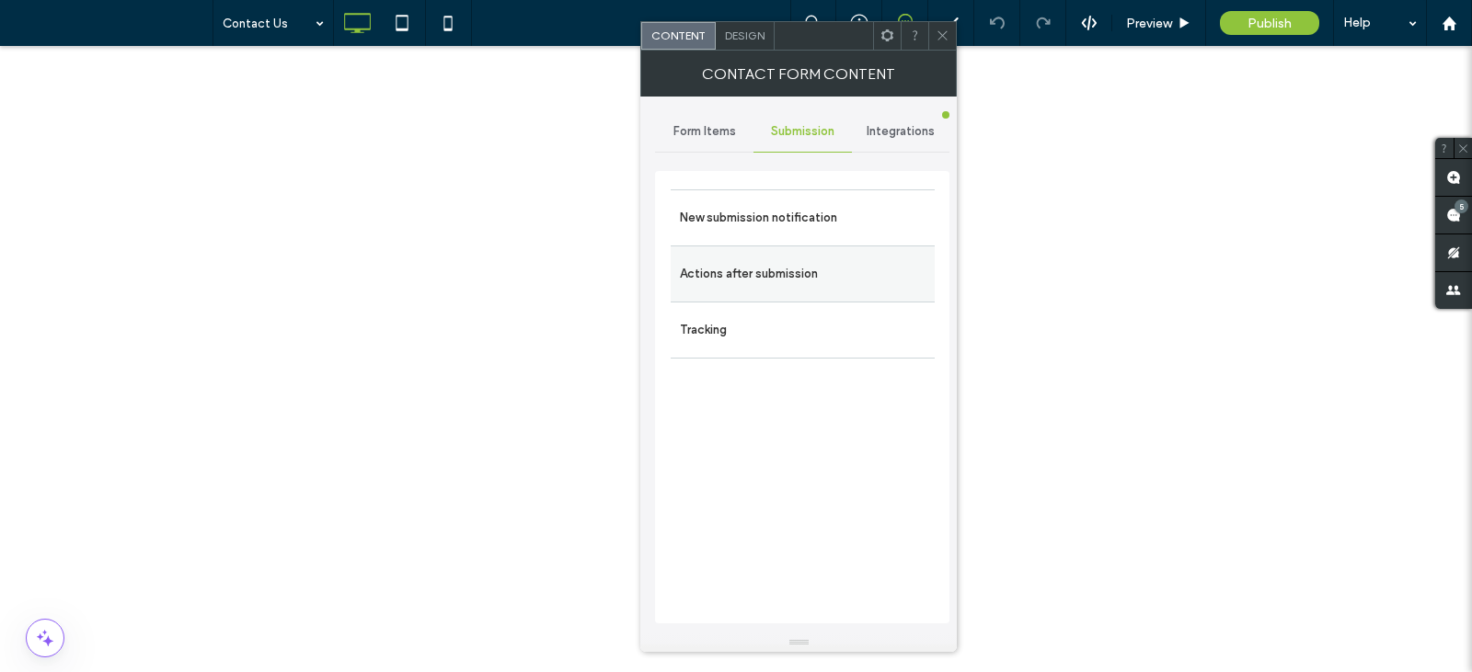
click at [794, 266] on label "Actions after submission" at bounding box center [803, 274] width 246 height 37
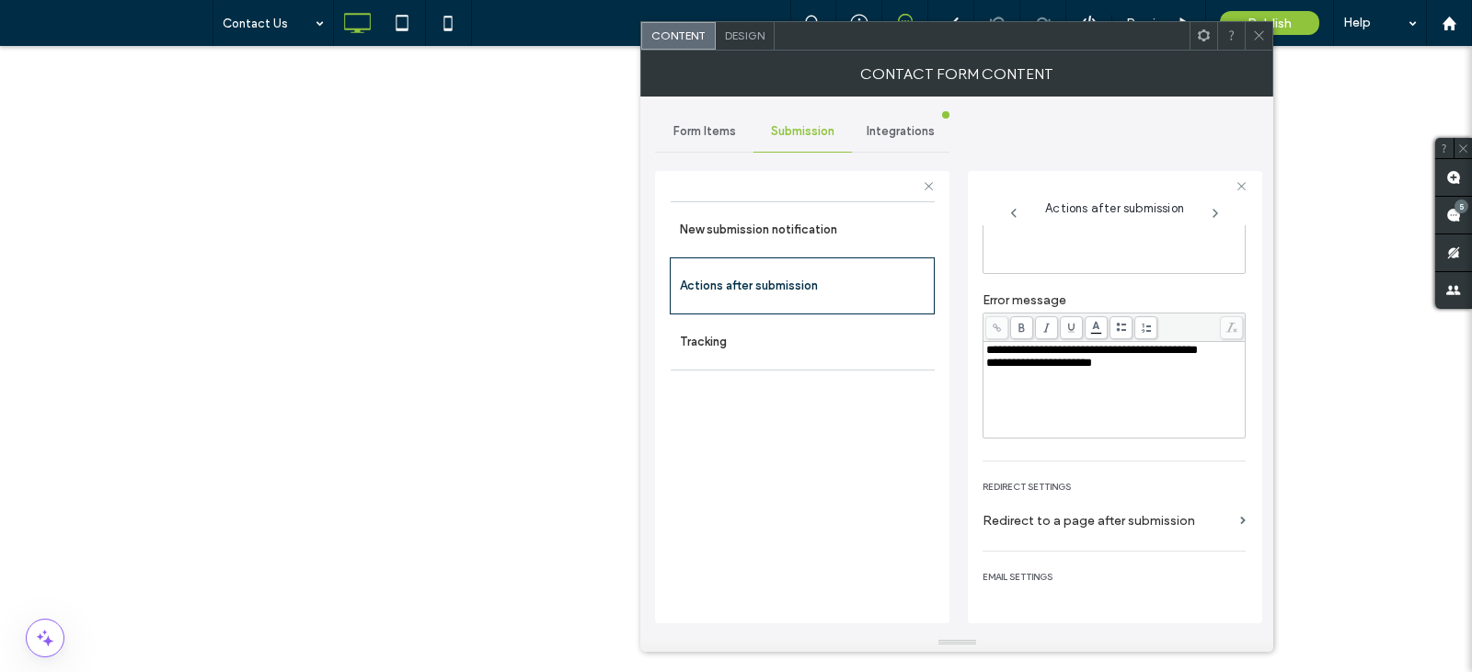
scroll to position [184, 0]
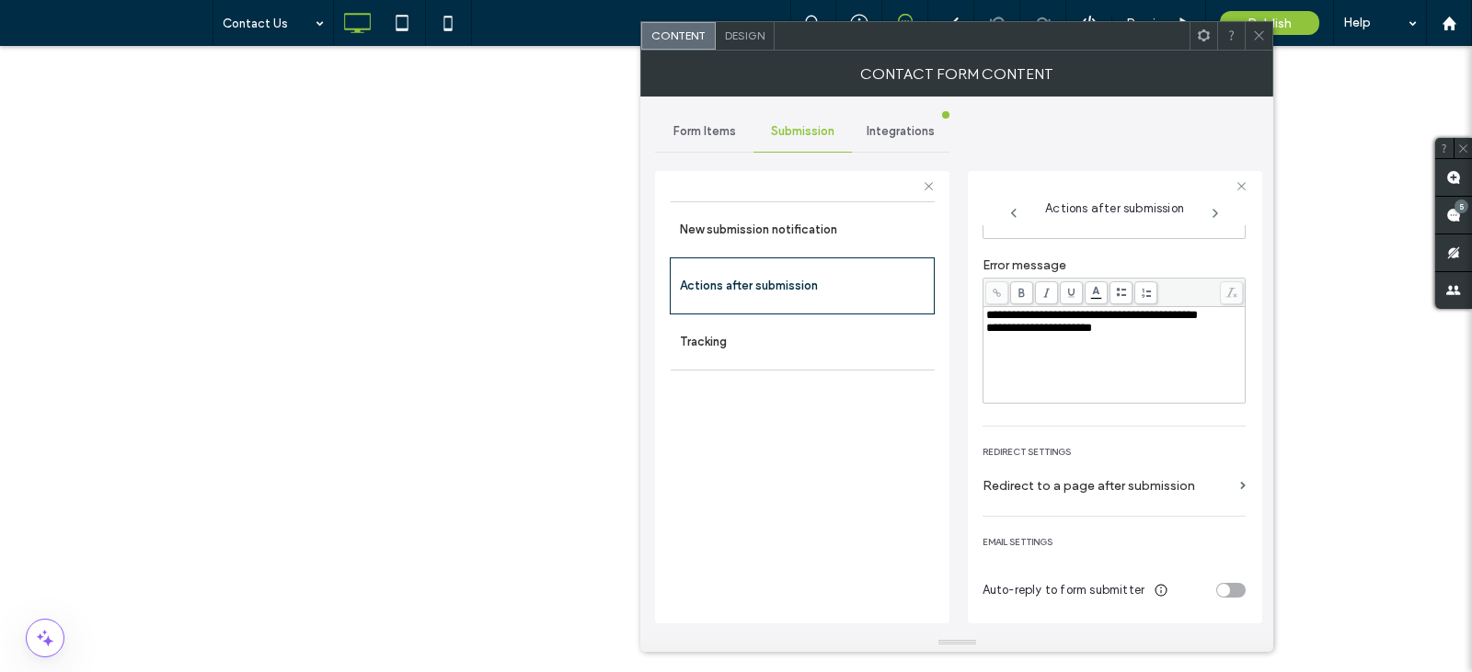
click at [1231, 594] on div "toggle" at bounding box center [1230, 590] width 29 height 15
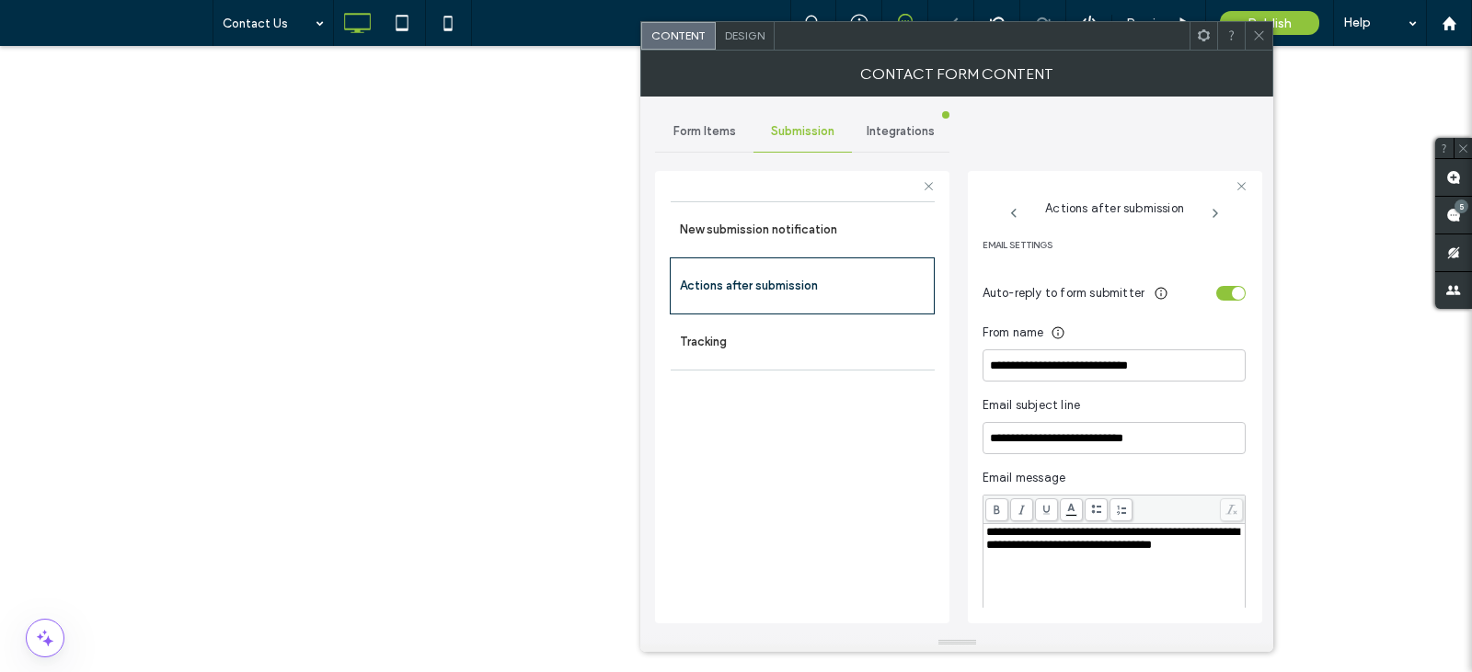
scroll to position [490, 0]
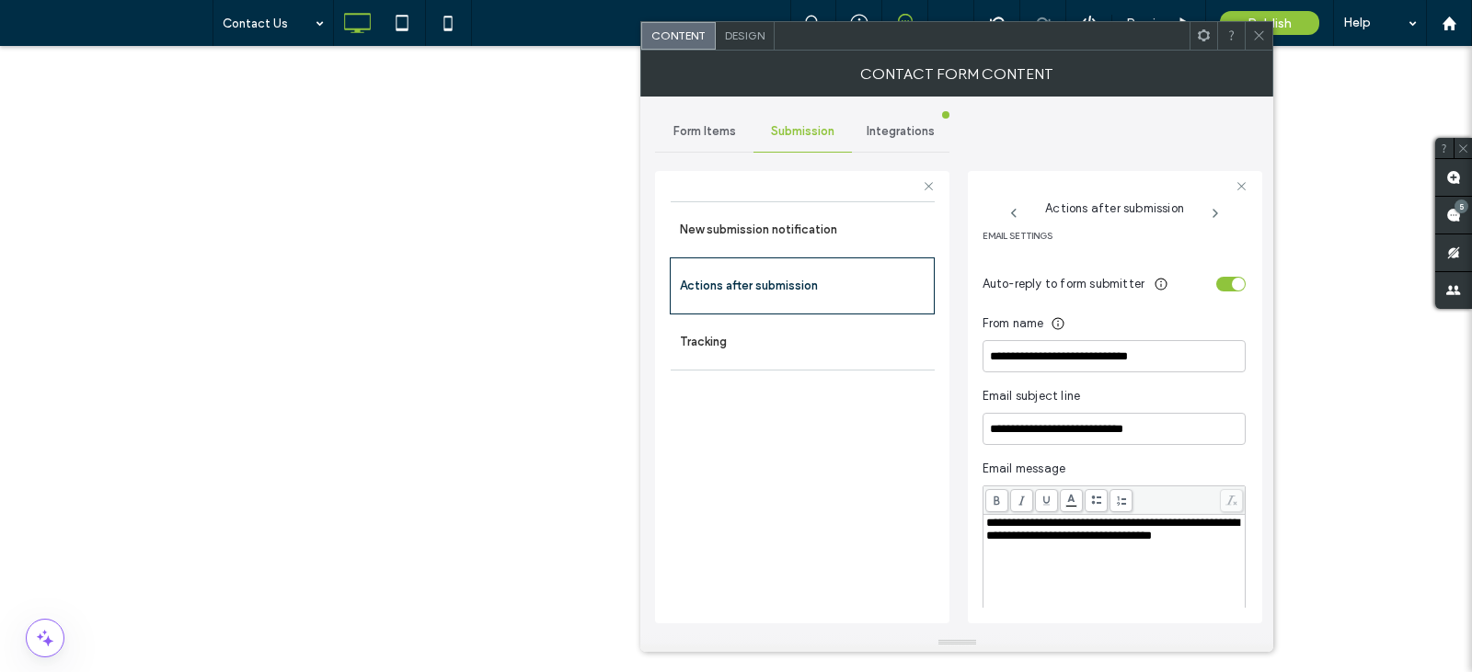
click at [1218, 285] on div "toggle" at bounding box center [1230, 284] width 29 height 15
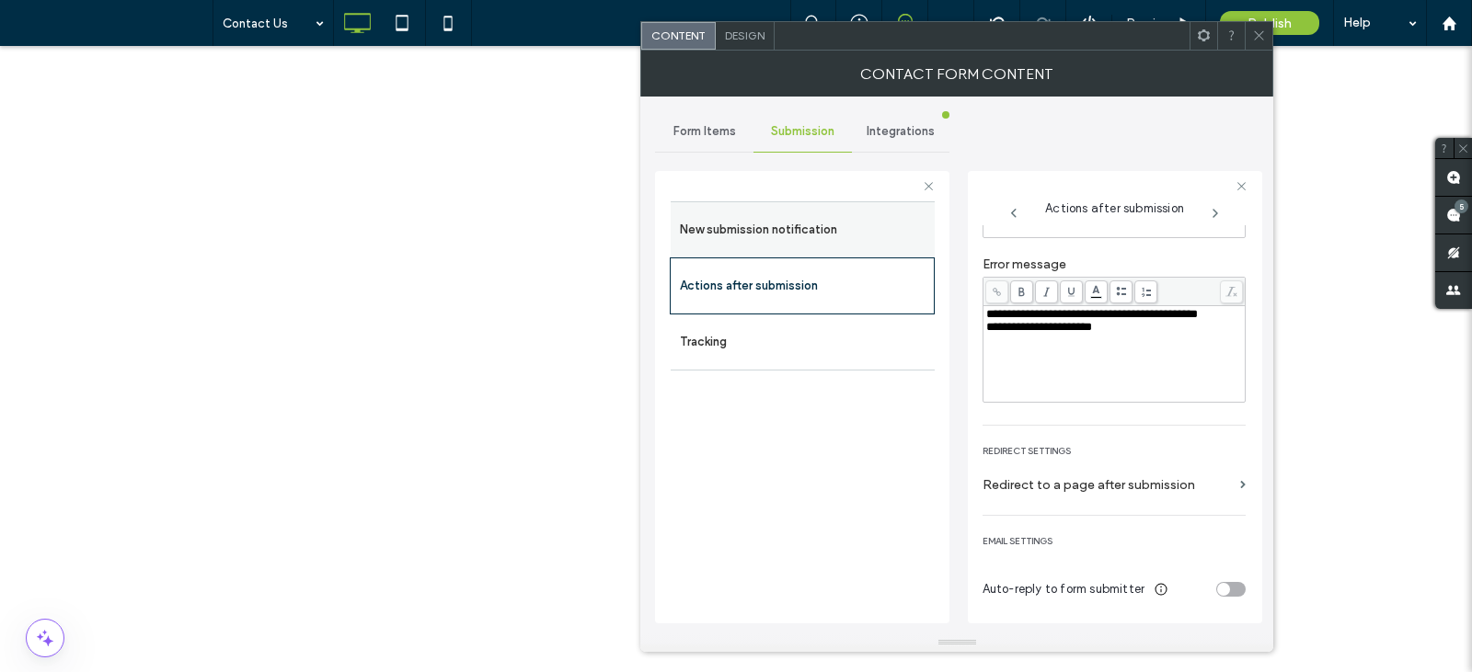
click at [802, 230] on label "New submission notification" at bounding box center [803, 230] width 246 height 37
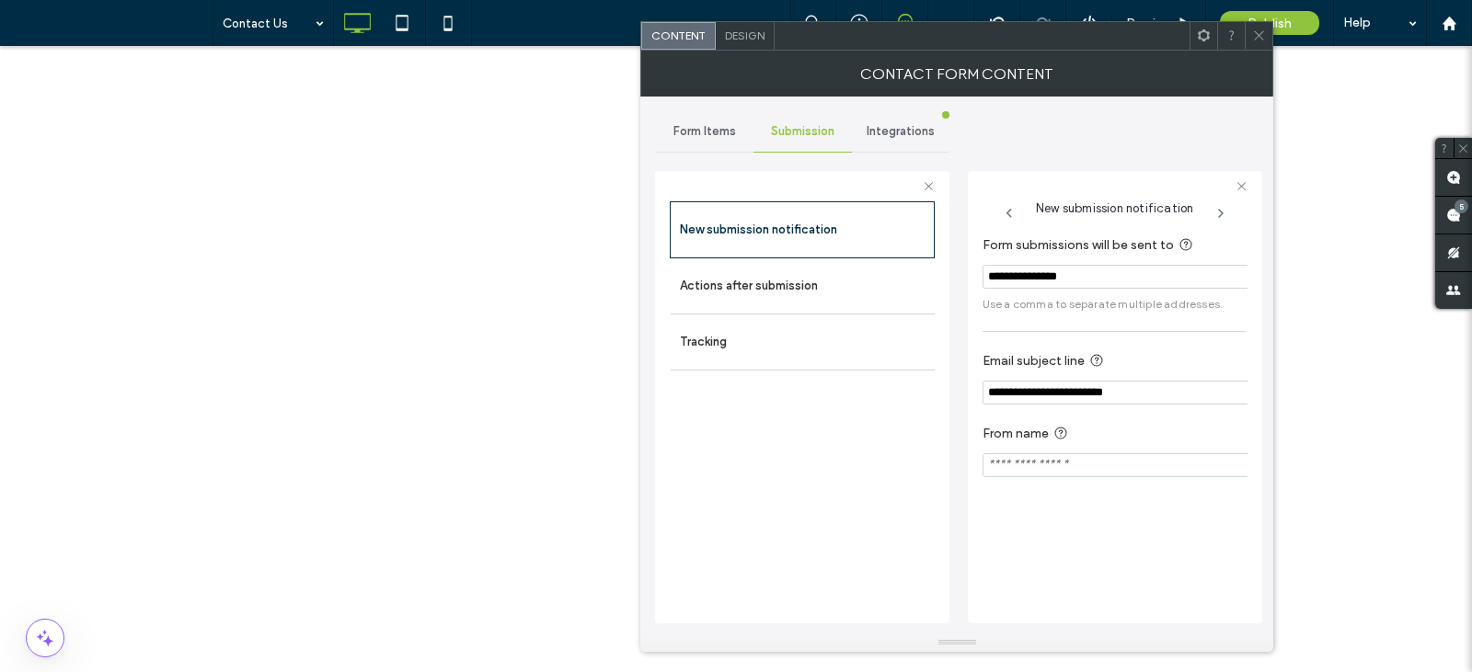
click at [718, 132] on span "Form Items" at bounding box center [704, 131] width 63 height 15
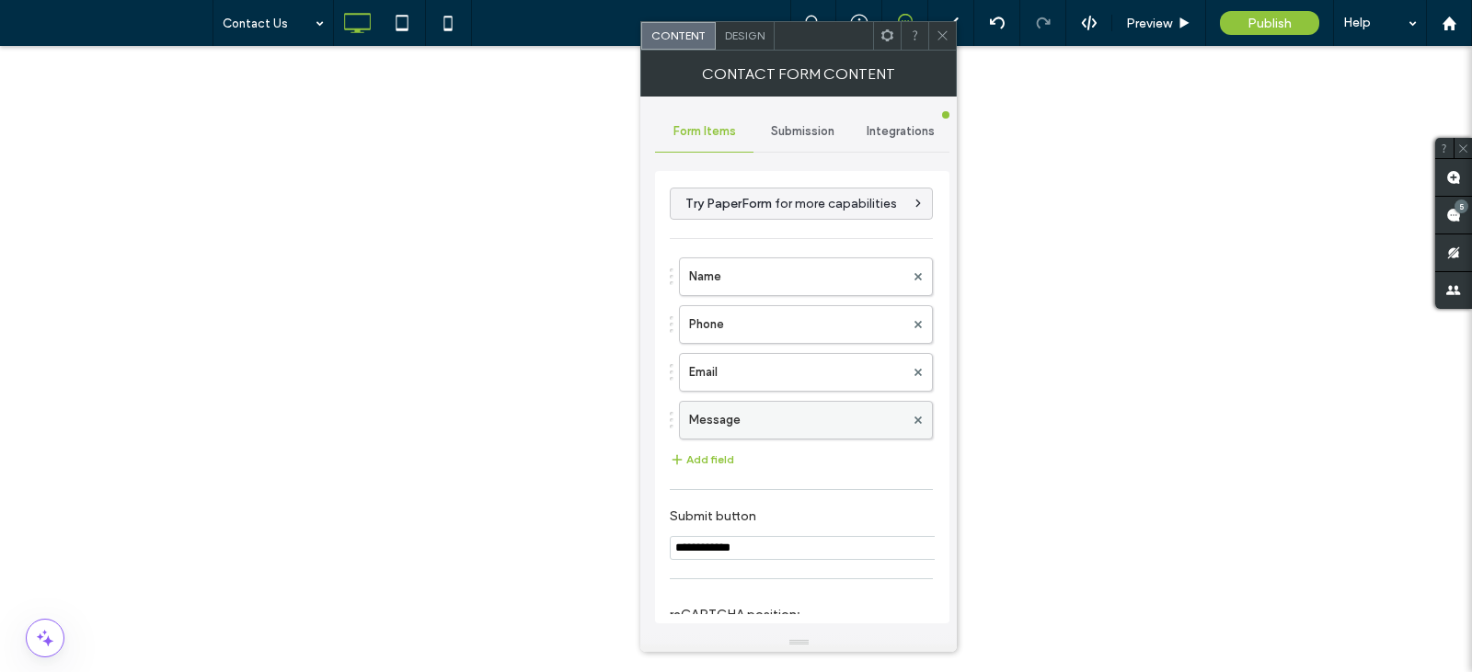
scroll to position [238, 0]
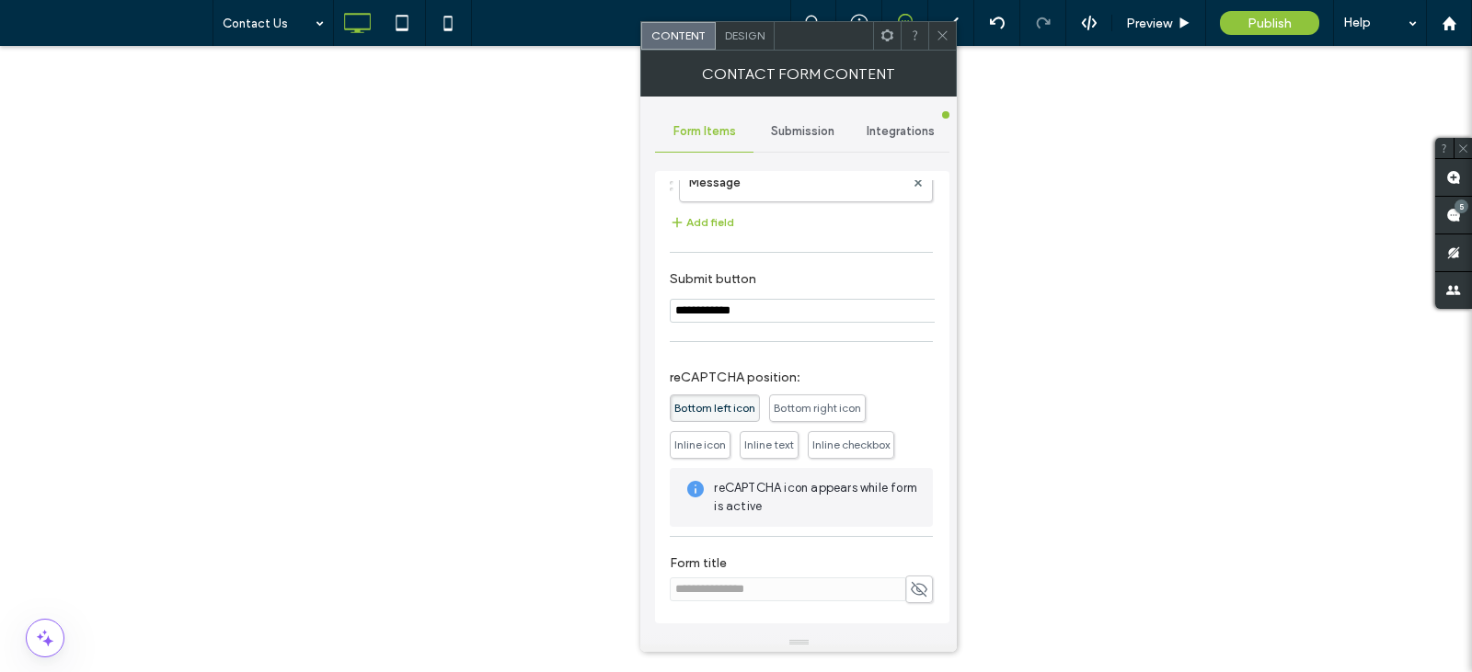
click at [942, 33] on icon at bounding box center [943, 36] width 14 height 14
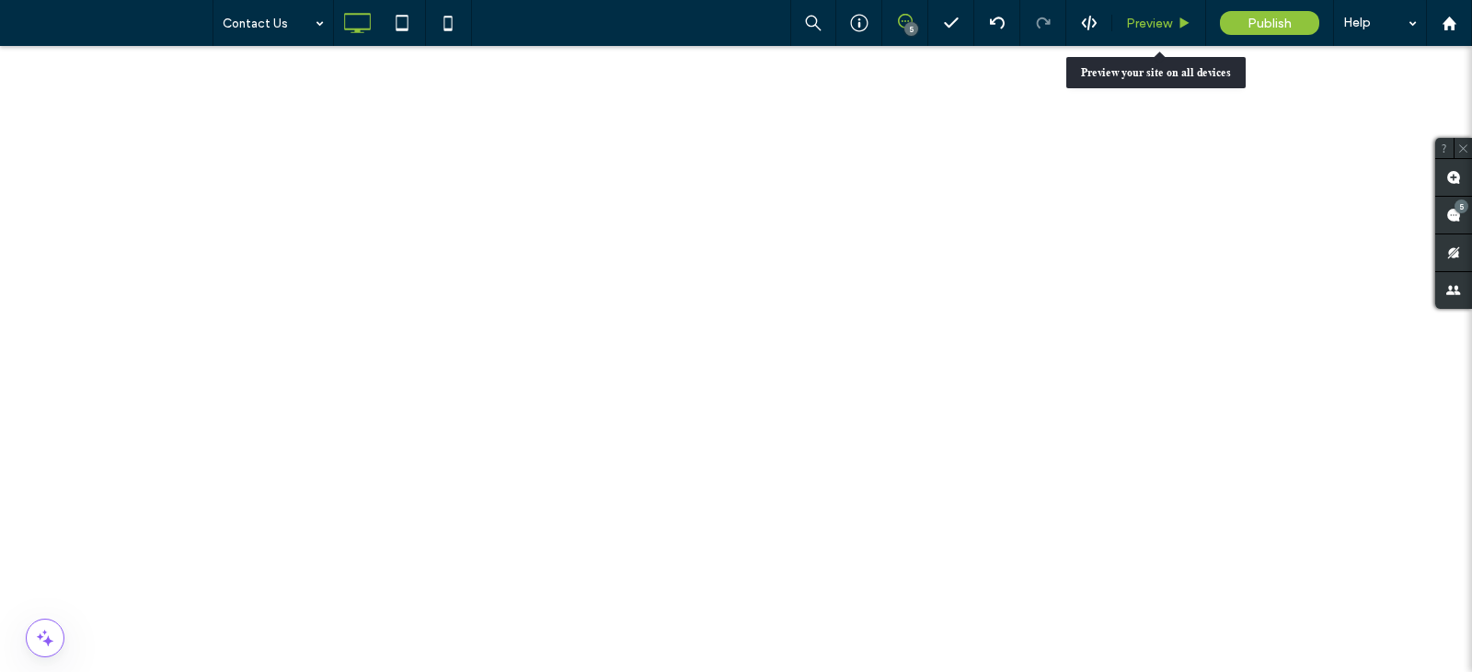
click at [1153, 27] on span "Preview" at bounding box center [1149, 24] width 46 height 16
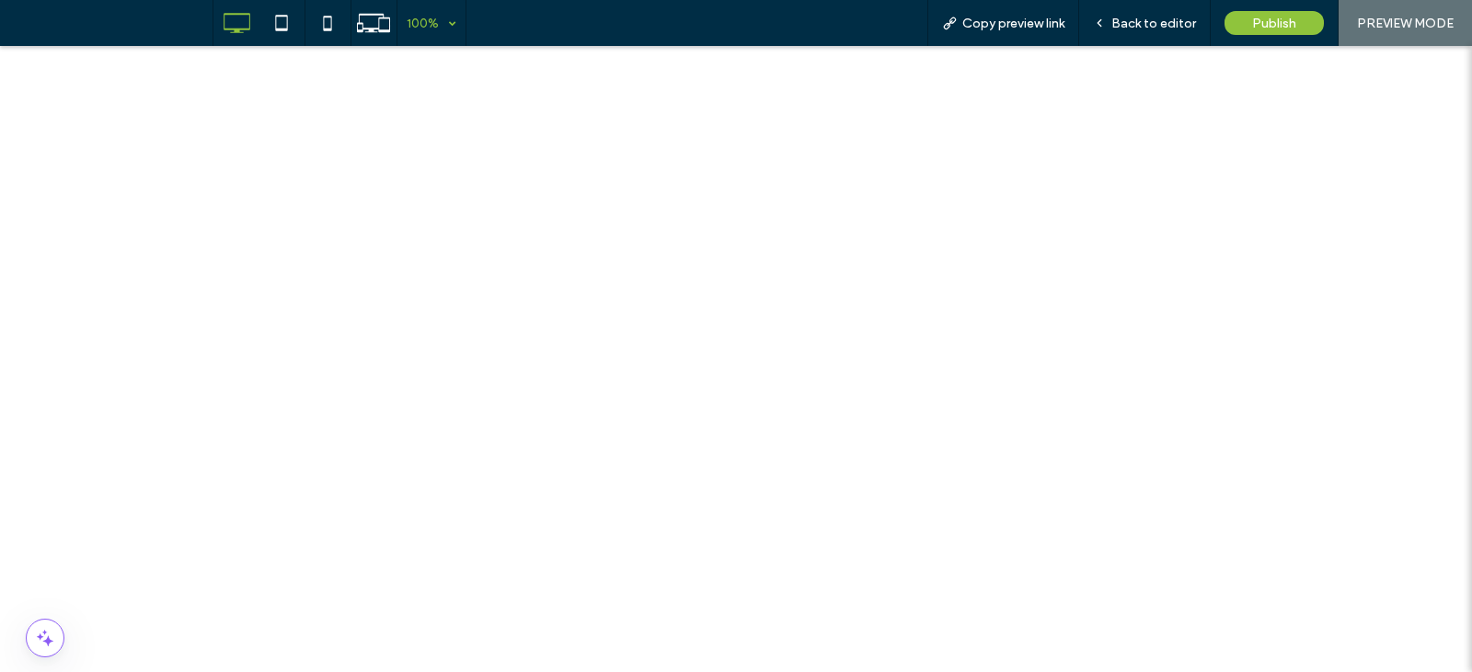
click at [420, 25] on div "100%" at bounding box center [423, 23] width 52 height 46
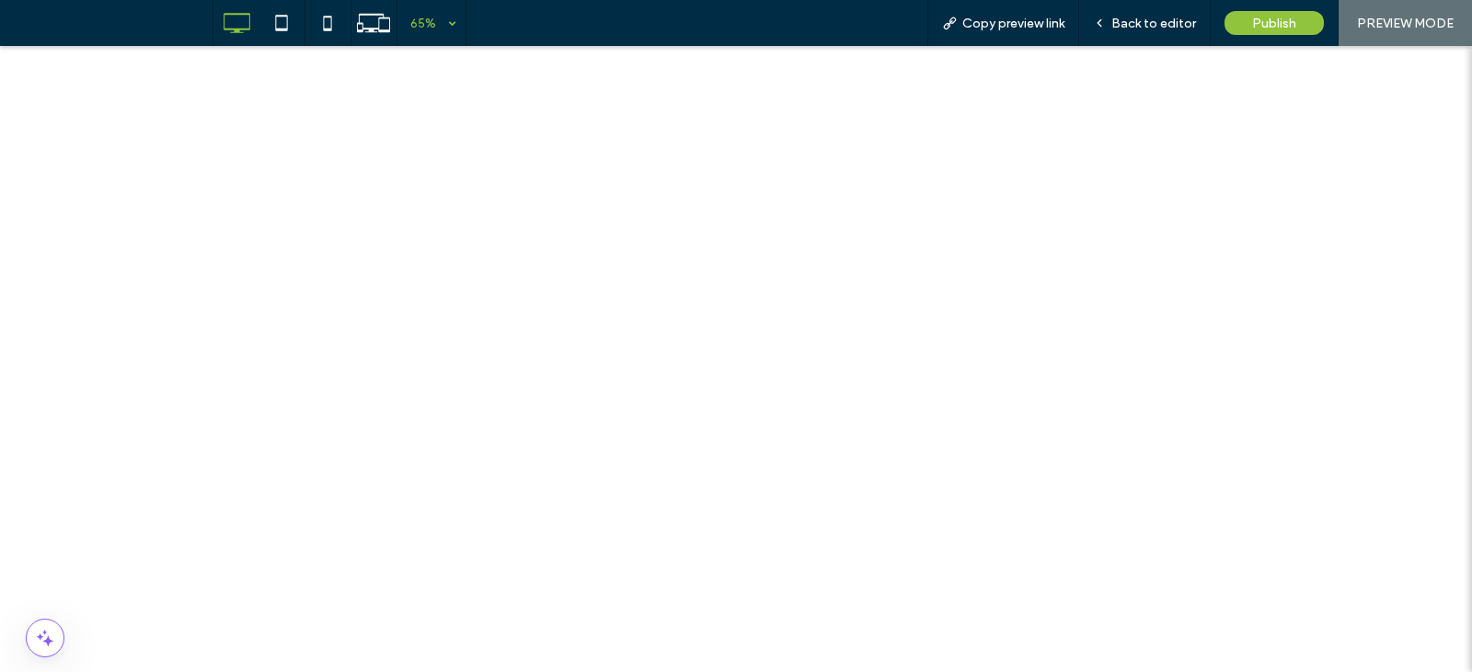
scroll to position [3757, 0]
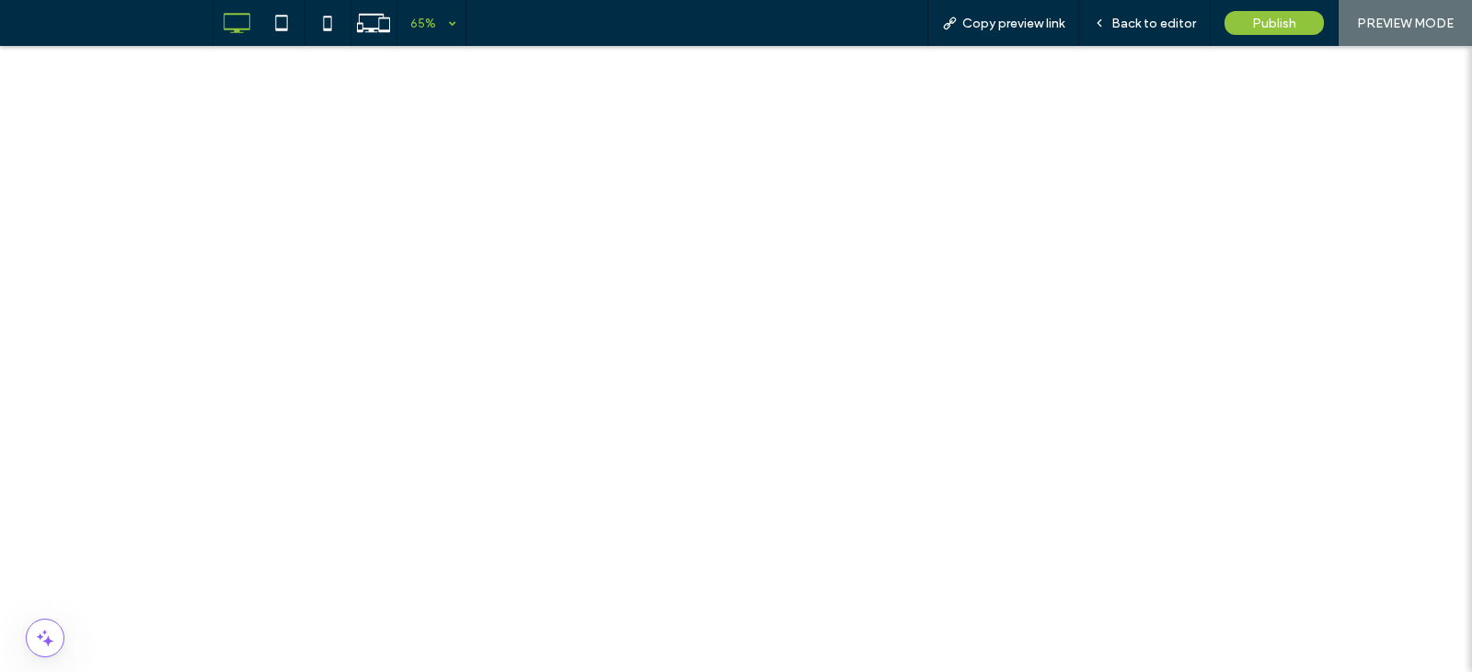
scroll to position [306, 0]
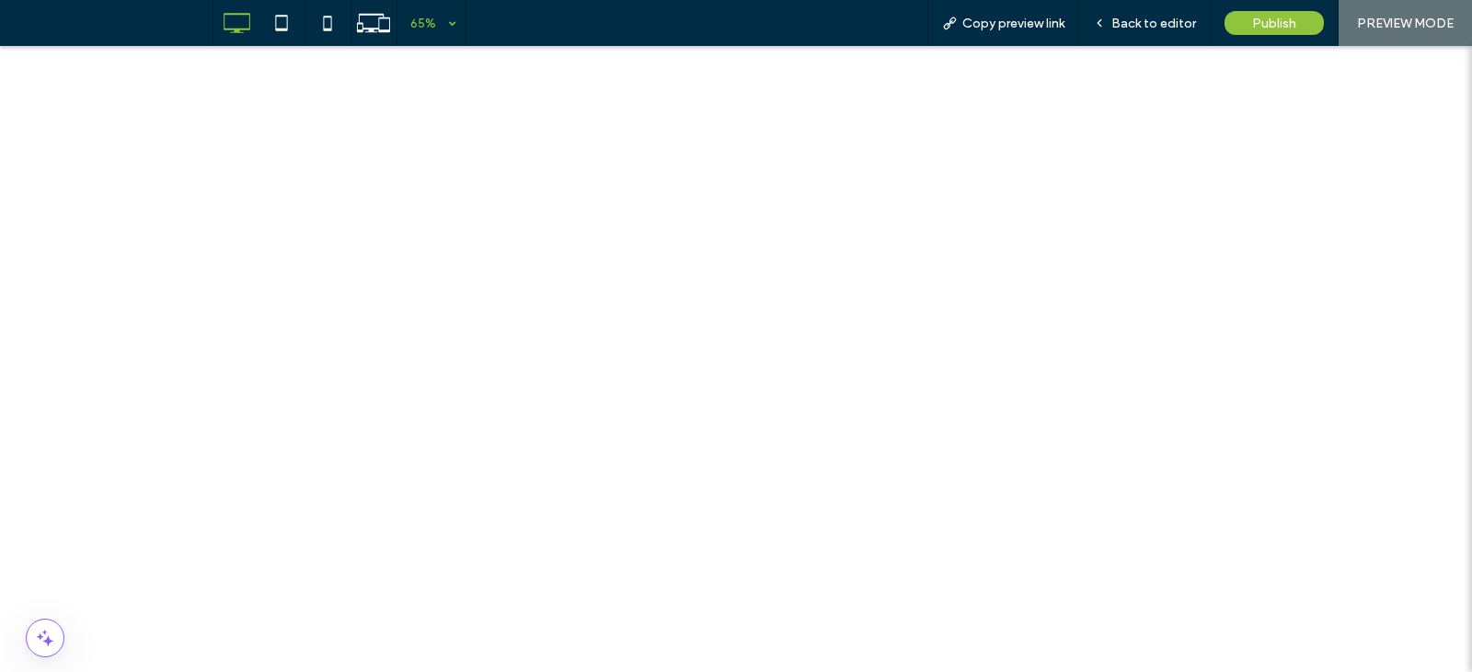
scroll to position [614, 0]
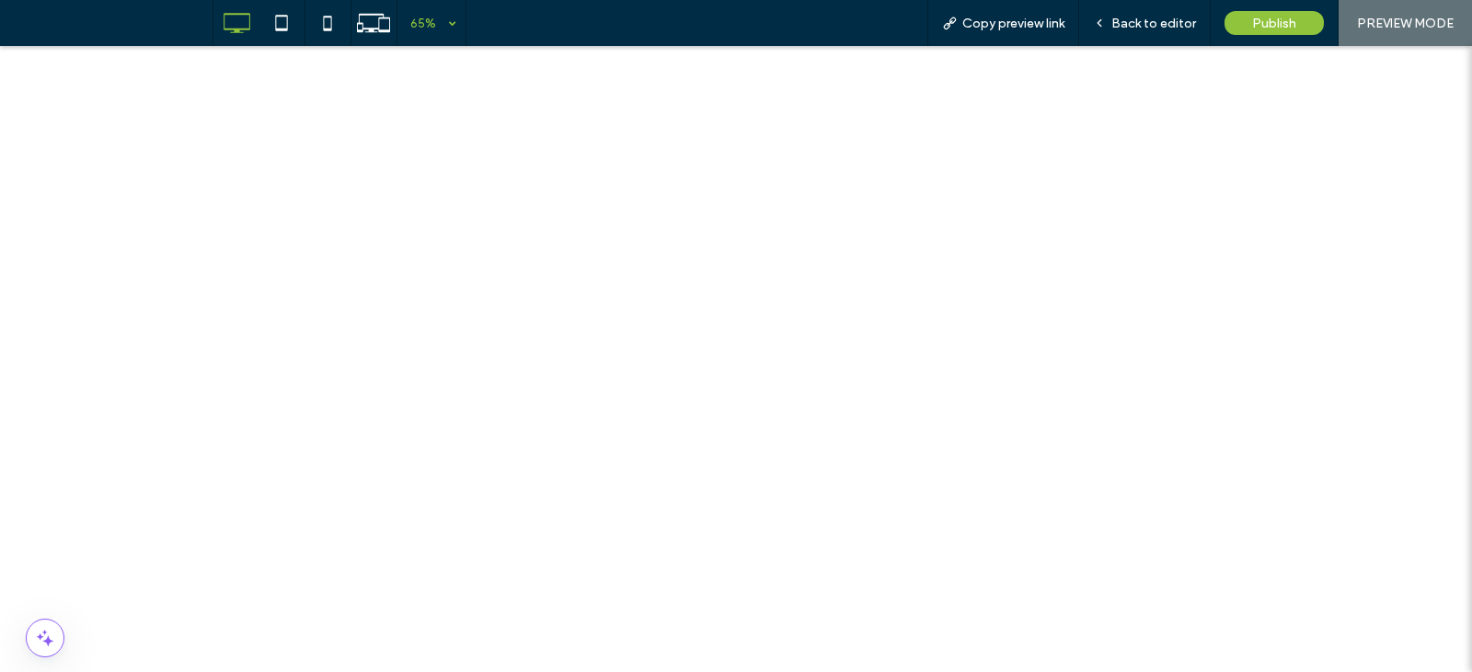
scroll to position [174, 0]
click at [1124, 35] on div "Back to editor" at bounding box center [1145, 23] width 132 height 46
click at [1136, 16] on span "Back to editor" at bounding box center [1153, 24] width 85 height 16
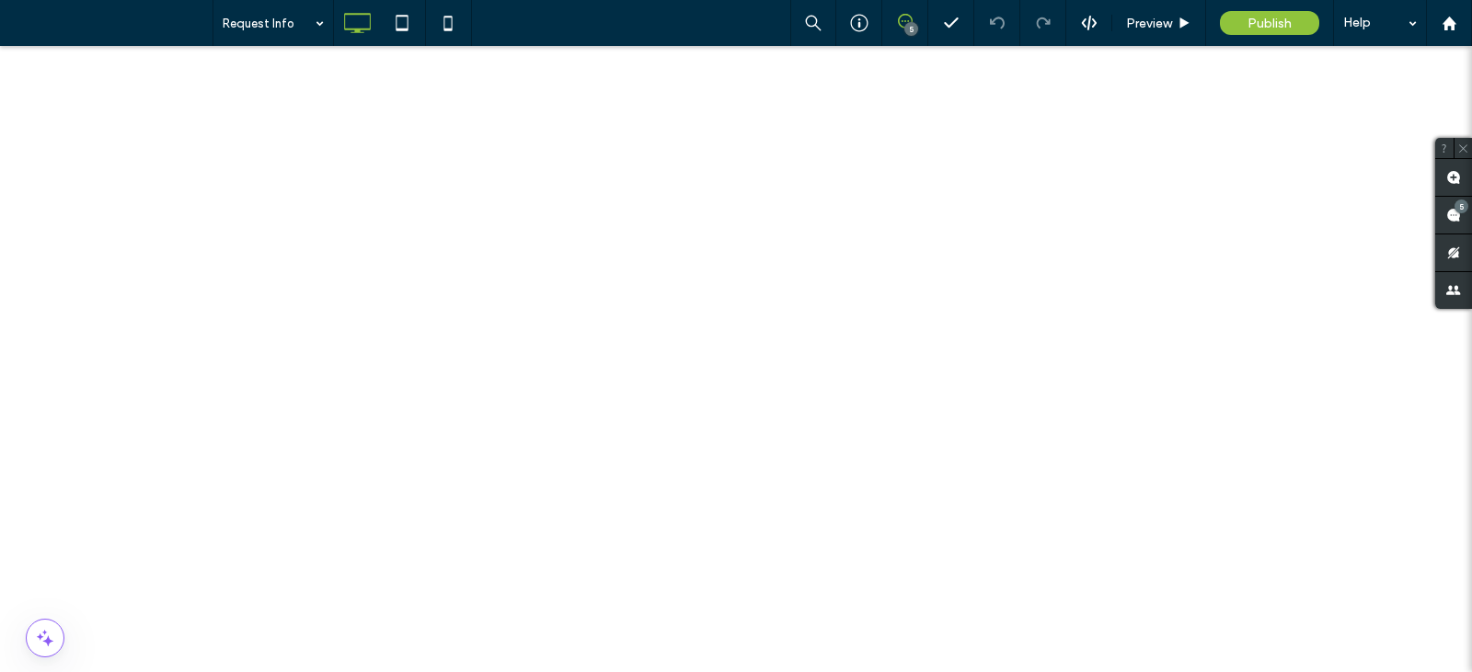
scroll to position [480, 0]
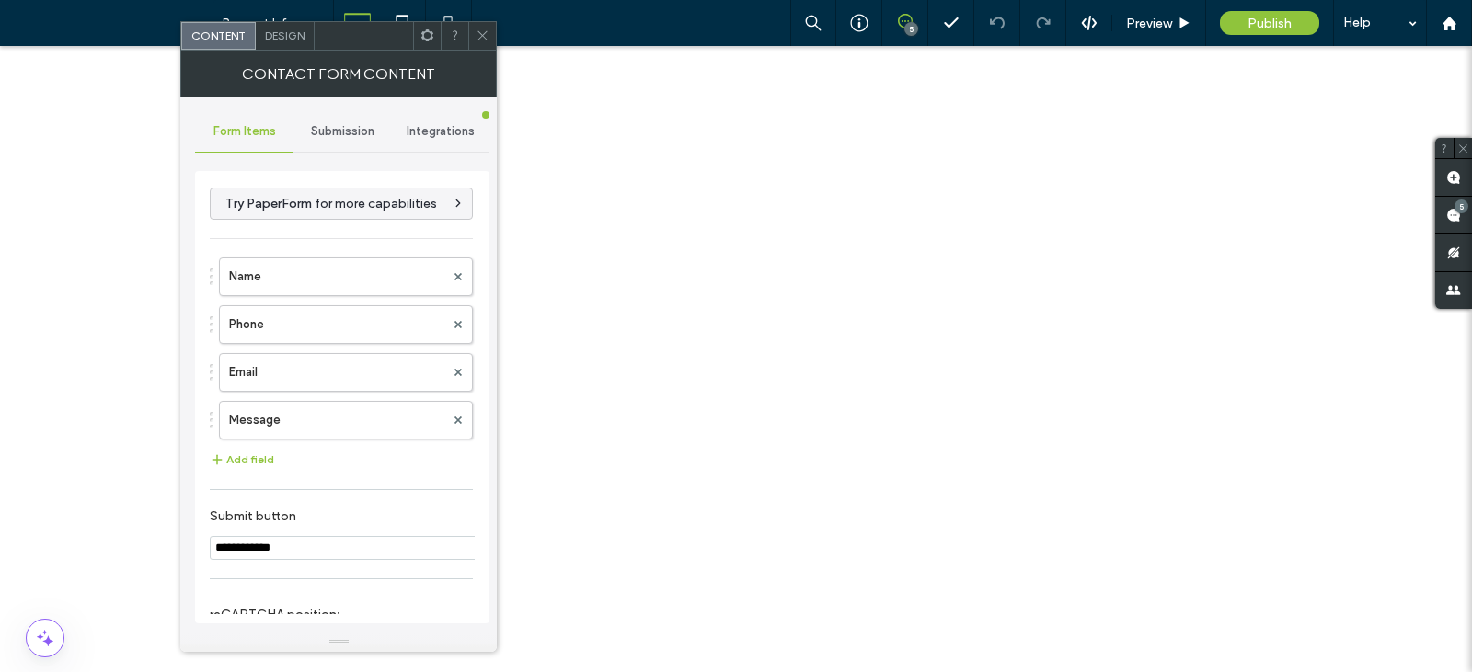
click at [316, 136] on span "Submission" at bounding box center [342, 131] width 63 height 15
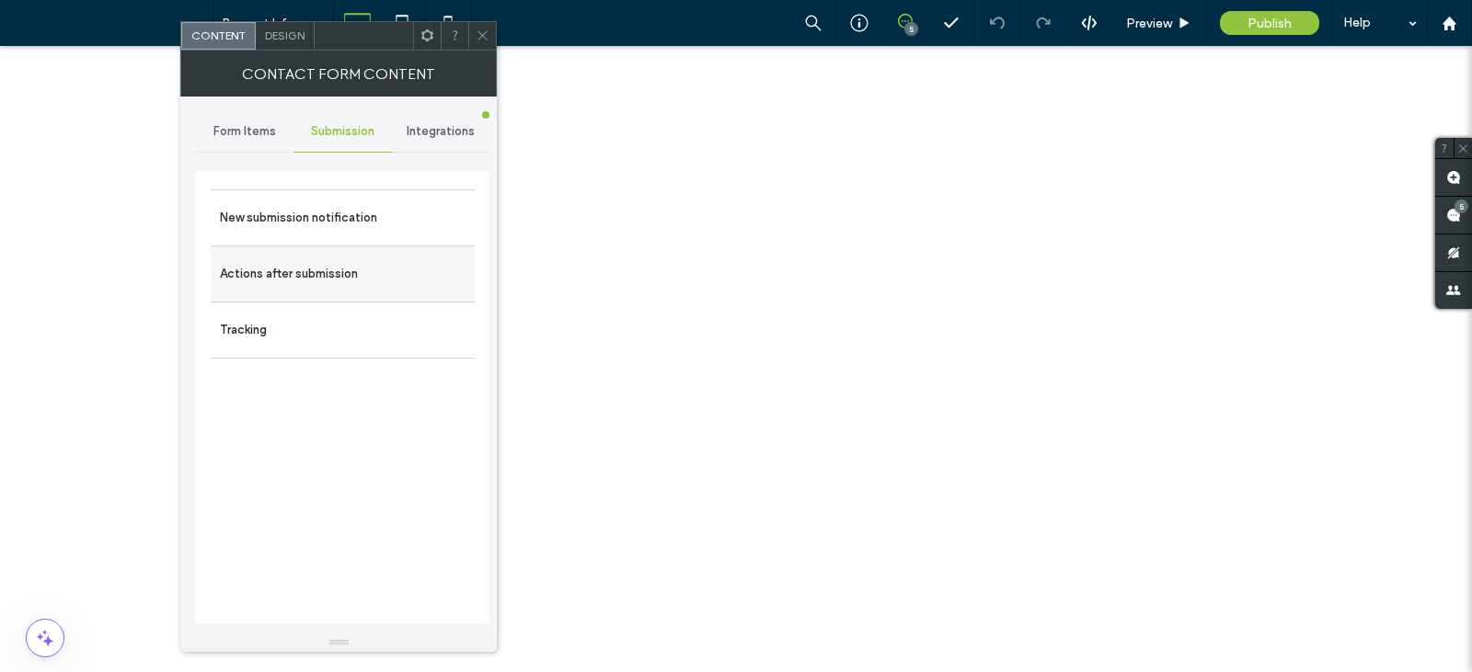
click at [333, 264] on label "Actions after submission" at bounding box center [343, 274] width 246 height 37
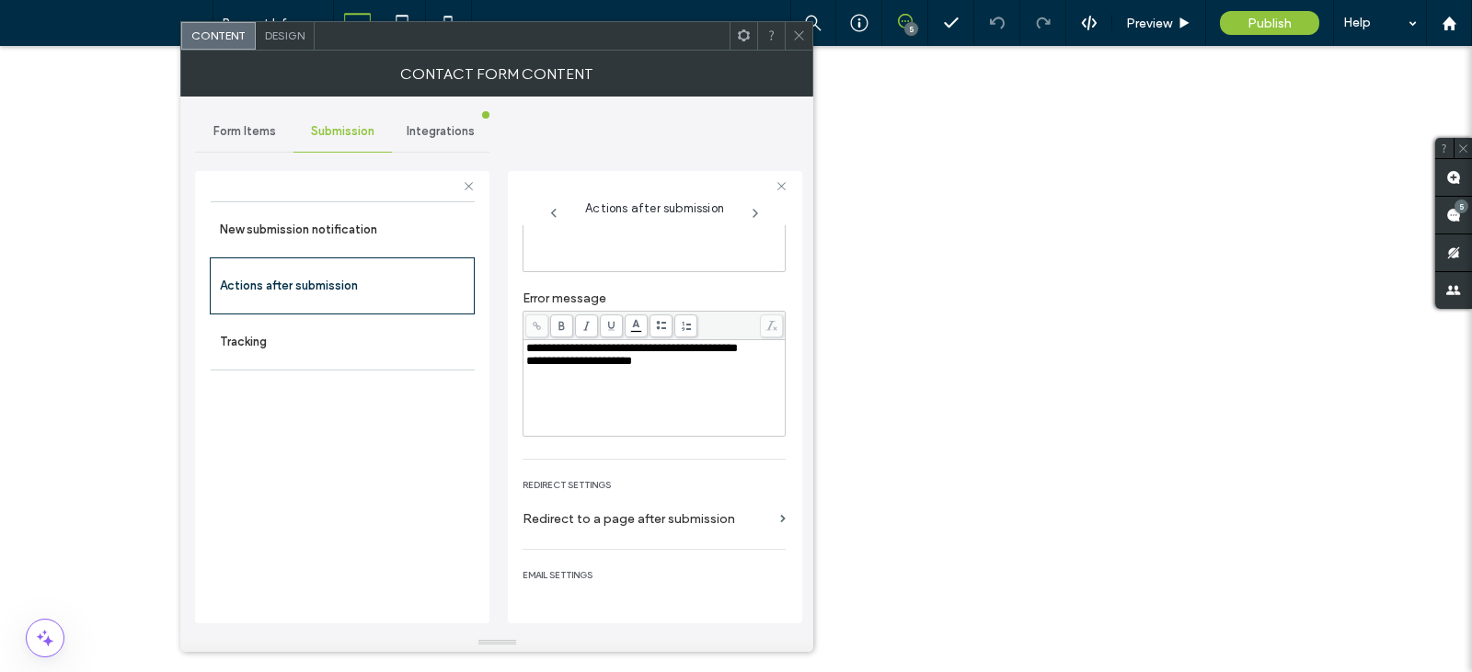
scroll to position [184, 0]
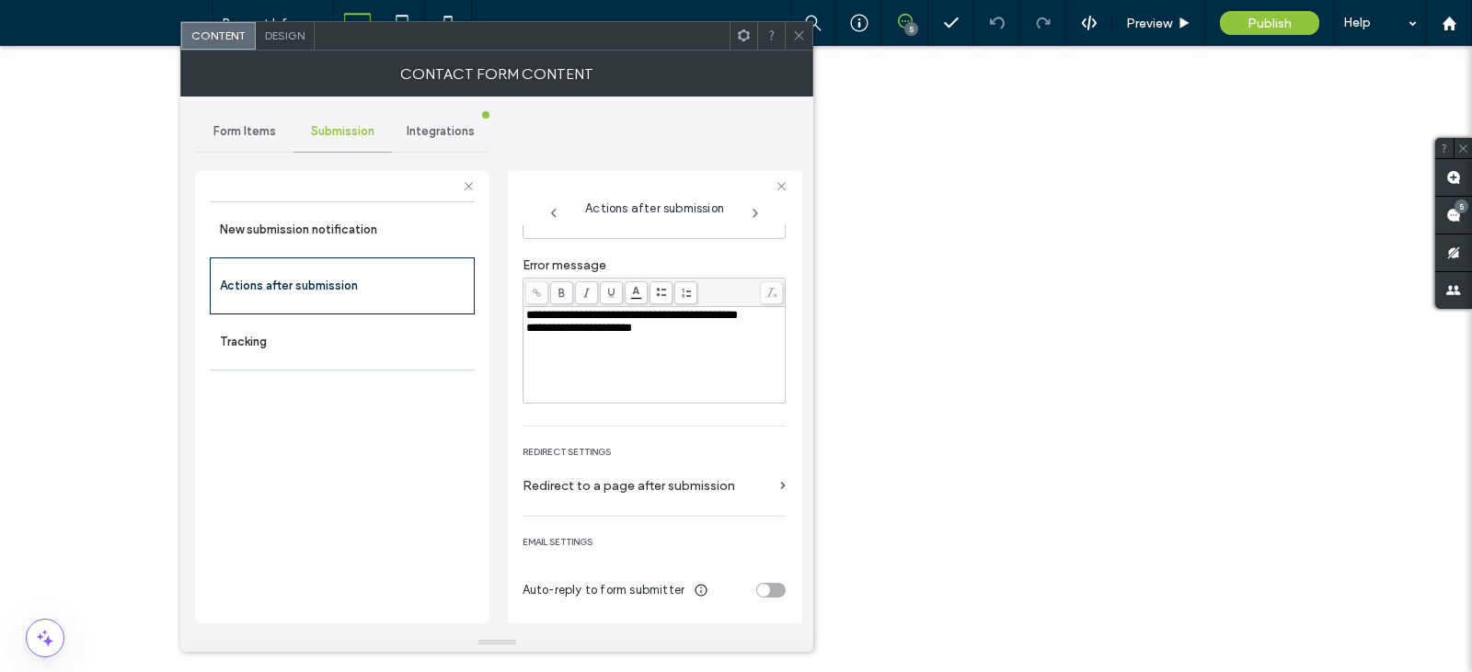
click at [760, 591] on div "toggle" at bounding box center [770, 590] width 29 height 15
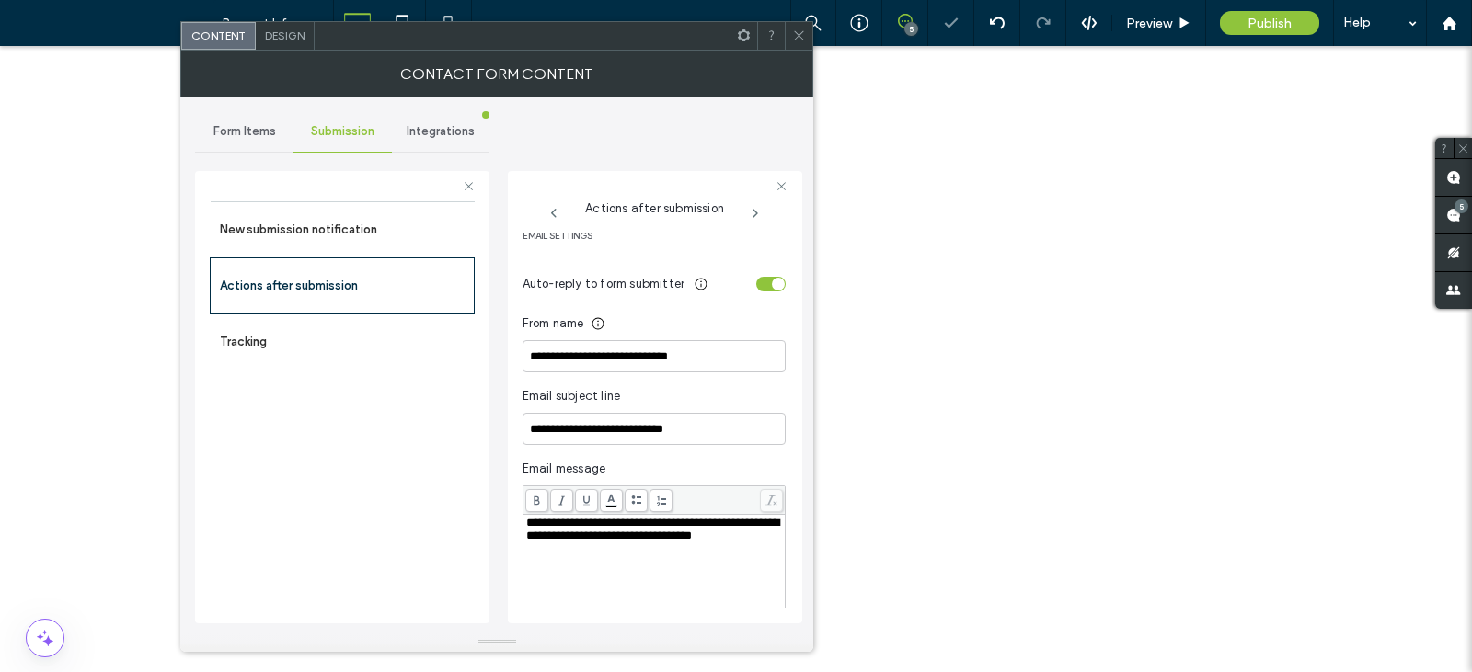
click at [756, 284] on div "toggle" at bounding box center [770, 284] width 29 height 15
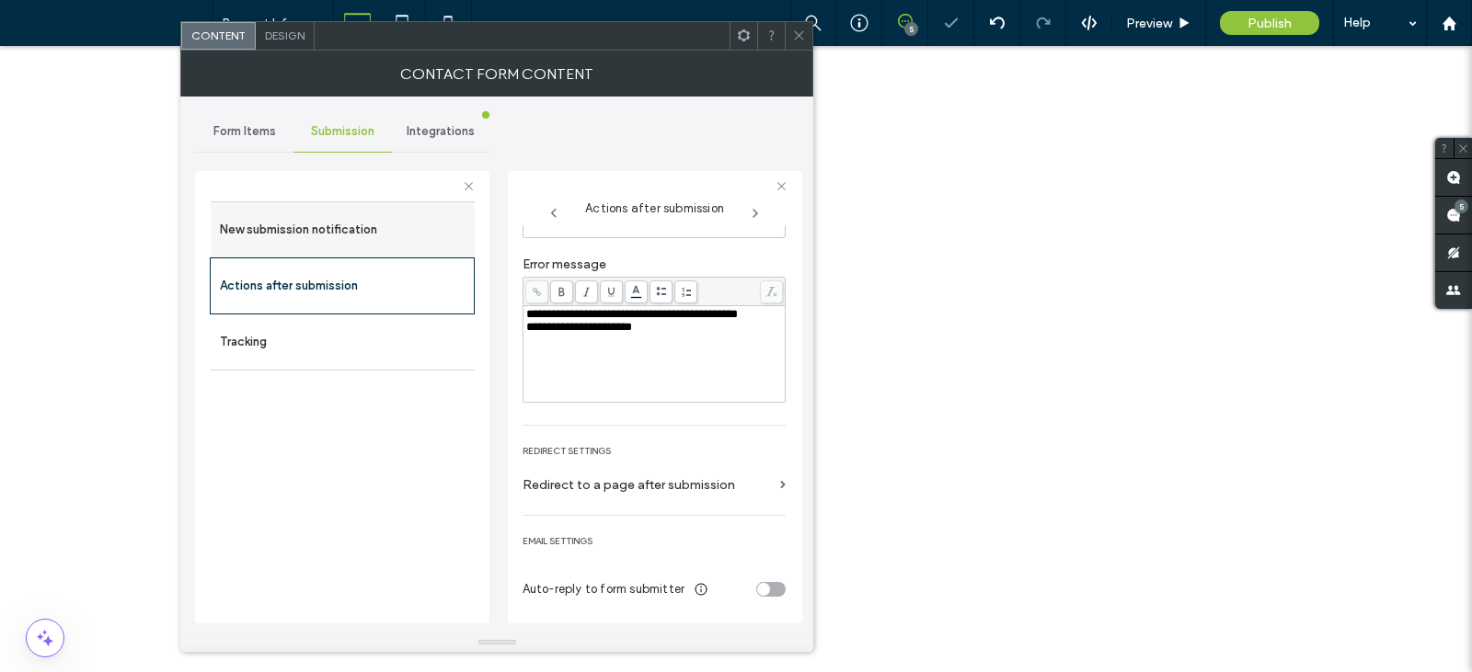
click at [380, 223] on label "New submission notification" at bounding box center [343, 230] width 246 height 37
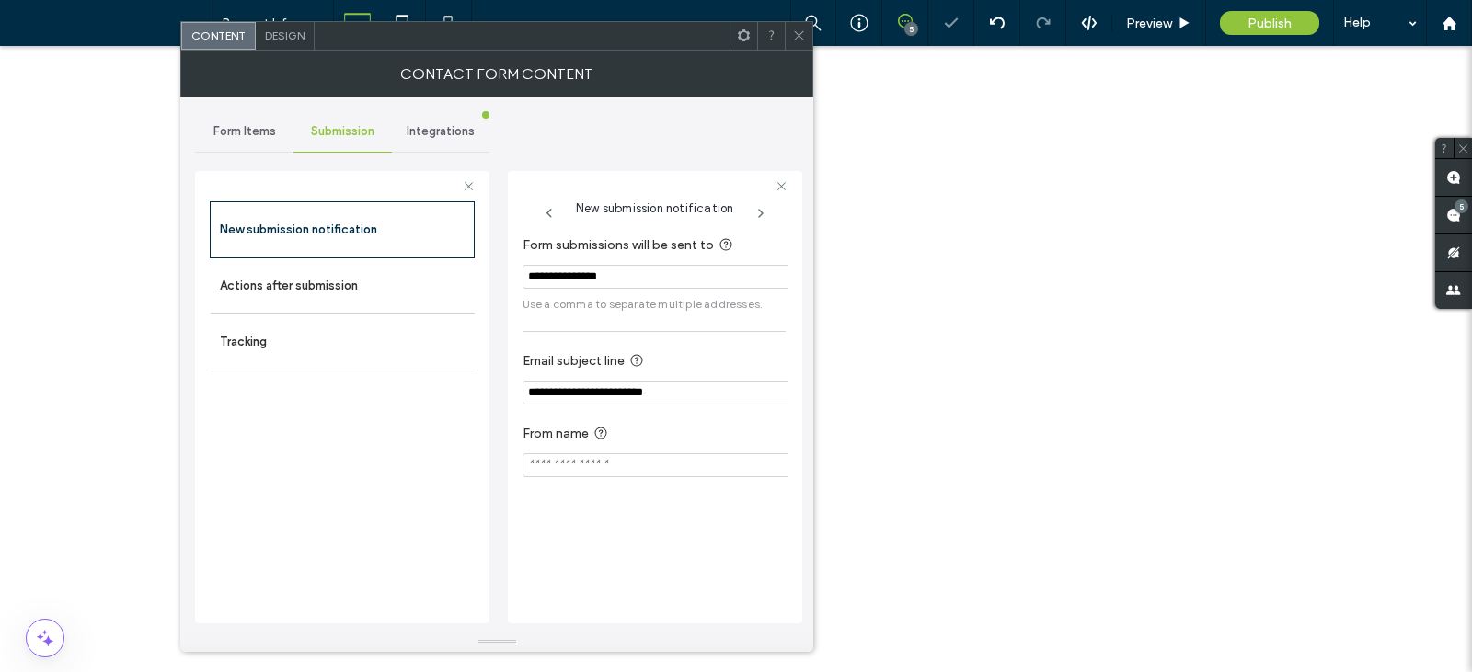
click at [247, 132] on span "Form Items" at bounding box center [244, 131] width 63 height 15
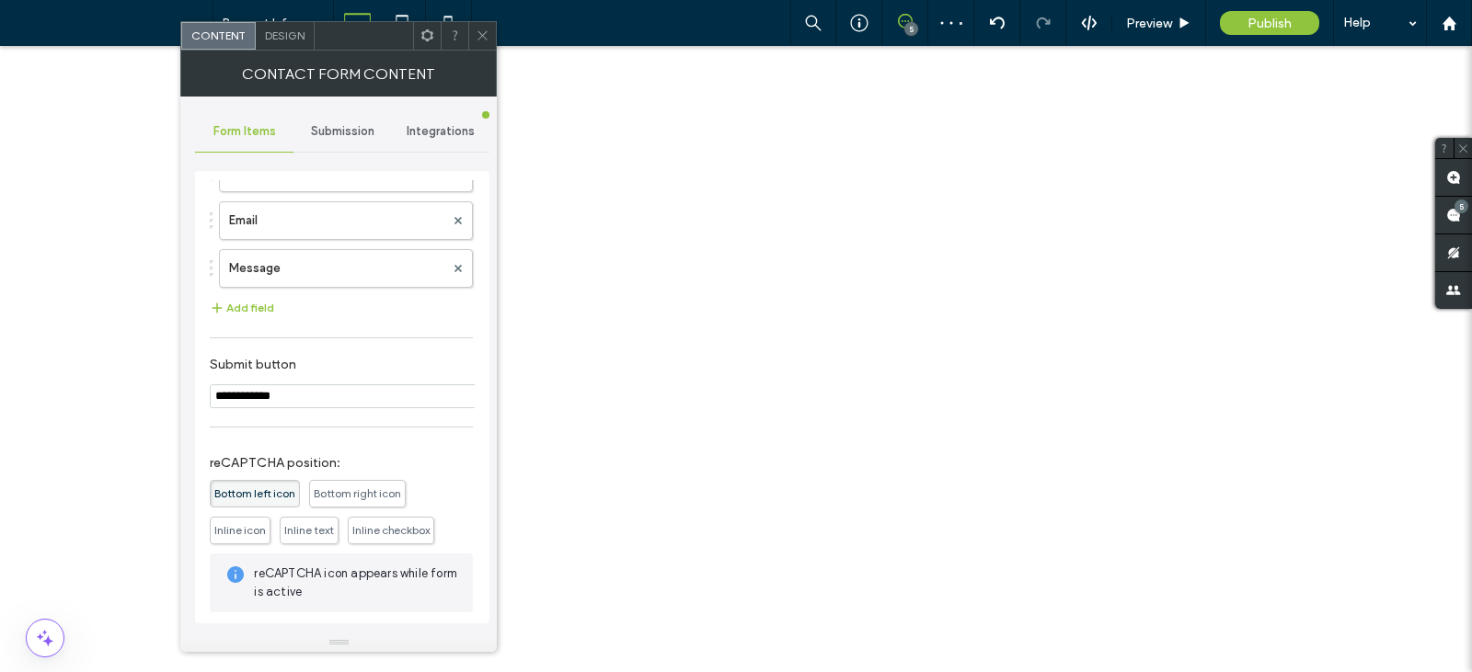
scroll to position [238, 0]
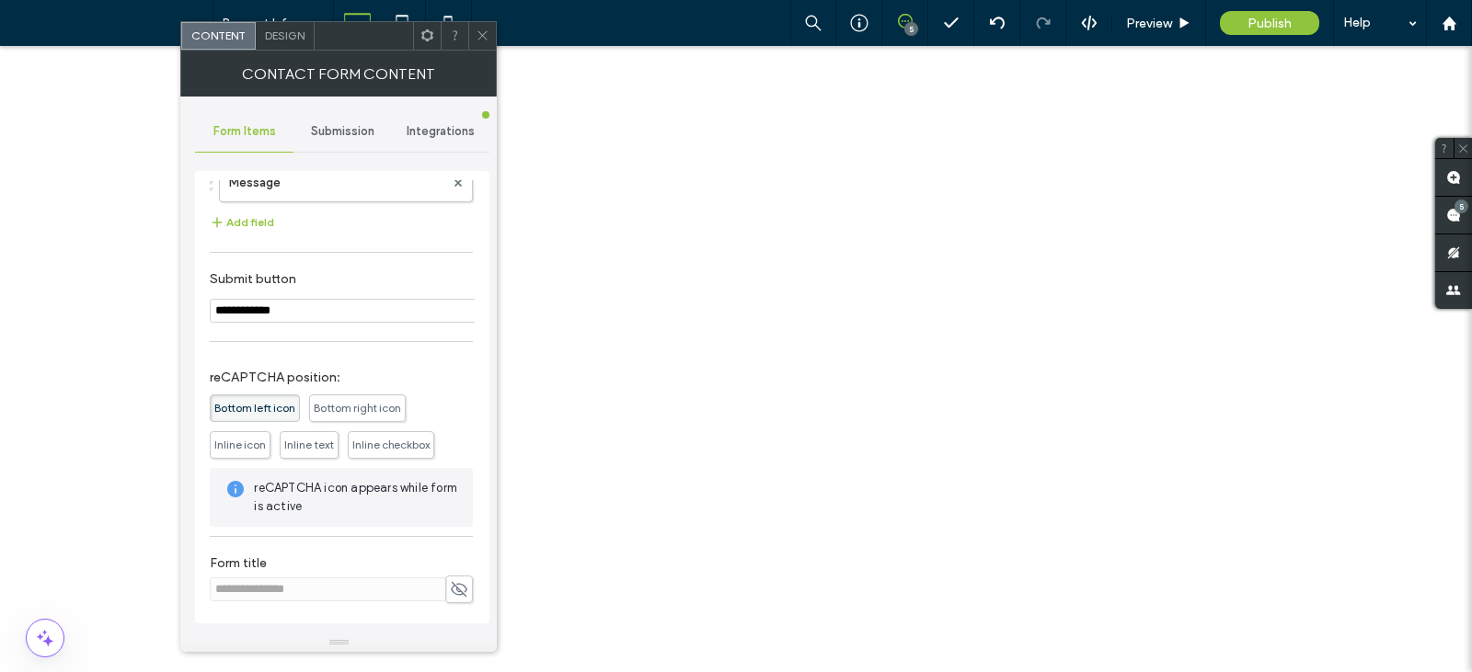
click at [483, 40] on icon at bounding box center [483, 36] width 14 height 14
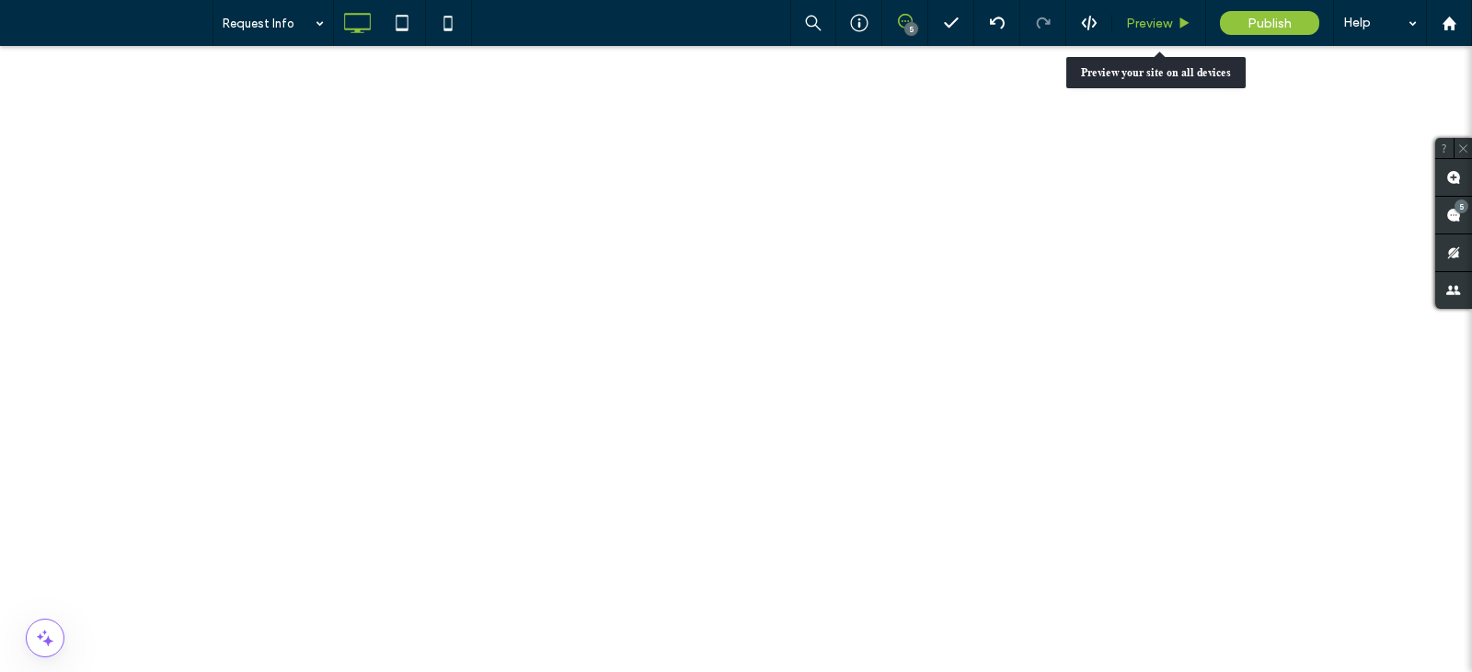
click at [1158, 28] on span "Preview" at bounding box center [1149, 24] width 46 height 16
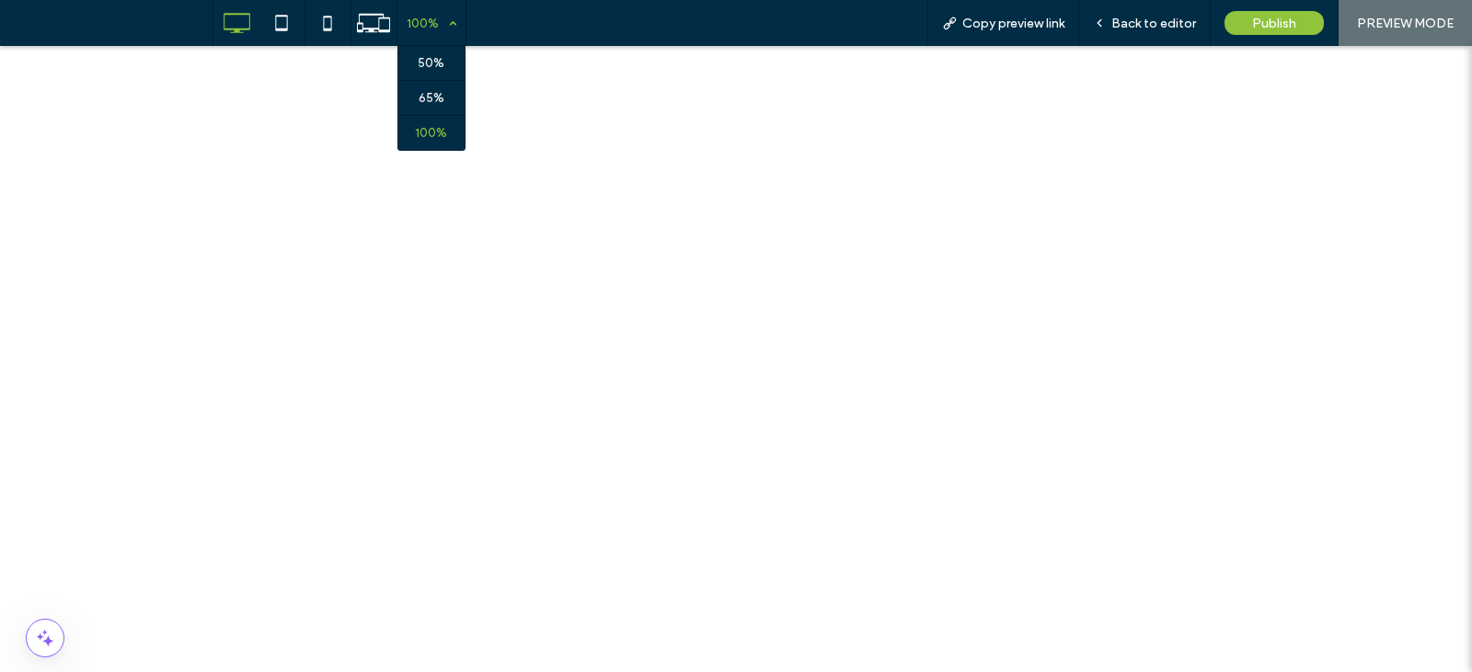
click at [427, 26] on div "100%" at bounding box center [423, 23] width 52 height 46
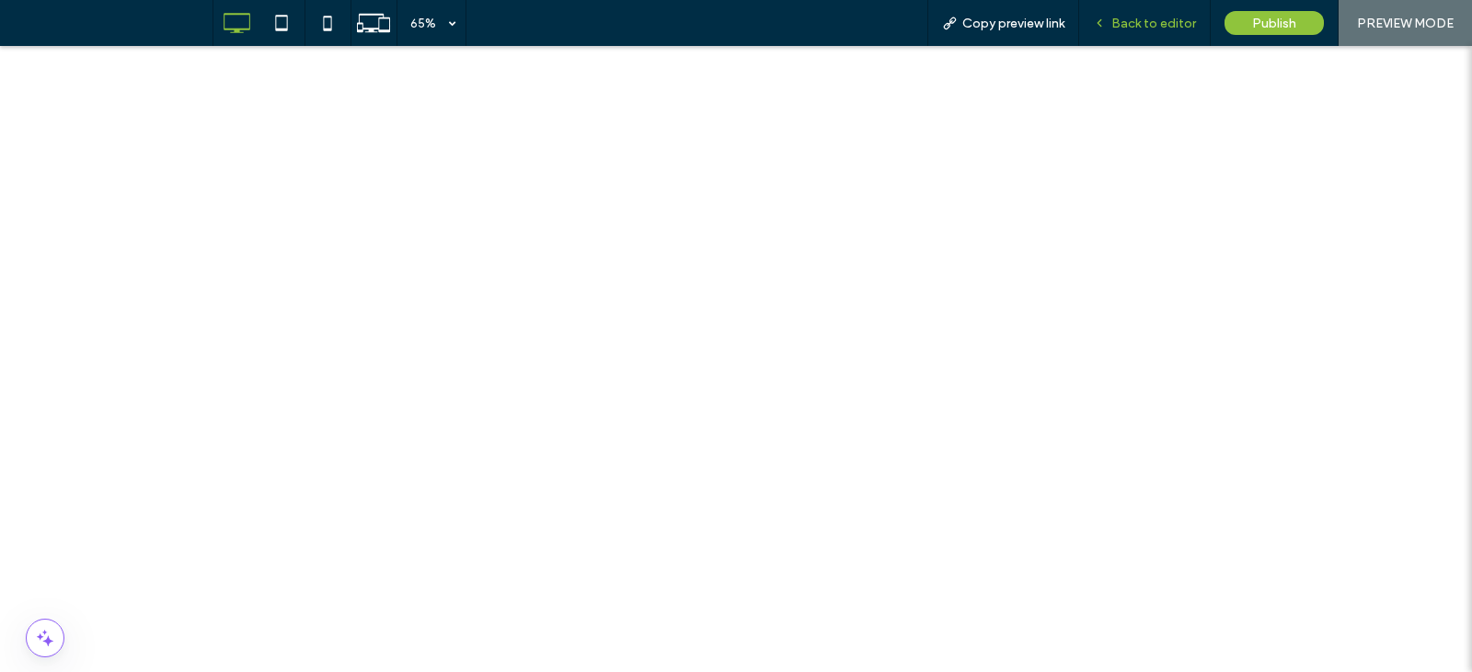
click at [1181, 14] on div "Back to editor" at bounding box center [1145, 23] width 132 height 46
click at [1111, 22] on div "Back to editor" at bounding box center [1144, 24] width 131 height 16
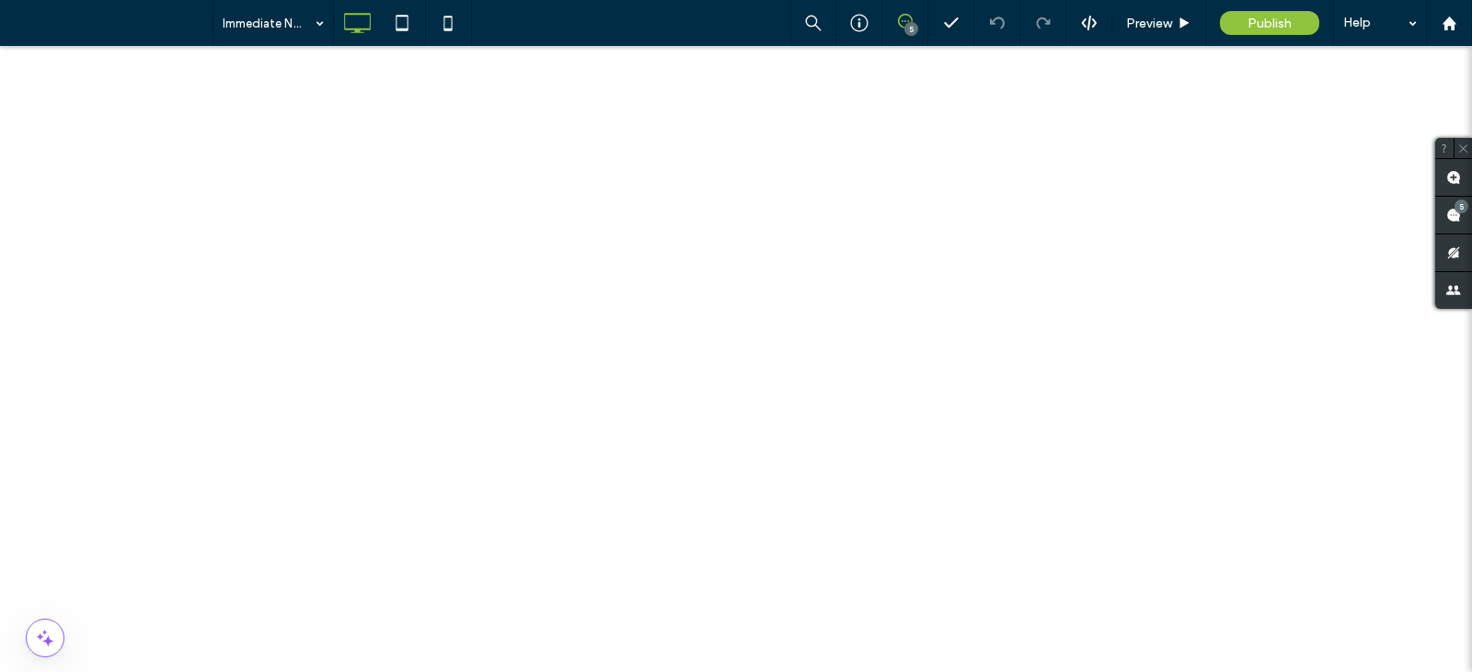
scroll to position [920, 0]
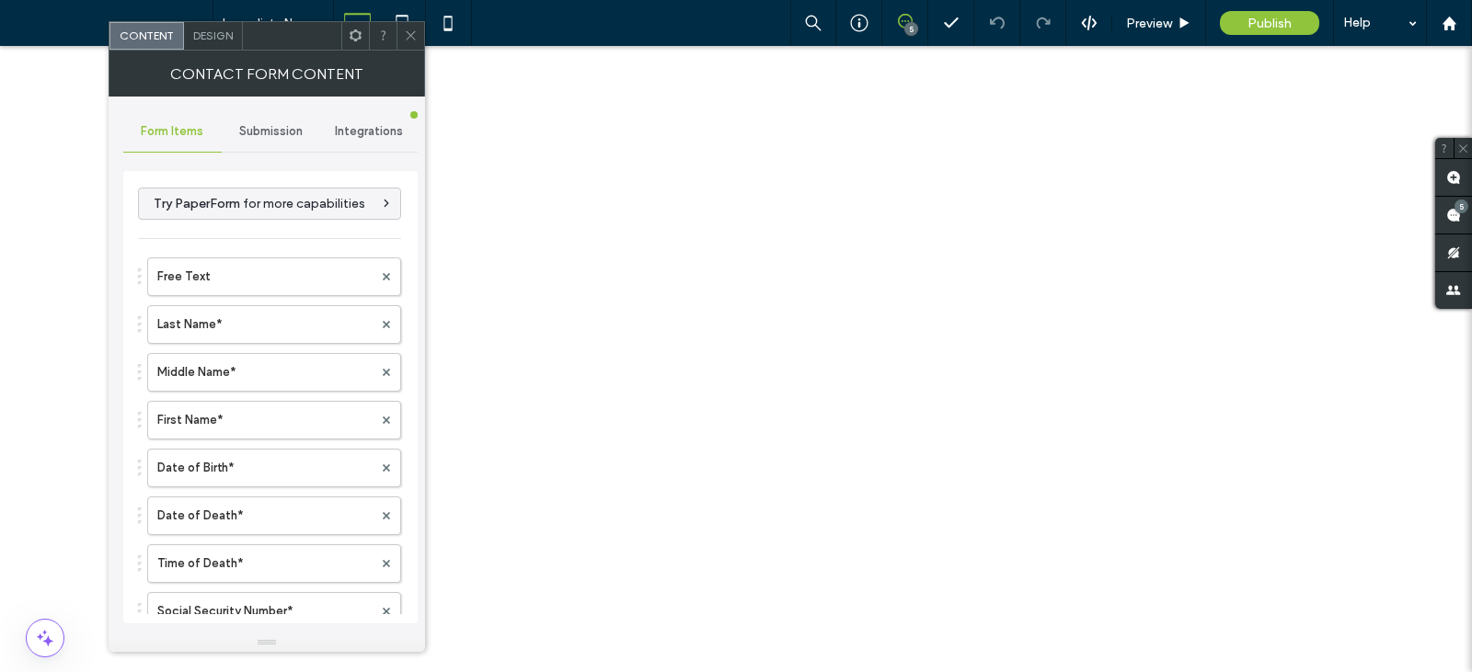
click at [269, 133] on span "Submission" at bounding box center [270, 131] width 63 height 15
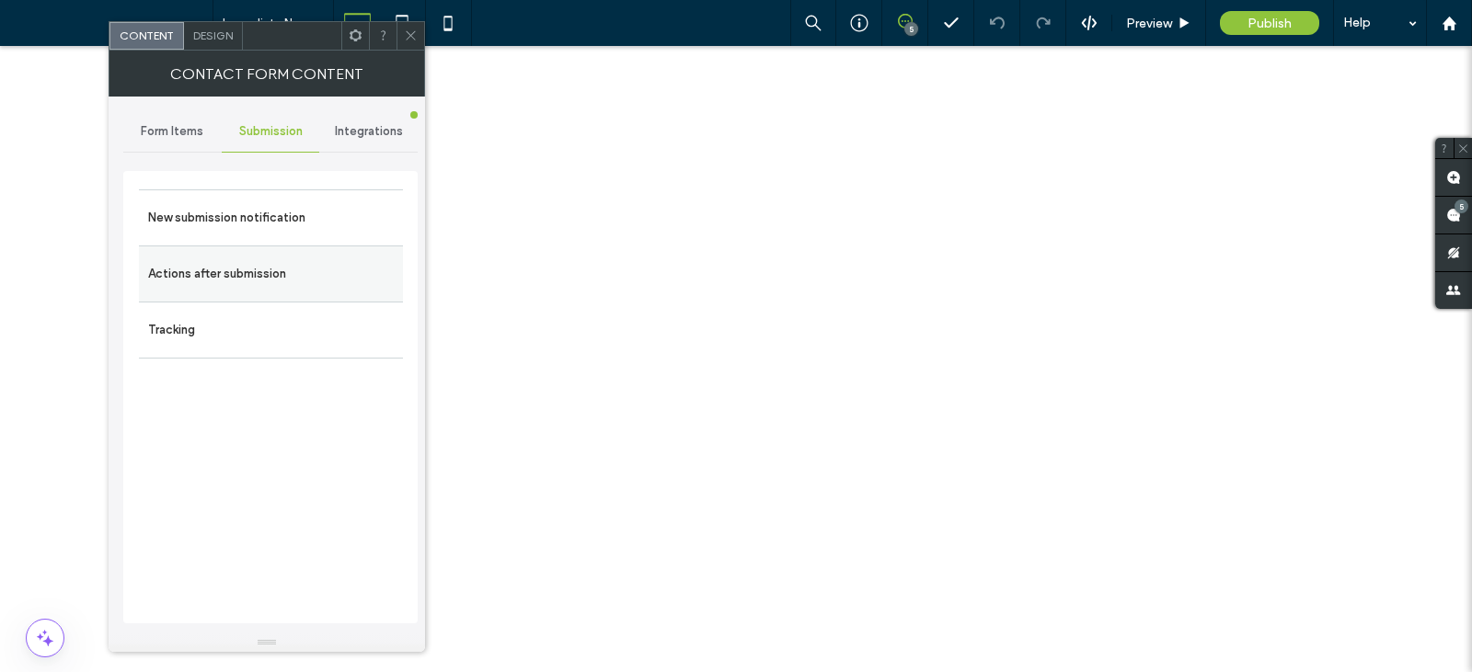
click at [292, 265] on label "Actions after submission" at bounding box center [271, 274] width 246 height 37
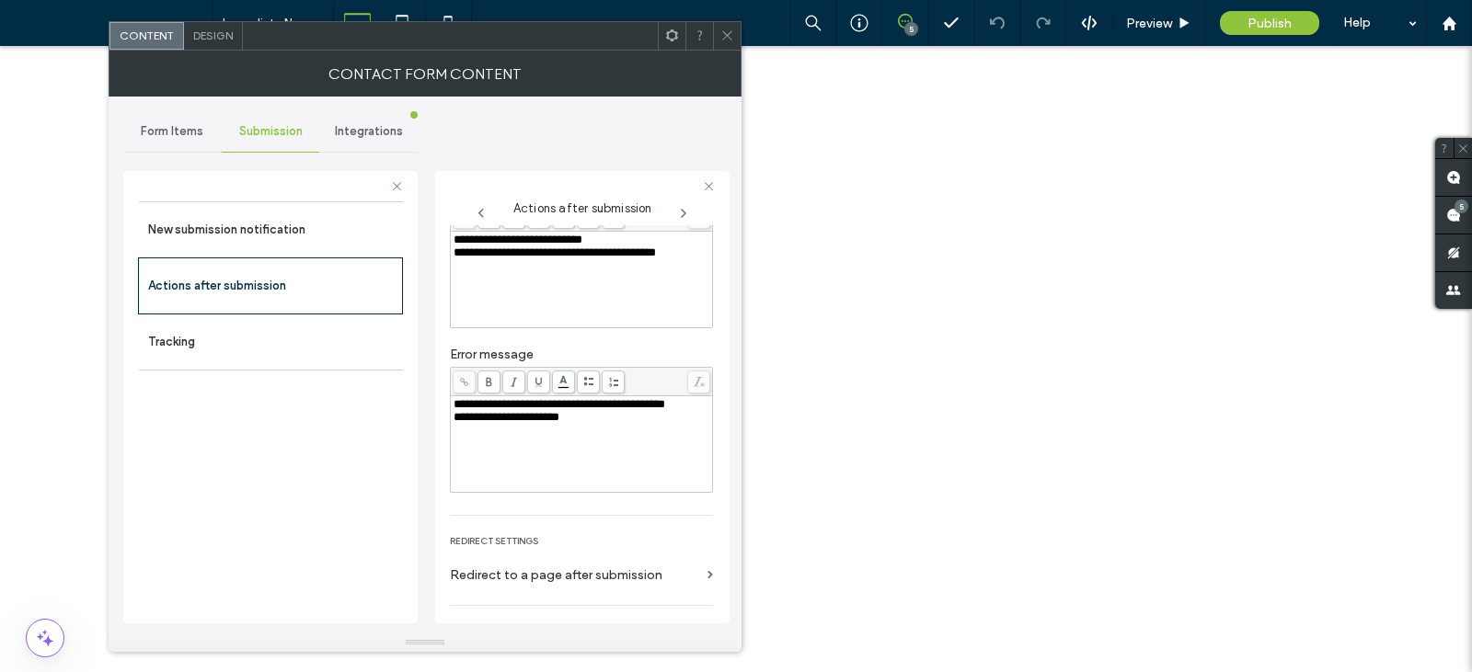
scroll to position [184, 0]
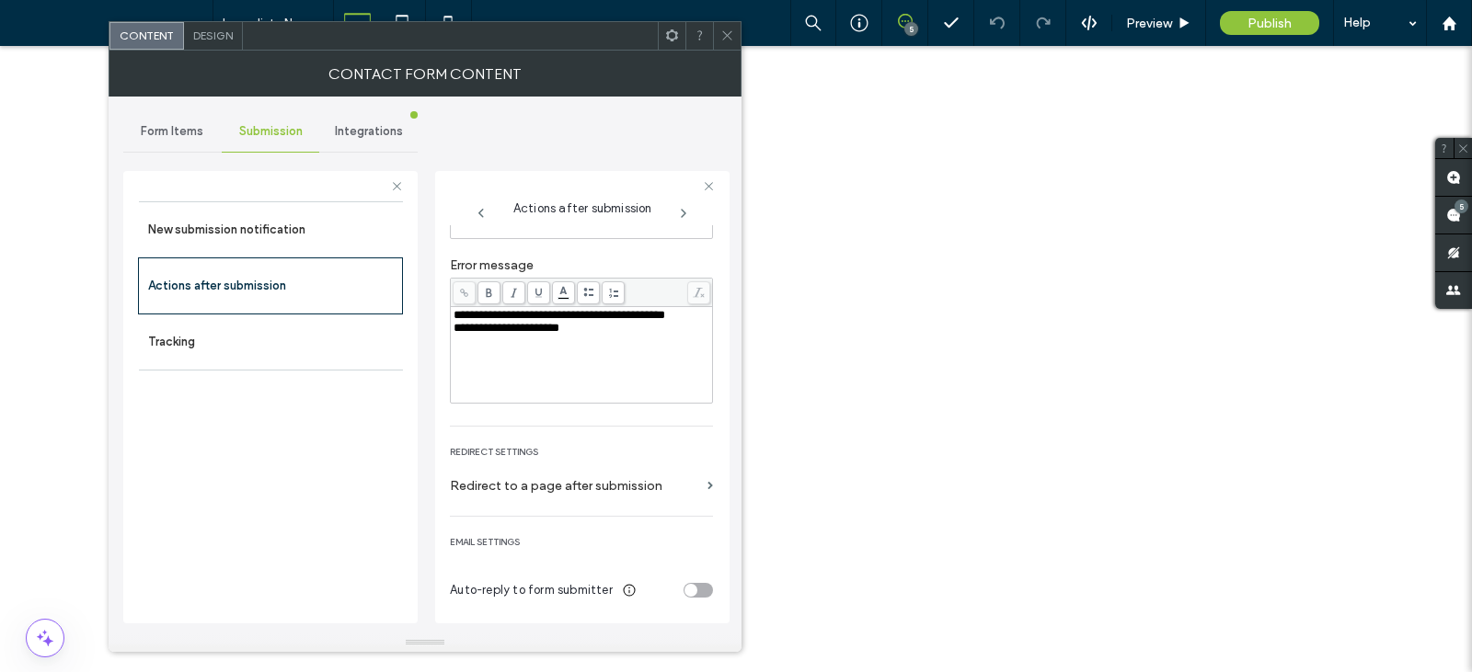
click at [691, 587] on div "toggle" at bounding box center [698, 590] width 29 height 15
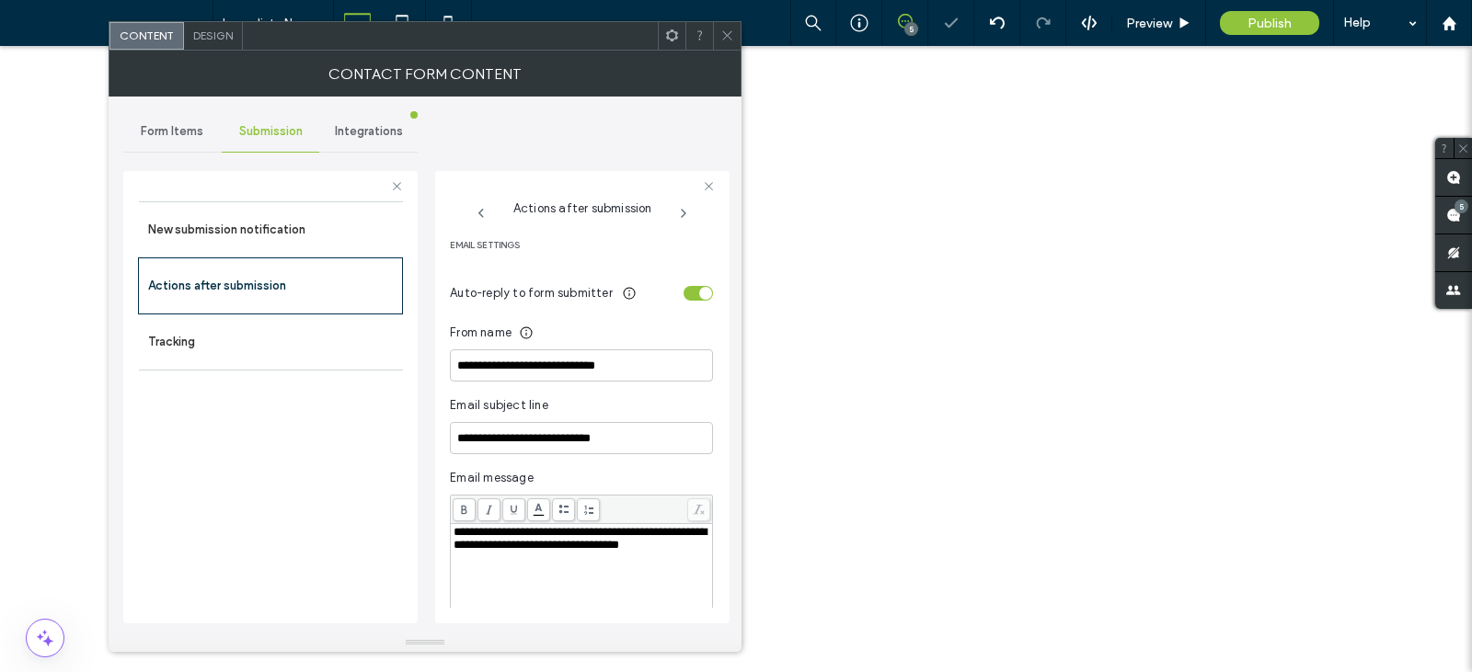
scroll to position [490, 0]
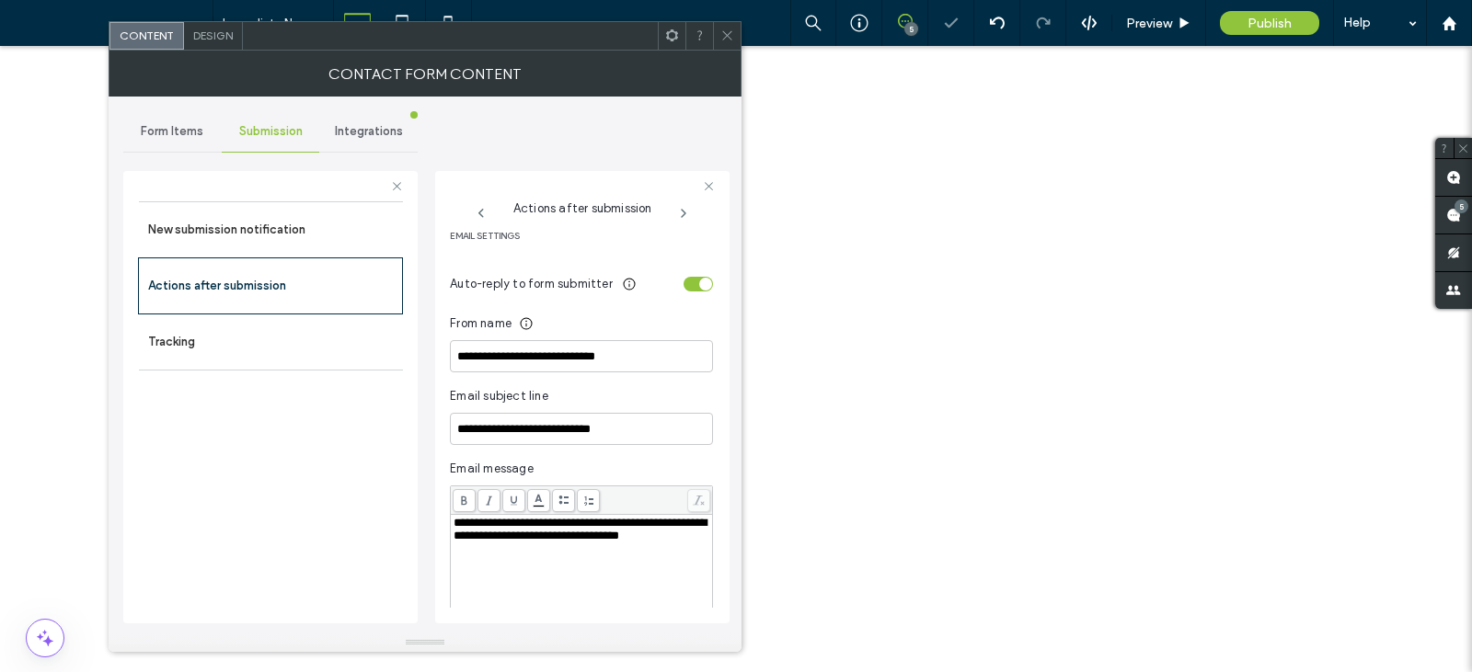
click at [687, 285] on div "toggle" at bounding box center [698, 284] width 29 height 15
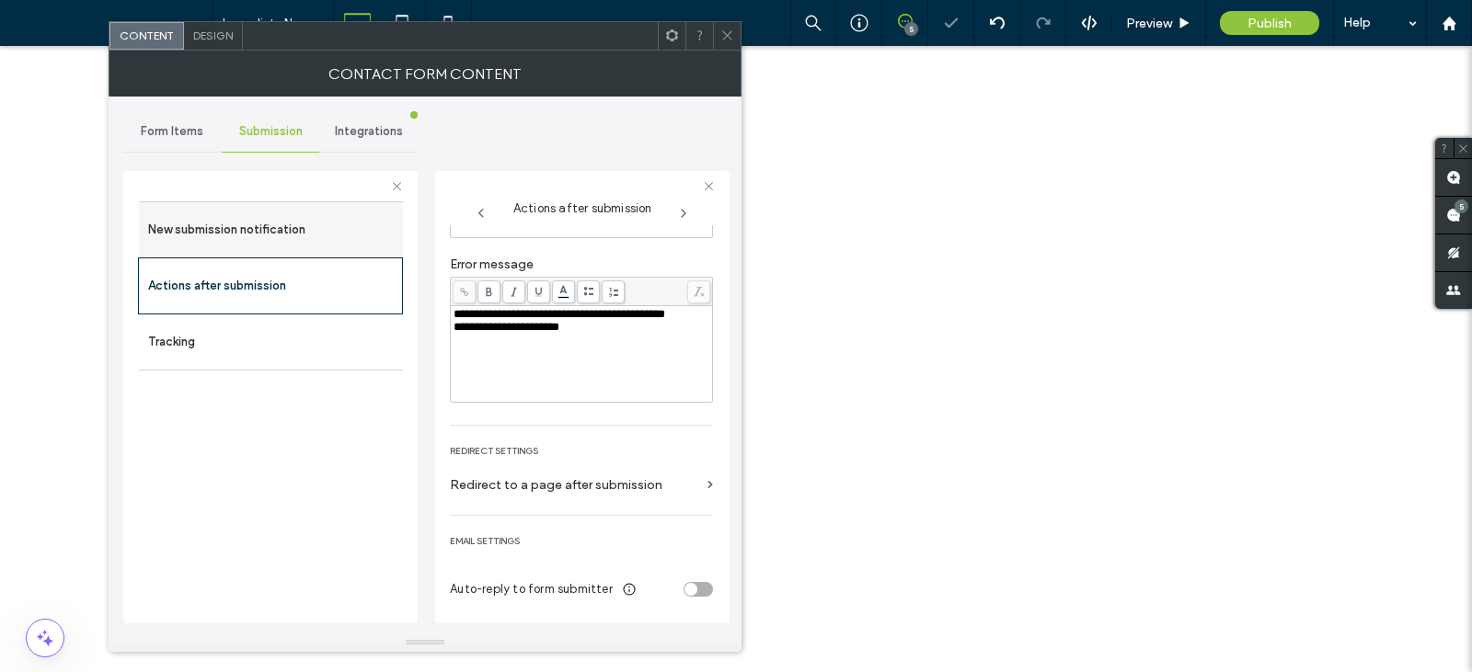
click at [313, 235] on label "New submission notification" at bounding box center [271, 230] width 246 height 37
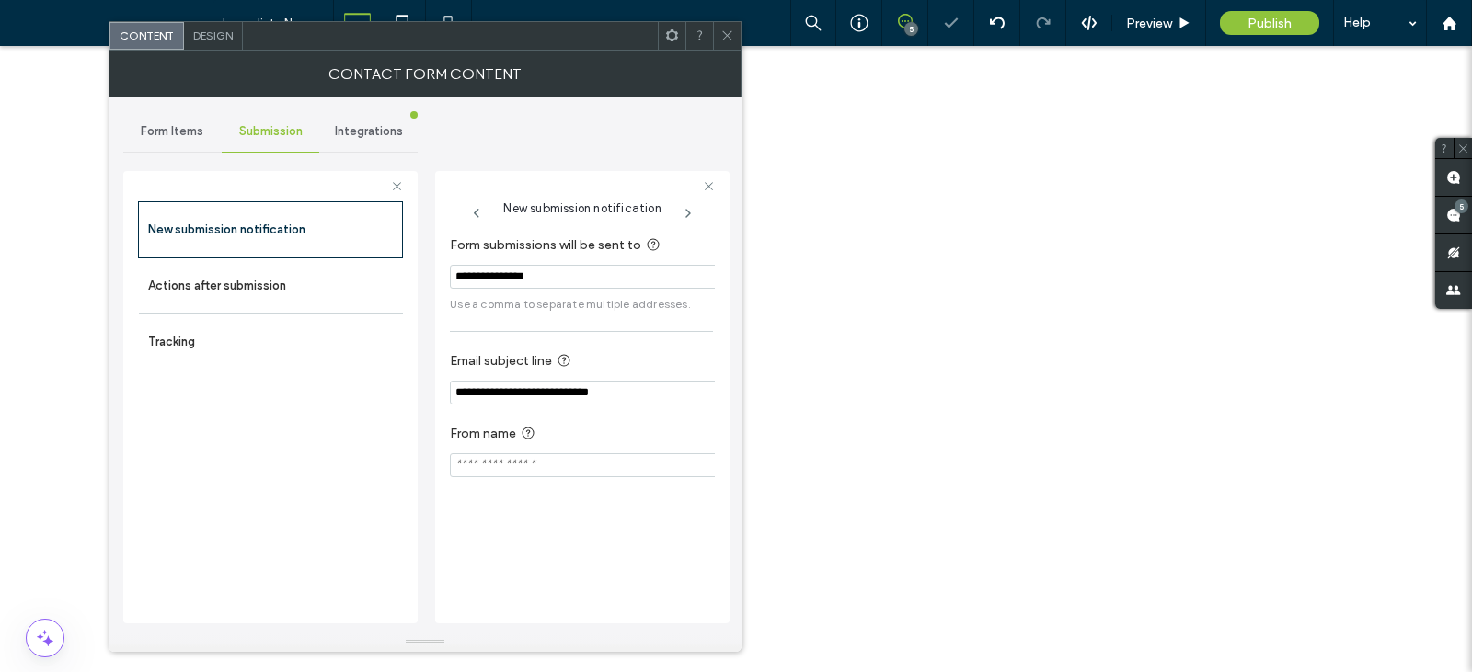
click at [165, 131] on span "Form Items" at bounding box center [172, 131] width 63 height 15
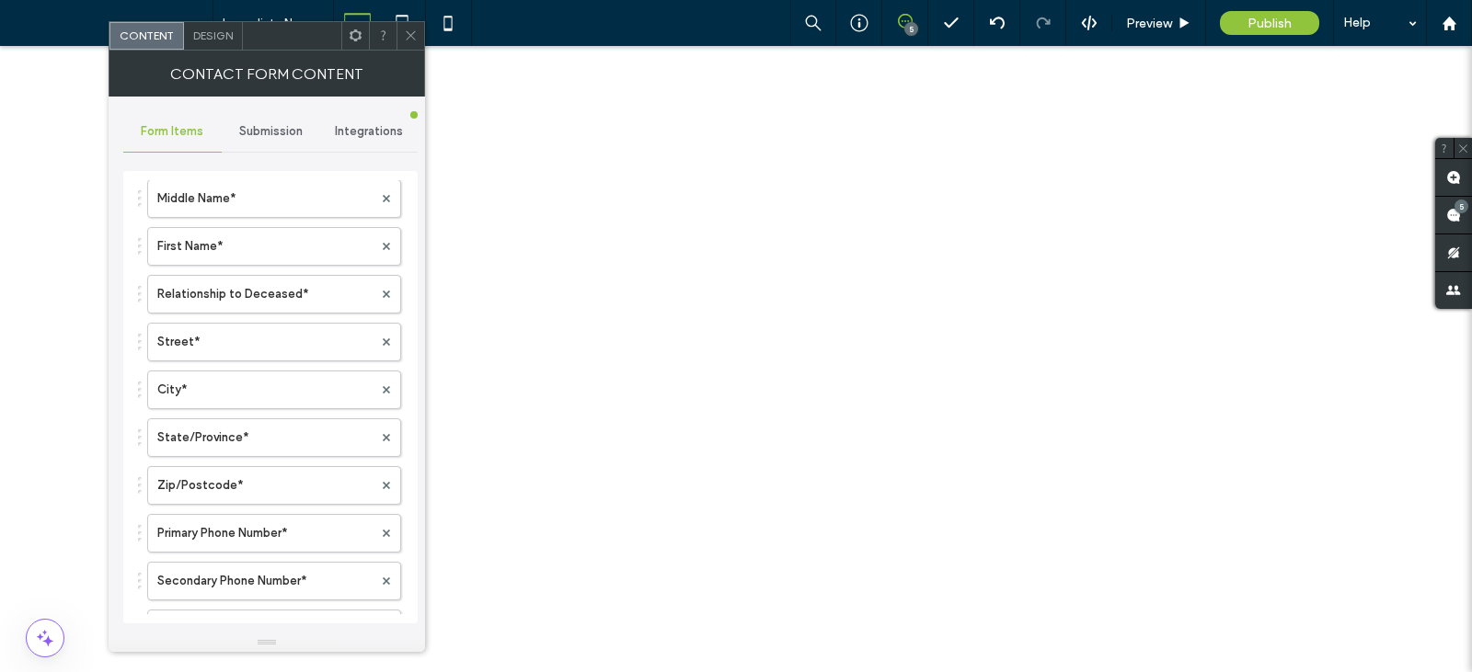
scroll to position [1534, 0]
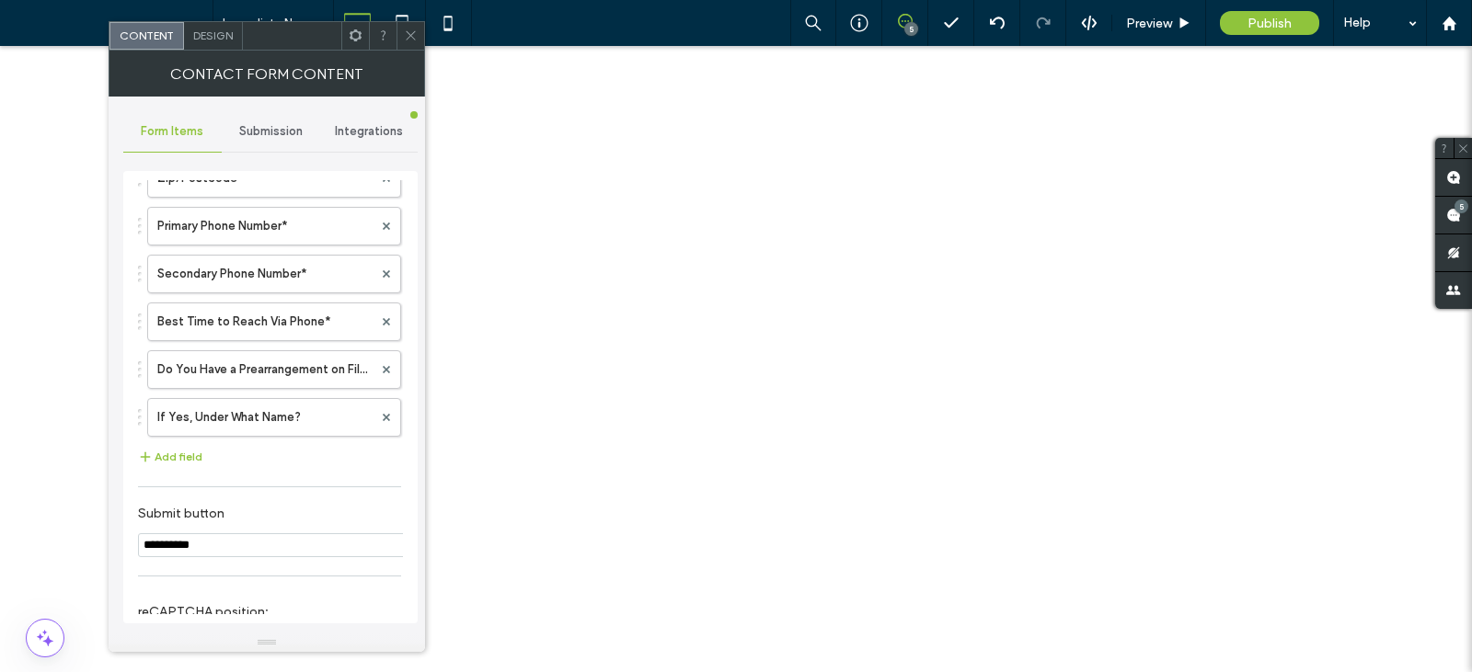
click at [414, 46] on span at bounding box center [411, 36] width 14 height 28
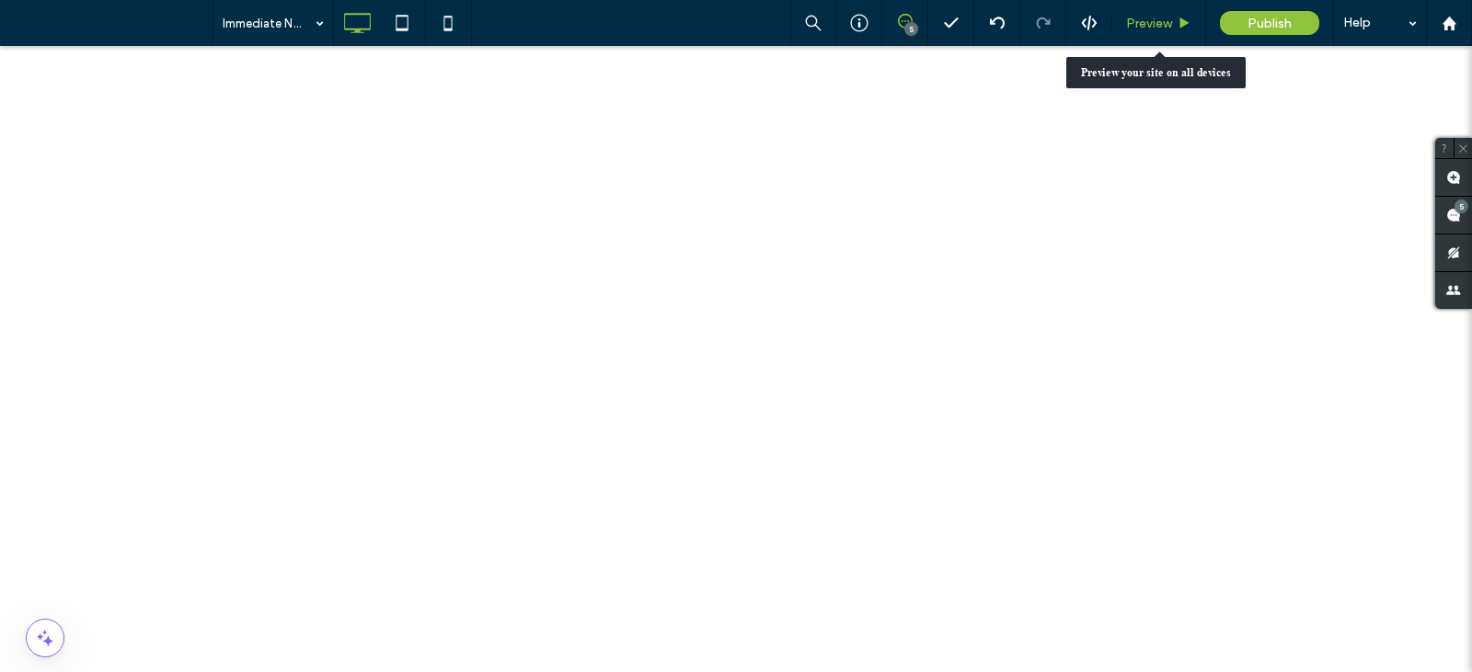
click at [1142, 23] on span "Preview" at bounding box center [1149, 24] width 46 height 16
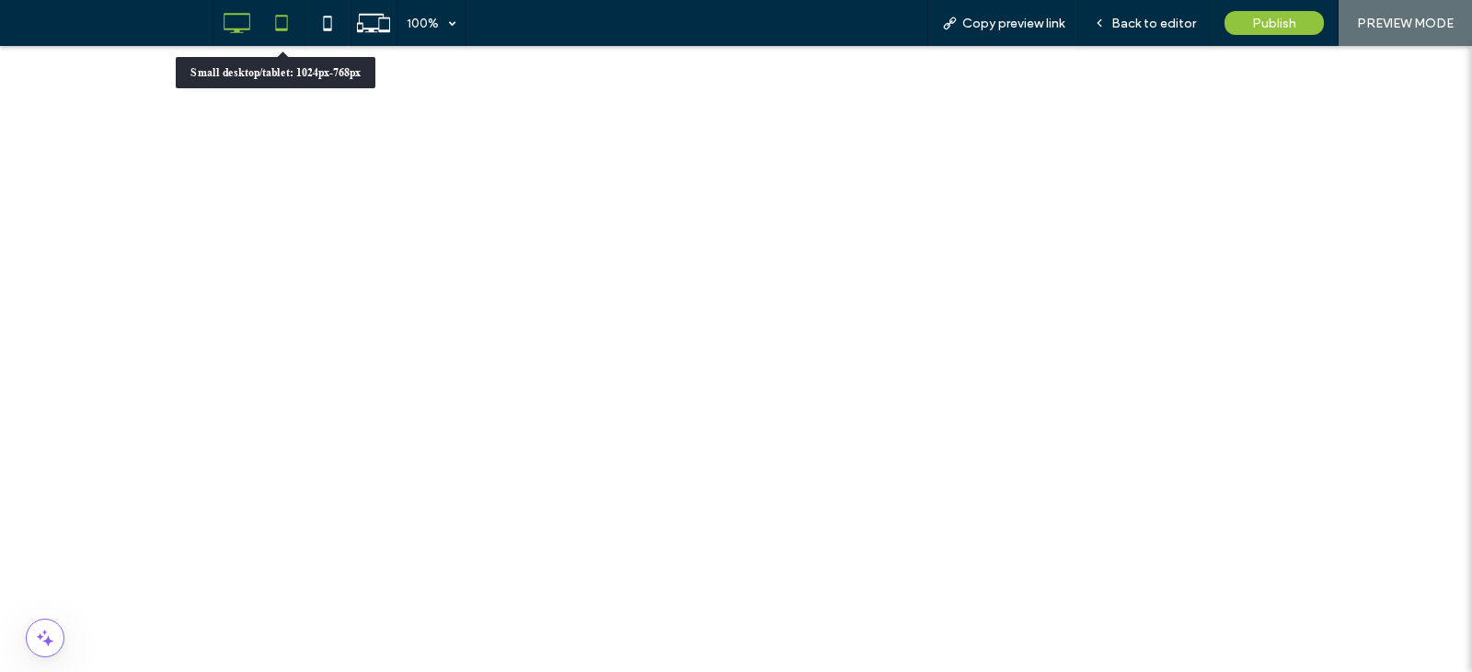
click at [284, 19] on icon at bounding box center [281, 23] width 37 height 37
click at [437, 29] on div "100%" at bounding box center [423, 23] width 52 height 46
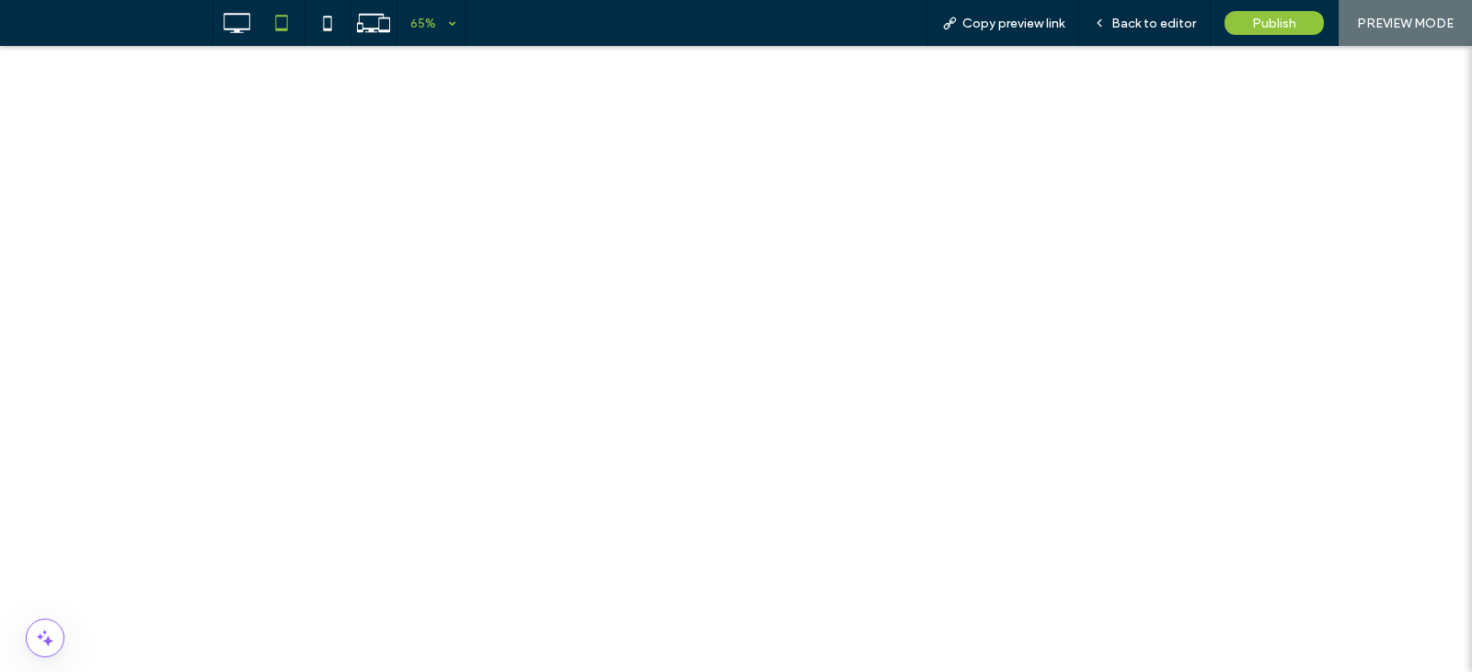
scroll to position [2172, 0]
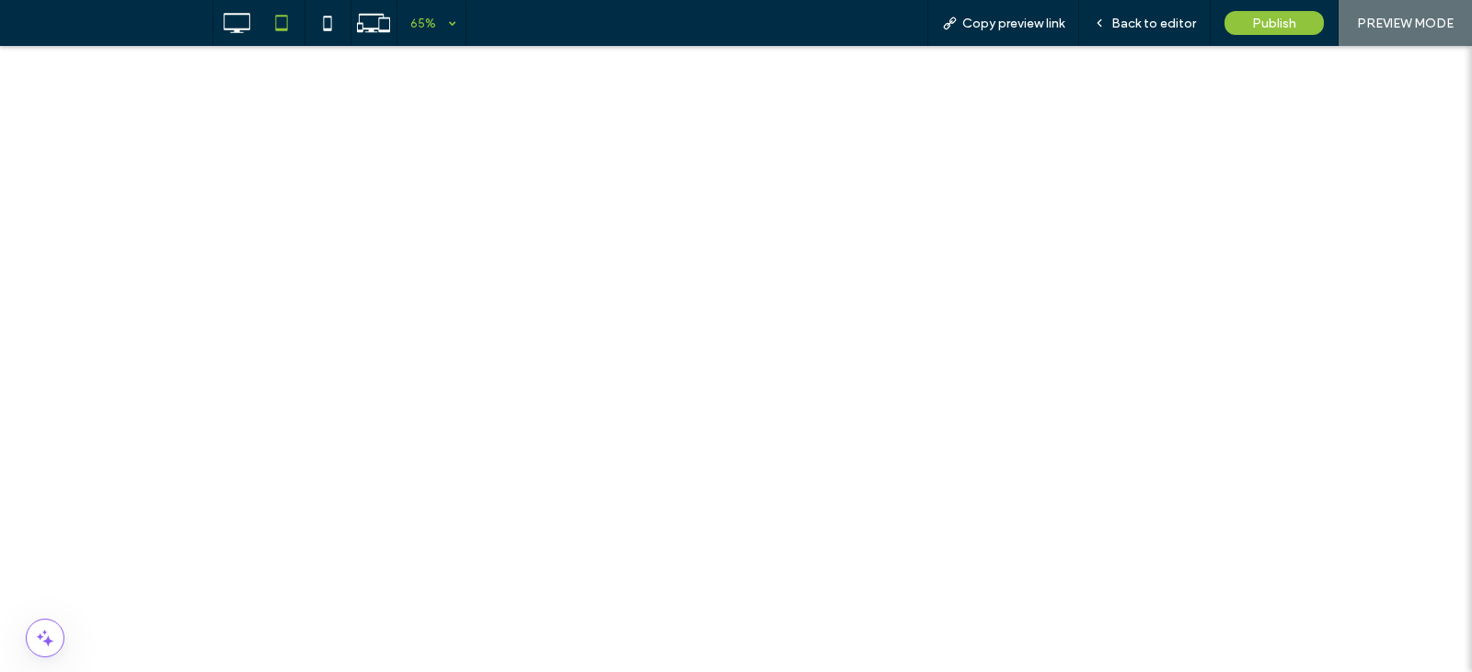
click at [238, 14] on use at bounding box center [237, 23] width 27 height 20
click at [285, 34] on icon at bounding box center [281, 23] width 37 height 37
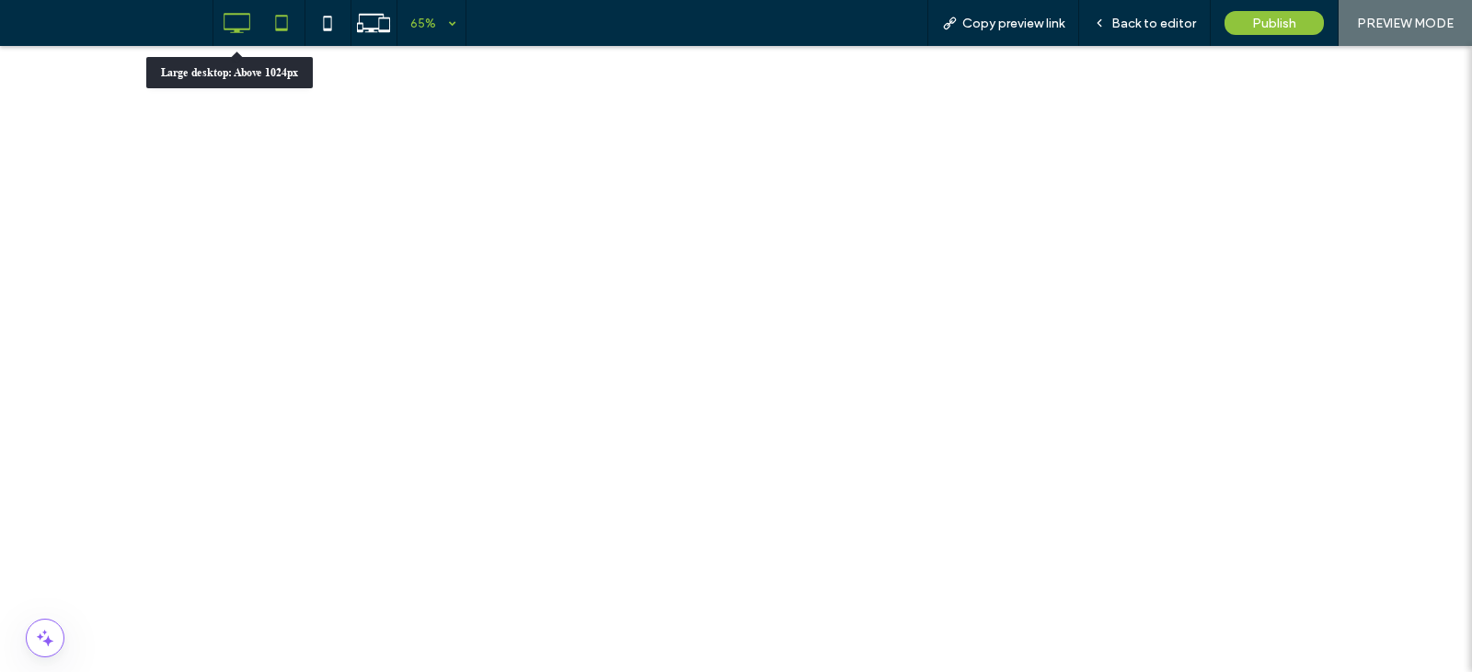
click at [237, 26] on icon at bounding box center [236, 23] width 37 height 37
click at [287, 27] on use at bounding box center [282, 23] width 12 height 16
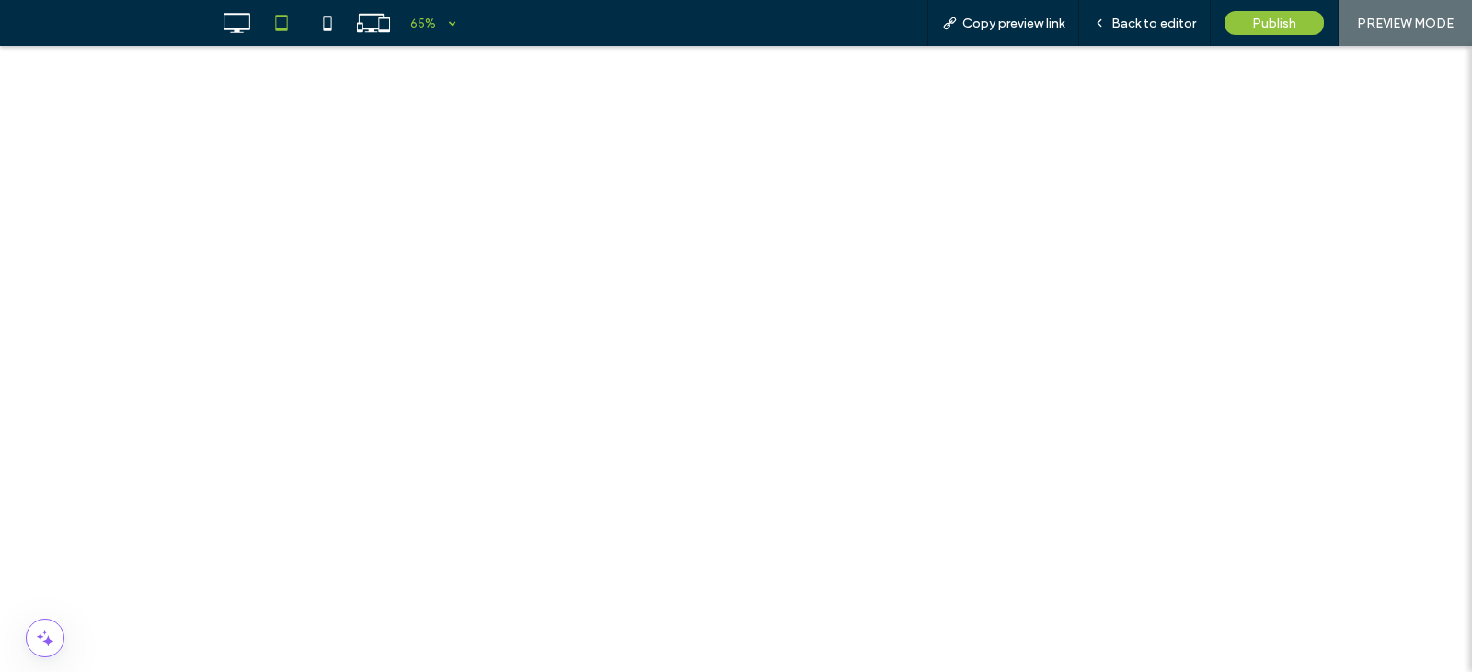
type input "**"
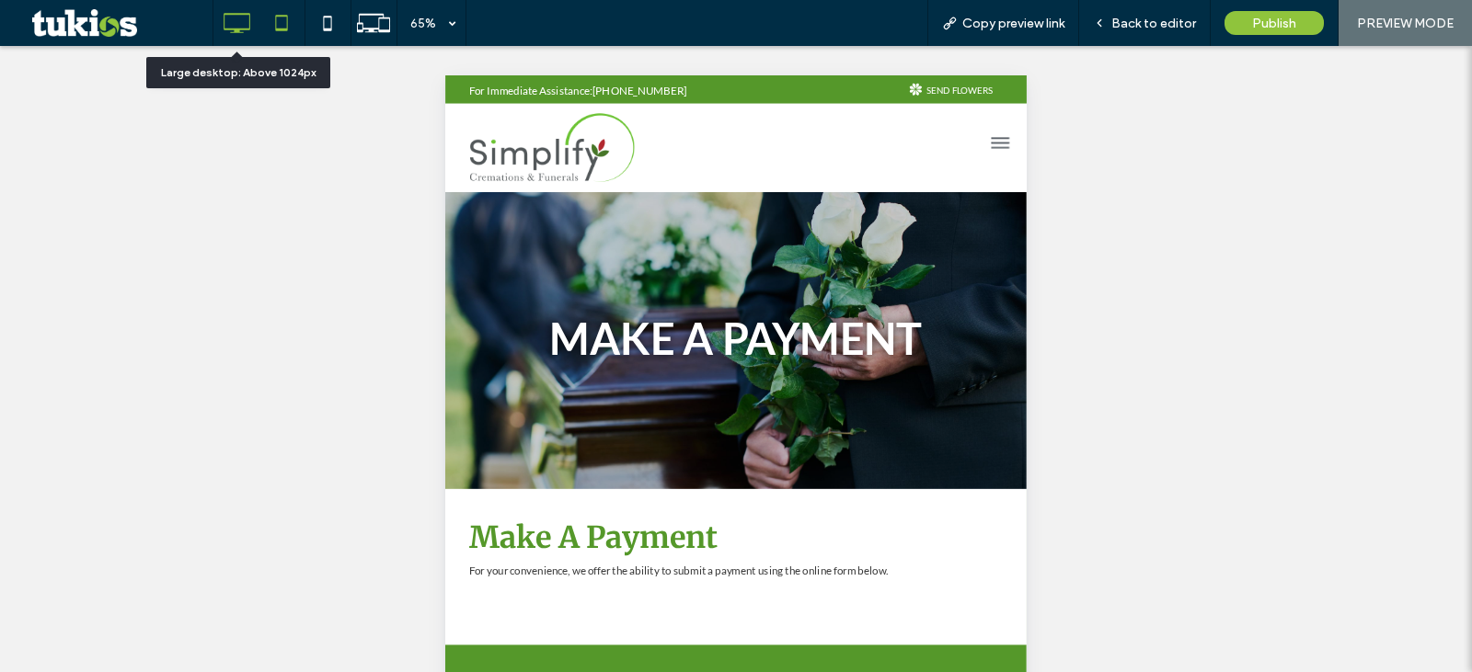
click at [229, 23] on icon at bounding box center [236, 23] width 37 height 37
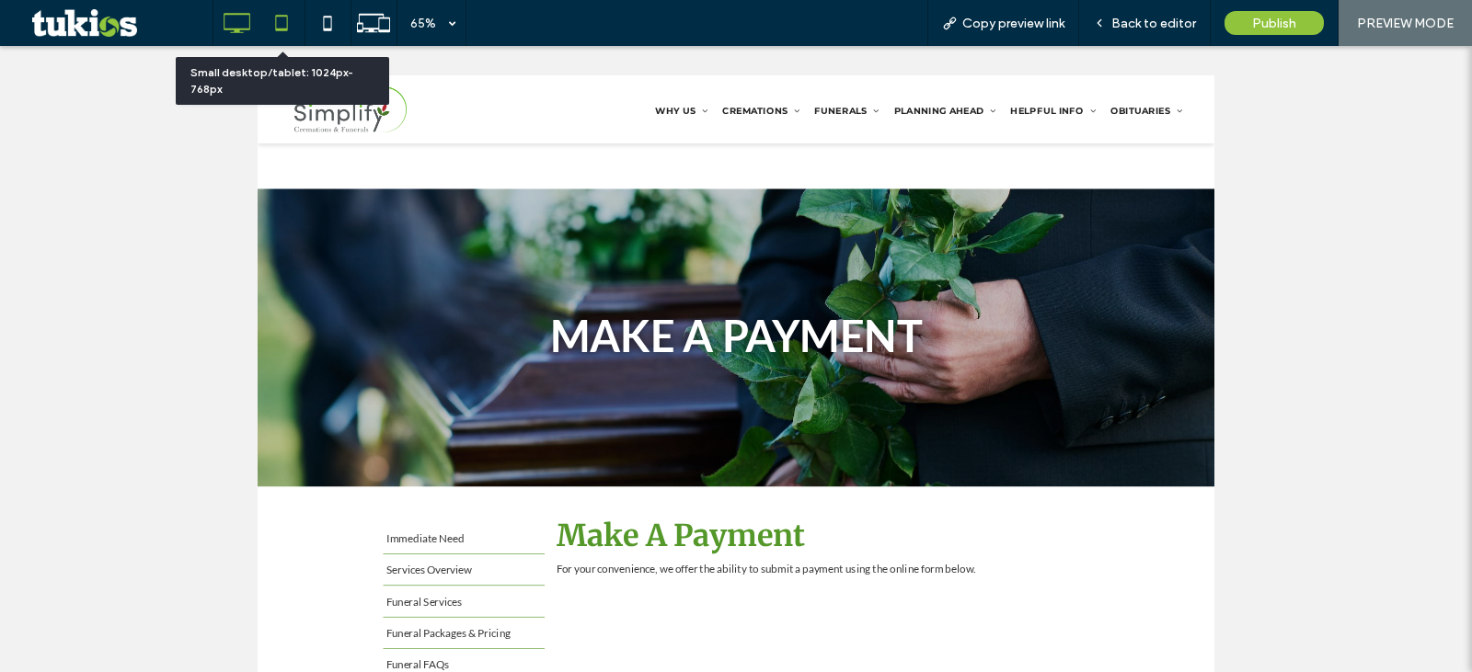
click at [288, 23] on icon at bounding box center [281, 23] width 37 height 37
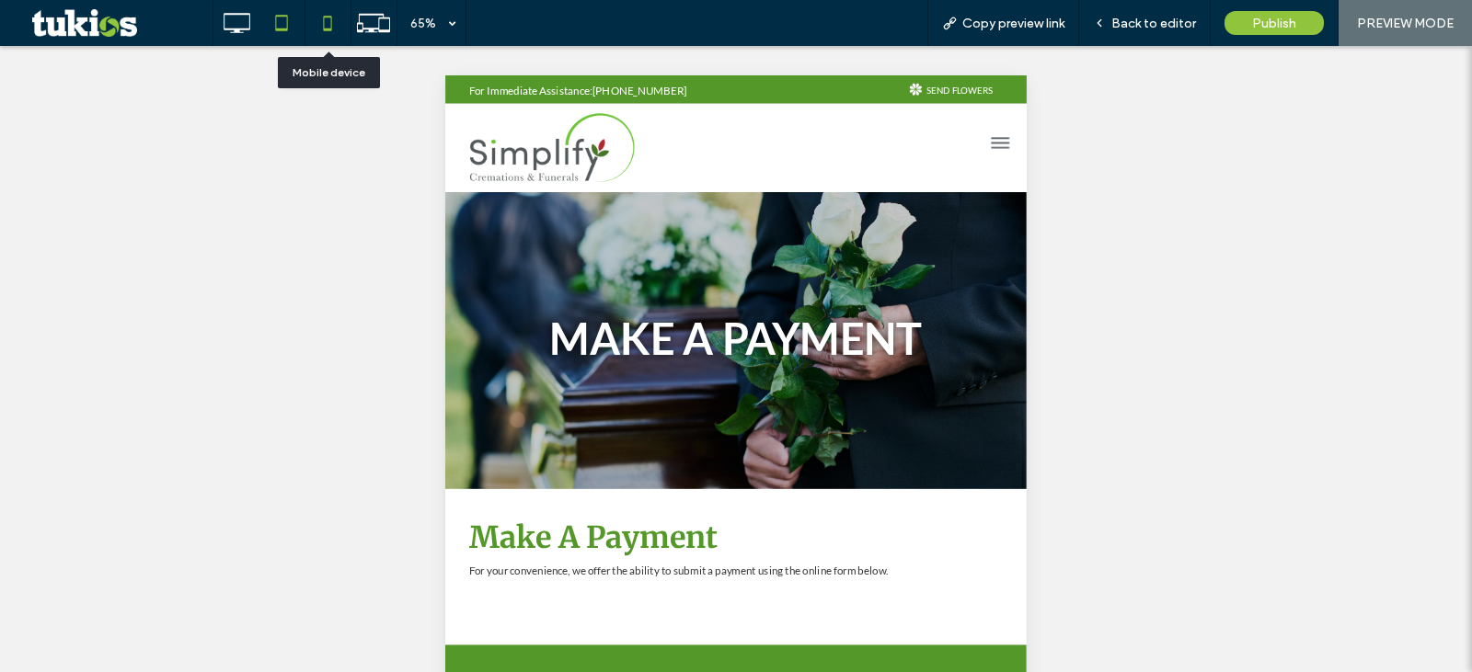
click at [328, 25] on icon at bounding box center [327, 23] width 37 height 37
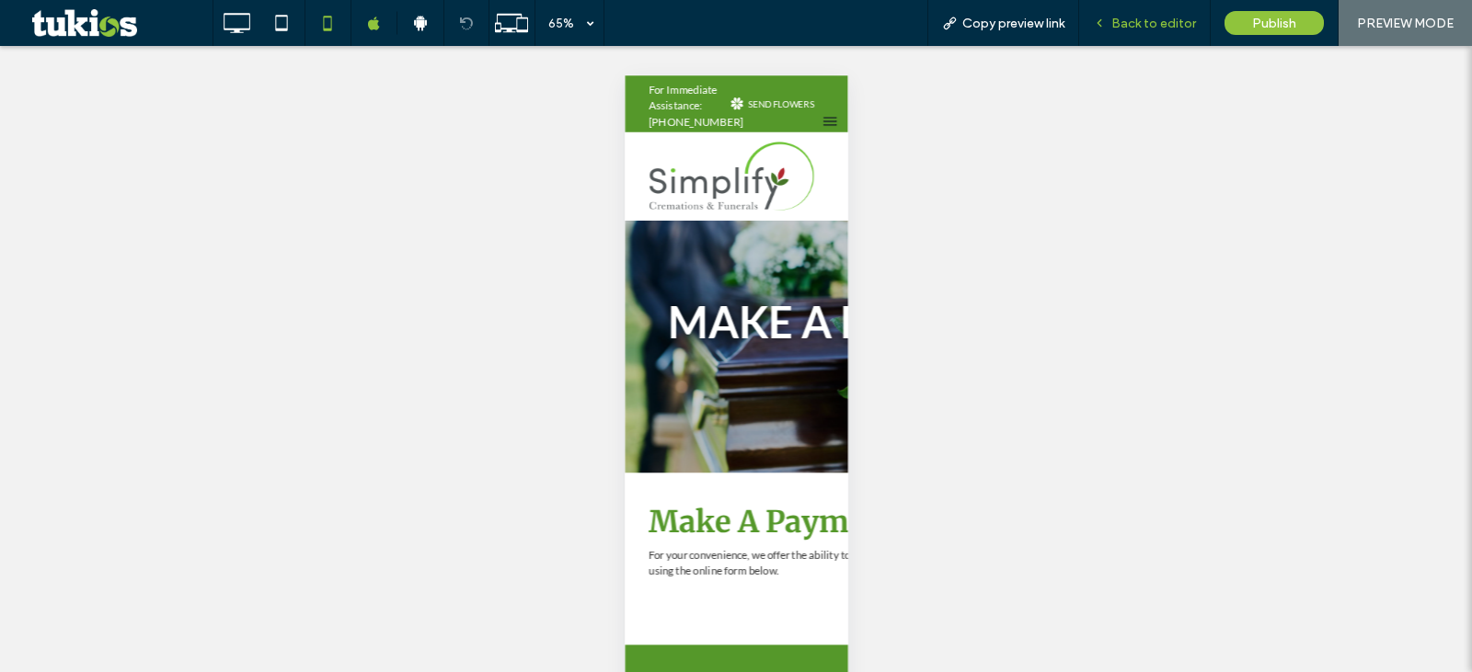
click at [1148, 36] on div "Back to editor" at bounding box center [1145, 23] width 132 height 46
click at [1146, 29] on span "Back to editor" at bounding box center [1153, 24] width 85 height 16
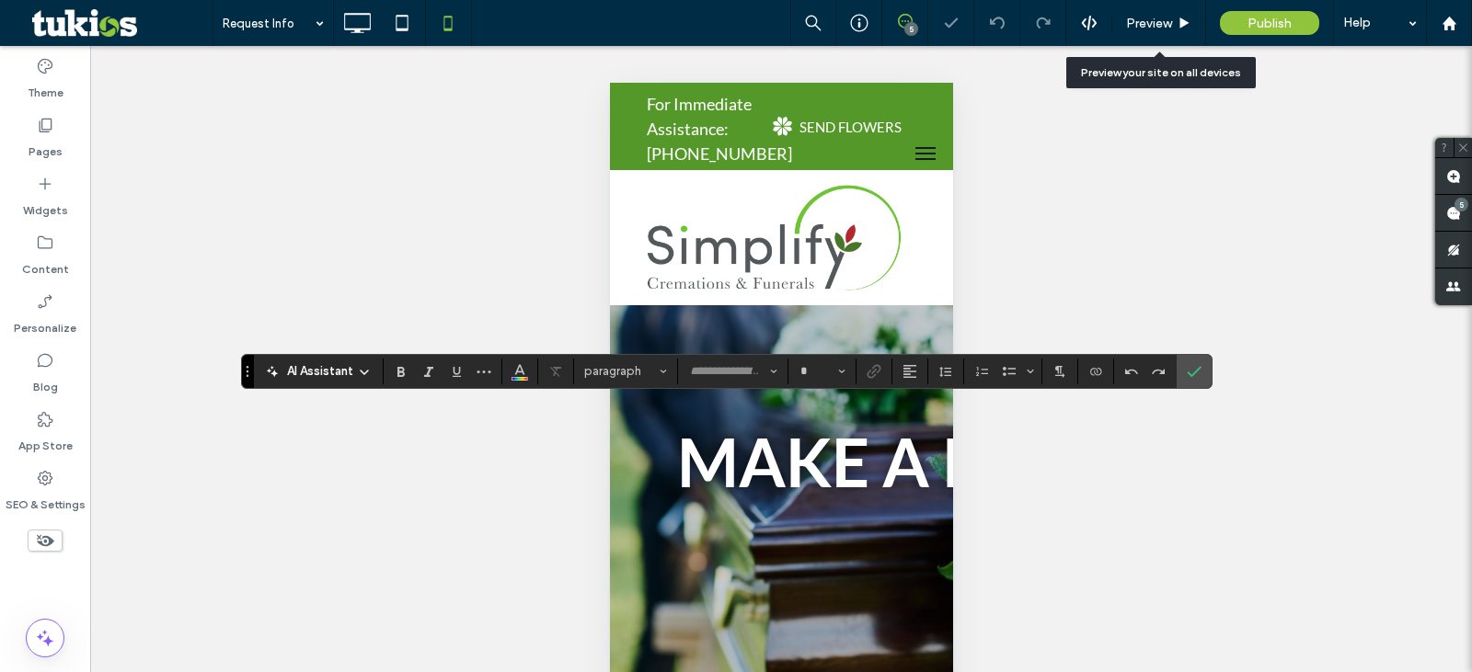
type input "**********"
type input "**"
click at [912, 371] on use "Alignment" at bounding box center [909, 371] width 13 height 13
click at [922, 431] on use "ui.textEditor.alignment.center" at bounding box center [923, 427] width 13 height 13
click at [1191, 373] on icon "Confirm" at bounding box center [1194, 371] width 15 height 15
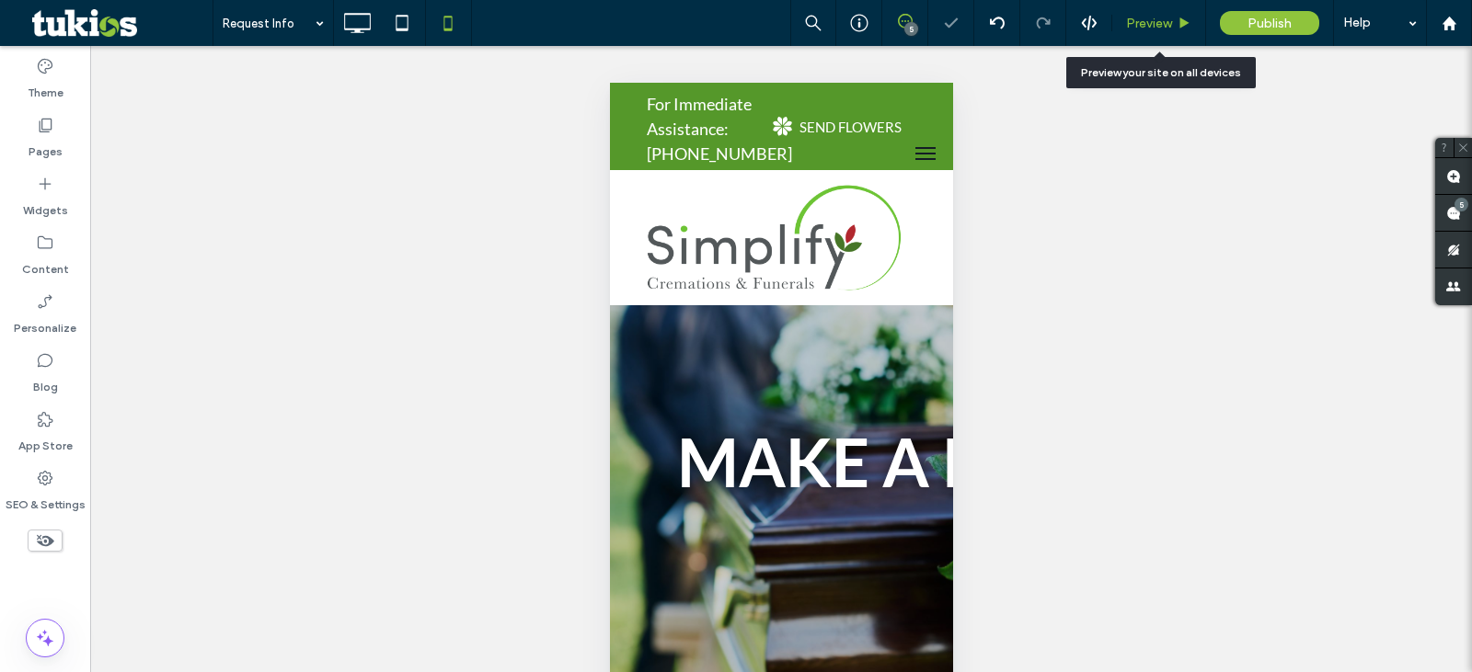
click at [1145, 17] on span "Preview" at bounding box center [1149, 24] width 46 height 16
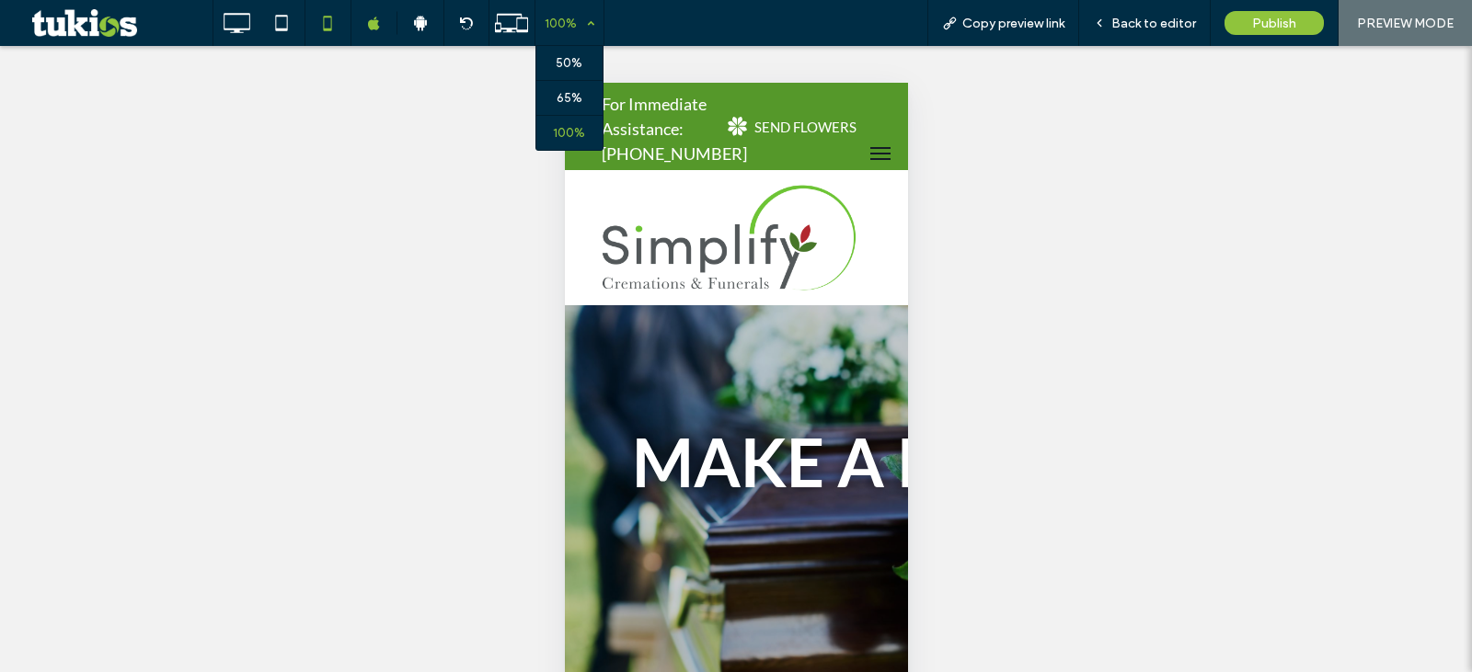
click at [571, 29] on div "100%" at bounding box center [561, 23] width 52 height 46
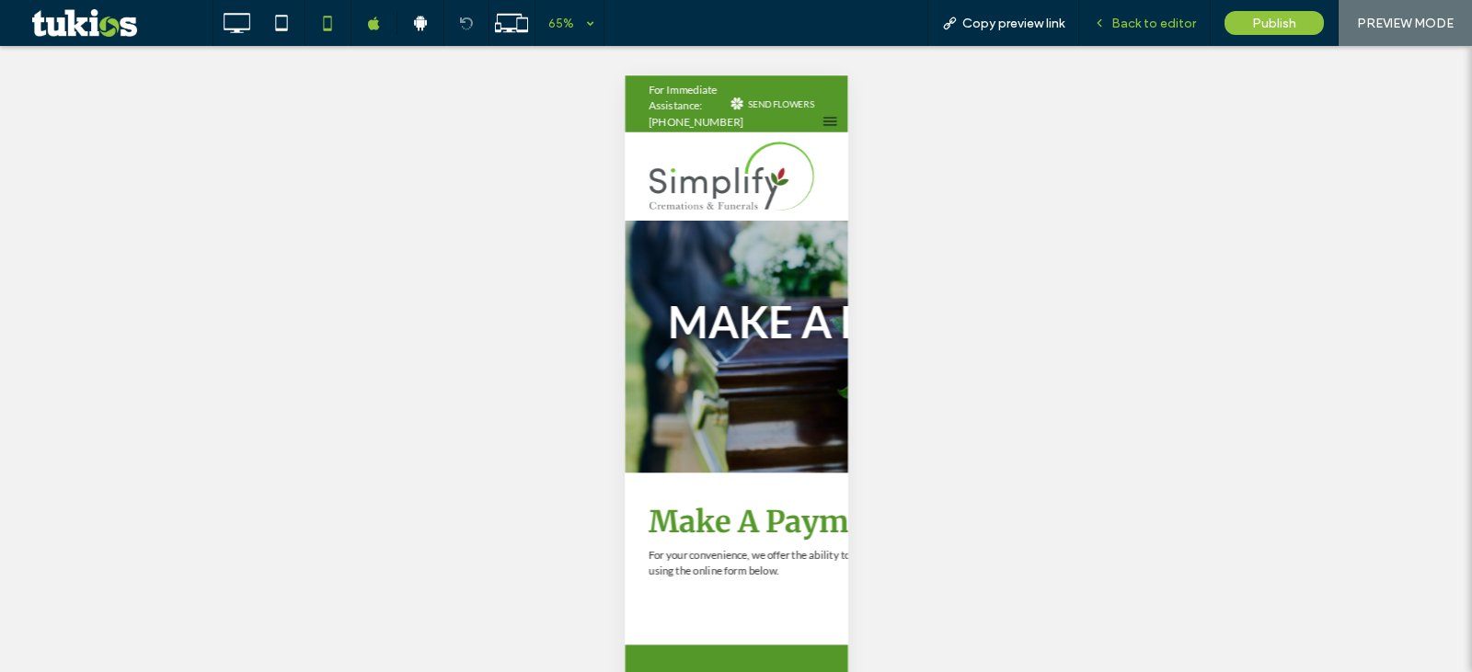
click at [1160, 29] on div "Back to editor" at bounding box center [1145, 23] width 132 height 46
click at [1146, 16] on span "Back to editor" at bounding box center [1153, 24] width 85 height 16
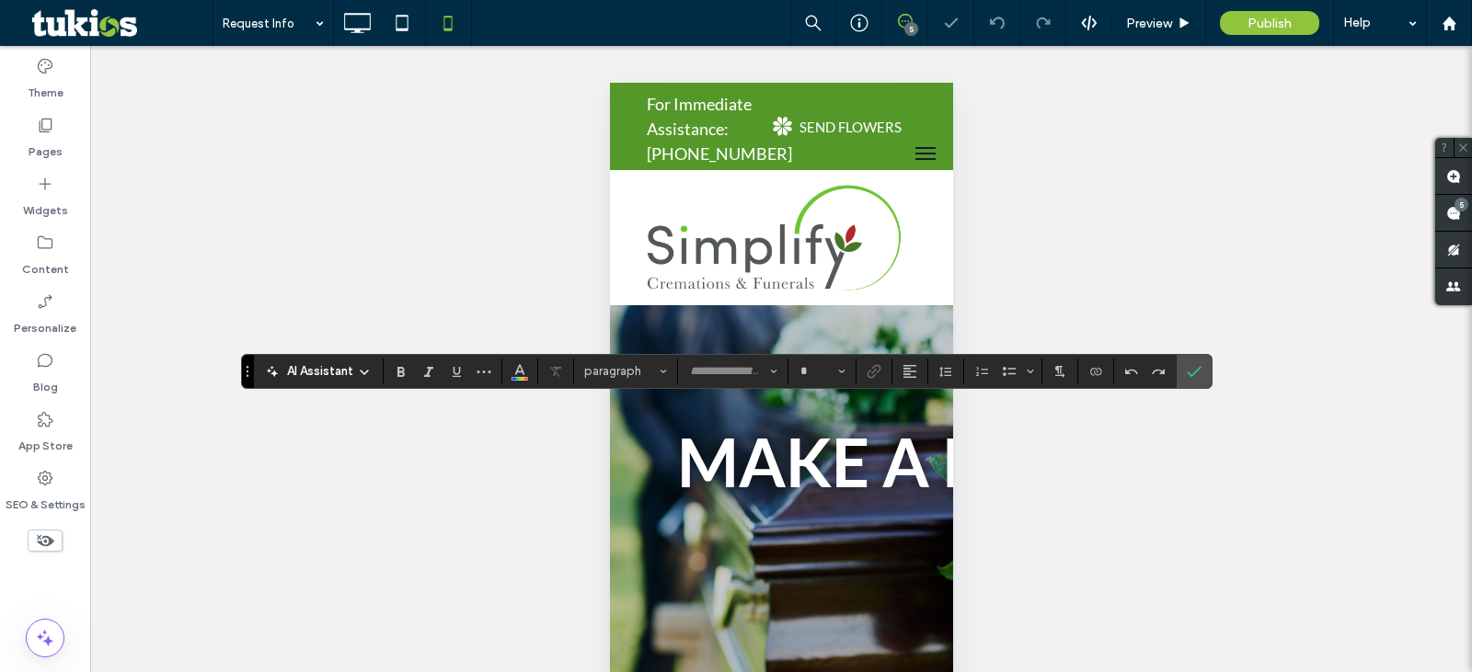
type input "**********"
type input "**"
click at [917, 374] on button "Alignment" at bounding box center [910, 372] width 28 height 26
click at [924, 421] on icon "ui.textEditor.alignment.center" at bounding box center [923, 427] width 15 height 15
click at [1182, 369] on label "Confirm" at bounding box center [1194, 371] width 28 height 33
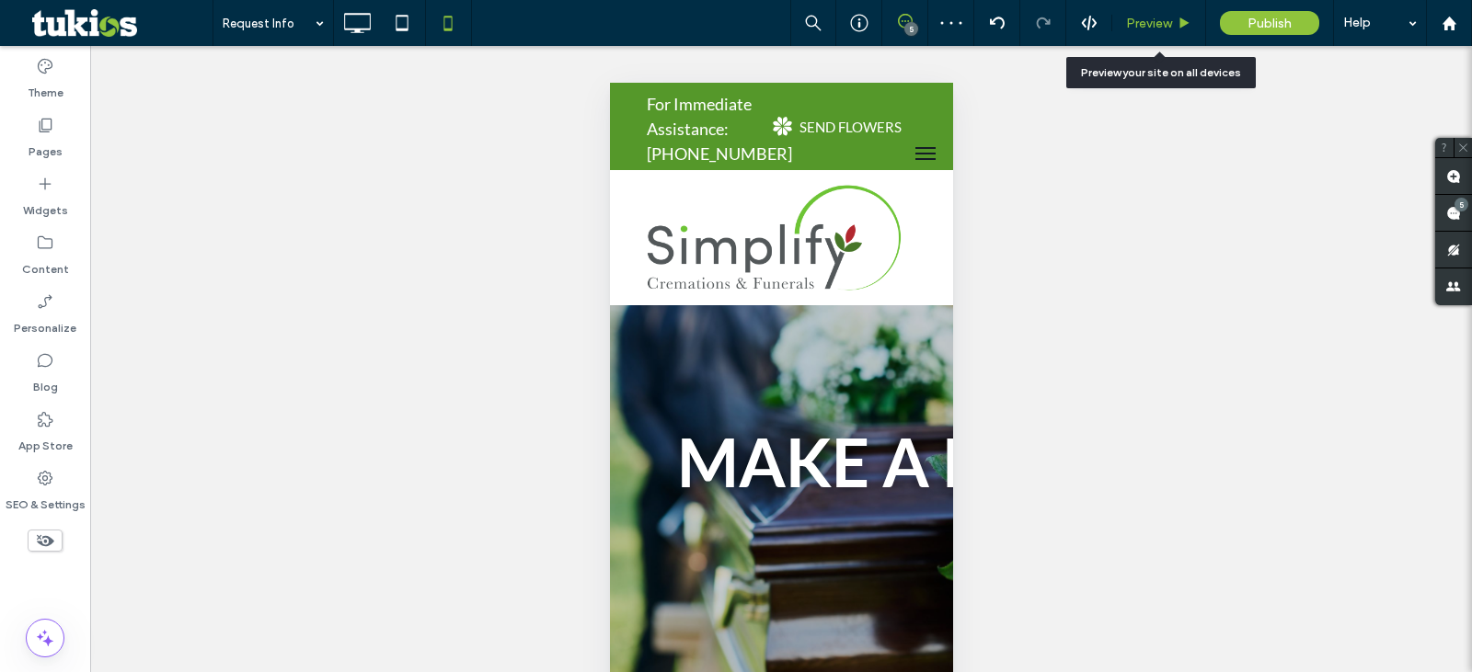
click at [1149, 20] on span "Preview" at bounding box center [1149, 24] width 46 height 16
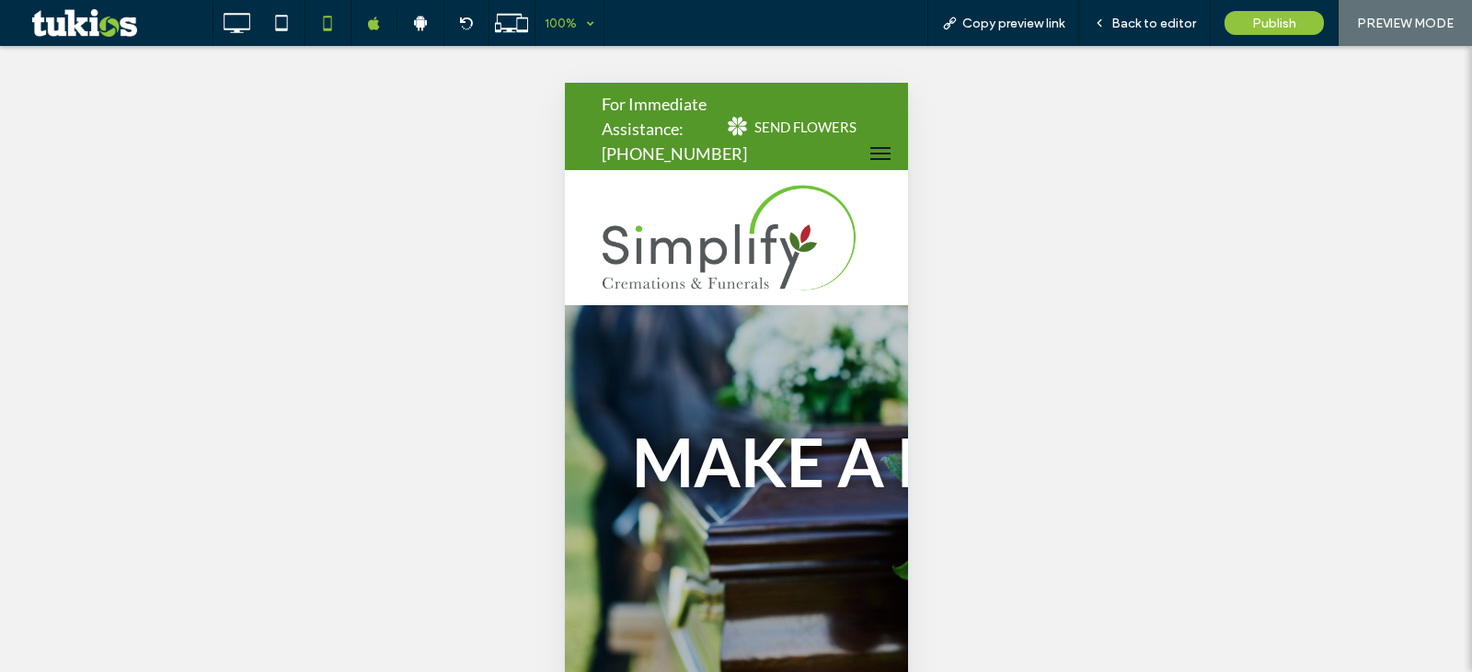
click at [578, 25] on div "100%" at bounding box center [561, 23] width 52 height 46
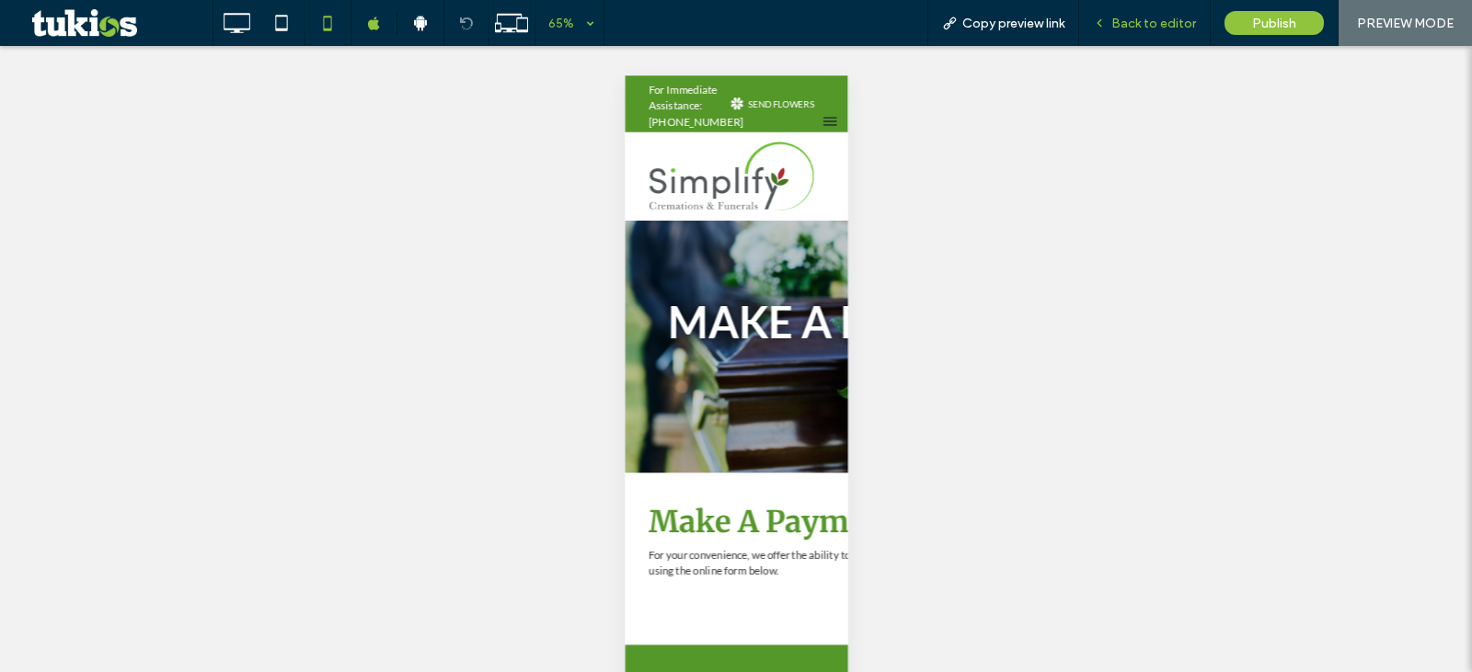
click at [1159, 17] on span "Back to editor" at bounding box center [1153, 24] width 85 height 16
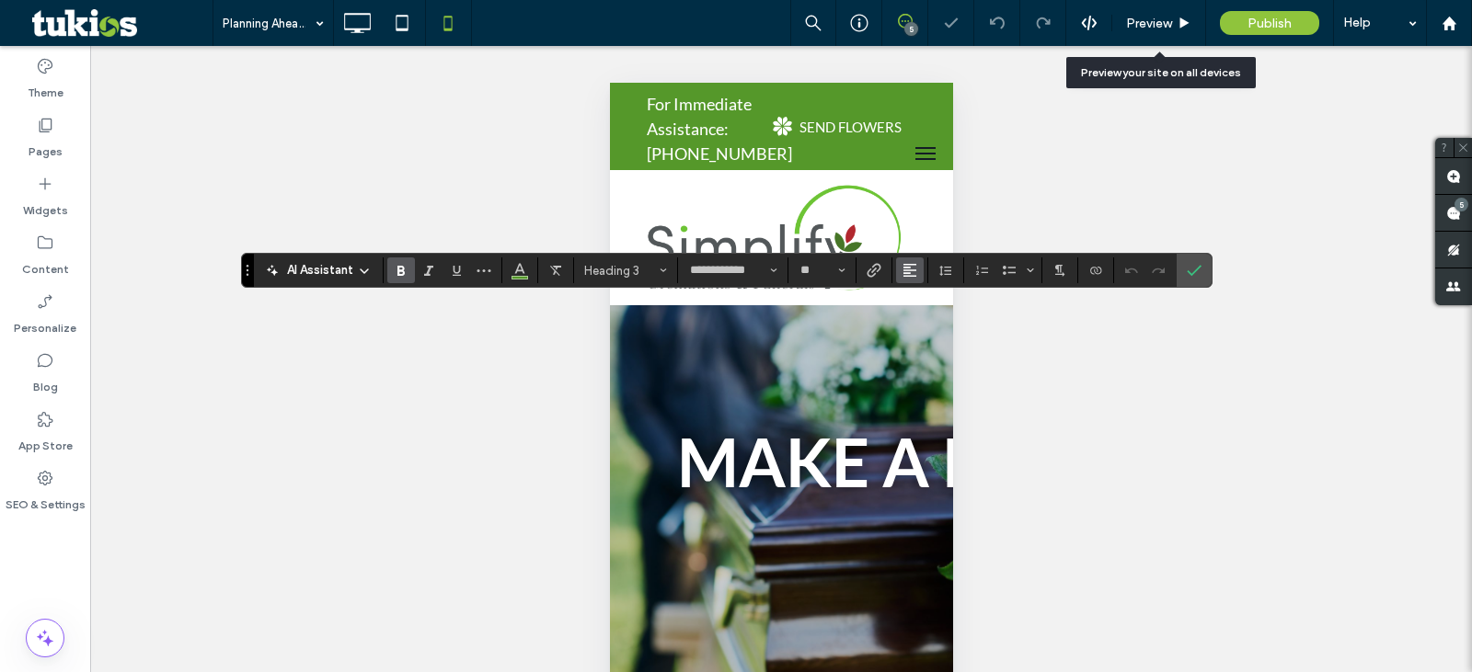
click at [912, 266] on icon "Alignment" at bounding box center [909, 270] width 15 height 15
click at [914, 331] on label "ui.textEditor.alignment.center" at bounding box center [928, 327] width 64 height 27
click at [1187, 278] on icon "Confirm" at bounding box center [1194, 270] width 15 height 15
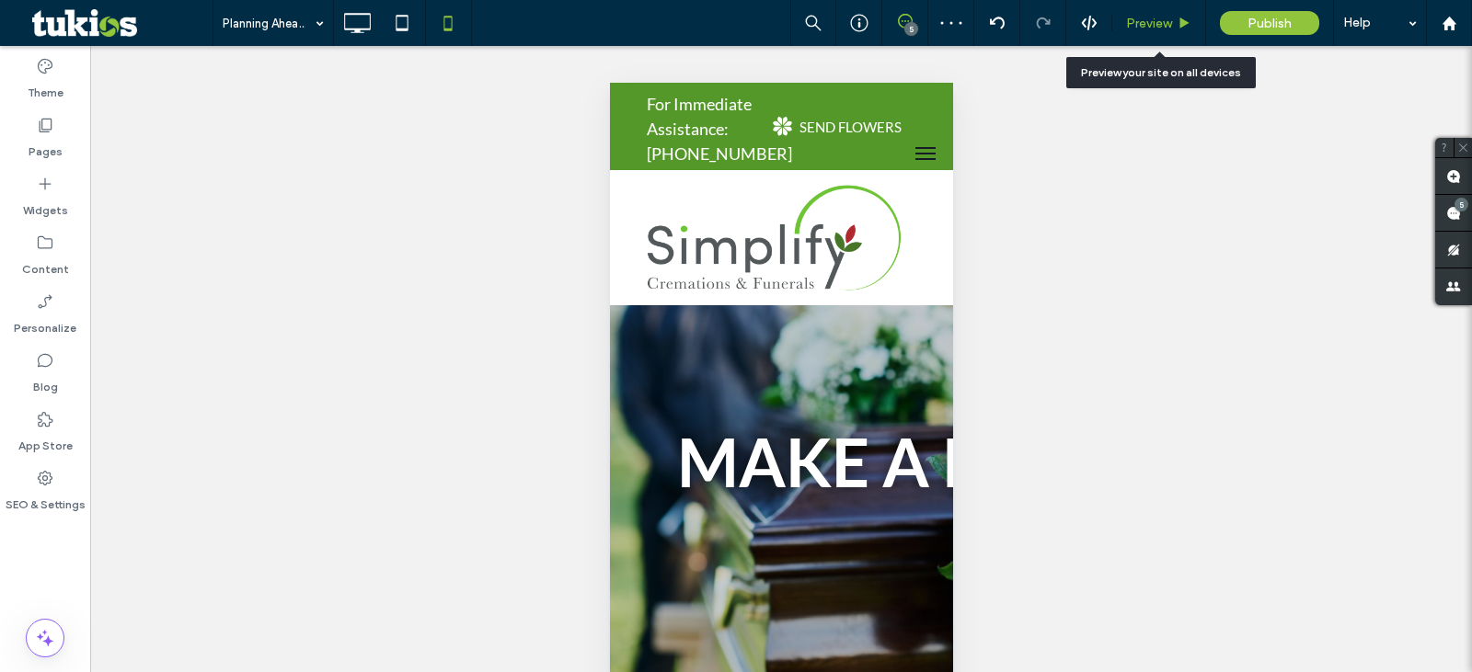
click at [1149, 28] on span "Preview" at bounding box center [1149, 24] width 46 height 16
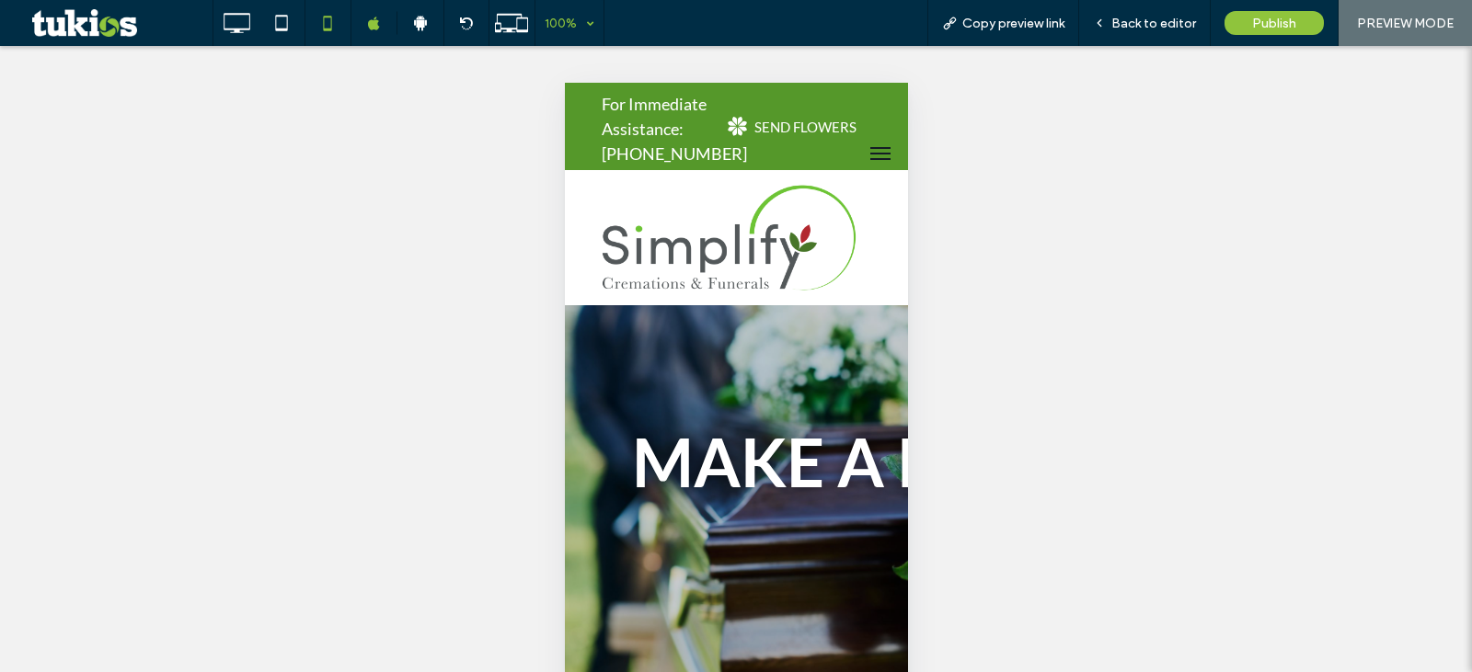
click at [561, 24] on div "100%" at bounding box center [561, 23] width 52 height 46
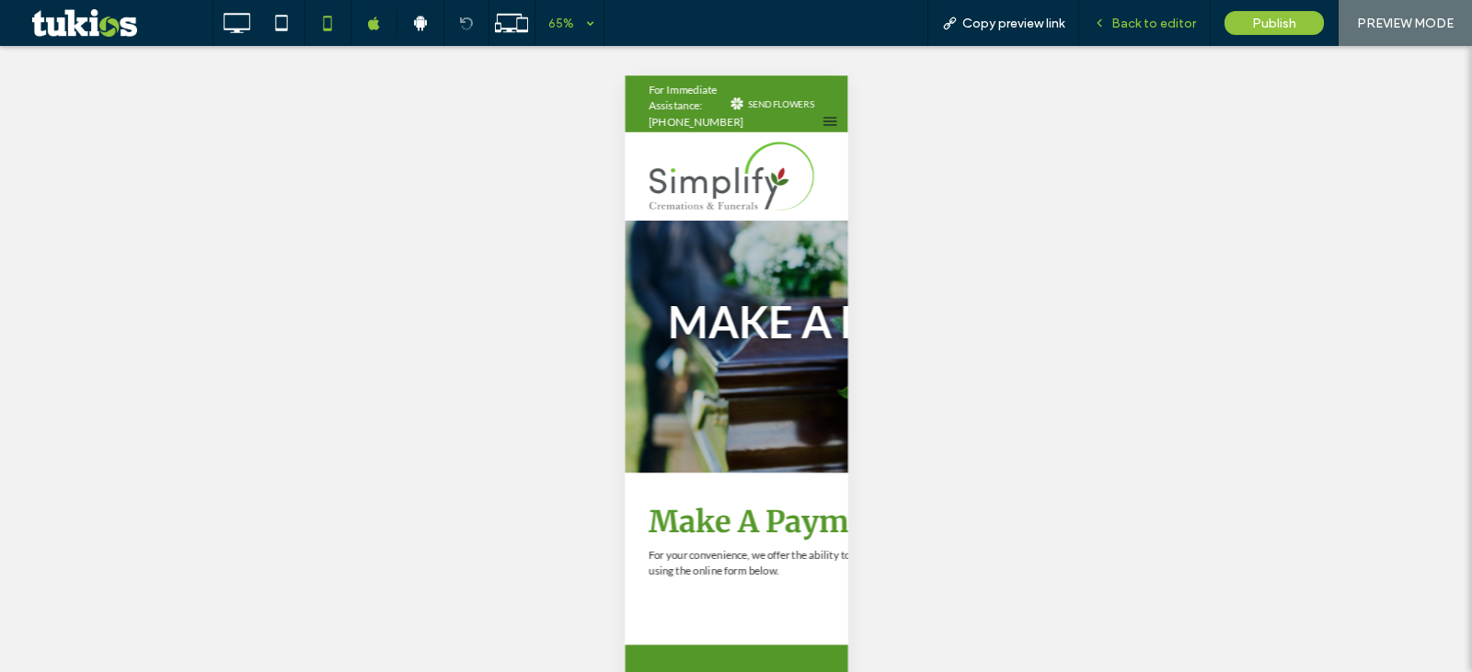
click at [1162, 27] on span "Back to editor" at bounding box center [1153, 24] width 85 height 16
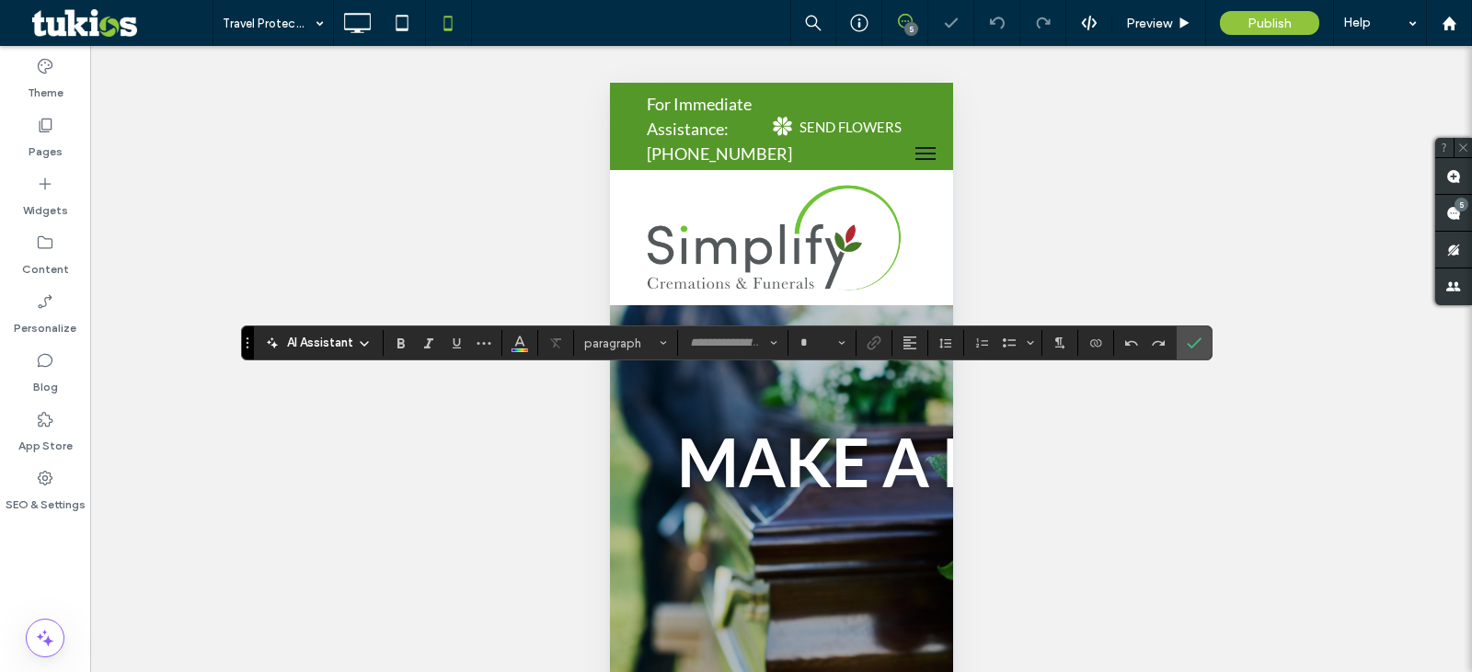
type input "**********"
type input "**"
click at [917, 349] on button "Alignment" at bounding box center [910, 343] width 28 height 26
click at [916, 390] on label "ui.textEditor.alignment.center" at bounding box center [928, 399] width 64 height 27
drag, startPoint x: 1195, startPoint y: 349, endPoint x: 1195, endPoint y: 317, distance: 31.3
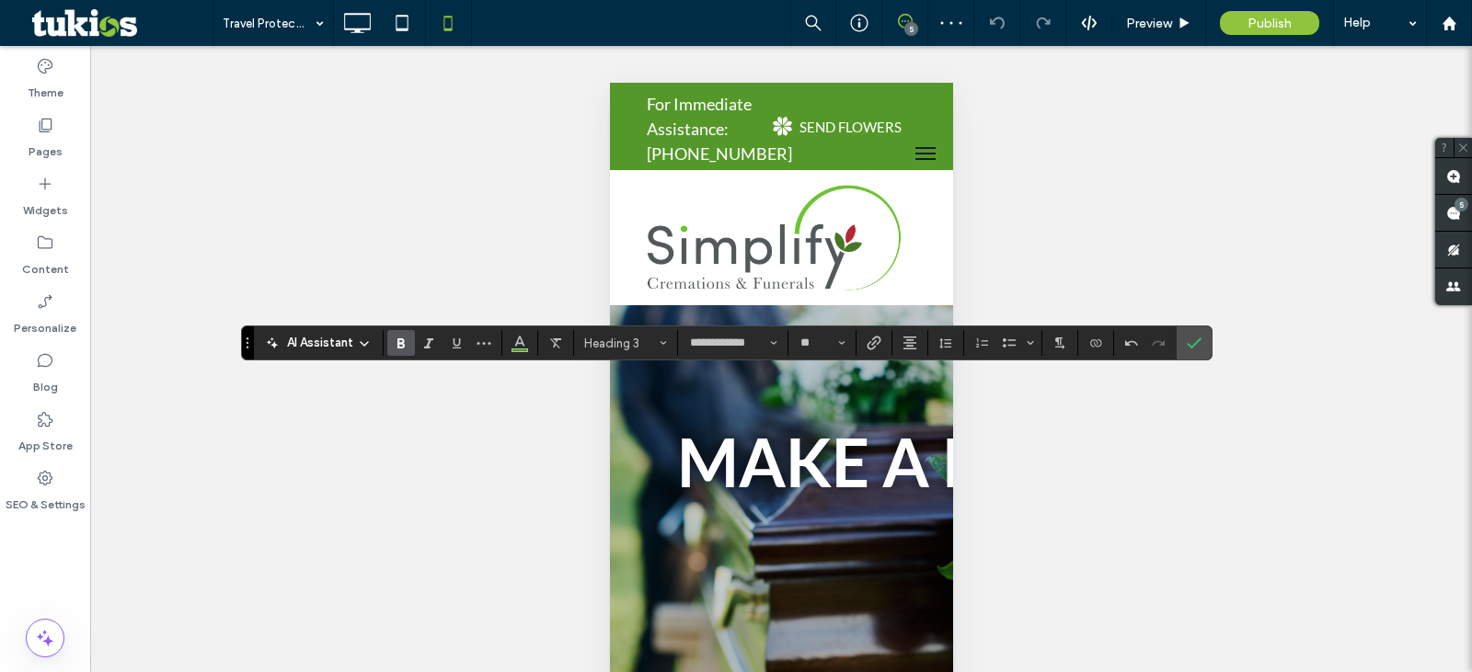
click at [1195, 348] on icon "Confirm" at bounding box center [1194, 343] width 15 height 15
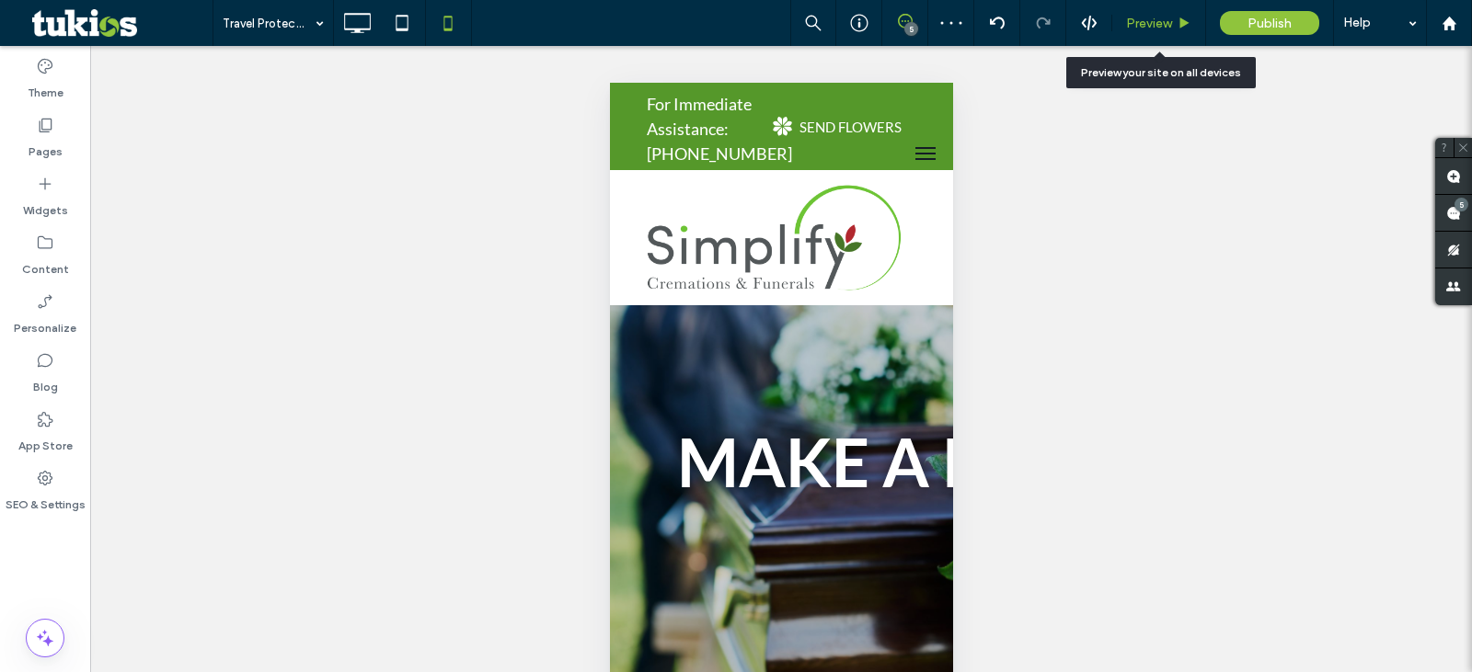
click at [1149, 25] on span "Preview" at bounding box center [1149, 24] width 46 height 16
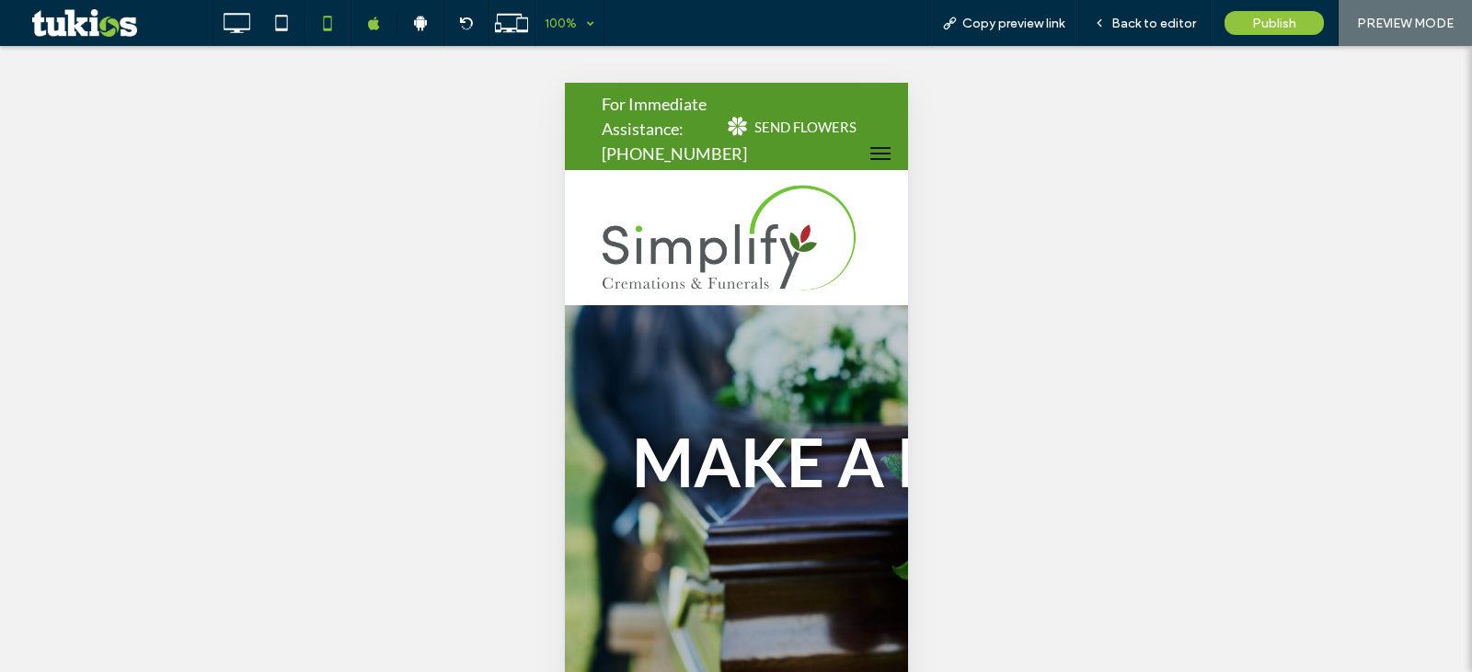
click at [559, 38] on div "100%" at bounding box center [561, 23] width 52 height 46
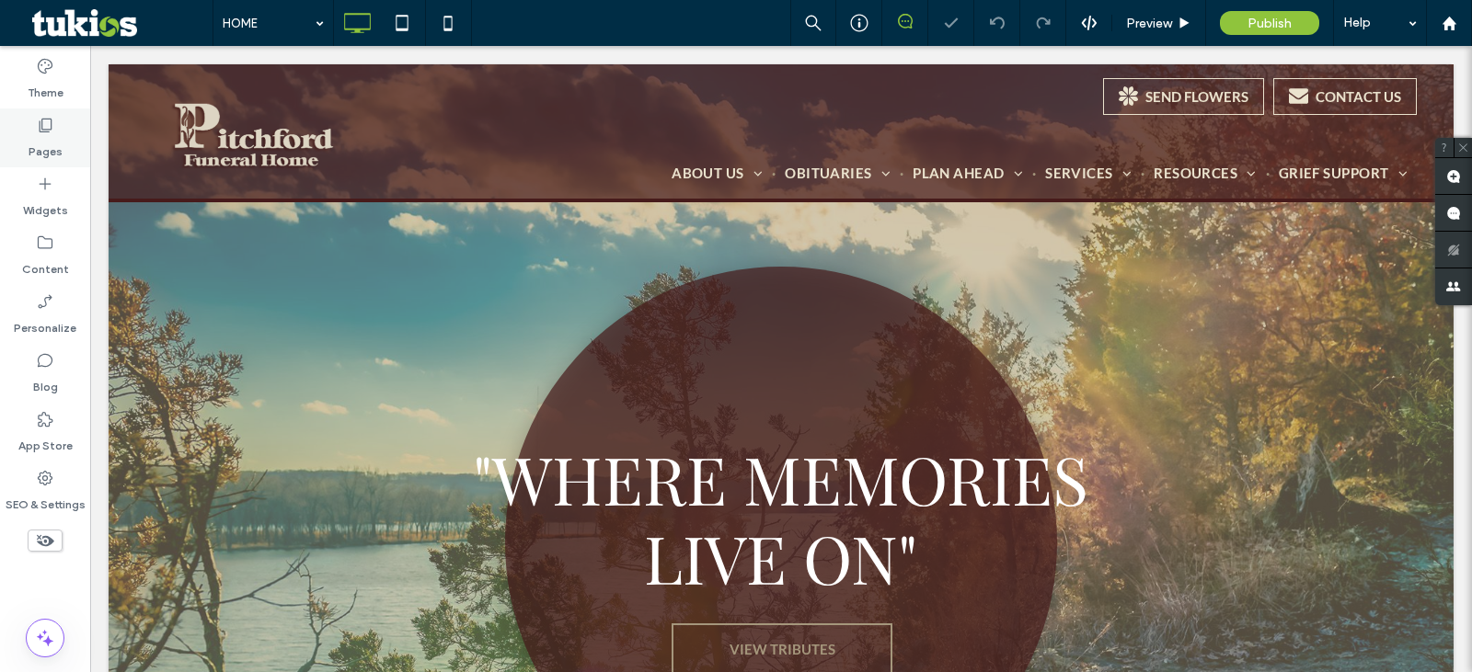
click at [39, 153] on label "Pages" at bounding box center [46, 147] width 34 height 26
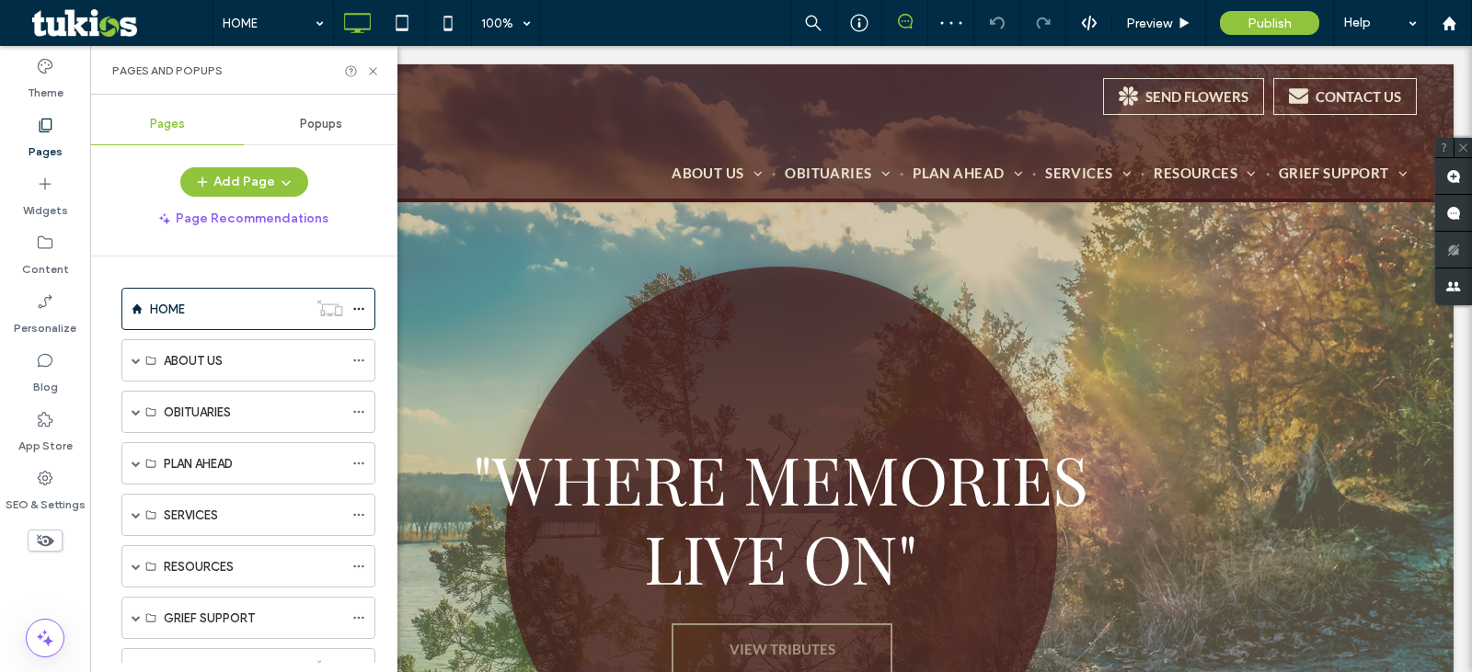
click at [310, 126] on span "Popups" at bounding box center [321, 124] width 42 height 15
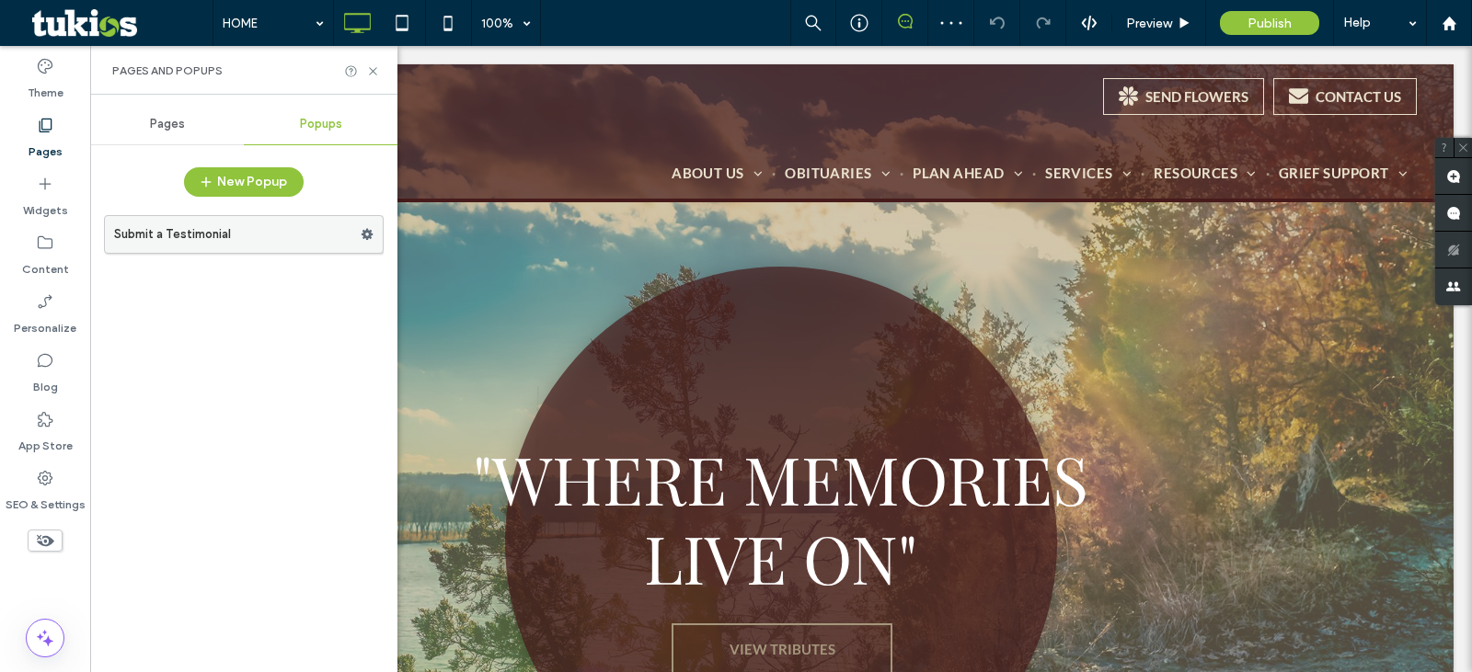
click at [261, 225] on label "Submit a Testimonial" at bounding box center [237, 234] width 247 height 37
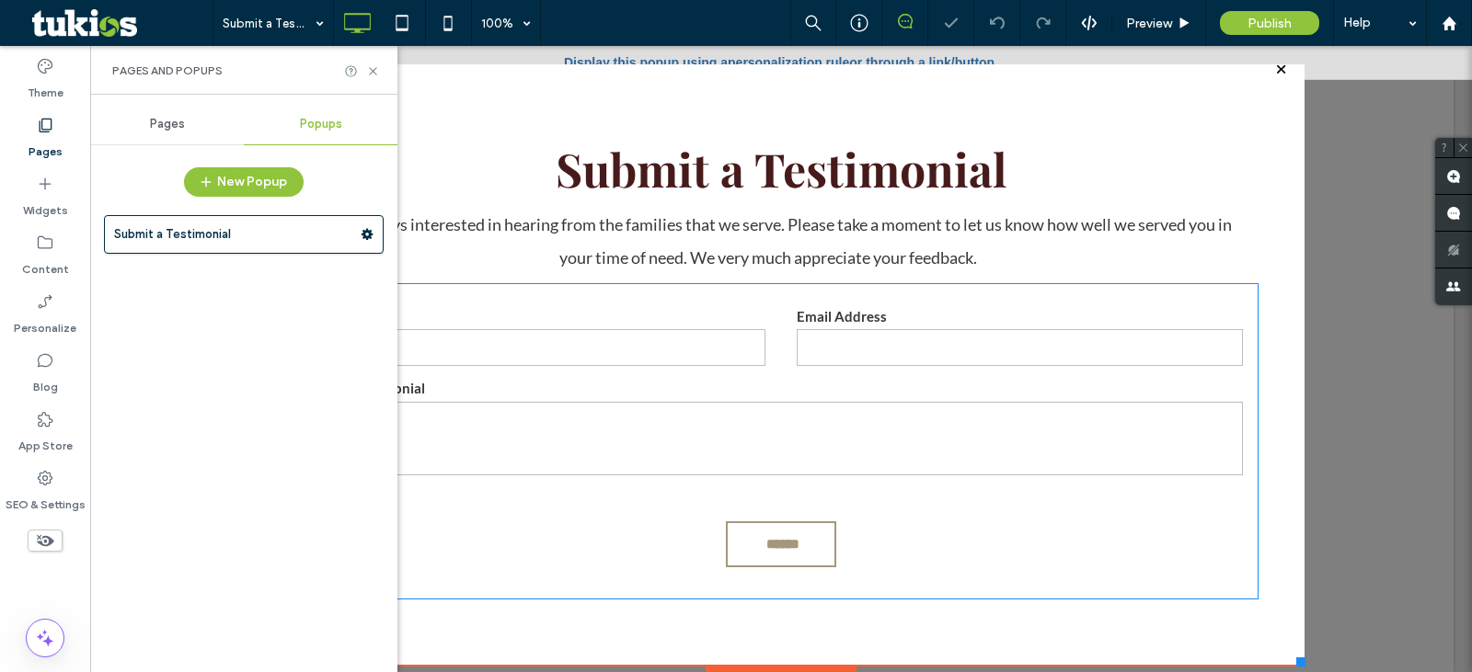
click at [827, 343] on input "email" at bounding box center [1020, 347] width 446 height 37
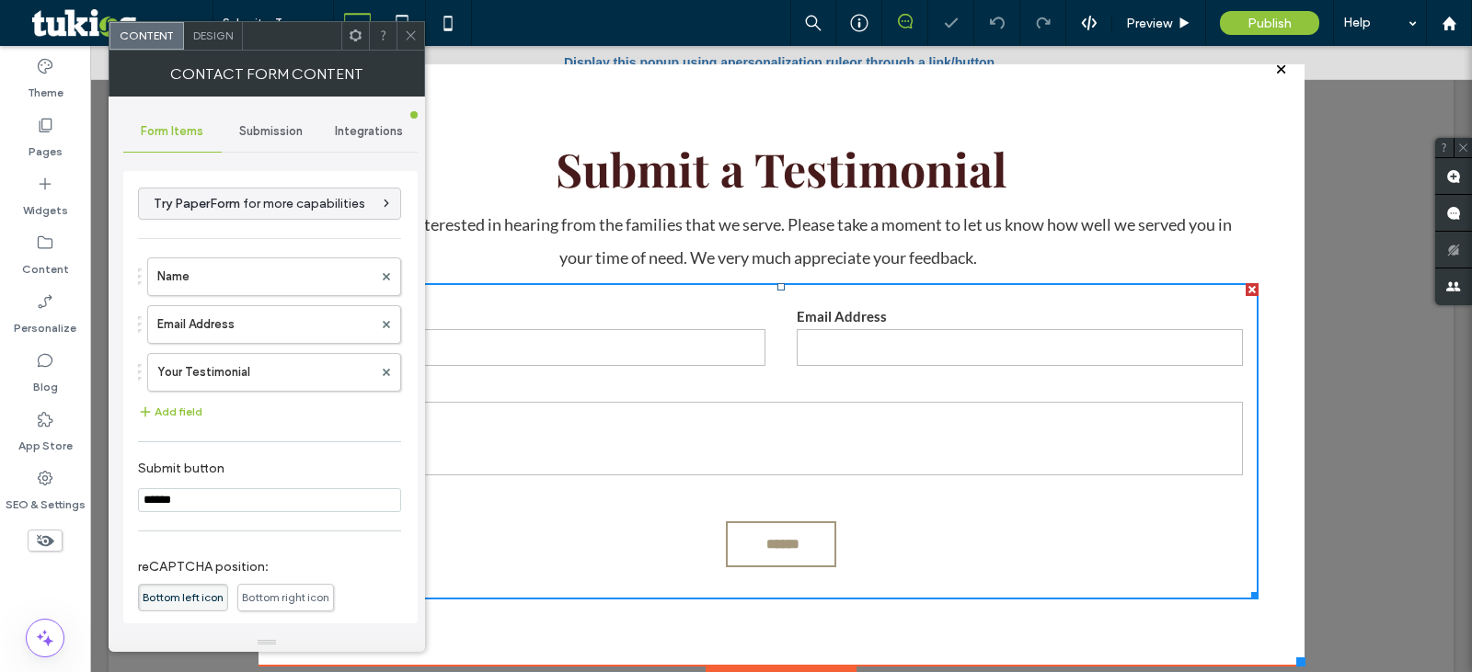
click at [286, 120] on div "Submission" at bounding box center [271, 131] width 98 height 40
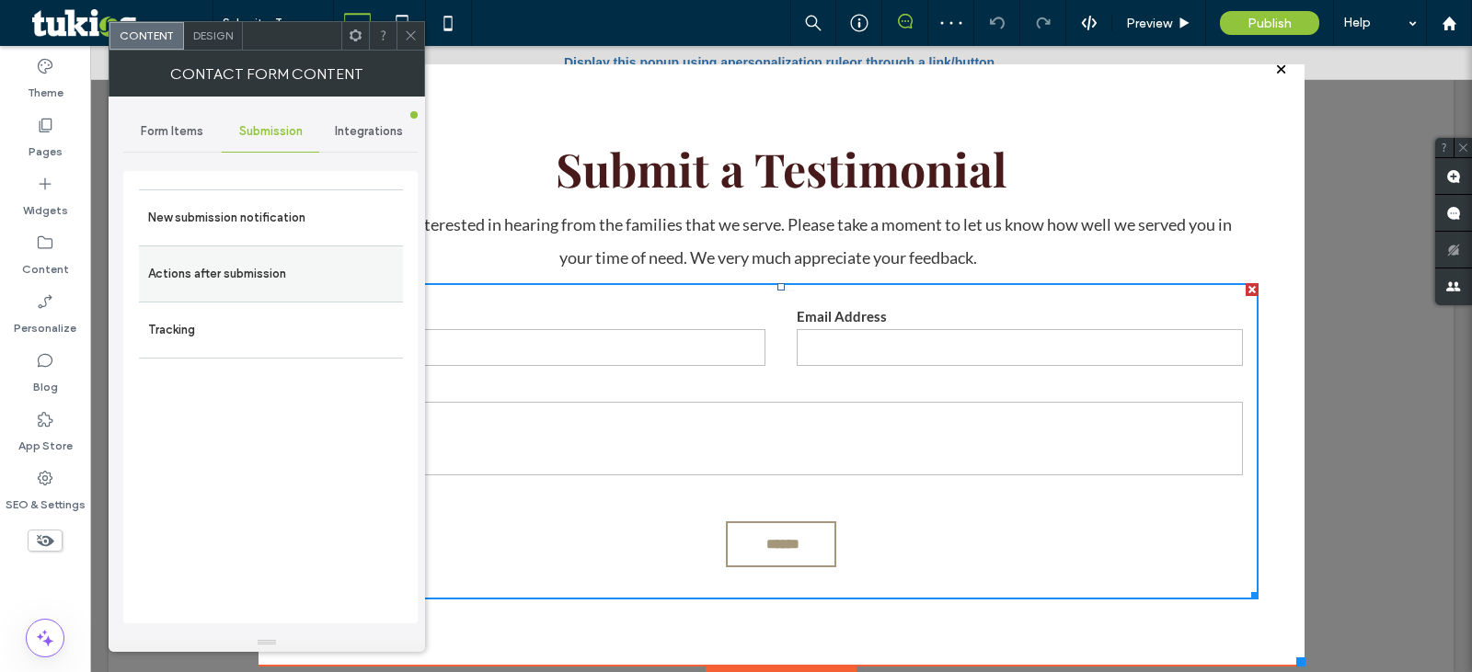
click at [261, 275] on label "Actions after submission" at bounding box center [271, 274] width 246 height 37
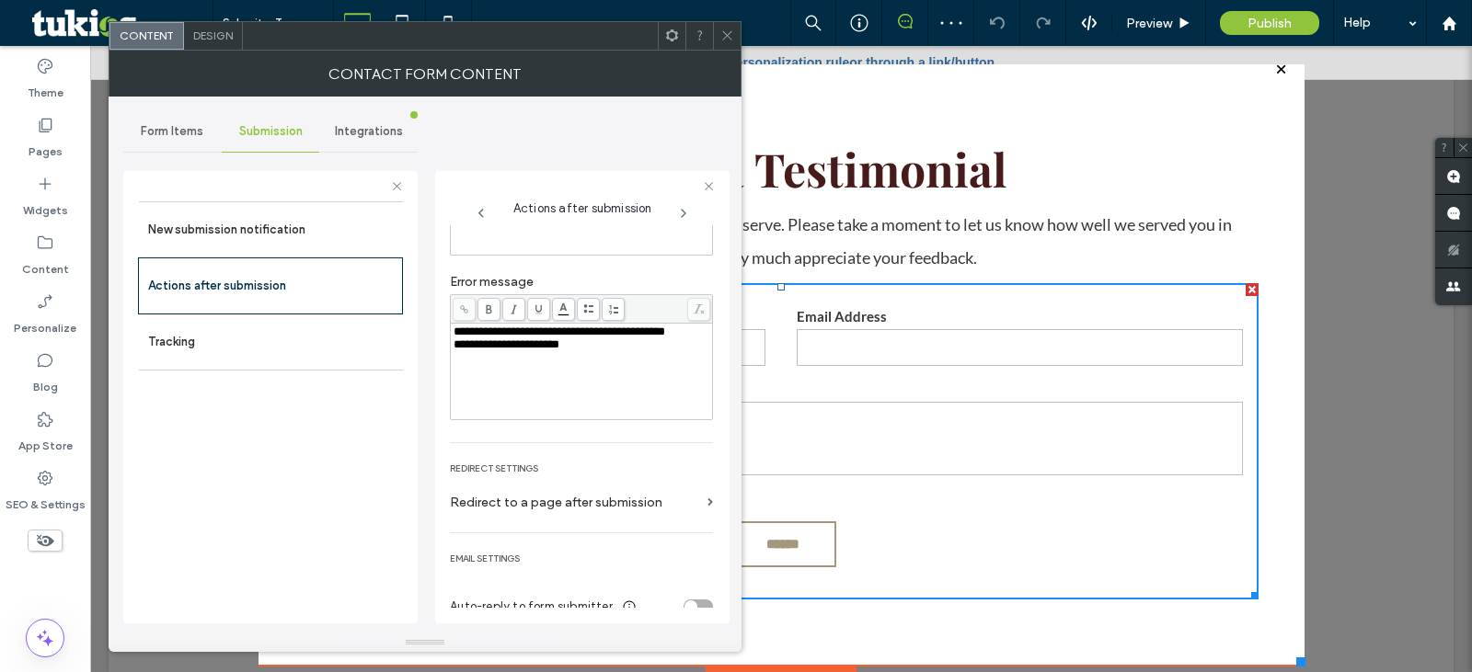
scroll to position [184, 0]
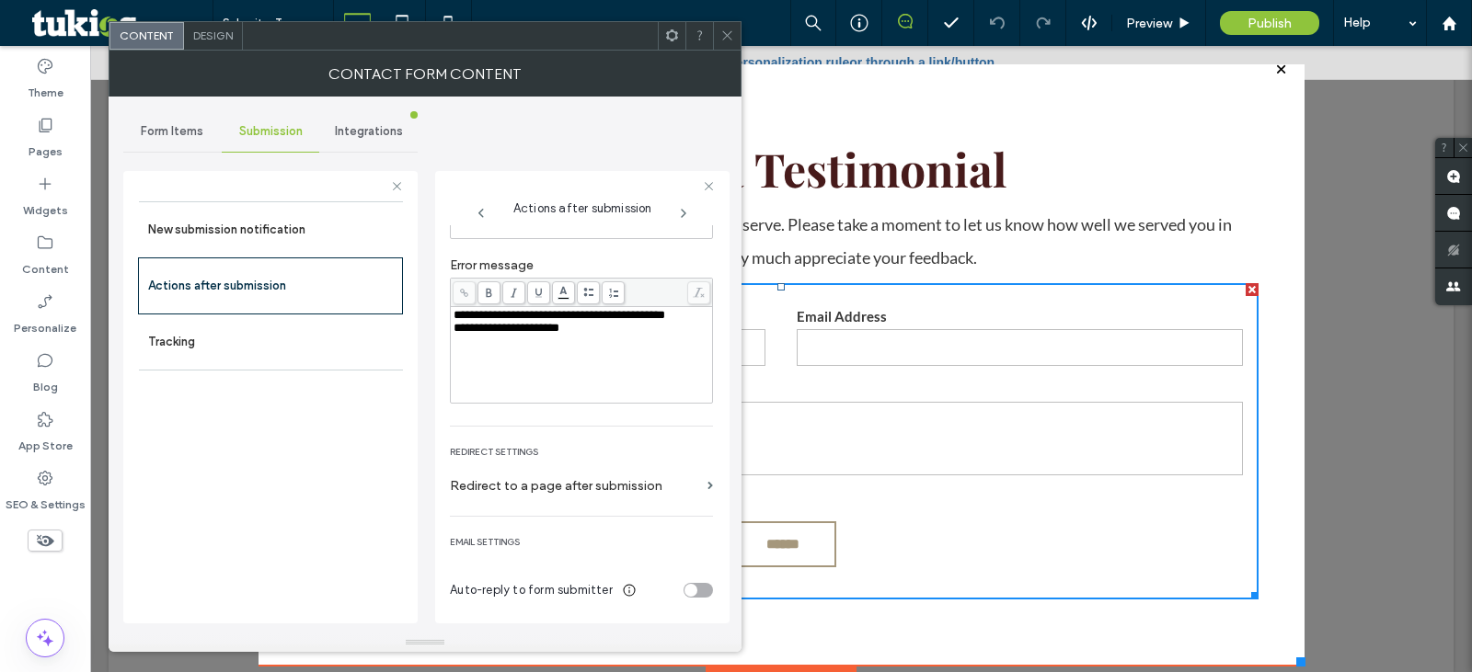
click at [694, 583] on div "toggle" at bounding box center [698, 590] width 29 height 15
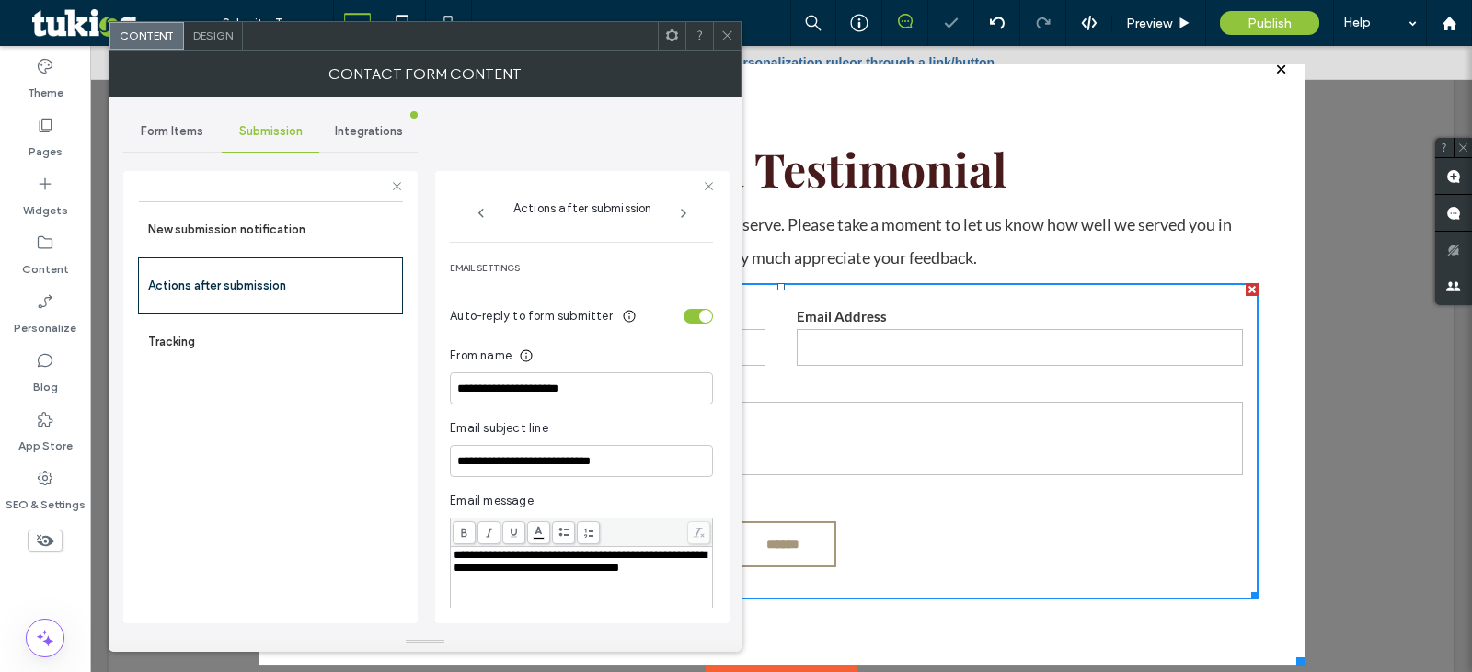
scroll to position [490, 0]
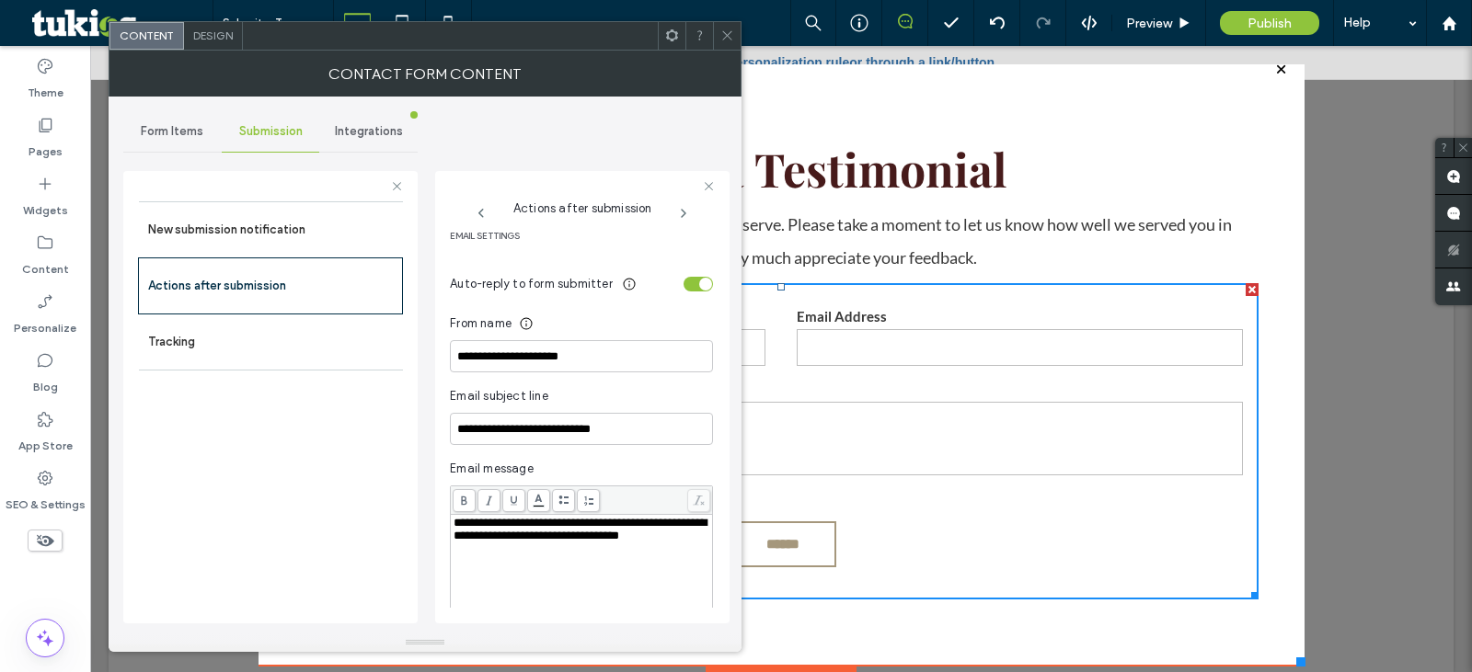
click at [685, 286] on div "toggle" at bounding box center [698, 284] width 29 height 15
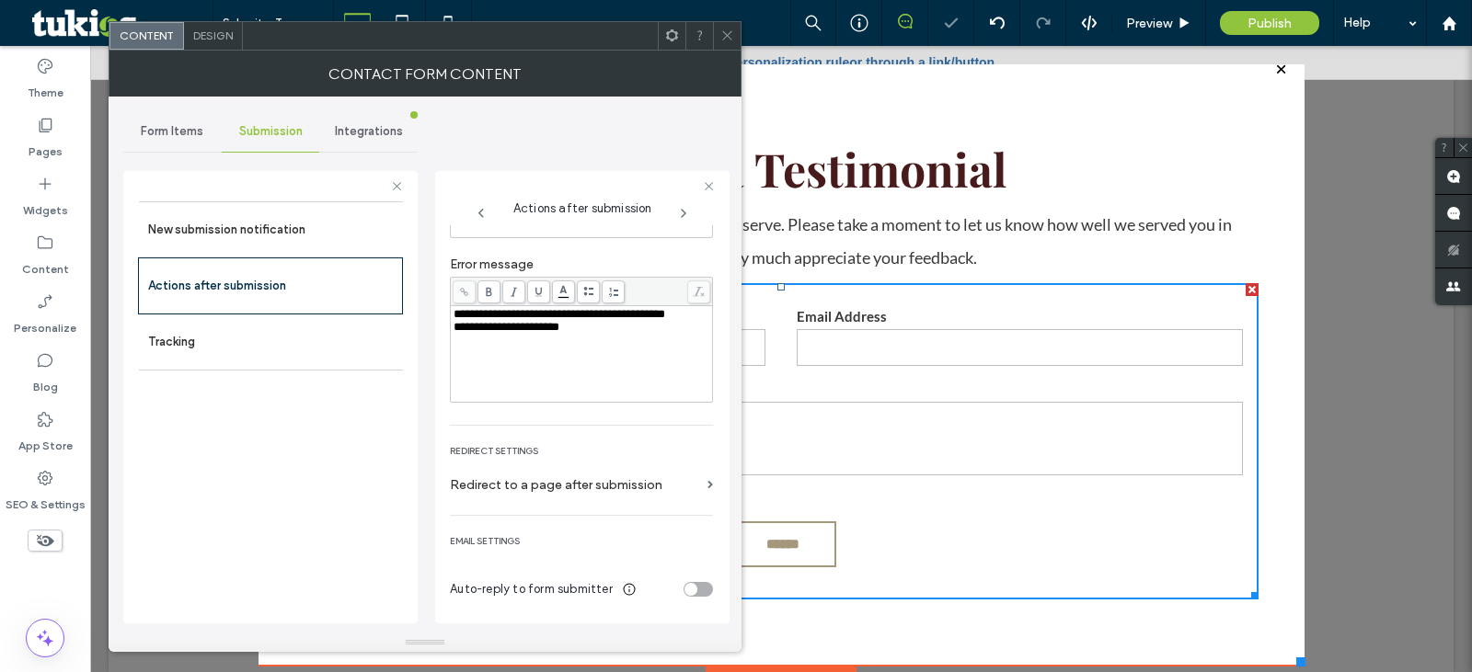
scroll to position [185, 0]
click at [326, 236] on label "New submission notification" at bounding box center [271, 230] width 246 height 37
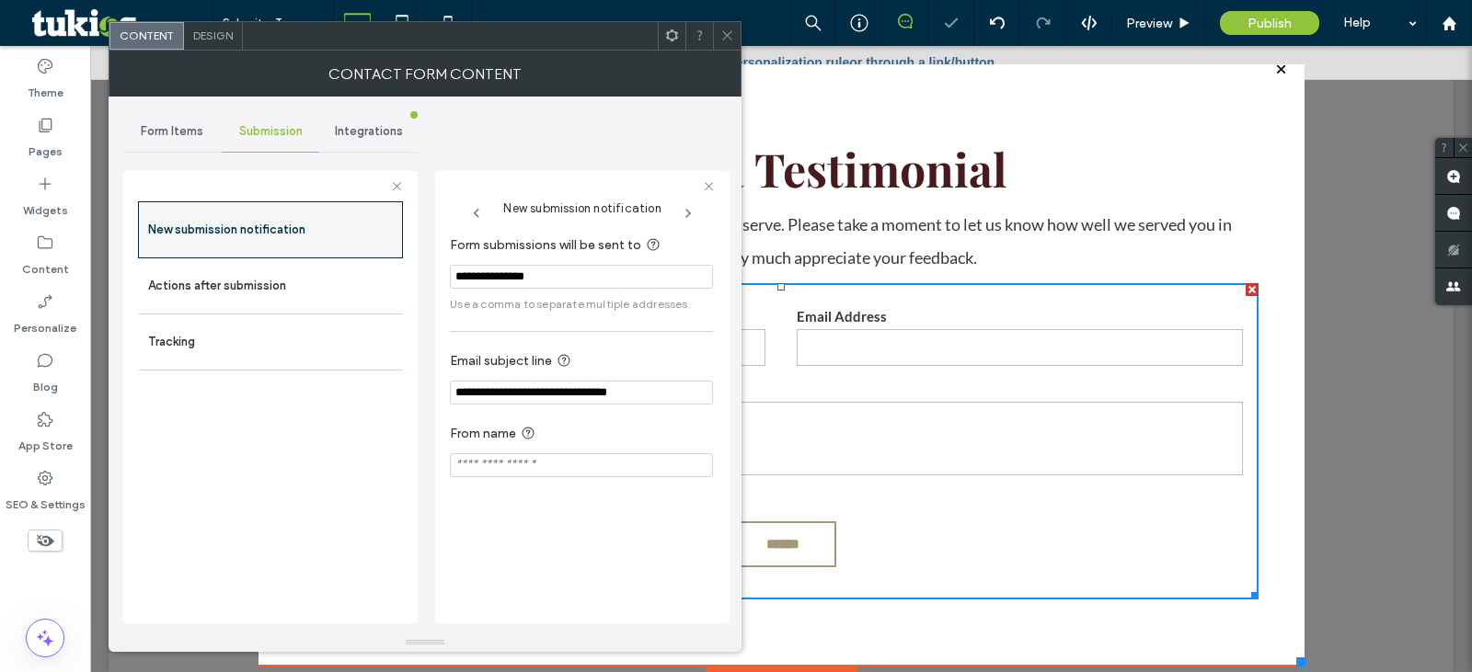
scroll to position [0, 0]
drag, startPoint x: 577, startPoint y: 282, endPoint x: 373, endPoint y: 255, distance: 205.1
click at [373, 255] on div "**********" at bounding box center [270, 394] width 294 height 477
type input "**********"
click at [365, 275] on label "Actions after submission" at bounding box center [271, 286] width 246 height 37
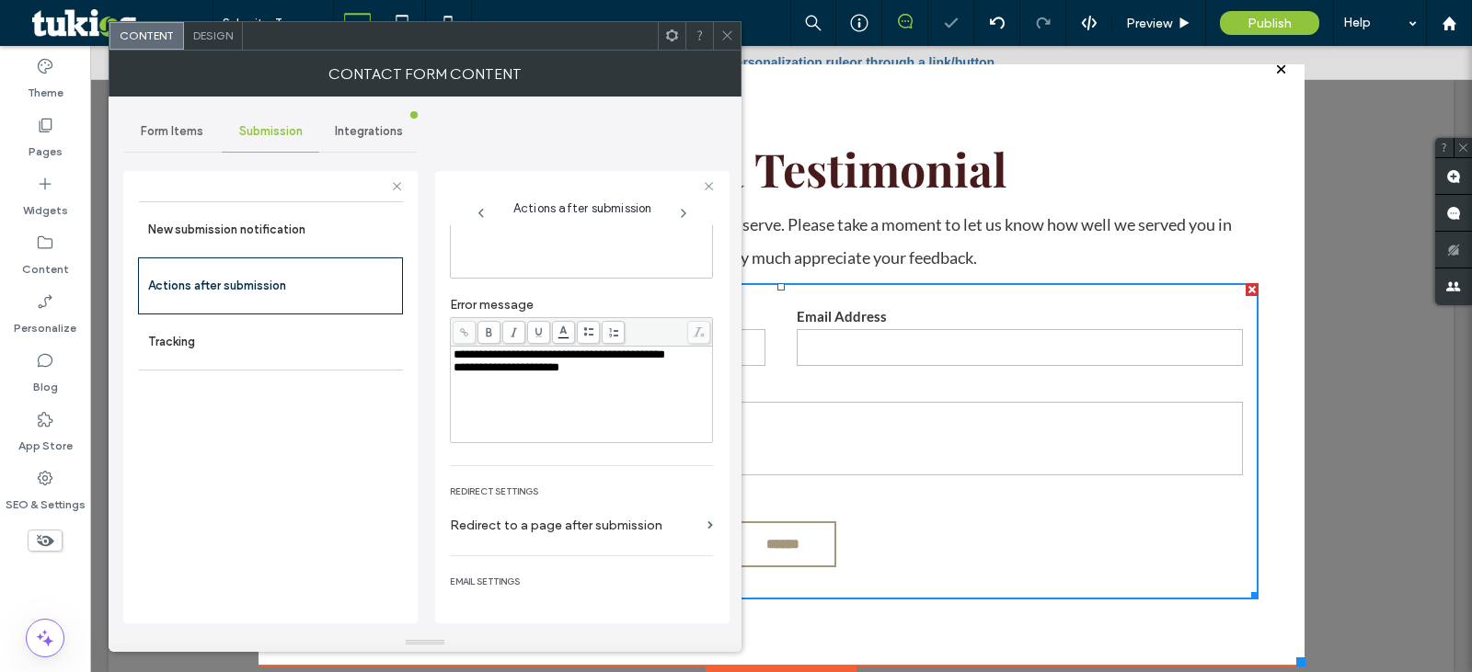
scroll to position [184, 0]
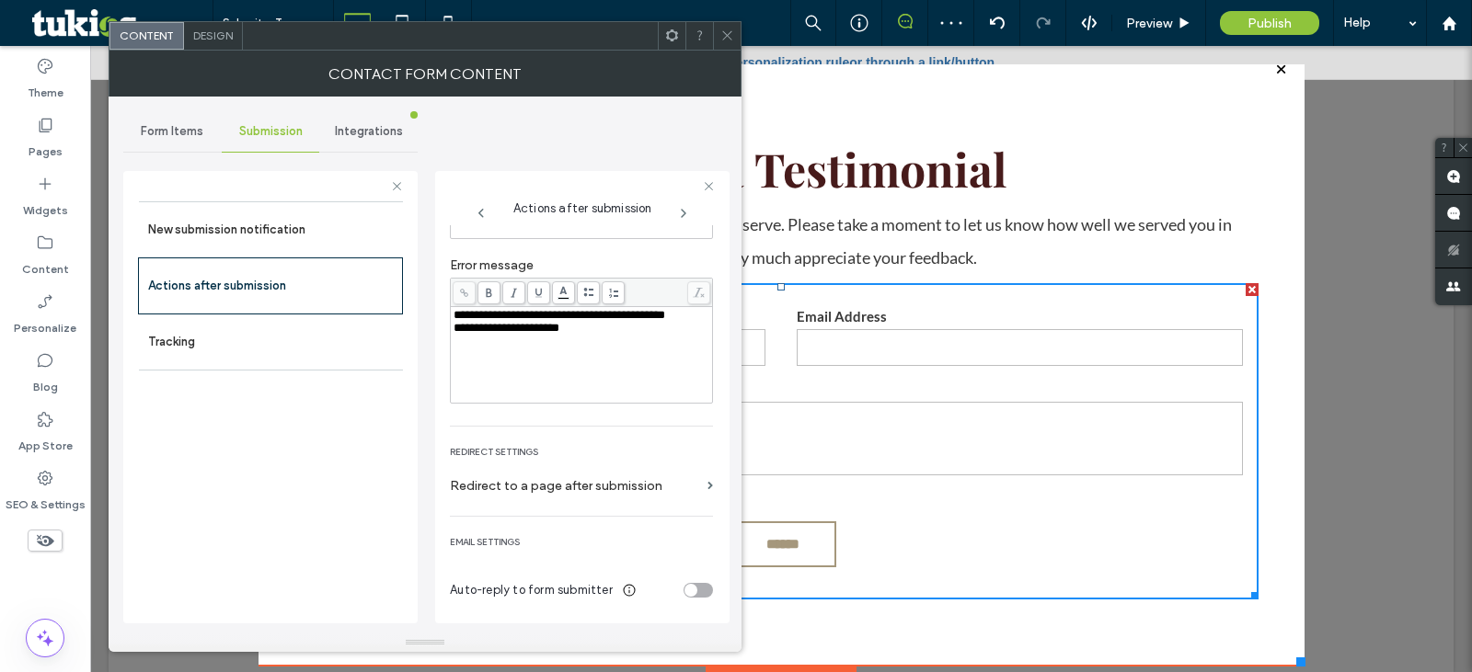
click at [684, 587] on div "toggle" at bounding box center [690, 590] width 13 height 13
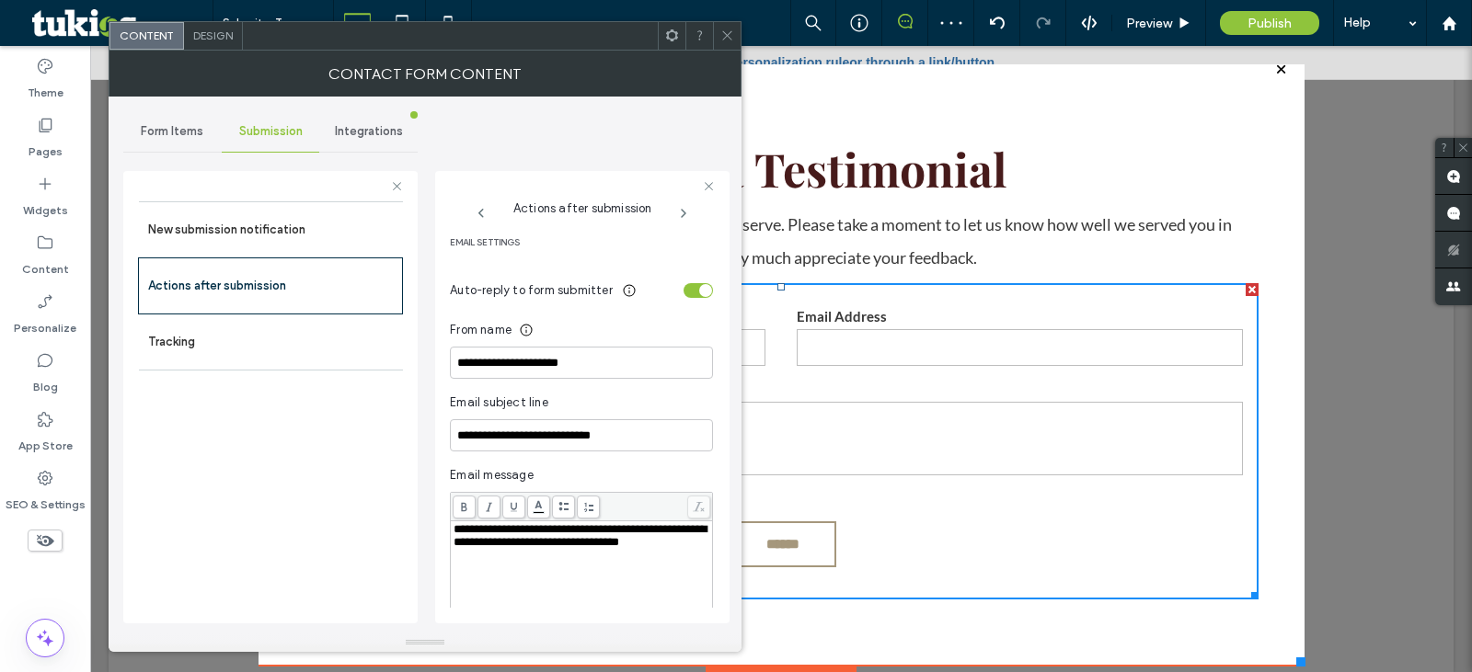
scroll to position [490, 0]
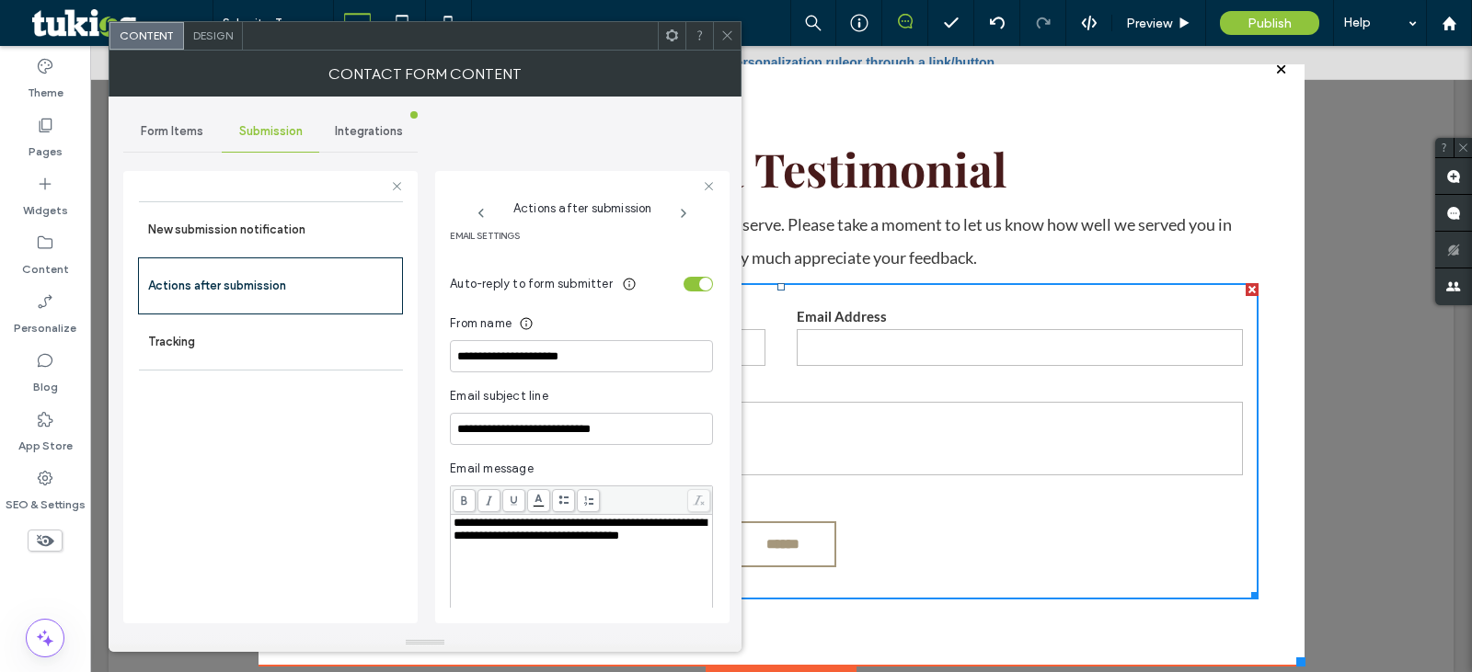
click at [684, 288] on div "toggle" at bounding box center [698, 284] width 29 height 15
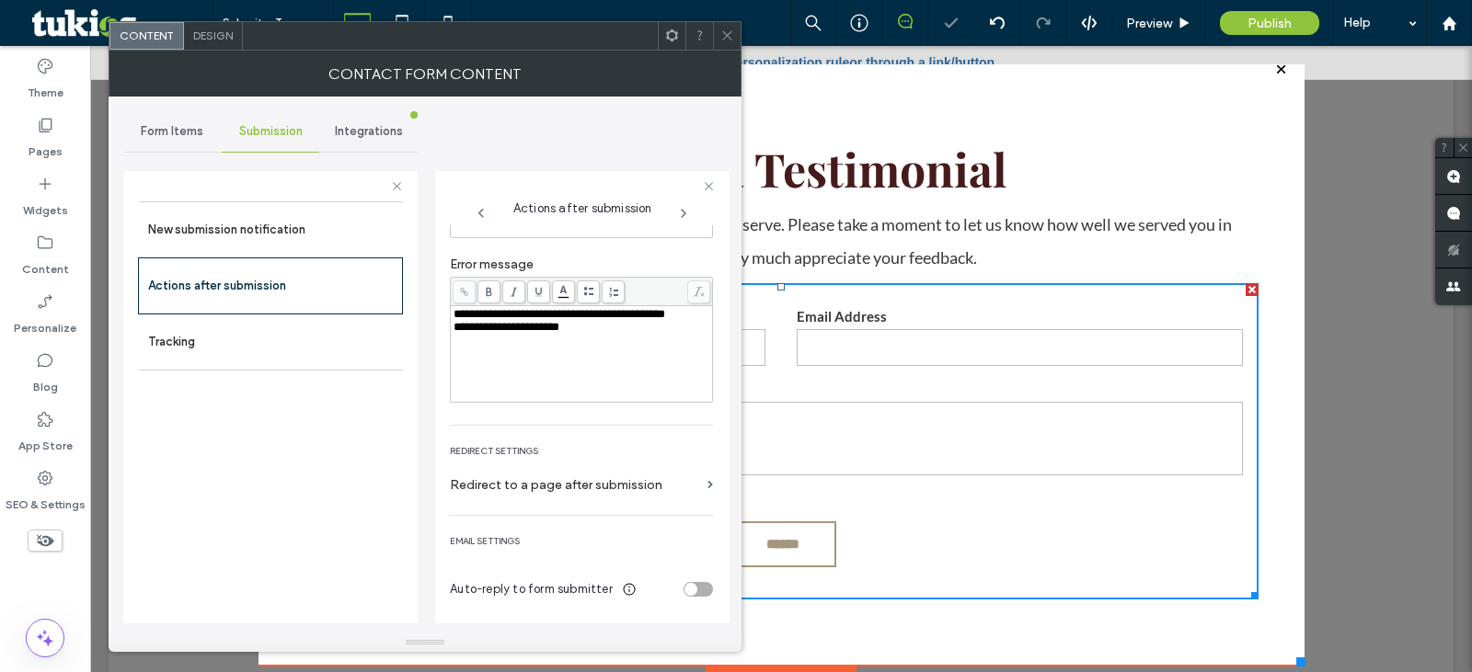
scroll to position [185, 0]
click at [166, 128] on span "Form Items" at bounding box center [172, 131] width 63 height 15
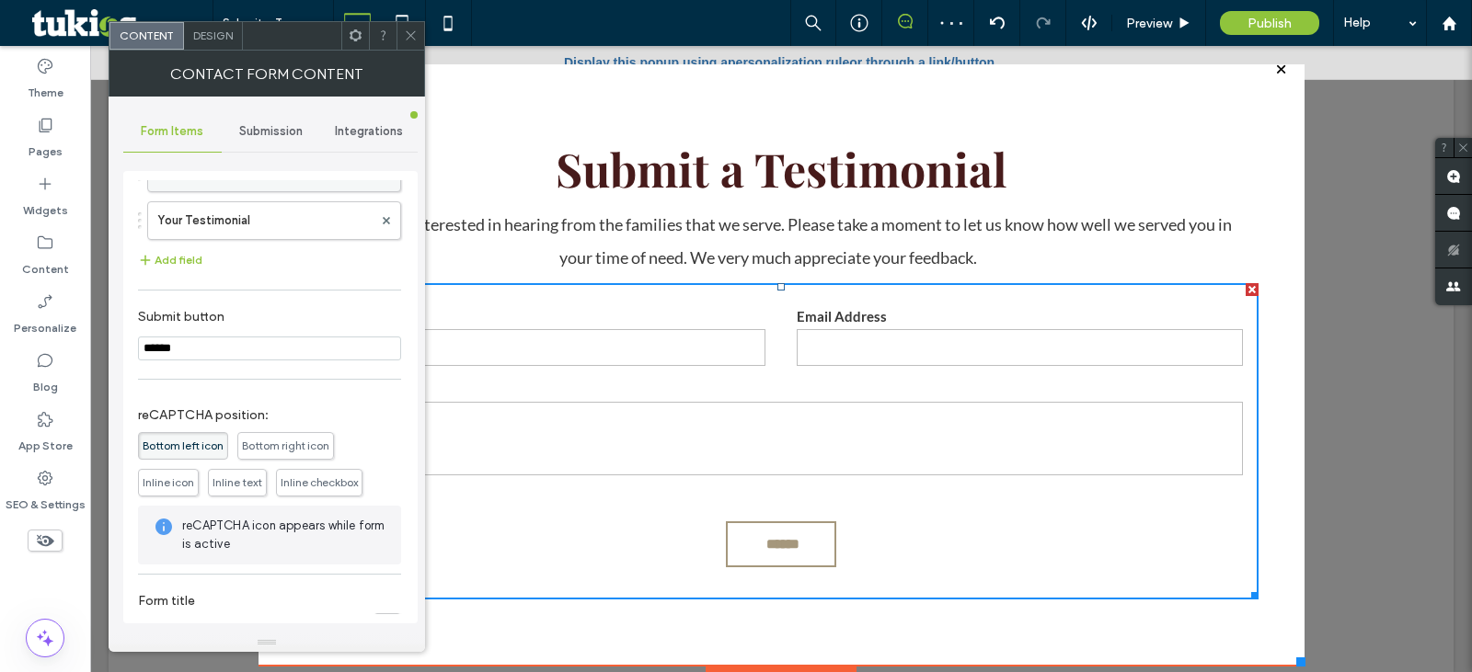
scroll to position [190, 0]
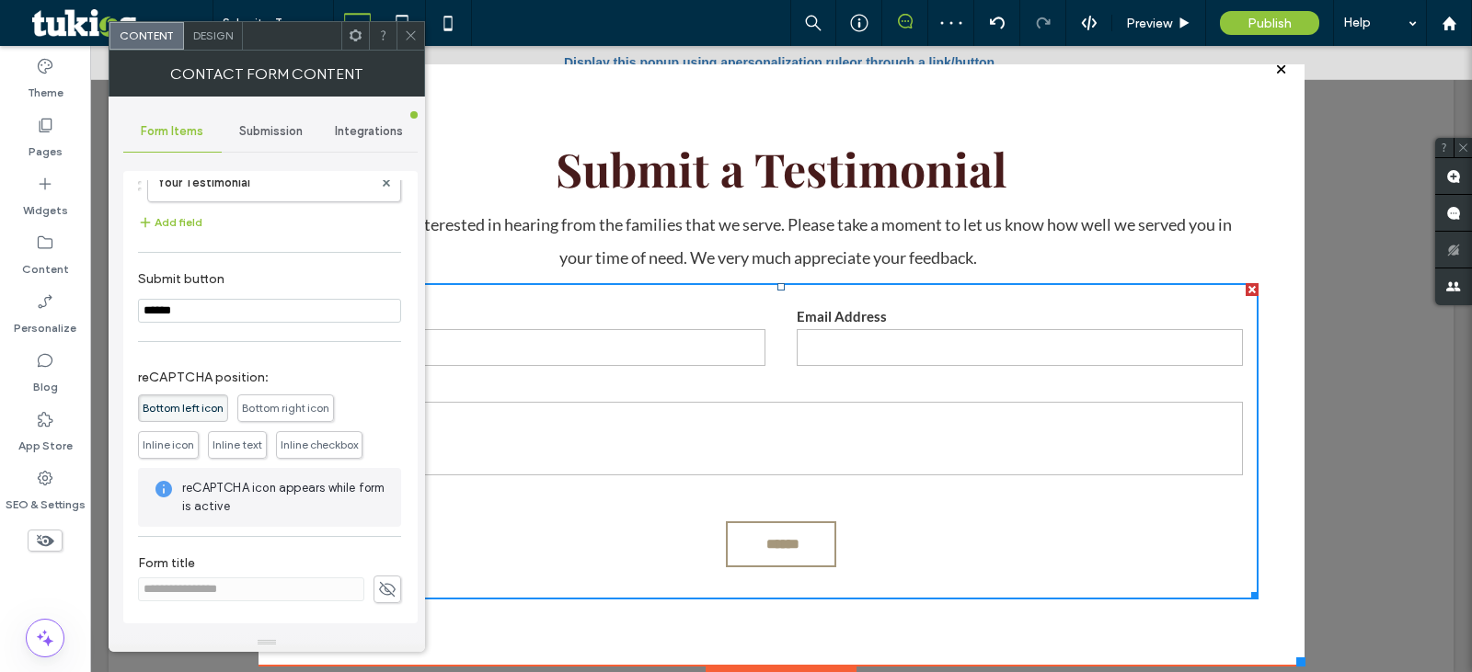
click at [414, 35] on icon at bounding box center [411, 36] width 14 height 14
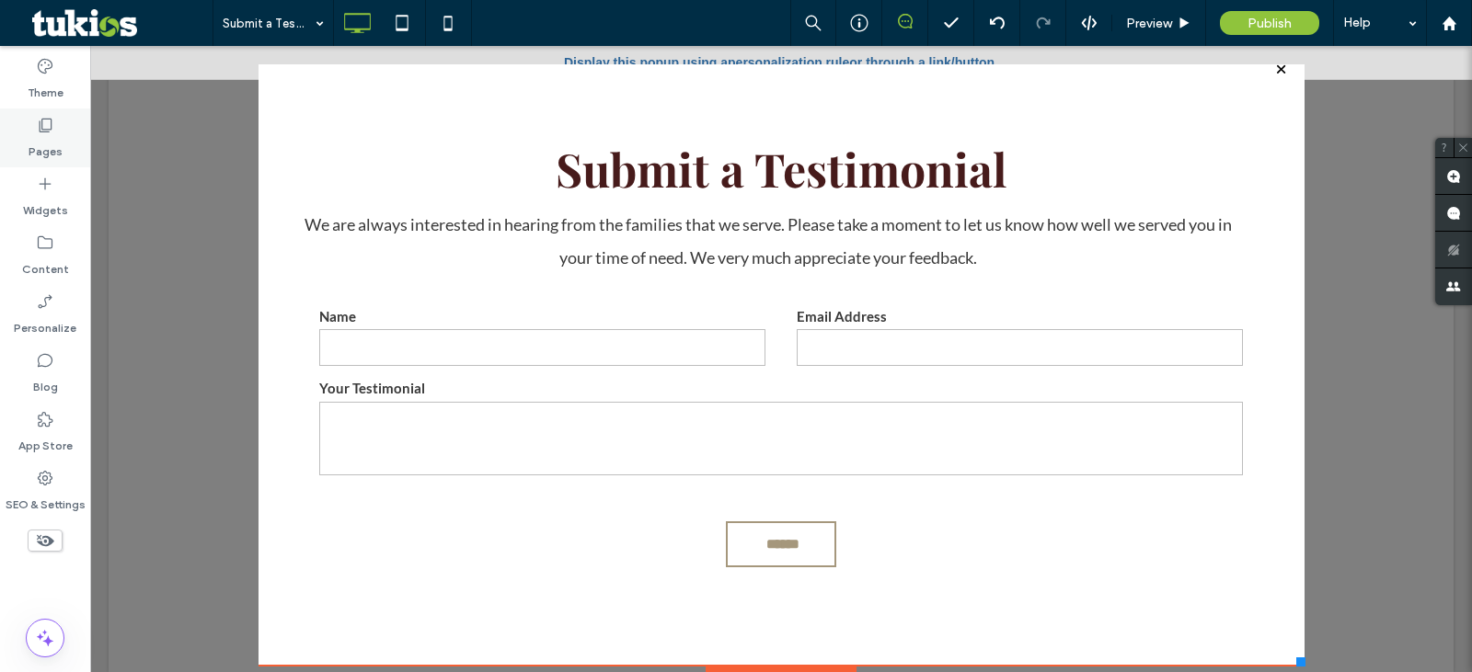
click at [49, 141] on label "Pages" at bounding box center [46, 147] width 34 height 26
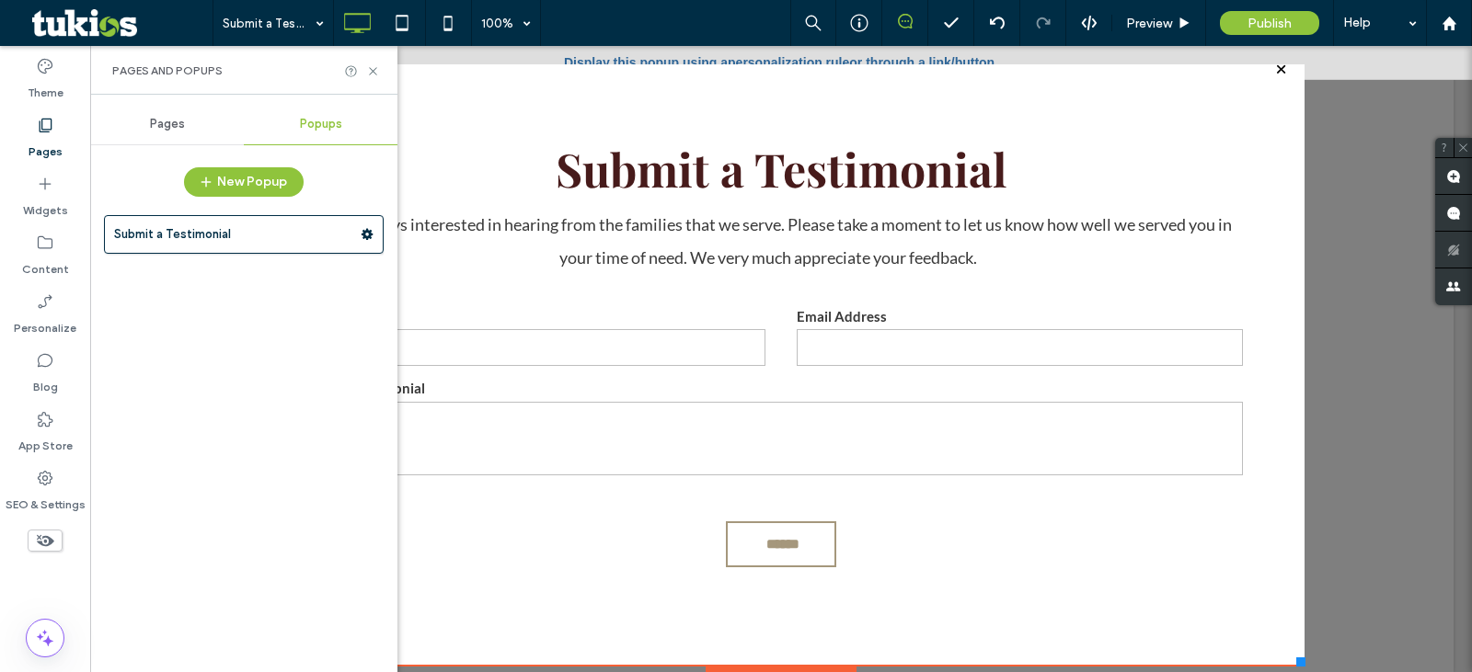
click at [170, 121] on span "Pages" at bounding box center [167, 124] width 35 height 15
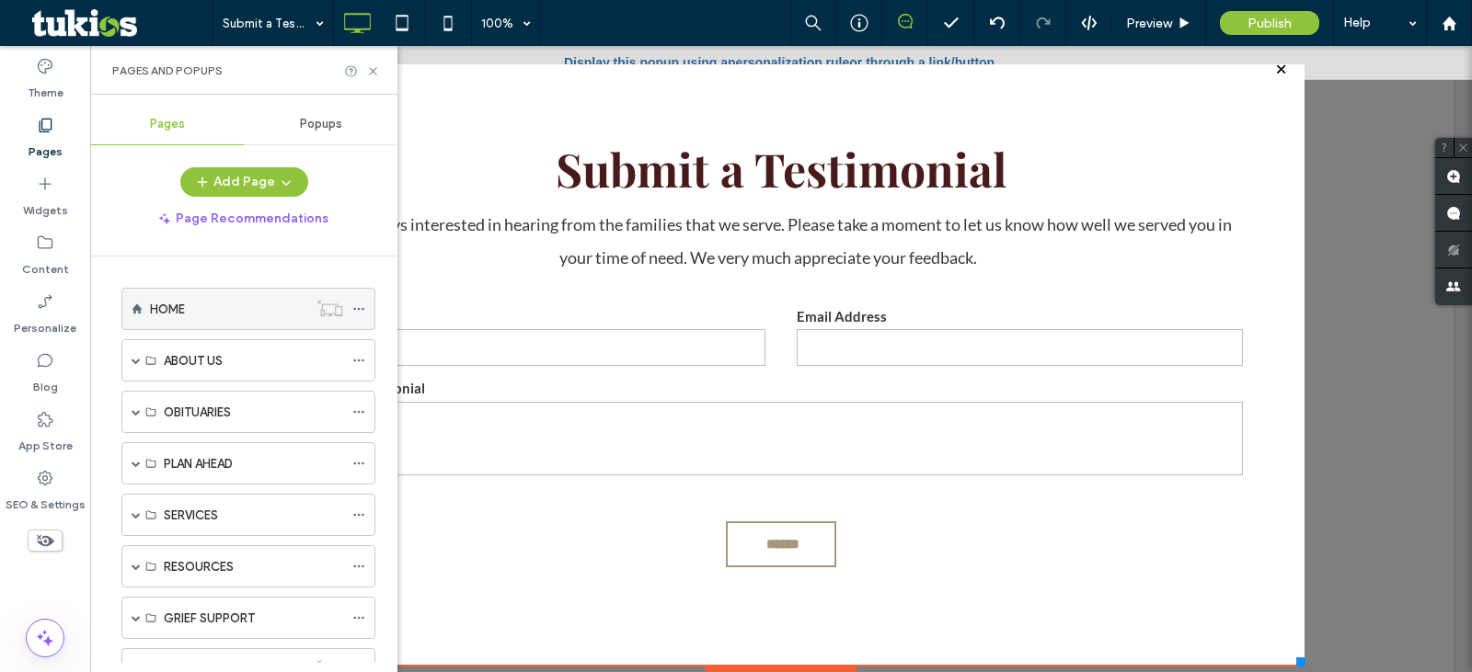
click at [190, 323] on div "HOME" at bounding box center [228, 309] width 157 height 40
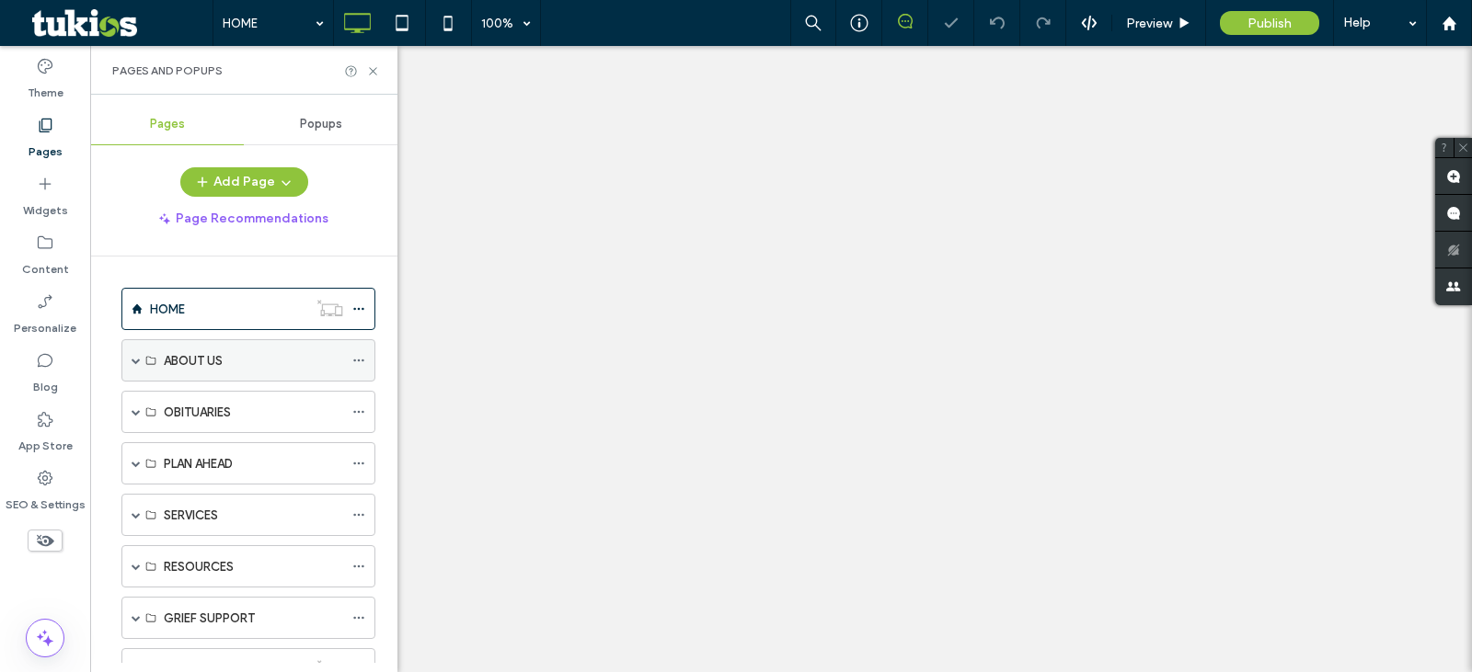
click at [138, 357] on span at bounding box center [136, 360] width 9 height 9
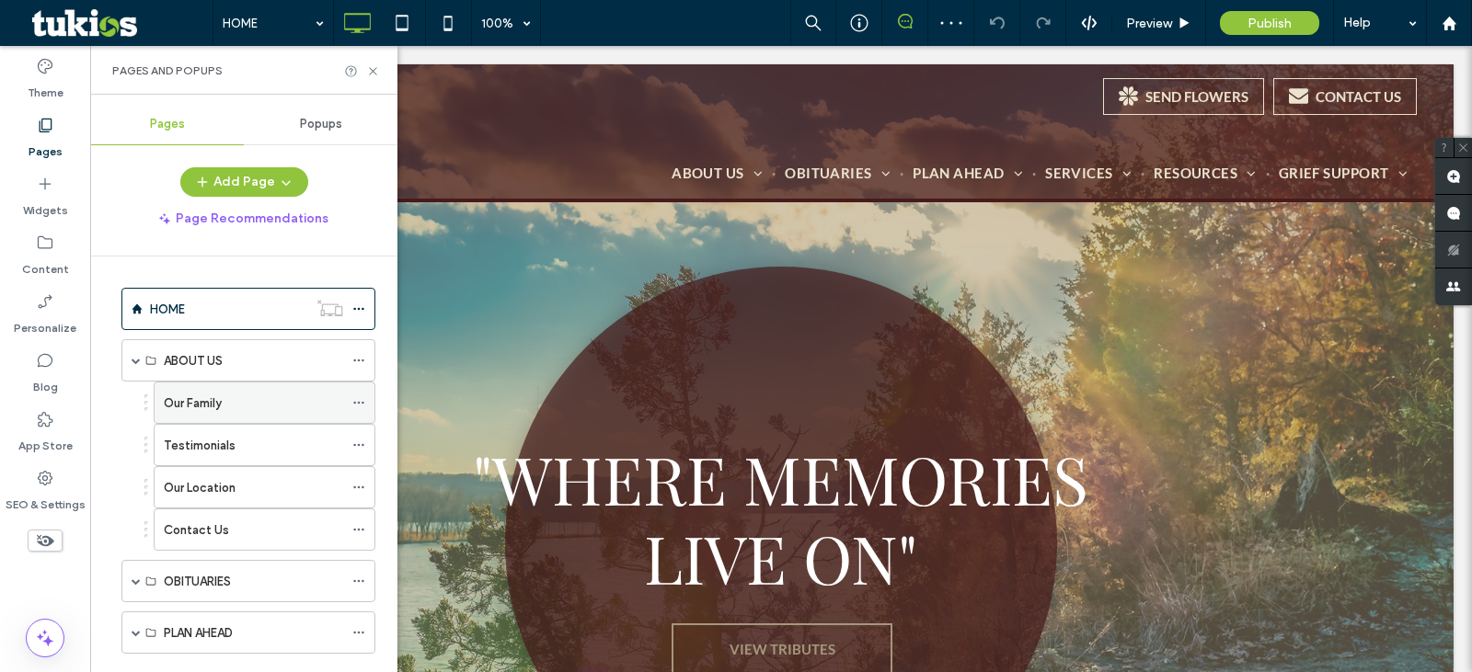
click at [243, 394] on div "Our Family" at bounding box center [253, 403] width 179 height 19
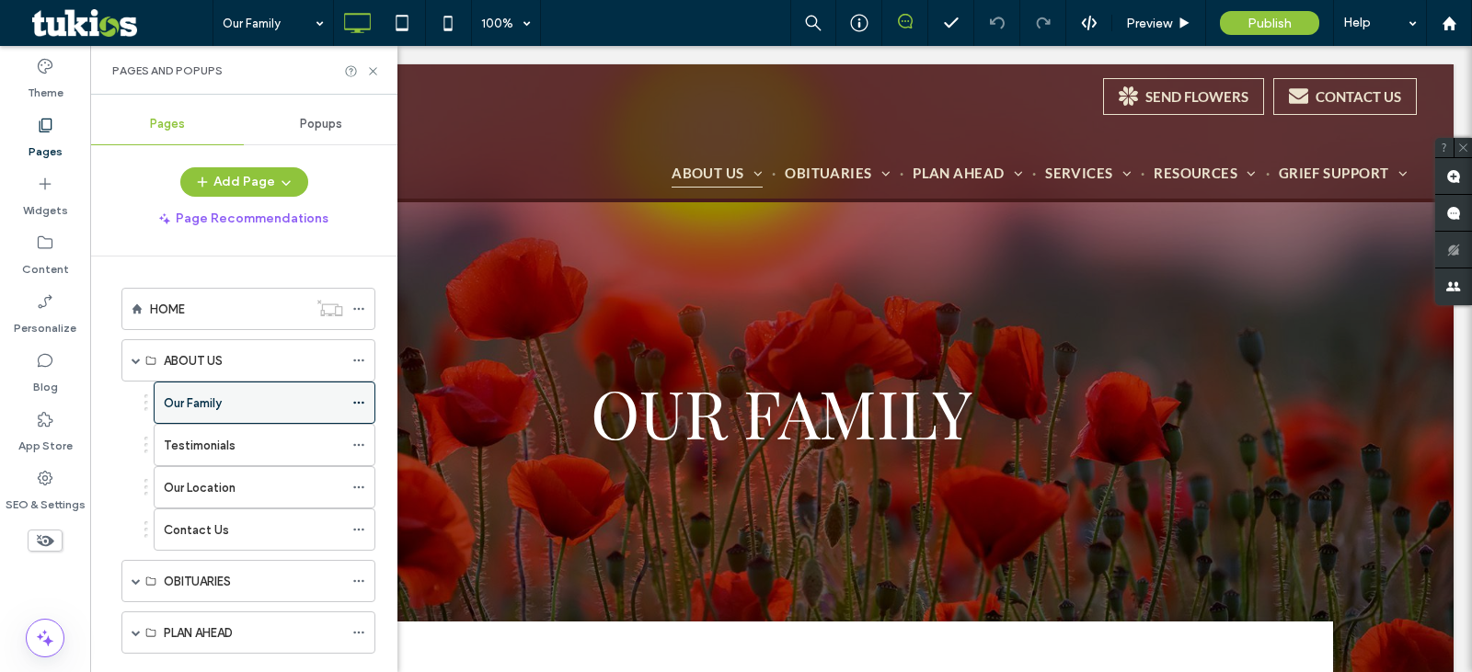
click at [363, 397] on icon at bounding box center [358, 402] width 13 height 13
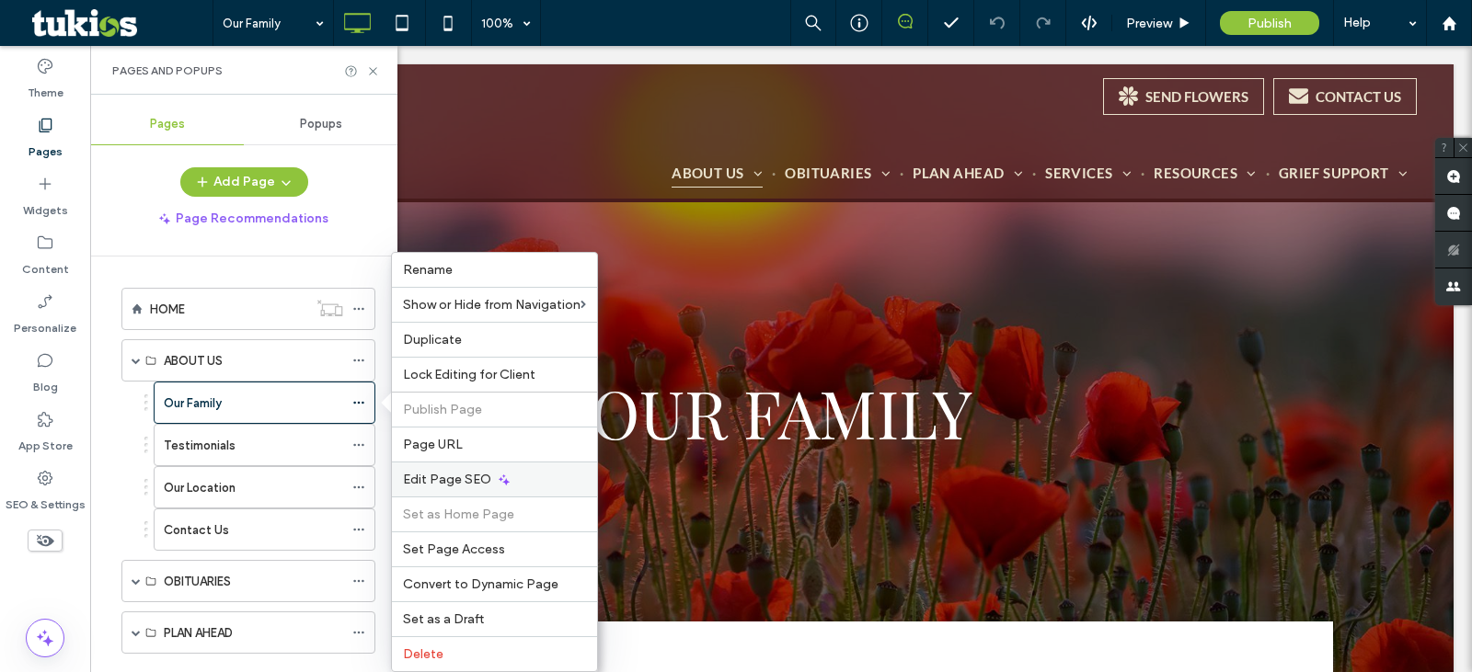
click at [466, 484] on span "Edit Page SEO" at bounding box center [447, 480] width 88 height 16
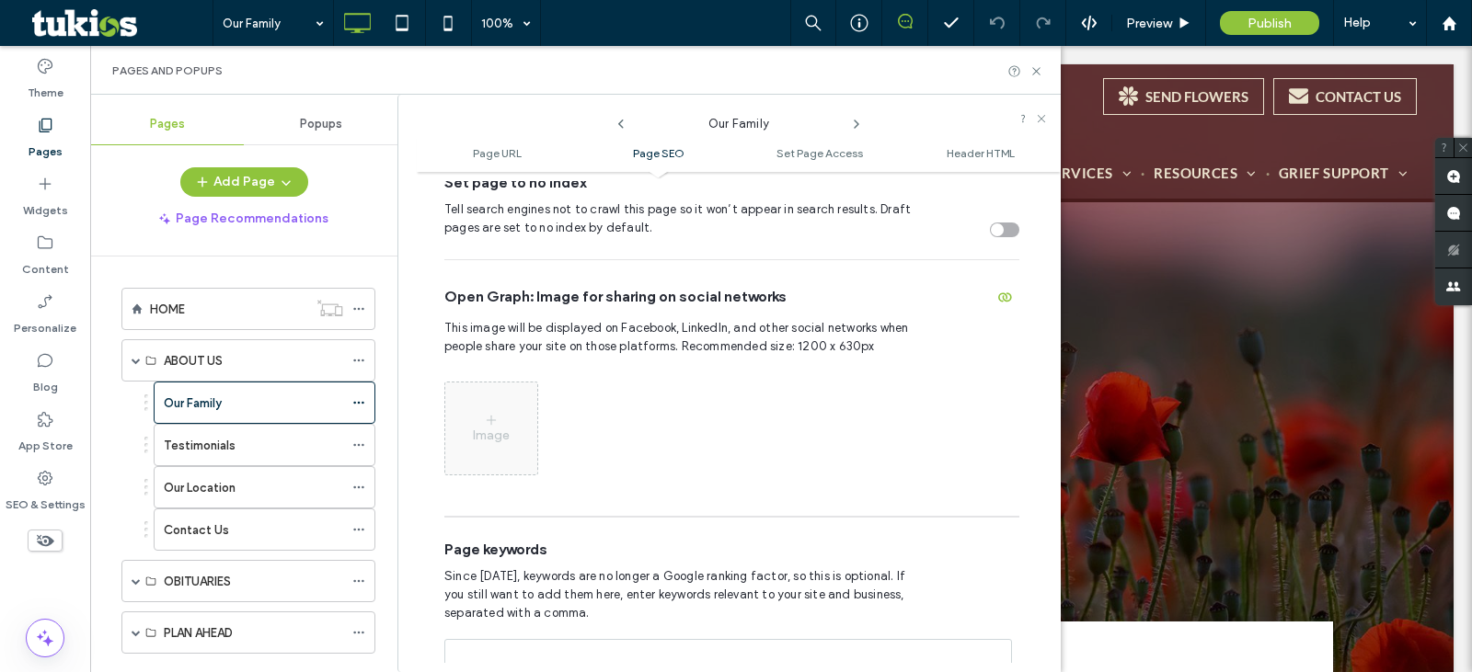
scroll to position [876, 0]
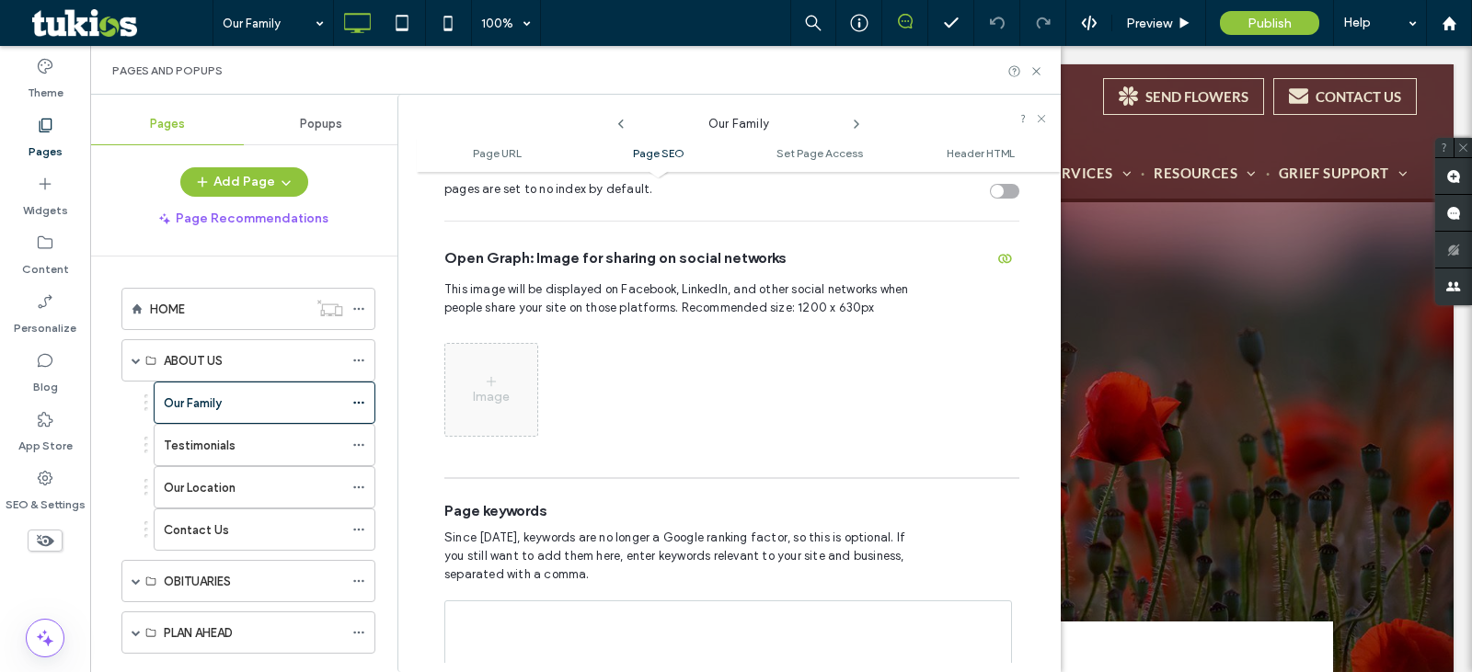
click at [856, 131] on icon at bounding box center [856, 124] width 15 height 15
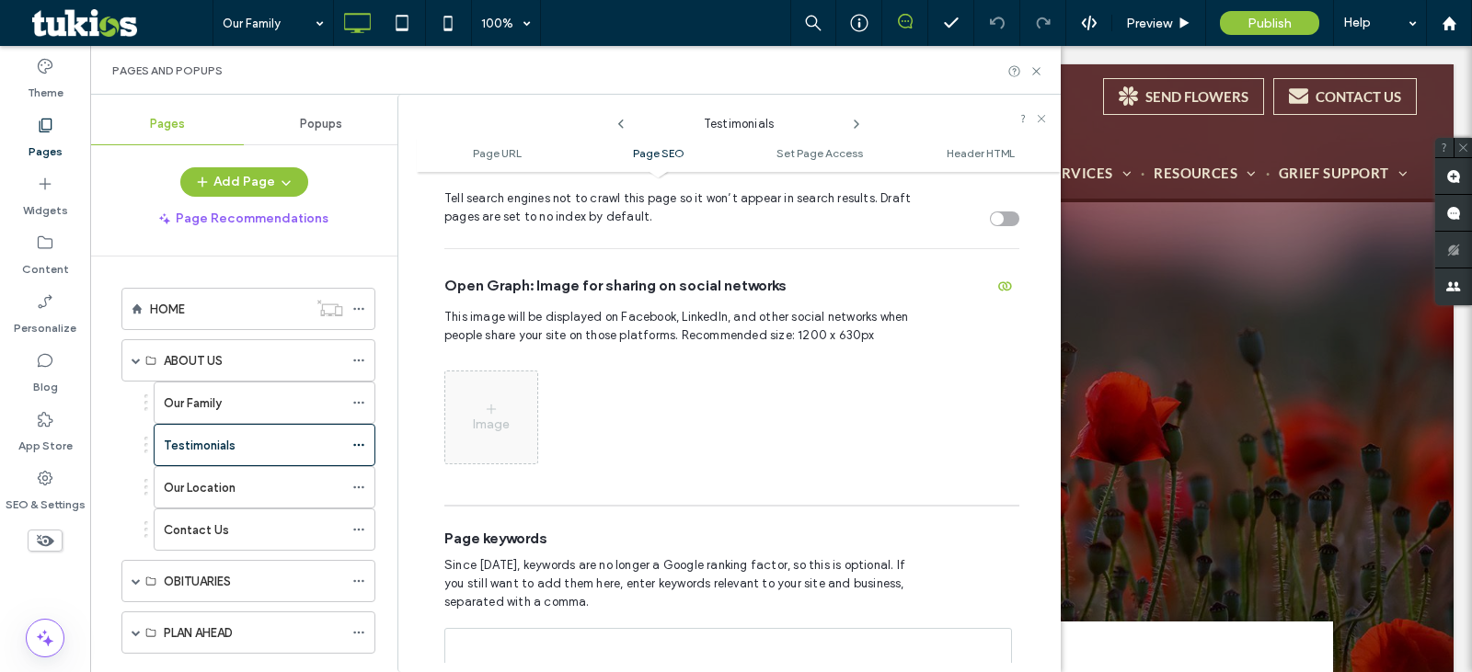
scroll to position [866, 0]
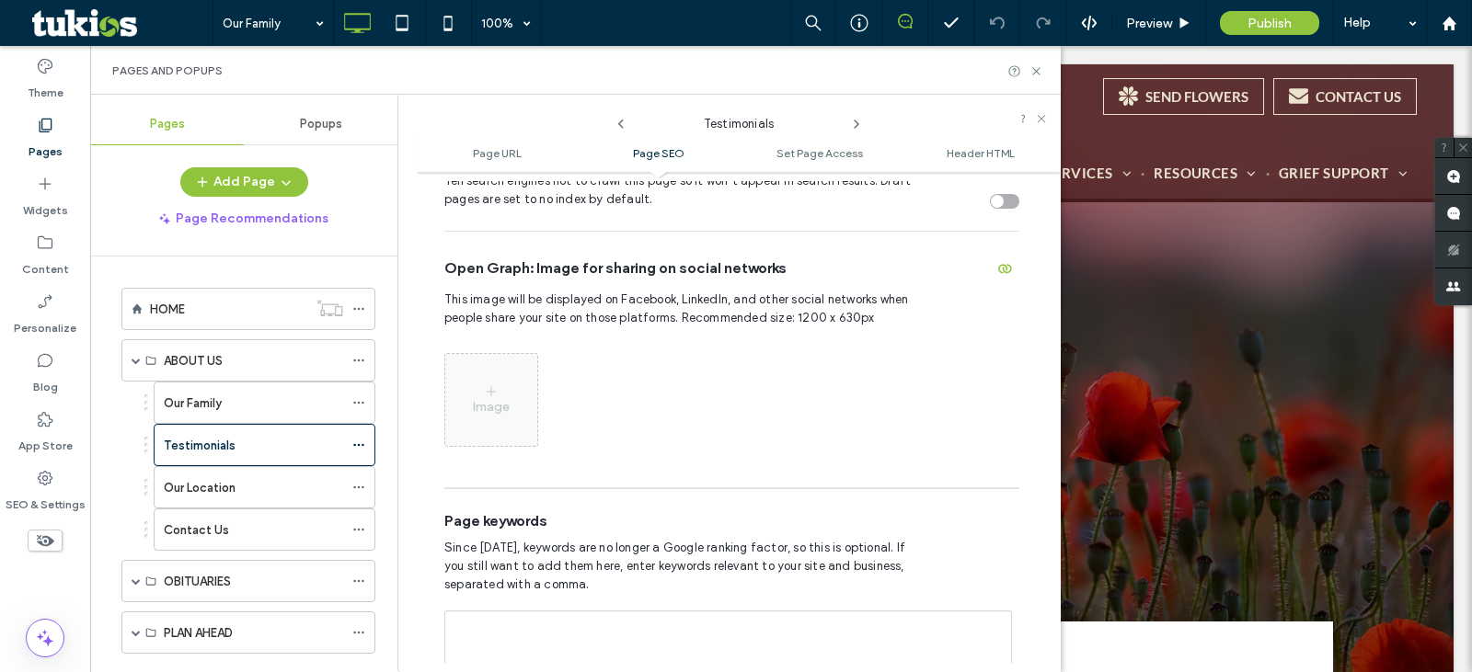
click at [853, 126] on icon at bounding box center [856, 124] width 15 height 15
click at [47, 257] on label "Content" at bounding box center [45, 265] width 47 height 26
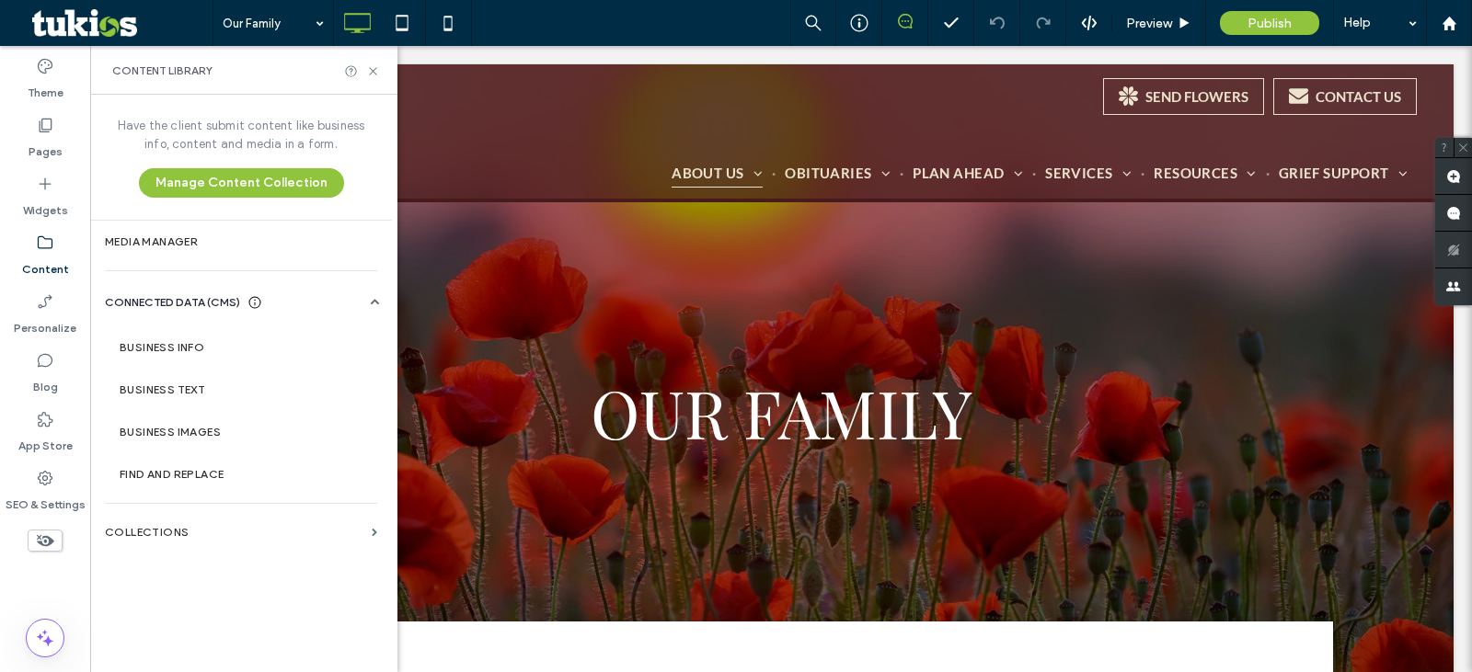
click at [181, 341] on label "Business Info" at bounding box center [245, 347] width 250 height 13
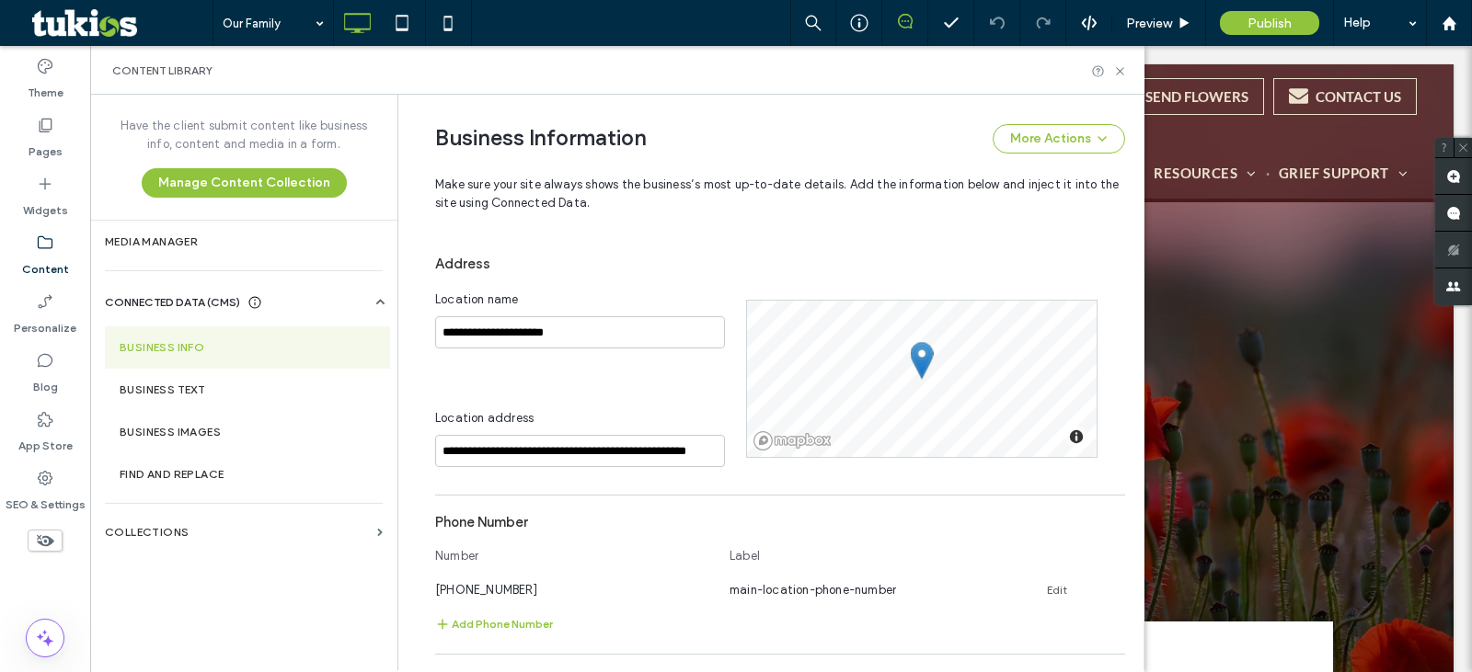
scroll to position [577, 0]
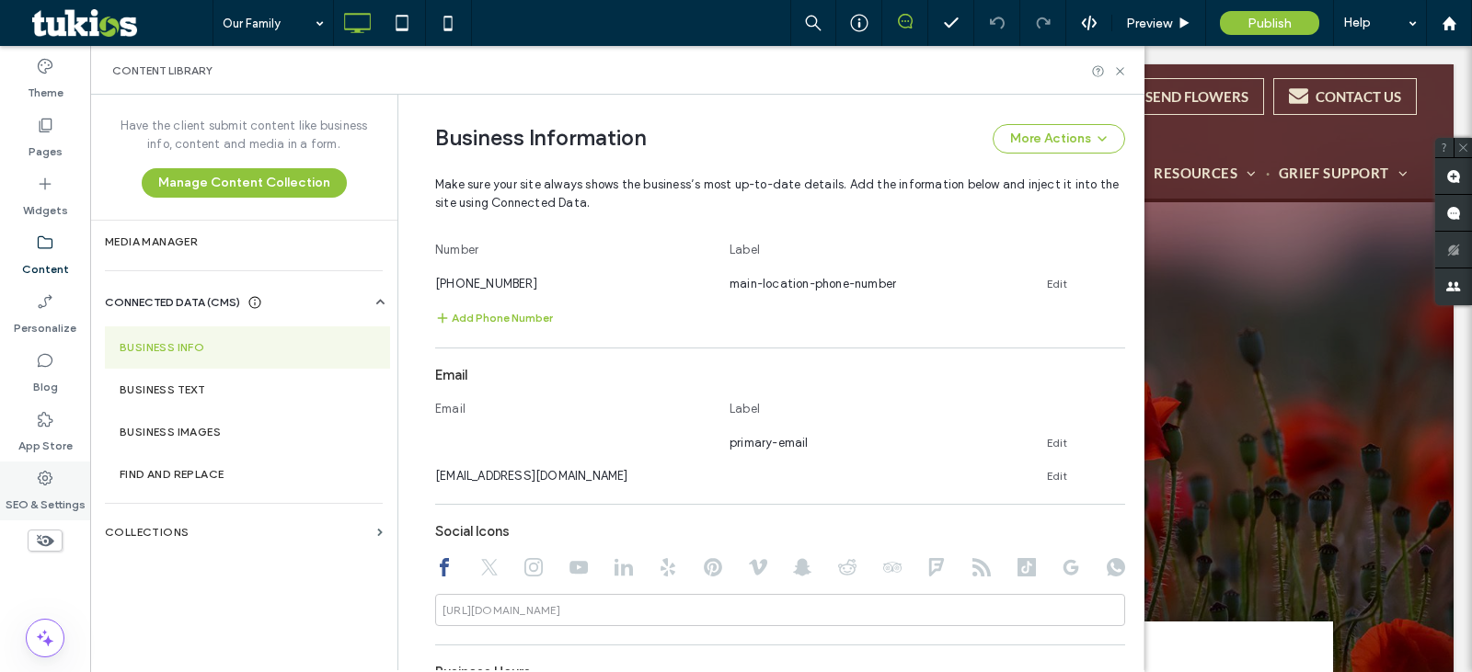
click at [31, 492] on label "SEO & Settings" at bounding box center [46, 501] width 80 height 26
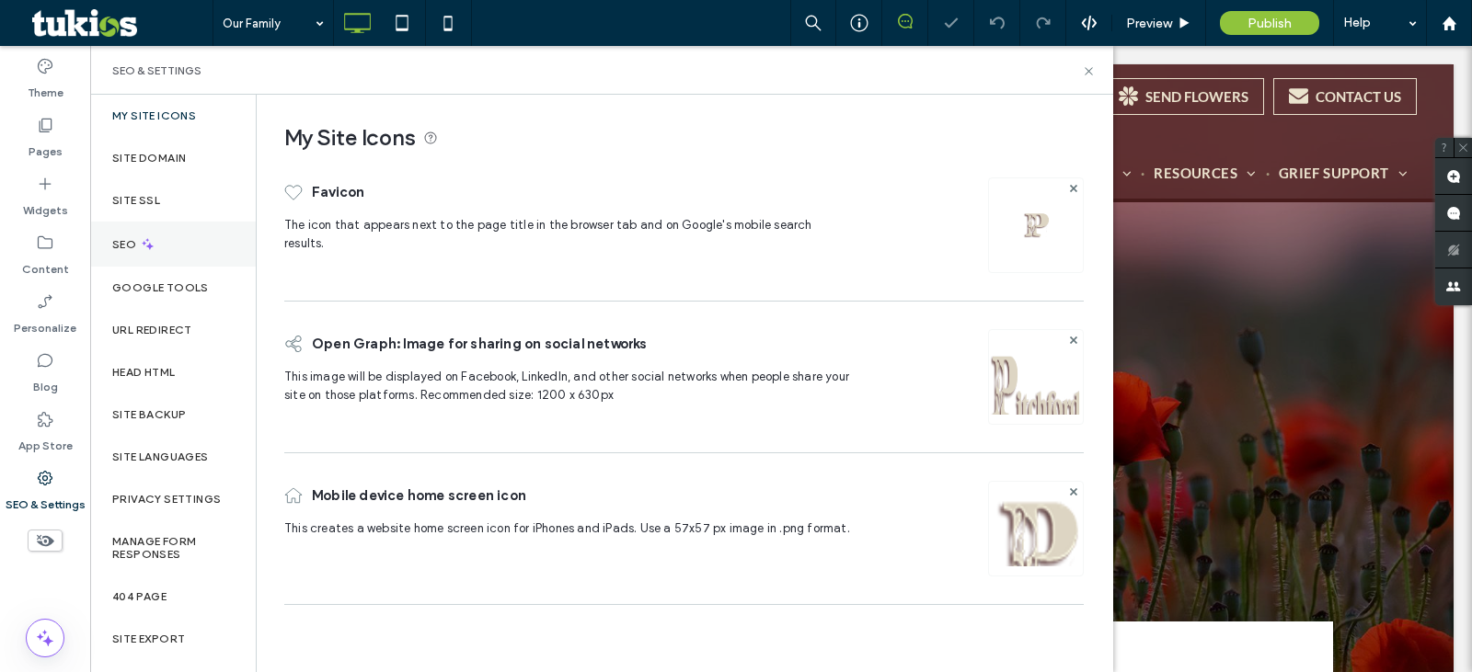
click at [156, 235] on div "SEO" at bounding box center [173, 244] width 166 height 45
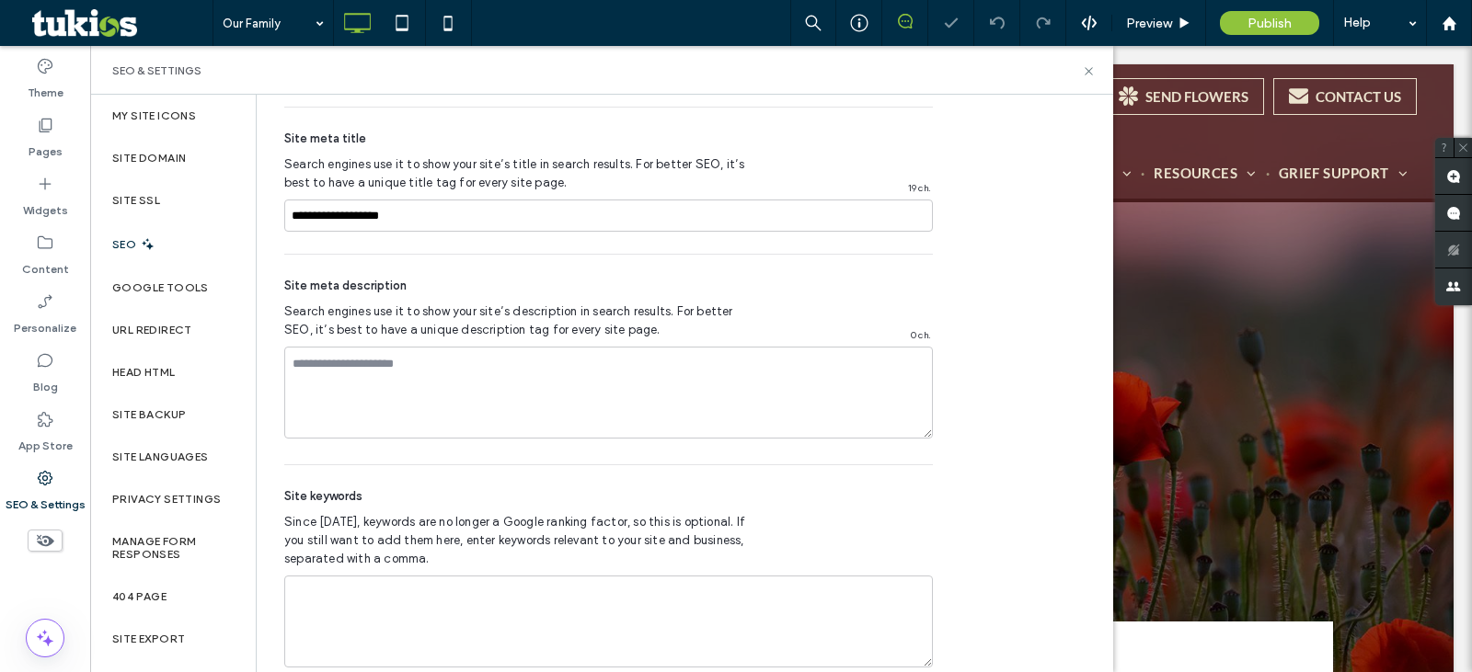
scroll to position [1040, 0]
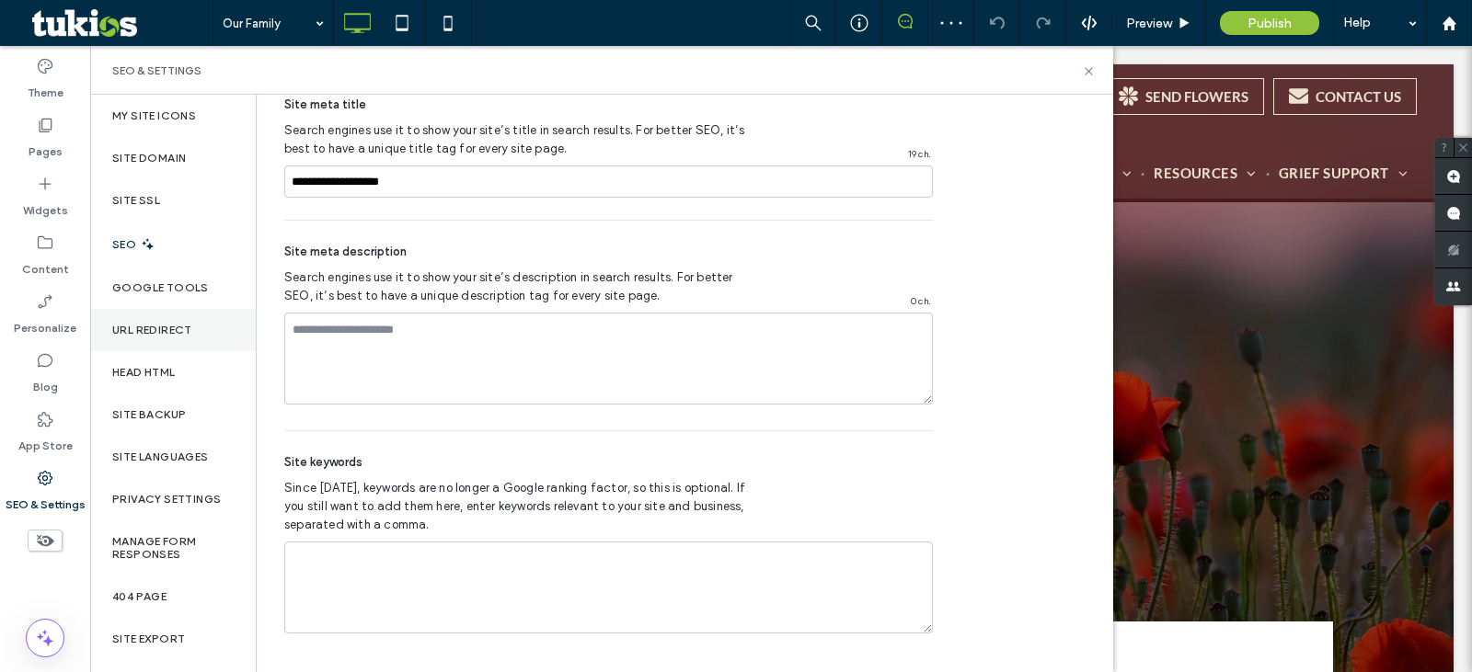
click at [168, 348] on div "URL Redirect" at bounding box center [173, 330] width 166 height 42
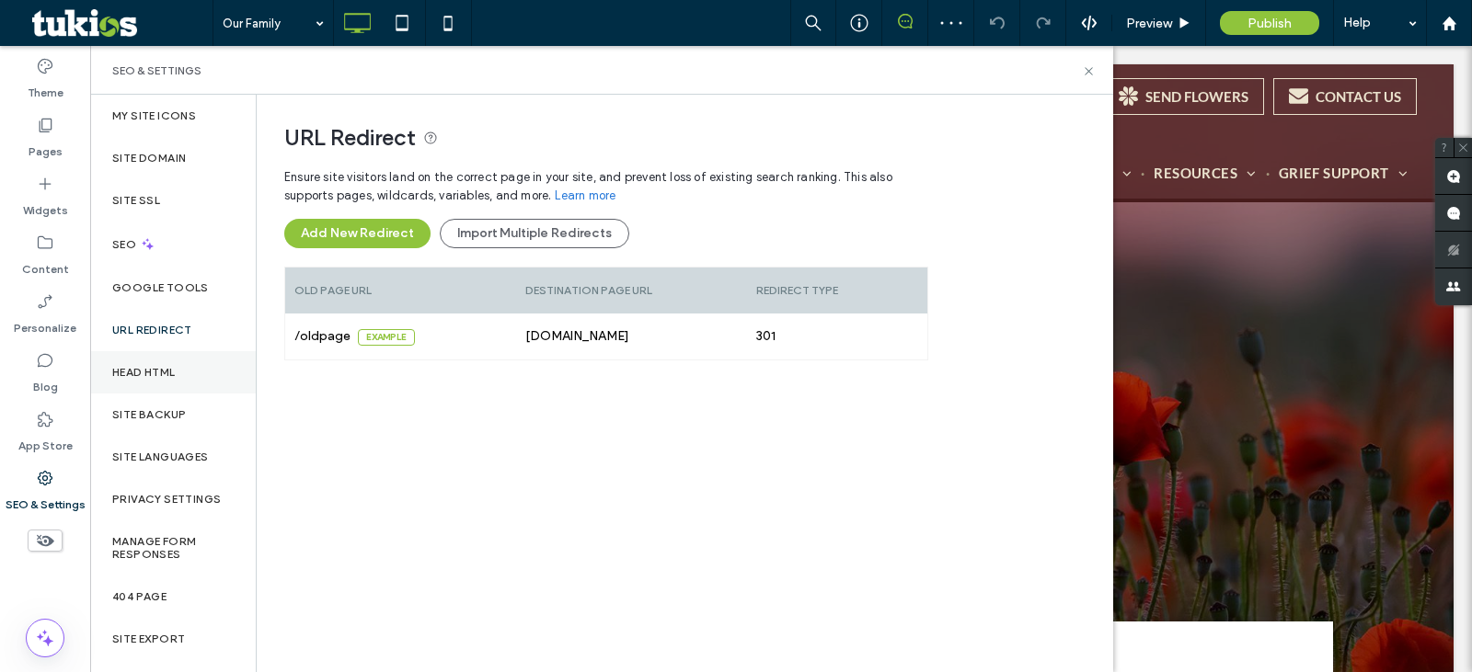
click at [201, 374] on div "Head HTML" at bounding box center [173, 372] width 166 height 42
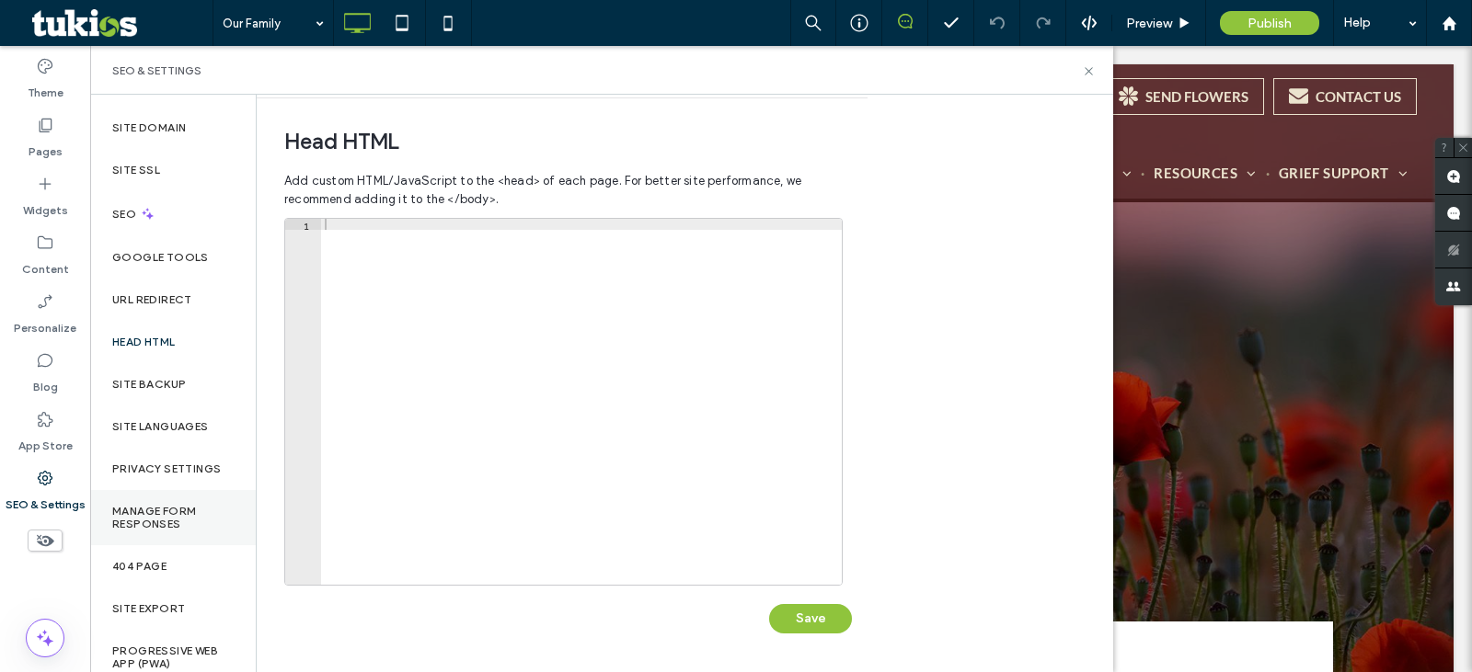
scroll to position [43, 0]
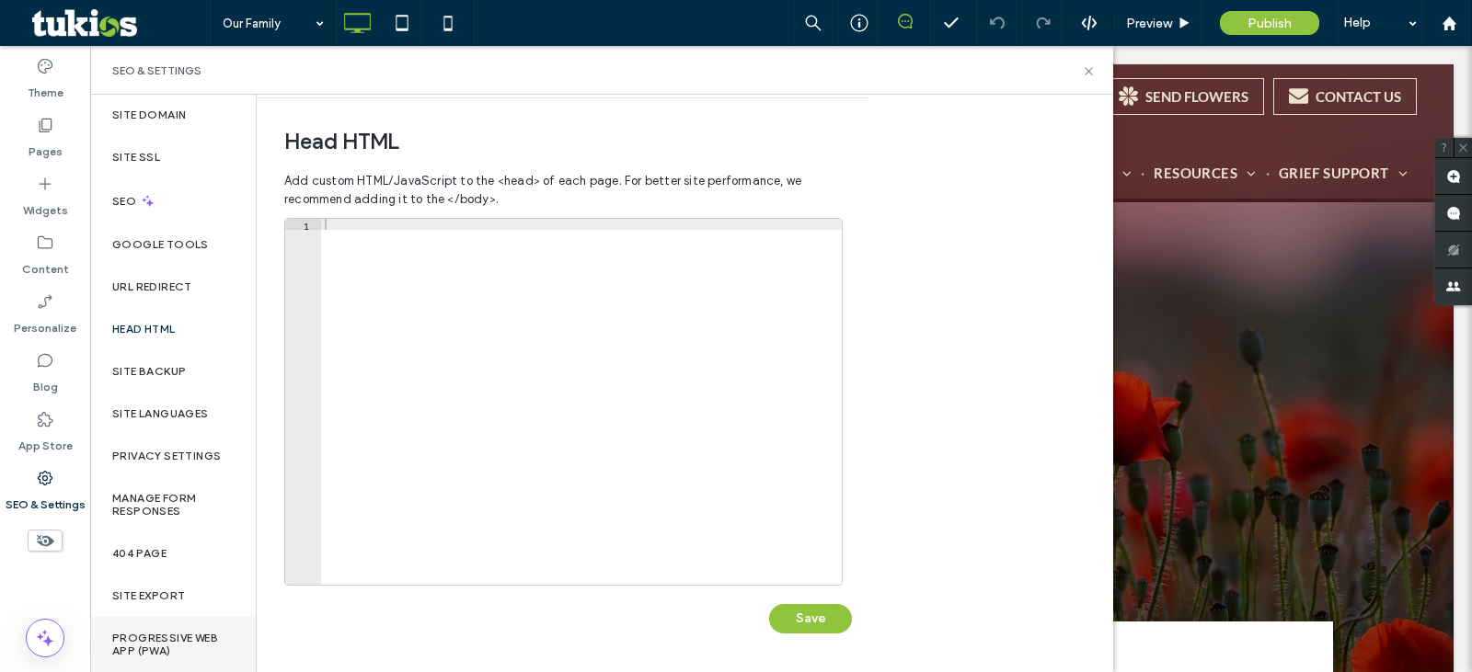
click at [190, 646] on label "Progressive Web App (PWA)" at bounding box center [172, 645] width 121 height 26
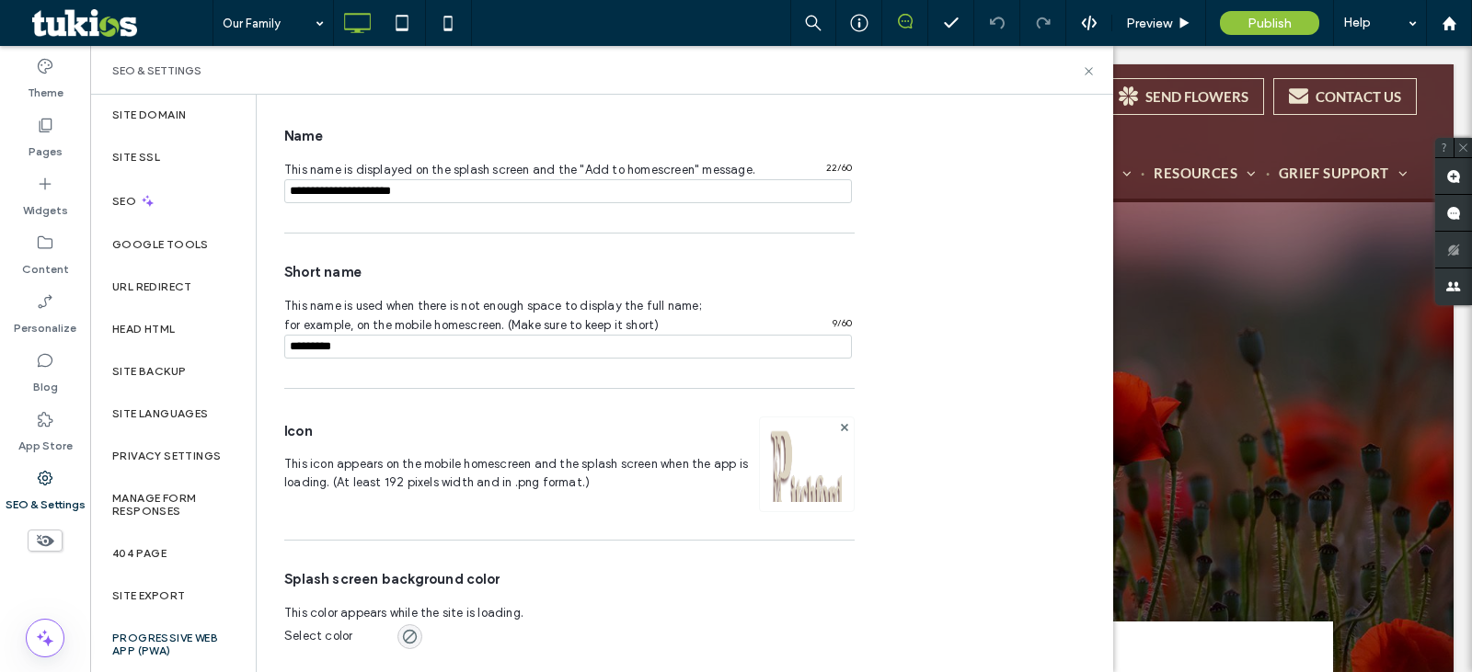
scroll to position [314, 0]
click at [205, 552] on div "404 Page" at bounding box center [173, 554] width 166 height 42
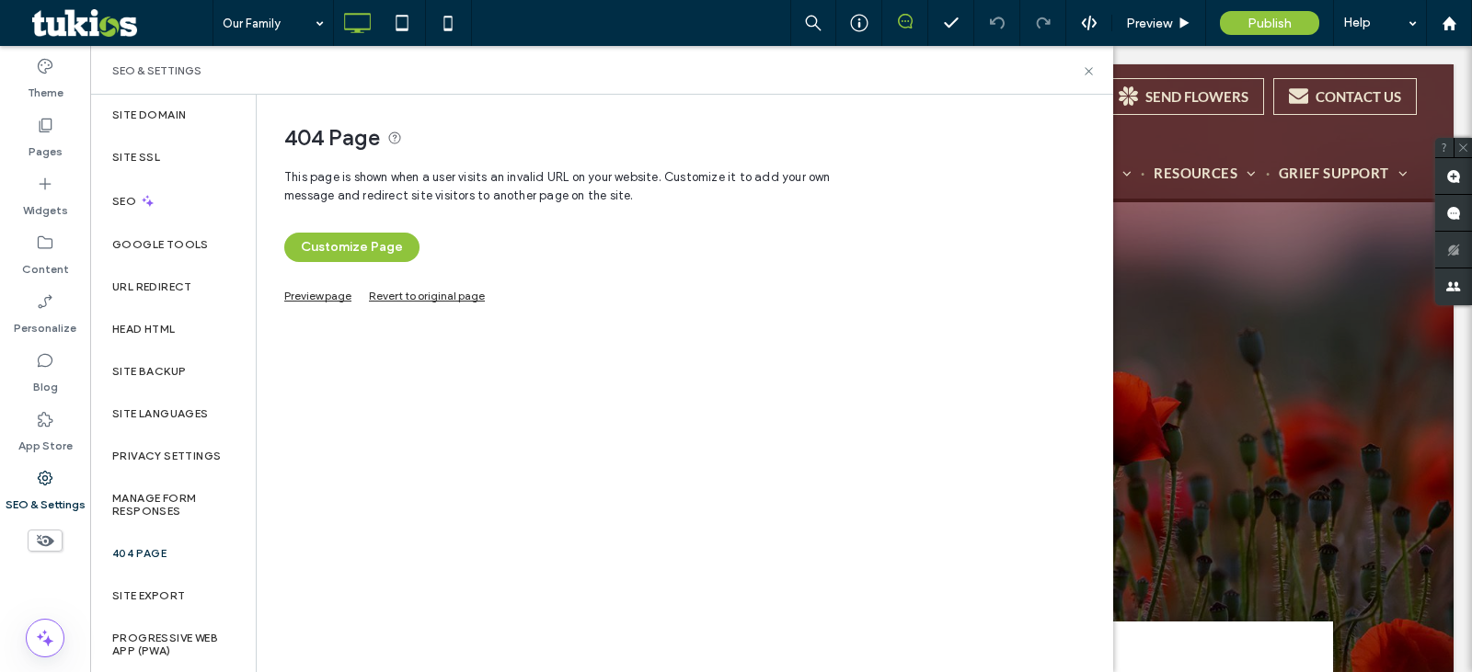
click at [317, 299] on link "Preview page" at bounding box center [317, 294] width 67 height 10
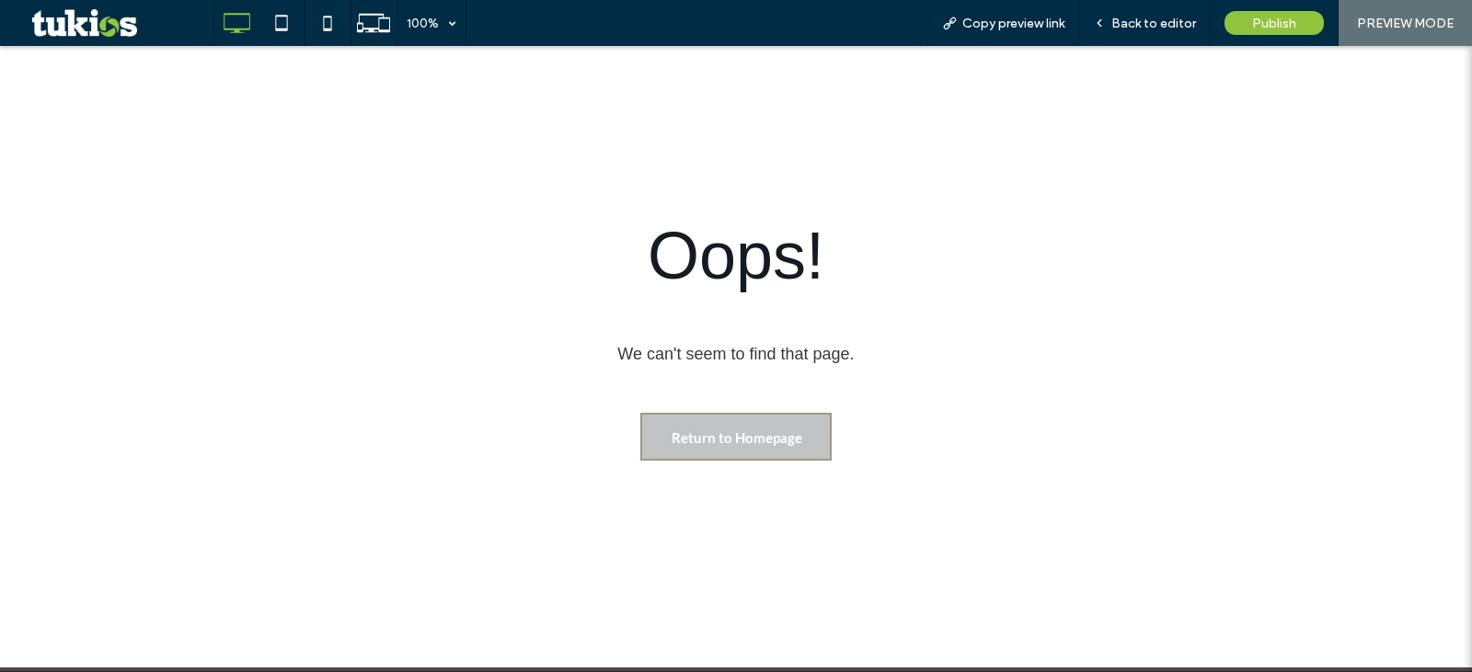
click at [730, 451] on span "Return to Homepage" at bounding box center [737, 438] width 131 height 46
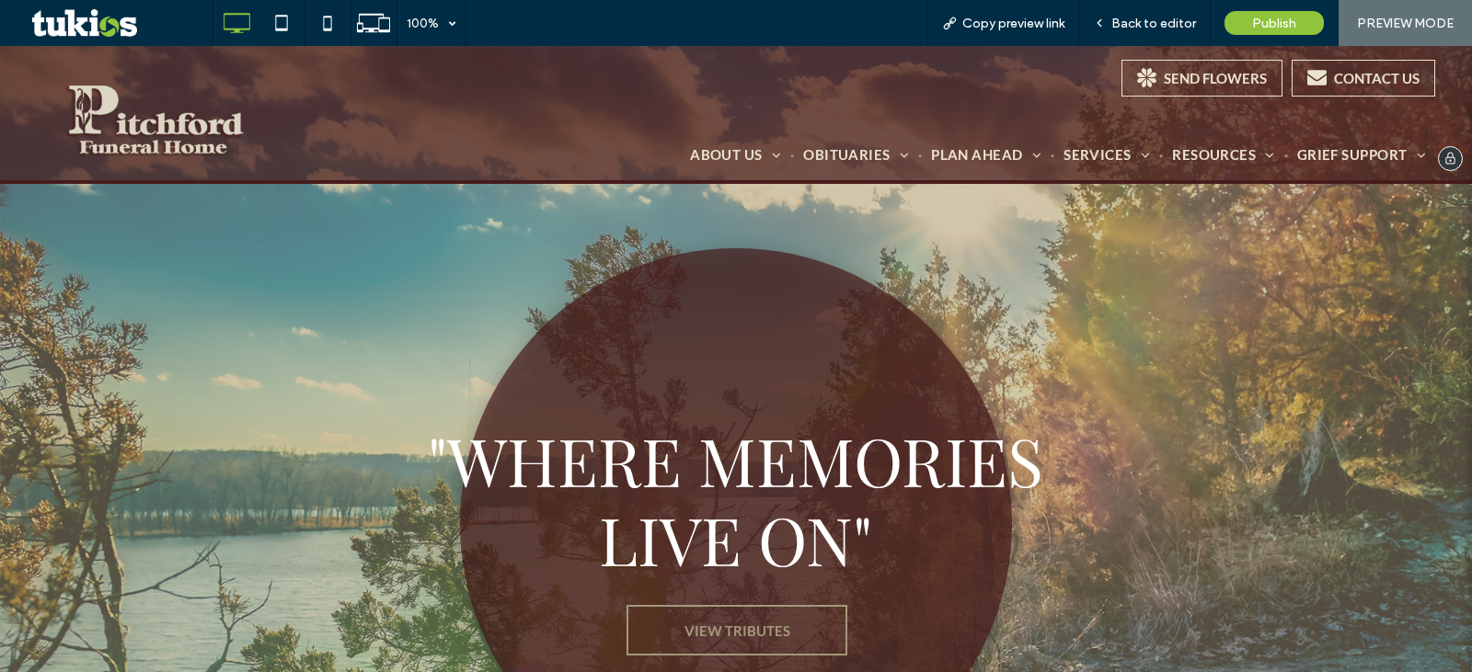
click at [189, 127] on img at bounding box center [155, 121] width 230 height 76
drag, startPoint x: 1176, startPoint y: 68, endPoint x: 1222, endPoint y: 68, distance: 46.0
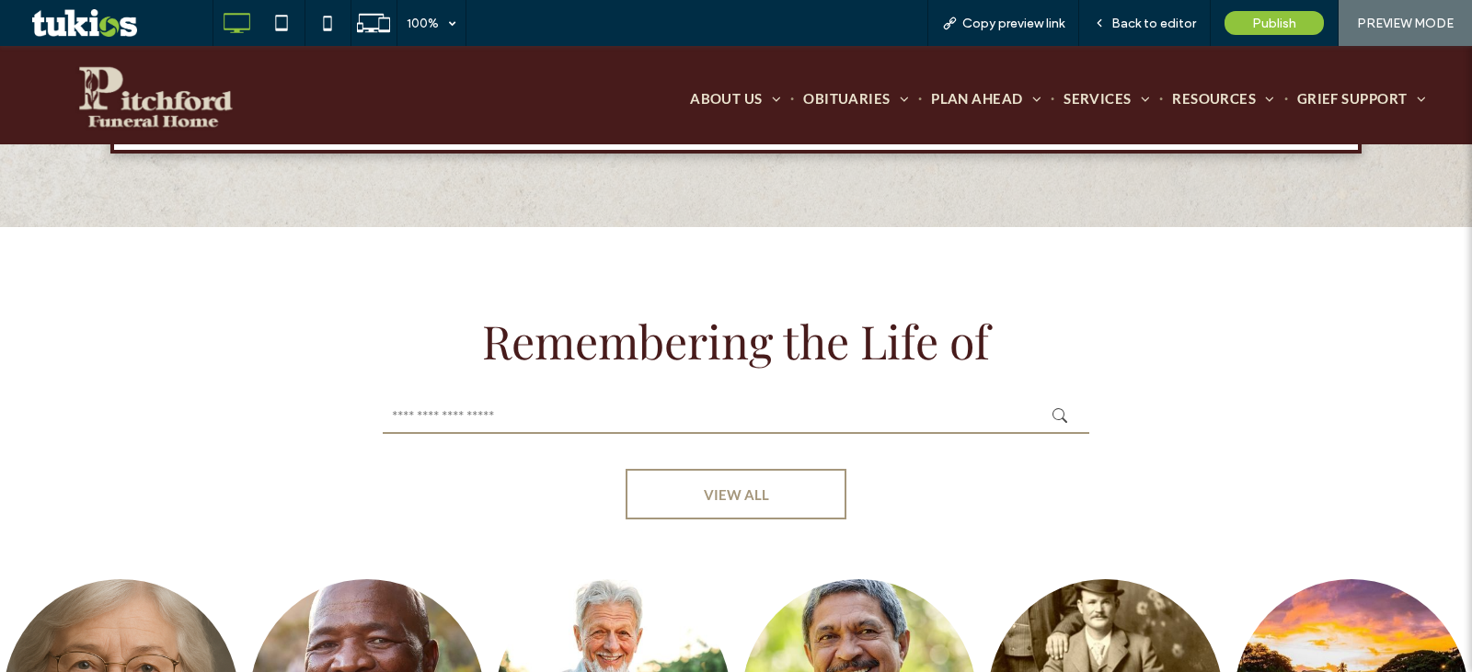
scroll to position [1226, 0]
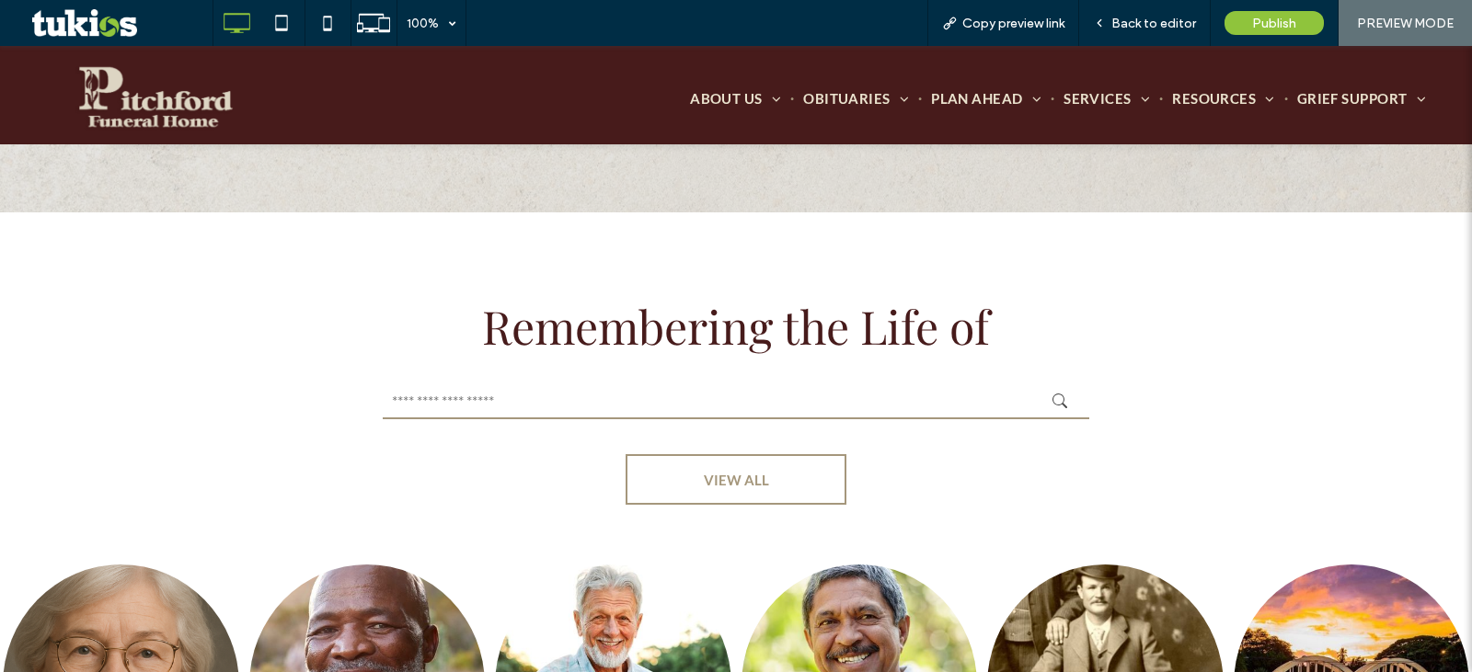
click at [718, 412] on input "text" at bounding box center [736, 401] width 707 height 37
type input "*"
click at [1058, 408] on icon "submit" at bounding box center [1059, 401] width 15 height 15
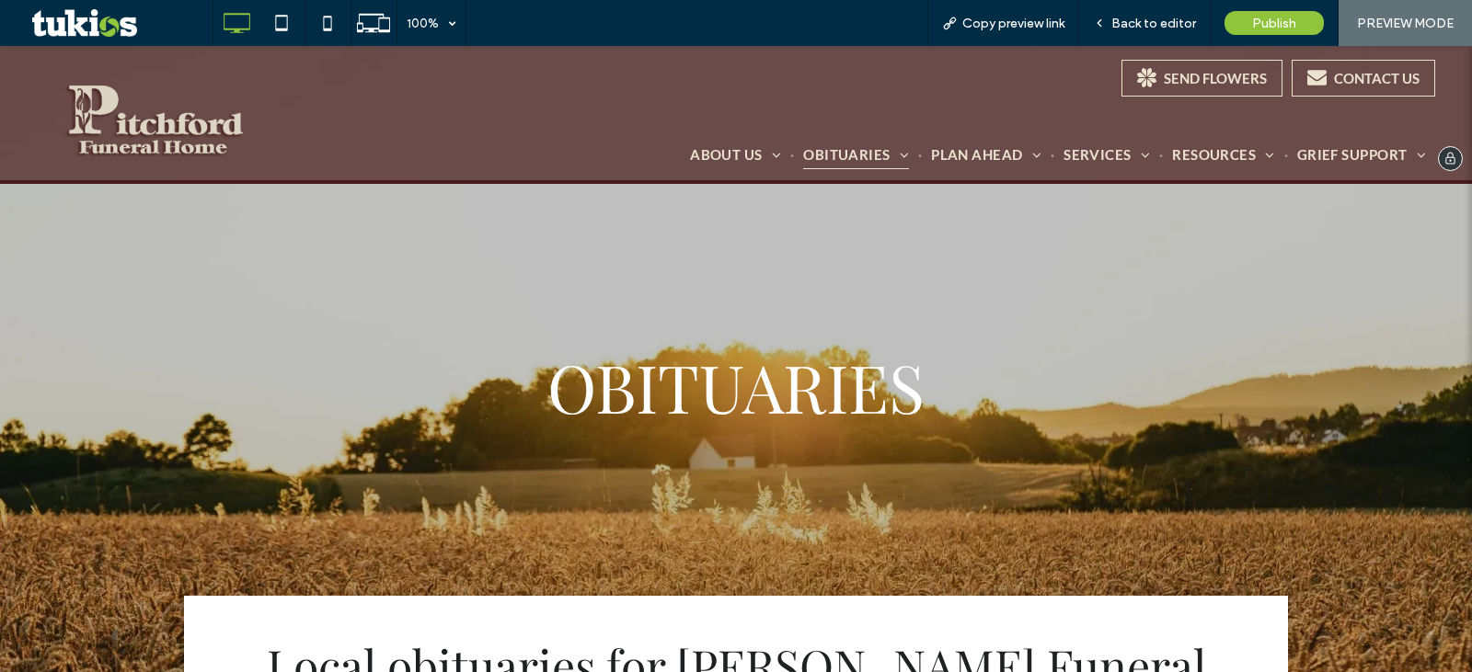
click at [130, 104] on img at bounding box center [155, 121] width 230 height 76
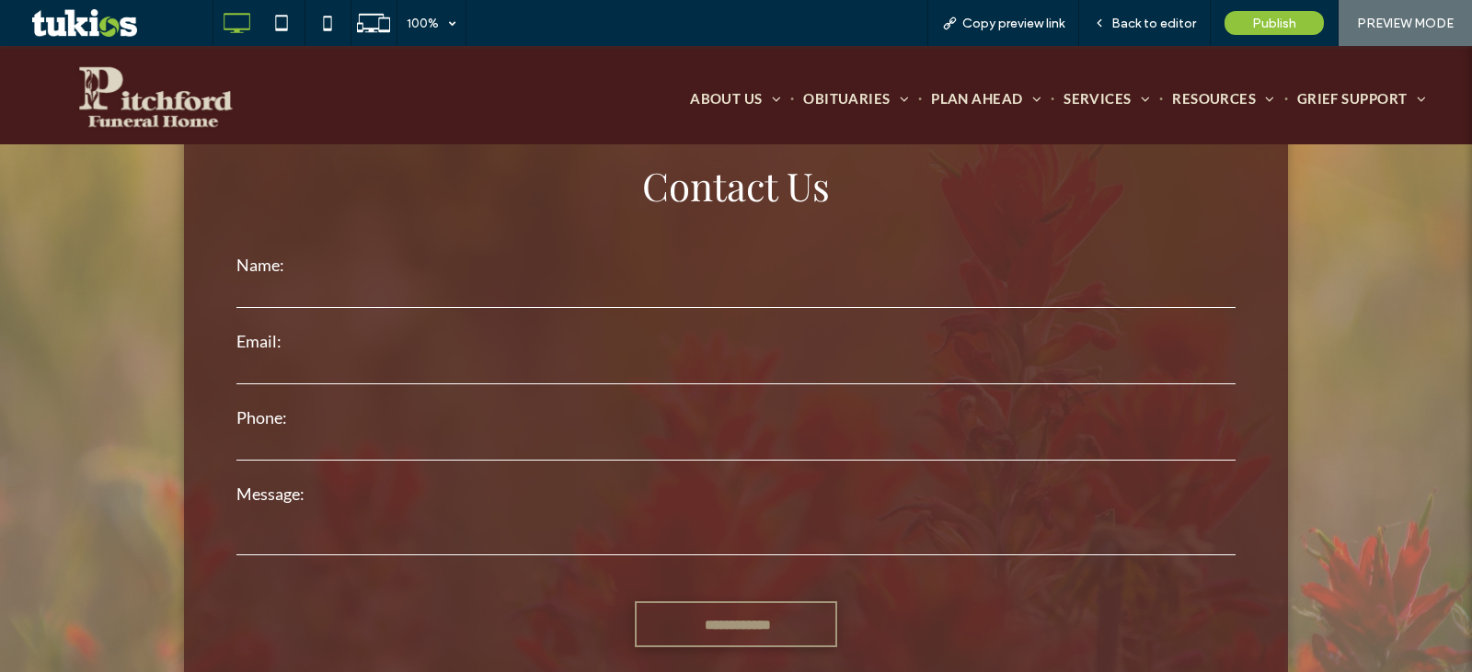
scroll to position [3986, 0]
click at [1184, 27] on span "Back to editor" at bounding box center [1153, 24] width 85 height 16
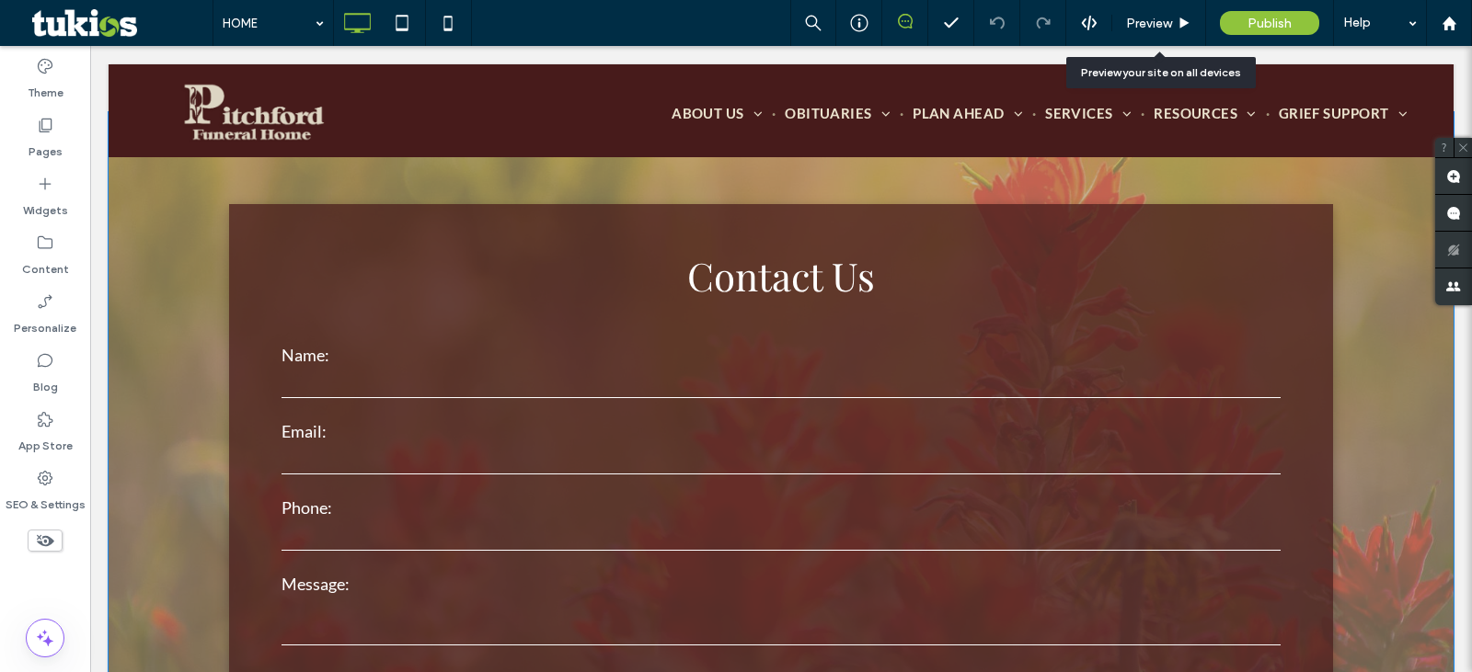
scroll to position [3996, 0]
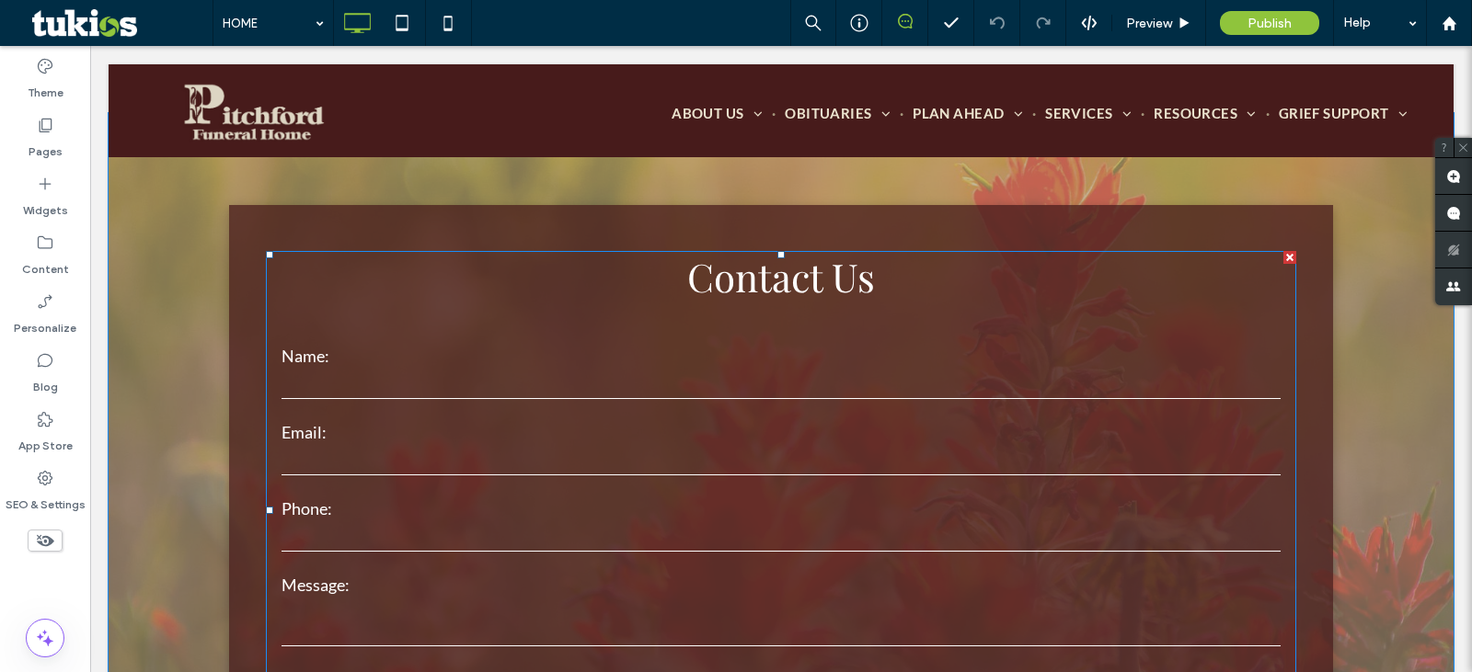
click at [922, 410] on form "**********" at bounding box center [781, 541] width 1030 height 459
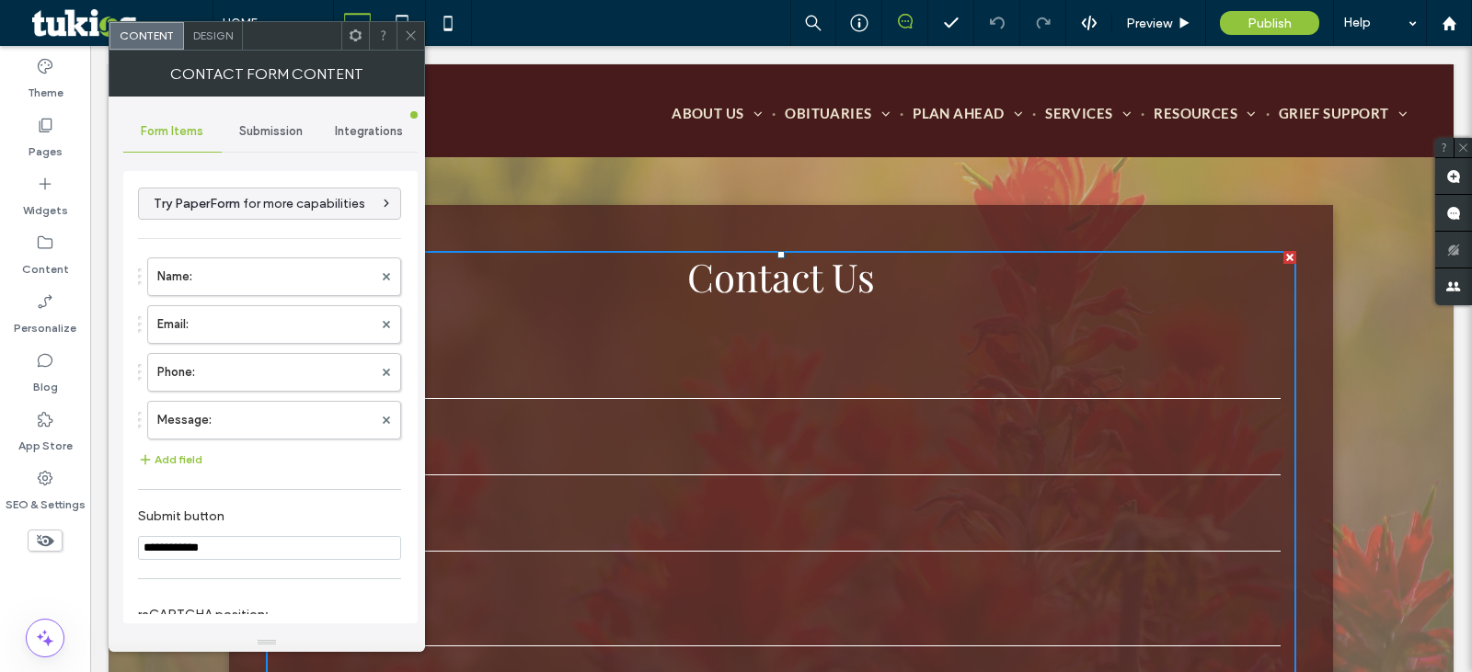
click at [276, 140] on div "Submission" at bounding box center [271, 131] width 98 height 40
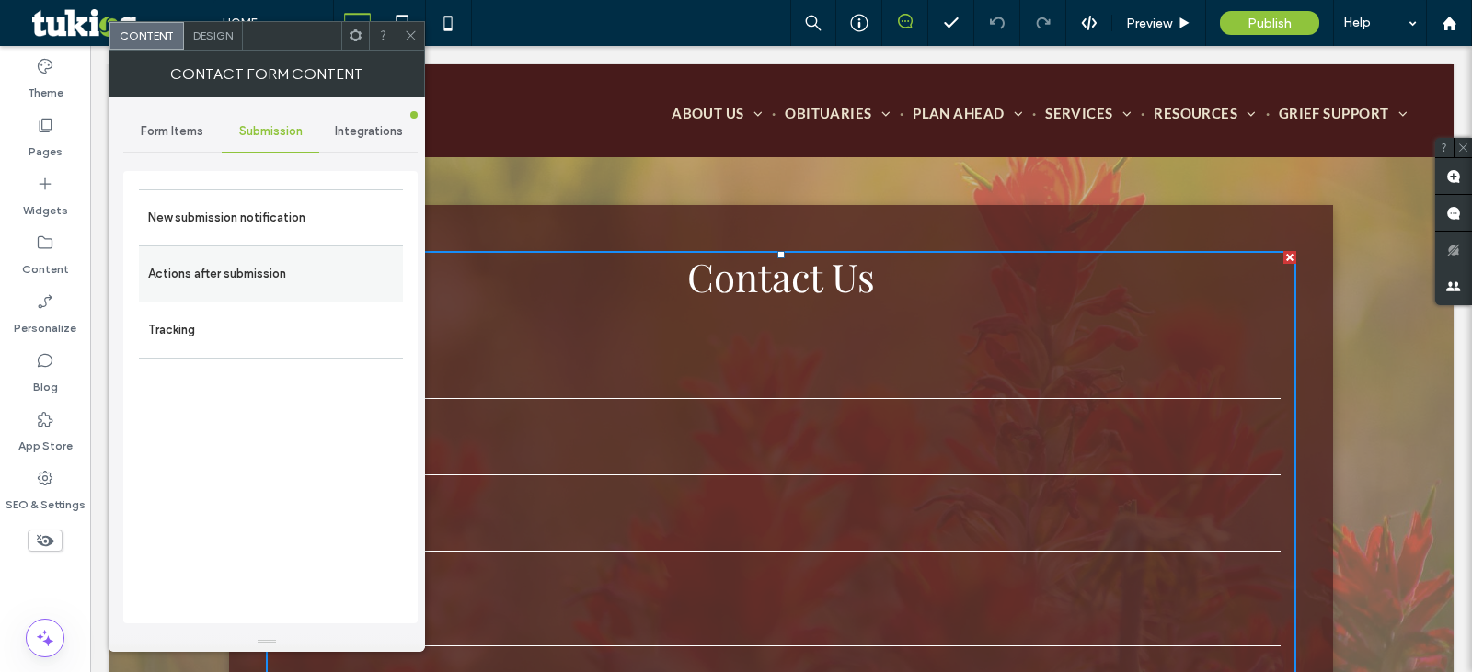
click at [231, 266] on label "Actions after submission" at bounding box center [271, 274] width 246 height 37
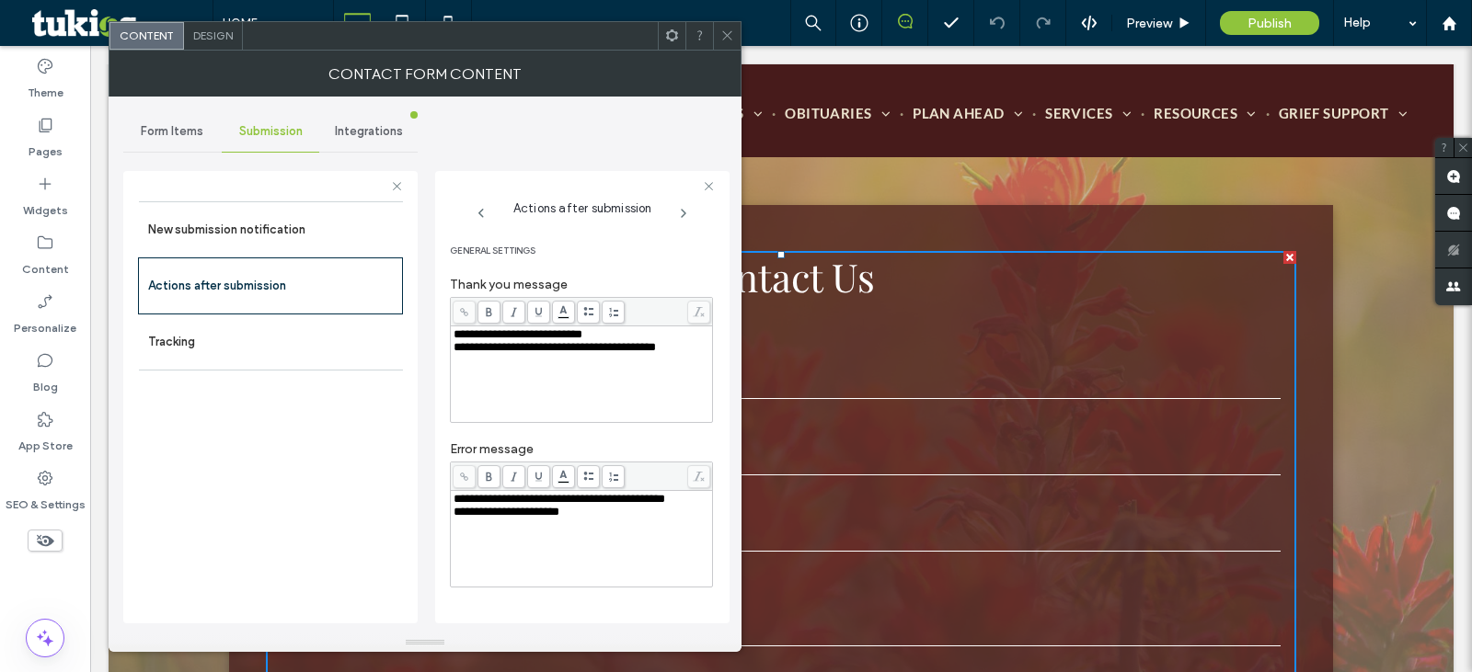
scroll to position [306, 0]
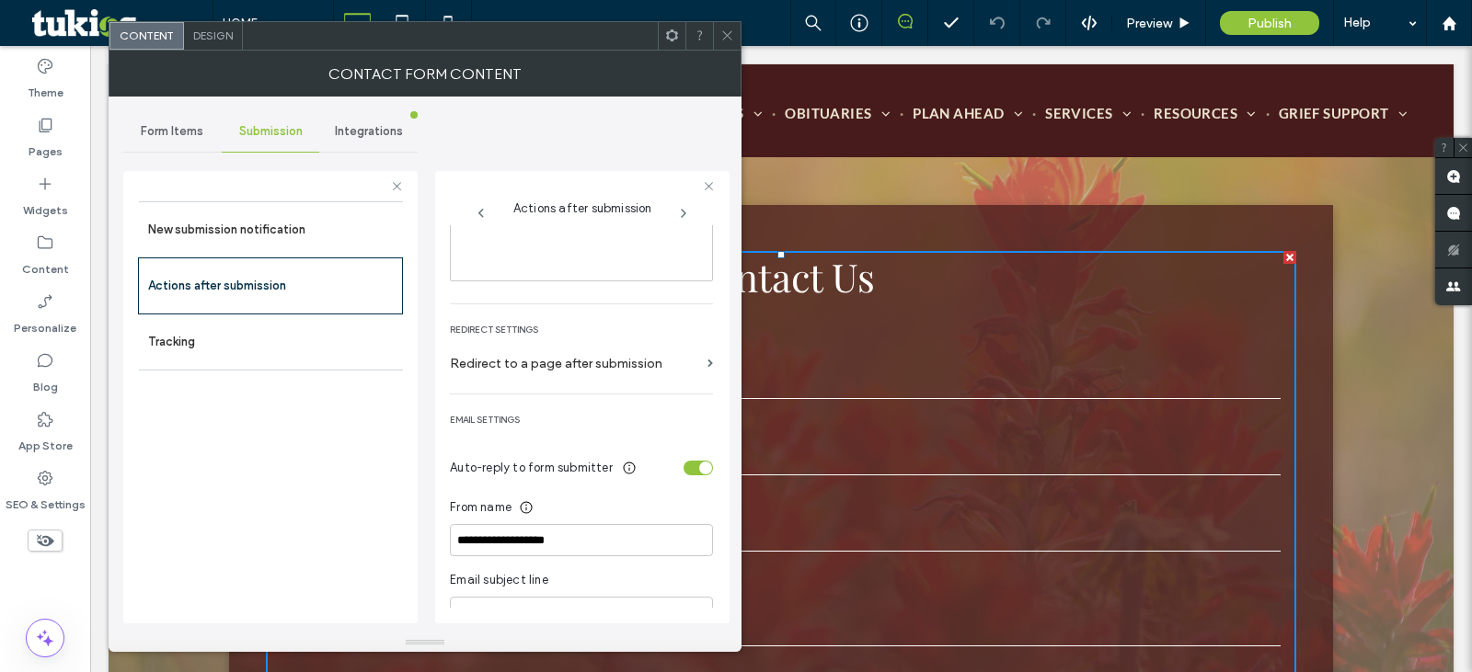
click at [684, 468] on div "toggle" at bounding box center [698, 468] width 29 height 15
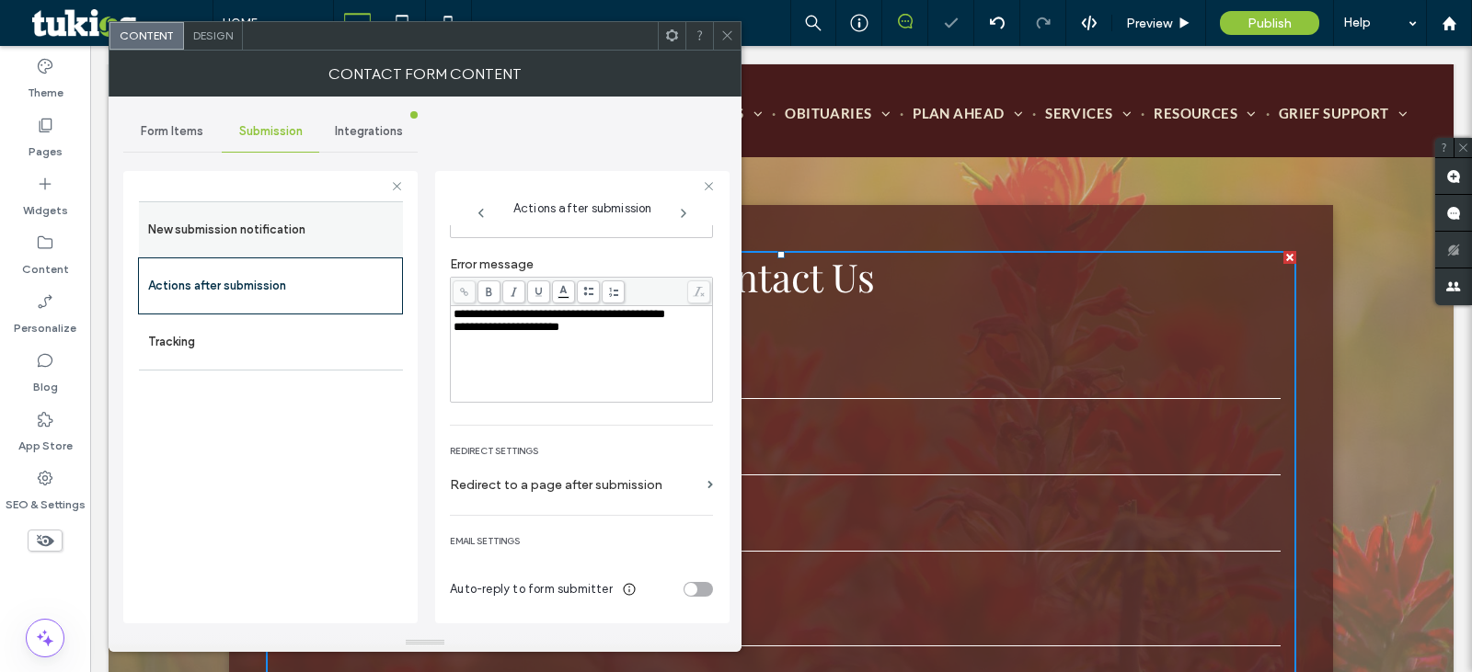
click at [271, 240] on label "New submission notification" at bounding box center [271, 230] width 246 height 37
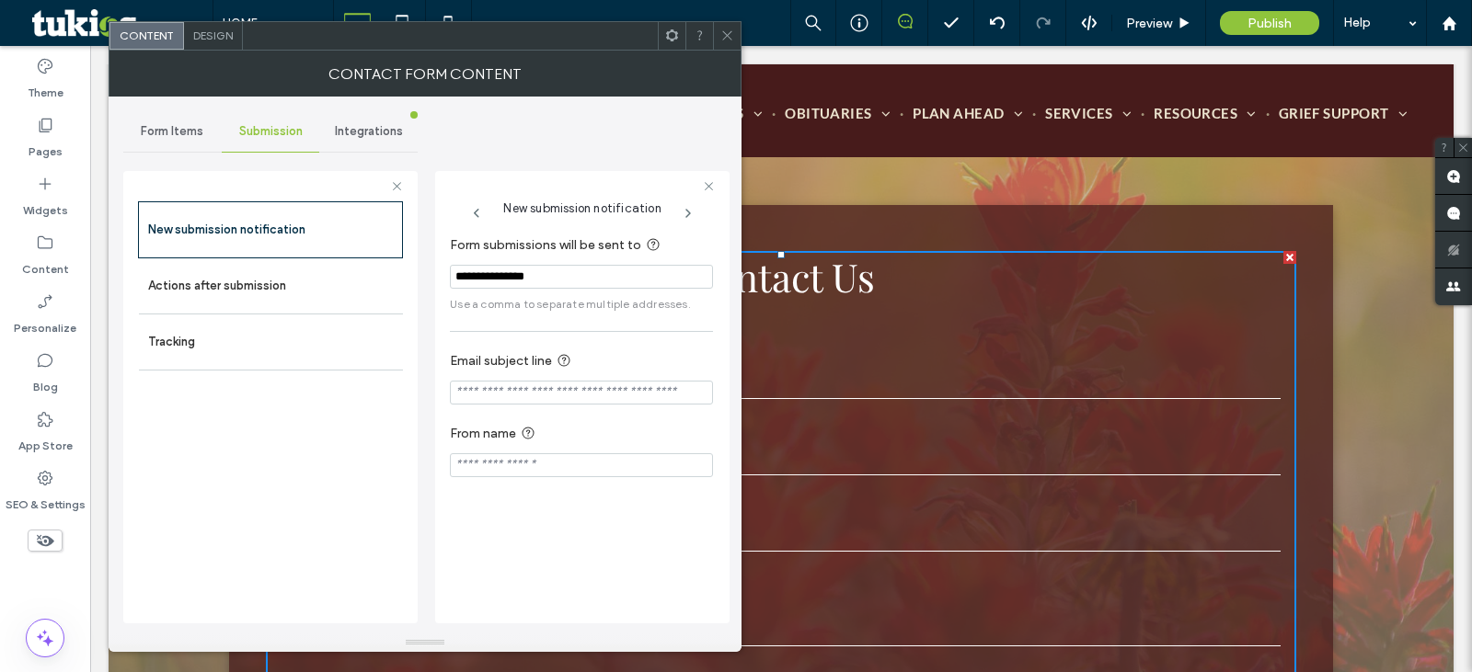
click at [166, 139] on div "Form Items" at bounding box center [172, 131] width 98 height 40
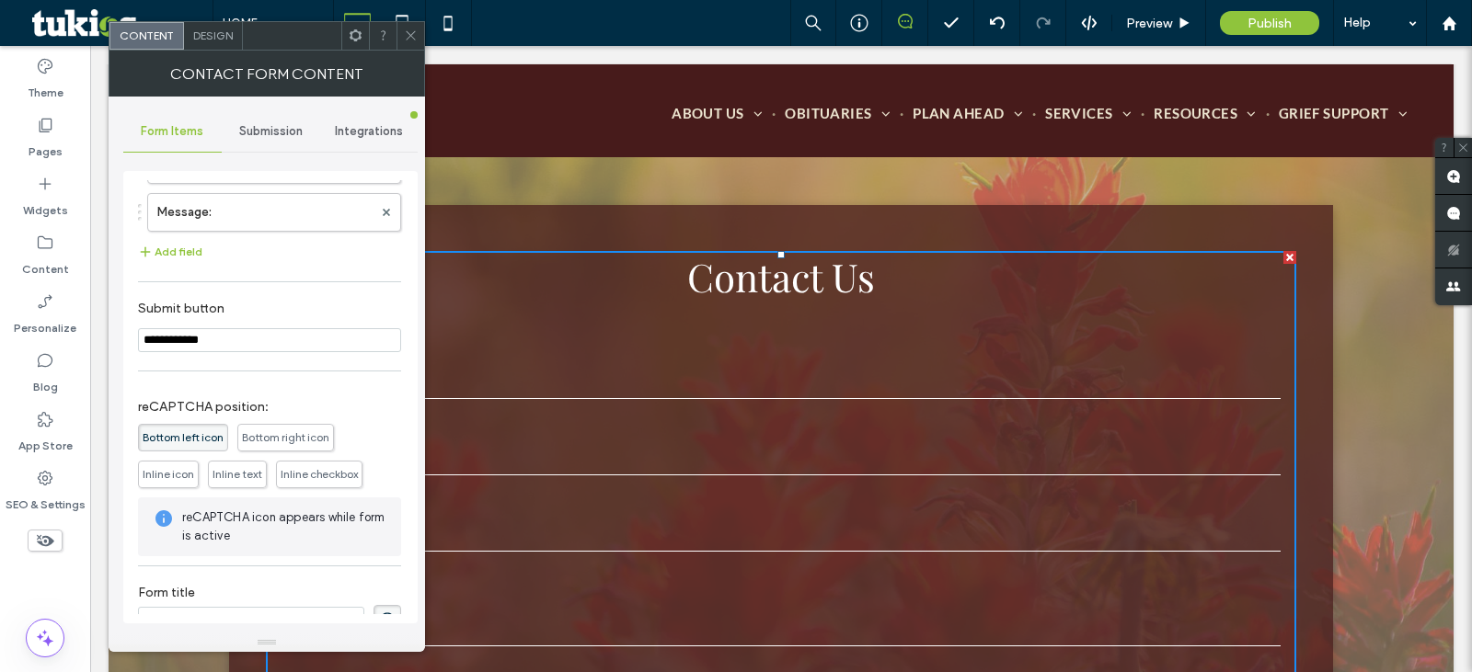
scroll to position [238, 0]
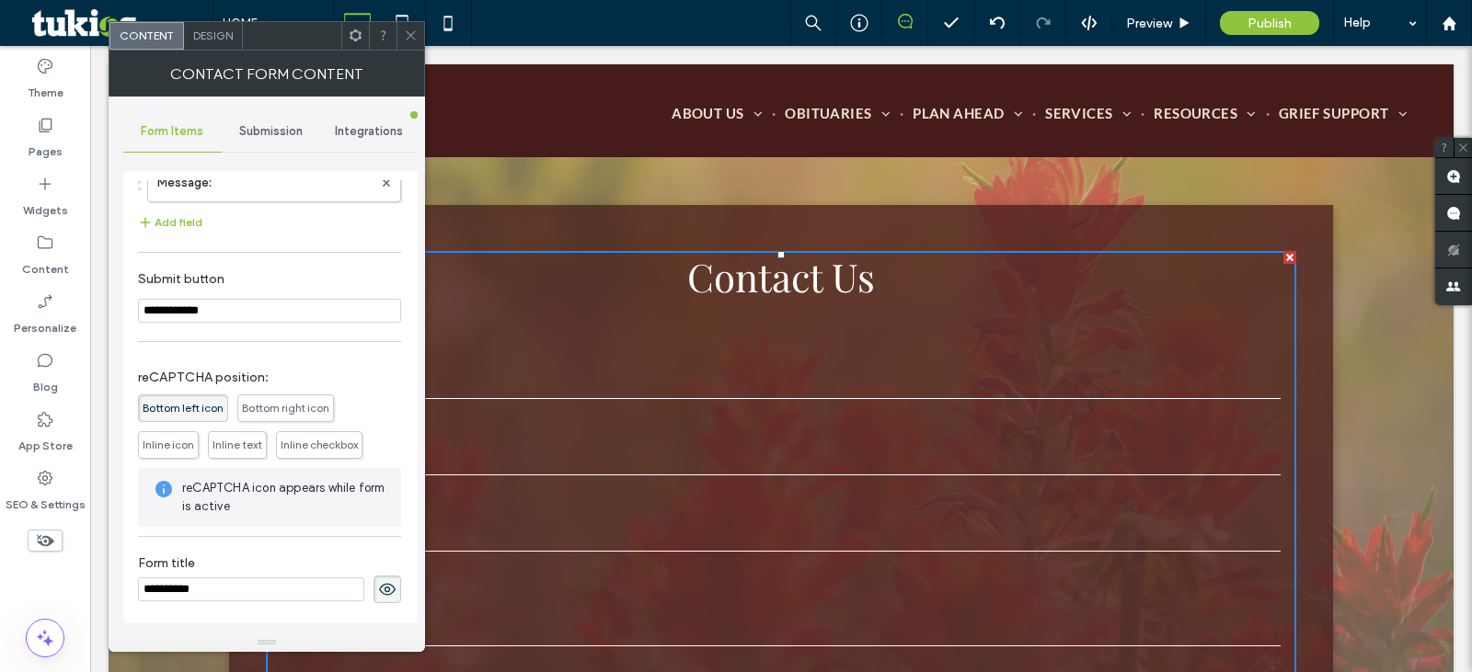
click at [408, 36] on icon at bounding box center [411, 36] width 14 height 14
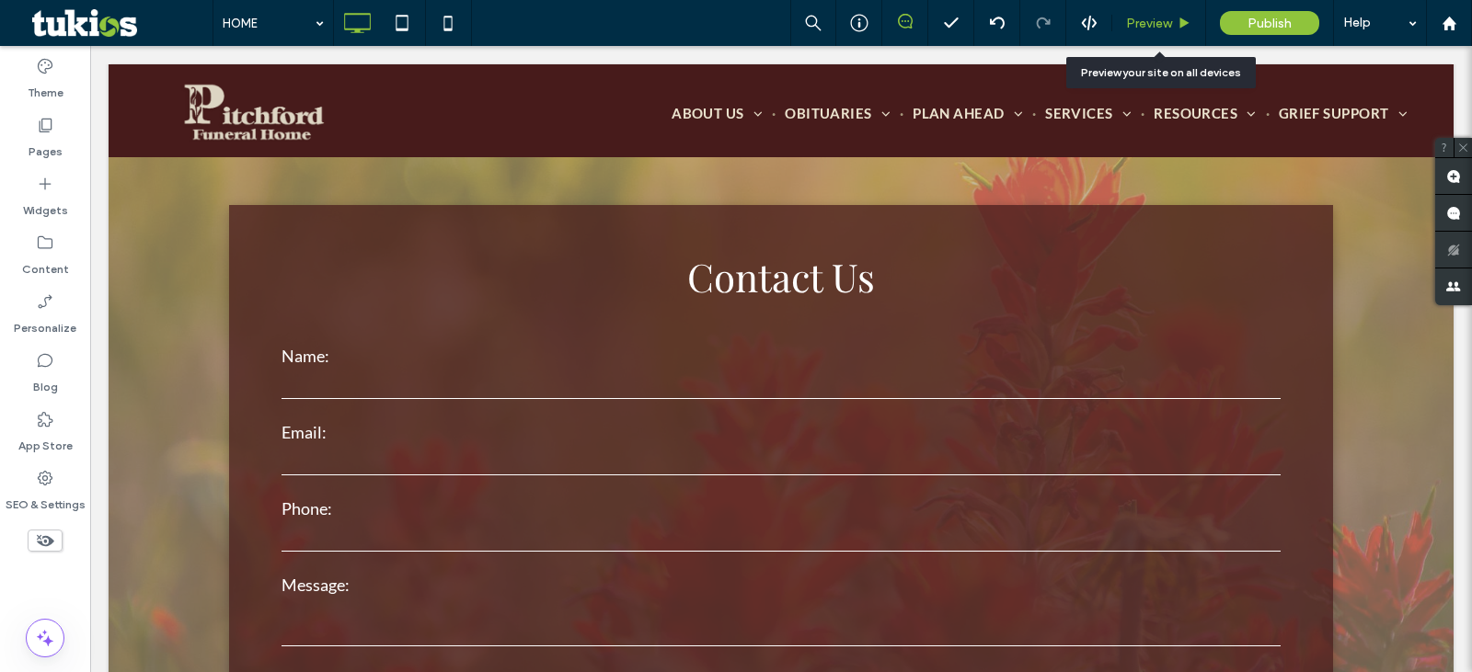
click at [1152, 28] on span "Preview" at bounding box center [1149, 24] width 46 height 16
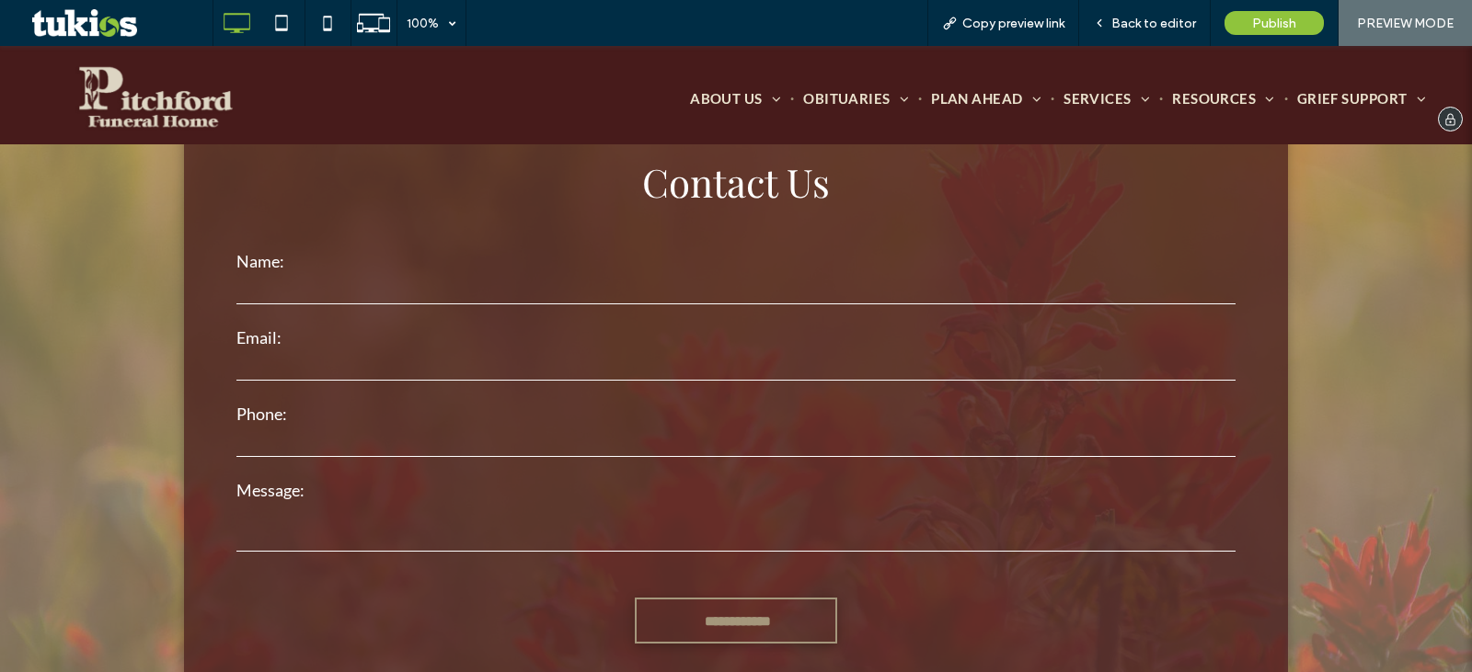
scroll to position [3991, 0]
click at [782, 294] on input "text" at bounding box center [735, 289] width 999 height 28
click at [417, 11] on div "100%" at bounding box center [423, 23] width 52 height 46
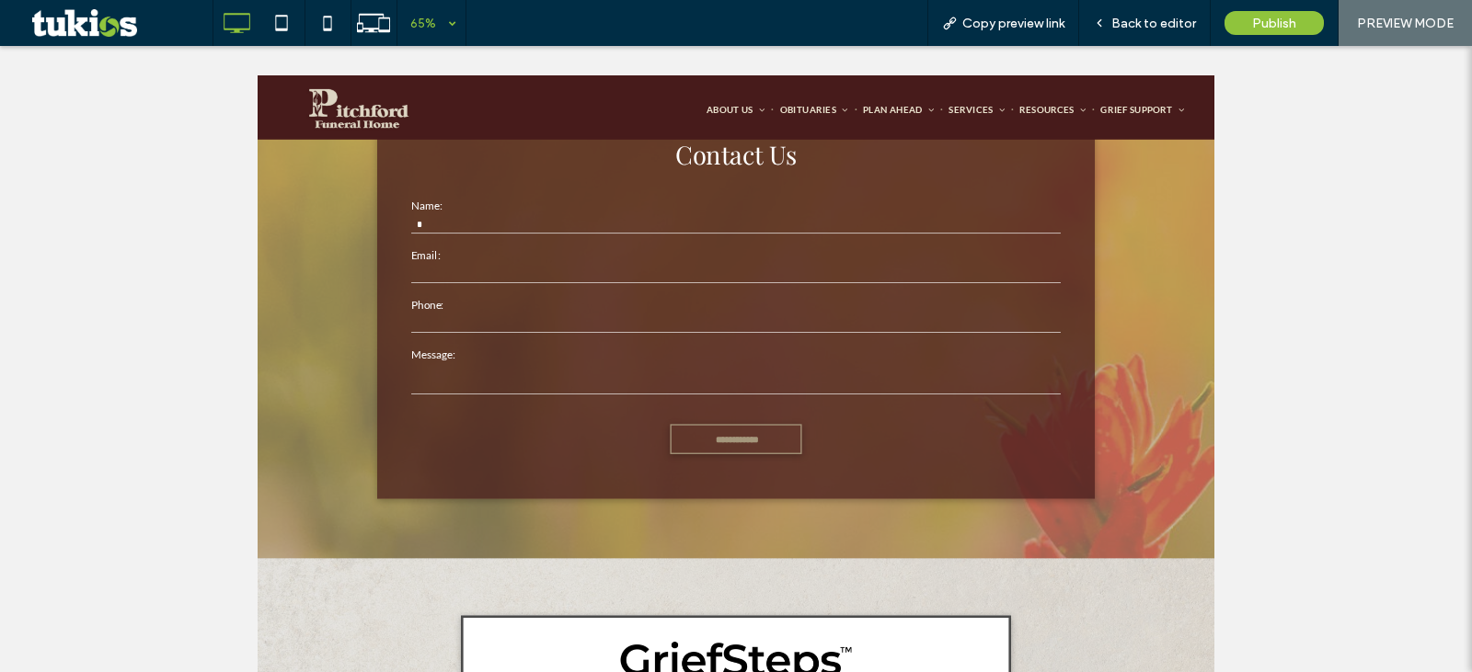
scroll to position [306, 0]
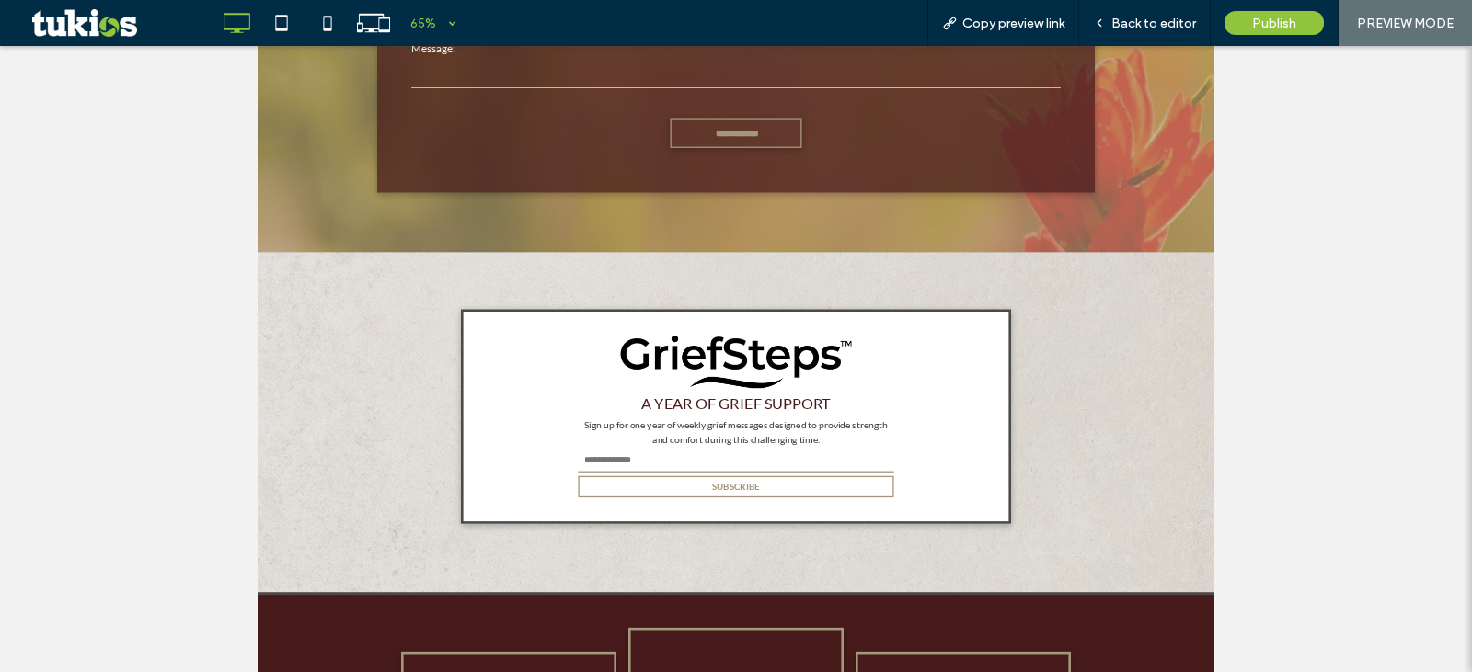
type input "*"
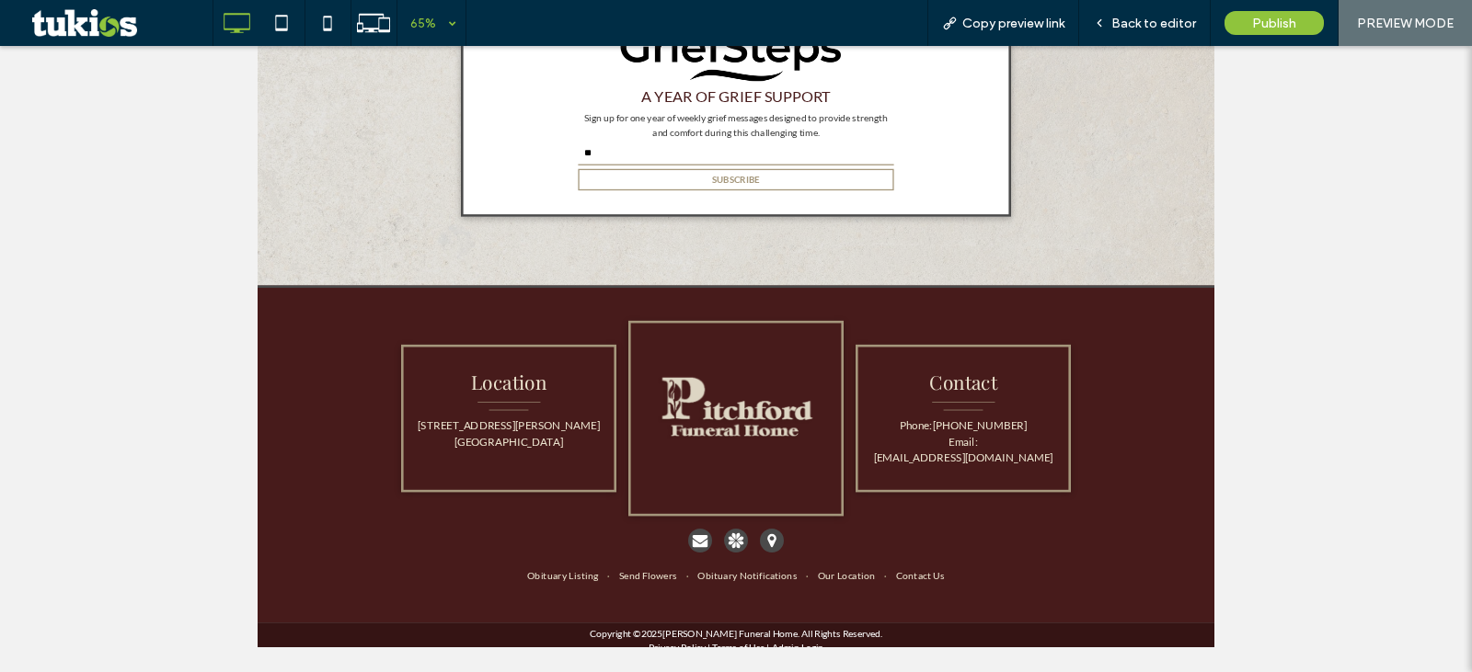
type input "**"
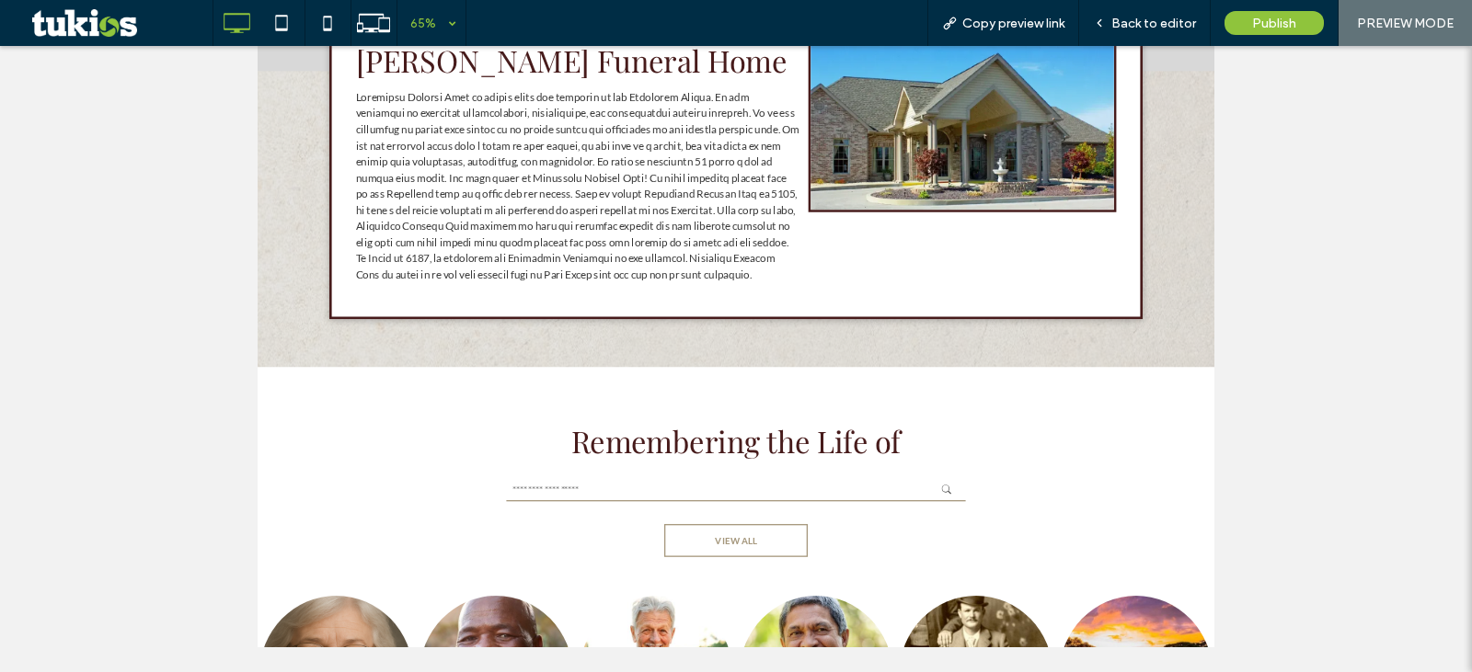
scroll to position [0, 0]
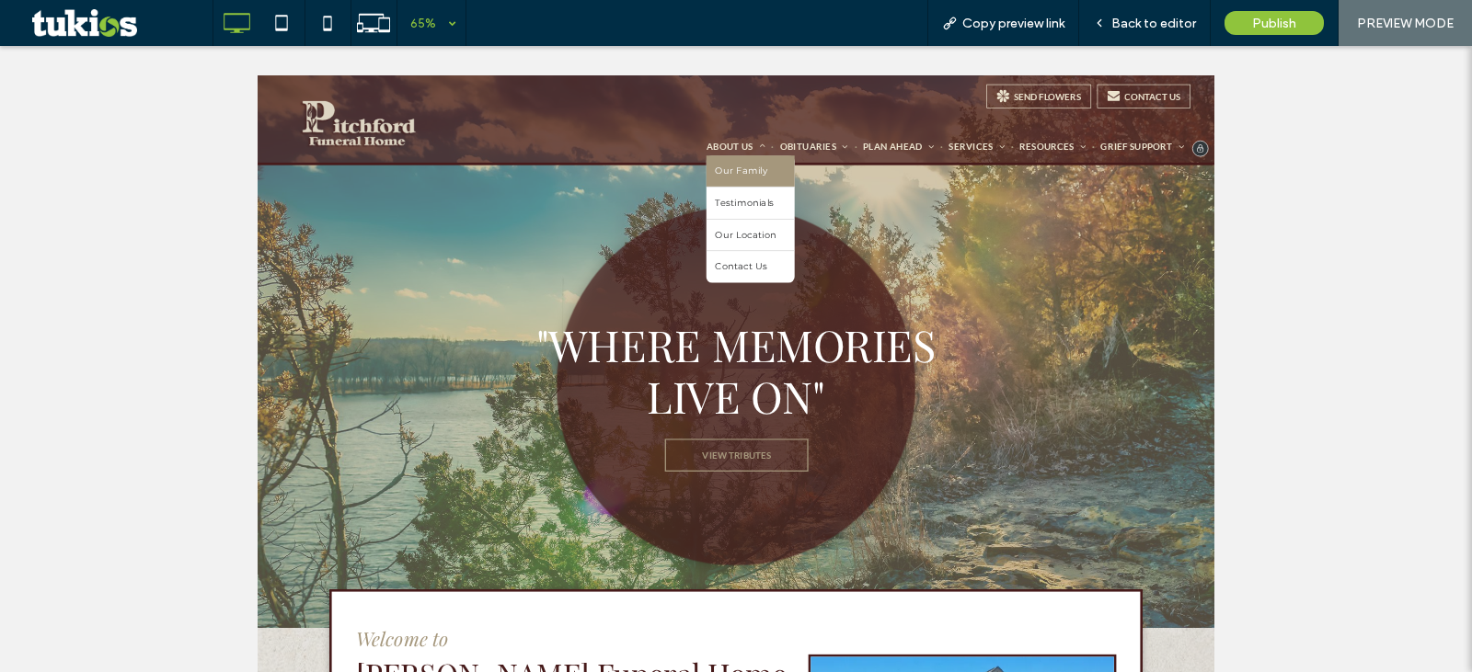
click at [988, 213] on span "Our Family" at bounding box center [1002, 223] width 82 height 21
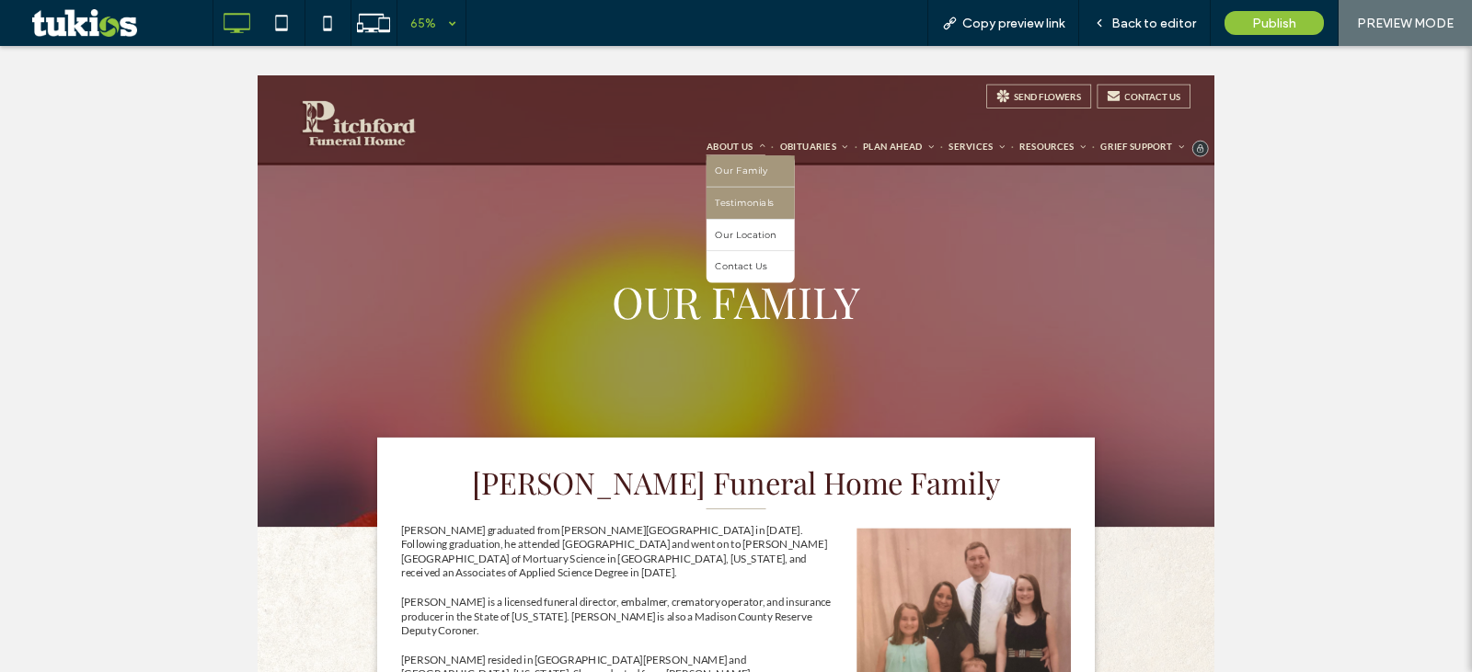
click at [990, 273] on span "Testimonials" at bounding box center [1006, 271] width 90 height 21
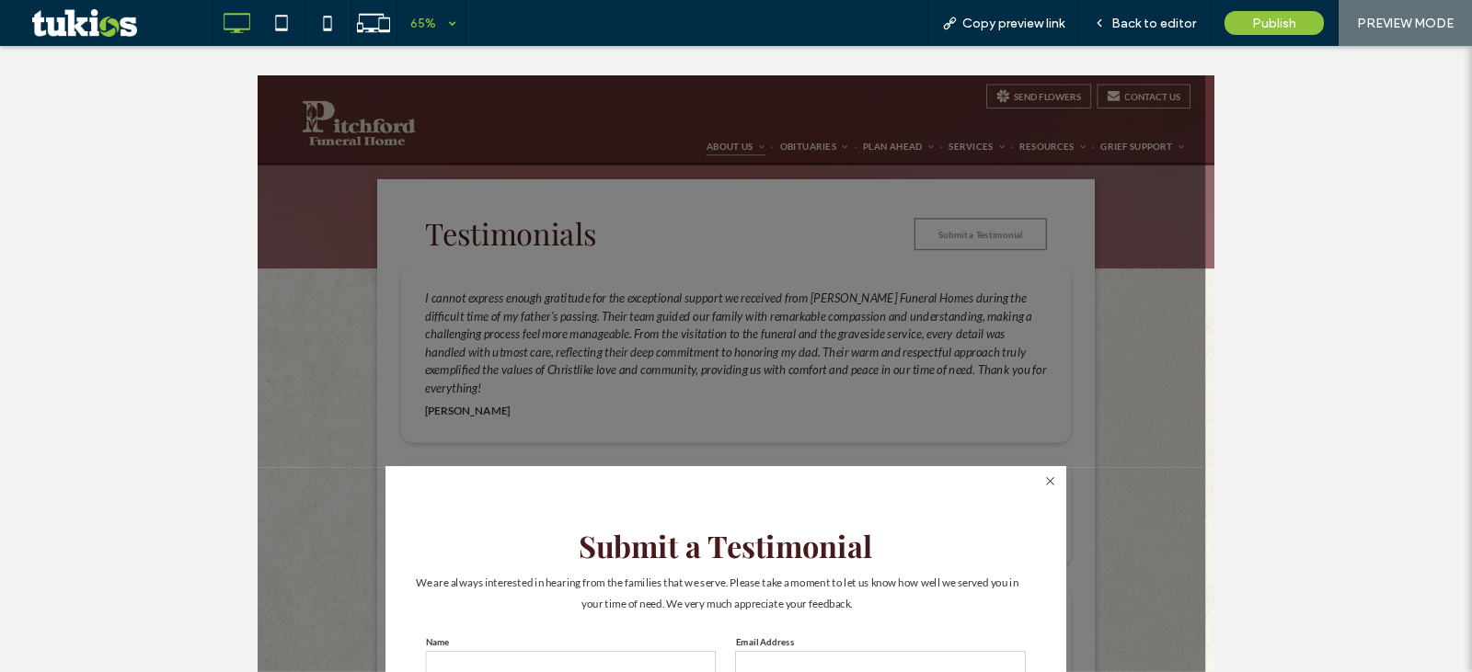
scroll to position [645, 0]
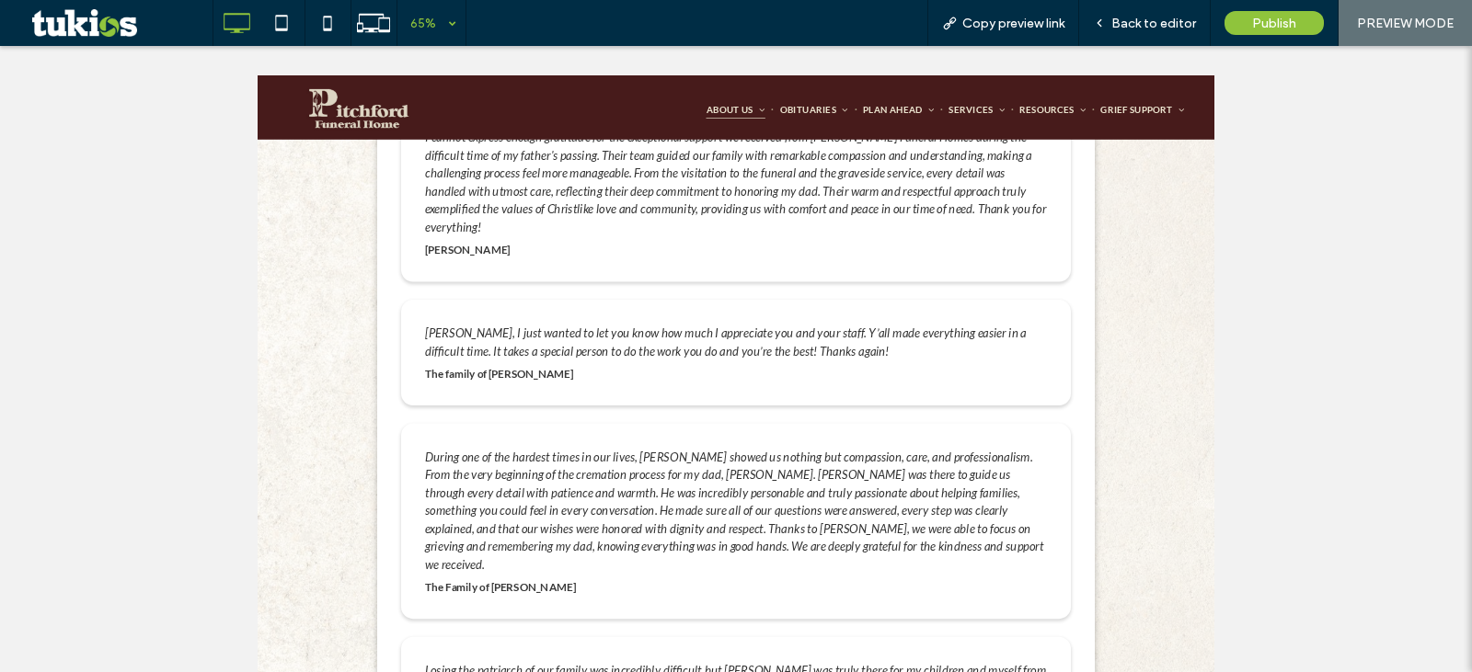
scroll to position [0, 0]
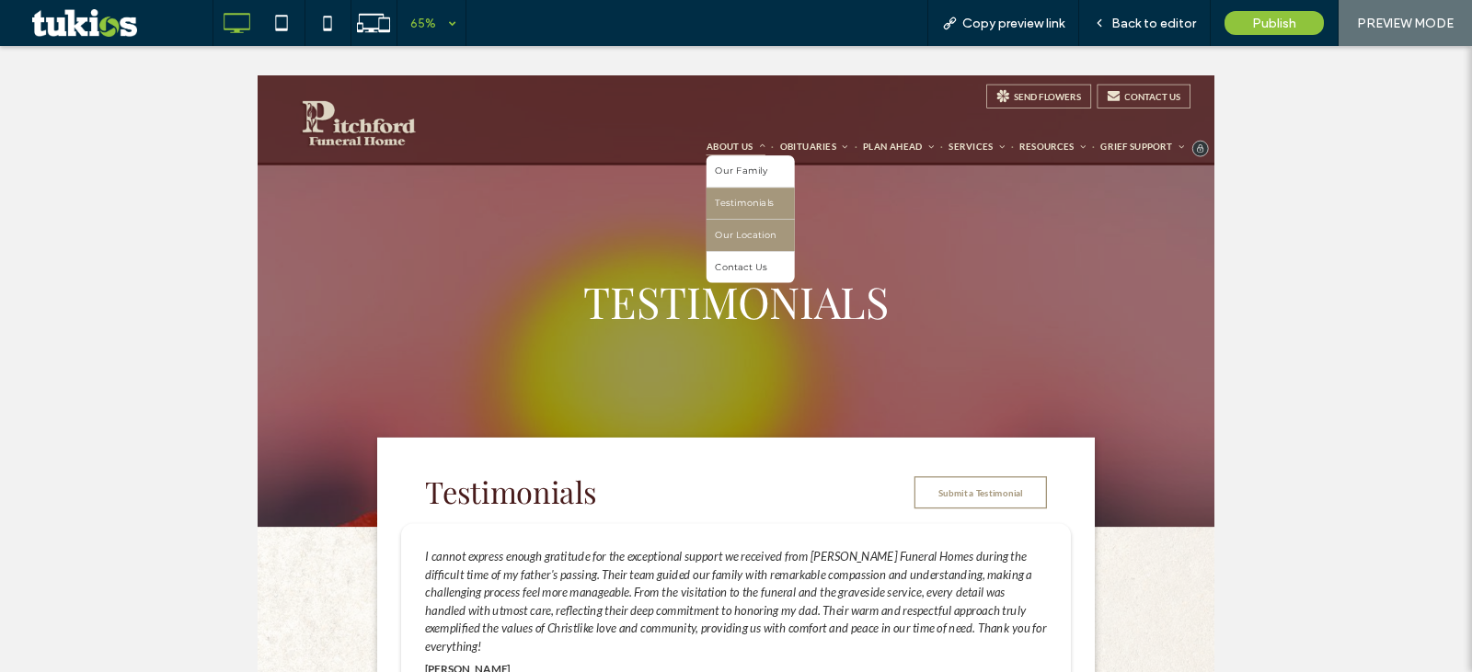
click at [990, 313] on span "Our Location" at bounding box center [1008, 321] width 94 height 21
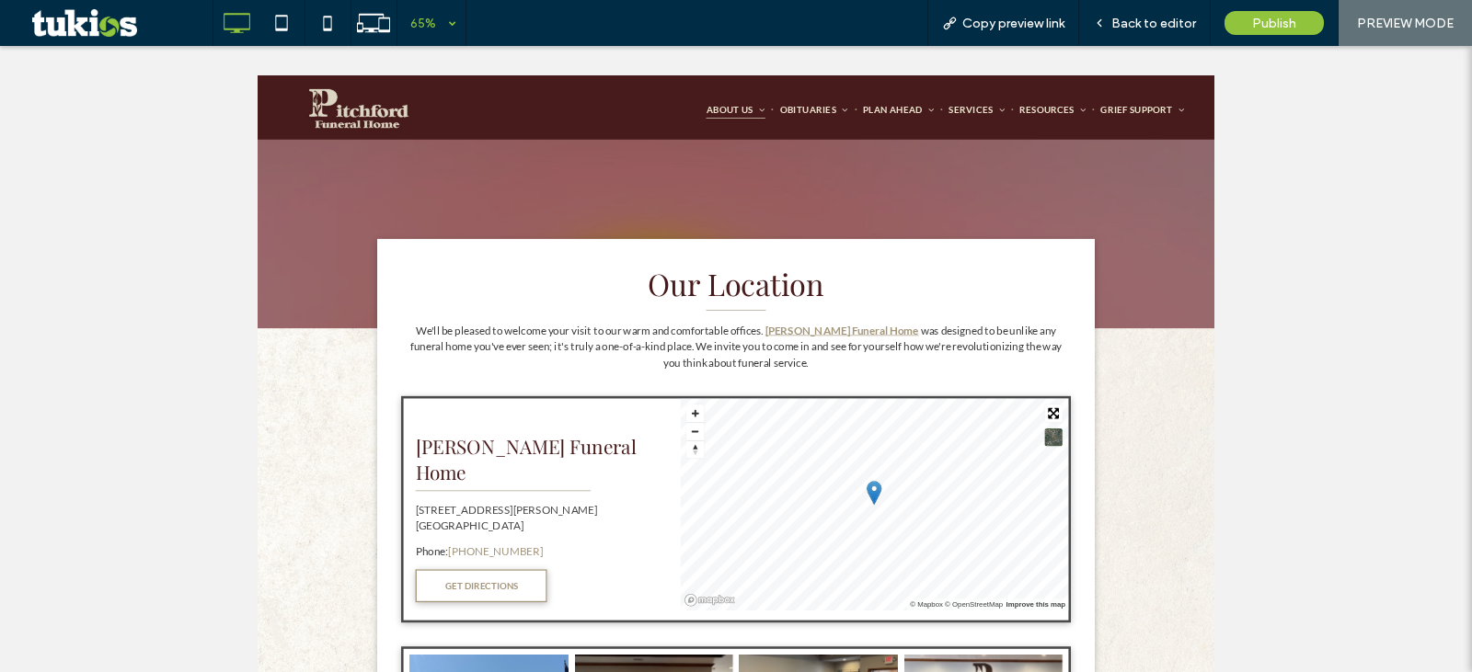
scroll to position [583, 0]
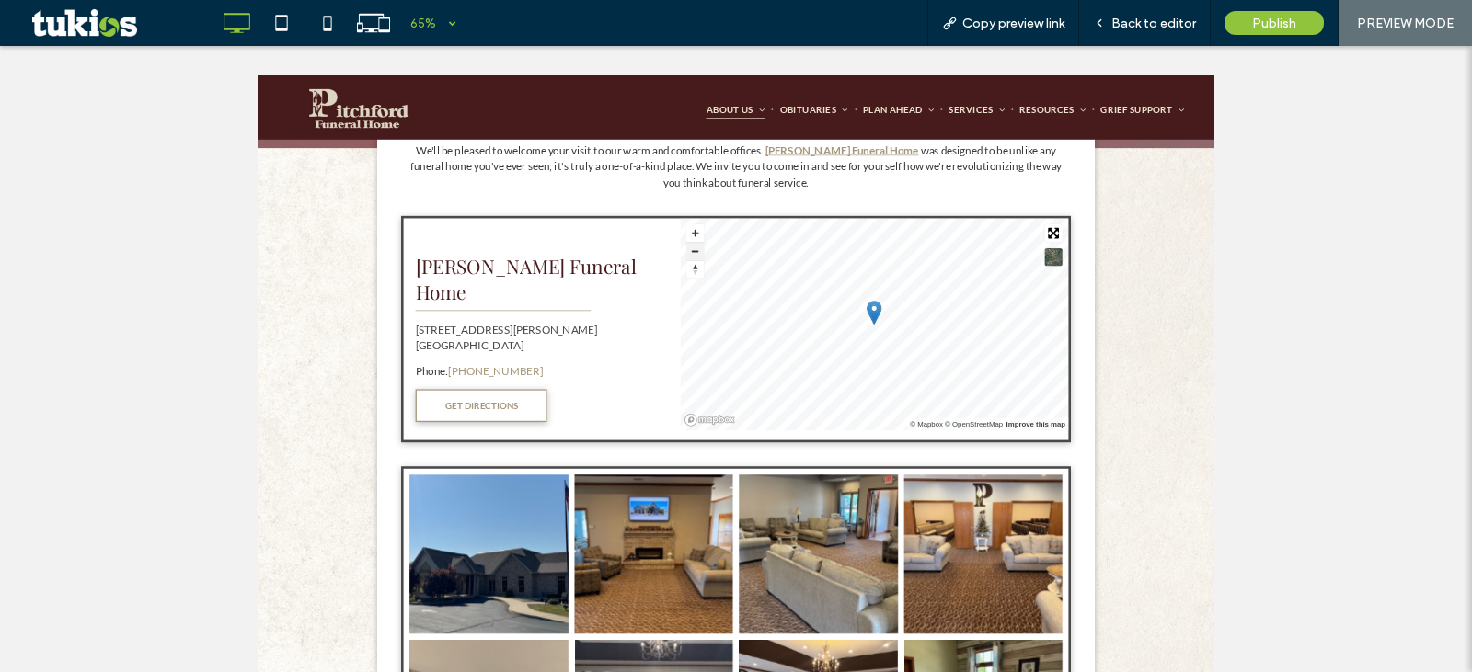
click at [920, 339] on button "Zoom out" at bounding box center [931, 346] width 28 height 28
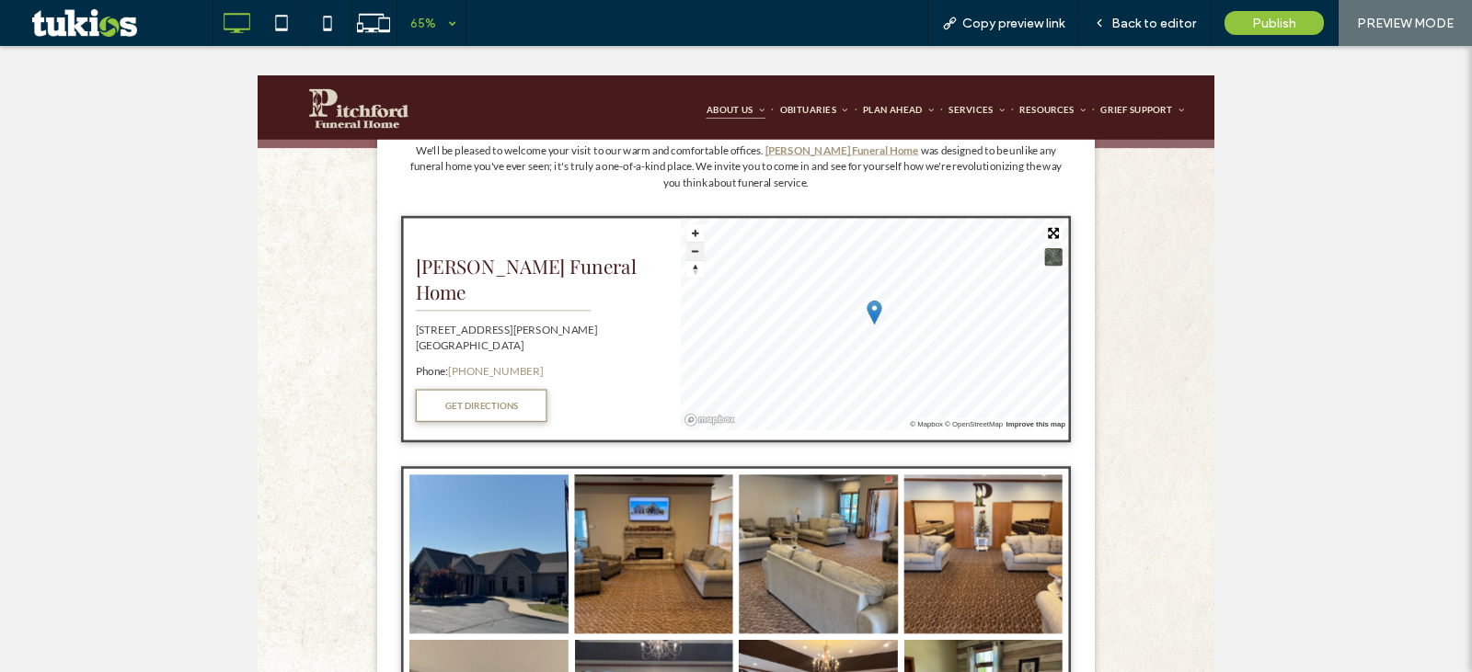
click at [920, 339] on button "Zoom out" at bounding box center [931, 346] width 28 height 28
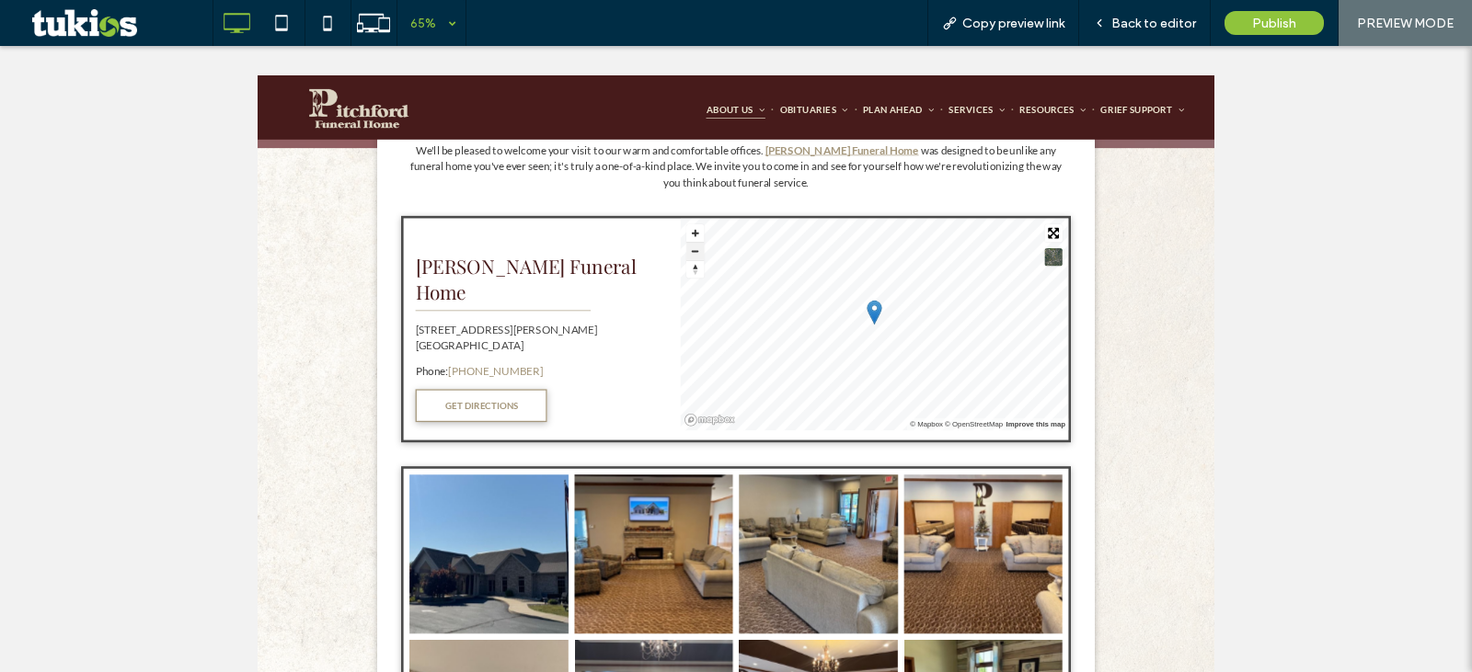
click at [920, 339] on button "Zoom out" at bounding box center [931, 346] width 28 height 28
click at [919, 318] on button "Zoom in" at bounding box center [931, 319] width 28 height 28
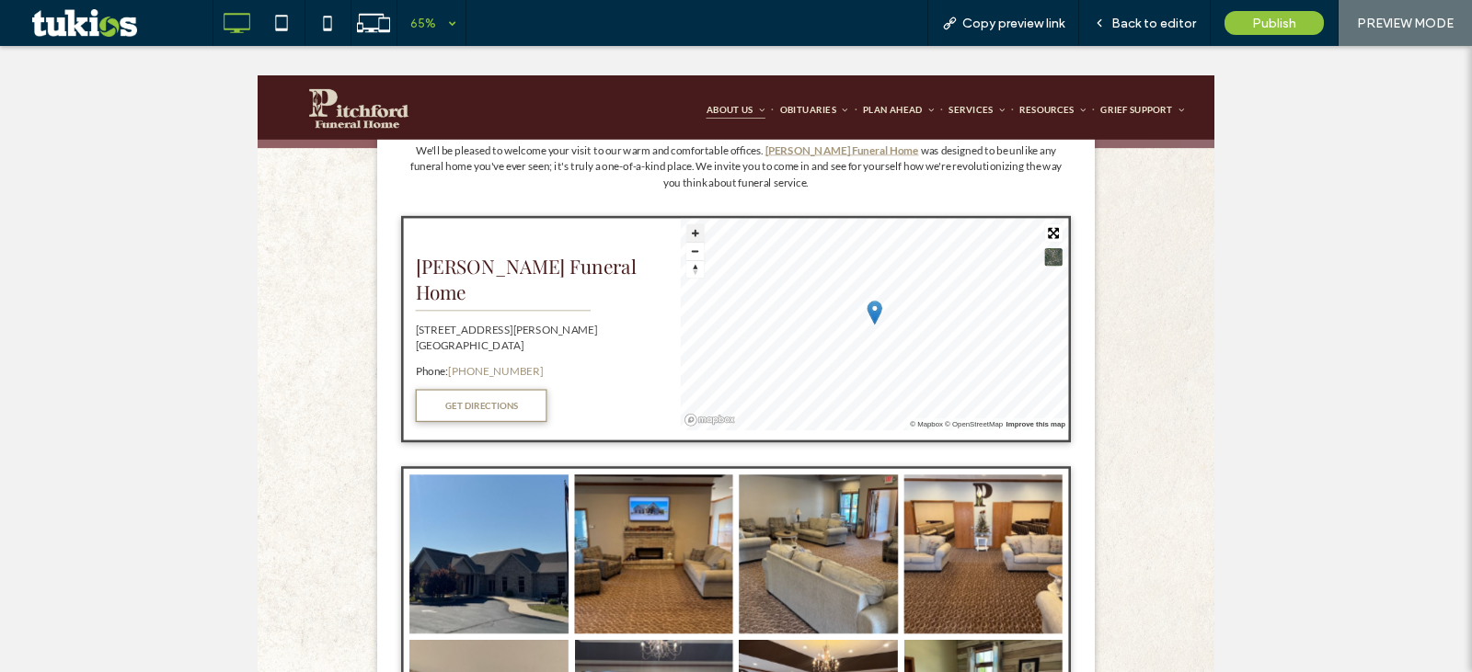
click at [919, 318] on button "Zoom in" at bounding box center [931, 319] width 28 height 28
click at [917, 315] on button "Zoom in" at bounding box center [931, 319] width 28 height 28
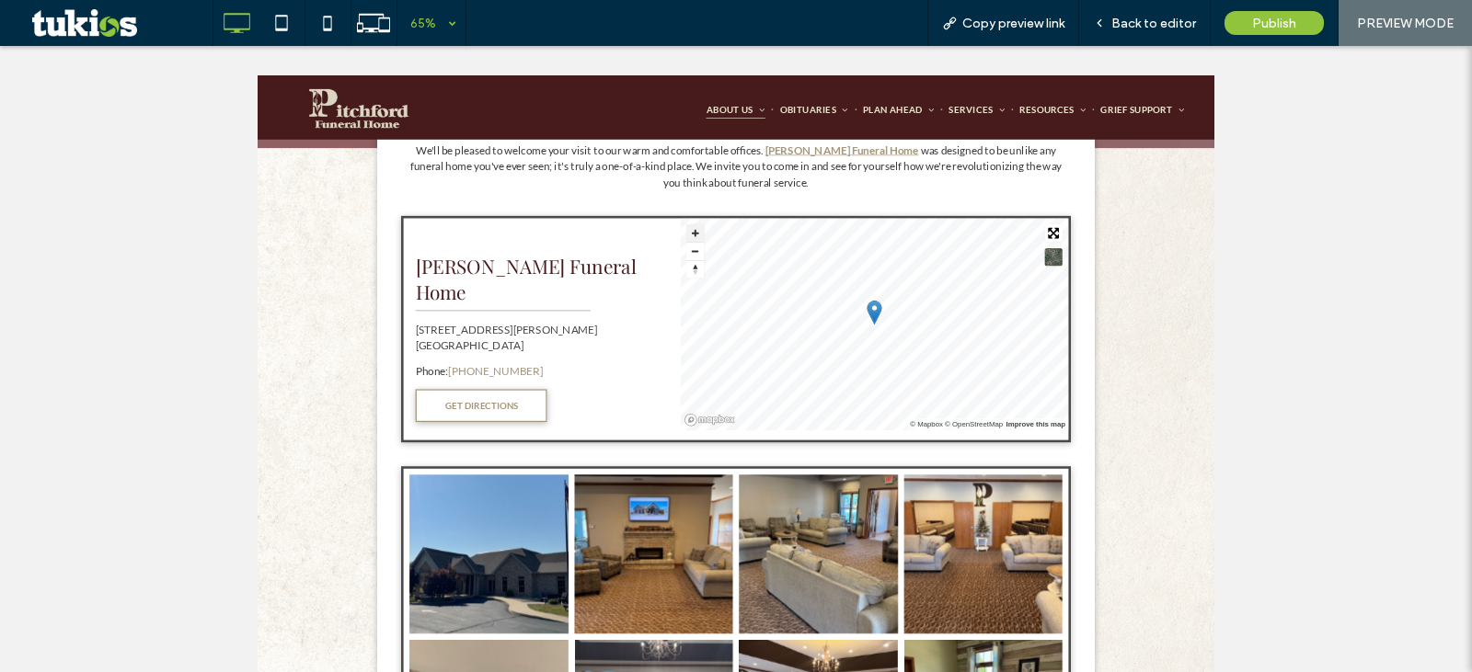
click at [917, 315] on button "Zoom in" at bounding box center [931, 319] width 28 height 28
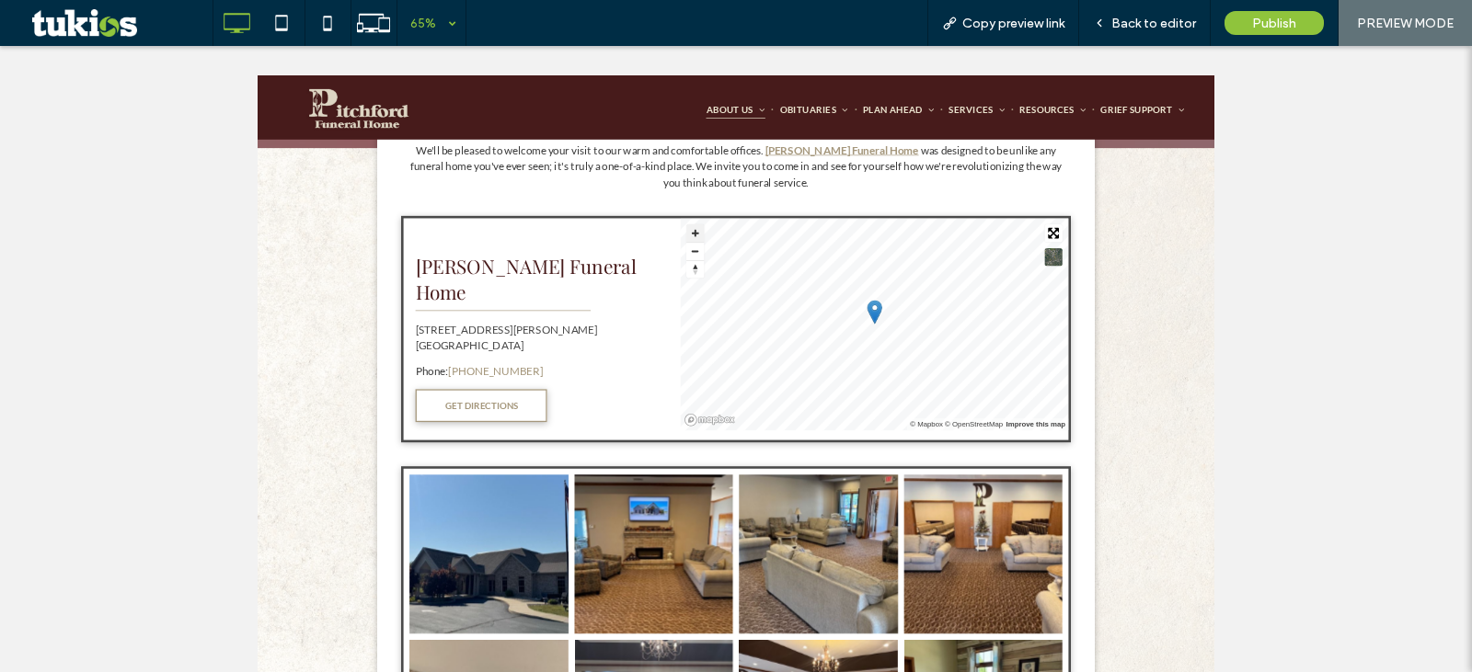
click at [917, 315] on button "Zoom in" at bounding box center [931, 319] width 28 height 28
drag, startPoint x: 1155, startPoint y: 22, endPoint x: 1212, endPoint y: 87, distance: 86.7
click at [1155, 22] on span "Back to editor" at bounding box center [1153, 24] width 85 height 16
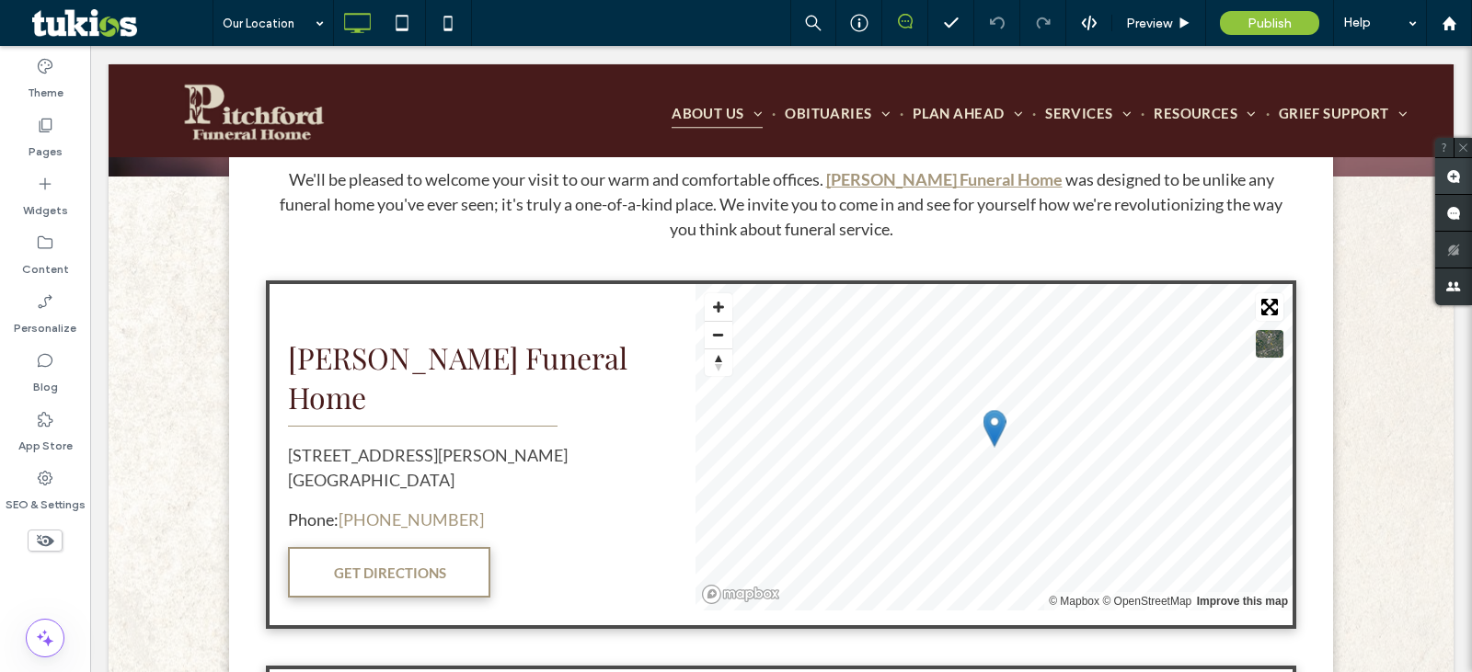
click at [1465, 176] on span at bounding box center [1453, 176] width 37 height 36
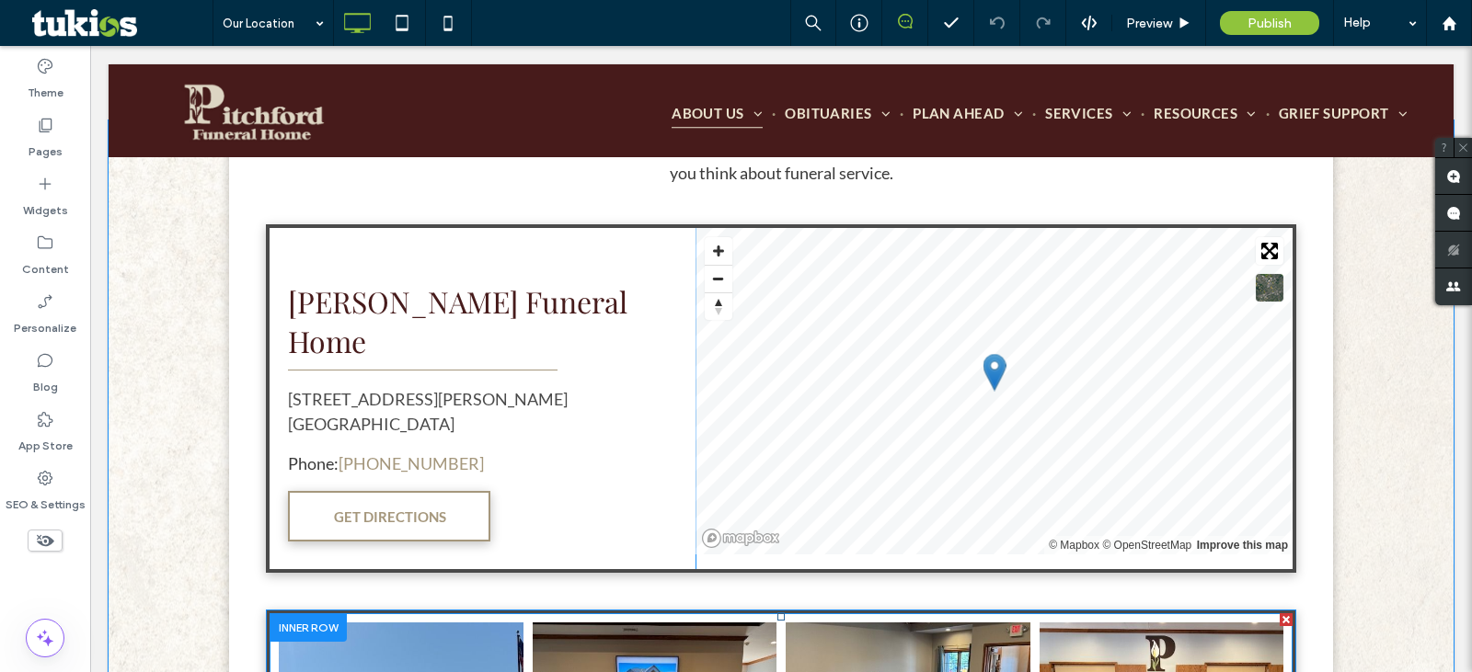
scroll to position [614, 0]
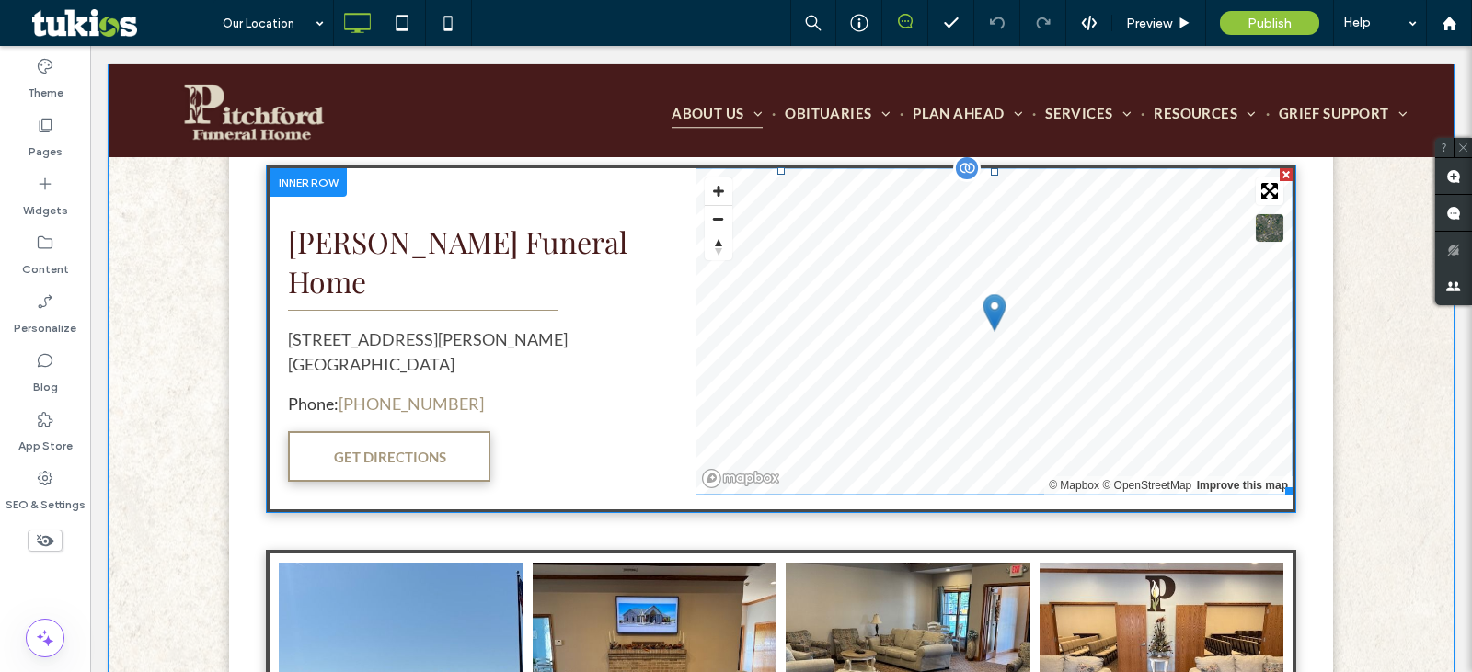
scroll to position [614, 0]
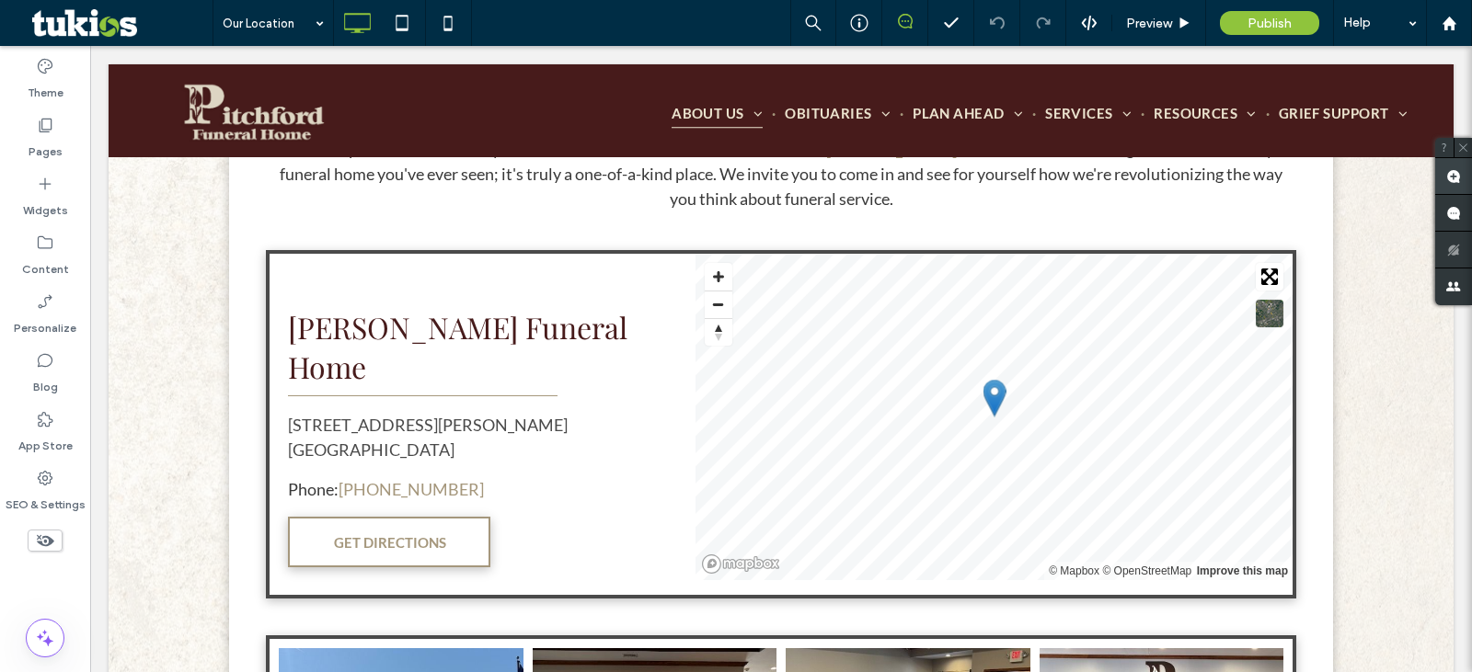
click at [1454, 177] on use at bounding box center [1453, 176] width 15 height 15
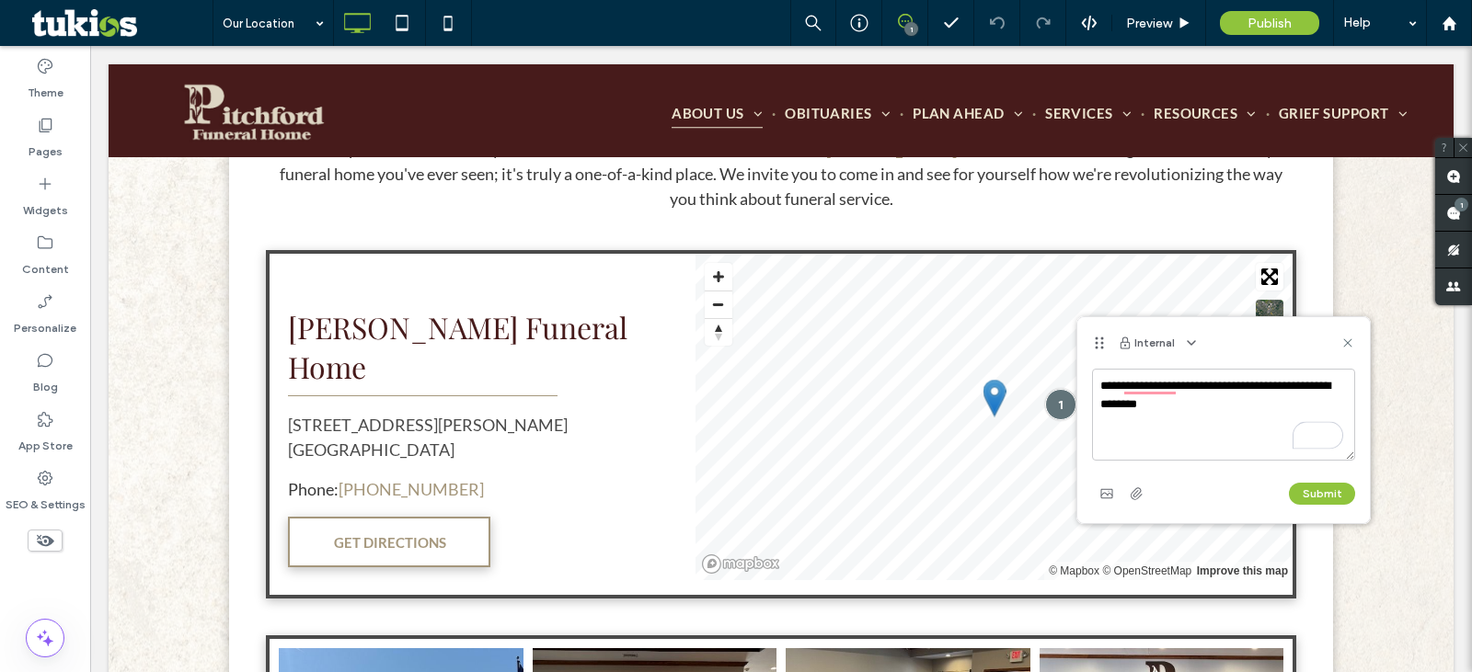
type textarea "**********"
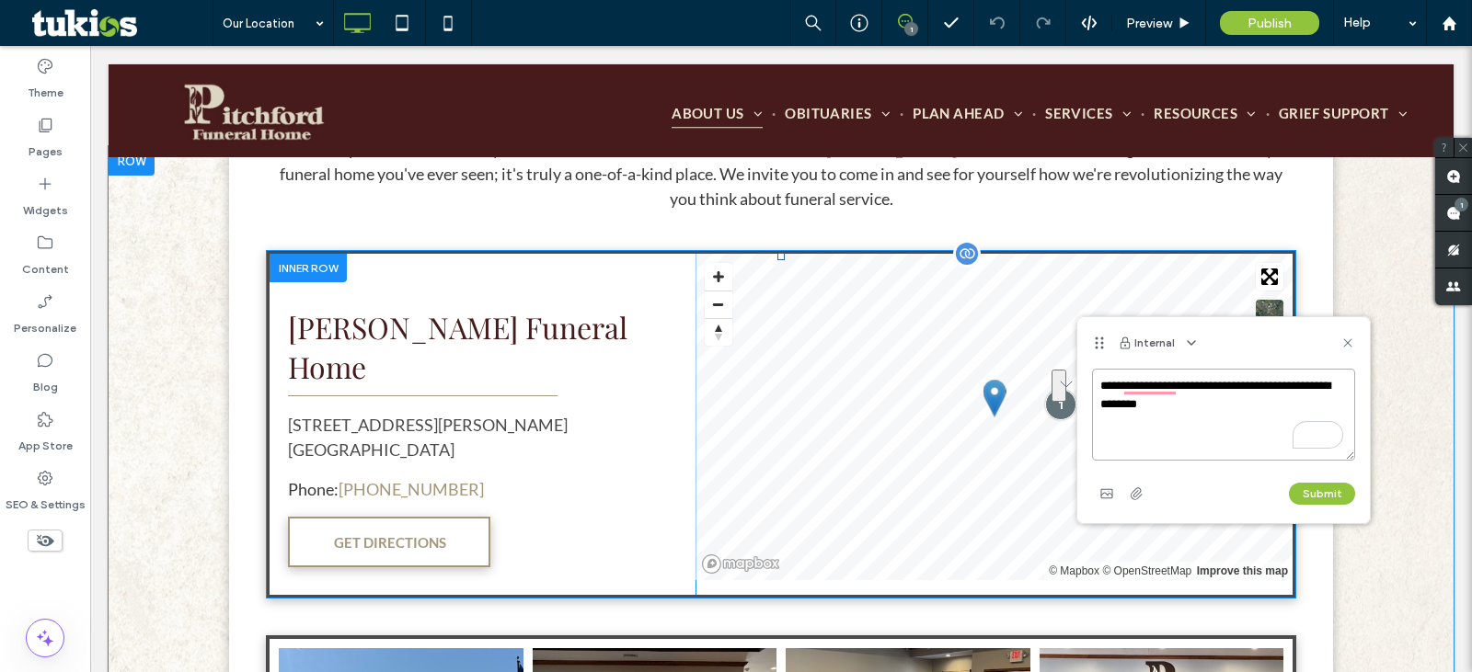
drag, startPoint x: 1157, startPoint y: 403, endPoint x: 985, endPoint y: 340, distance: 183.1
click at [1075, 379] on div "**********" at bounding box center [736, 336] width 1472 height 672
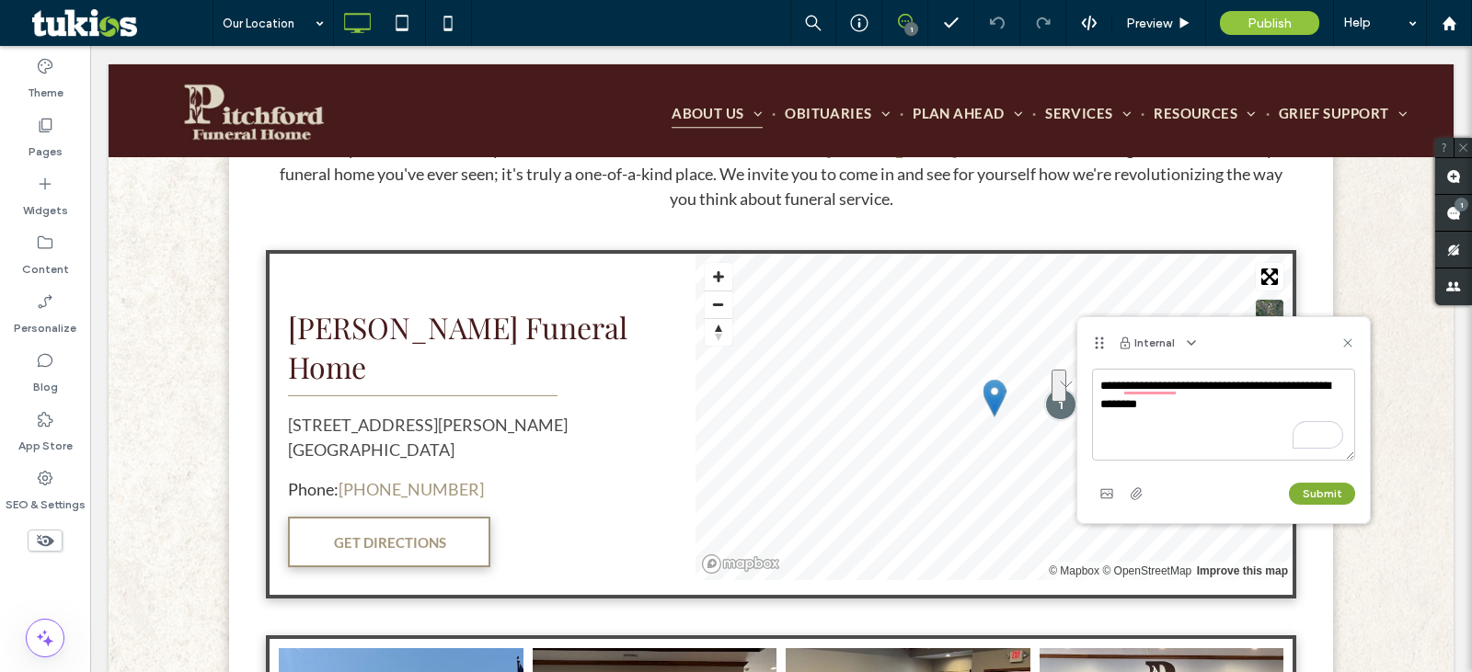
click at [1321, 491] on button "Submit" at bounding box center [1322, 494] width 66 height 22
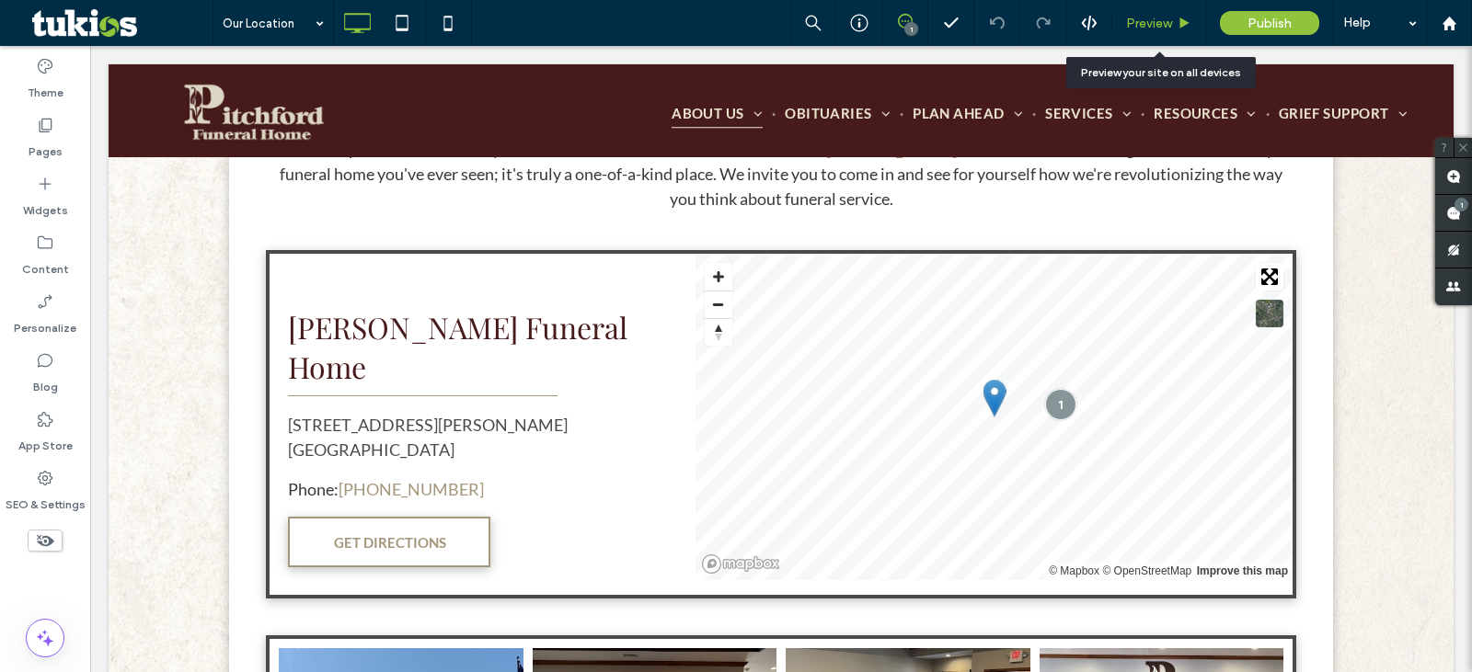
click at [1146, 17] on span "Preview" at bounding box center [1149, 24] width 46 height 16
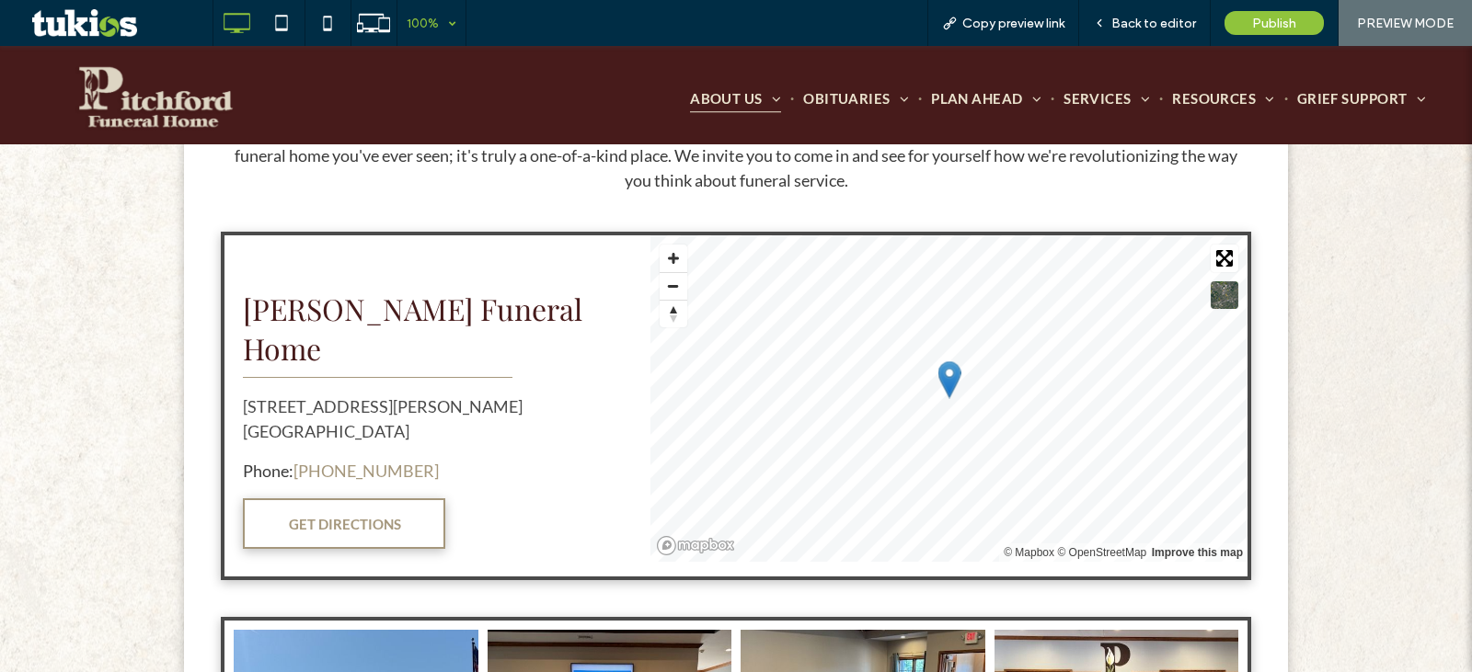
click at [449, 23] on span "100%" at bounding box center [431, 23] width 68 height 46
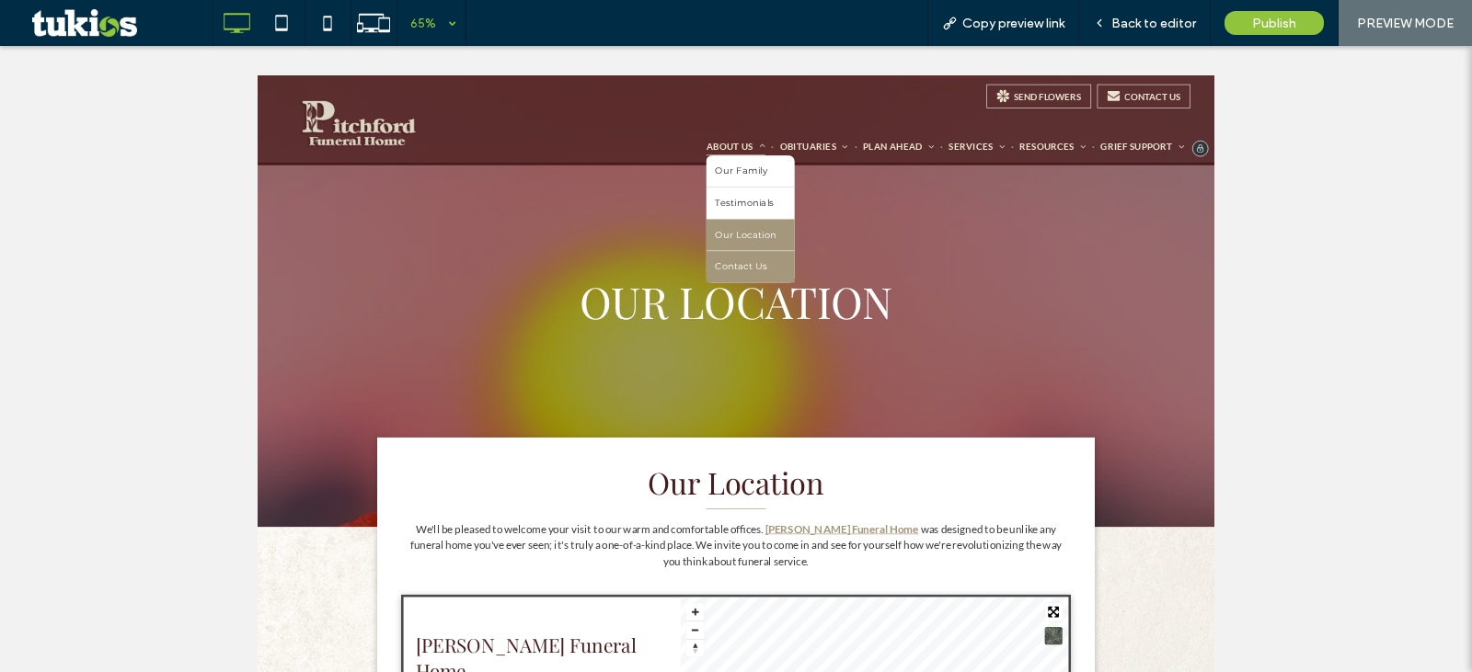
click at [972, 357] on link "Contact Us" at bounding box center [1015, 370] width 135 height 49
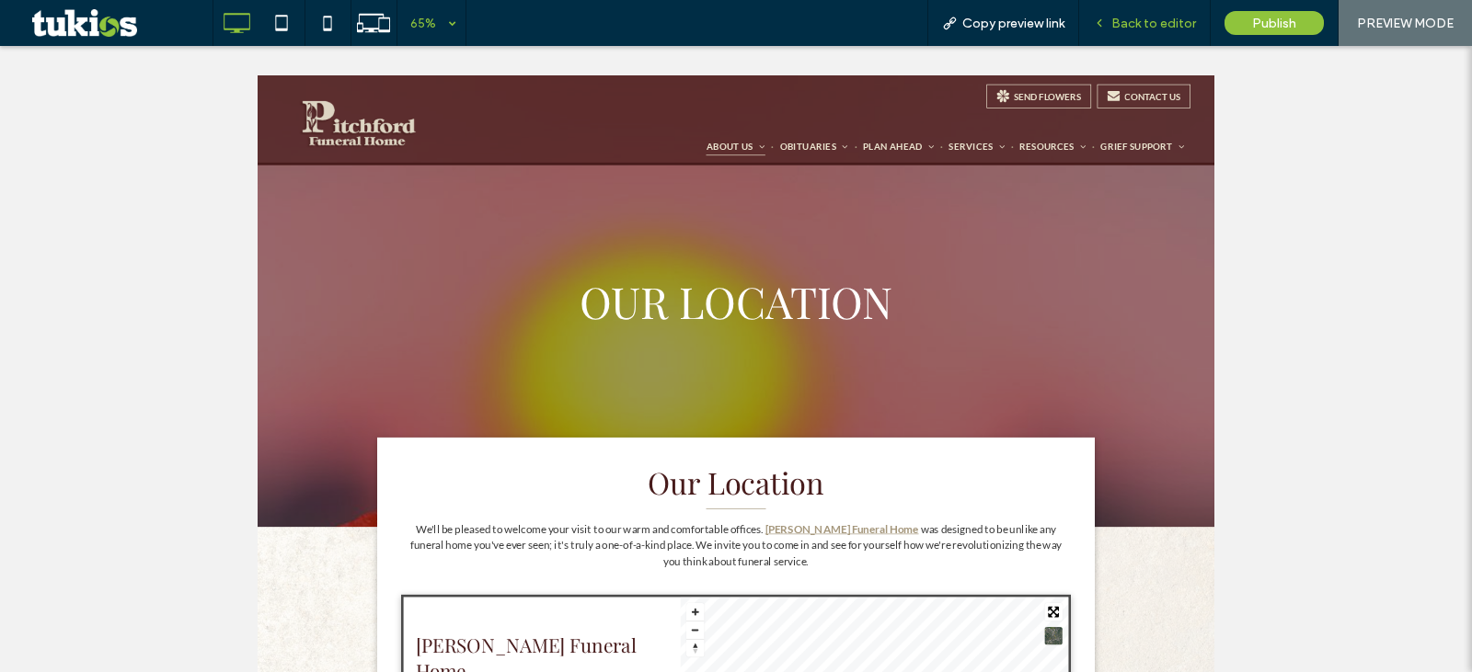
click at [1137, 23] on span "Back to editor" at bounding box center [1153, 24] width 85 height 16
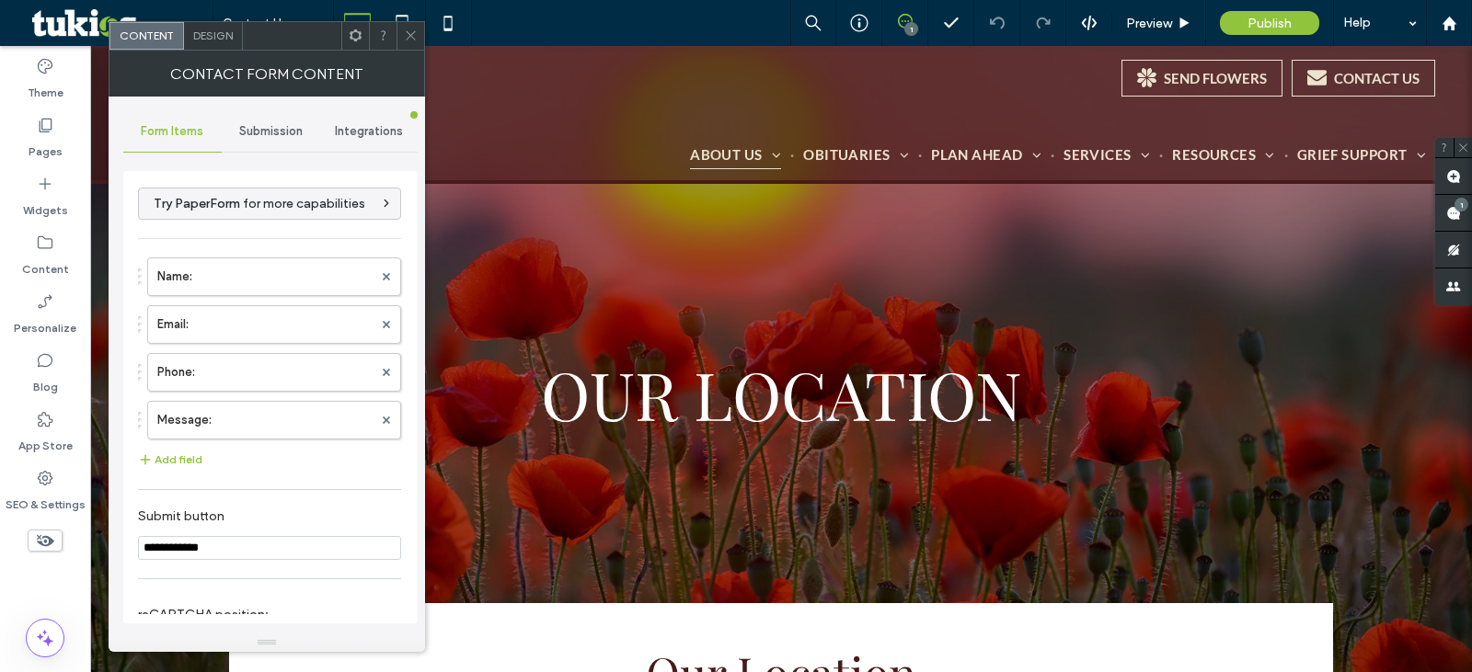
click at [264, 131] on span "Submission" at bounding box center [270, 131] width 63 height 15
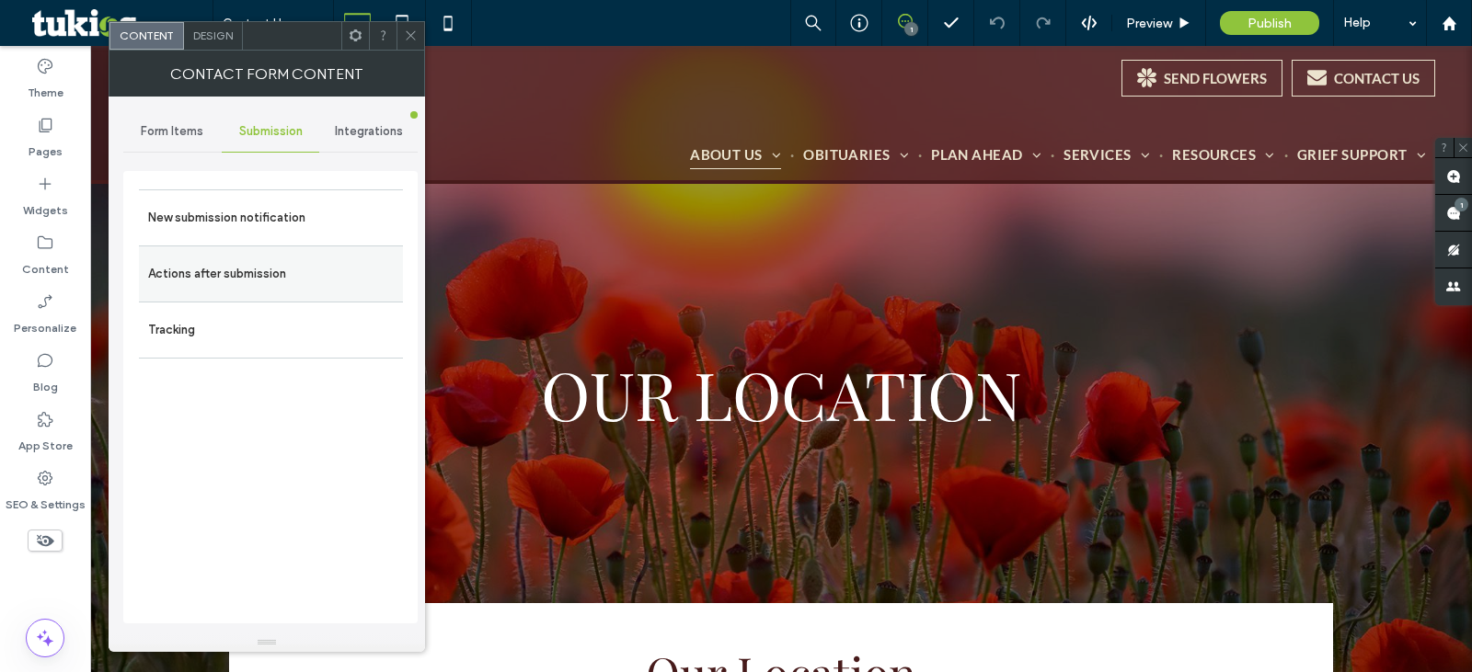
click at [254, 267] on label "Actions after submission" at bounding box center [271, 274] width 246 height 37
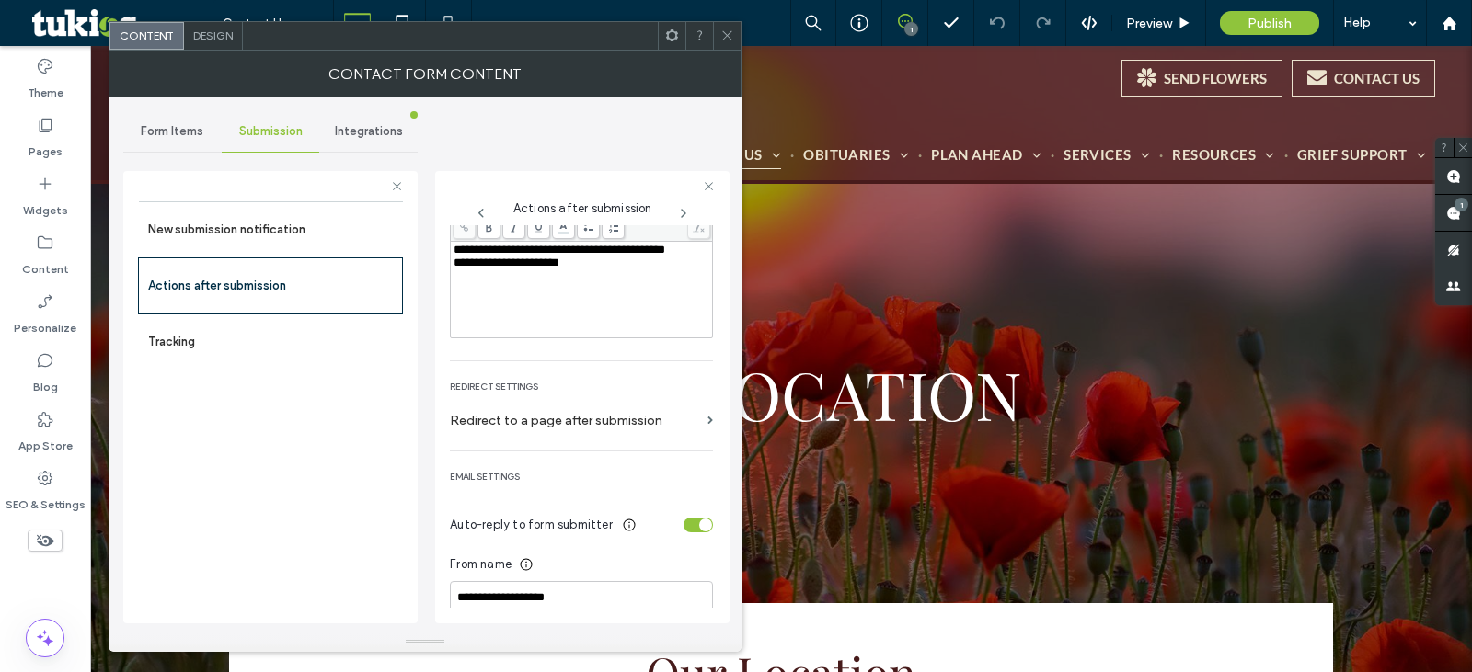
scroll to position [241, 0]
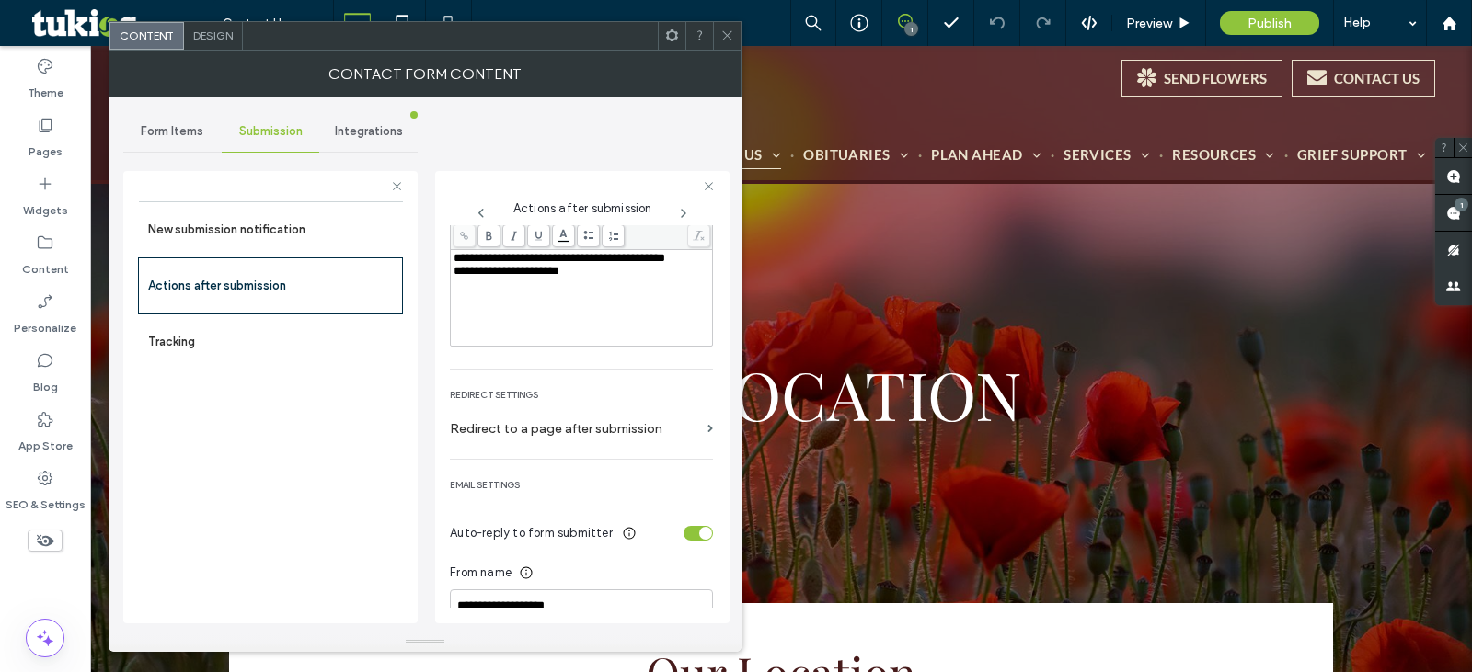
click at [689, 526] on div "toggle" at bounding box center [698, 533] width 29 height 15
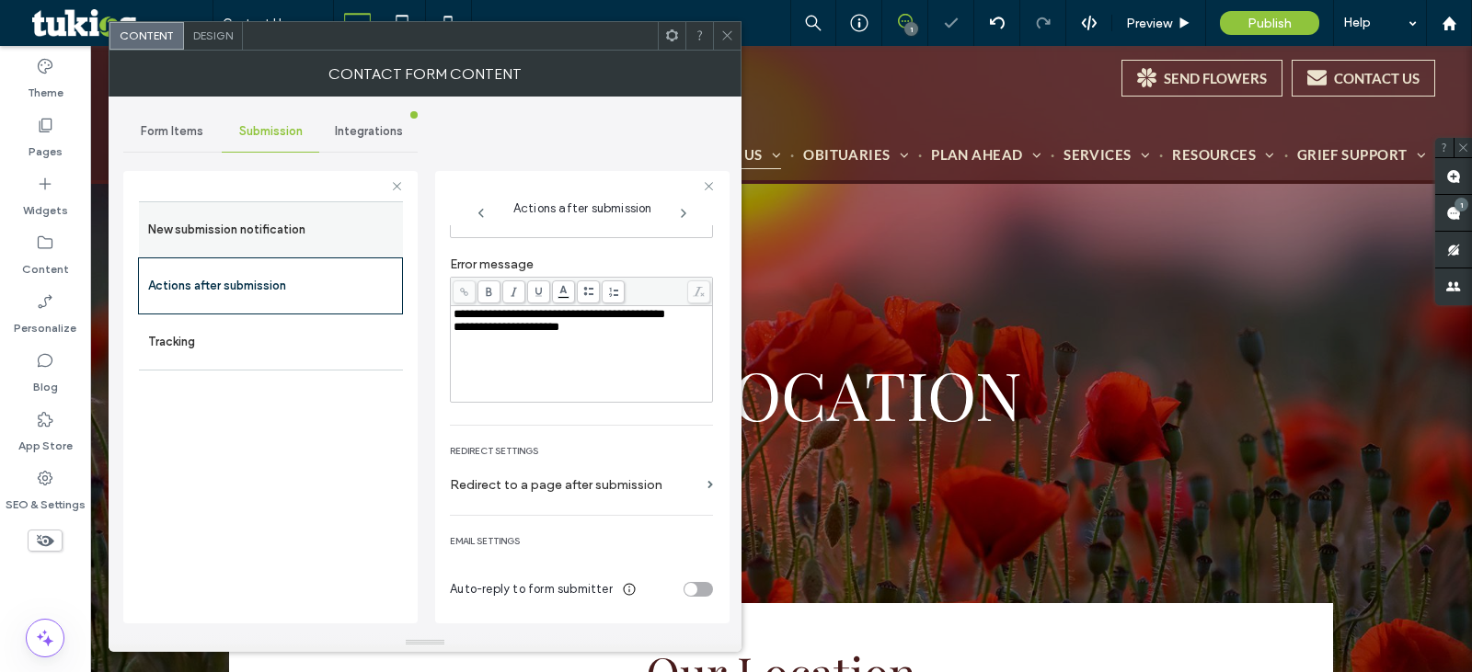
click at [302, 243] on label "New submission notification" at bounding box center [271, 230] width 246 height 37
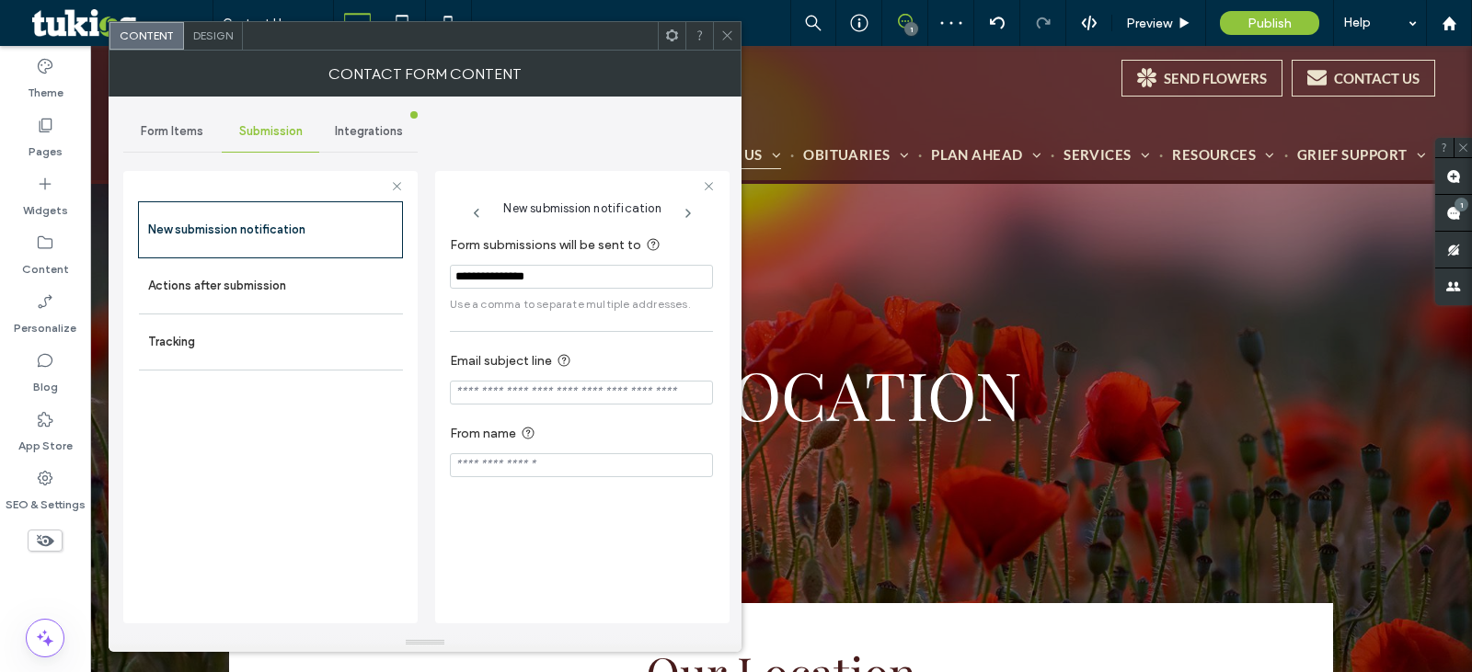
click at [168, 133] on span "Form Items" at bounding box center [172, 131] width 63 height 15
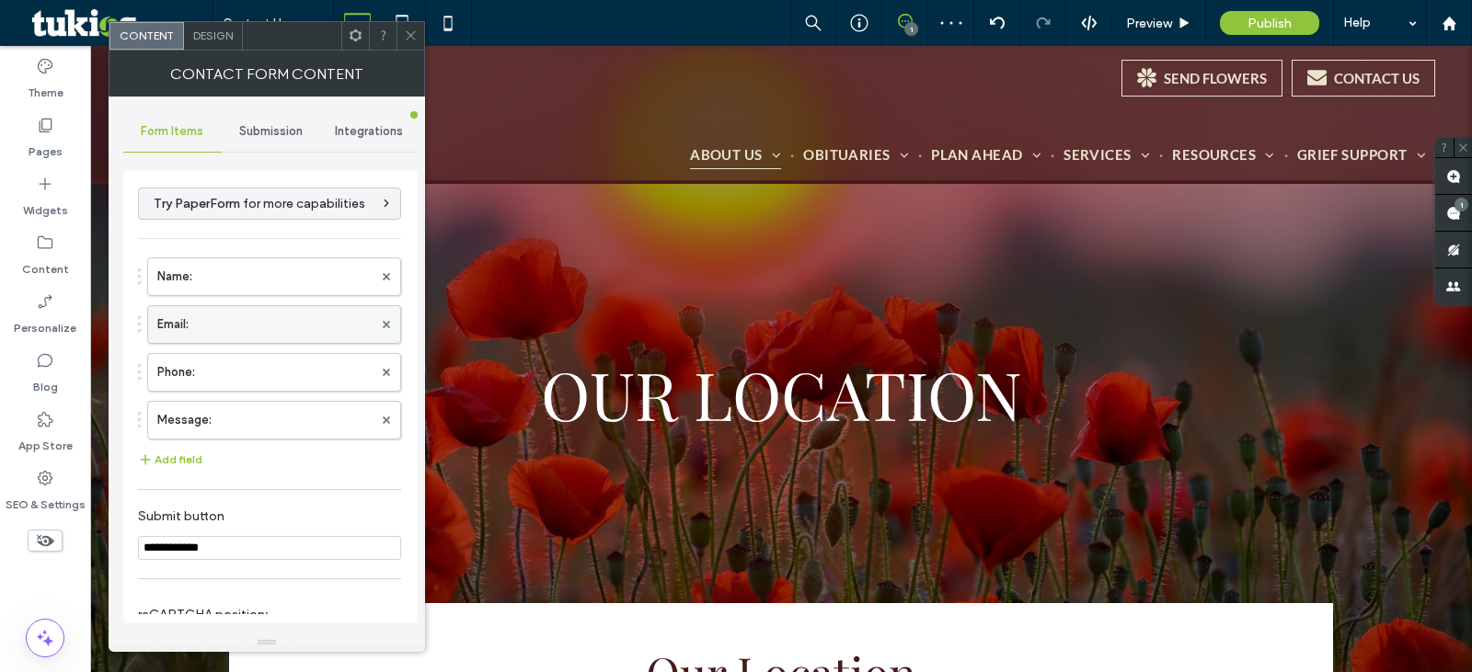
scroll to position [238, 0]
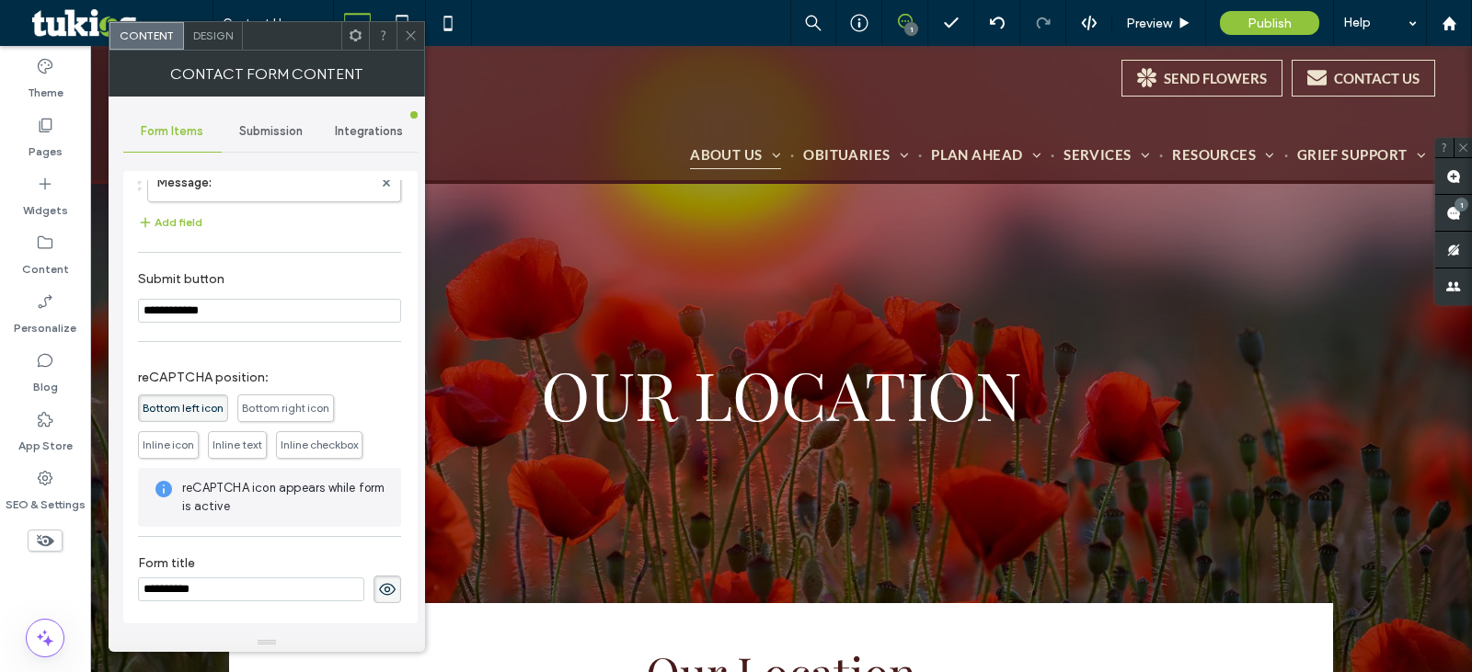
click at [406, 33] on icon at bounding box center [411, 36] width 14 height 14
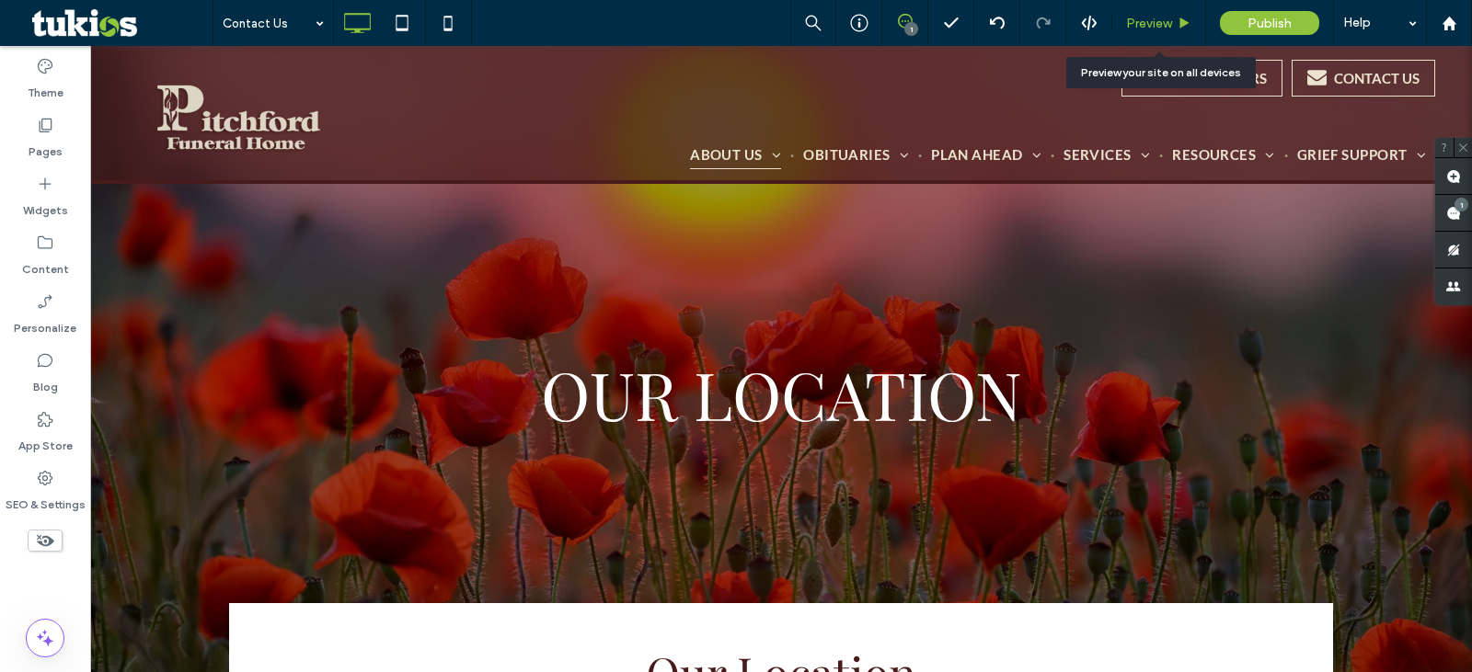
click at [1134, 22] on span "Preview" at bounding box center [1149, 24] width 46 height 16
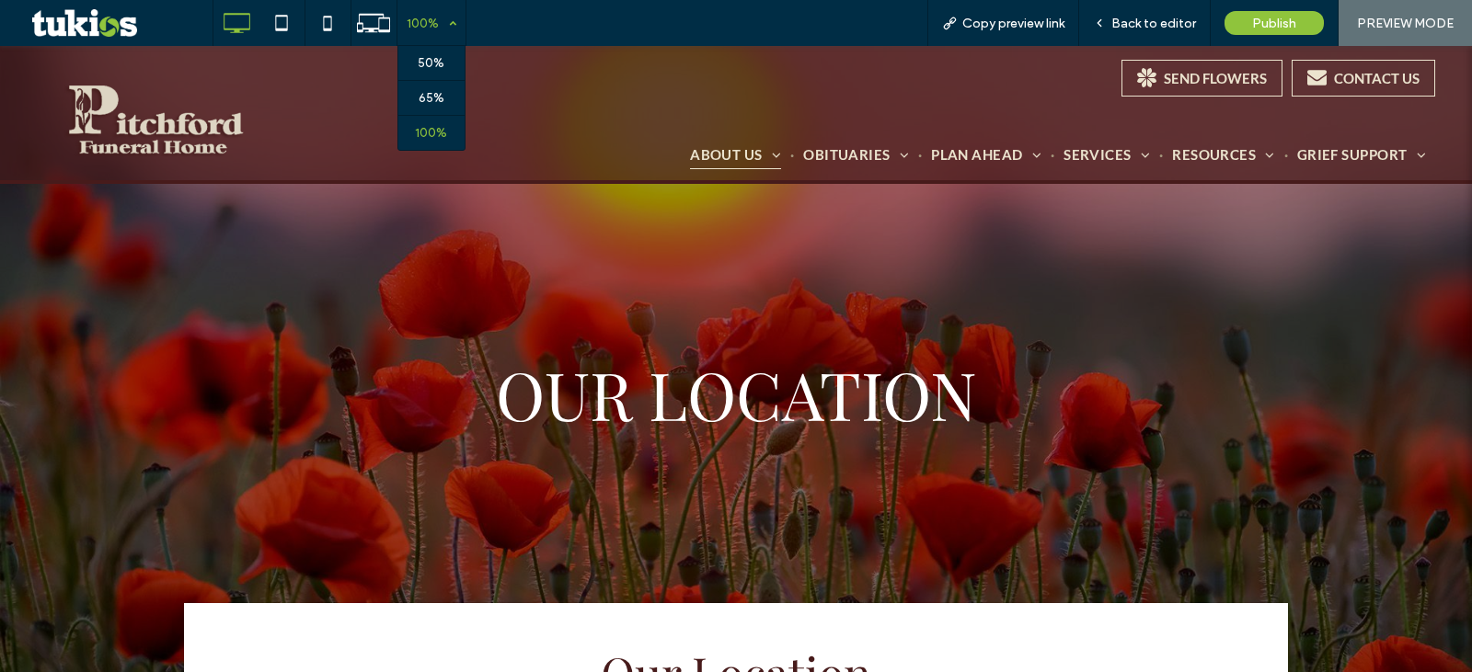
click at [417, 17] on div "100%" at bounding box center [423, 23] width 52 height 46
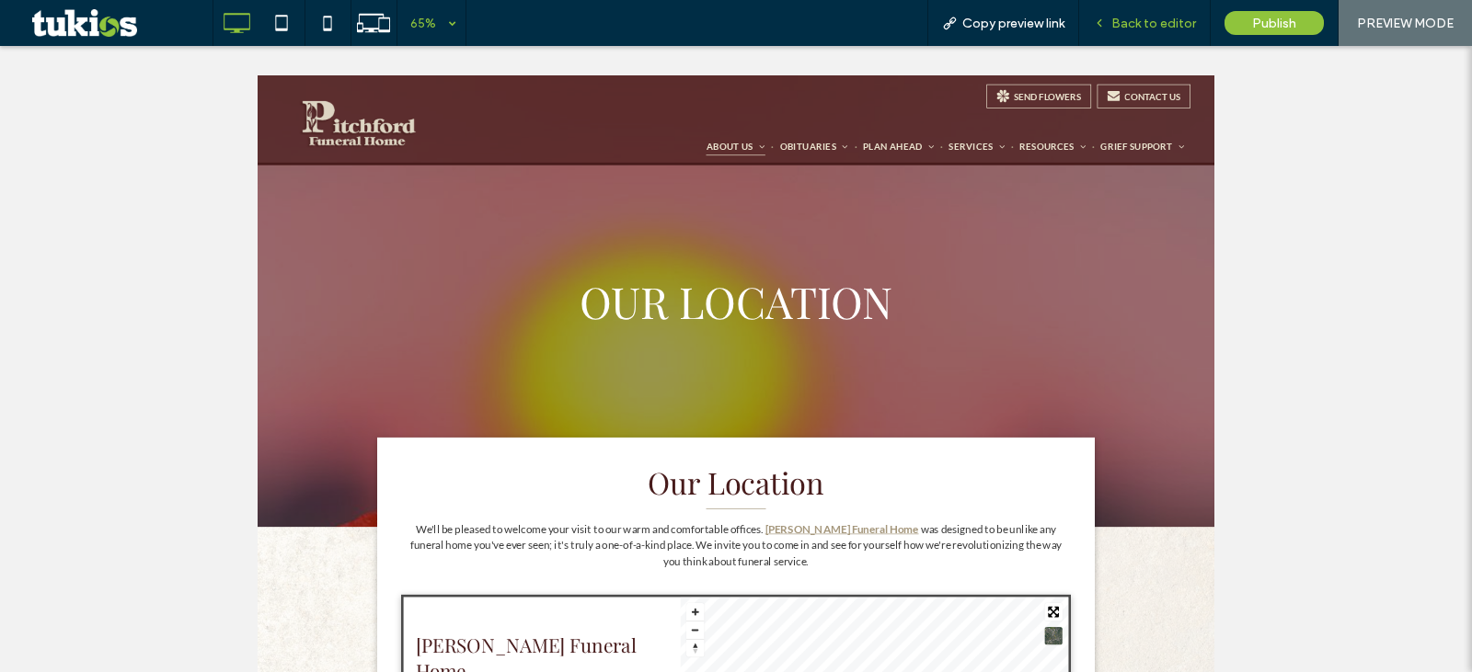
click at [1164, 30] on span "Back to editor" at bounding box center [1153, 24] width 85 height 16
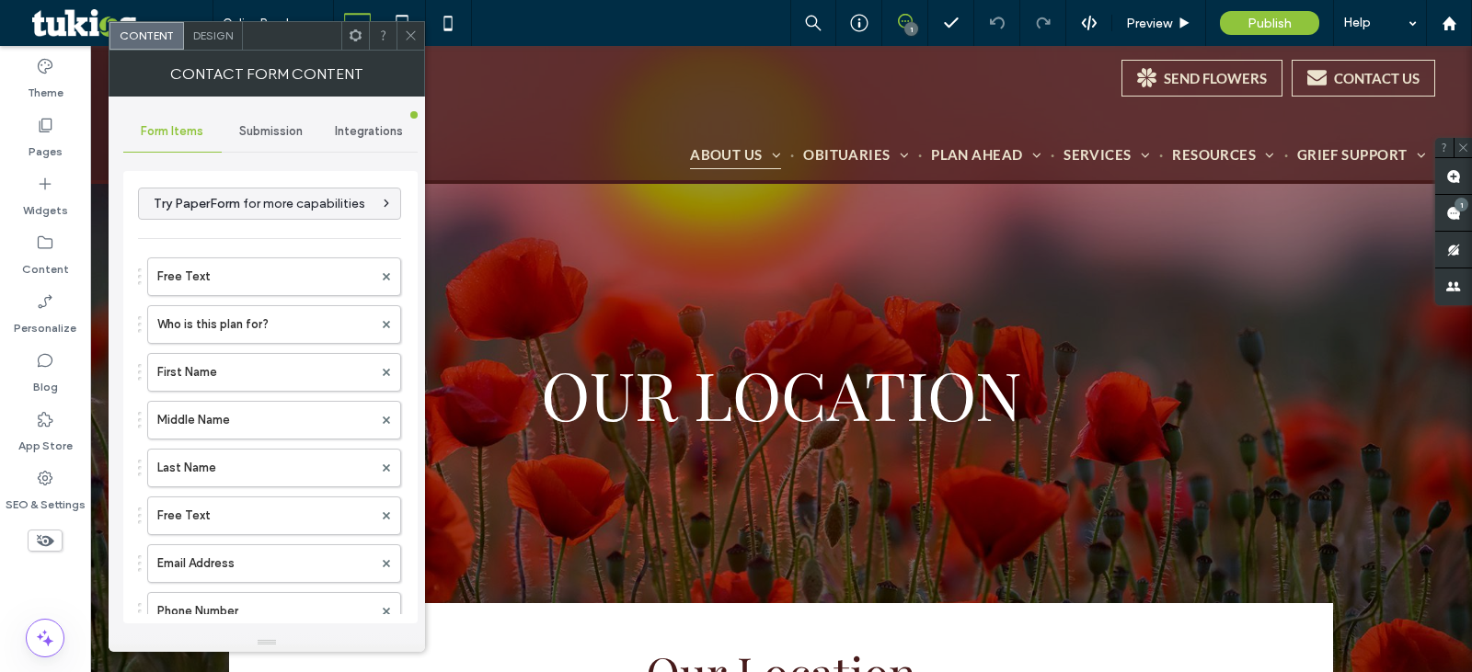
click at [291, 122] on div "Submission" at bounding box center [271, 131] width 98 height 40
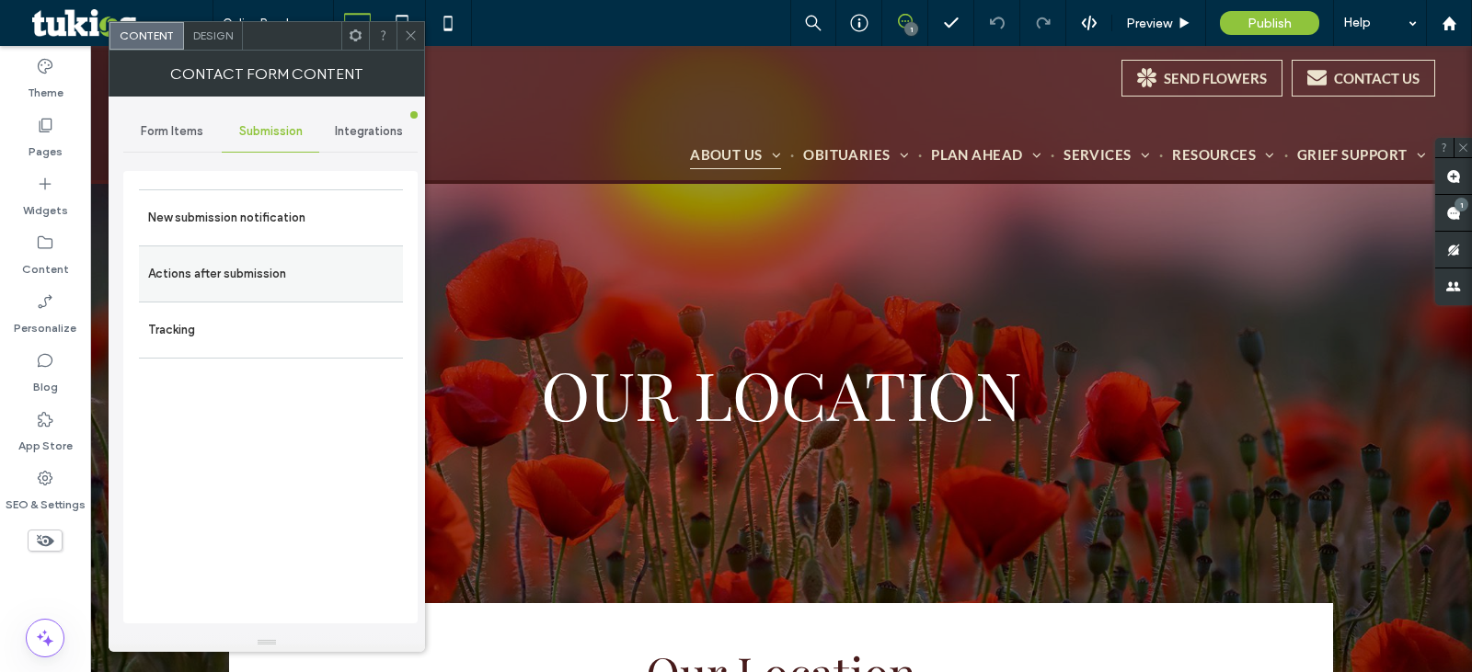
click at [267, 259] on label "Actions after submission" at bounding box center [271, 274] width 246 height 37
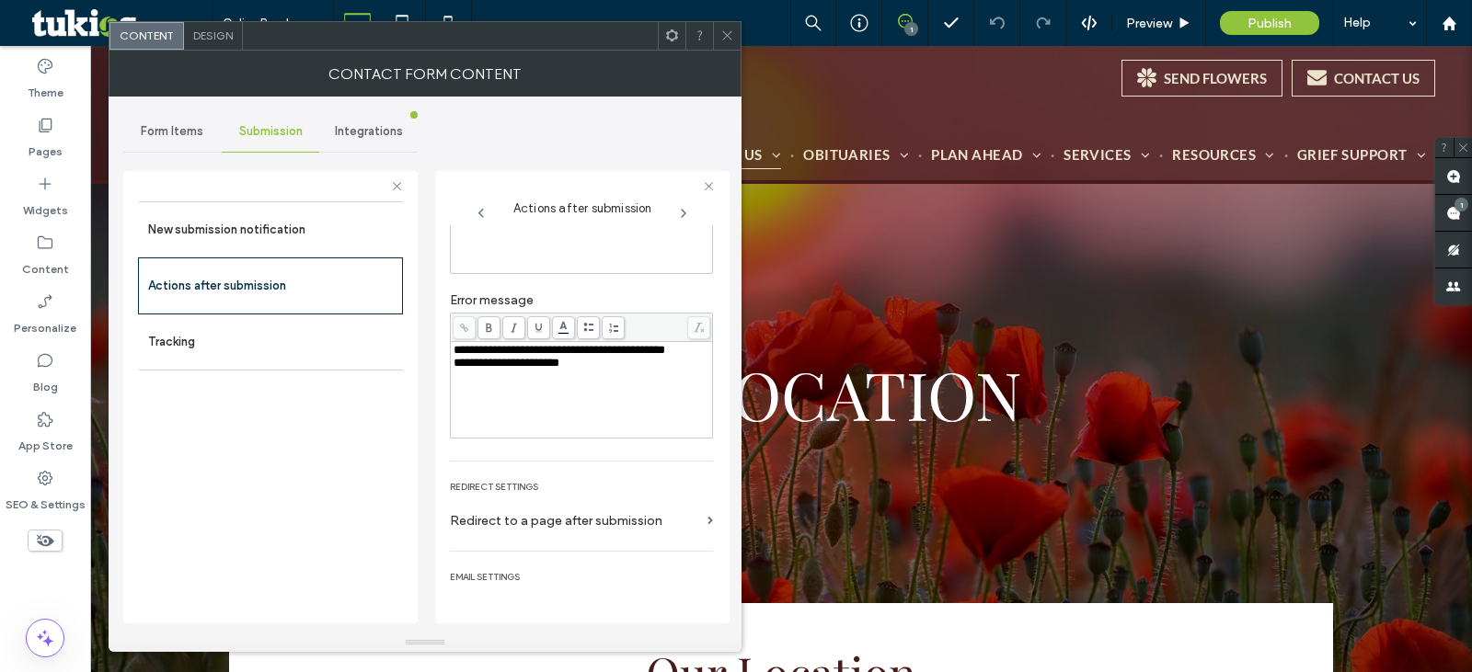
scroll to position [184, 0]
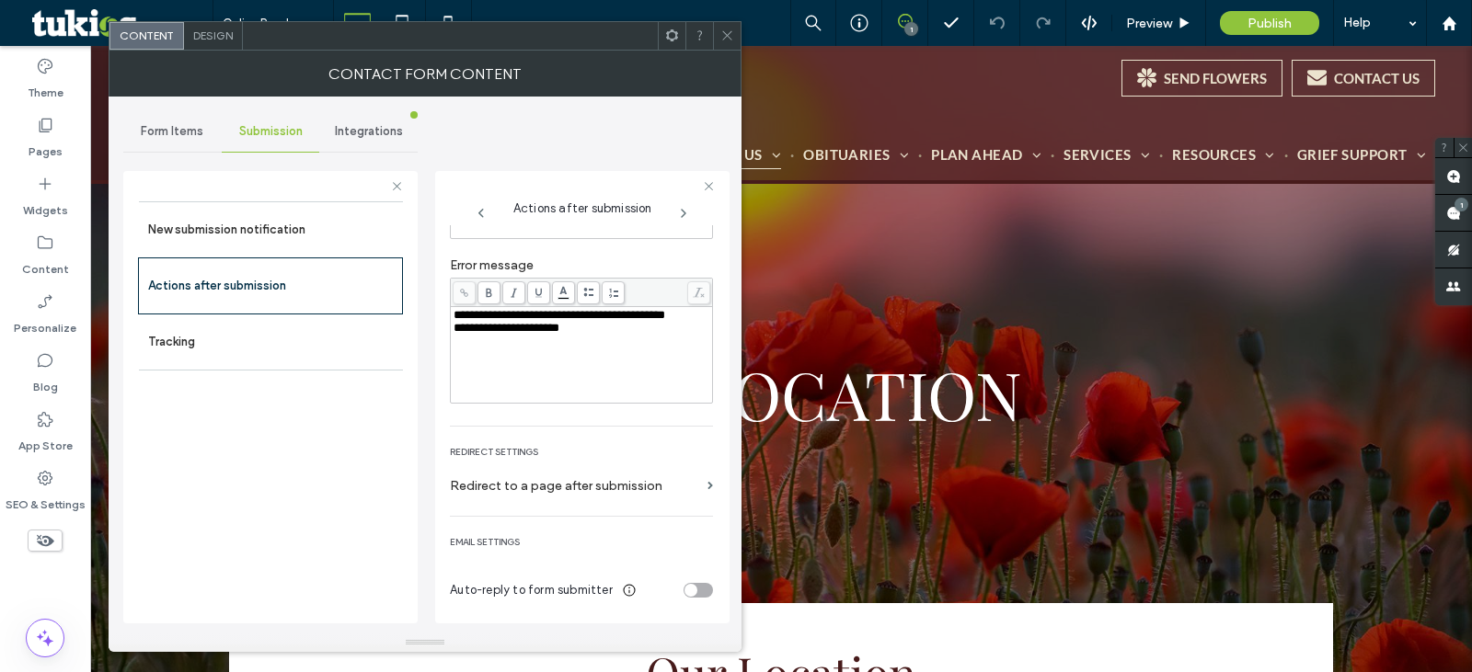
click at [688, 592] on div "toggle" at bounding box center [698, 590] width 29 height 15
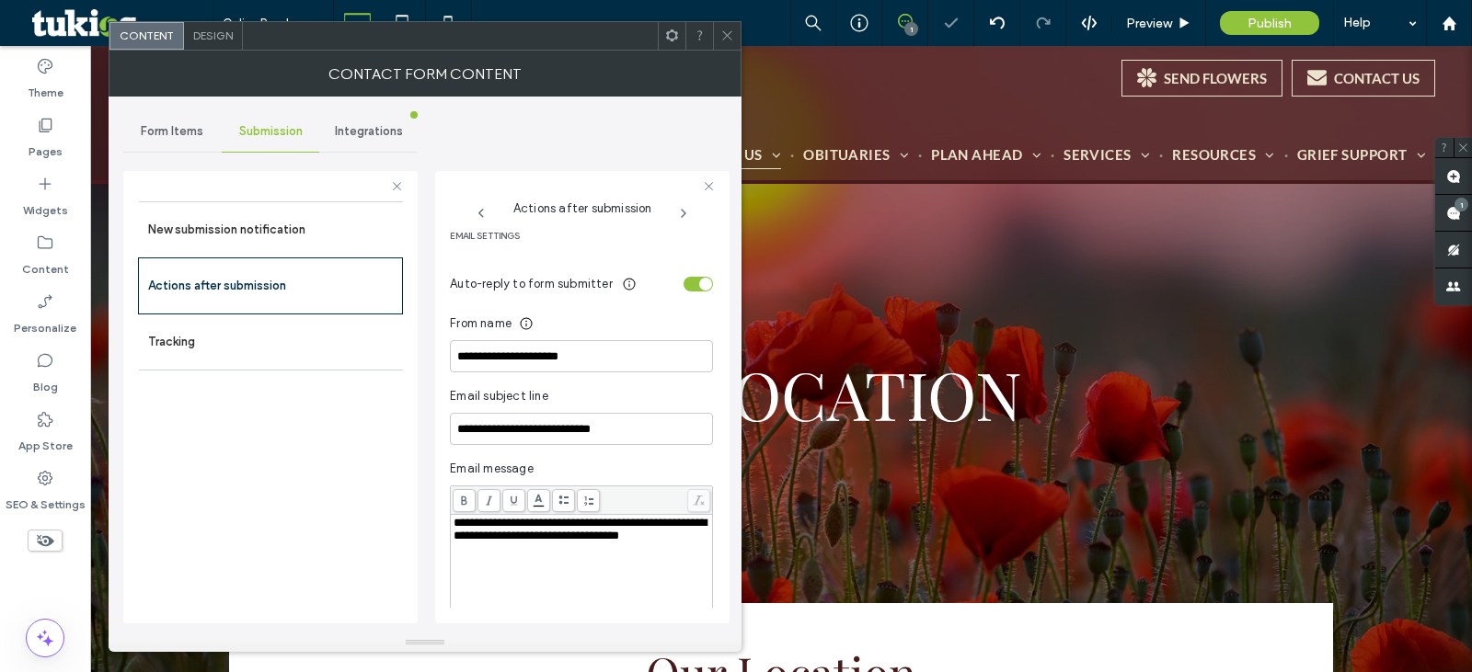
click at [686, 288] on div "toggle" at bounding box center [698, 284] width 29 height 15
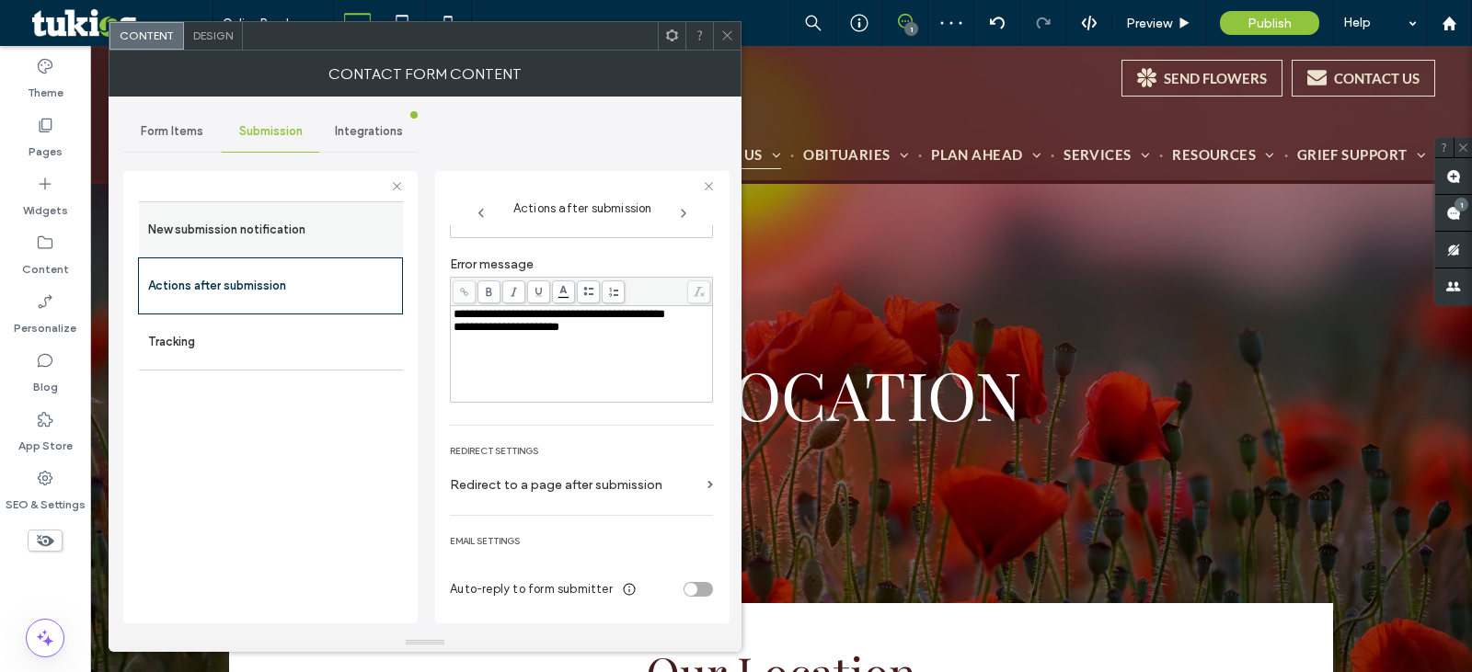
click at [305, 233] on label "New submission notification" at bounding box center [271, 230] width 246 height 37
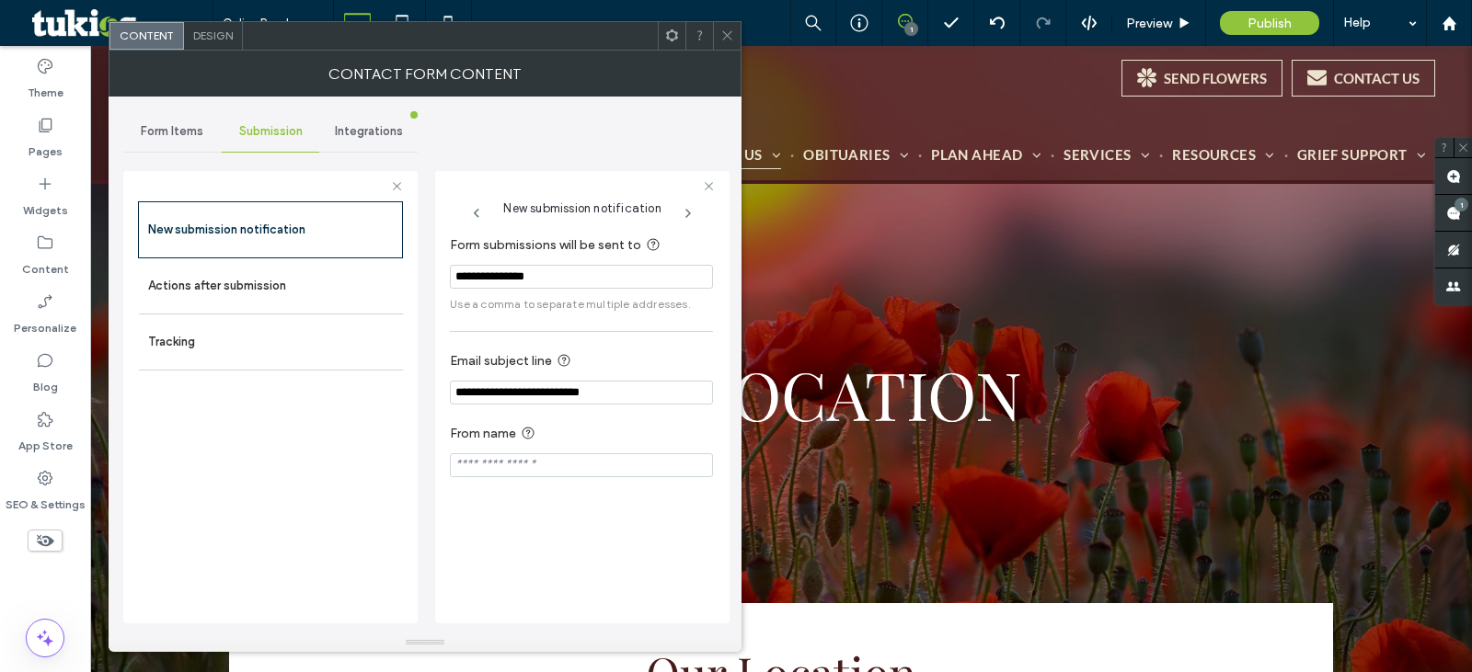
click at [176, 132] on span "Form Items" at bounding box center [172, 131] width 63 height 15
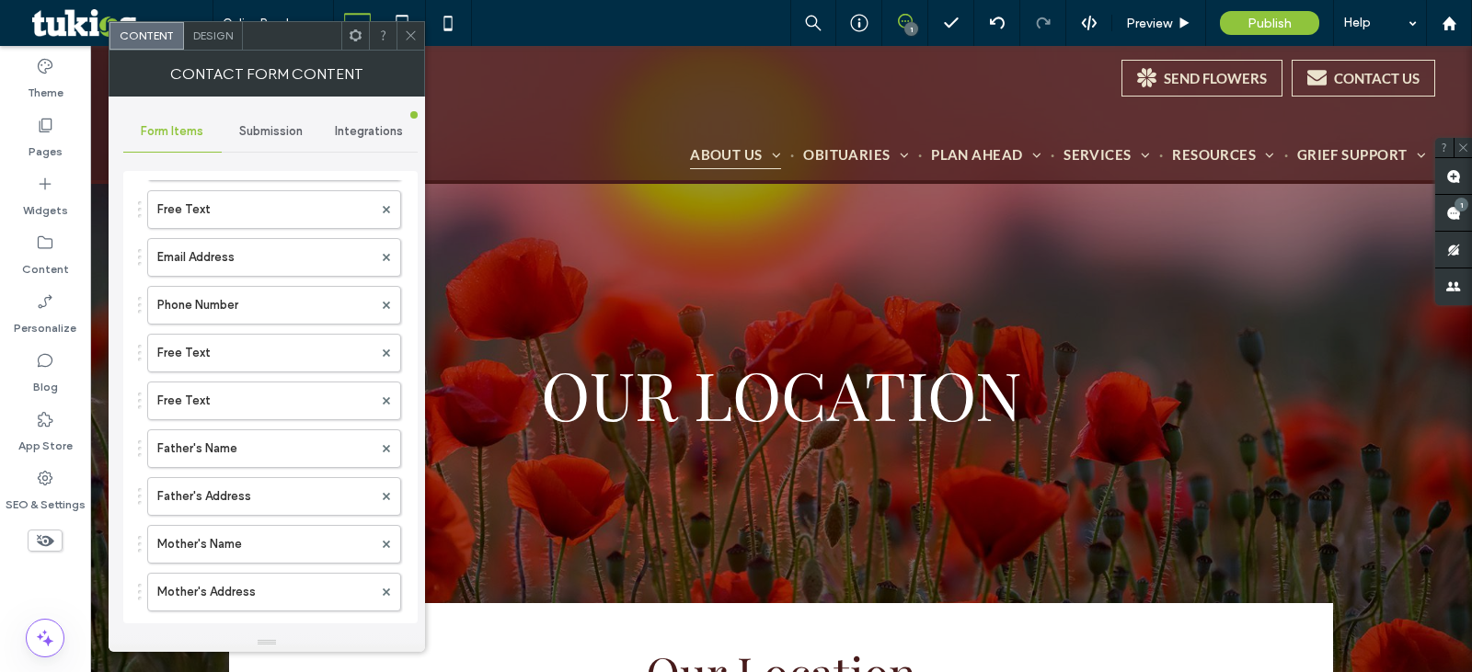
scroll to position [614, 0]
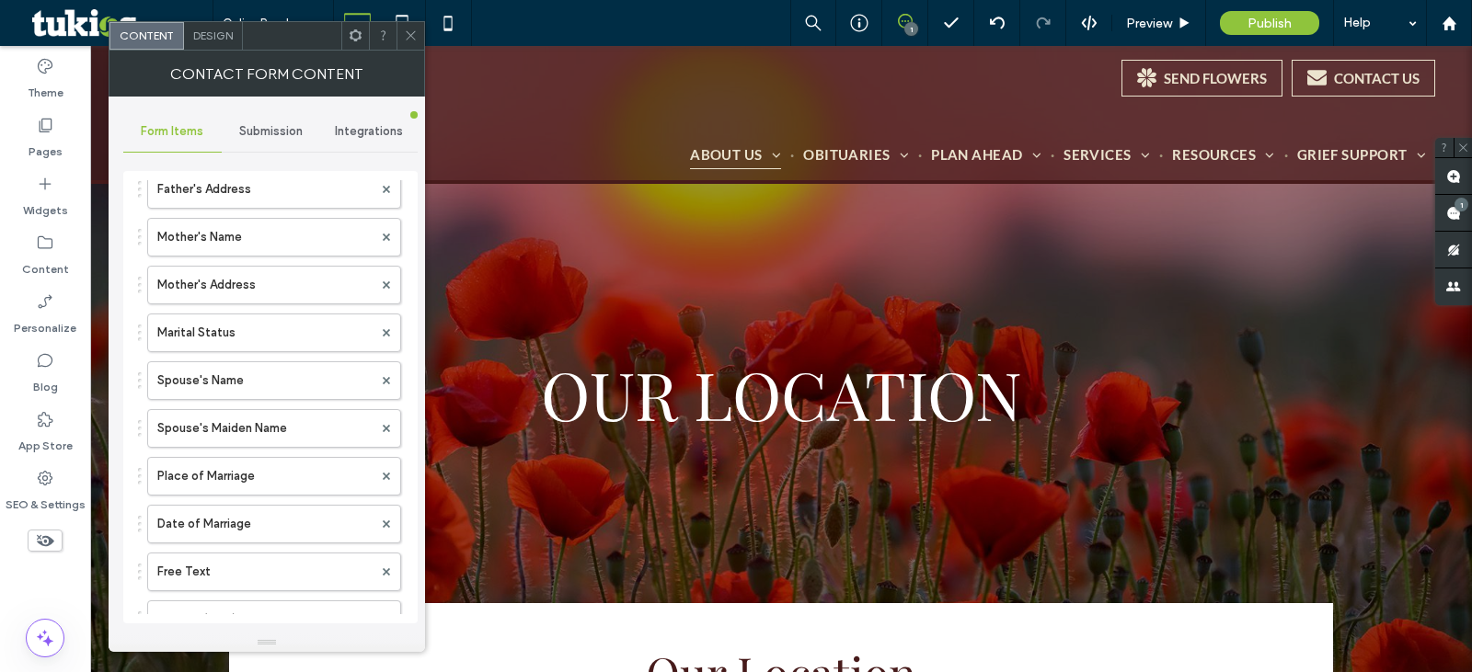
click at [312, 328] on label "Marital Status" at bounding box center [264, 333] width 215 height 37
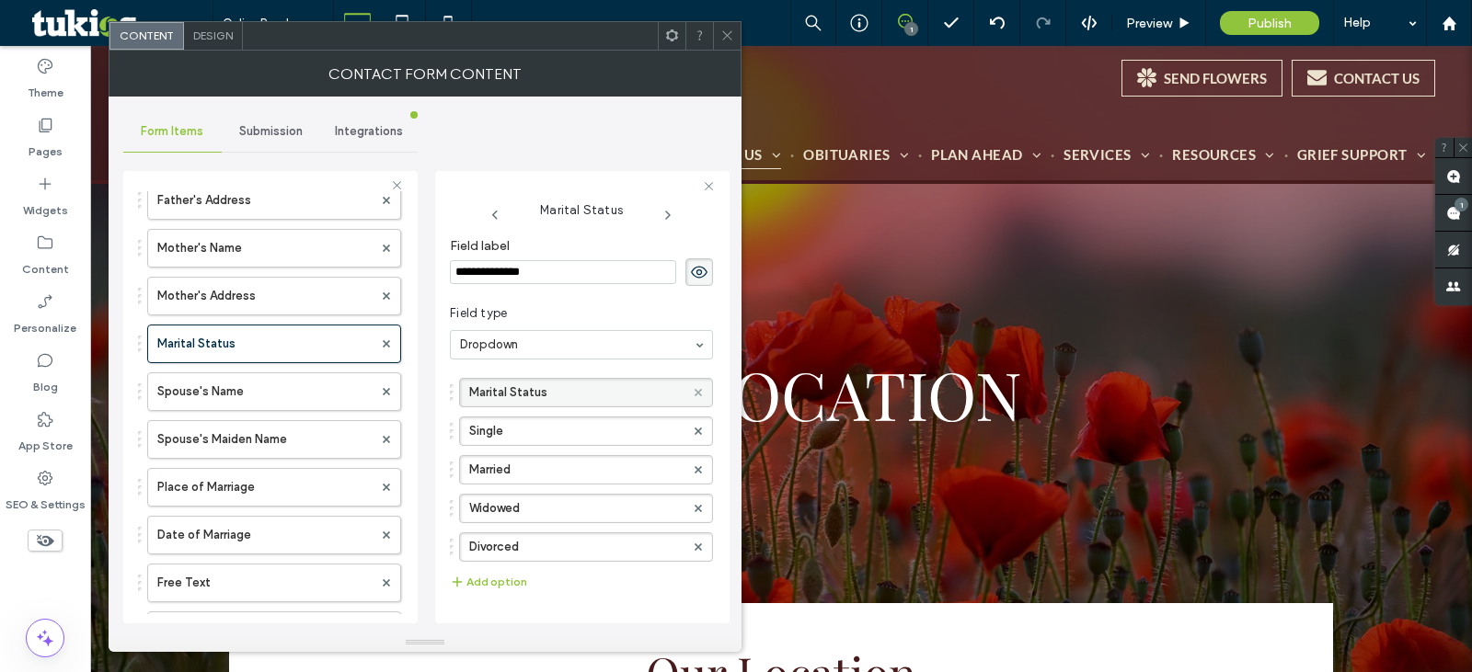
click at [695, 396] on icon at bounding box center [698, 392] width 7 height 7
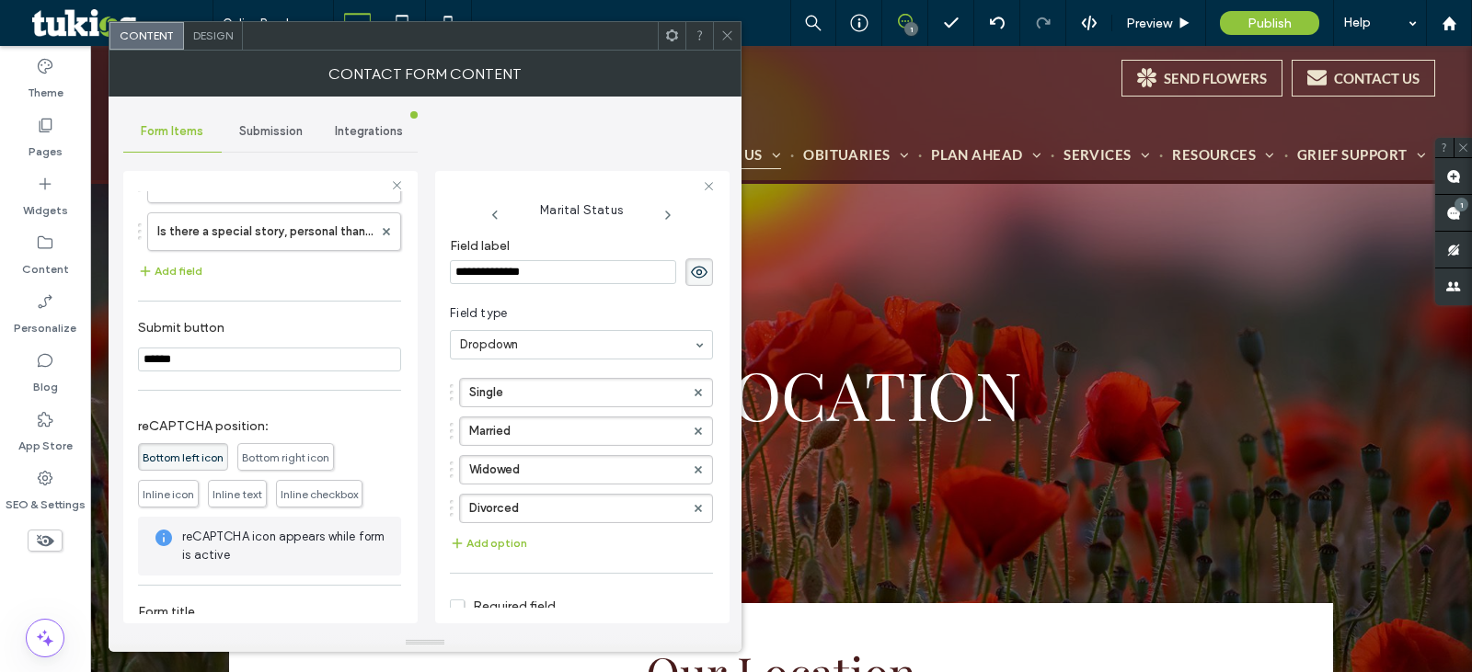
scroll to position [2453, 0]
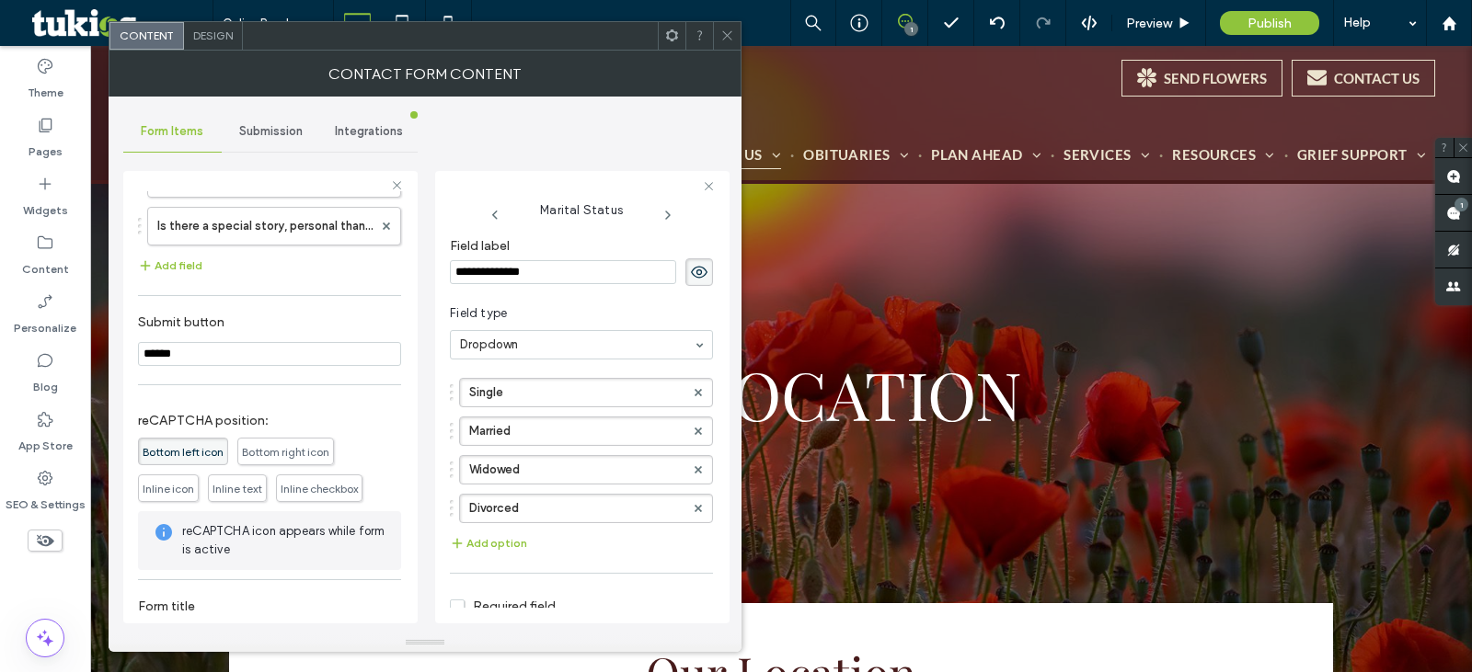
click at [718, 34] on div at bounding box center [727, 36] width 28 height 28
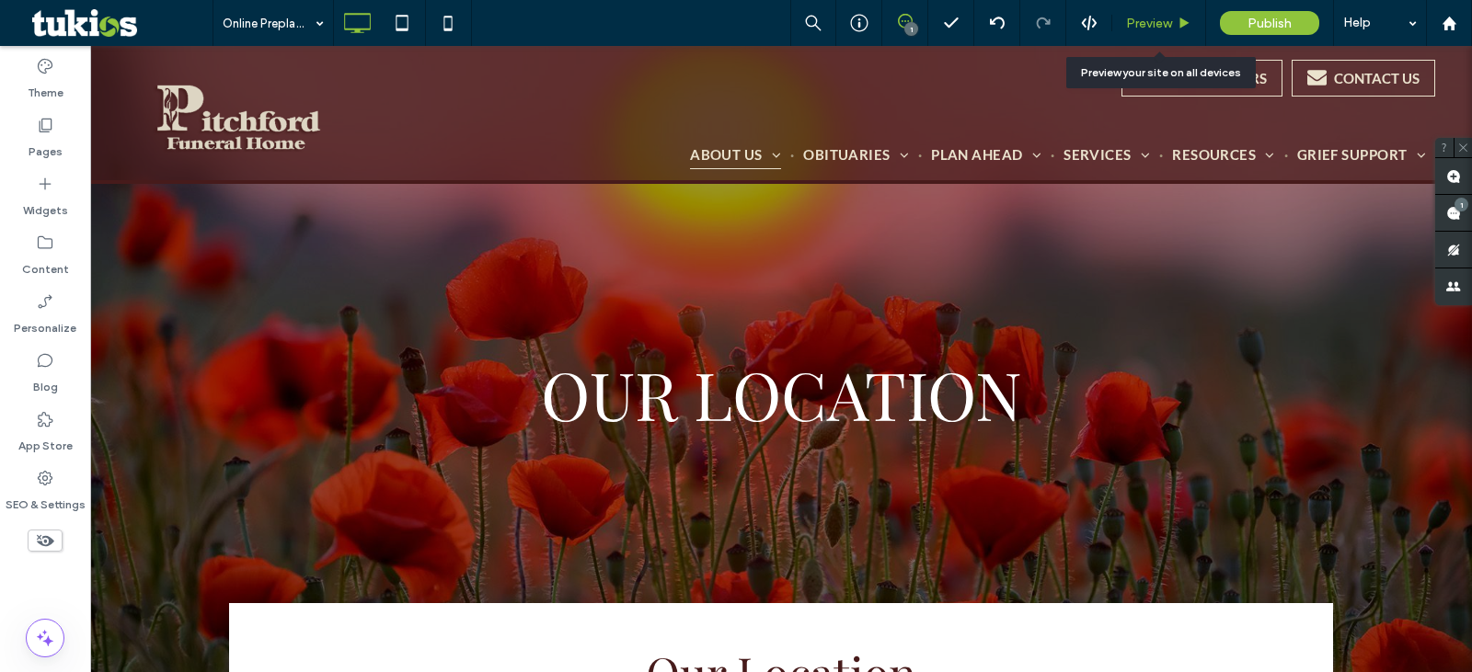
click at [1135, 29] on span "Preview" at bounding box center [1149, 24] width 46 height 16
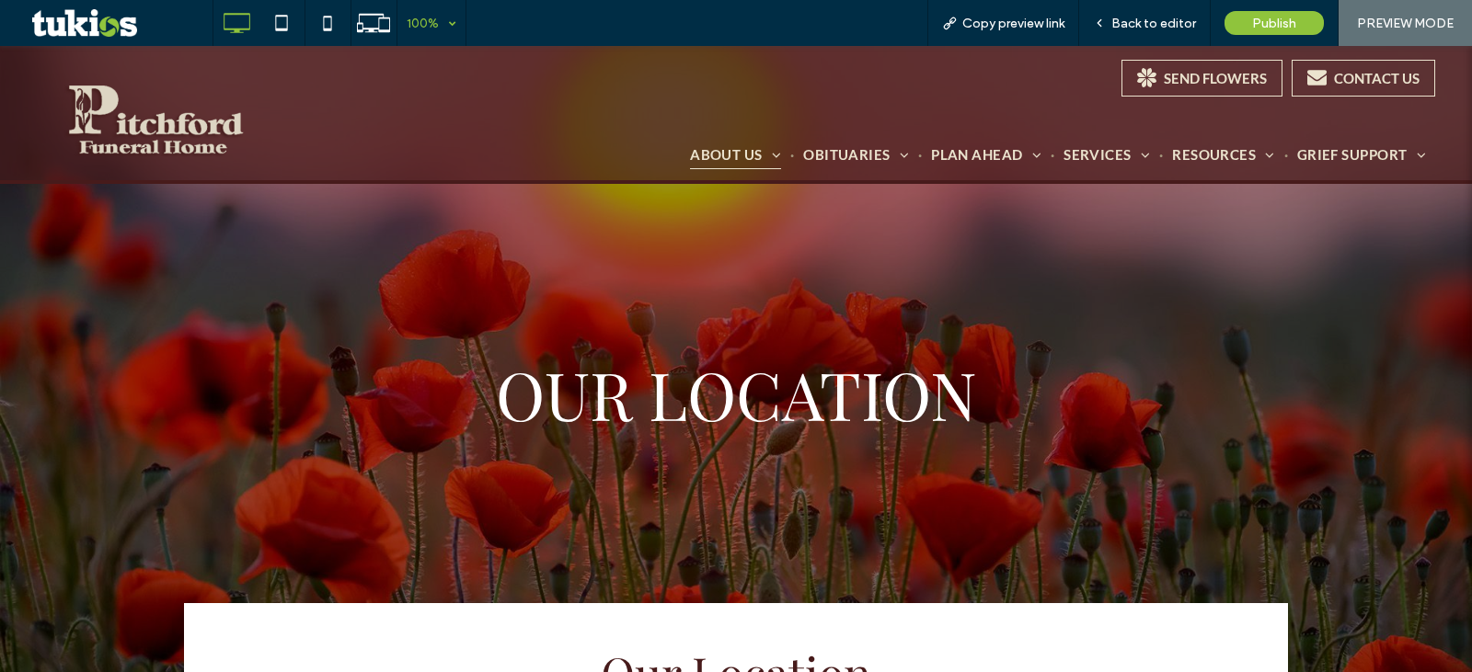
click at [437, 18] on div "100%" at bounding box center [423, 23] width 52 height 46
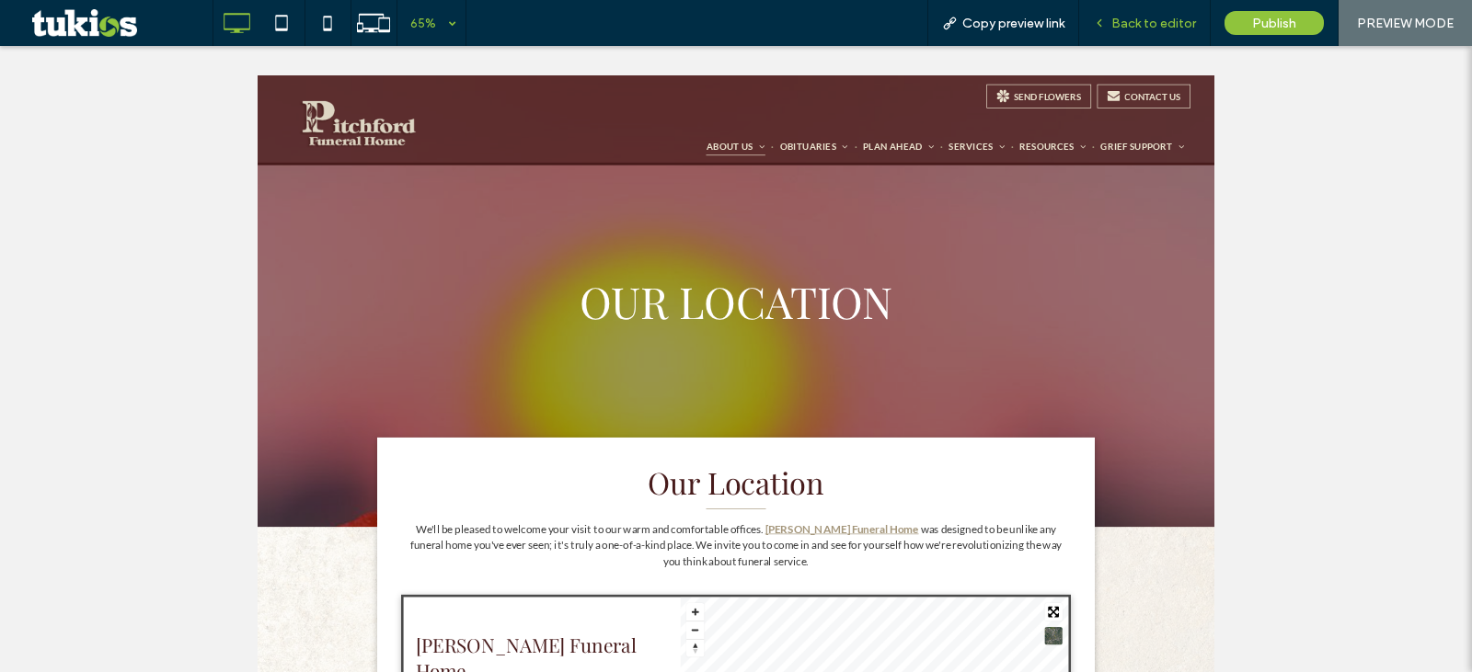
click at [1144, 24] on span "Back to editor" at bounding box center [1153, 24] width 85 height 16
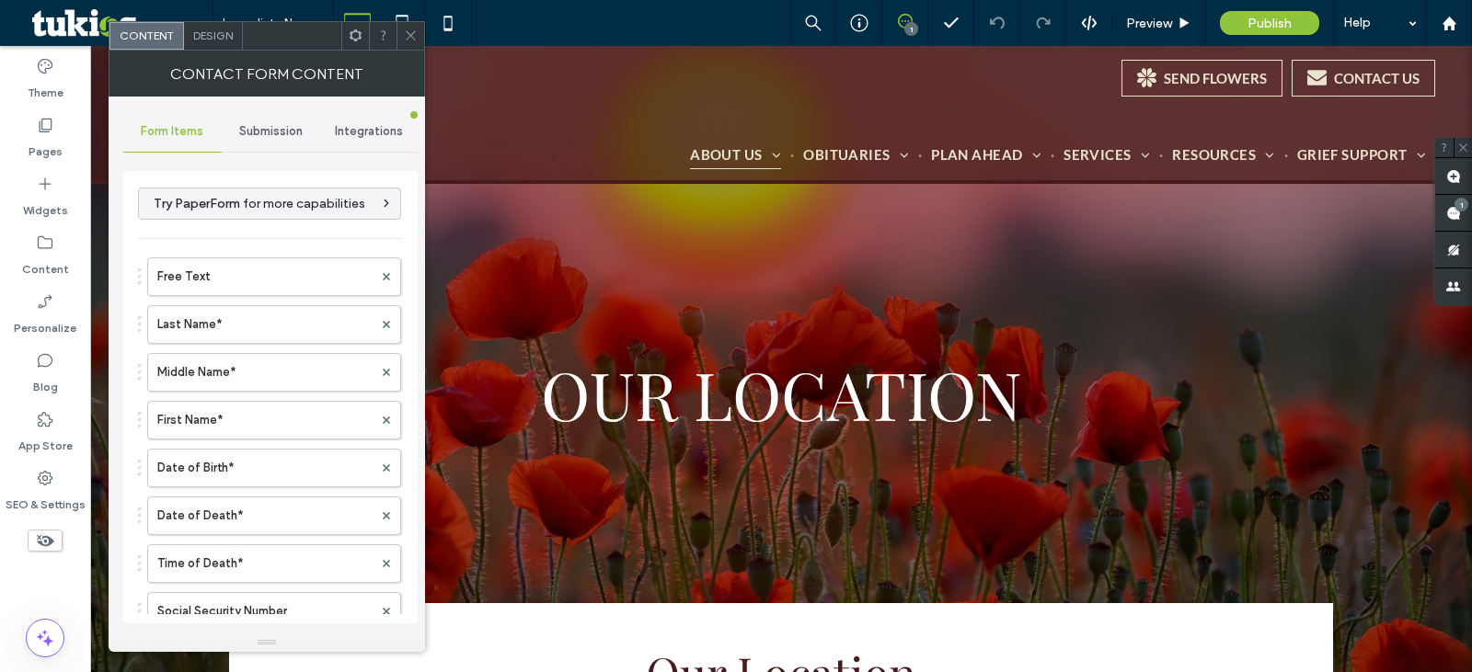
type input "******"
type input "**********"
click at [281, 136] on span "Submission" at bounding box center [270, 131] width 63 height 15
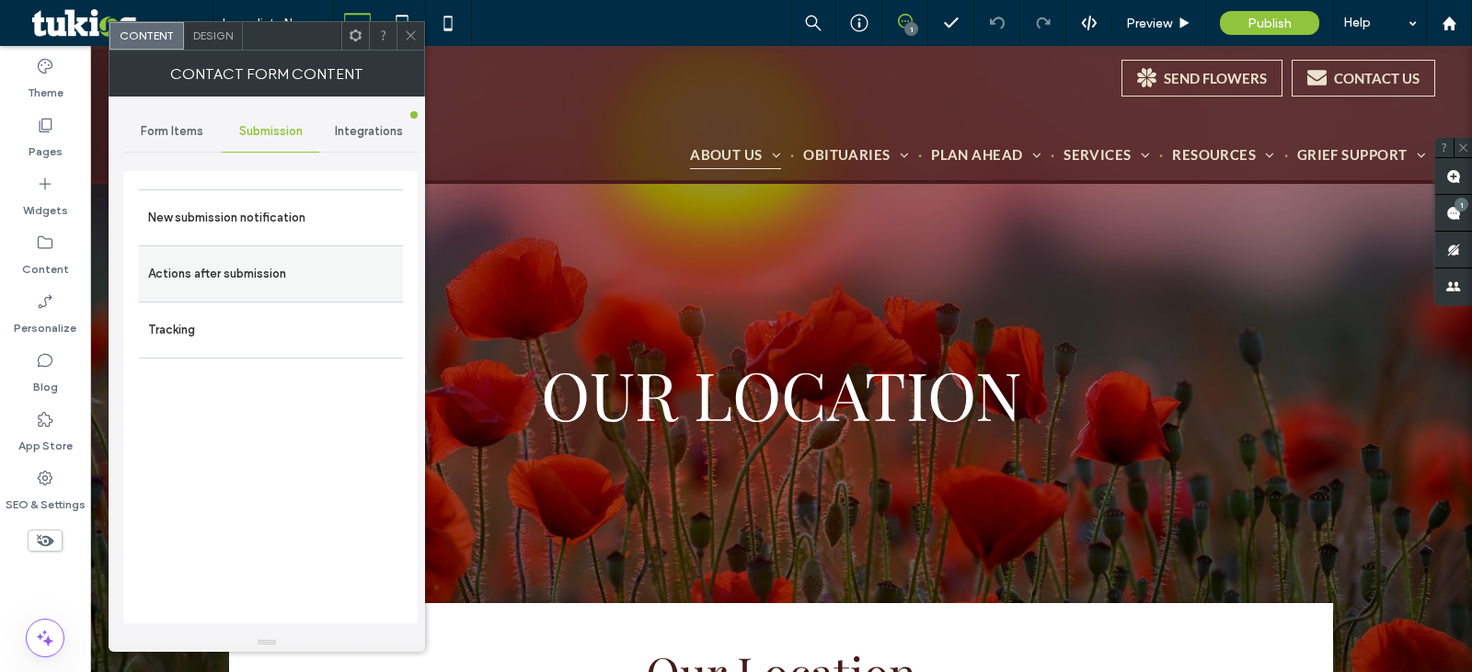
click at [279, 259] on label "Actions after submission" at bounding box center [271, 274] width 246 height 37
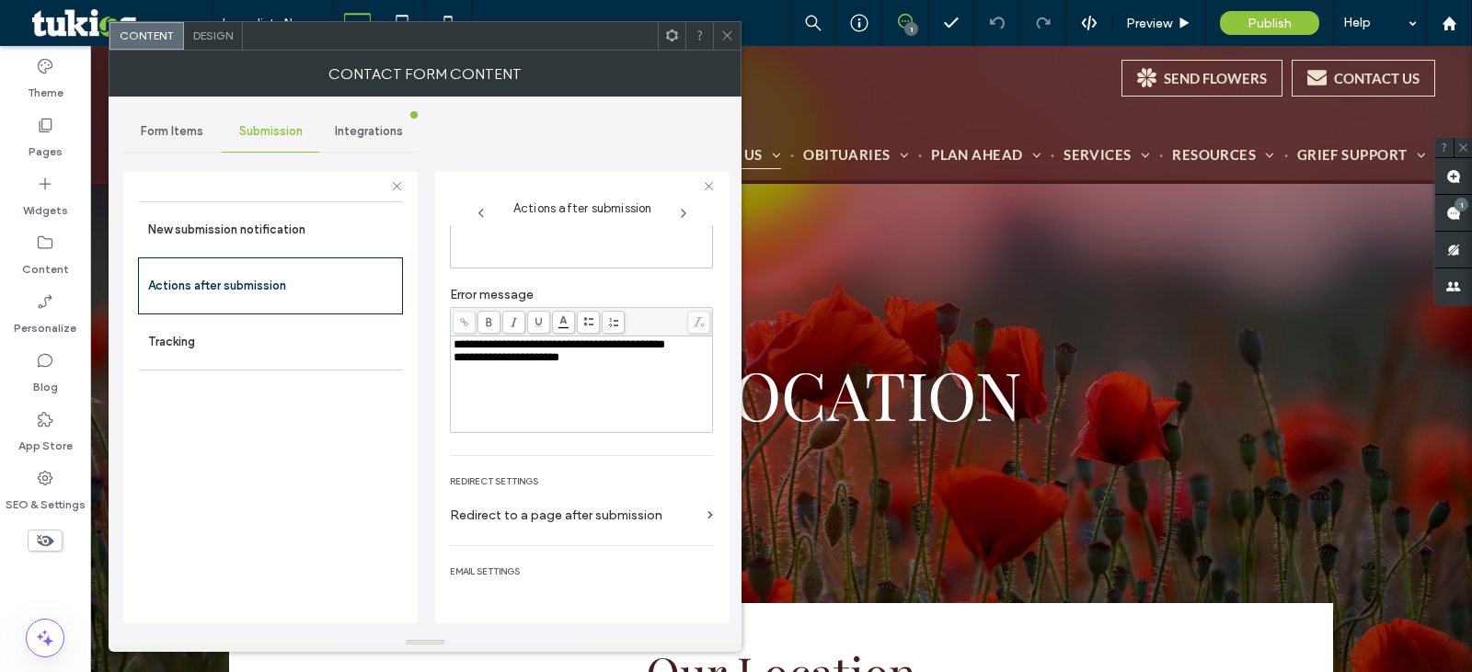
scroll to position [184, 0]
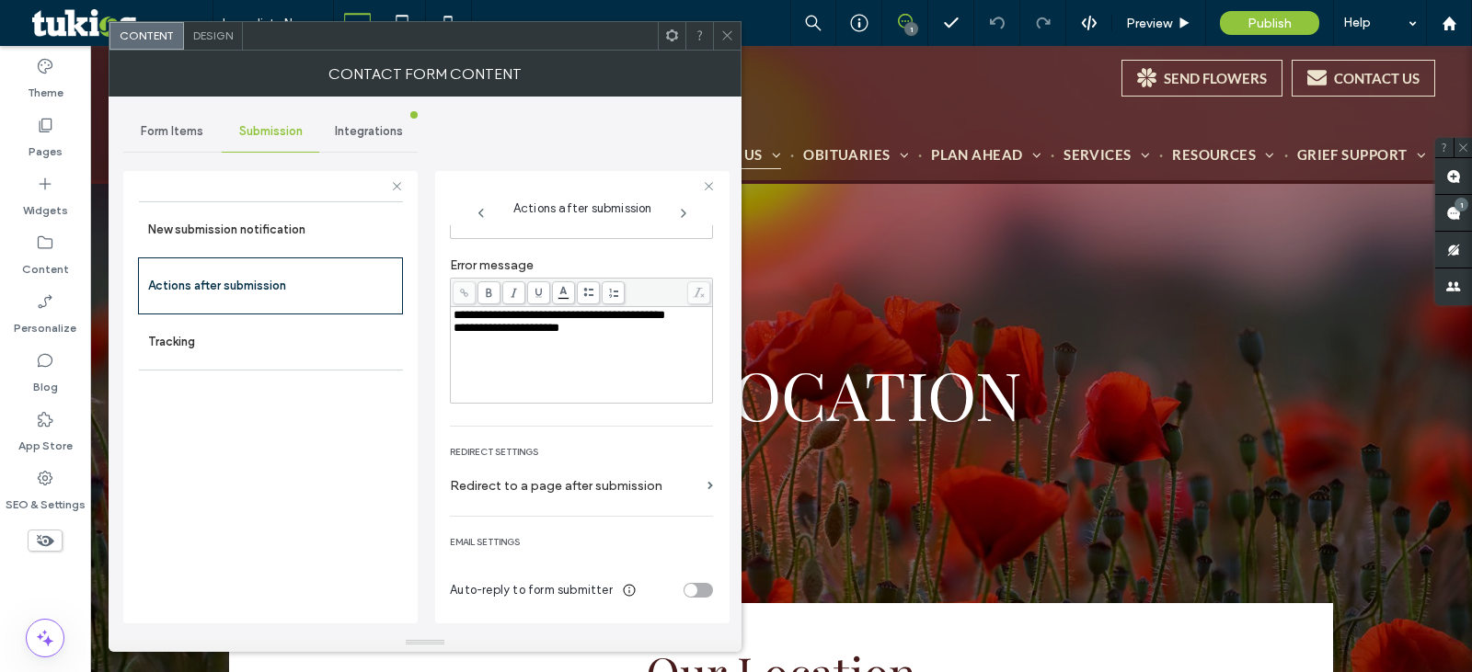
click at [685, 590] on div "toggle" at bounding box center [690, 590] width 13 height 13
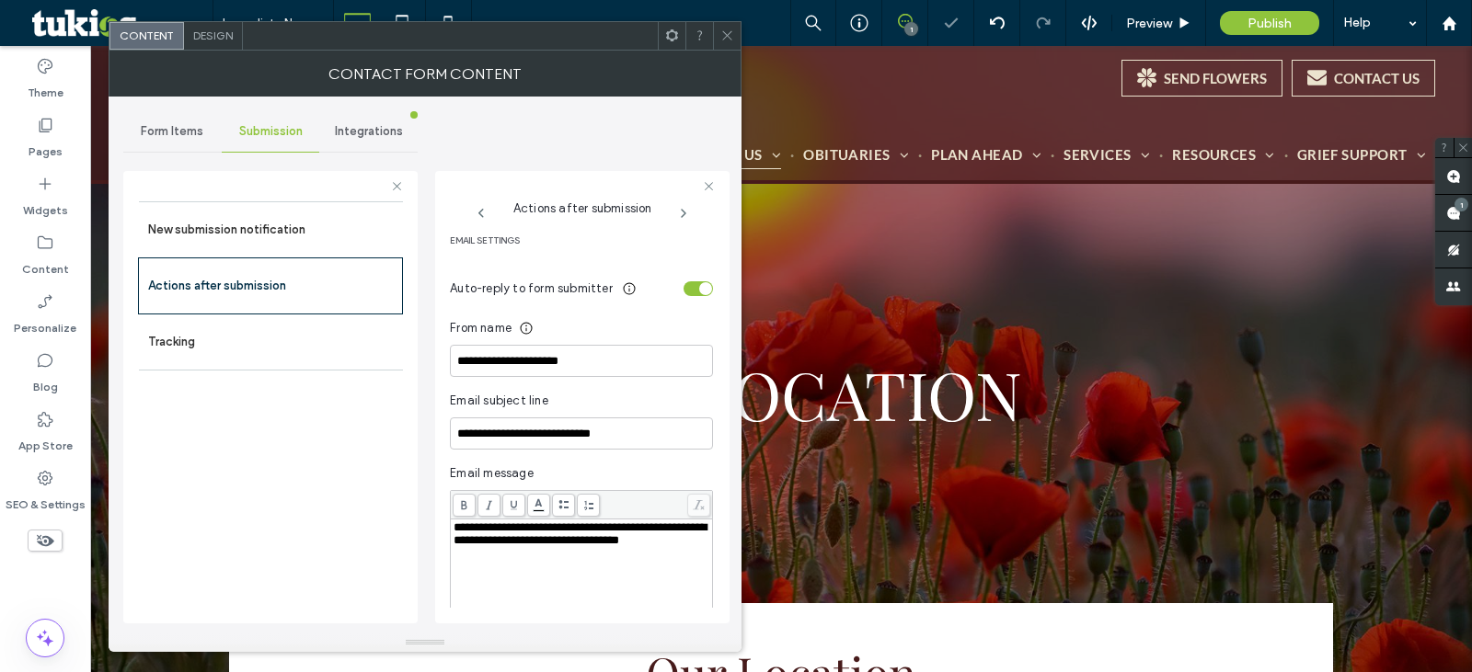
scroll to position [490, 0]
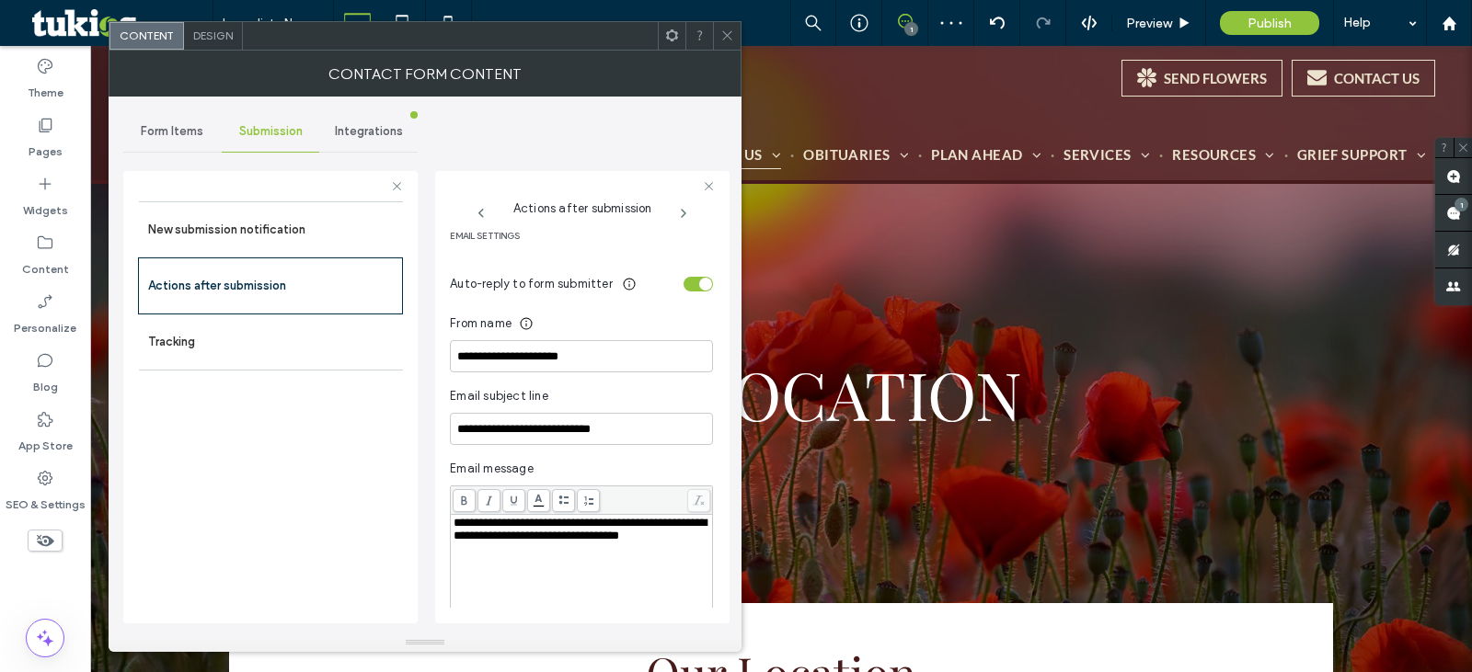
click at [686, 284] on div "toggle" at bounding box center [698, 284] width 29 height 15
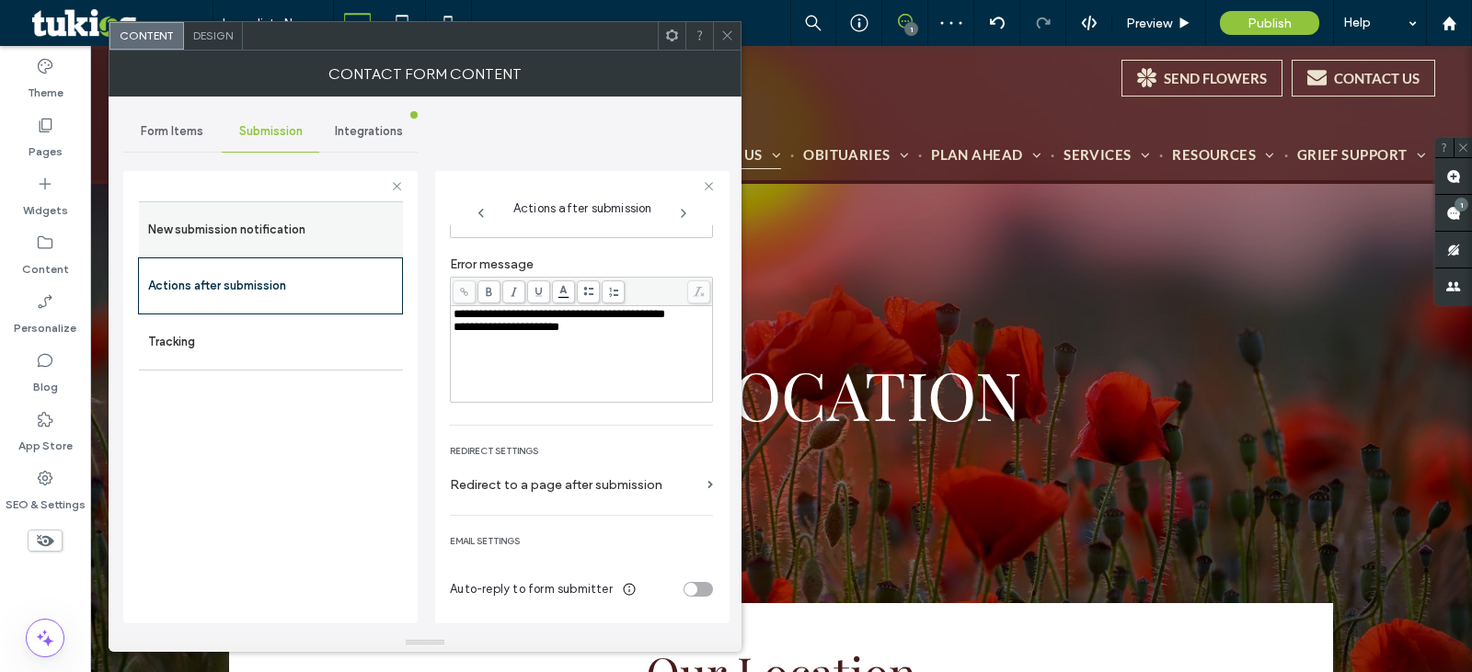
click at [287, 247] on label "New submission notification" at bounding box center [271, 230] width 246 height 37
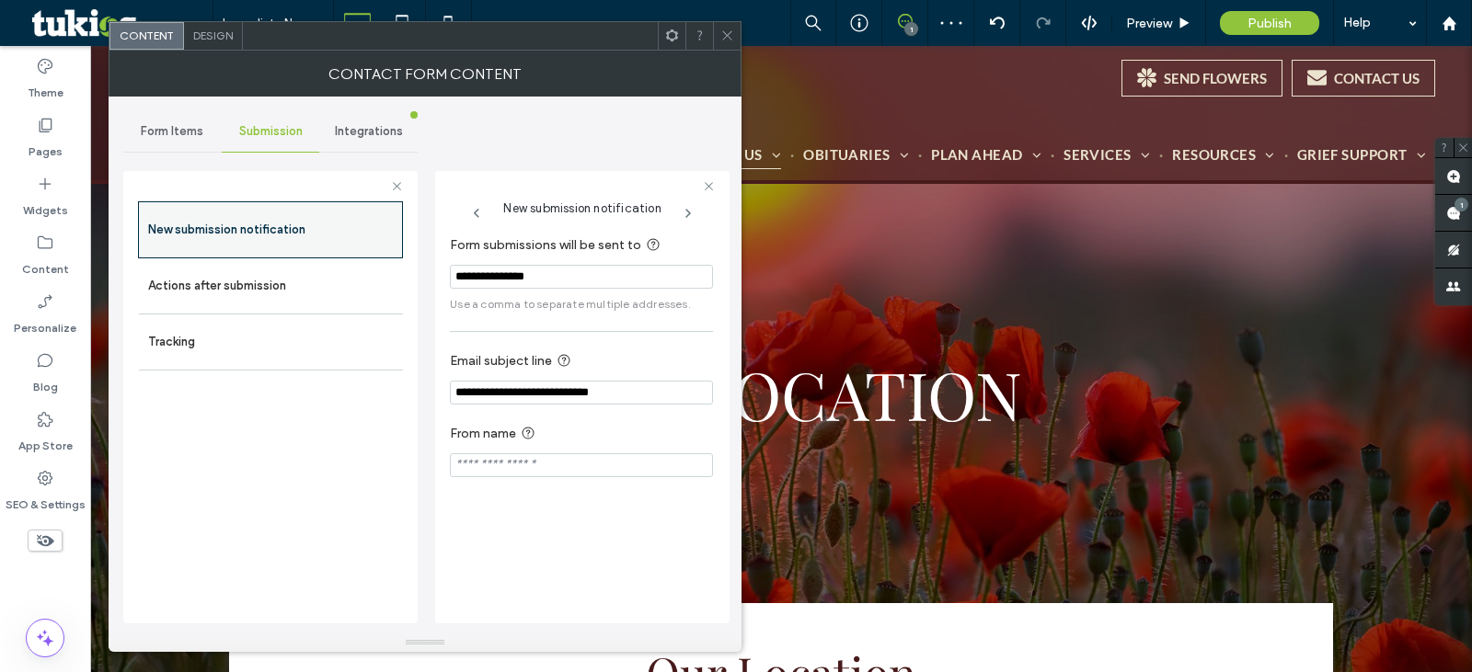
scroll to position [0, 0]
click at [157, 135] on span "Form Items" at bounding box center [172, 131] width 63 height 15
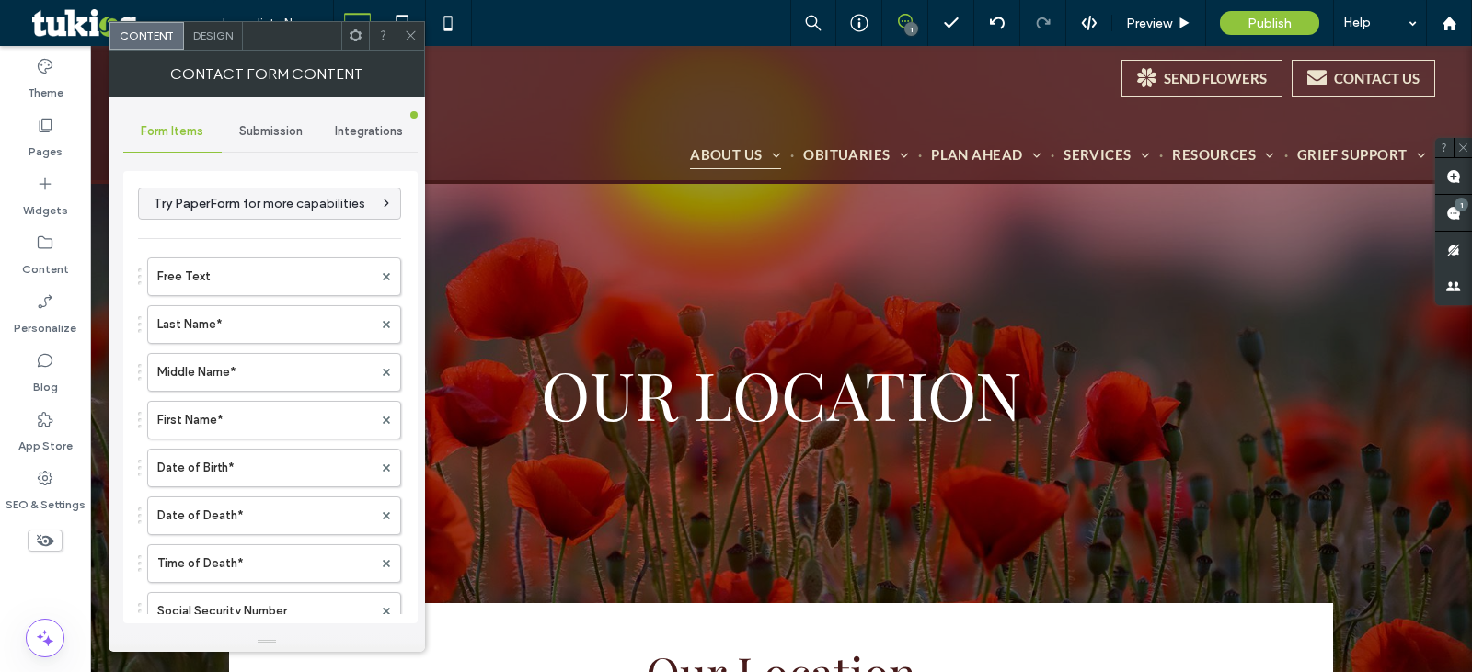
click at [418, 30] on div at bounding box center [410, 36] width 28 height 28
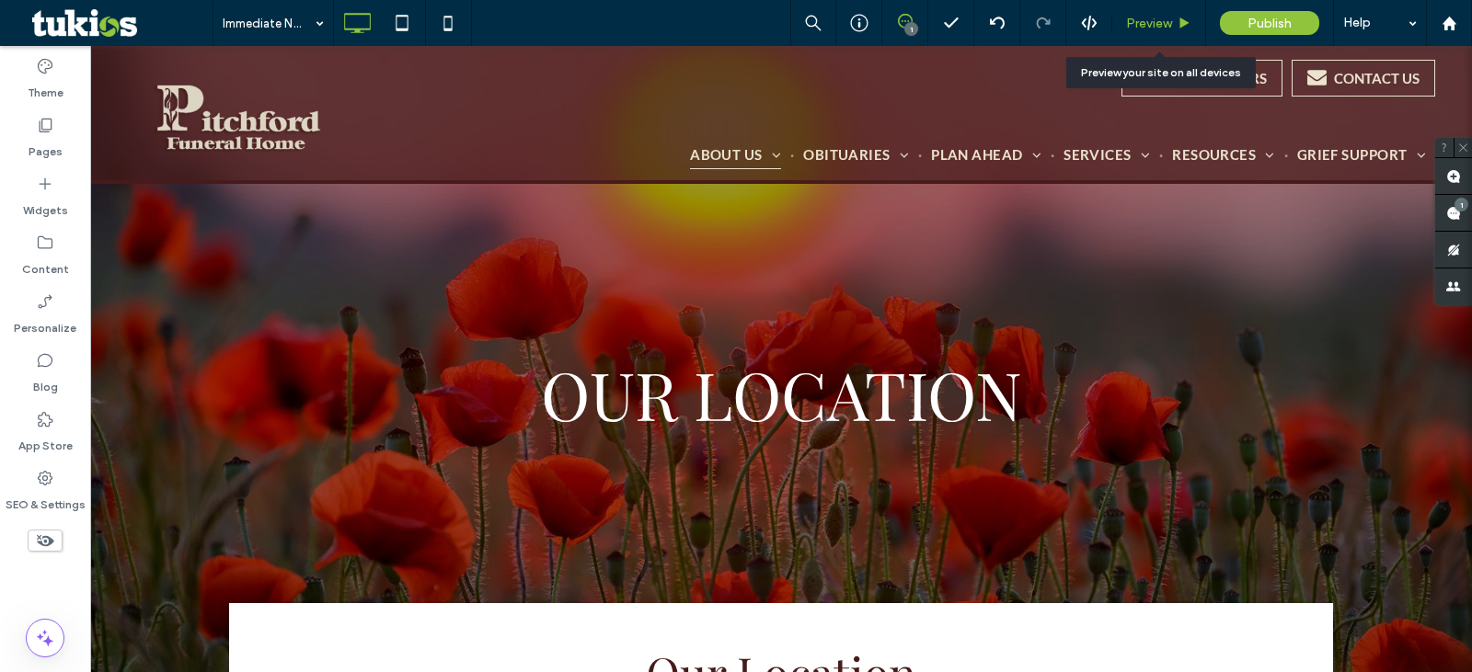
click at [1133, 20] on span "Preview" at bounding box center [1149, 24] width 46 height 16
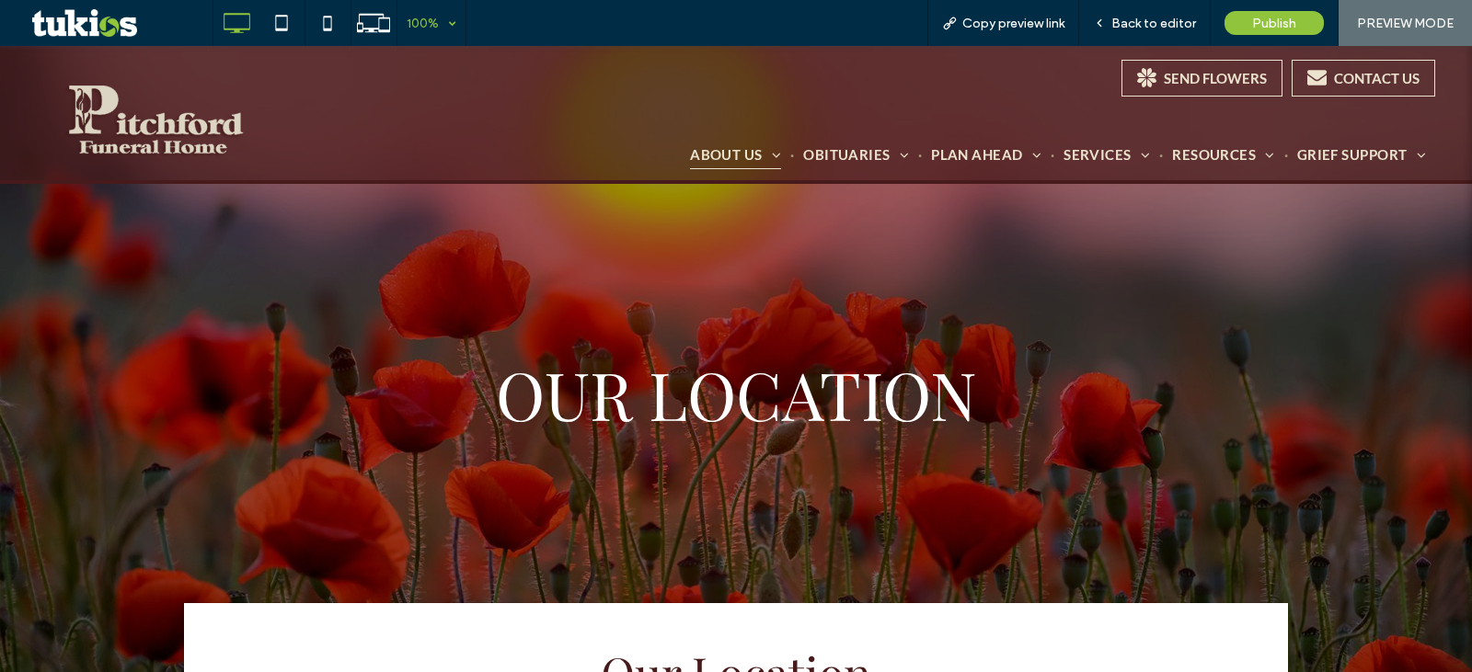
click at [439, 17] on div "100%" at bounding box center [423, 23] width 52 height 46
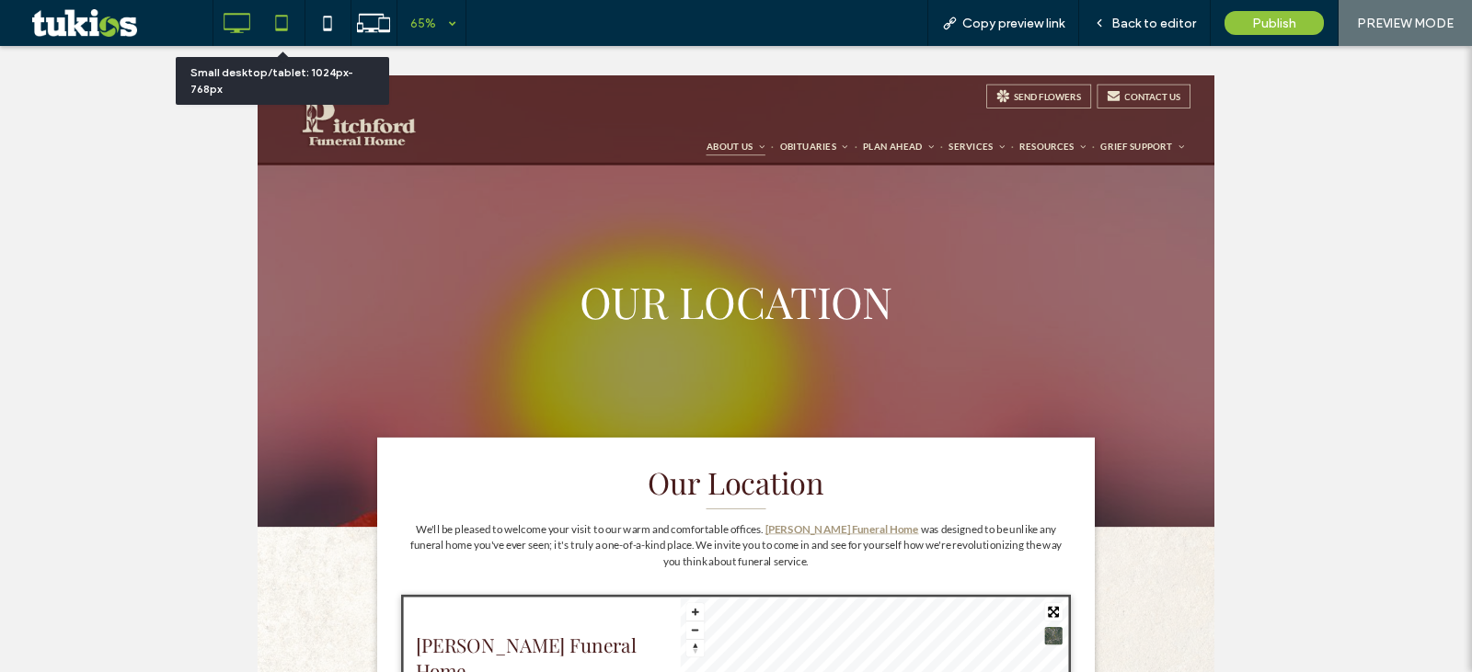
click at [272, 17] on icon at bounding box center [281, 23] width 37 height 37
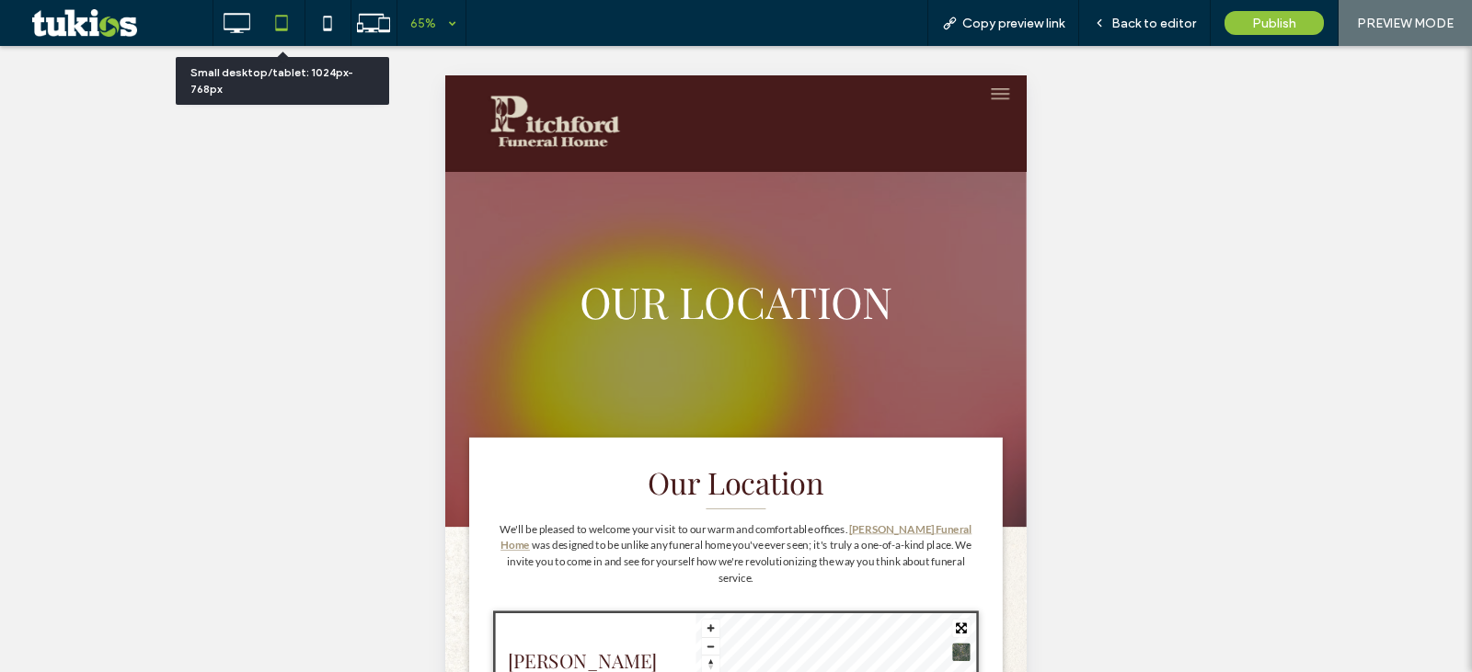
click at [259, 24] on div at bounding box center [281, 23] width 45 height 37
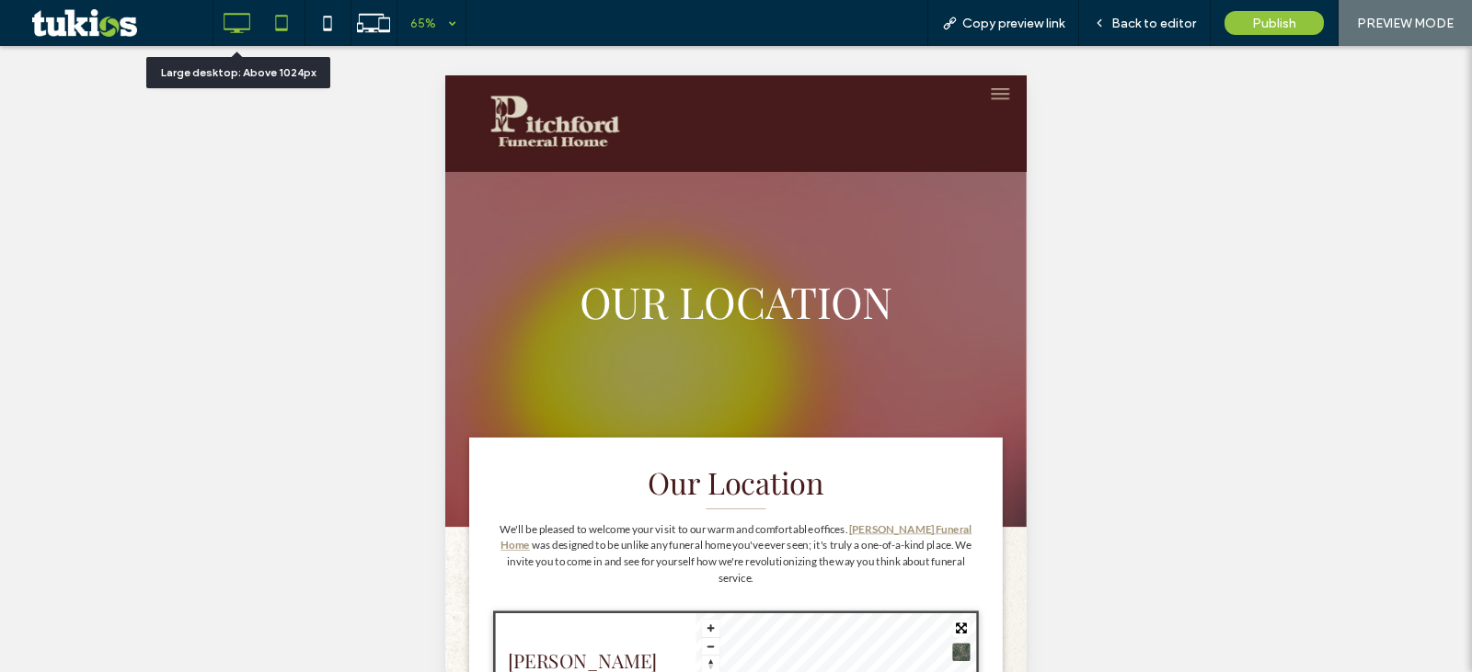
click at [247, 18] on icon at bounding box center [236, 23] width 37 height 37
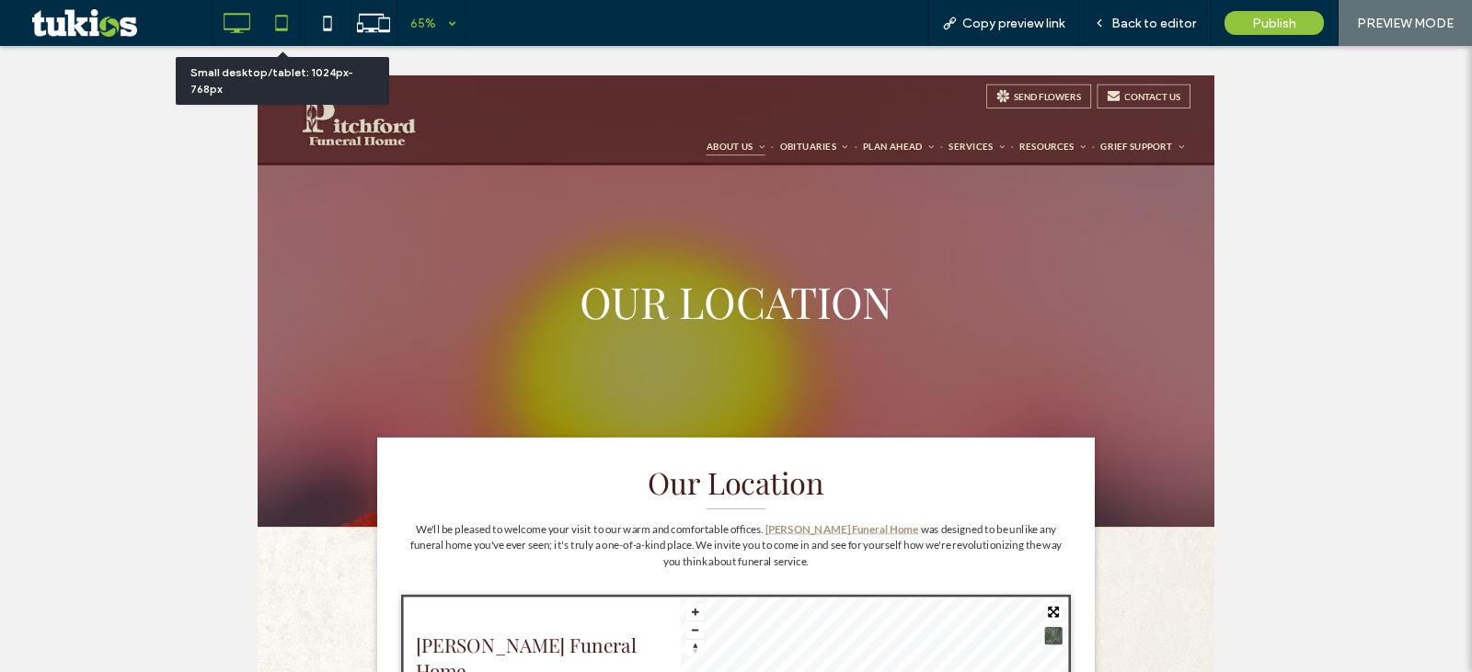
click at [294, 29] on icon at bounding box center [281, 23] width 37 height 37
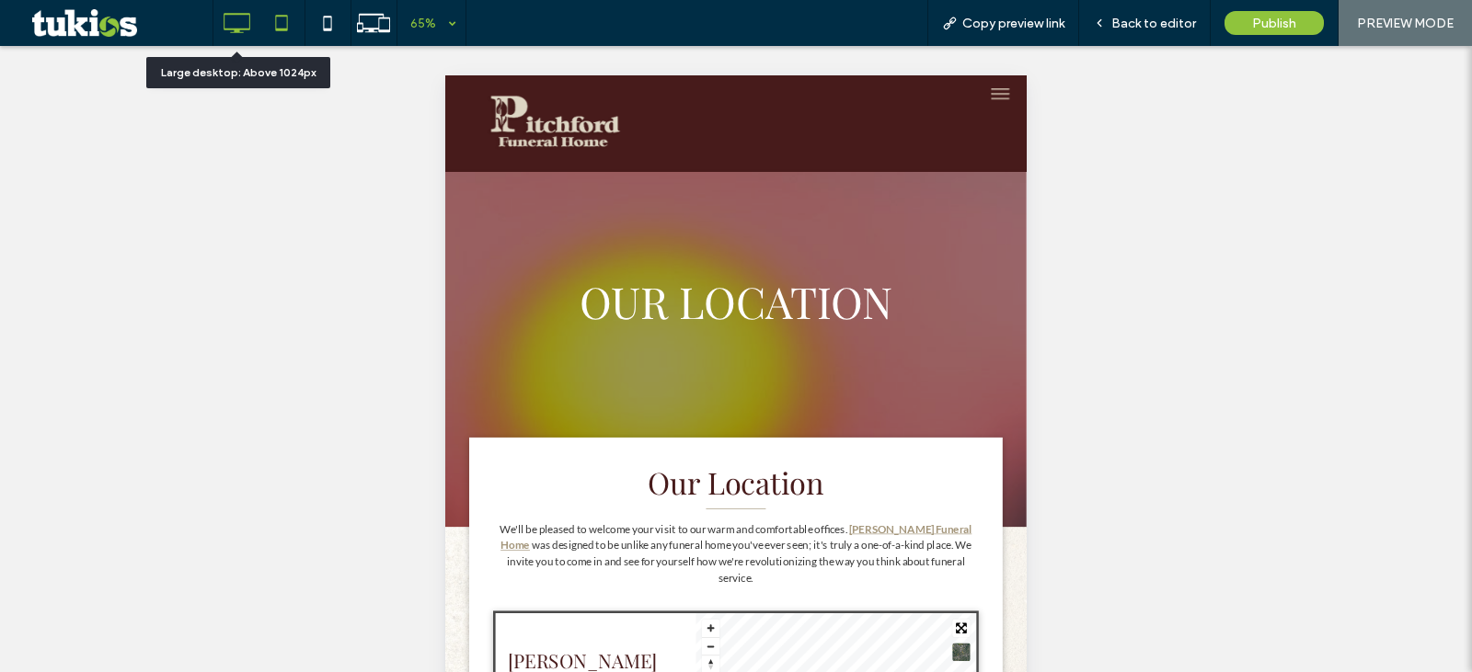
click at [246, 27] on icon at bounding box center [236, 23] width 37 height 37
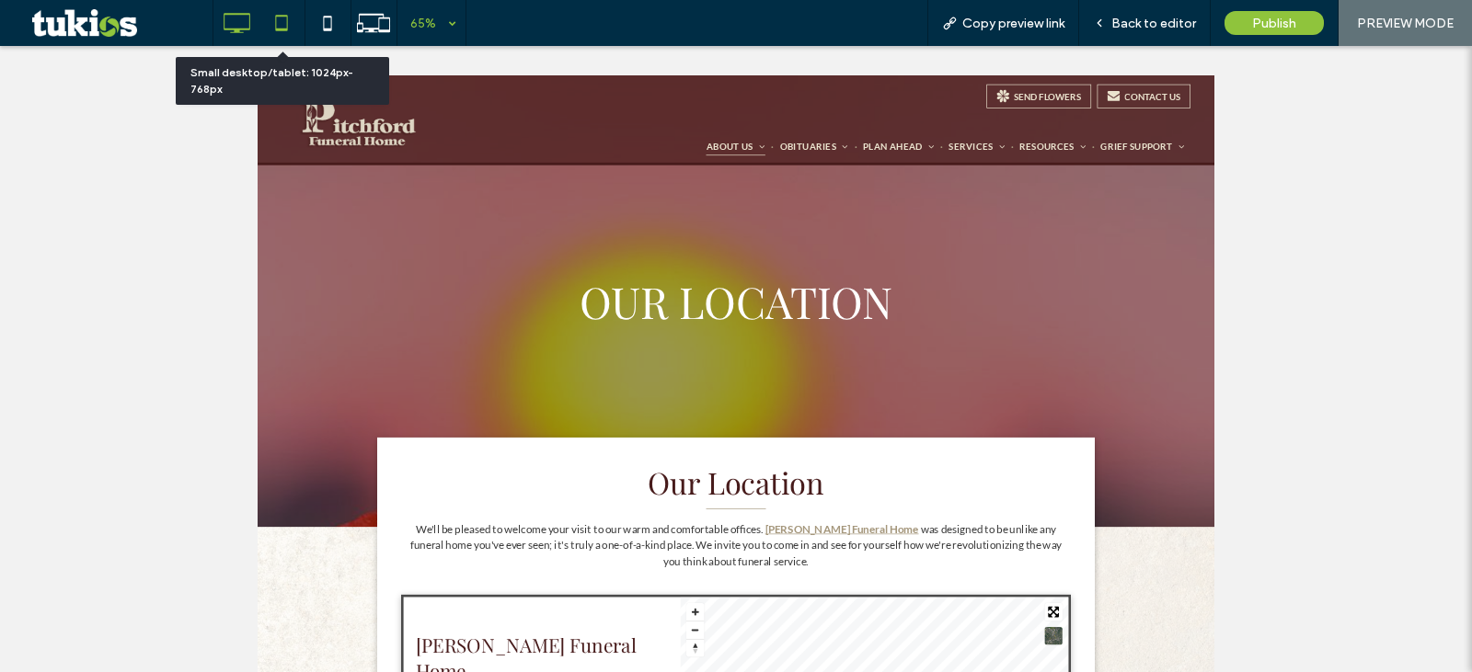
click at [271, 28] on icon at bounding box center [281, 23] width 37 height 37
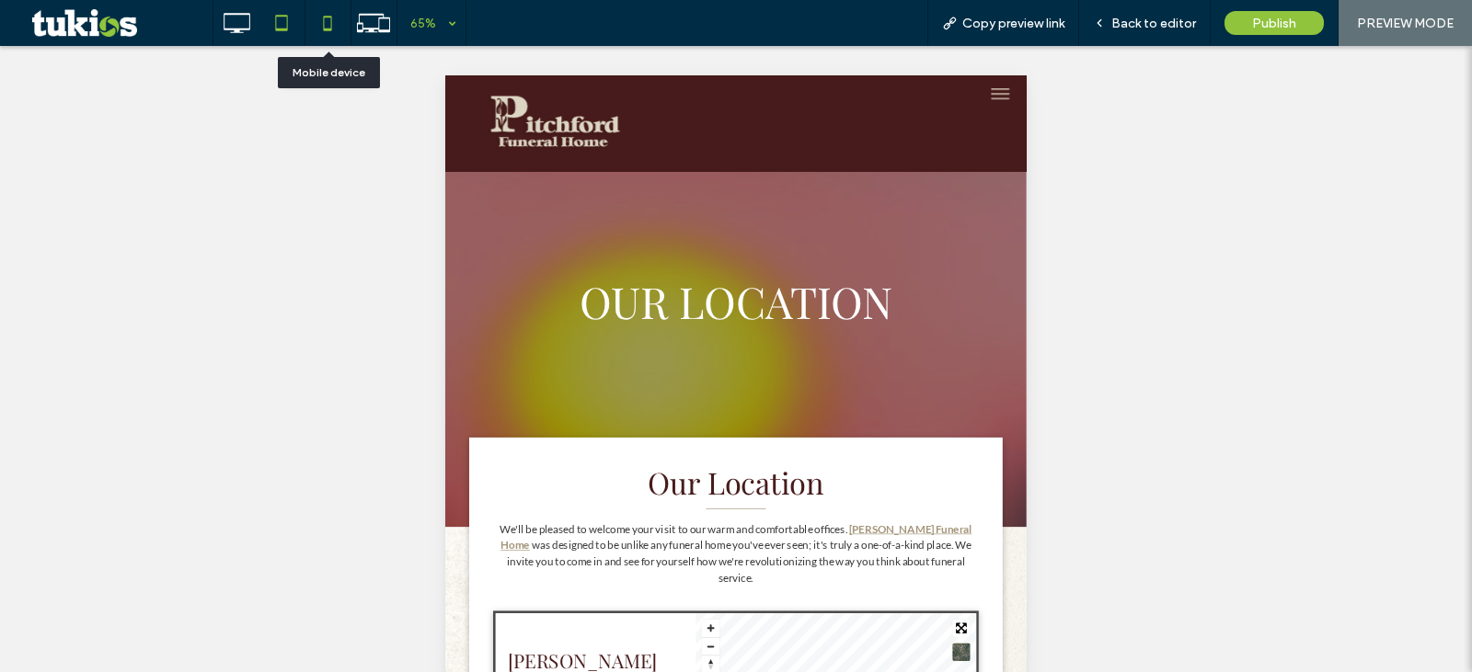
click at [327, 28] on icon at bounding box center [327, 23] width 37 height 37
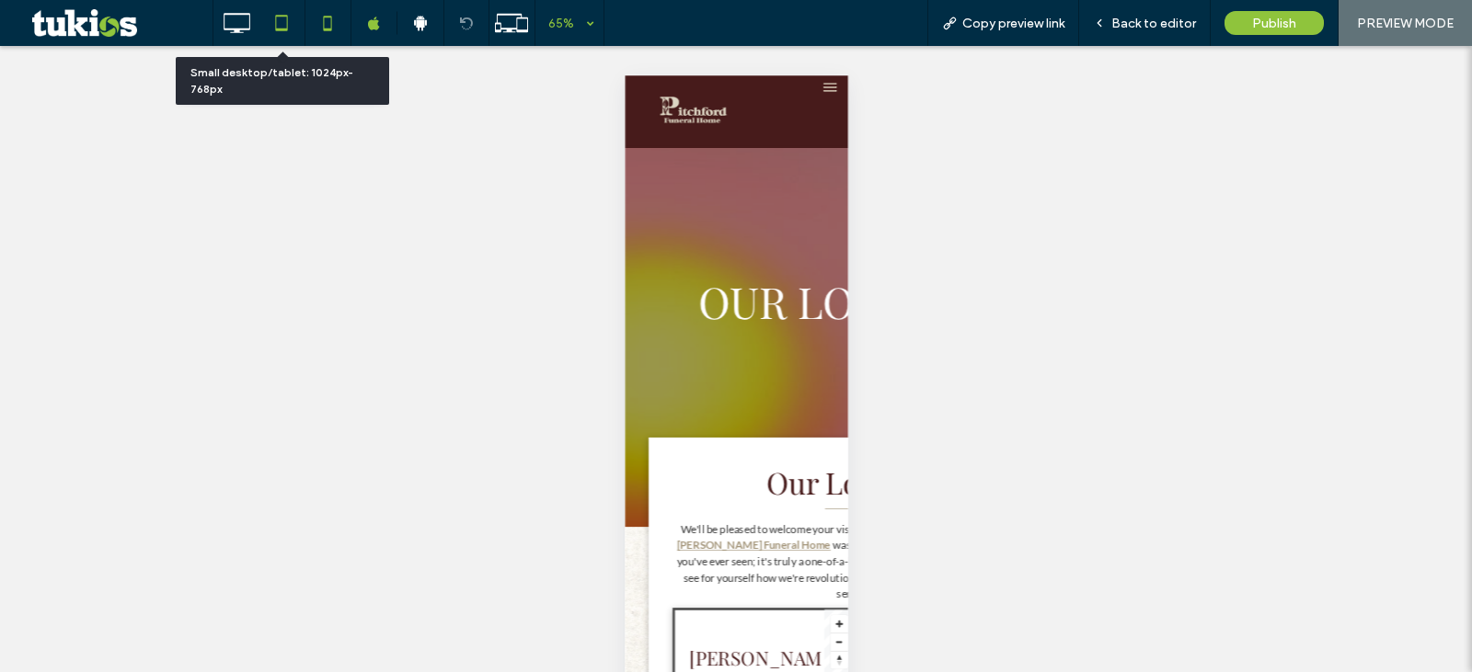
click at [279, 28] on icon at bounding box center [281, 23] width 37 height 37
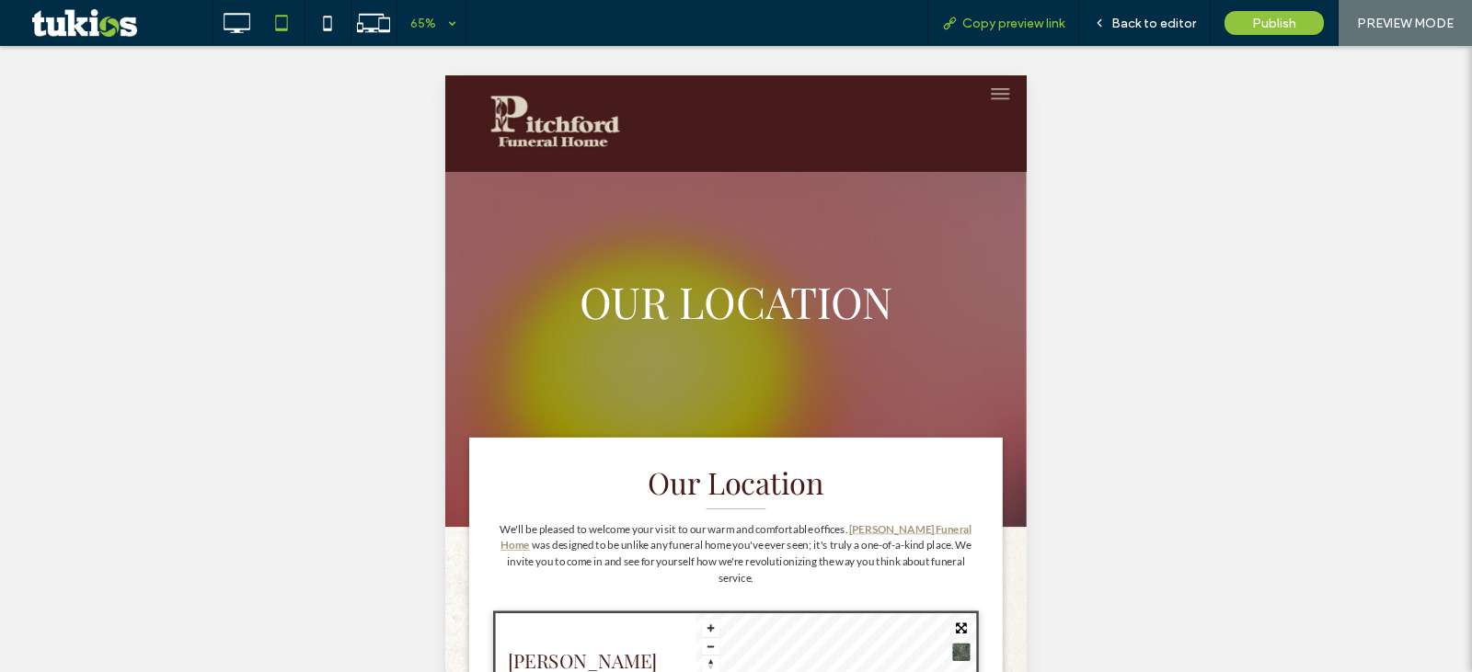
click at [1001, 30] on span "Copy preview link" at bounding box center [1013, 24] width 102 height 16
